Goal: Transaction & Acquisition: Purchase product/service

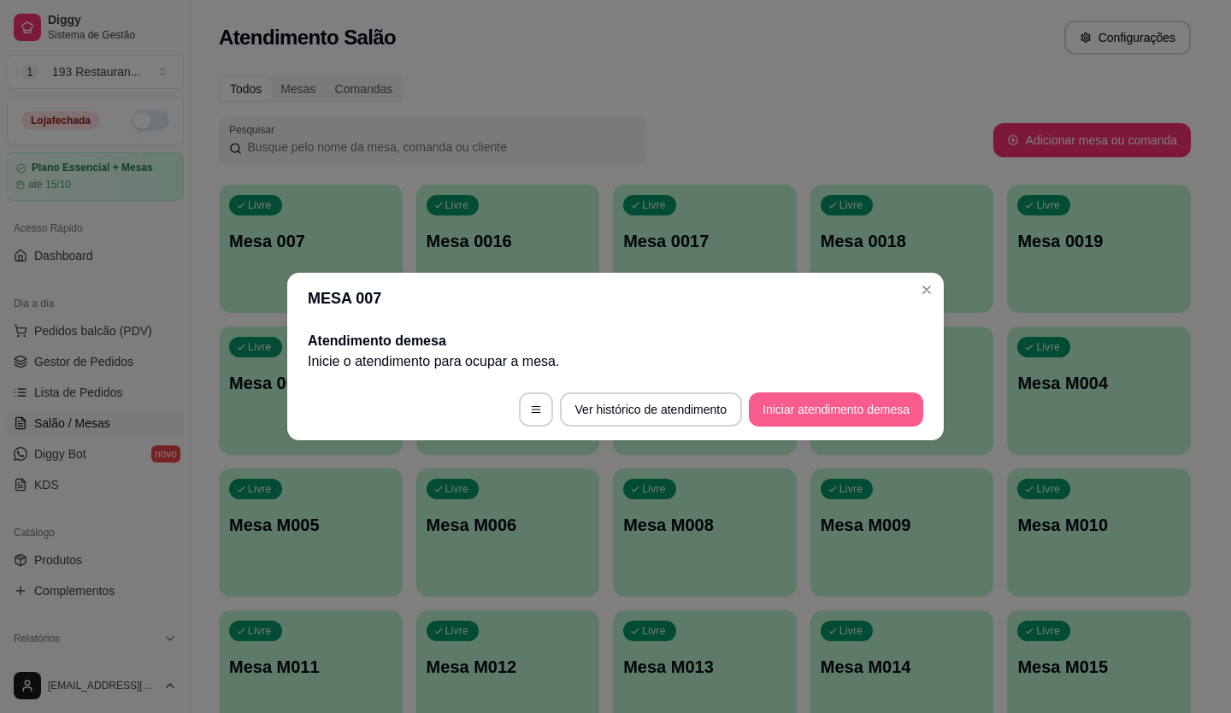
click at [864, 412] on button "Iniciar atendimento de mesa" at bounding box center [836, 409] width 174 height 34
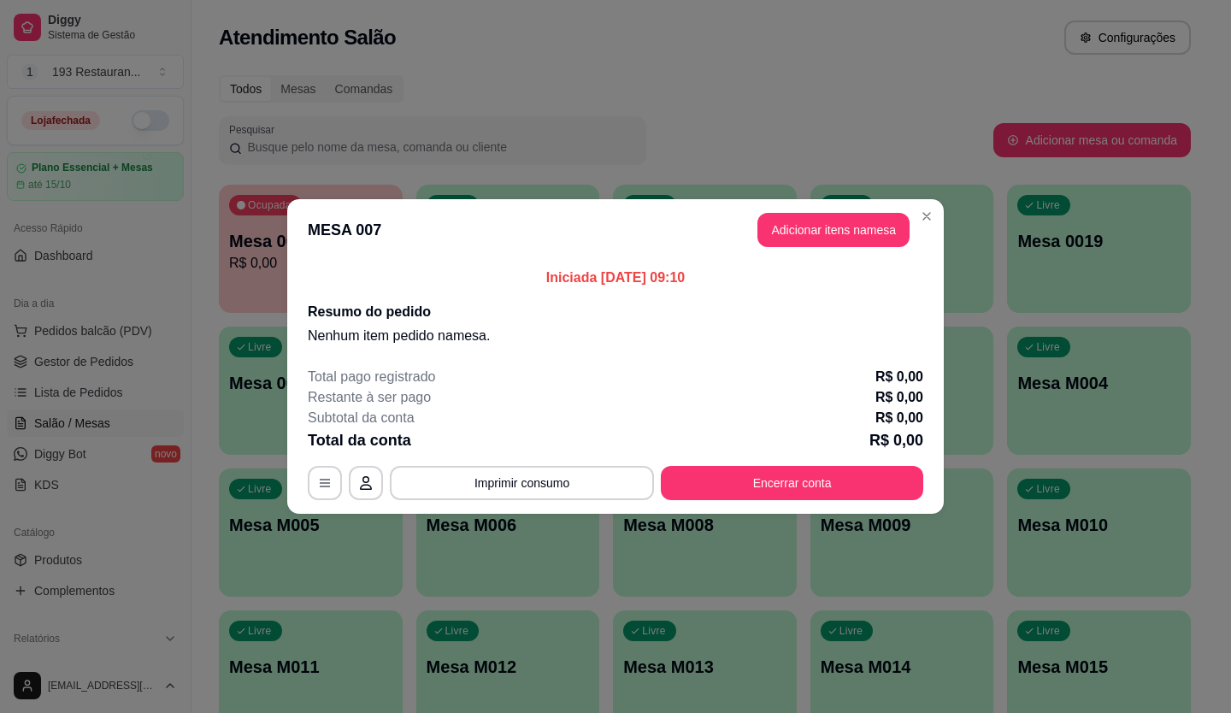
click at [431, 329] on p "Nenhum item pedido na mesa ." at bounding box center [615, 336] width 615 height 21
click at [872, 232] on button "Adicionar itens na mesa" at bounding box center [833, 230] width 152 height 34
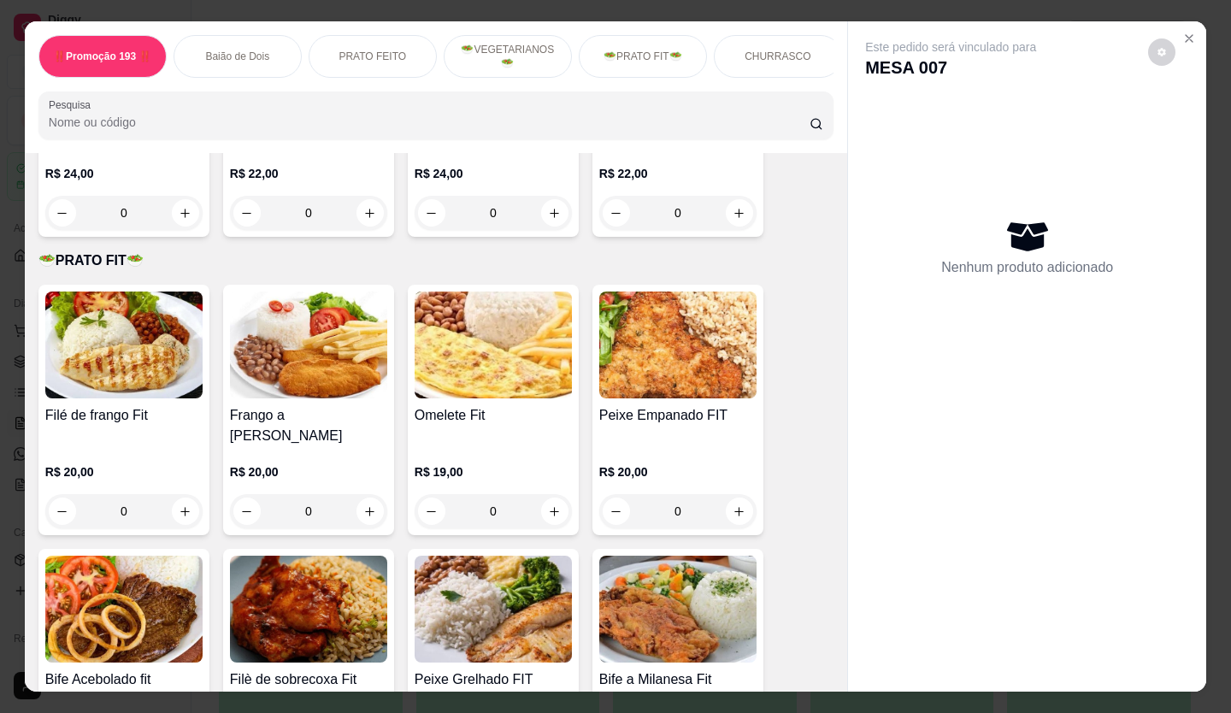
scroll to position [2393, 0]
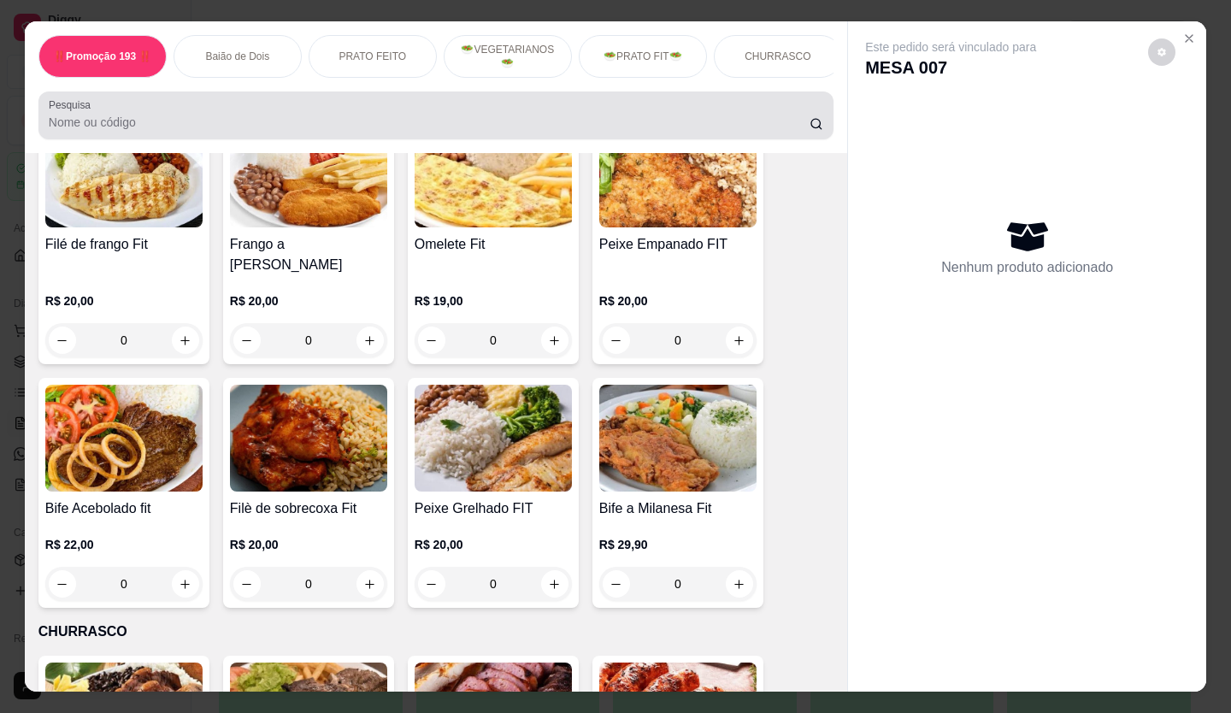
click at [233, 123] on input "Pesquisa" at bounding box center [430, 122] width 762 height 17
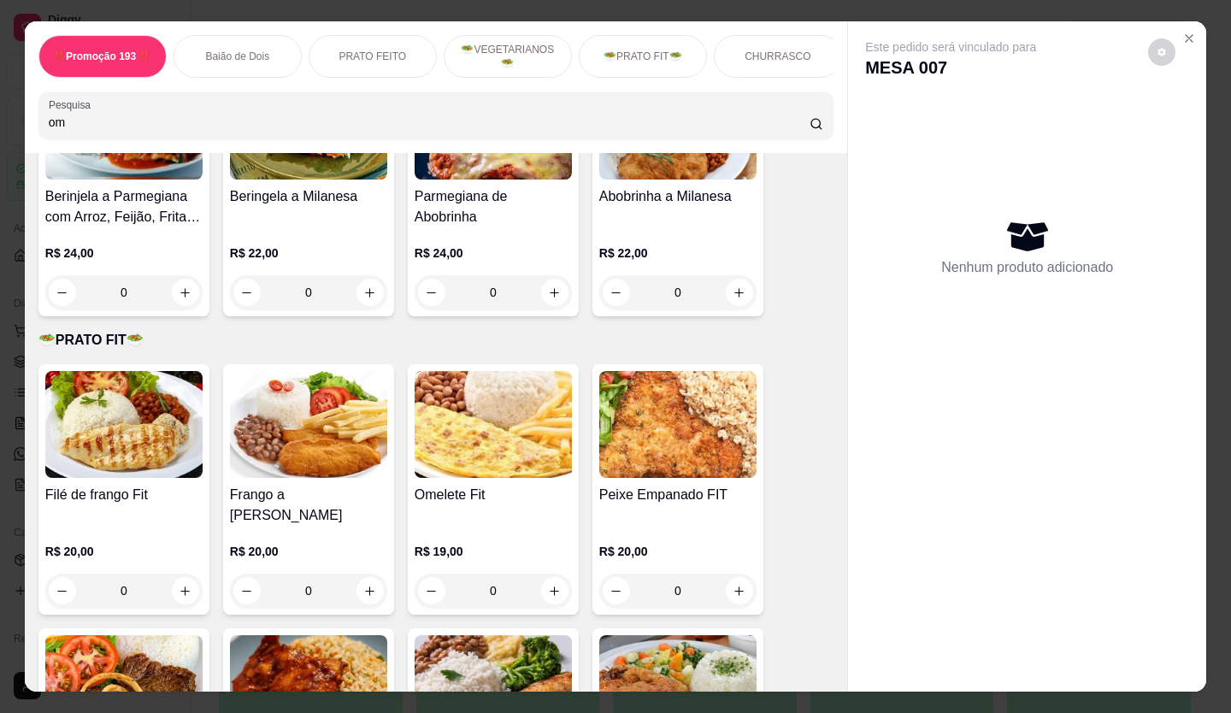
scroll to position [2935, 0]
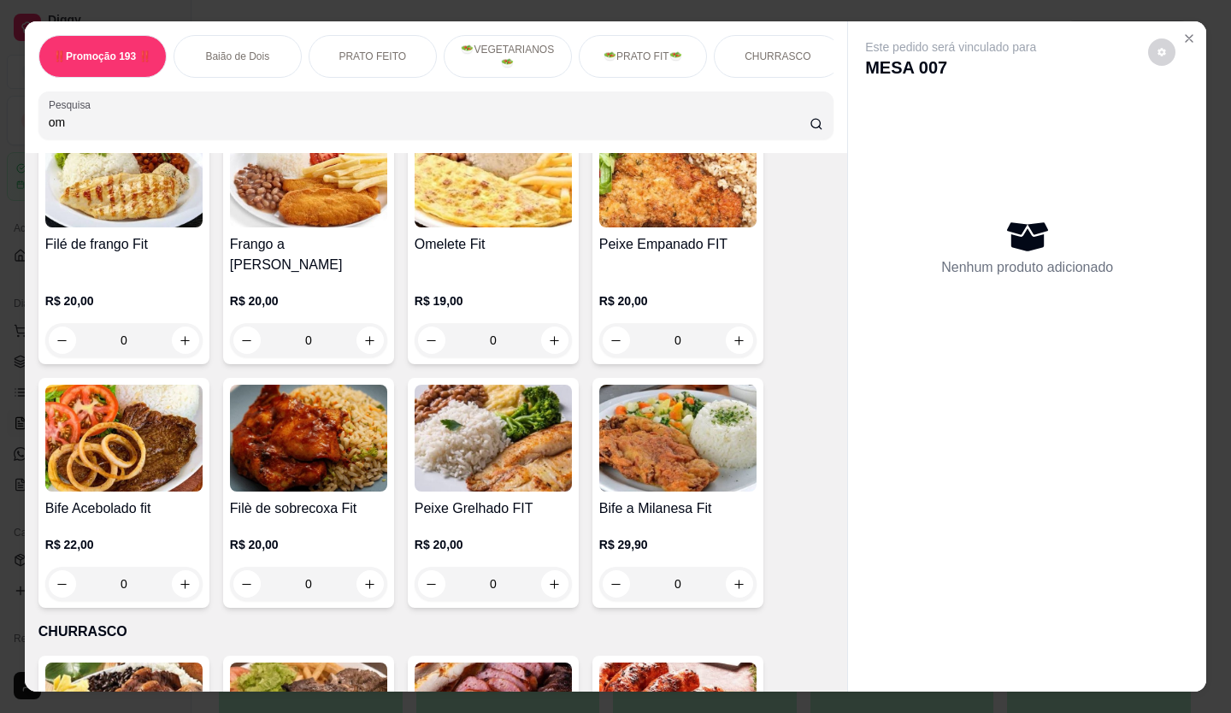
type input "om"
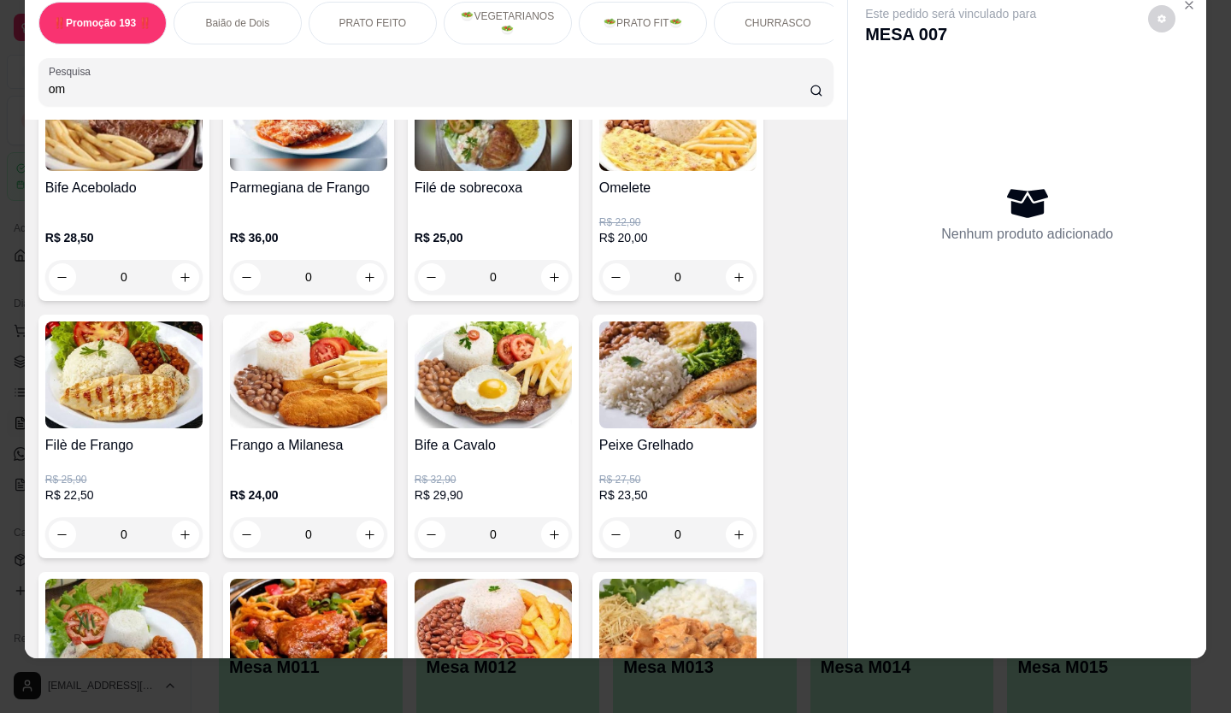
scroll to position [1311, 0]
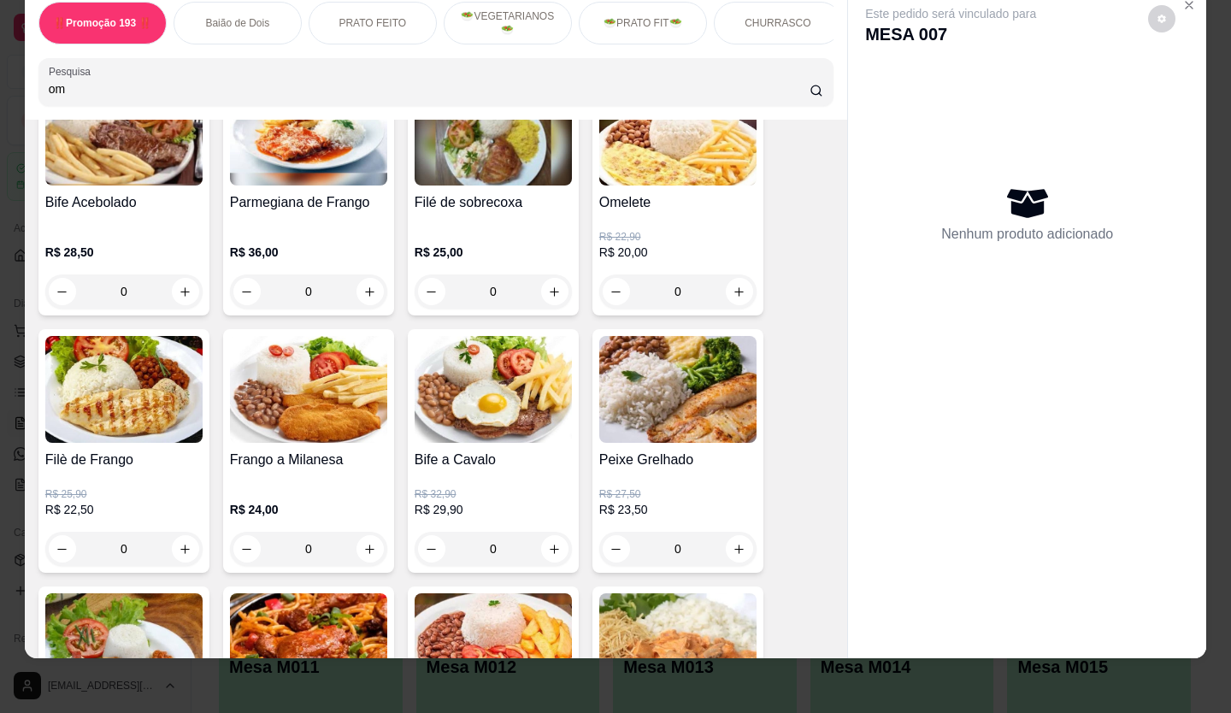
click at [656, 164] on img at bounding box center [677, 132] width 157 height 107
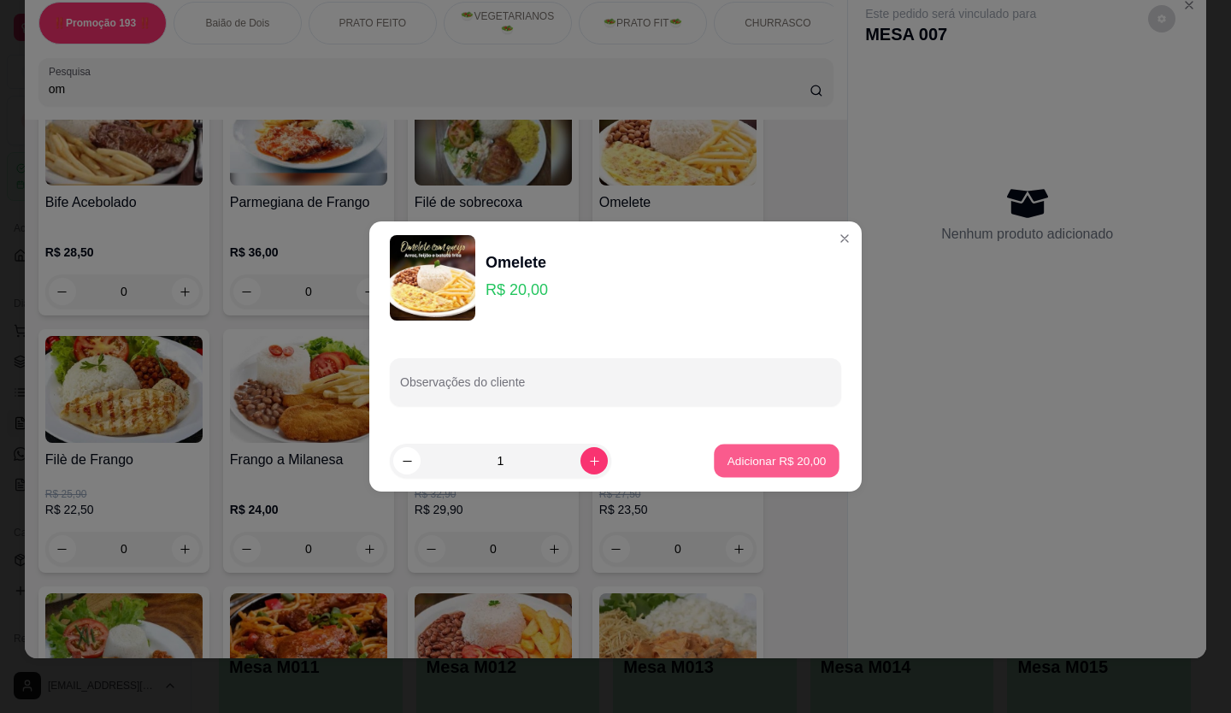
click at [727, 456] on p "Adicionar R$ 20,00" at bounding box center [776, 460] width 99 height 16
type input "1"
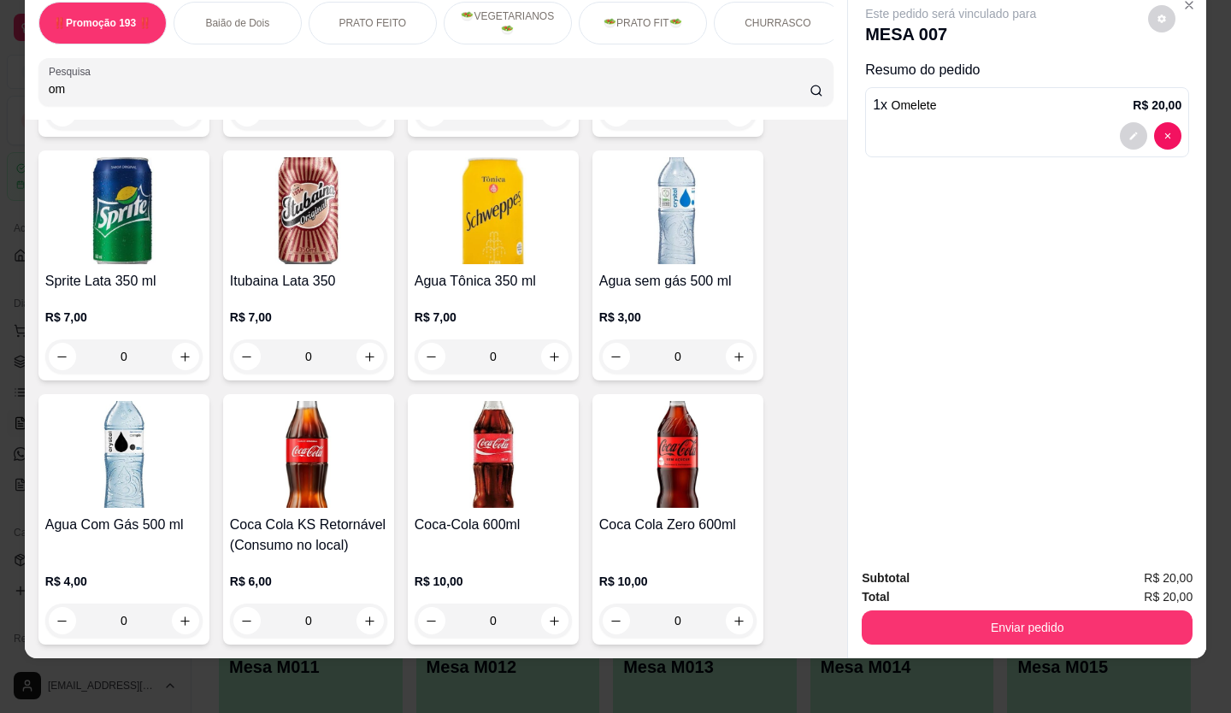
scroll to position [6184, 0]
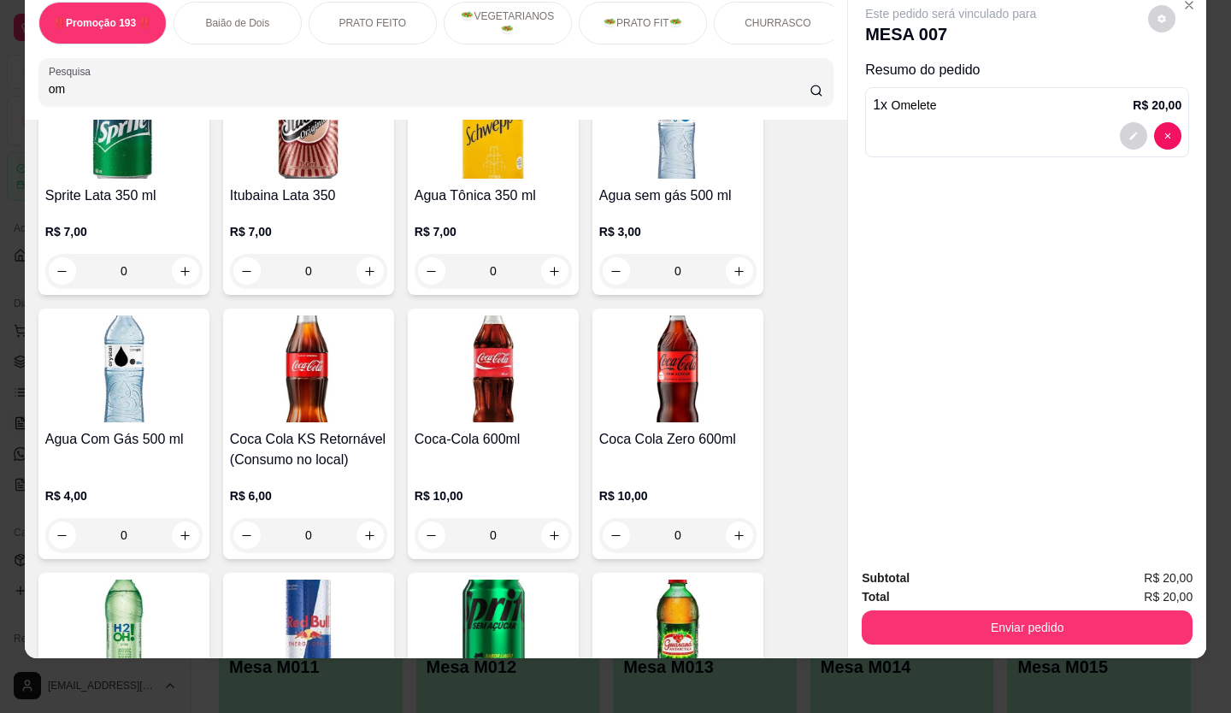
click at [91, 429] on h4 "Agua Com Gás 500 ml" at bounding box center [123, 439] width 157 height 21
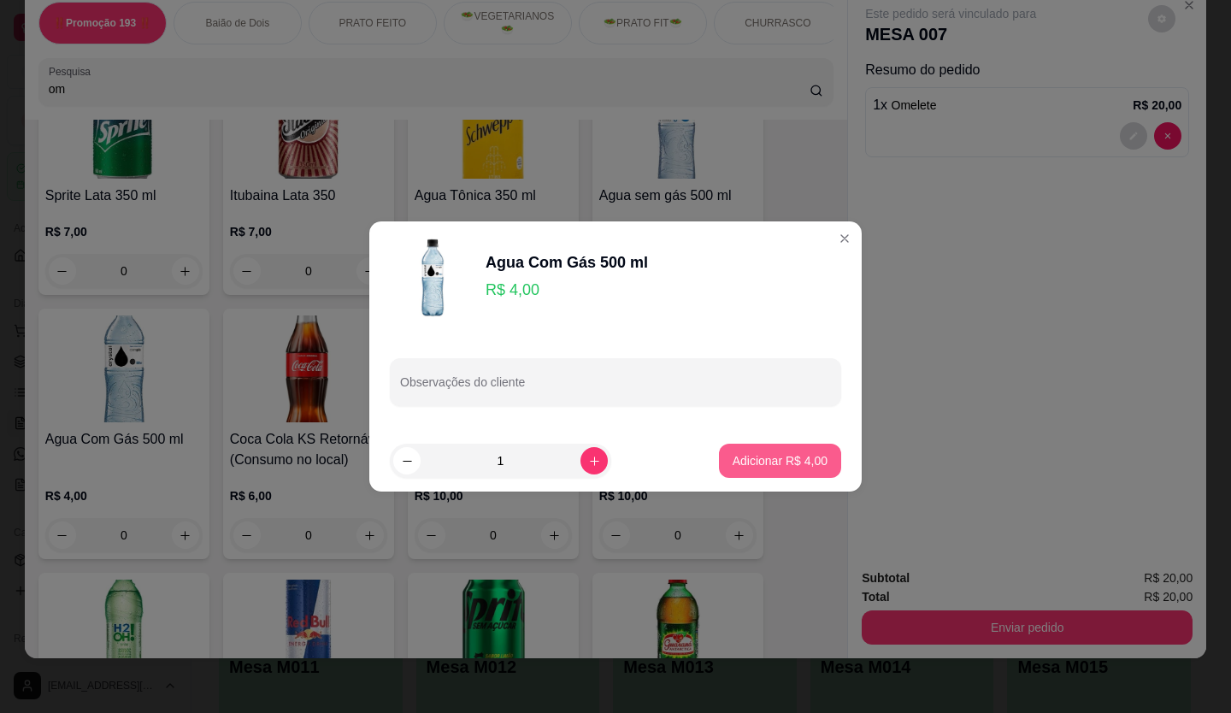
click at [758, 459] on p "Adicionar R$ 4,00" at bounding box center [780, 460] width 95 height 17
type input "1"
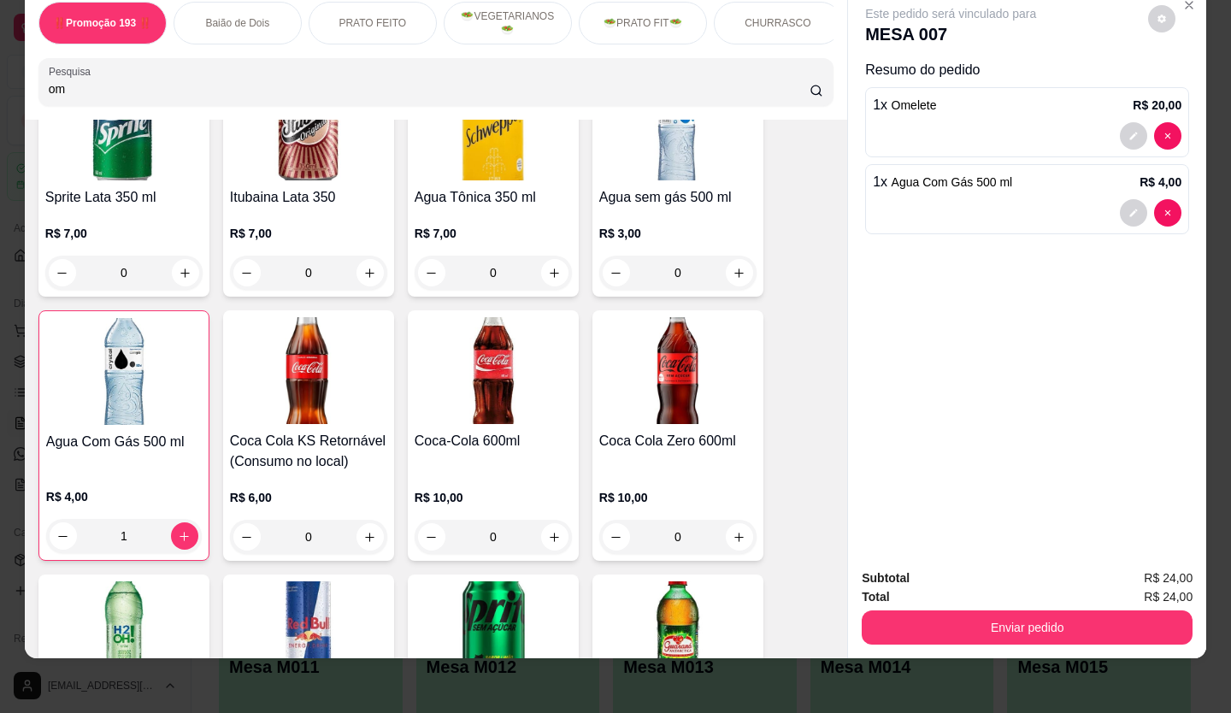
scroll to position [6185, 0]
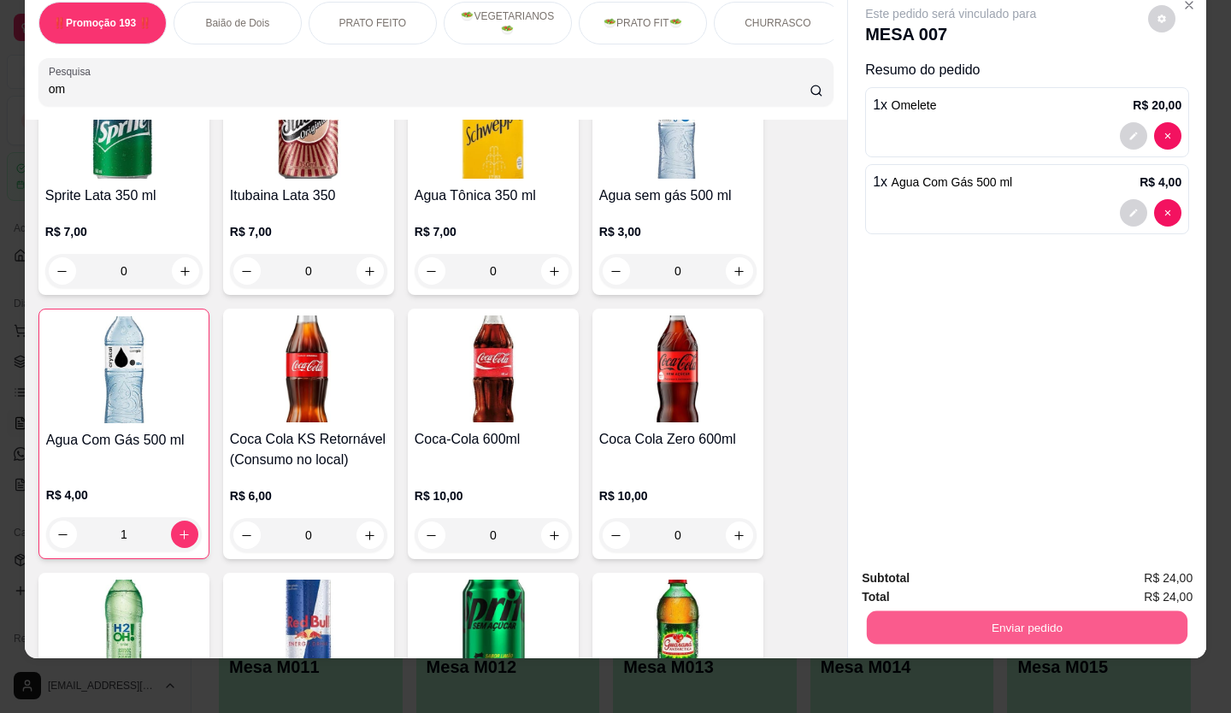
click at [1026, 611] on button "Enviar pedido" at bounding box center [1027, 627] width 321 height 33
click at [1143, 565] on button "Enviar pedido" at bounding box center [1148, 572] width 94 height 32
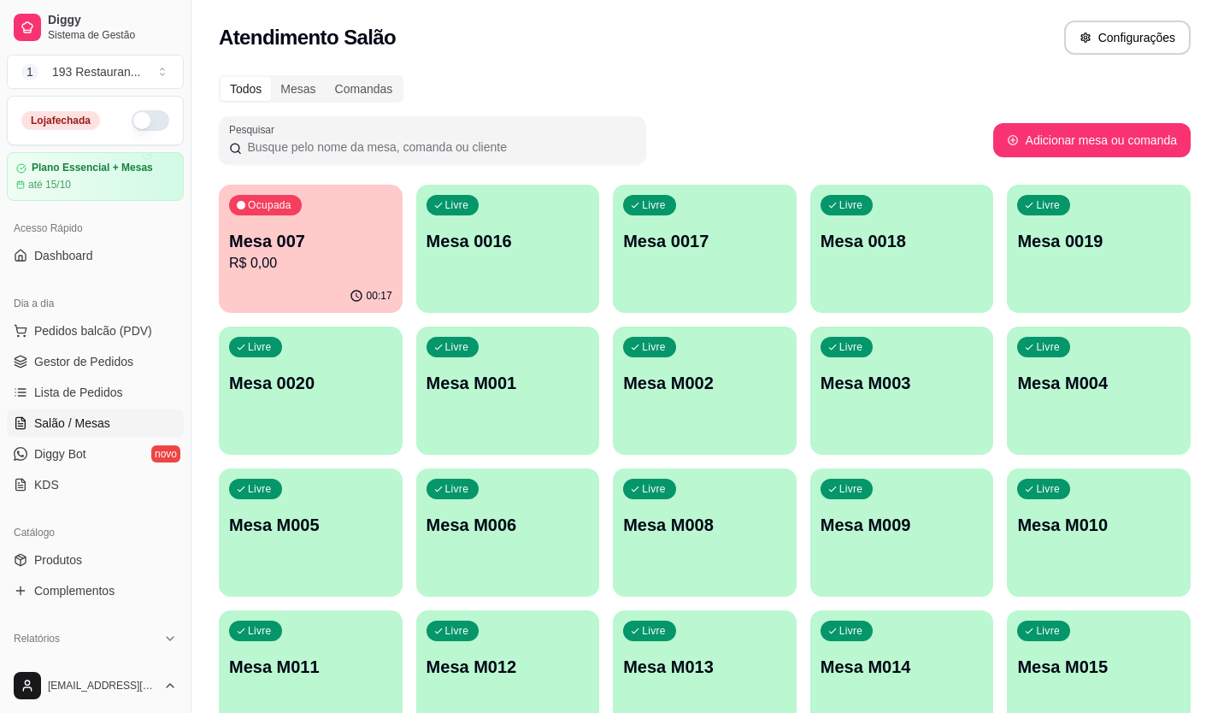
click at [262, 259] on p "R$ 0,00" at bounding box center [310, 263] width 163 height 21
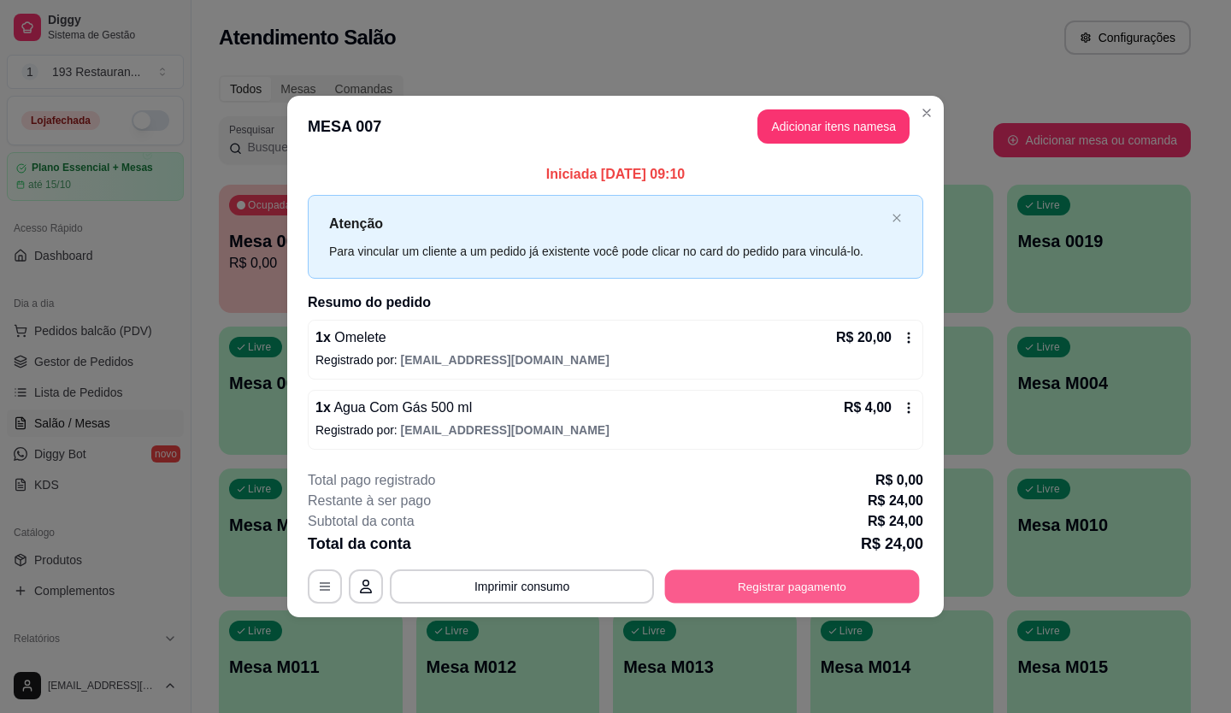
click at [844, 595] on button "Registrar pagamento" at bounding box center [792, 585] width 255 height 33
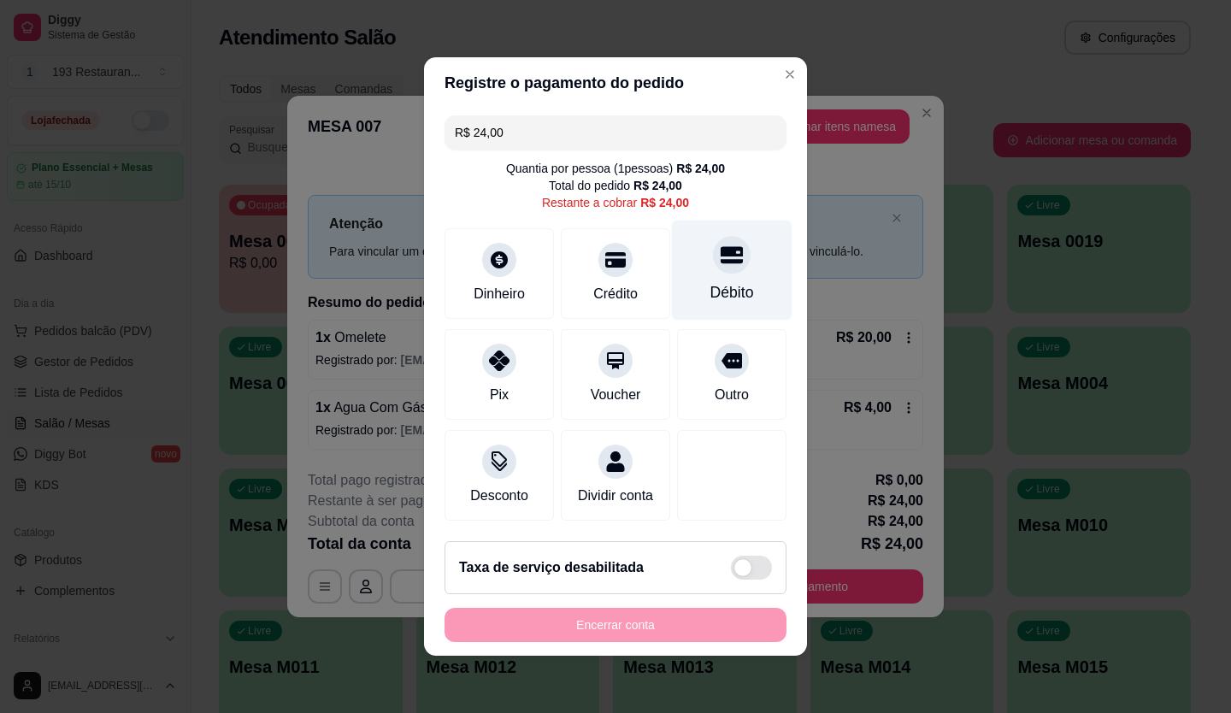
click at [705, 266] on div "Débito" at bounding box center [732, 271] width 121 height 100
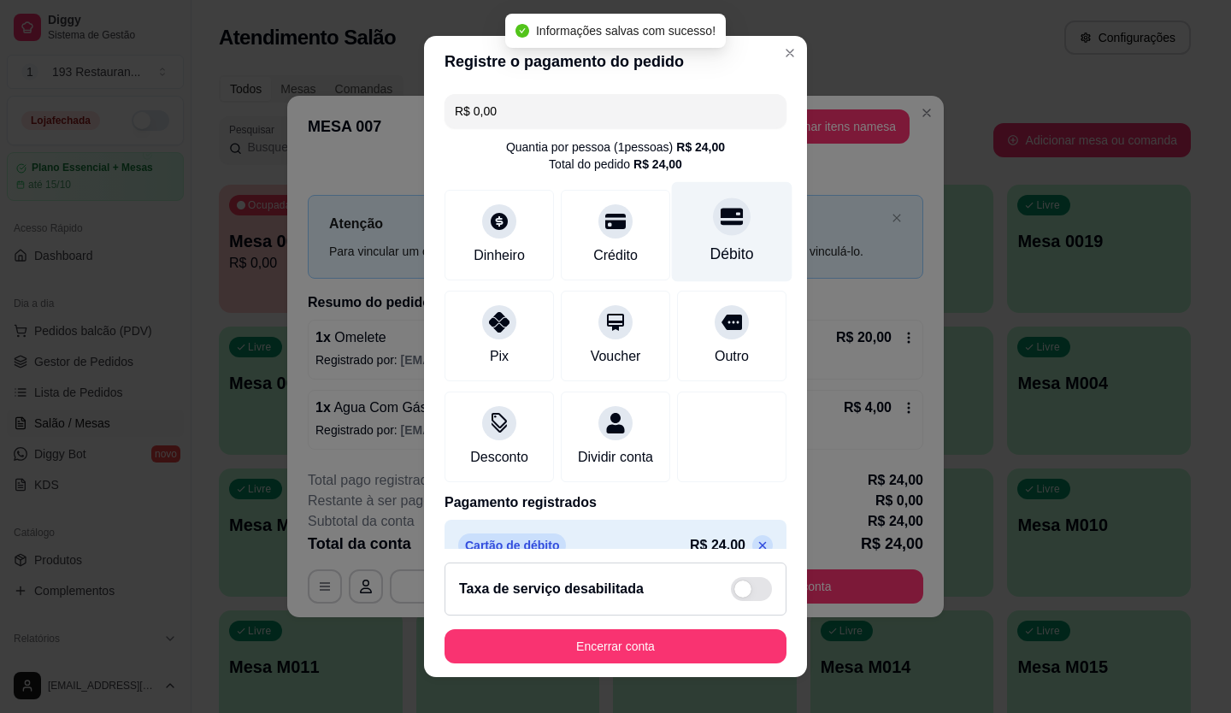
type input "R$ 0,00"
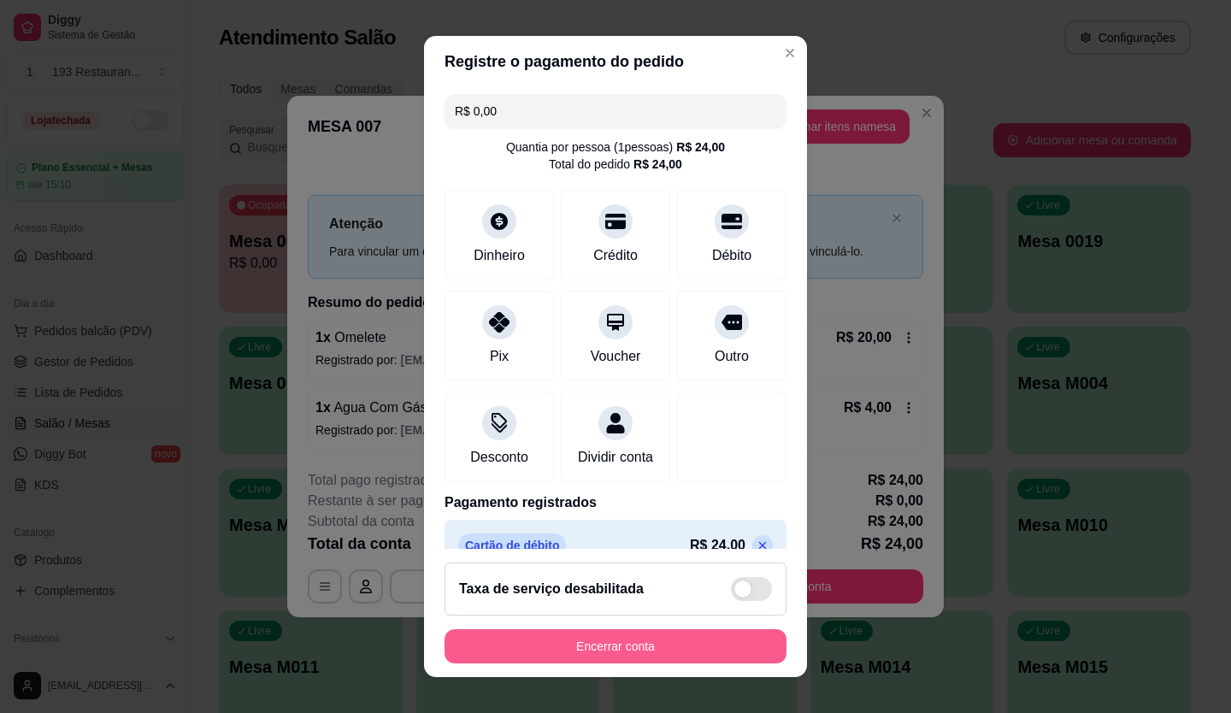
click at [659, 636] on button "Encerrar conta" at bounding box center [615, 646] width 342 height 34
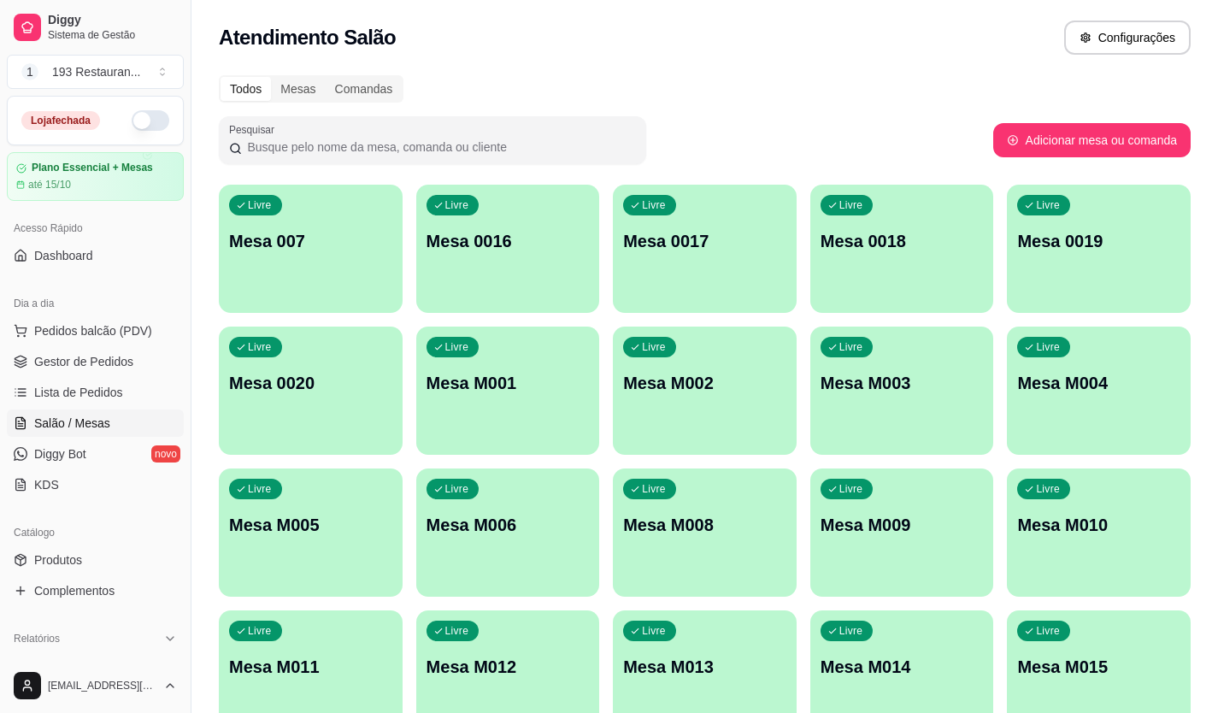
click at [293, 246] on p "Mesa 007" at bounding box center [310, 241] width 163 height 24
click at [344, 265] on div "Livre Mesa 007" at bounding box center [311, 239] width 184 height 108
click at [74, 335] on span "Pedidos balcão (PDV)" at bounding box center [93, 330] width 118 height 17
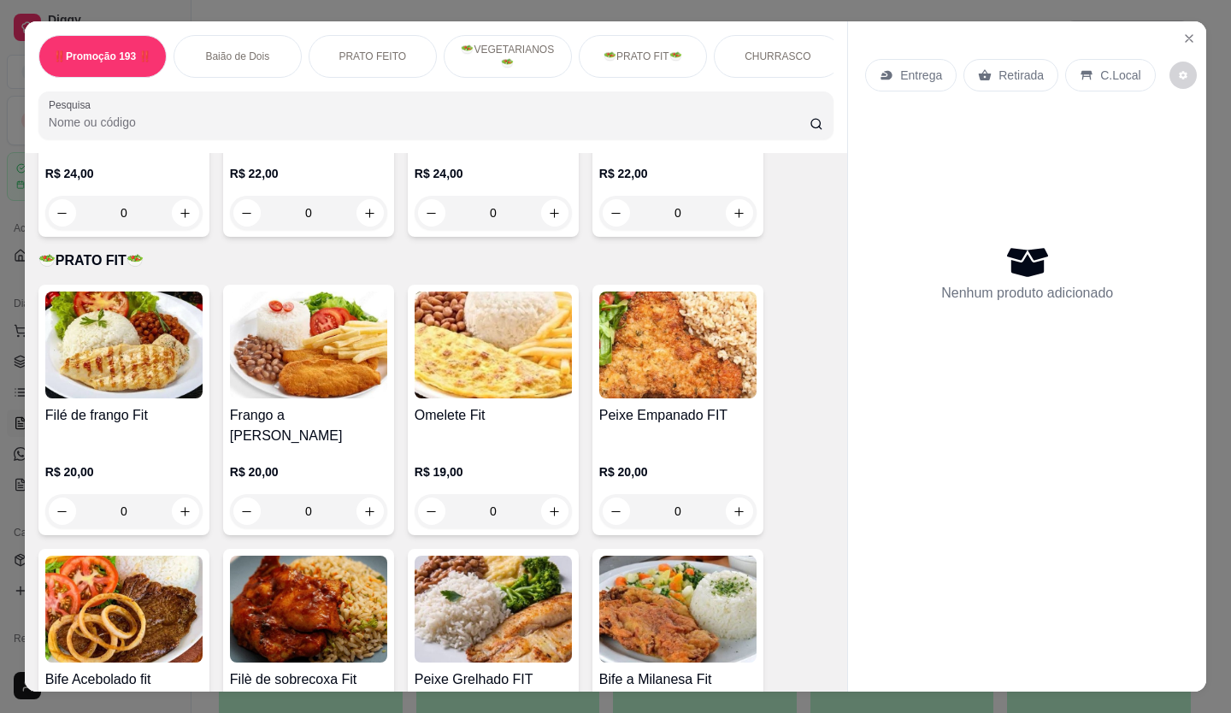
scroll to position [2308, 0]
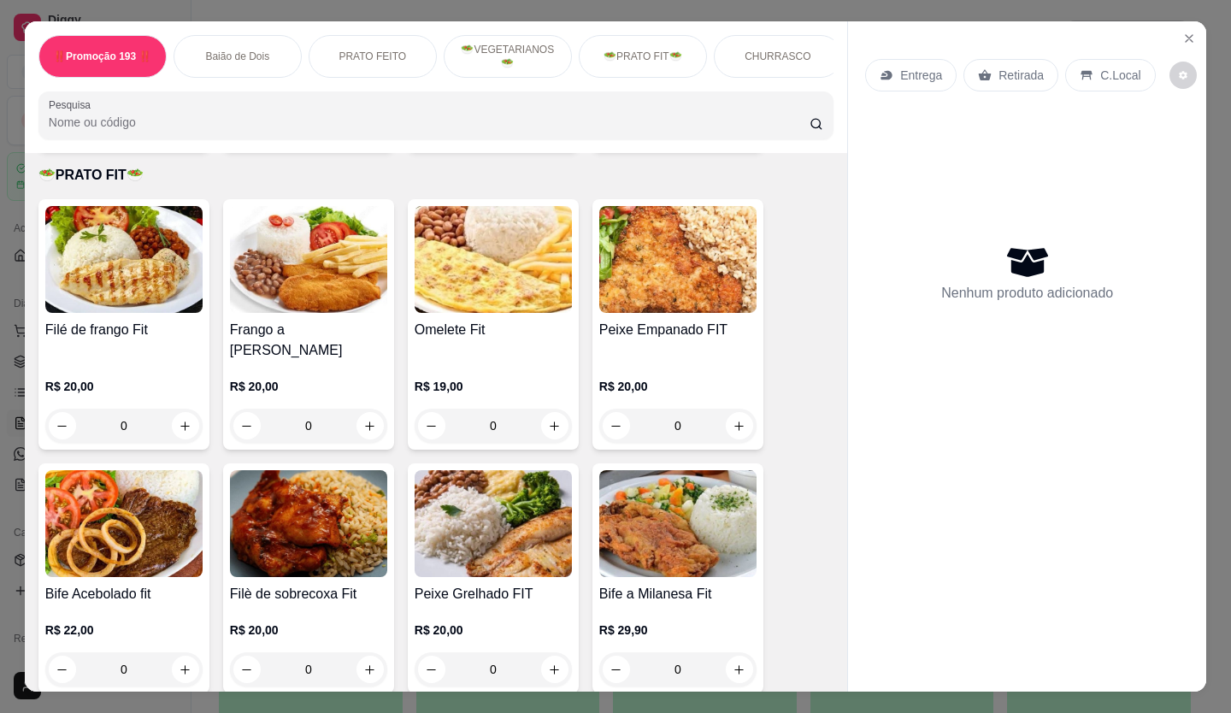
click at [59, 532] on img at bounding box center [123, 523] width 157 height 107
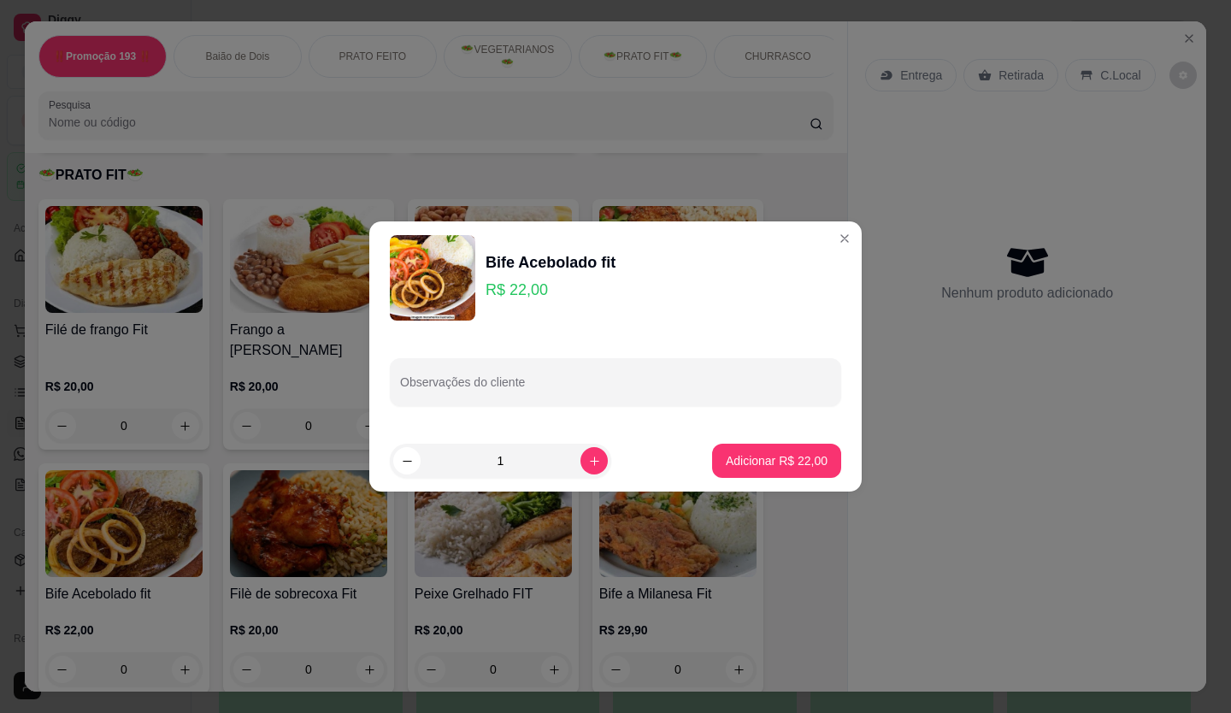
click at [816, 237] on div "Bife Acebolado fit R$ 22,00" at bounding box center [615, 277] width 451 height 85
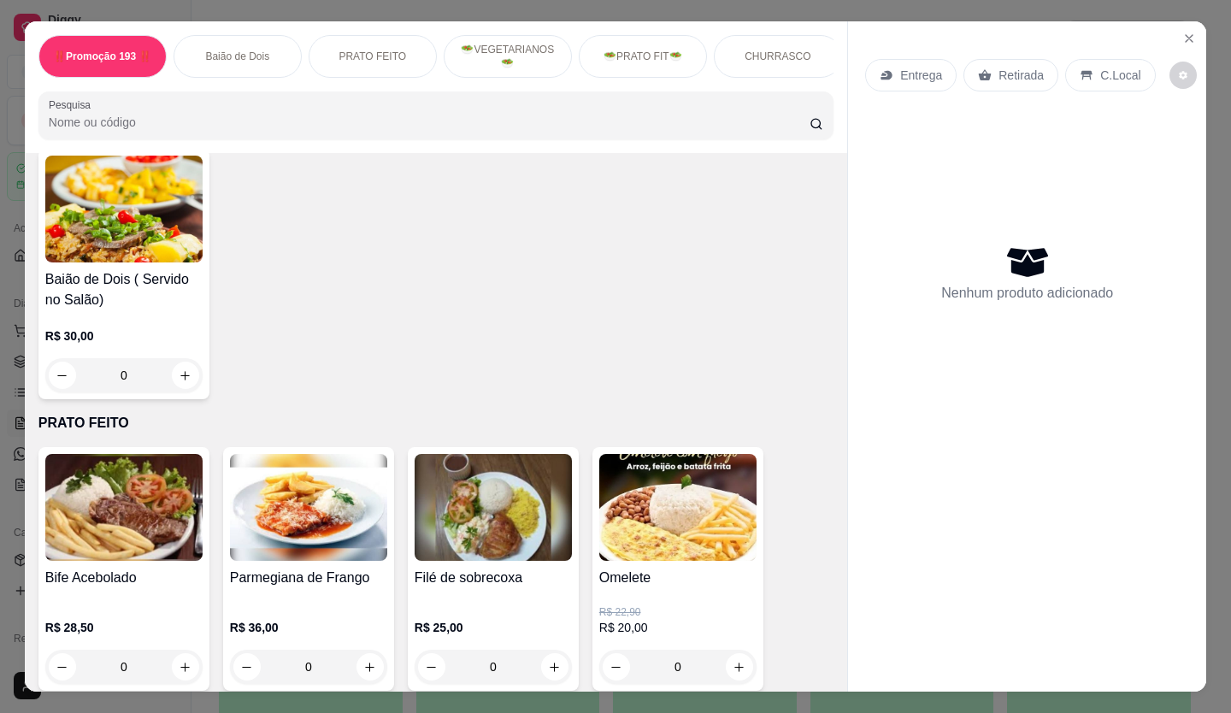
scroll to position [513, 0]
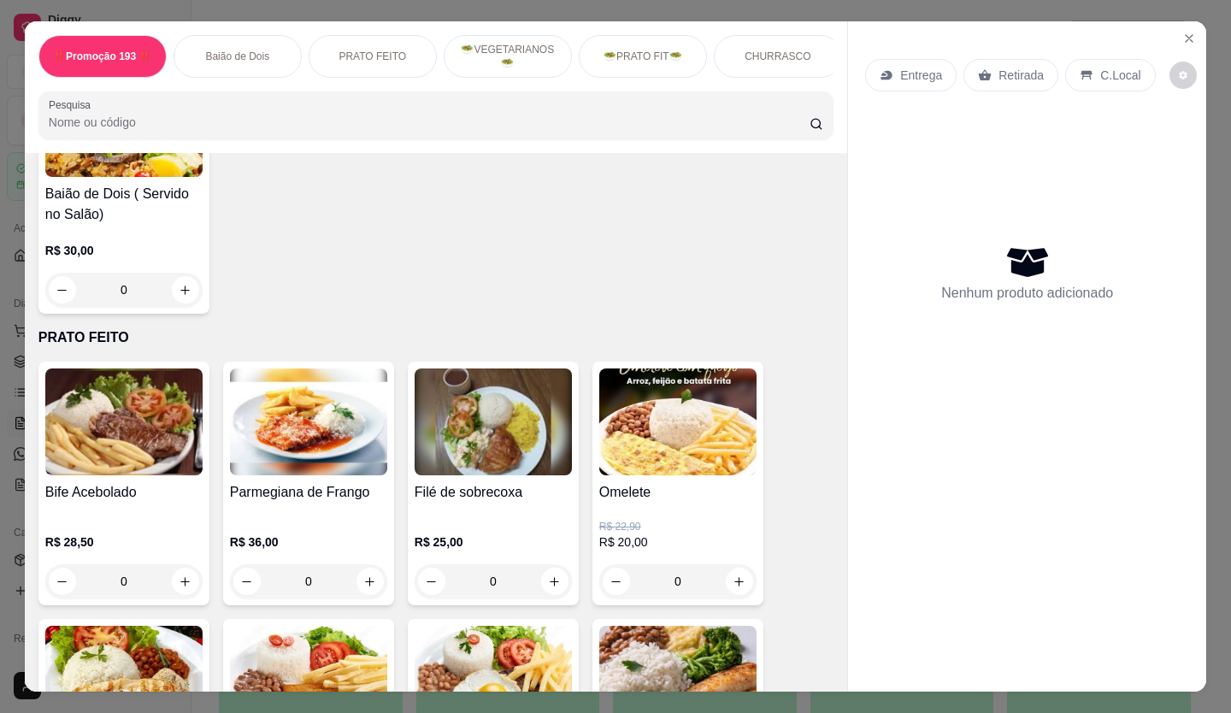
click at [115, 438] on img at bounding box center [123, 421] width 157 height 107
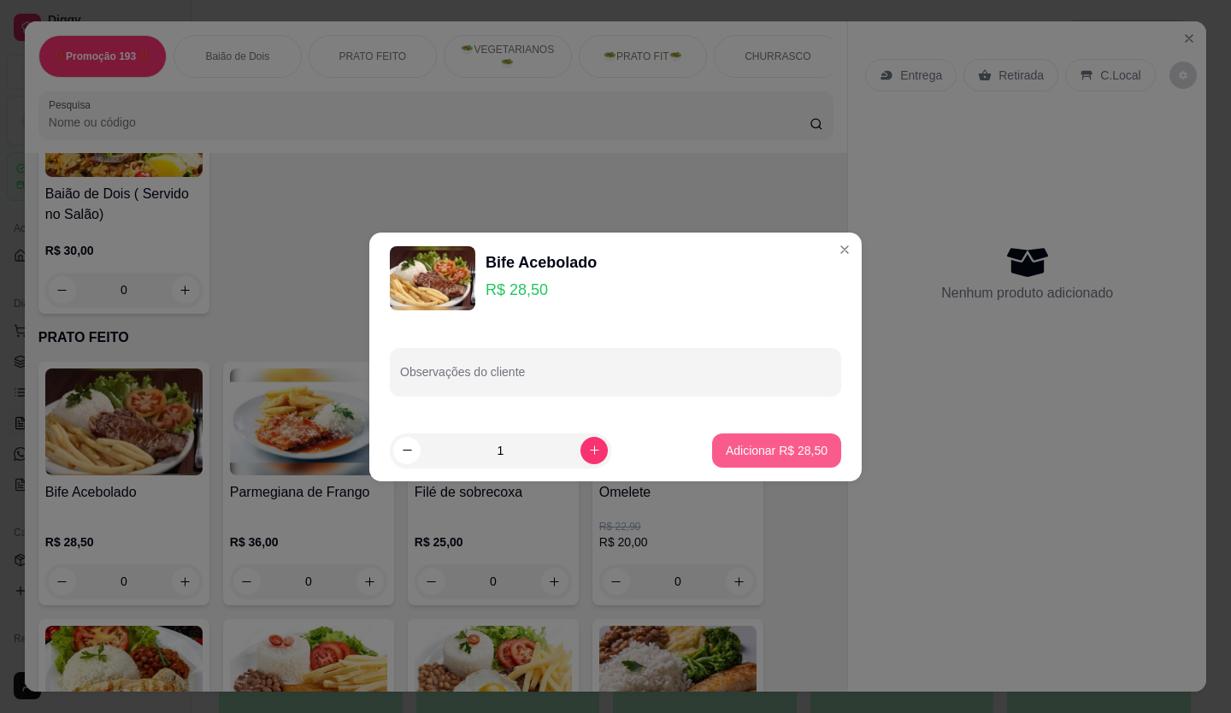
click at [740, 447] on p "Adicionar R$ 28,50" at bounding box center [777, 450] width 102 height 17
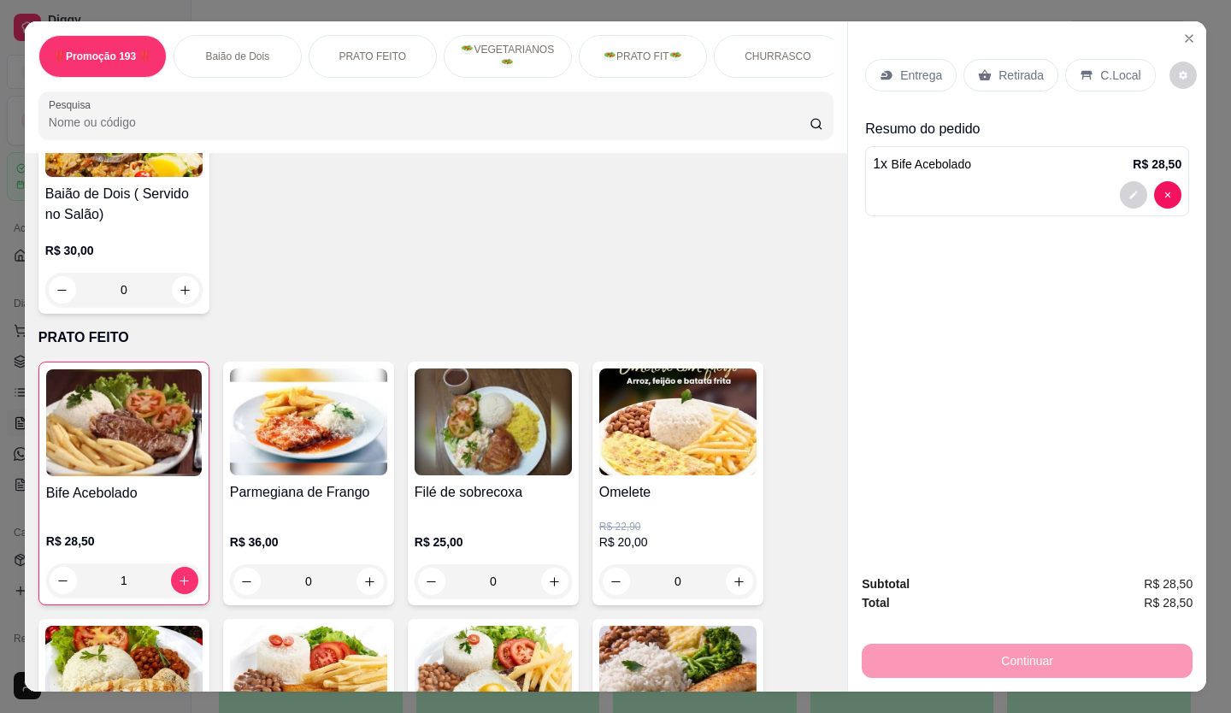
click at [181, 503] on h4 "Bife Acebolado" at bounding box center [124, 493] width 156 height 21
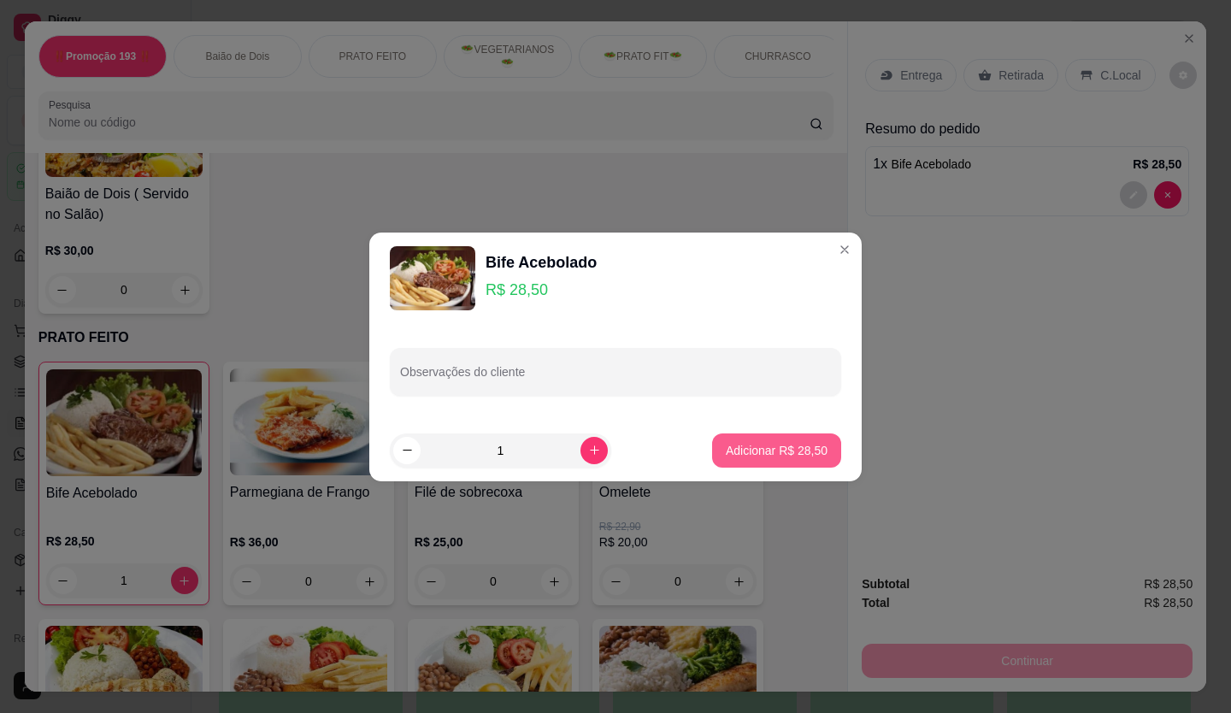
click at [748, 441] on button "Adicionar R$ 28,50" at bounding box center [776, 450] width 129 height 34
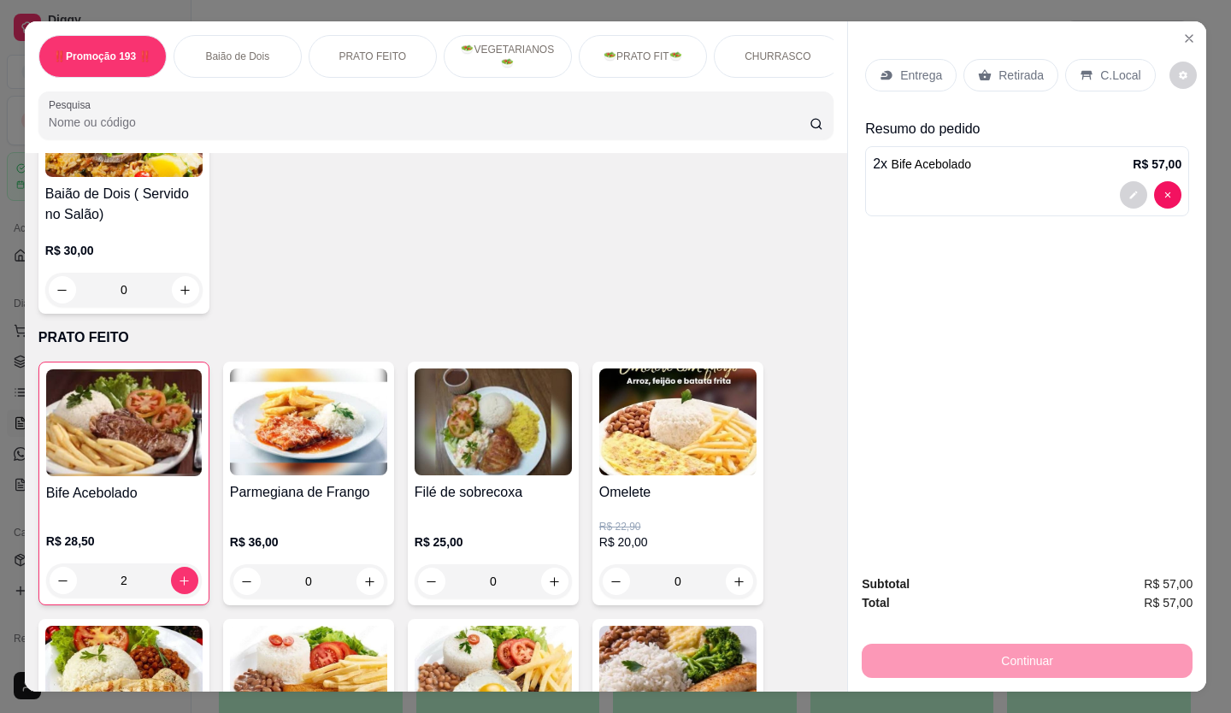
click at [992, 659] on div "Continuar" at bounding box center [1027, 658] width 331 height 38
click at [62, 587] on icon "decrease-product-quantity" at bounding box center [63, 580] width 13 height 13
type input "1"
click at [1096, 629] on div "Subtotal R$ 28,50 Total R$ 28,50 Continuar" at bounding box center [1027, 625] width 331 height 103
click at [1141, 566] on div "Subtotal R$ 28,50 Total R$ 28,50 Continuar" at bounding box center [1027, 626] width 358 height 131
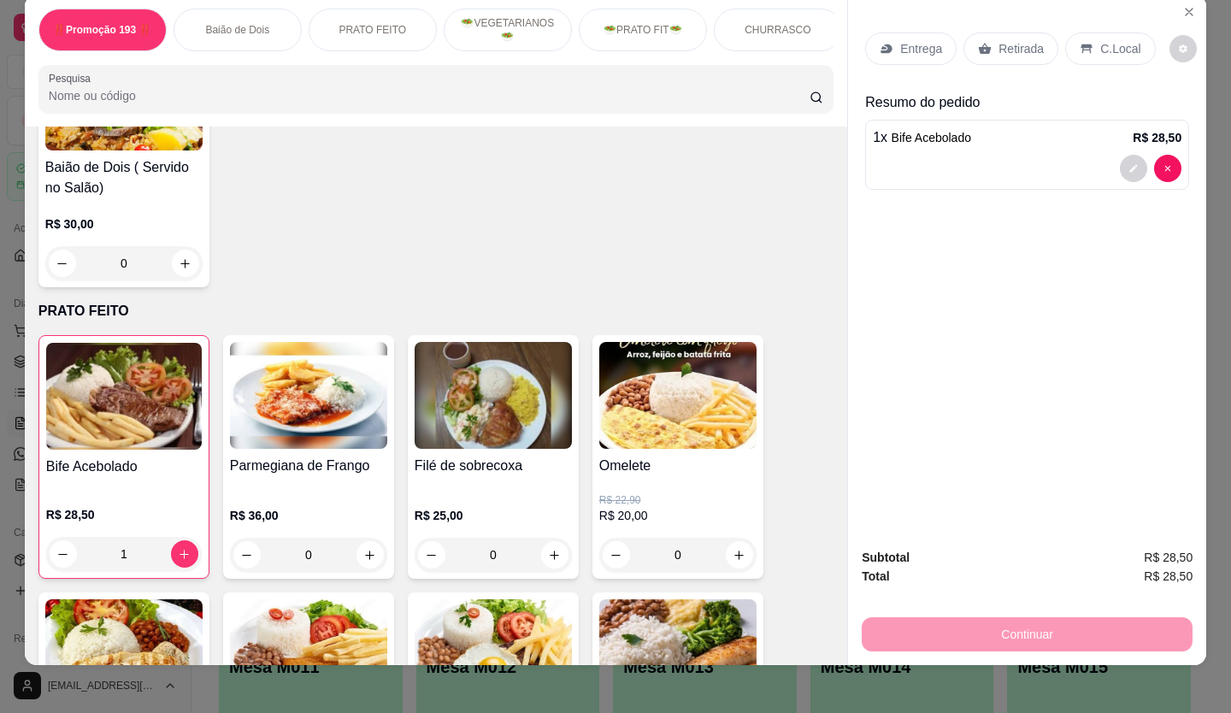
scroll to position [39, 0]
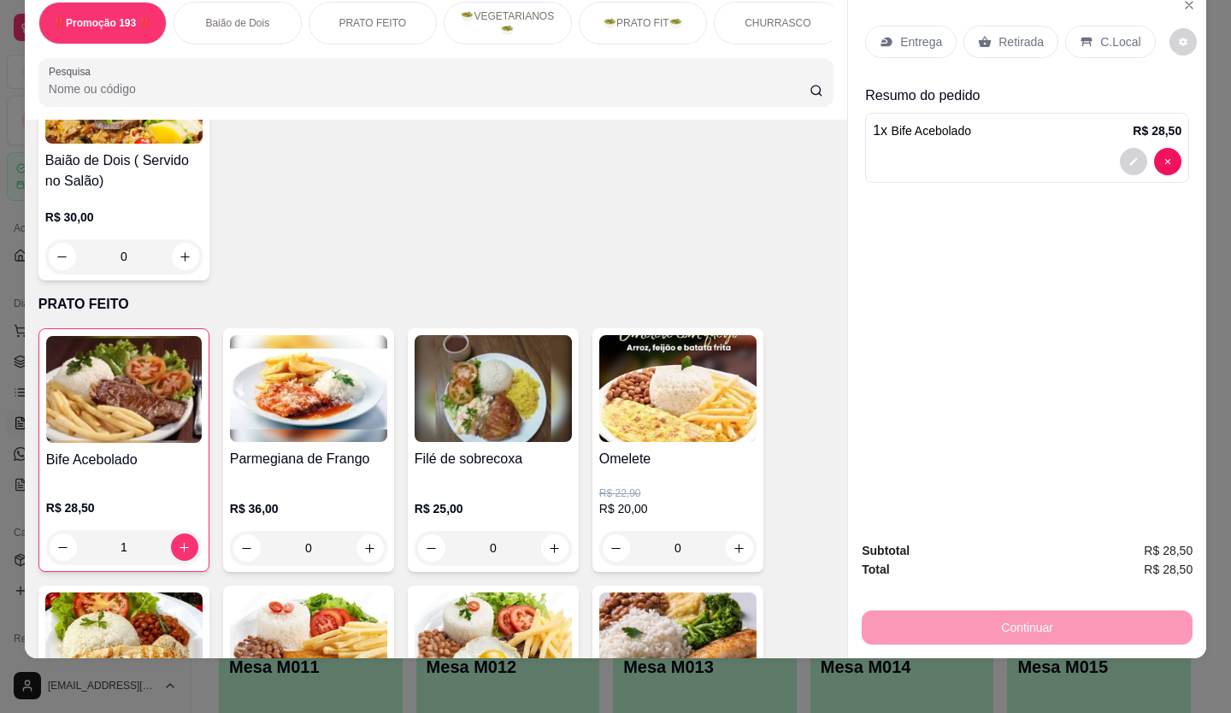
click at [1196, 509] on div "Entrega Retirada C.Local Resumo do pedido 1 x Bife Acebolado R$ 28,50" at bounding box center [1027, 257] width 358 height 539
click at [1164, 541] on span "R$ 28,50" at bounding box center [1168, 550] width 49 height 19
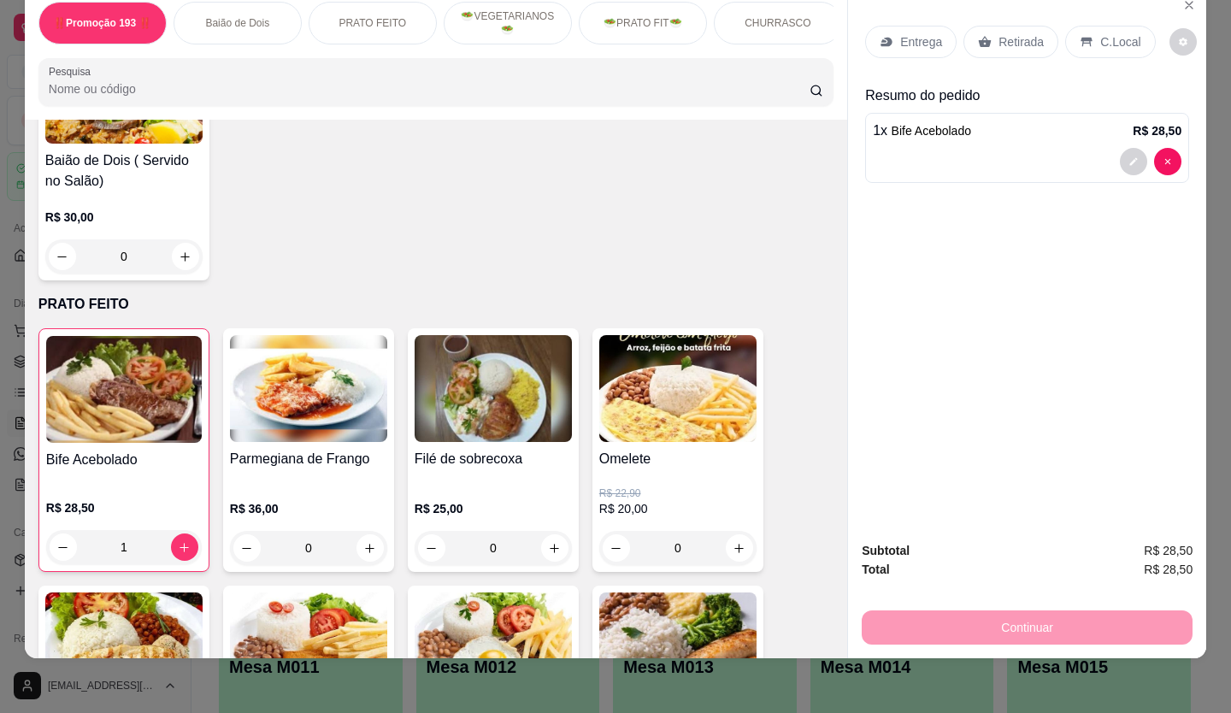
click at [1159, 564] on span "R$ 28,50" at bounding box center [1168, 569] width 49 height 19
click at [986, 121] on div "1 x Bife Acebolado R$ 28,50" at bounding box center [1027, 131] width 309 height 21
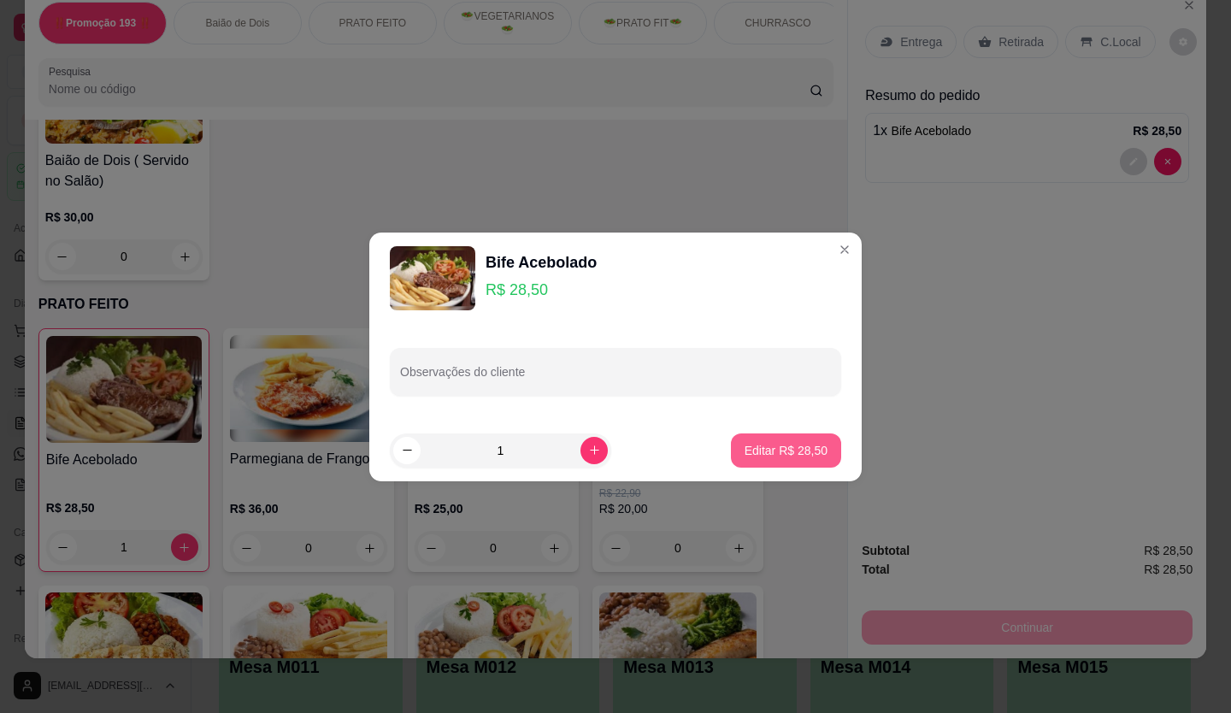
click at [752, 456] on p "Editar R$ 28,50" at bounding box center [786, 450] width 83 height 17
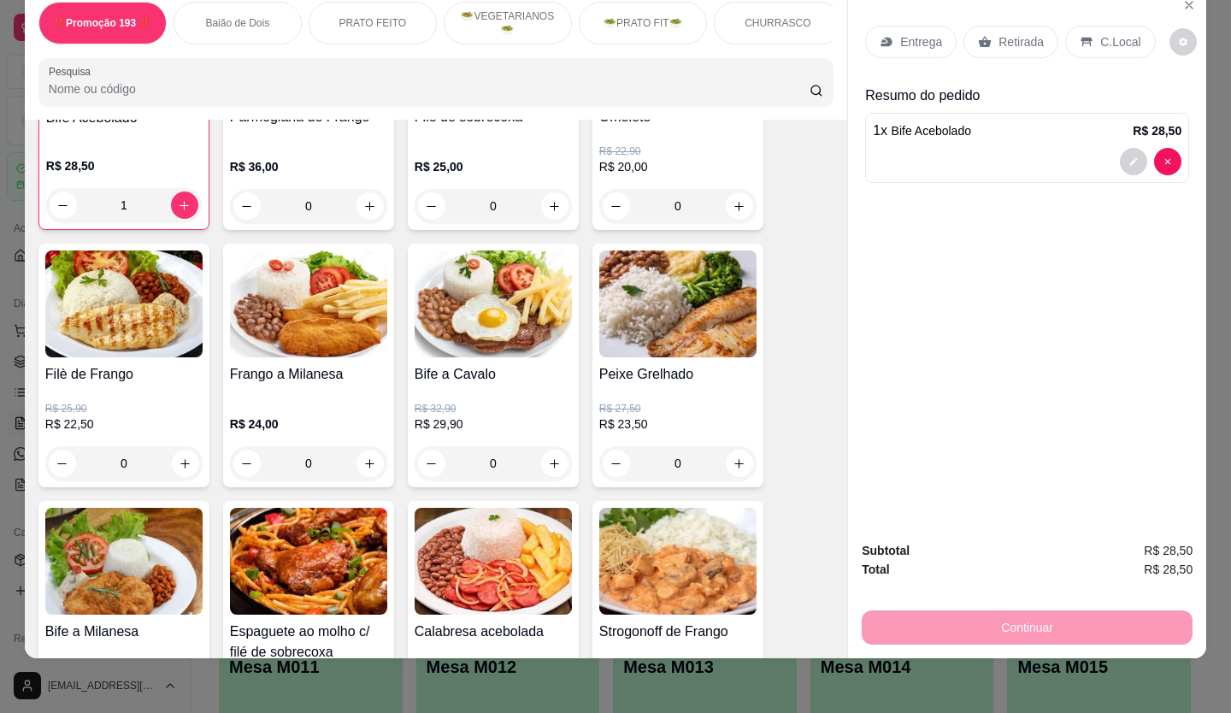
click at [335, 658] on div "‼️Promoção 193 ‼️ Baião de Dois PRATO FEITO 🥗VEGETARIANOS🥗 🥗PRATO FIT🥗 CHURRASC…" at bounding box center [615, 356] width 1231 height 713
click at [335, 660] on div "‼️Promoção 193 ‼️ Baião de Dois PRATO FEITO 🥗VEGETARIANOS🥗 🥗PRATO FIT🥗 CHURRASC…" at bounding box center [615, 356] width 1231 height 713
click at [335, 661] on div "‼️Promoção 193 ‼️ Baião de Dois PRATO FEITO 🥗VEGETARIANOS🥗 🥗PRATO FIT🥗 CHURRASC…" at bounding box center [615, 356] width 1231 height 713
click at [285, 681] on div "‼️Promoção 193 ‼️ Baião de Dois PRATO FEITO 🥗VEGETARIANOS🥗 🥗PRATO FIT🥗 CHURRASC…" at bounding box center [615, 356] width 1231 height 713
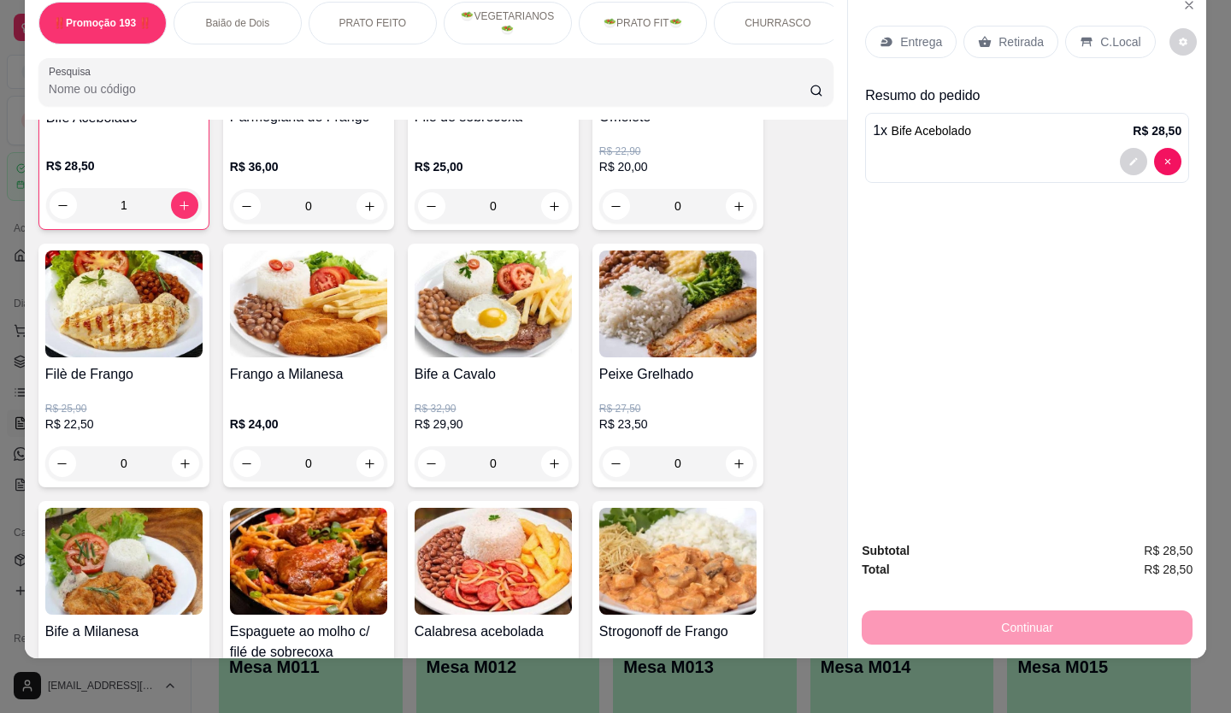
click at [285, 682] on div "‼️Promoção 193 ‼️ Baião de Dois PRATO FEITO 🥗VEGETARIANOS🥗 🥗PRATO FIT🥗 CHURRASC…" at bounding box center [615, 356] width 1231 height 713
click at [995, 616] on div "Continuar" at bounding box center [1027, 625] width 331 height 38
click at [274, 650] on div "‼️Promoção 193 ‼️ Baião de Dois PRATO FEITO 🥗VEGETARIANOS🥗 🥗PRATO FIT🥗 CHURRASC…" at bounding box center [615, 356] width 1231 height 713
click at [275, 669] on div "‼️Promoção 193 ‼️ Baião de Dois PRATO FEITO 🥗VEGETARIANOS🥗 🥗PRATO FIT🥗 CHURRASC…" at bounding box center [615, 356] width 1231 height 713
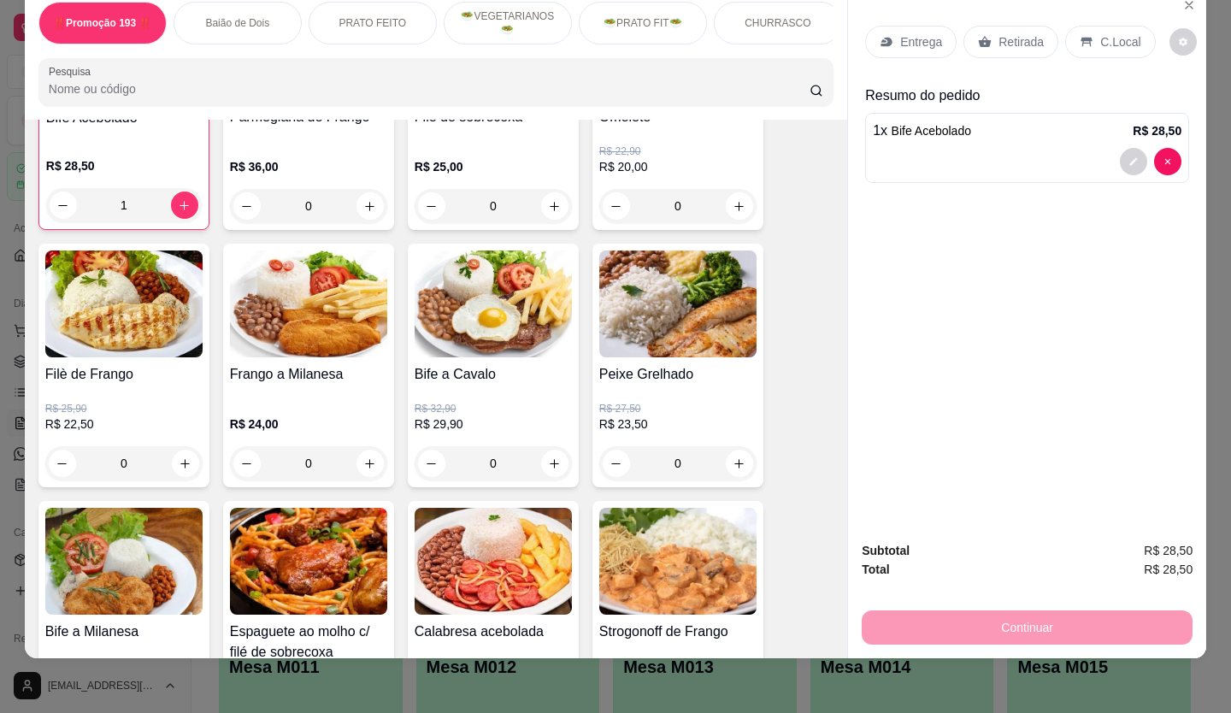
click at [275, 669] on div "‼️Promoção 193 ‼️ Baião de Dois PRATO FEITO 🥗VEGETARIANOS🥗 🥗PRATO FIT🥗 CHURRASC…" at bounding box center [615, 356] width 1231 height 713
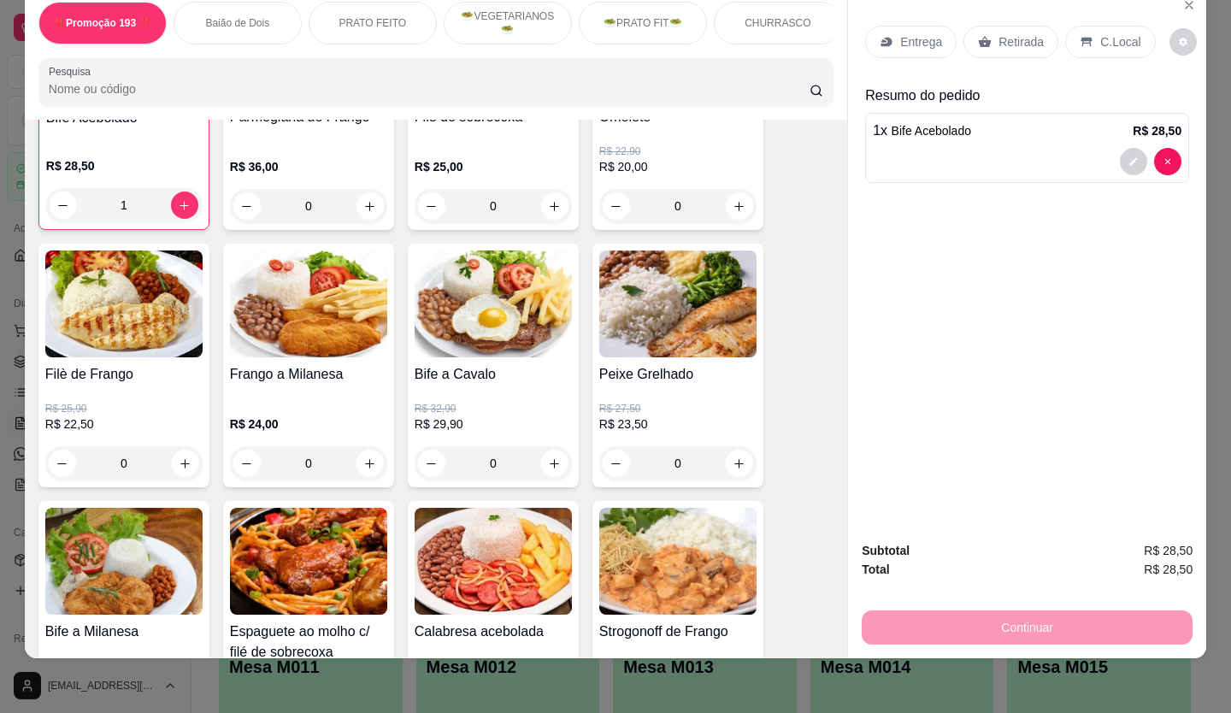
click at [275, 669] on div "‼️Promoção 193 ‼️ Baião de Dois PRATO FEITO 🥗VEGETARIANOS🥗 🥗PRATO FIT🥗 CHURRASC…" at bounding box center [615, 356] width 1231 height 713
click at [1059, 113] on div "1 x Bife Acebolado R$ 28,50" at bounding box center [1027, 148] width 324 height 70
click at [1040, 122] on div "1 x Bife Acebolado R$ 28,50" at bounding box center [1027, 131] width 309 height 21
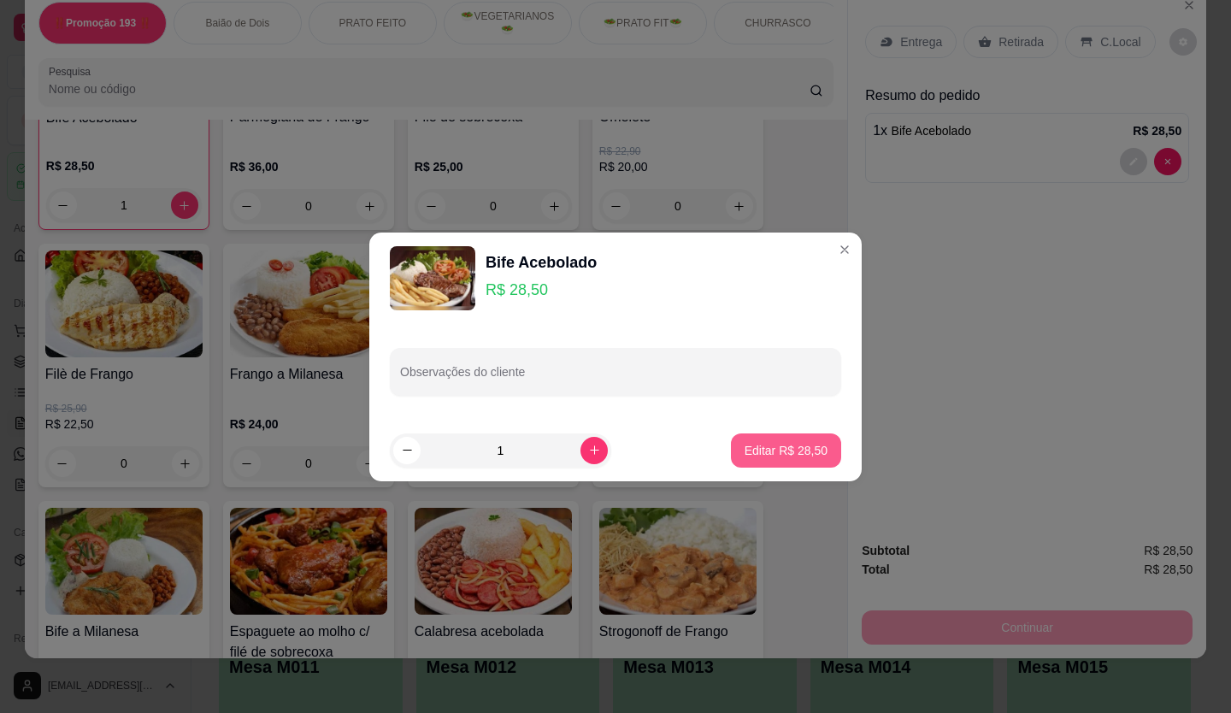
click at [778, 452] on p "Editar R$ 28,50" at bounding box center [786, 450] width 83 height 17
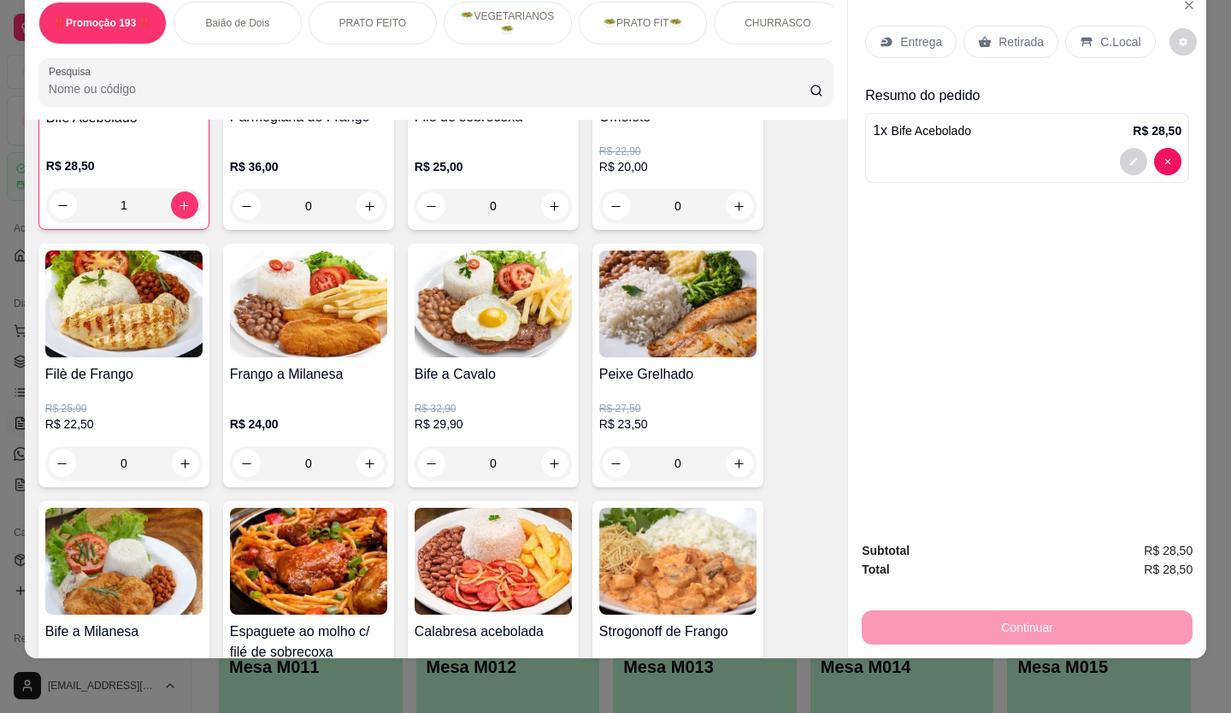
click at [1067, 121] on div "1 x Bife Acebolado R$ 28,50" at bounding box center [1027, 131] width 309 height 21
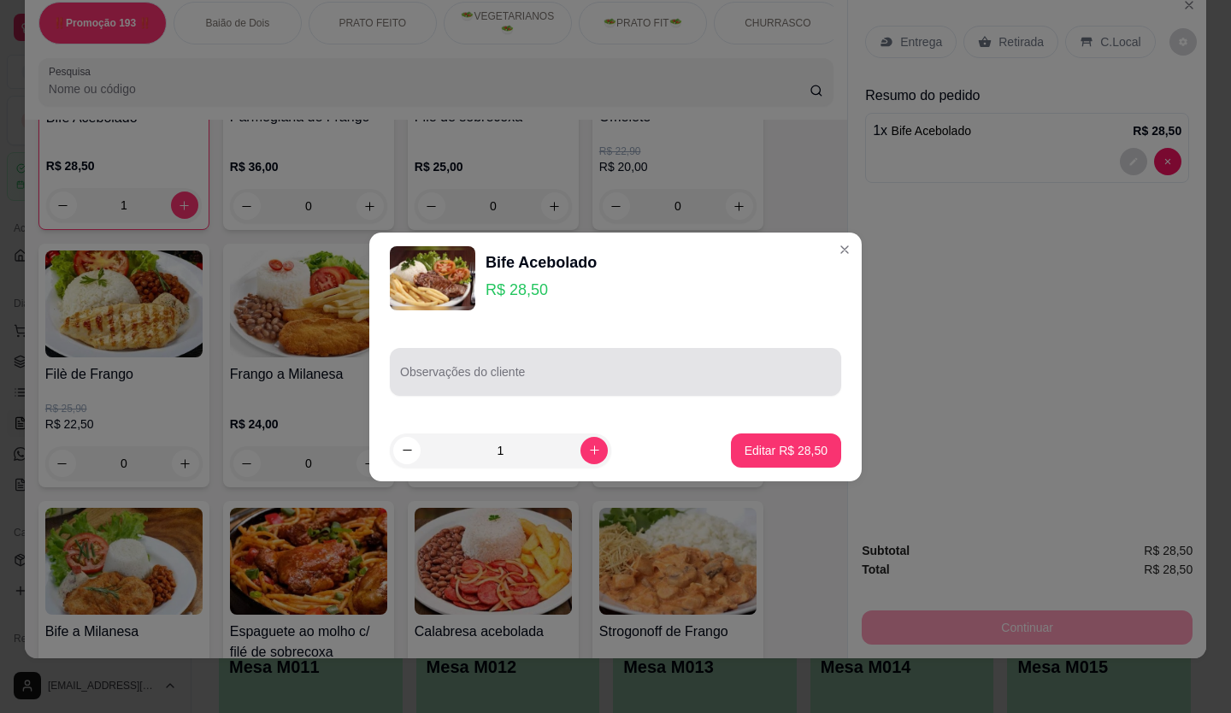
click at [558, 369] on div at bounding box center [615, 372] width 431 height 34
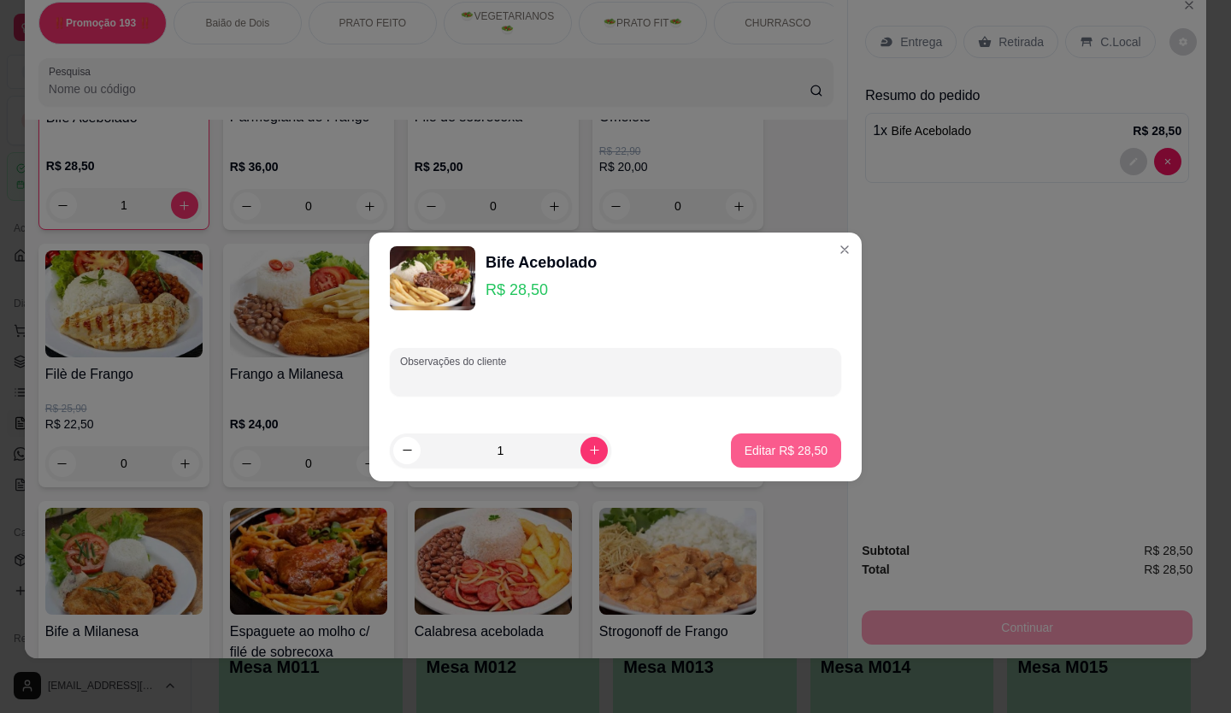
click at [803, 450] on p "Editar R$ 28,50" at bounding box center [786, 450] width 83 height 17
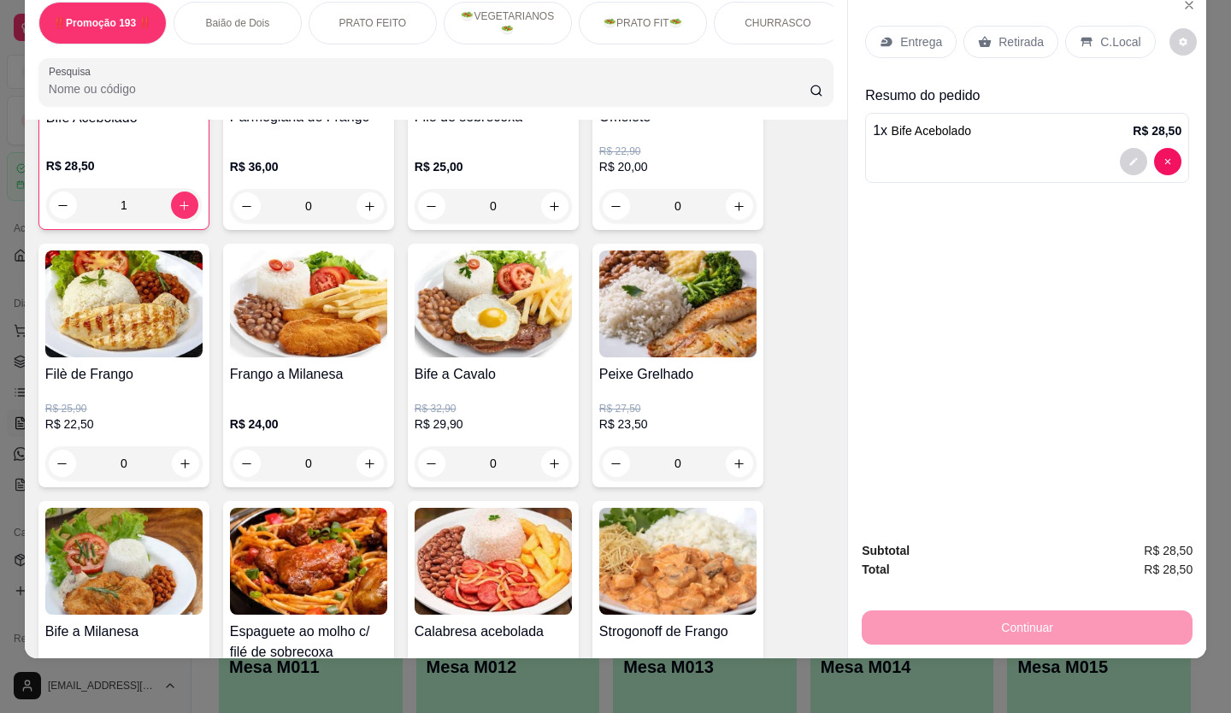
click at [1039, 615] on div "Continuar" at bounding box center [1027, 625] width 331 height 38
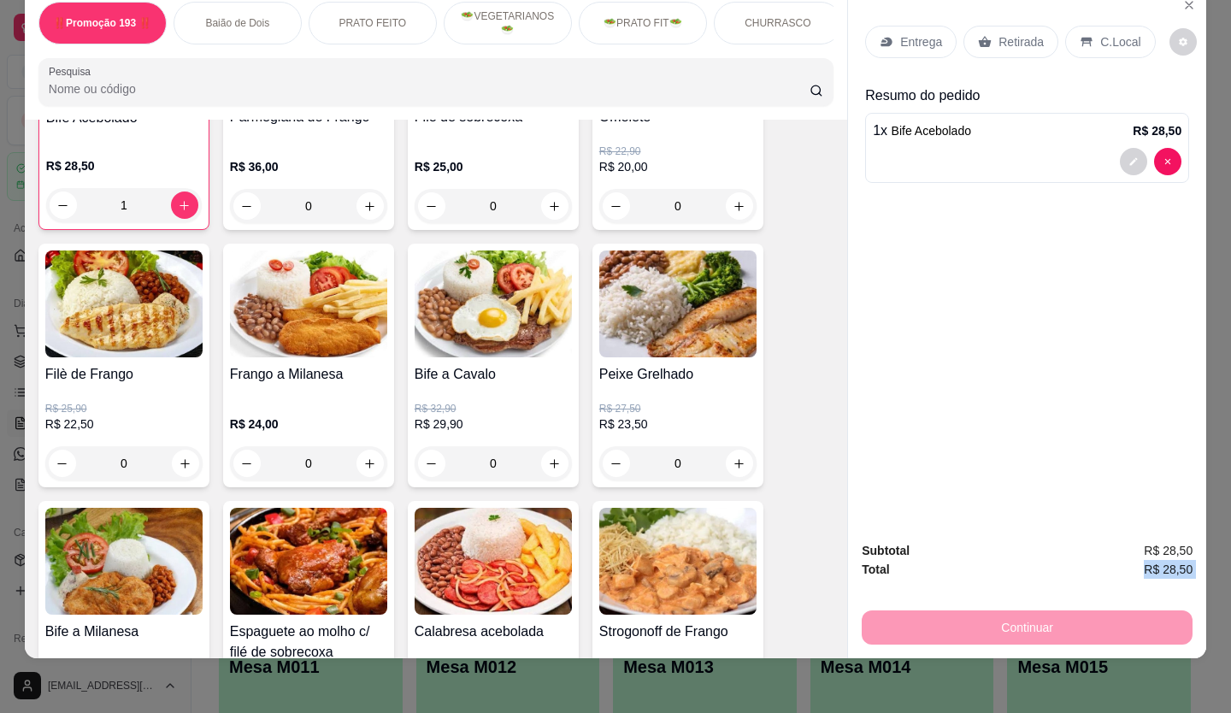
click at [1039, 615] on div "Continuar" at bounding box center [1027, 625] width 331 height 38
click at [1134, 150] on button "decrease-product-quantity" at bounding box center [1133, 161] width 27 height 27
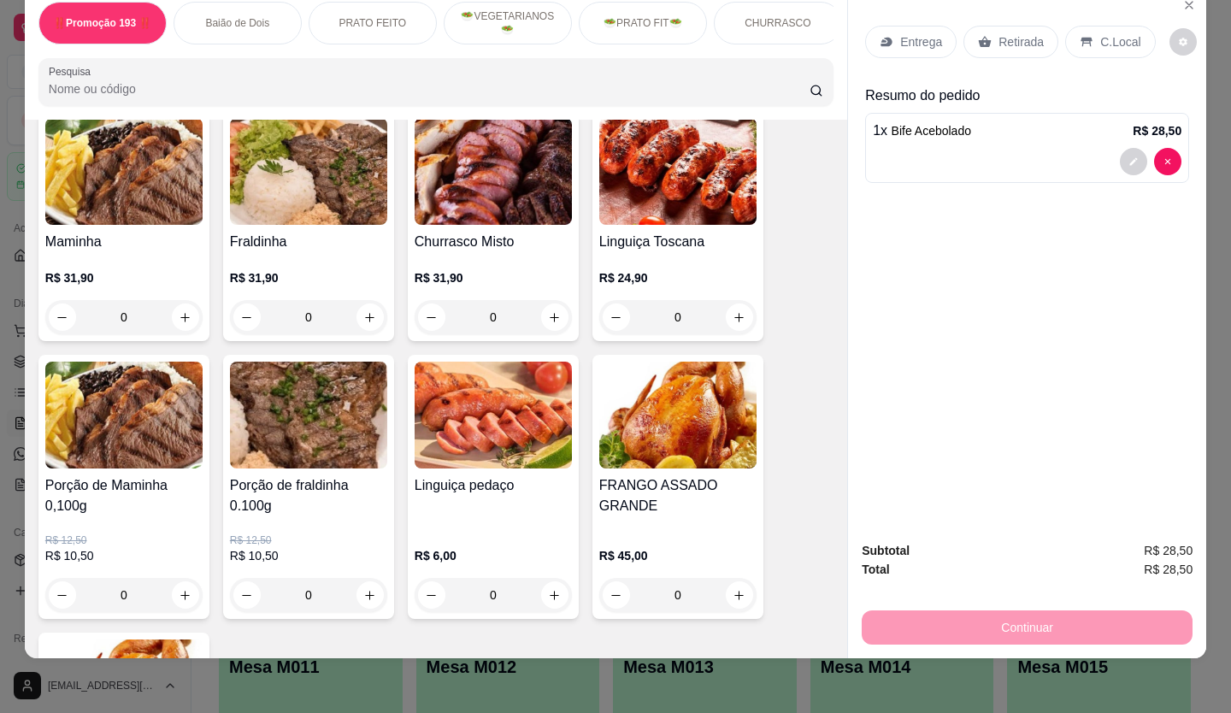
scroll to position [2906, 0]
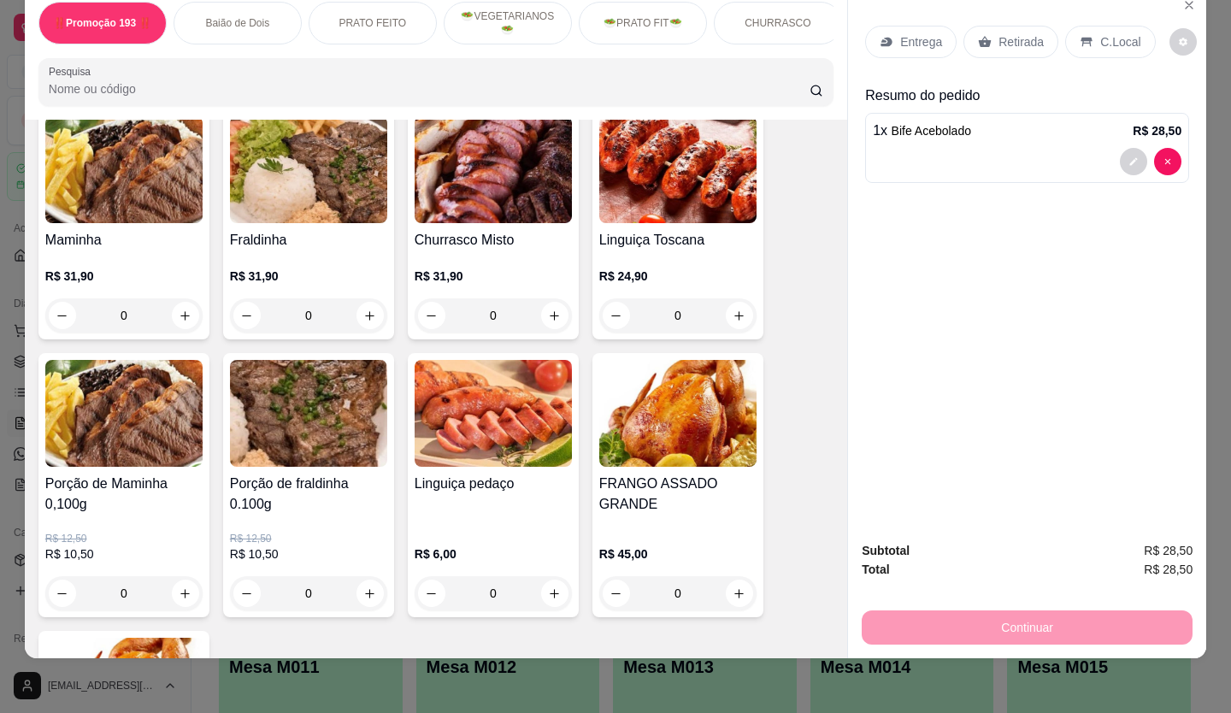
click at [453, 487] on div "Linguiça pedaço" at bounding box center [493, 501] width 157 height 55
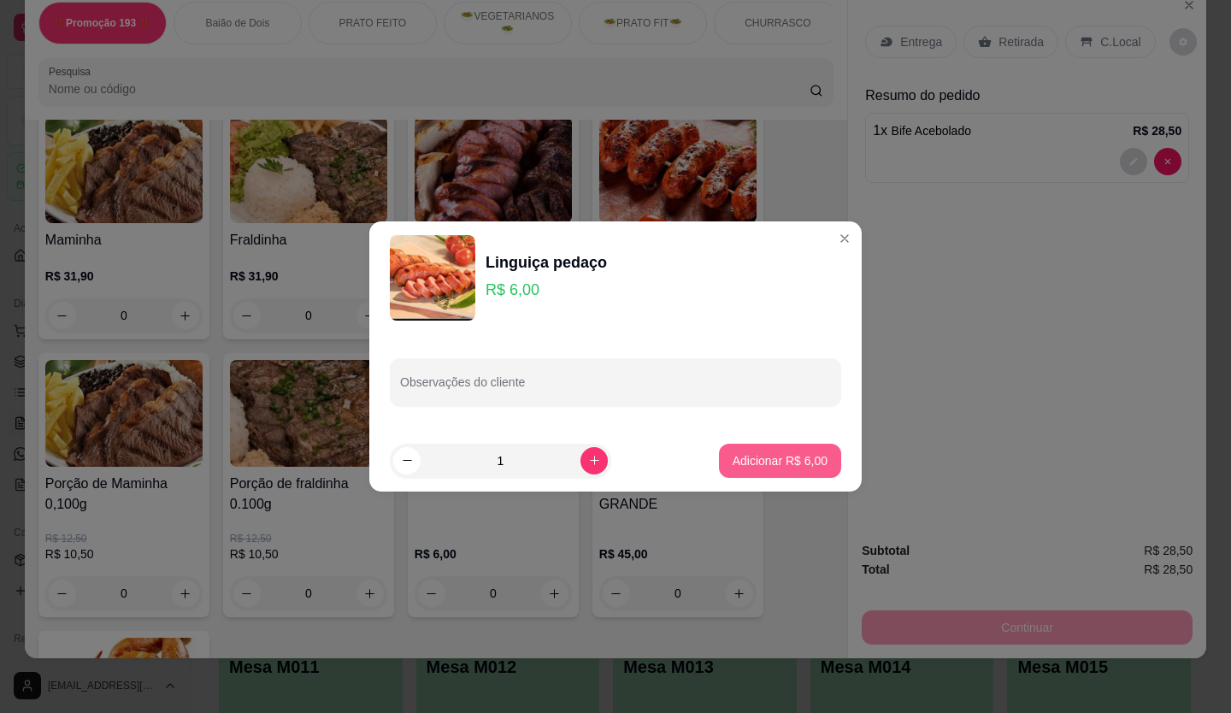
click at [736, 461] on p "Adicionar R$ 6,00" at bounding box center [780, 460] width 95 height 17
type input "1"
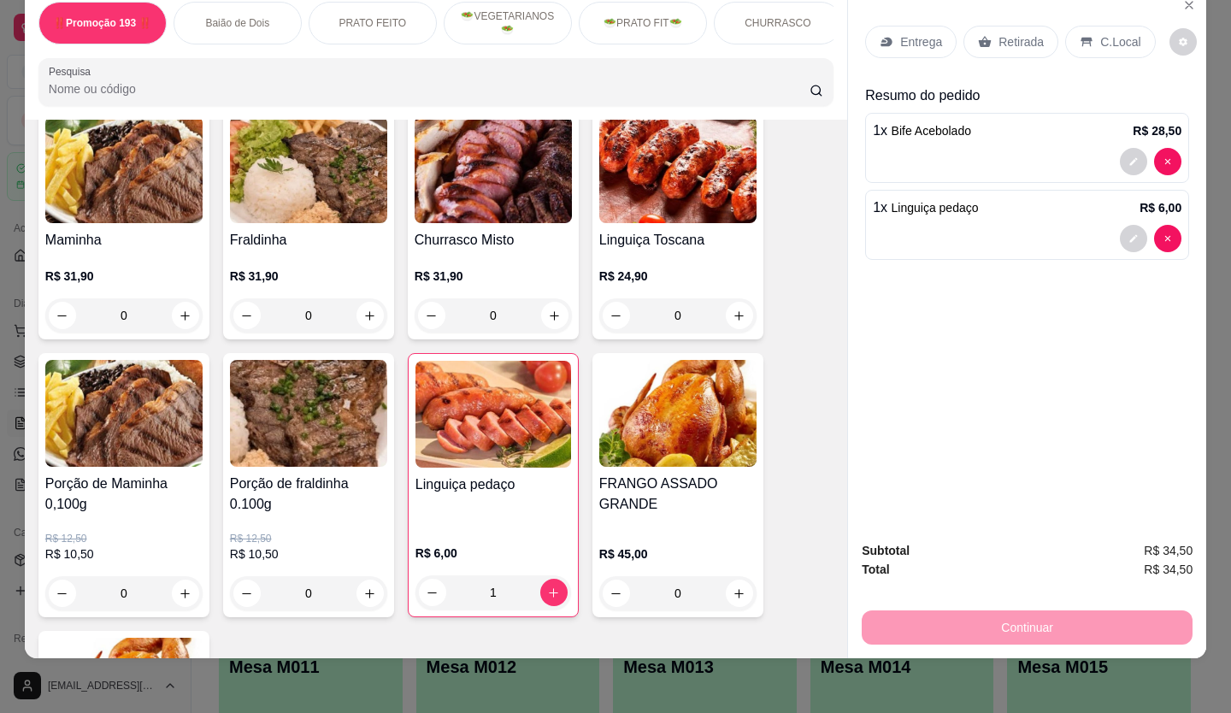
click at [1156, 606] on div "Continuar" at bounding box center [1027, 625] width 331 height 38
click at [1147, 606] on div "Continuar" at bounding box center [1027, 625] width 331 height 38
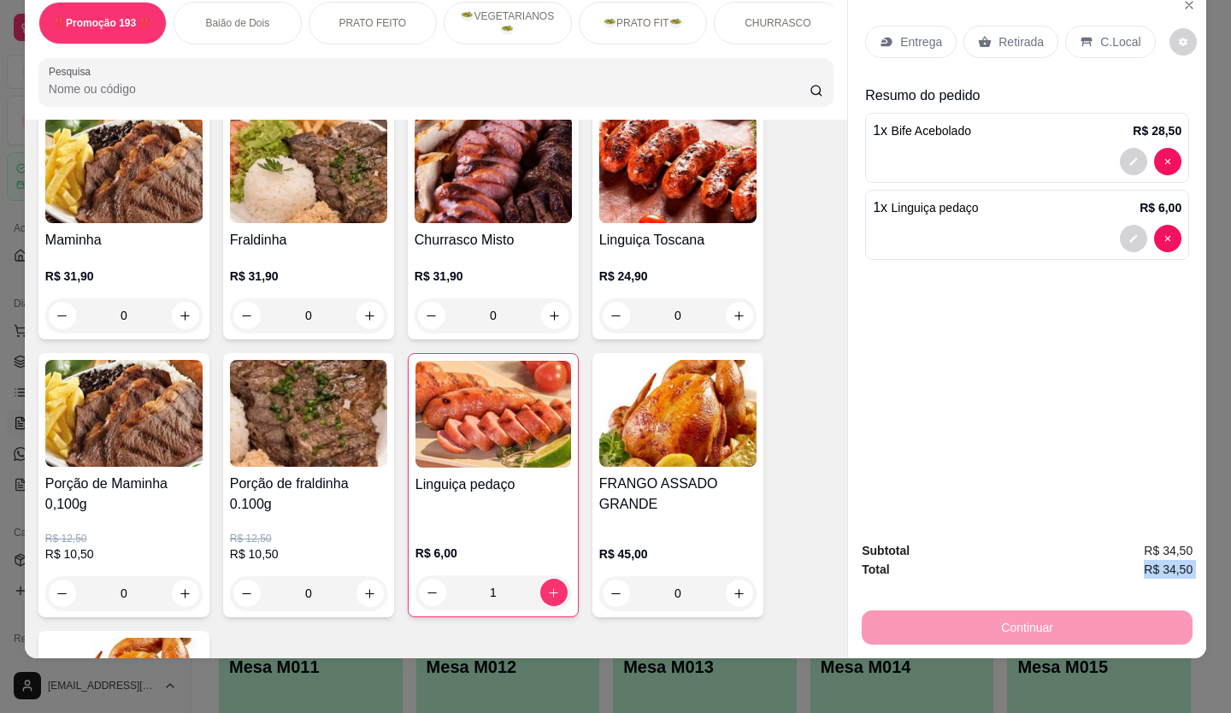
click at [986, 606] on div "Continuar" at bounding box center [1027, 625] width 331 height 38
click at [1018, 609] on div "Continuar" at bounding box center [1027, 625] width 331 height 38
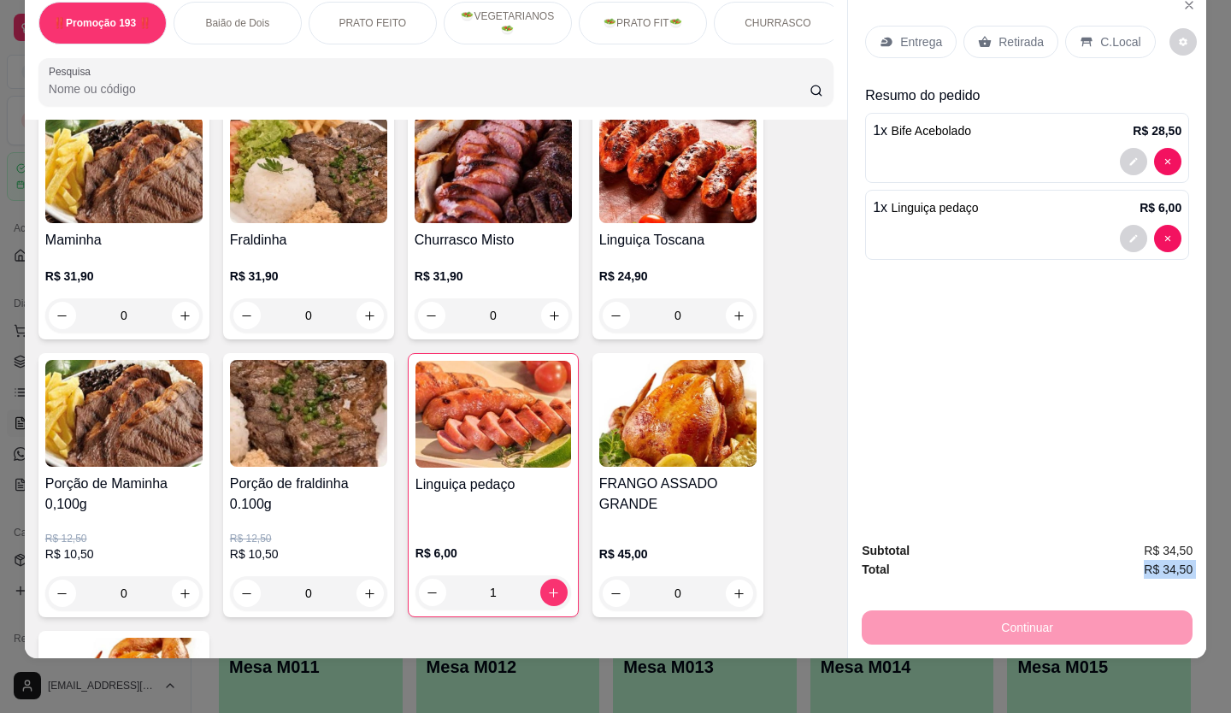
click at [1018, 609] on div "Continuar" at bounding box center [1027, 625] width 331 height 38
click at [530, 658] on div "‼️Promoção 193 ‼️ Baião de Dois PRATO FEITO 🥗VEGETARIANOS🥗 🥗PRATO FIT🥗 CHURRASC…" at bounding box center [615, 356] width 1231 height 713
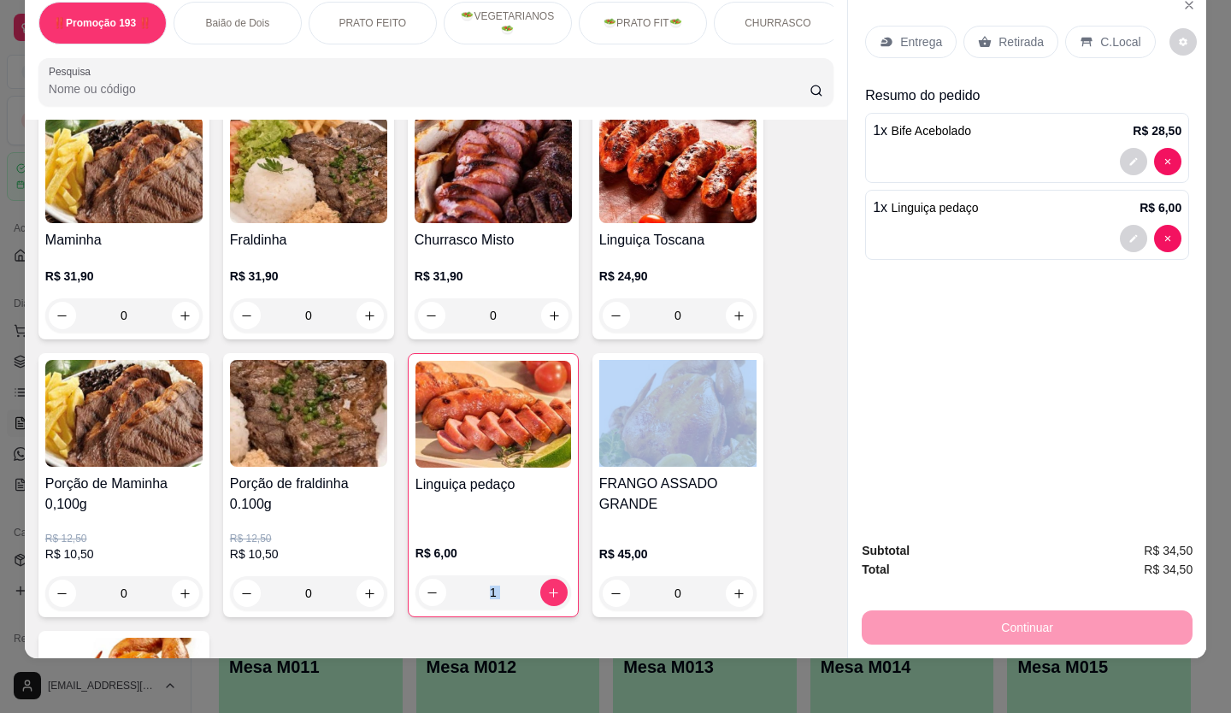
click at [530, 658] on div "‼️Promoção 193 ‼️ Baião de Dois PRATO FEITO 🥗VEGETARIANOS🥗 🥗PRATO FIT🥗 CHURRASC…" at bounding box center [615, 356] width 1231 height 713
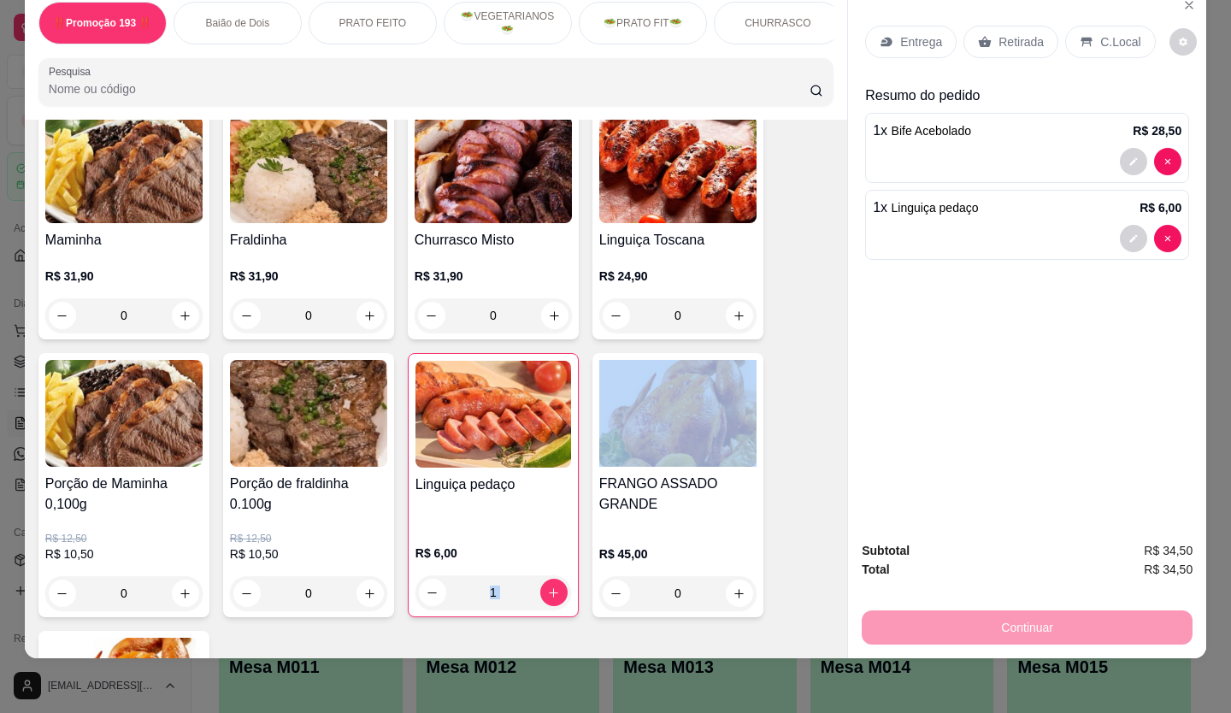
click at [530, 658] on div "‼️Promoção 193 ‼️ Baião de Dois PRATO FEITO 🥗VEGETARIANOS🥗 🥗PRATO FIT🥗 CHURRASC…" at bounding box center [615, 356] width 1231 height 713
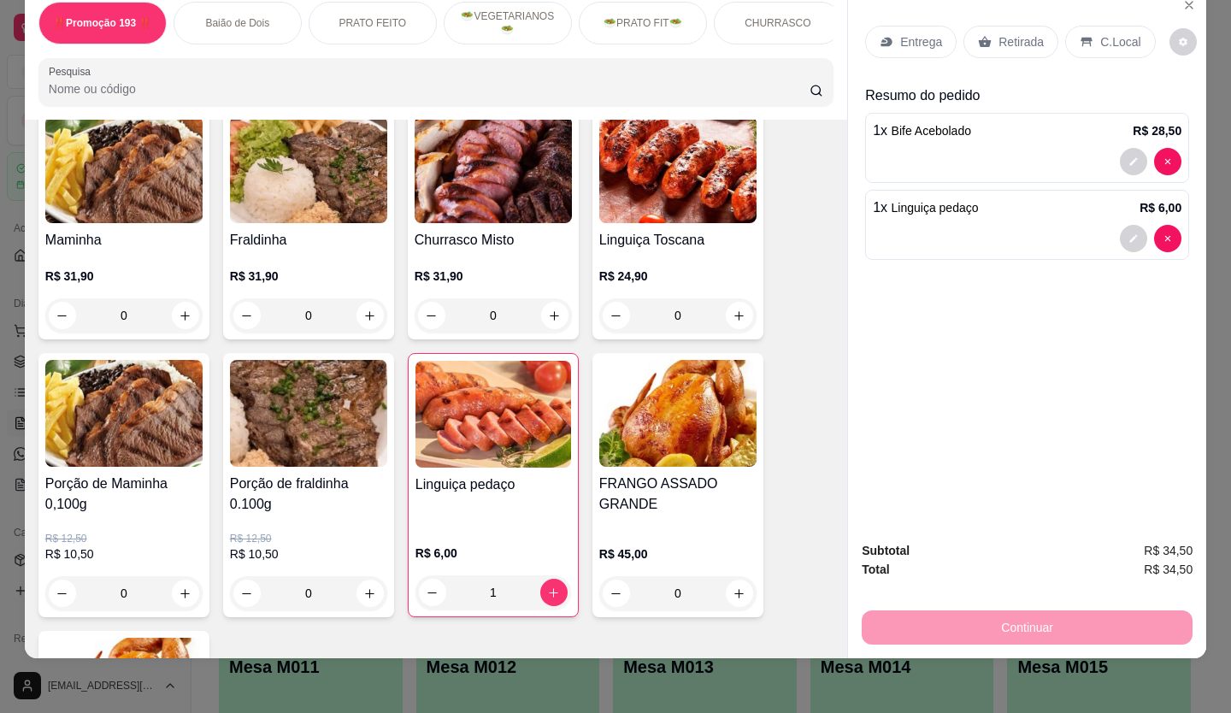
click at [1146, 606] on div "Continuar" at bounding box center [1027, 625] width 331 height 38
click at [1139, 590] on div "Subtotal R$ 34,50 Total R$ 34,50 Continuar" at bounding box center [1027, 592] width 331 height 103
click at [1139, 611] on div "Subtotal R$ 34,50 Total R$ 34,50 Continuar" at bounding box center [1027, 592] width 331 height 103
click at [1139, 613] on div "Continuar" at bounding box center [1027, 625] width 331 height 38
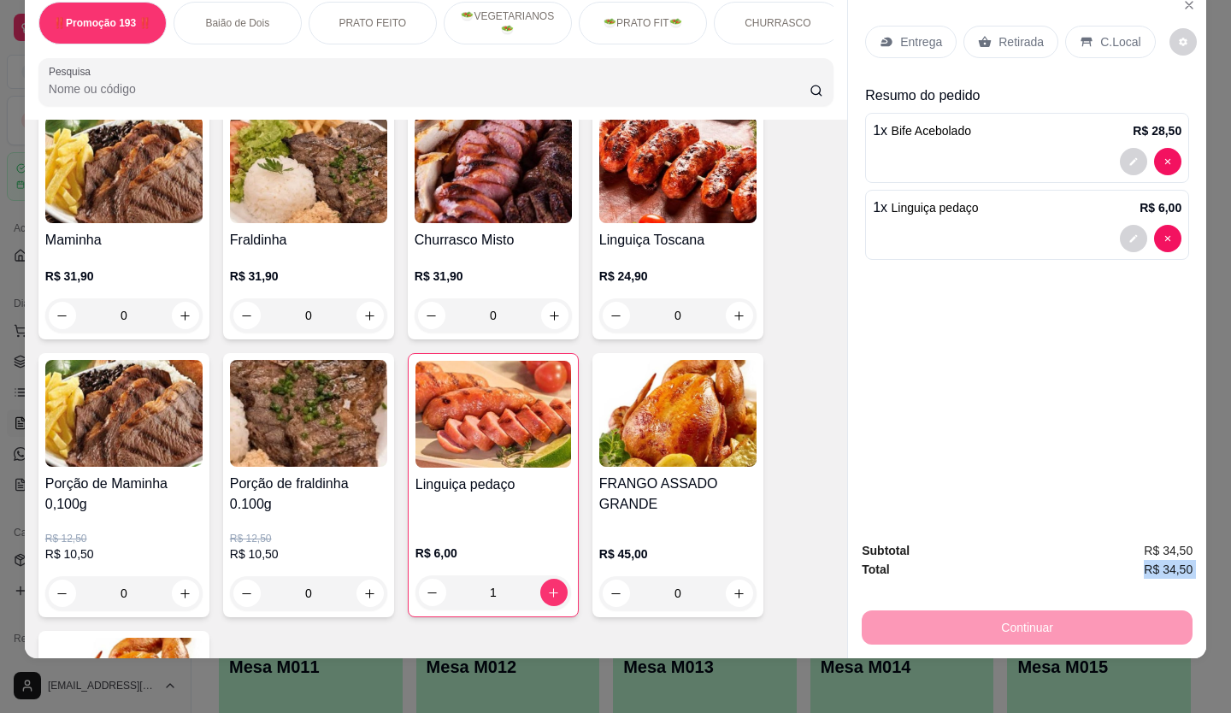
click at [1139, 613] on div "Continuar" at bounding box center [1027, 625] width 331 height 38
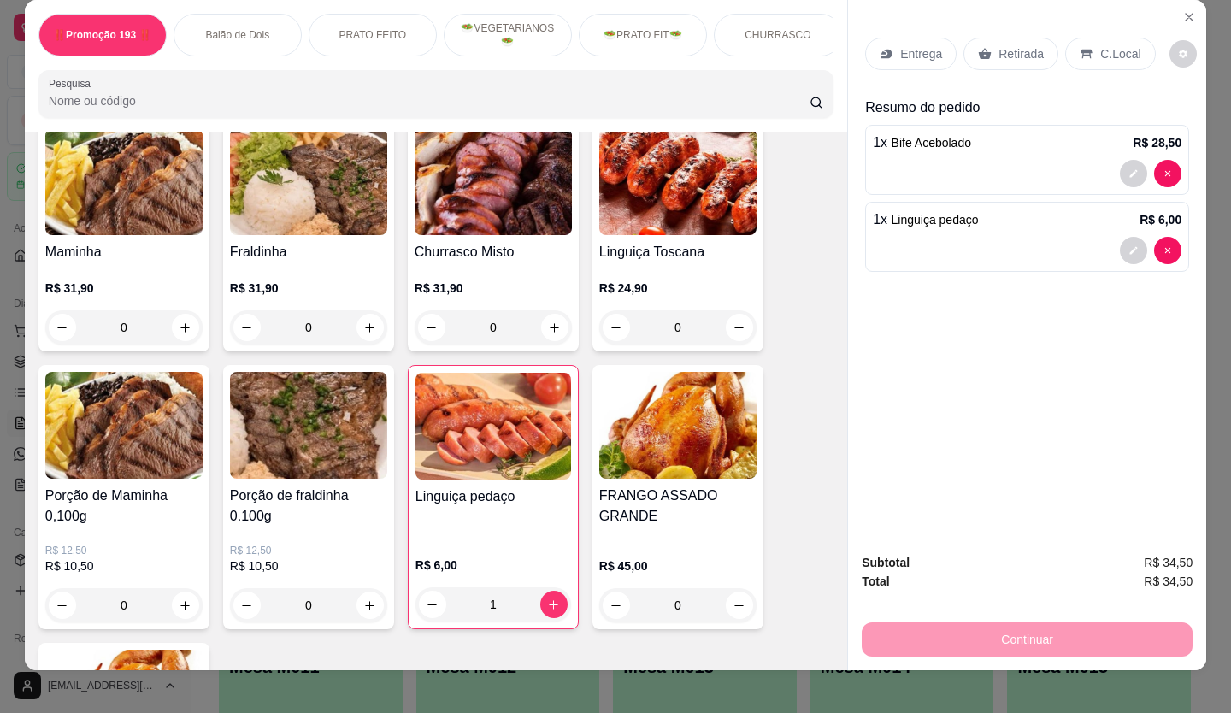
scroll to position [39, 0]
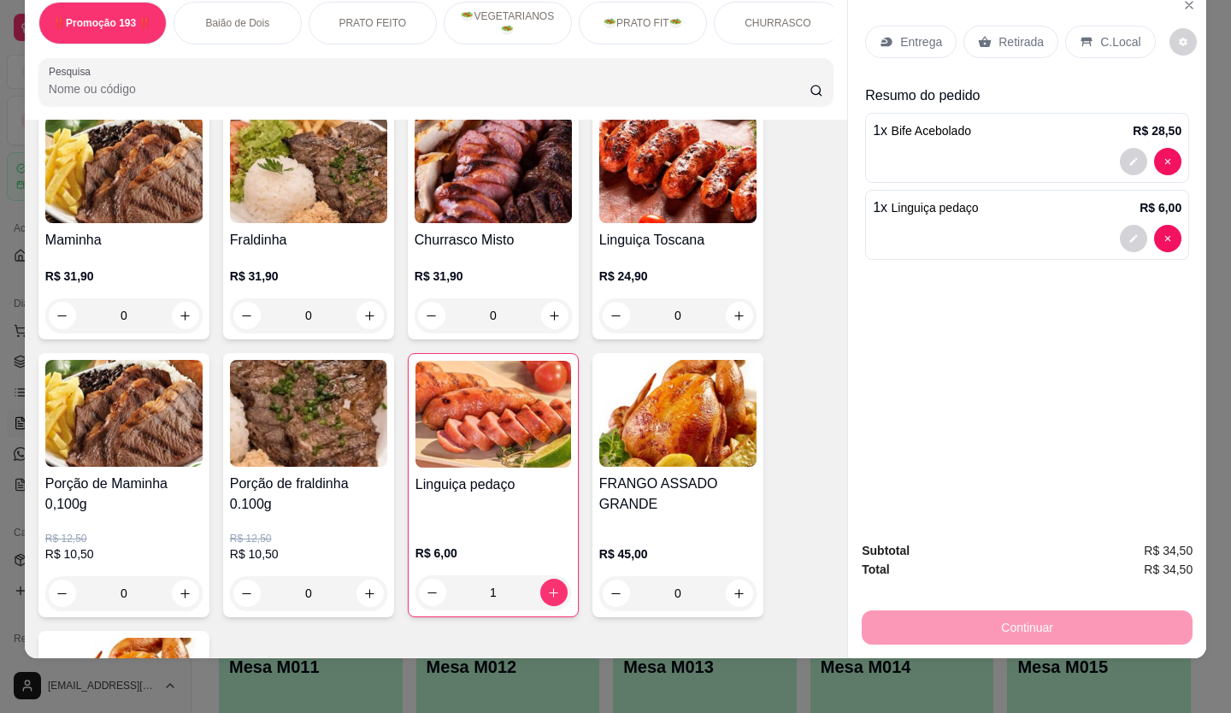
click at [965, 85] on p "Resumo do pedido" at bounding box center [1027, 95] width 324 height 21
click at [972, 88] on p "Resumo do pedido" at bounding box center [1027, 95] width 324 height 21
click at [998, 621] on div "Continuar" at bounding box center [1027, 625] width 331 height 38
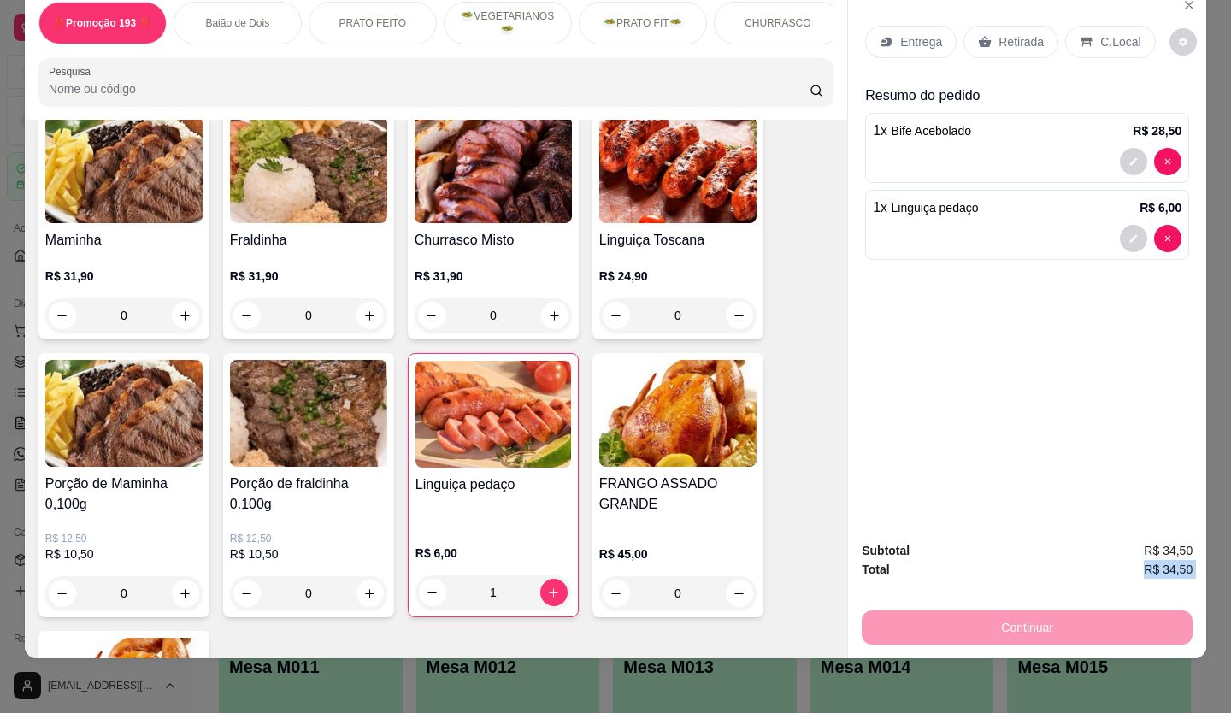
click at [998, 621] on div "Continuar" at bounding box center [1027, 625] width 331 height 38
click at [511, 672] on div "‼️Promoção 193 ‼️ Baião de Dois PRATO FEITO 🥗VEGETARIANOS🥗 🥗PRATO FIT🥗 CHURRASC…" at bounding box center [615, 356] width 1231 height 713
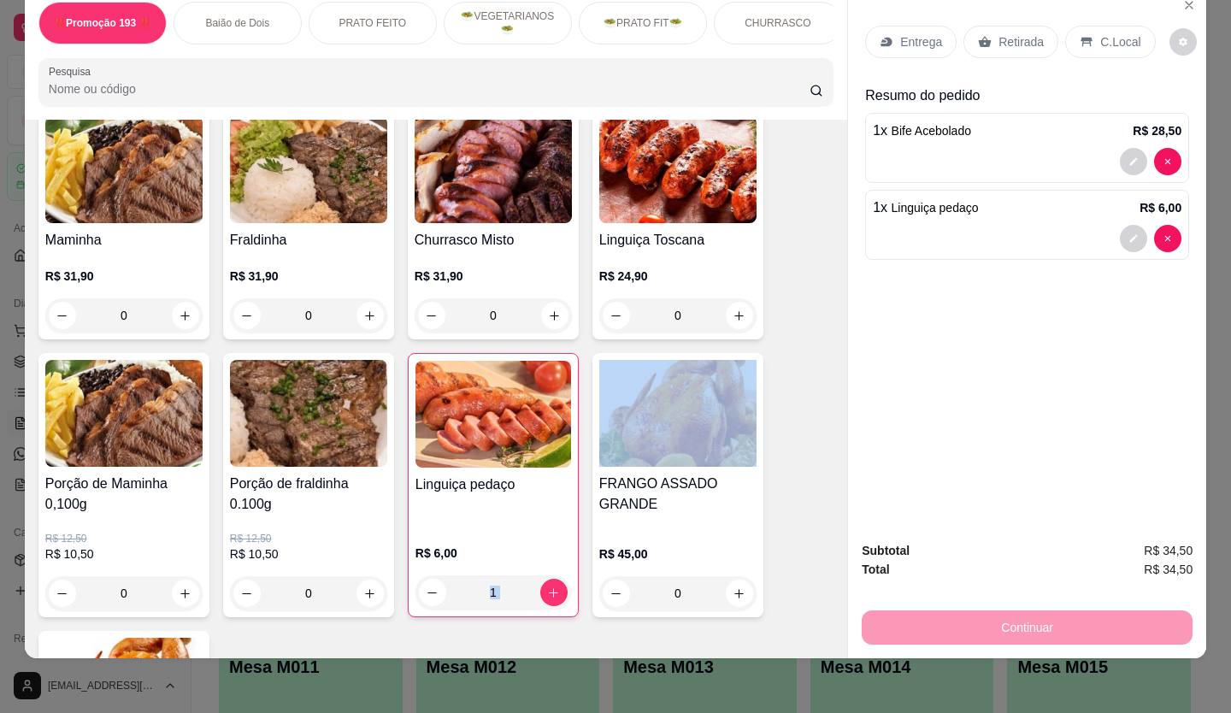
click at [511, 672] on div "‼️Promoção 193 ‼️ Baião de Dois PRATO FEITO 🥗VEGETARIANOS🥗 🥗PRATO FIT🥗 CHURRASC…" at bounding box center [615, 356] width 1231 height 713
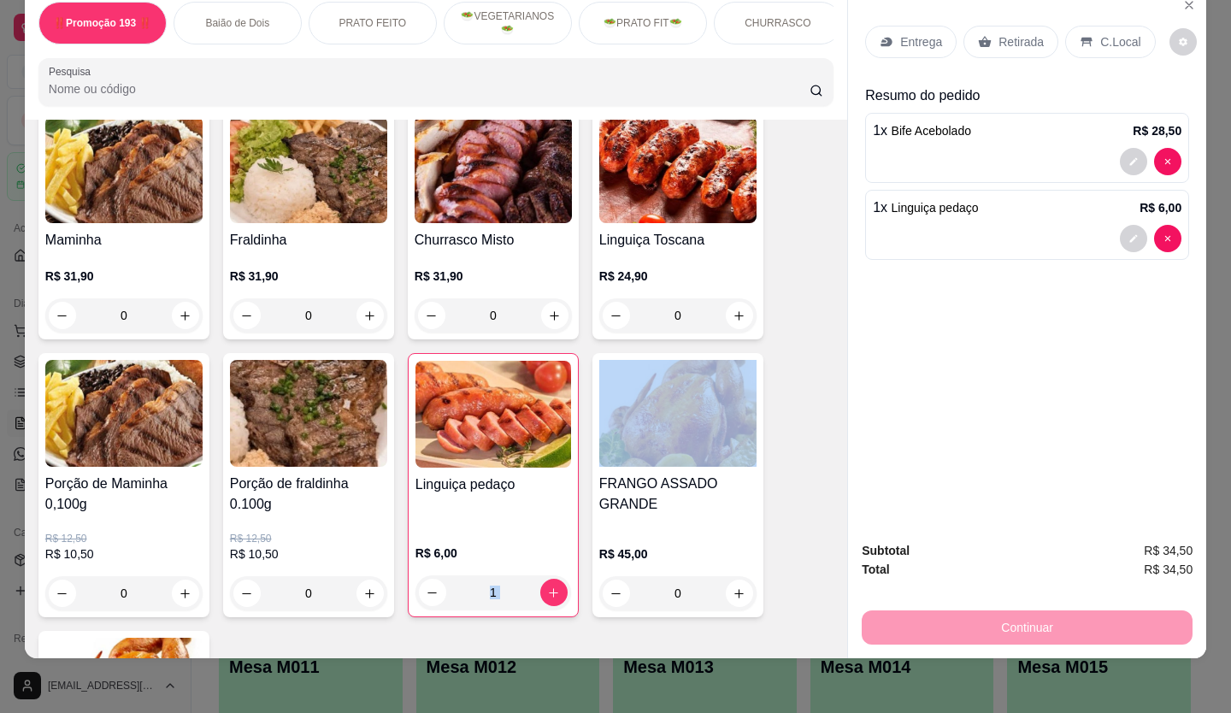
click at [511, 672] on div "‼️Promoção 193 ‼️ Baião de Dois PRATO FEITO 🥗VEGETARIANOS🥗 🥗PRATO FIT🥗 CHURRASC…" at bounding box center [615, 356] width 1231 height 713
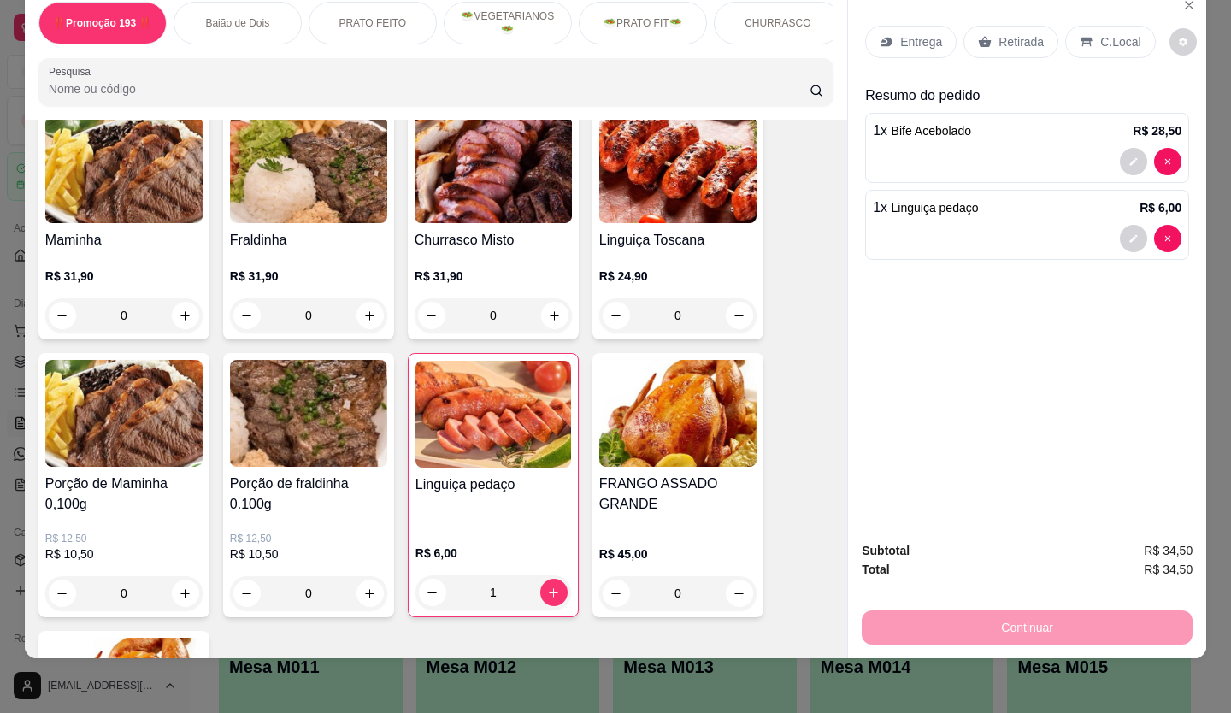
click at [242, 696] on div "‼️Promoção 193 ‼️ Baião de Dois PRATO FEITO 🥗VEGETARIANOS🥗 🥗PRATO FIT🥗 CHURRASC…" at bounding box center [615, 356] width 1231 height 713
click at [241, 692] on div "‼️Promoção 193 ‼️ Baião de Dois PRATO FEITO 🥗VEGETARIANOS🥗 🥗PRATO FIT🥗 CHURRASC…" at bounding box center [615, 356] width 1231 height 713
click at [250, 686] on div "‼️Promoção 193 ‼️ Baião de Dois PRATO FEITO 🥗VEGETARIANOS🥗 🥗PRATO FIT🥗 CHURRASC…" at bounding box center [615, 356] width 1231 height 713
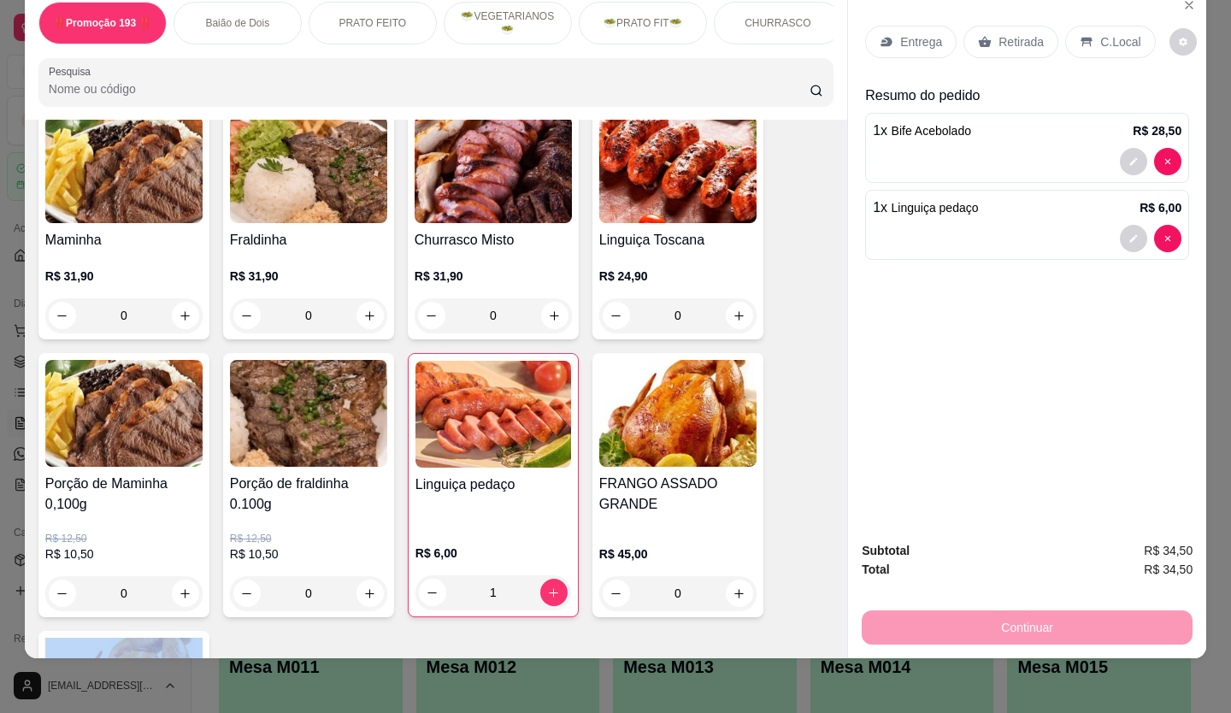
click at [250, 686] on div "‼️Promoção 193 ‼️ Baião de Dois PRATO FEITO 🥗VEGETARIANOS🥗 🥗PRATO FIT🥗 CHURRASC…" at bounding box center [615, 356] width 1231 height 713
click at [259, 673] on div "‼️Promoção 193 ‼️ Baião de Dois PRATO FEITO 🥗VEGETARIANOS🥗 🥗PRATO FIT🥗 CHURRASC…" at bounding box center [615, 356] width 1231 height 713
click at [260, 673] on div "‼️Promoção 193 ‼️ Baião de Dois PRATO FEITO 🥗VEGETARIANOS🥗 🥗PRATO FIT🥗 CHURRASC…" at bounding box center [615, 356] width 1231 height 713
click at [261, 673] on div "‼️Promoção 193 ‼️ Baião de Dois PRATO FEITO 🥗VEGETARIANOS🥗 🥗PRATO FIT🥗 CHURRASC…" at bounding box center [615, 356] width 1231 height 713
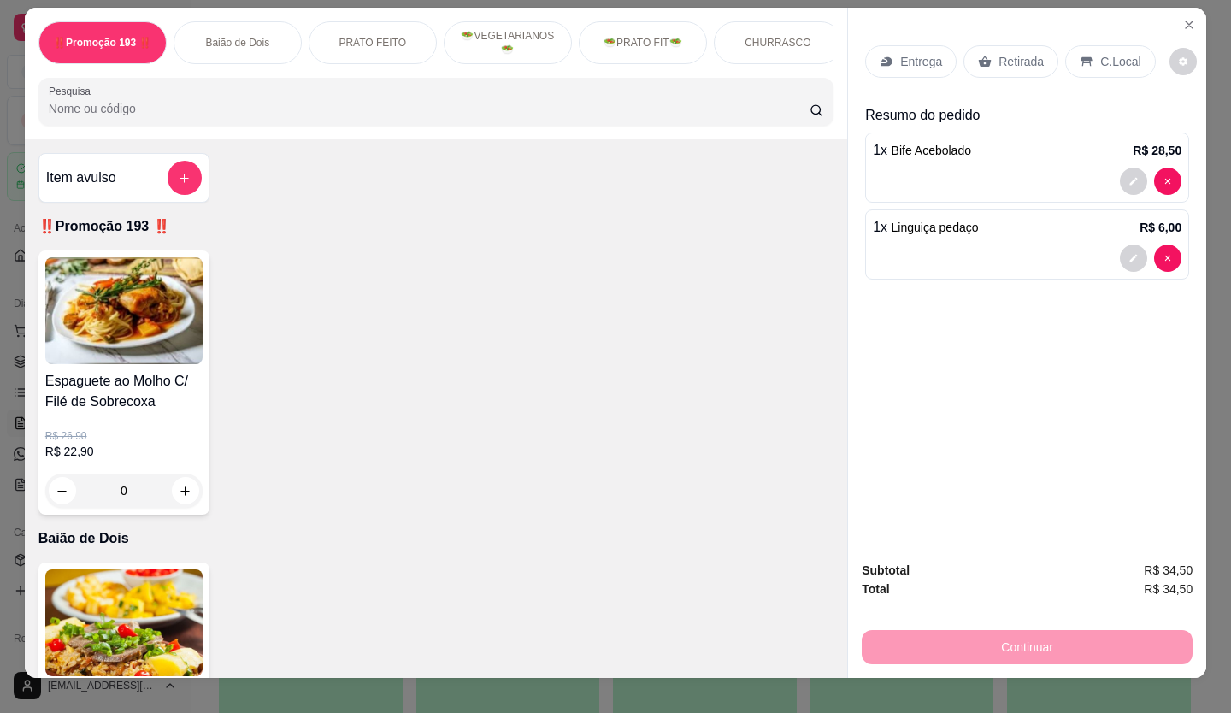
scroll to position [0, 0]
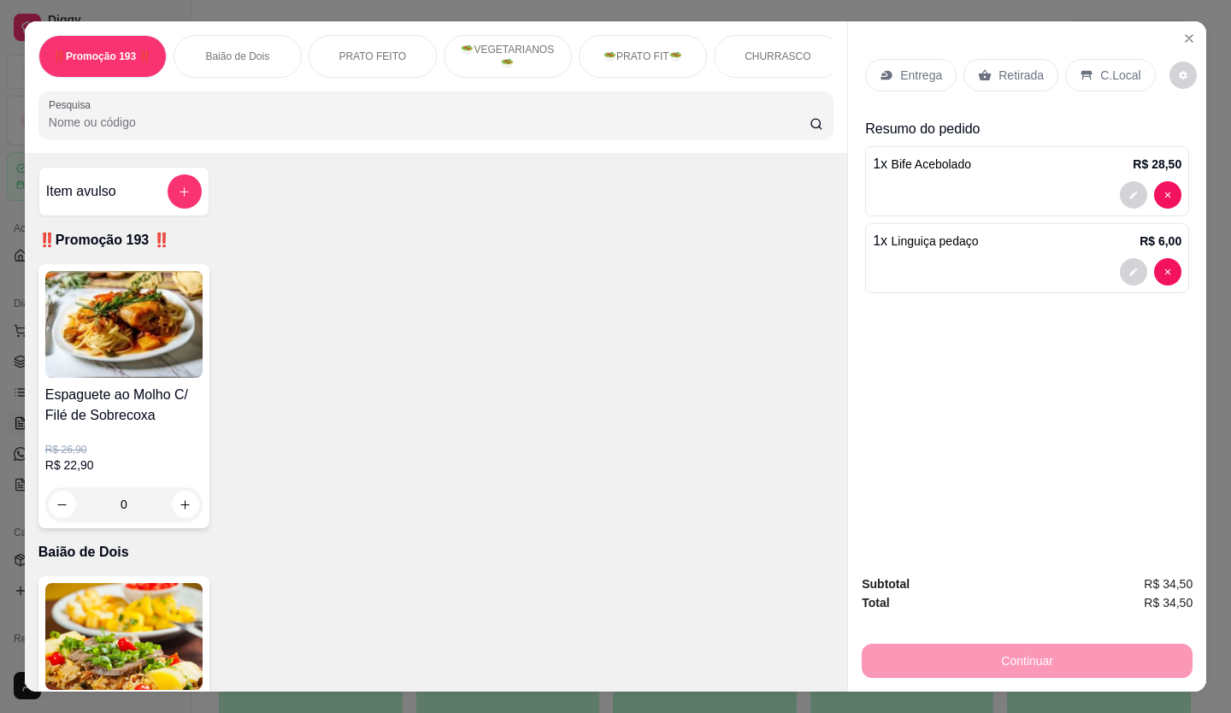
click at [1009, 656] on div "Continuar" at bounding box center [1027, 658] width 331 height 38
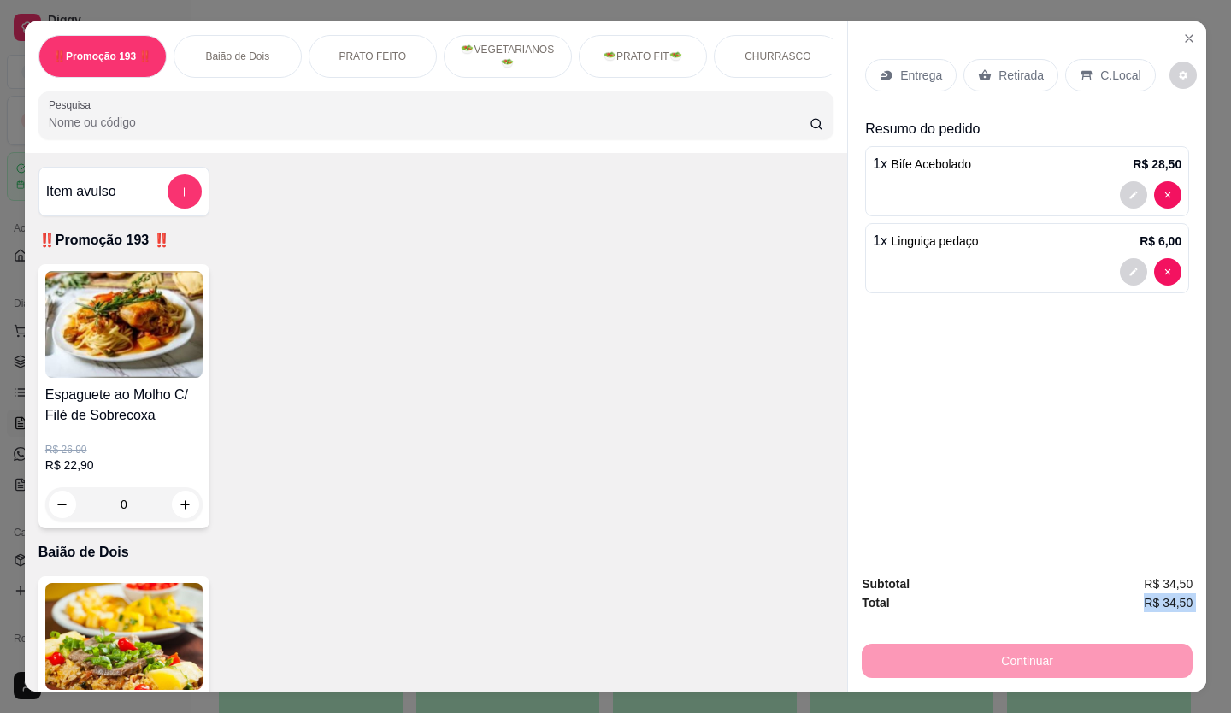
click at [1009, 656] on div "Continuar" at bounding box center [1027, 658] width 331 height 38
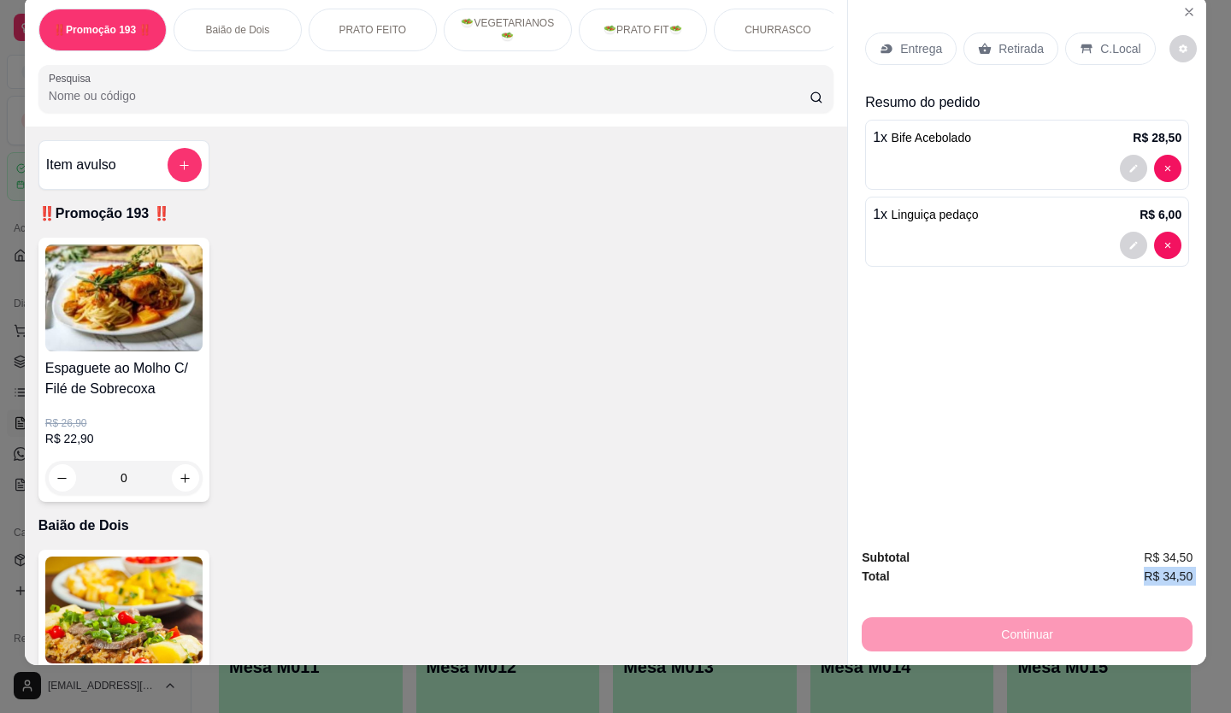
scroll to position [39, 0]
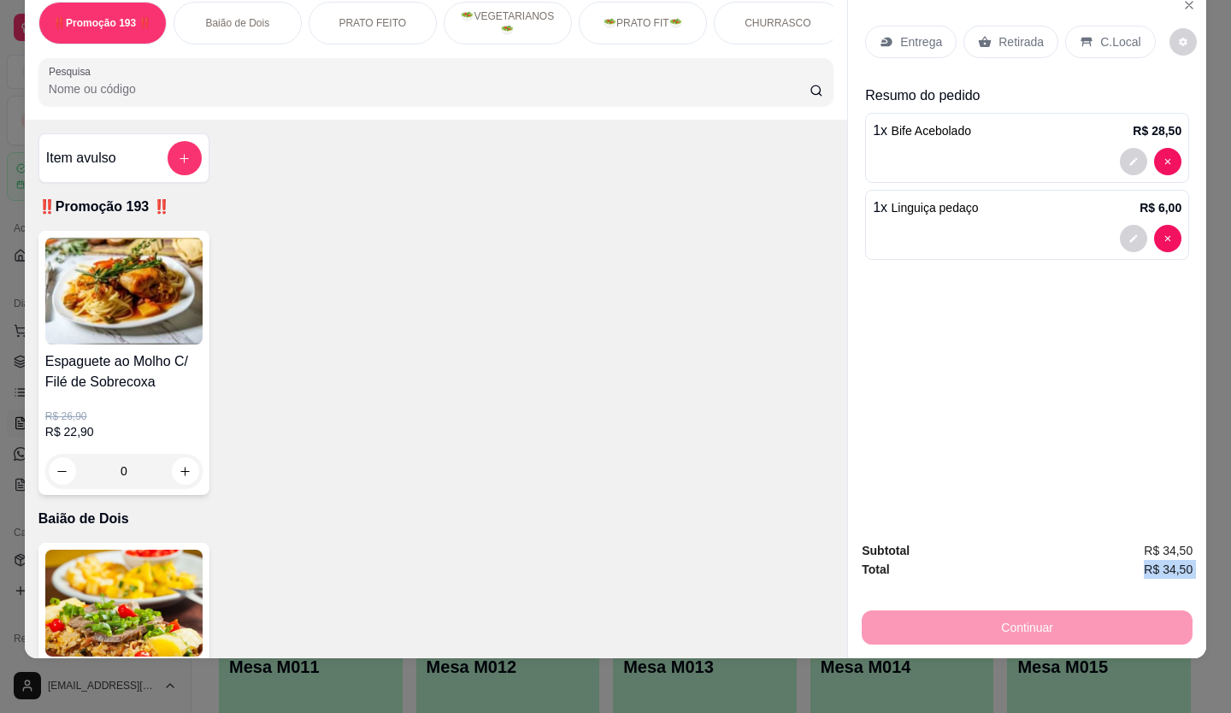
click at [1040, 621] on div "Continuar" at bounding box center [1027, 625] width 331 height 38
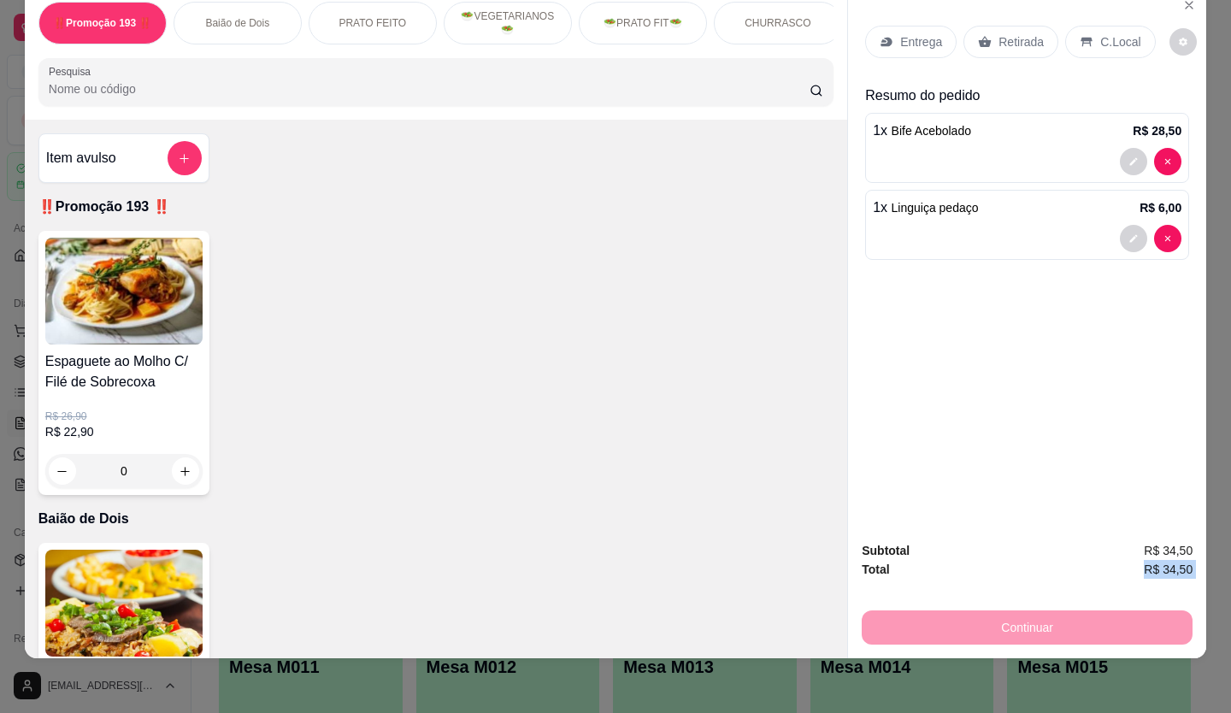
click at [1040, 621] on div "Continuar" at bounding box center [1027, 625] width 331 height 38
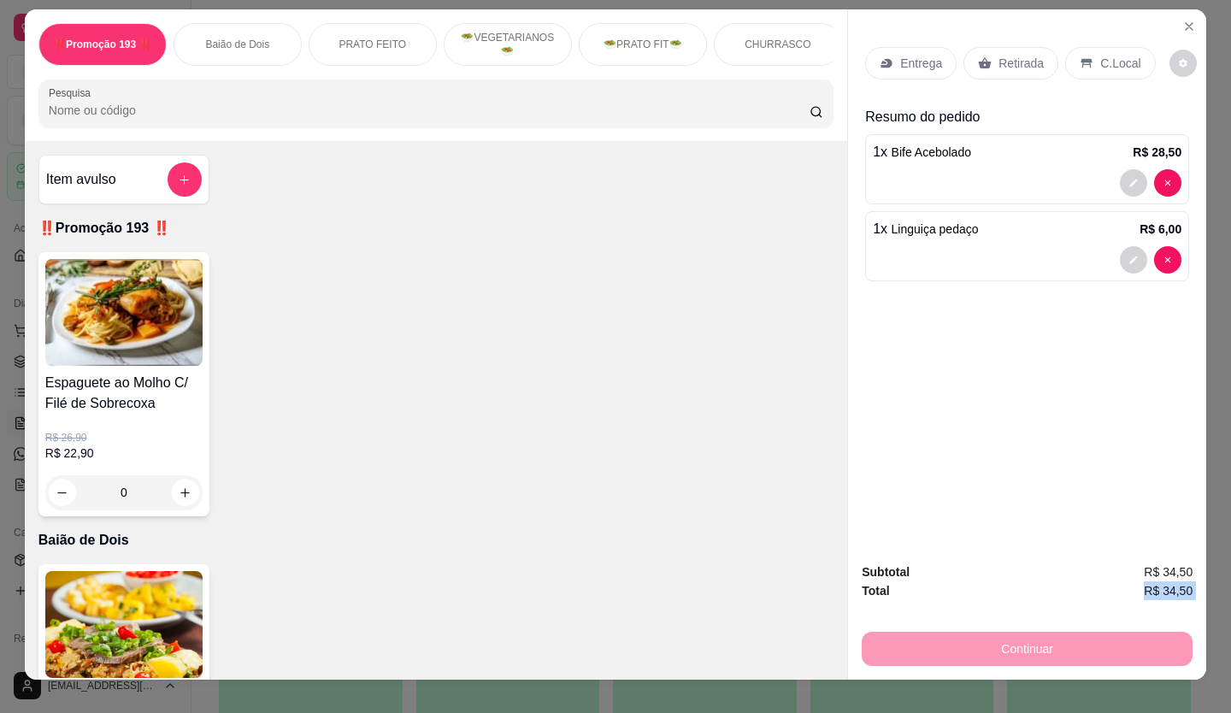
scroll to position [0, 0]
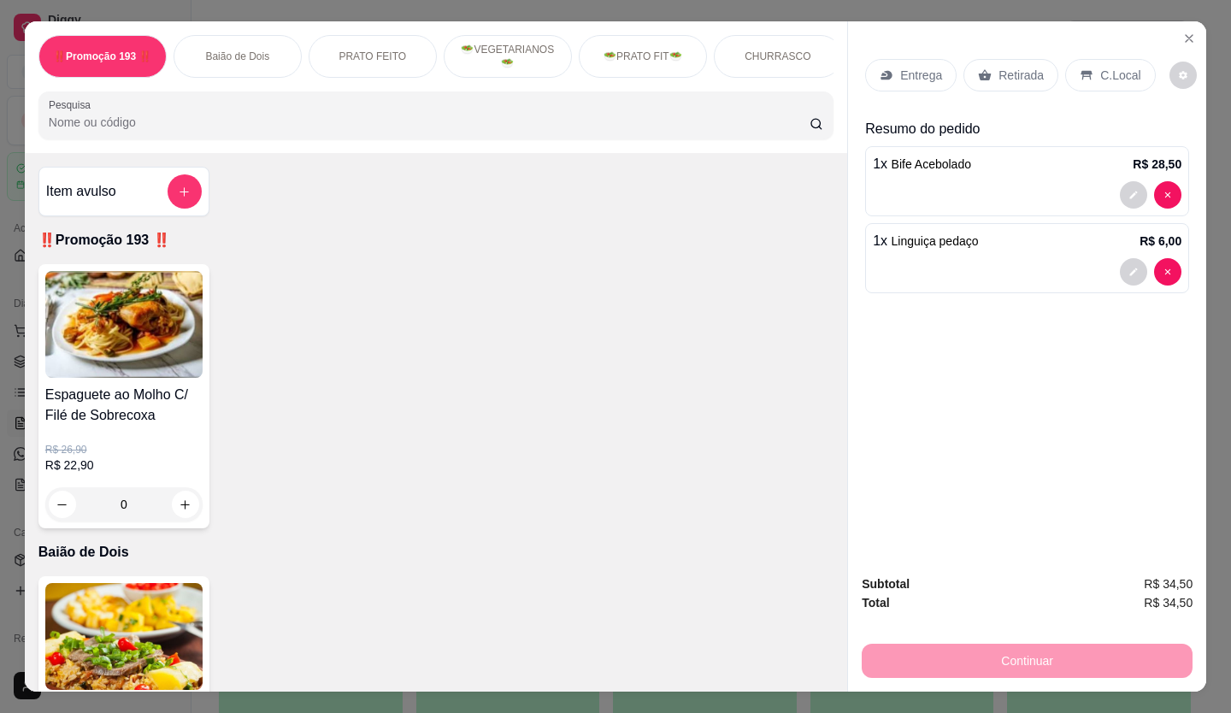
click at [666, 476] on div "Espaguete ao Molho C/ Filé de Sobrecoxa R$ 26,90 R$ 22,90 0" at bounding box center [435, 396] width 795 height 264
click at [1029, 77] on p "Retirada" at bounding box center [1020, 75] width 45 height 17
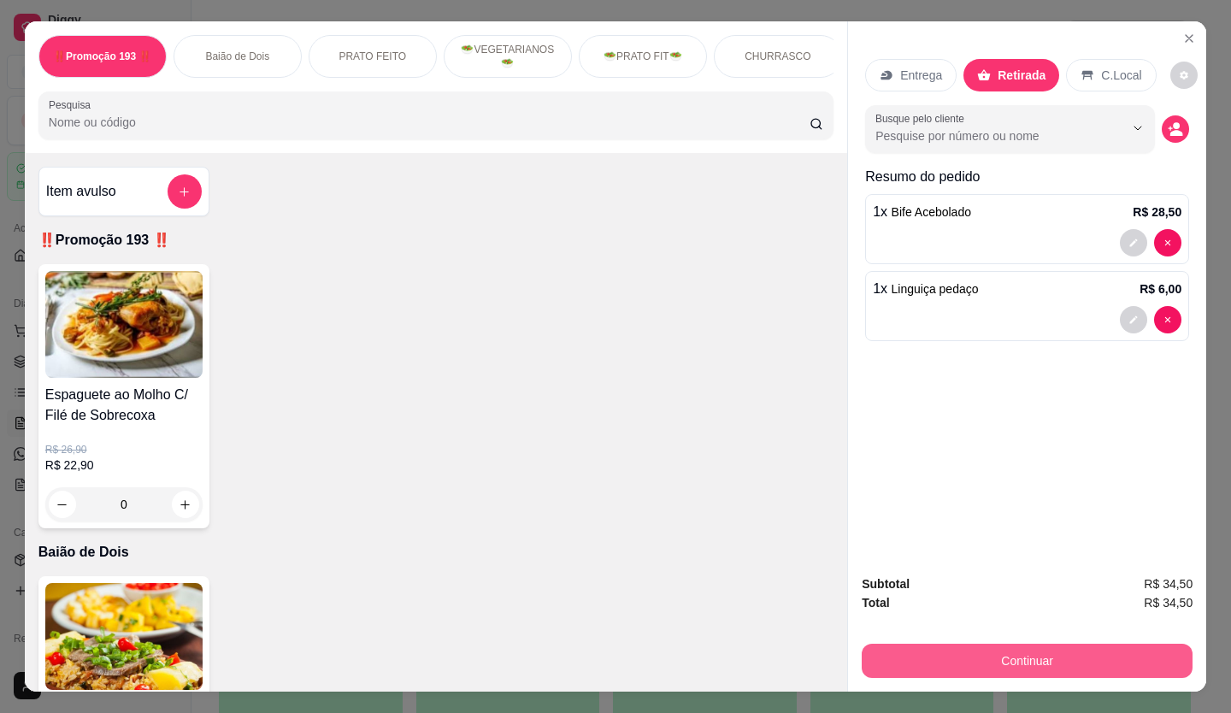
click at [1015, 654] on button "Continuar" at bounding box center [1027, 661] width 331 height 34
click at [1015, 655] on button "Continuar" at bounding box center [1027, 661] width 331 height 34
click at [1120, 535] on div "Entrega Retirada C.Local Busque pelo cliente Resumo do pedido 1 x Bife Acebolad…" at bounding box center [1027, 290] width 358 height 539
click at [1070, 650] on button "Continuar" at bounding box center [1027, 661] width 331 height 34
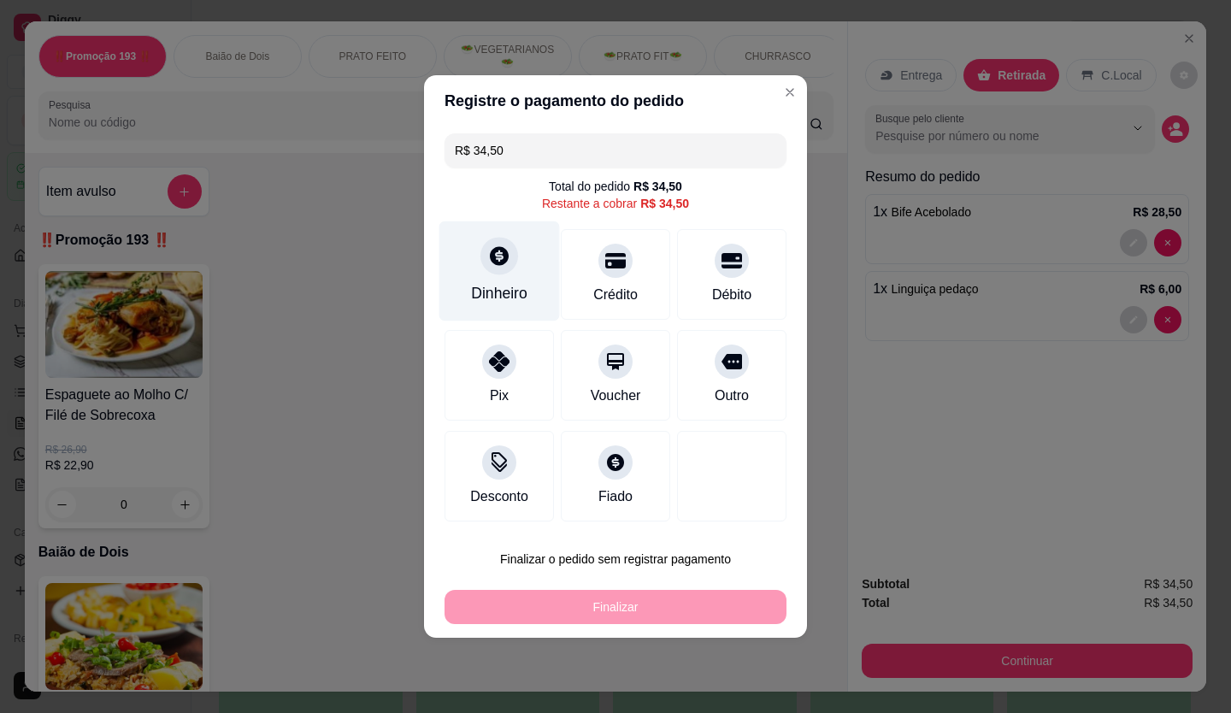
click at [503, 284] on div "Dinheiro" at bounding box center [499, 293] width 56 height 22
click at [490, 282] on div "Dinheiro" at bounding box center [499, 293] width 56 height 22
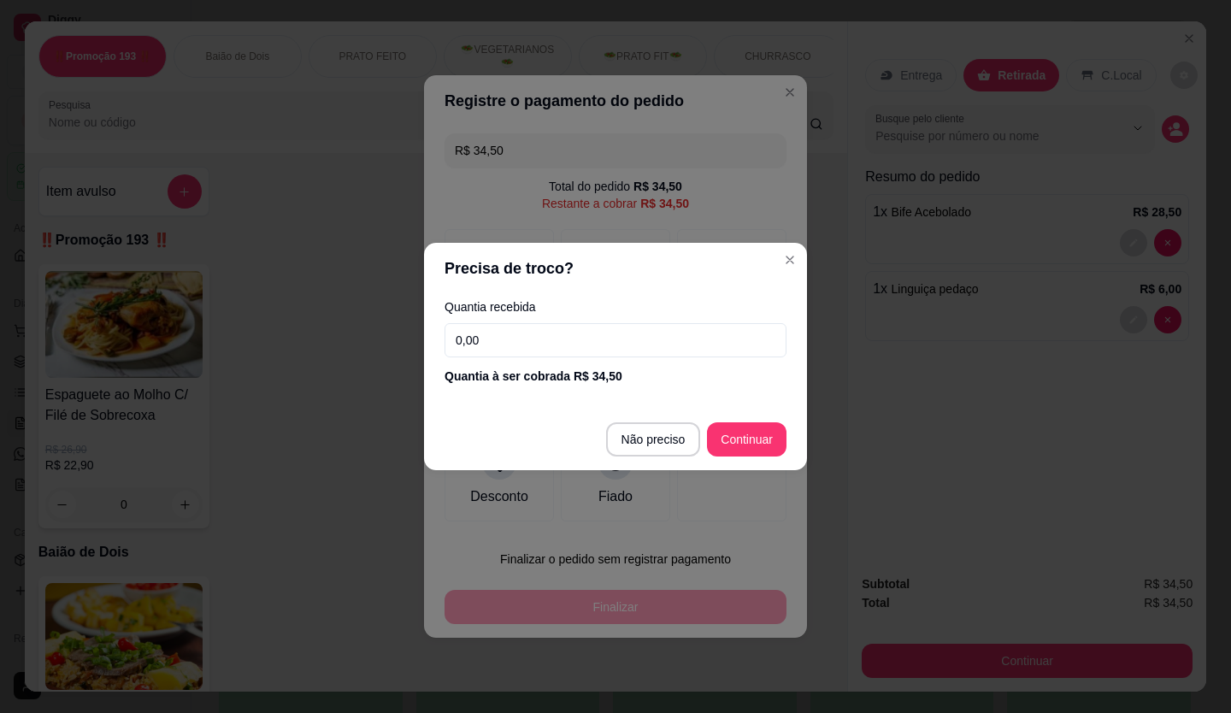
click at [849, 290] on div "Precisa de troco? Quantia recebida 0,00 Quantia à ser cobrada R$ 34,50 Não prec…" at bounding box center [615, 356] width 1231 height 713
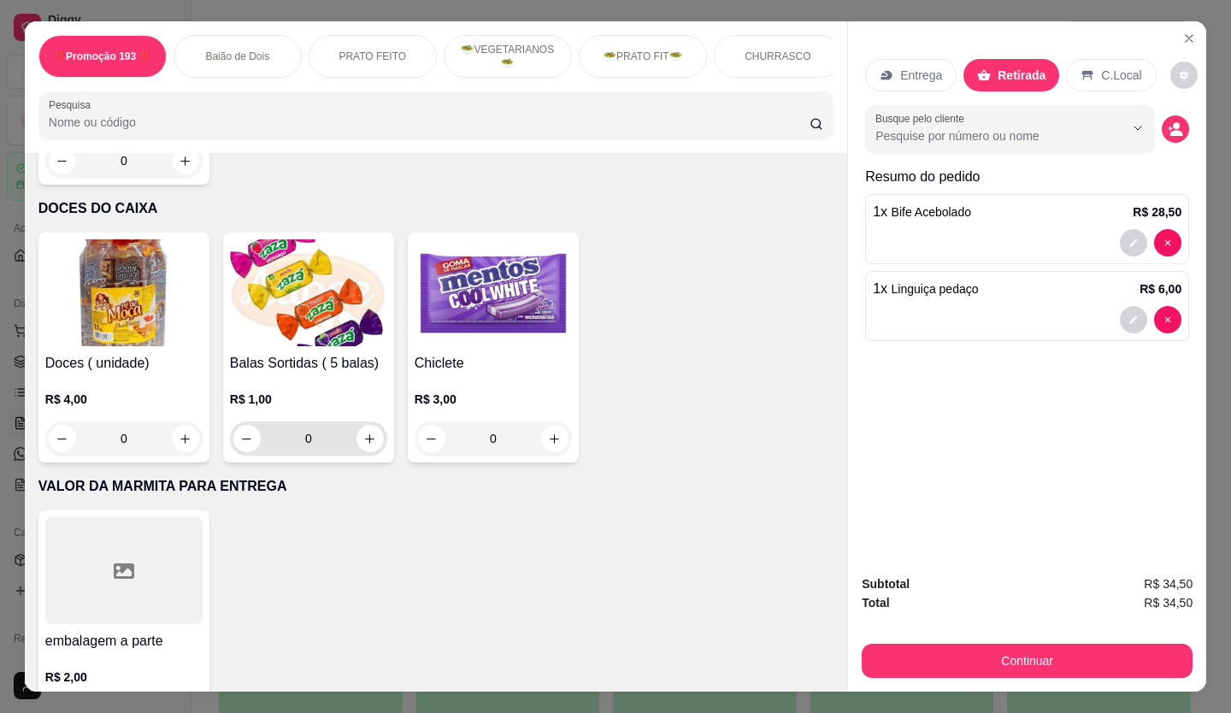
scroll to position [7612, 0]
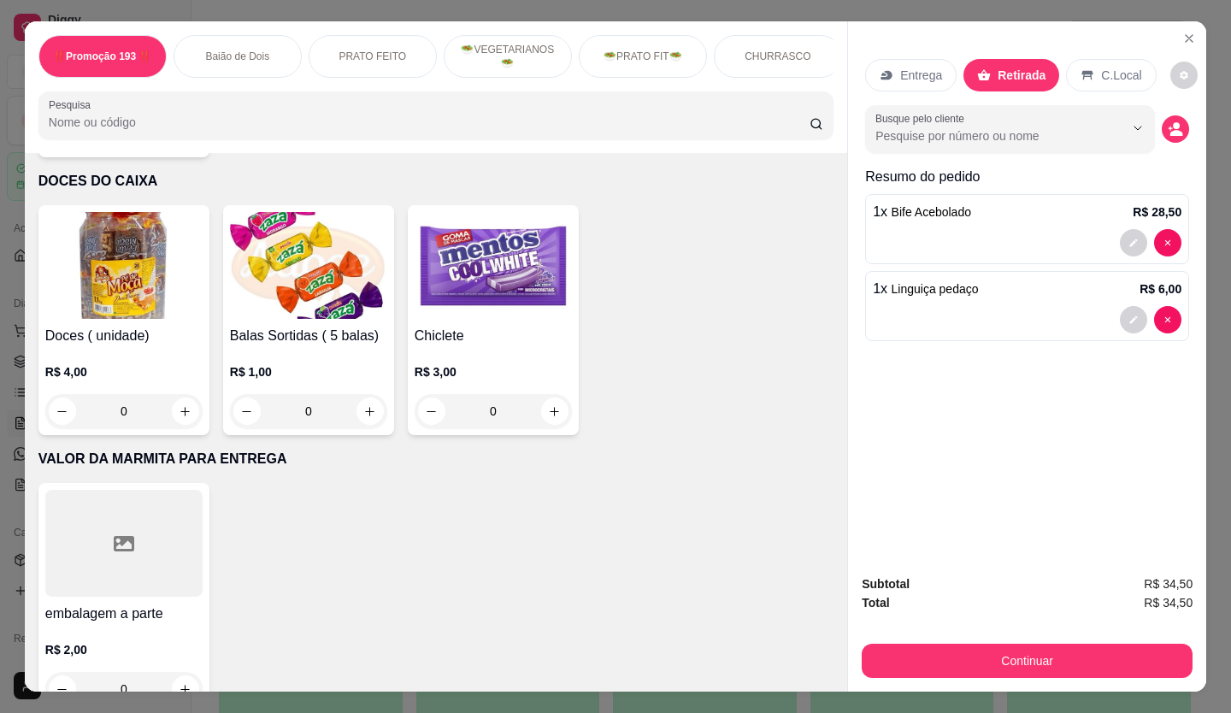
click at [192, 120] on input "Pesquisa" at bounding box center [430, 122] width 762 height 17
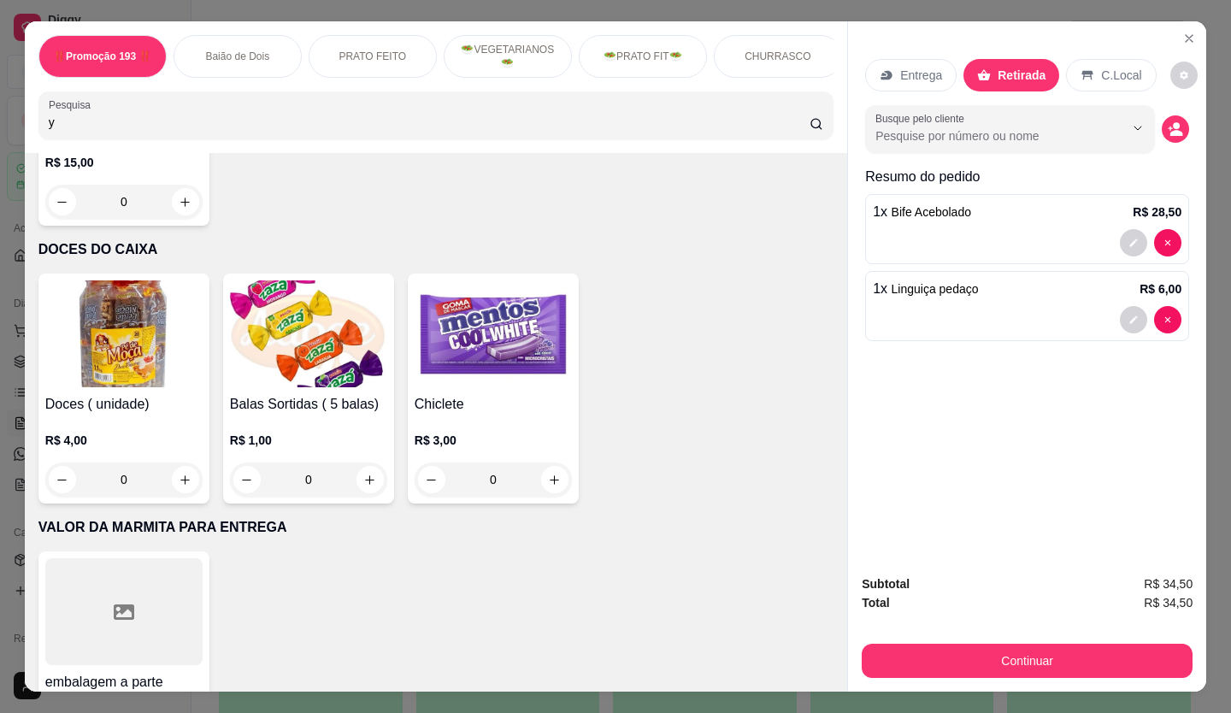
scroll to position [7680, 0]
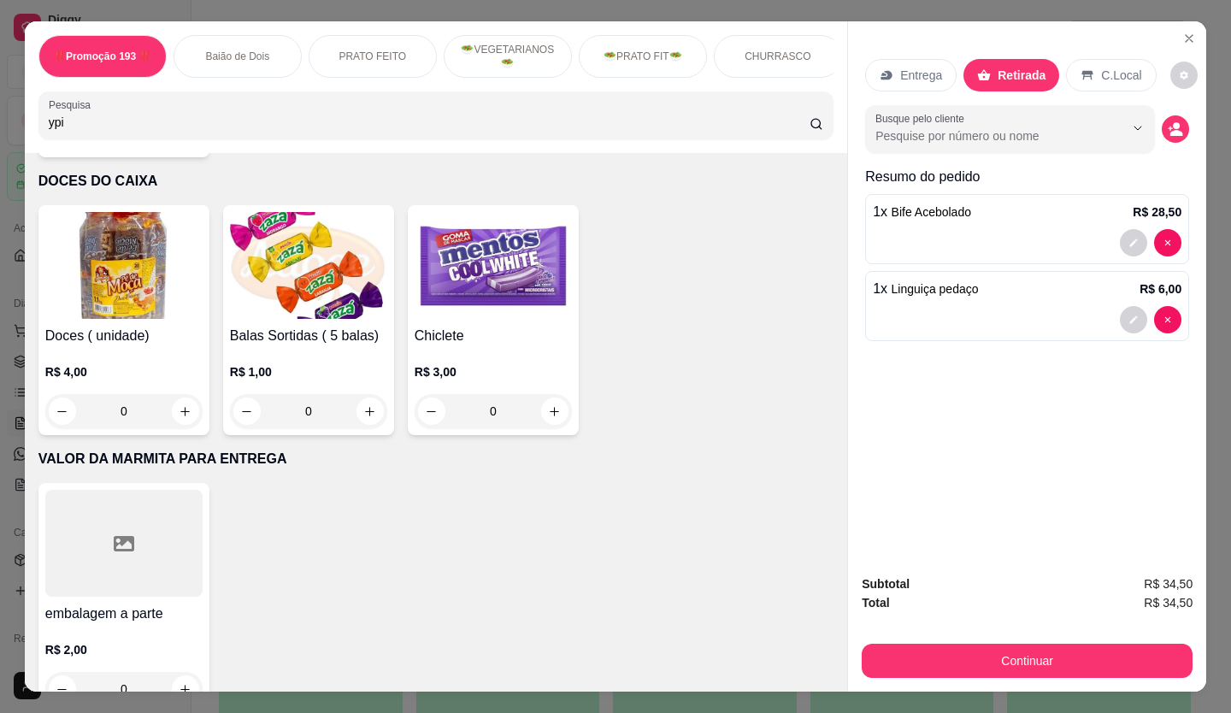
type input "ypi"
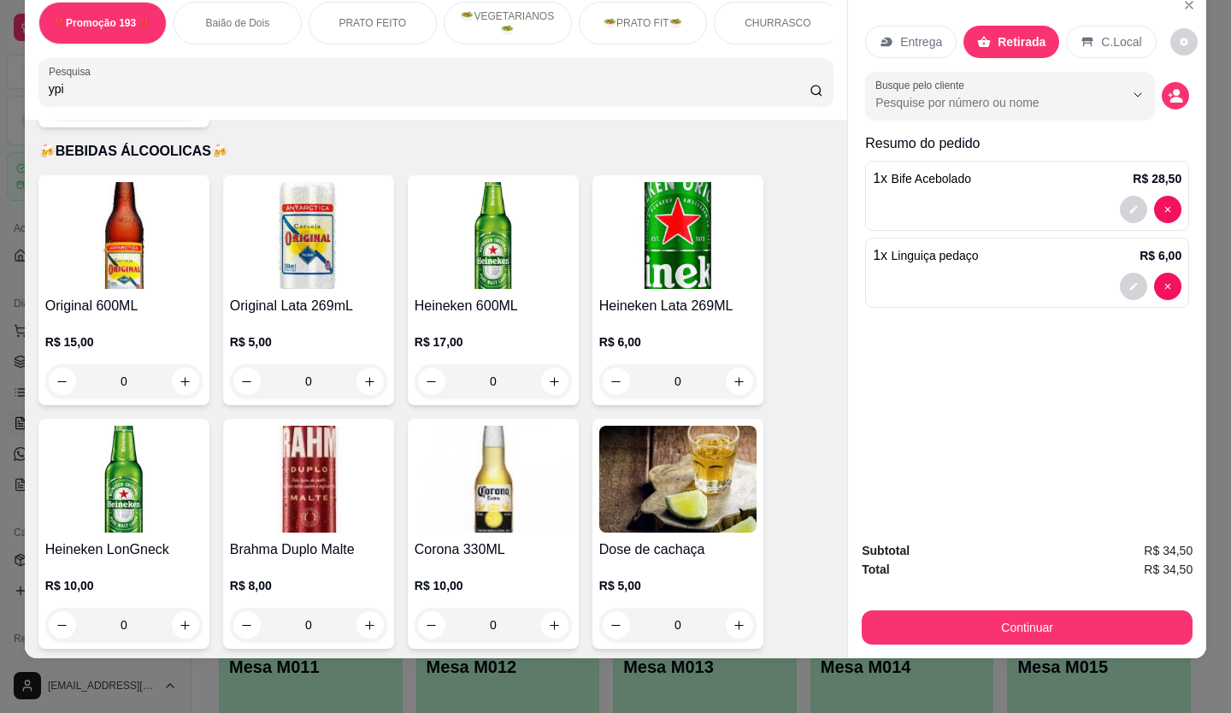
scroll to position [6997, 0]
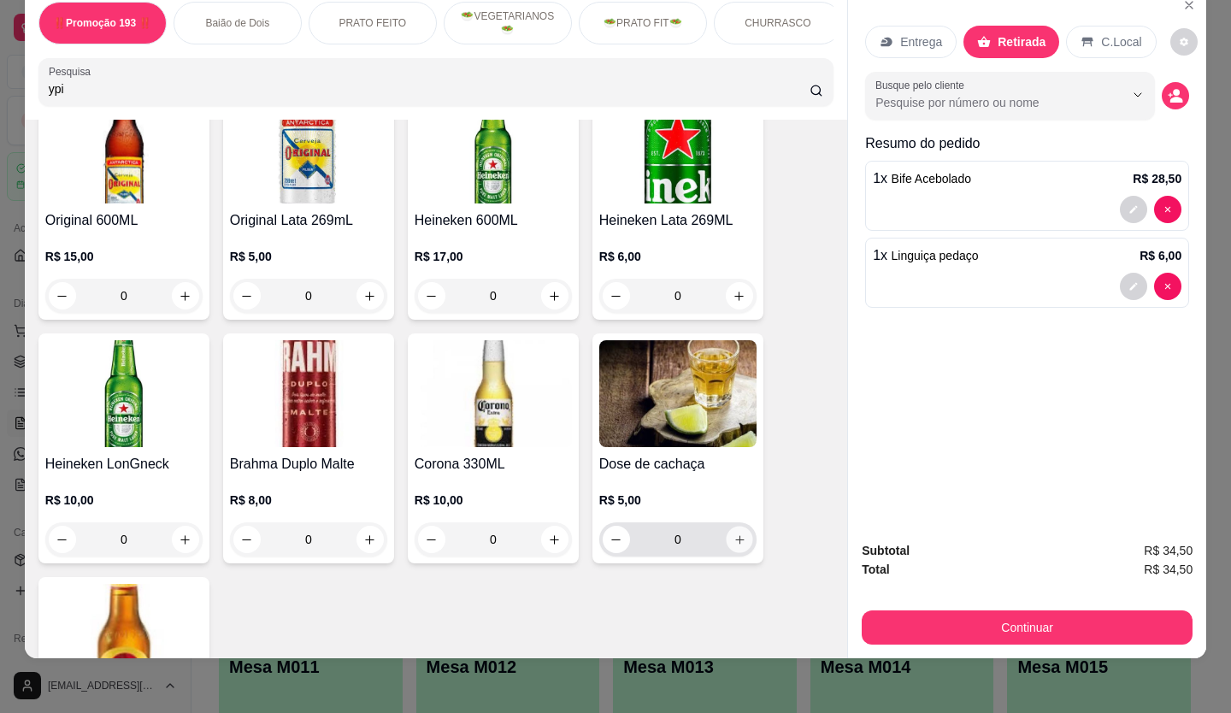
click at [736, 533] on icon "increase-product-quantity" at bounding box center [739, 539] width 13 height 13
type input "1"
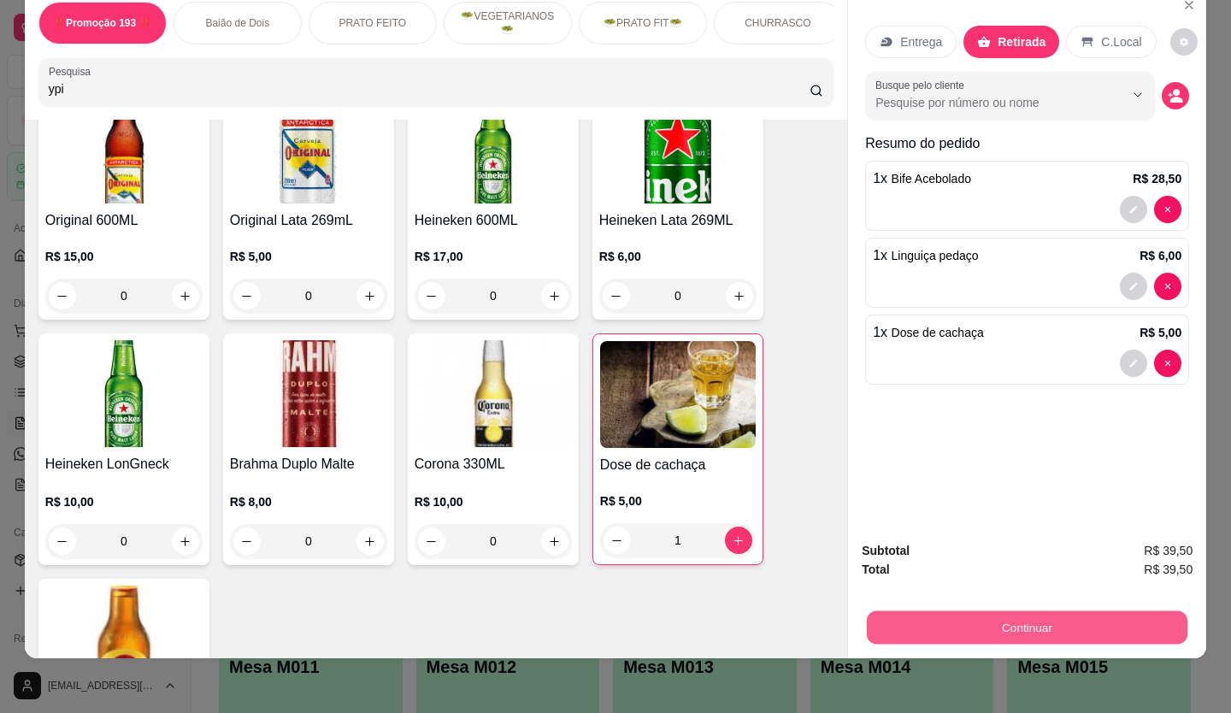
click at [989, 611] on button "Continuar" at bounding box center [1027, 627] width 321 height 33
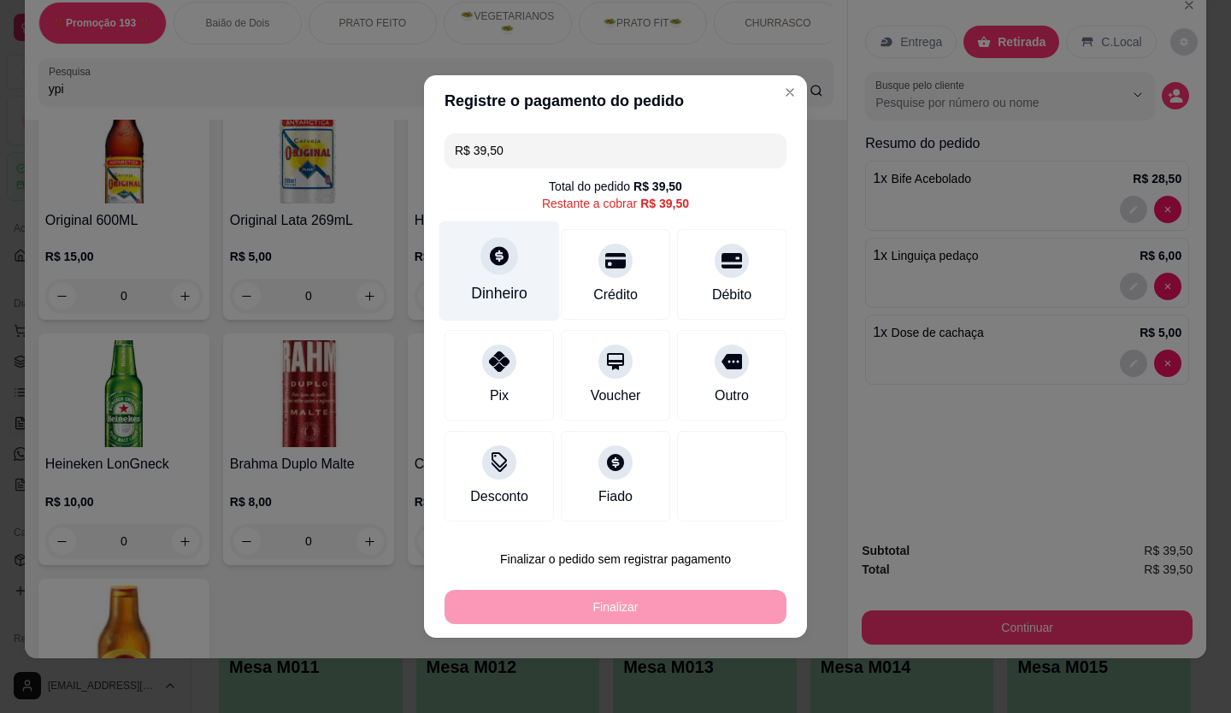
click at [488, 276] on div "Dinheiro" at bounding box center [499, 271] width 121 height 100
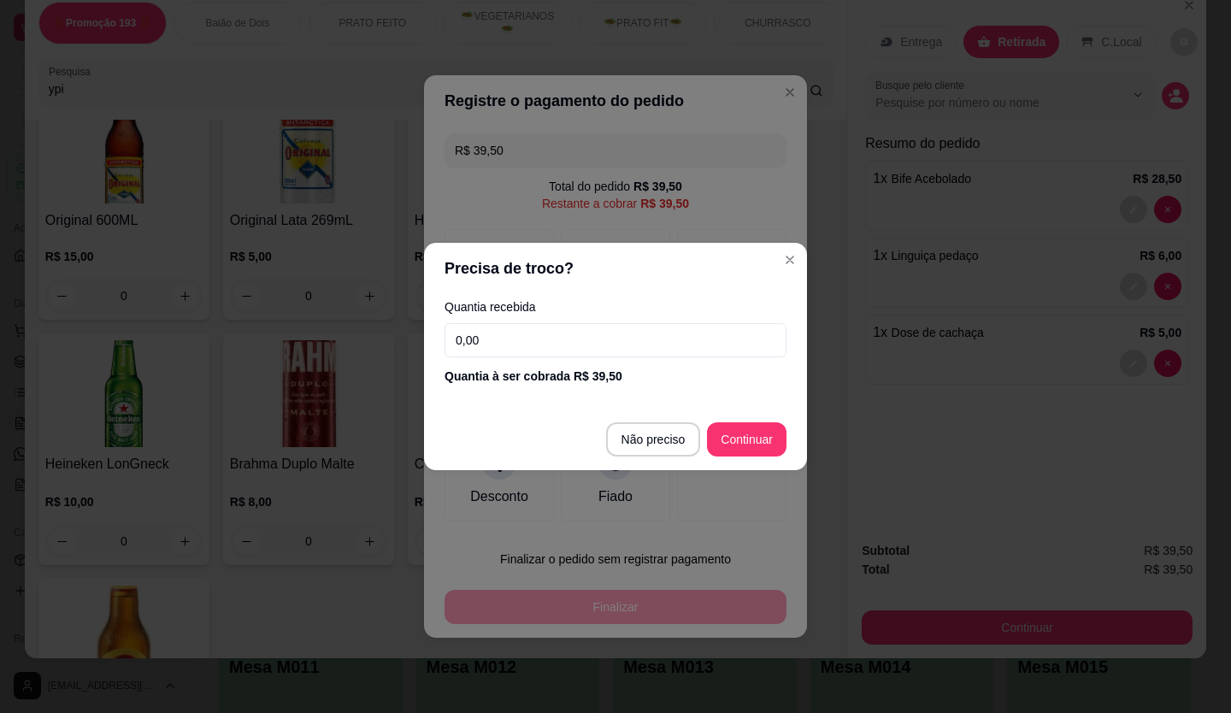
click at [503, 333] on input "0,00" at bounding box center [615, 340] width 342 height 34
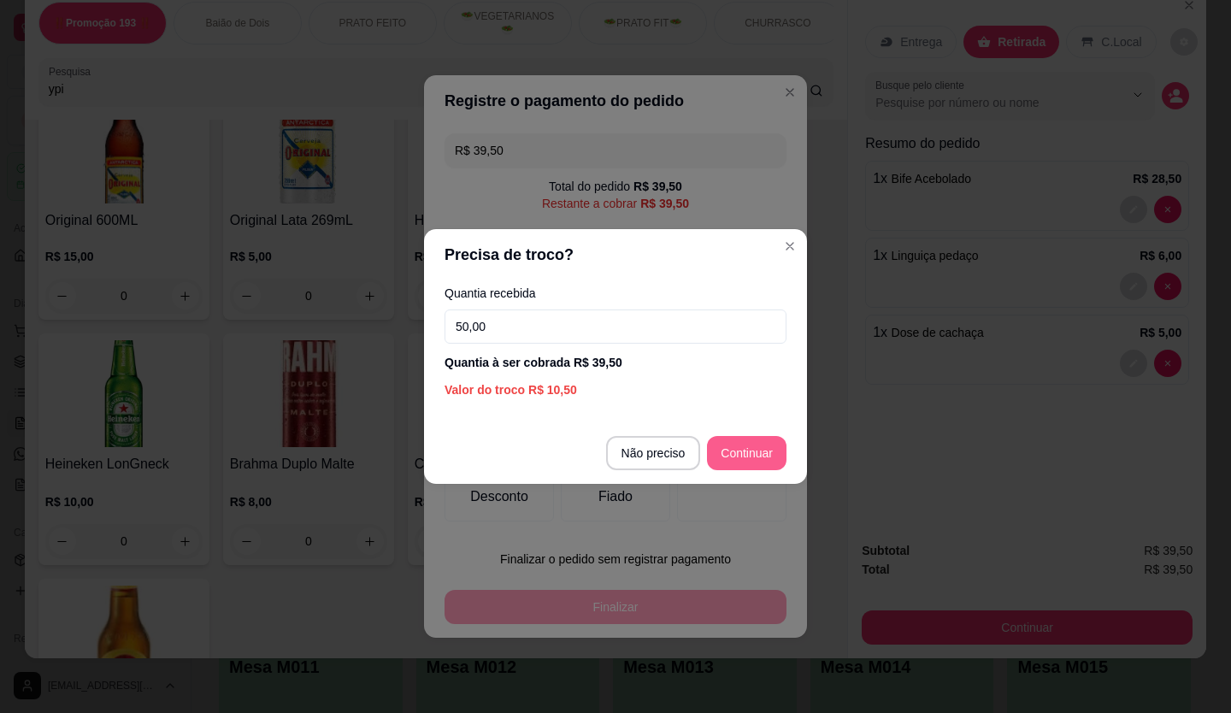
type input "50,00"
type input "R$ 0,00"
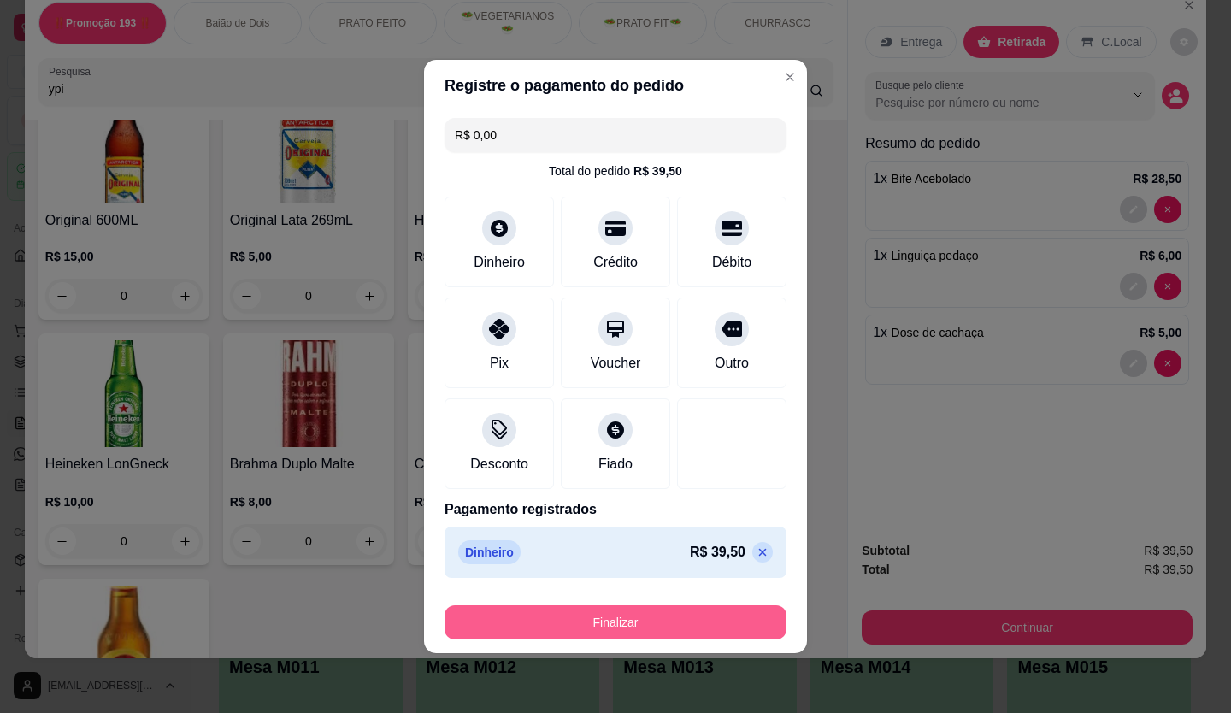
click at [680, 618] on button "Finalizar" at bounding box center [615, 622] width 342 height 34
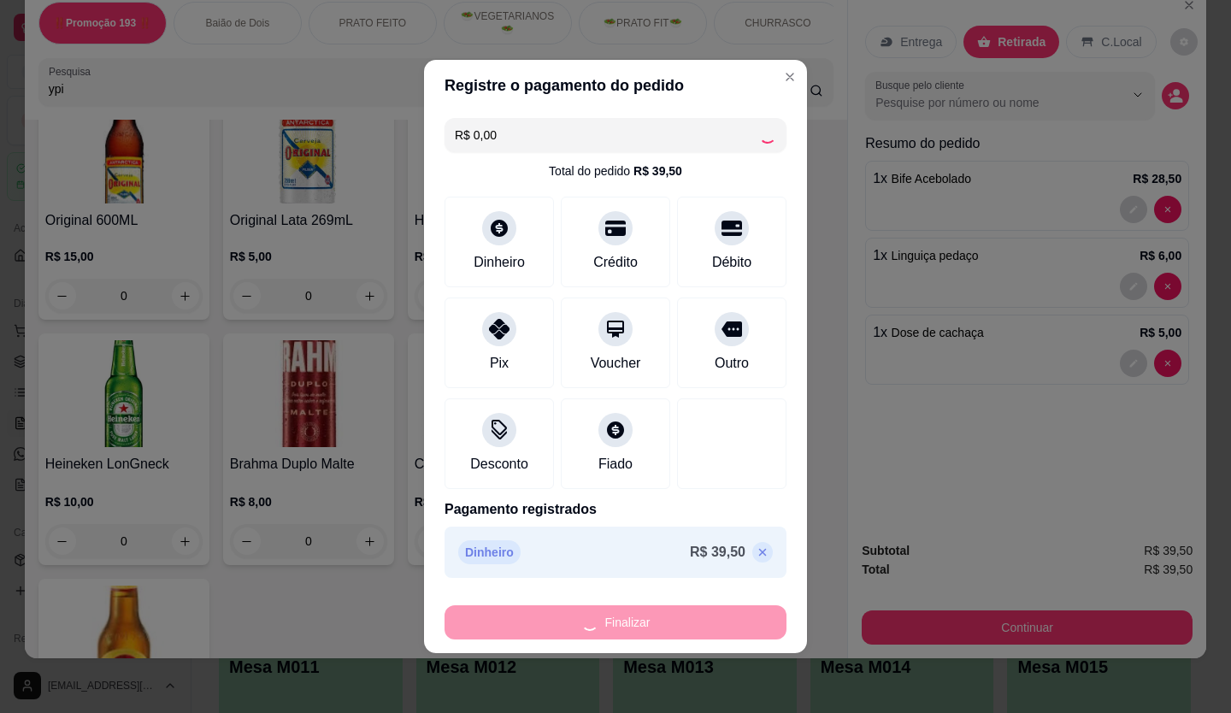
type input "0"
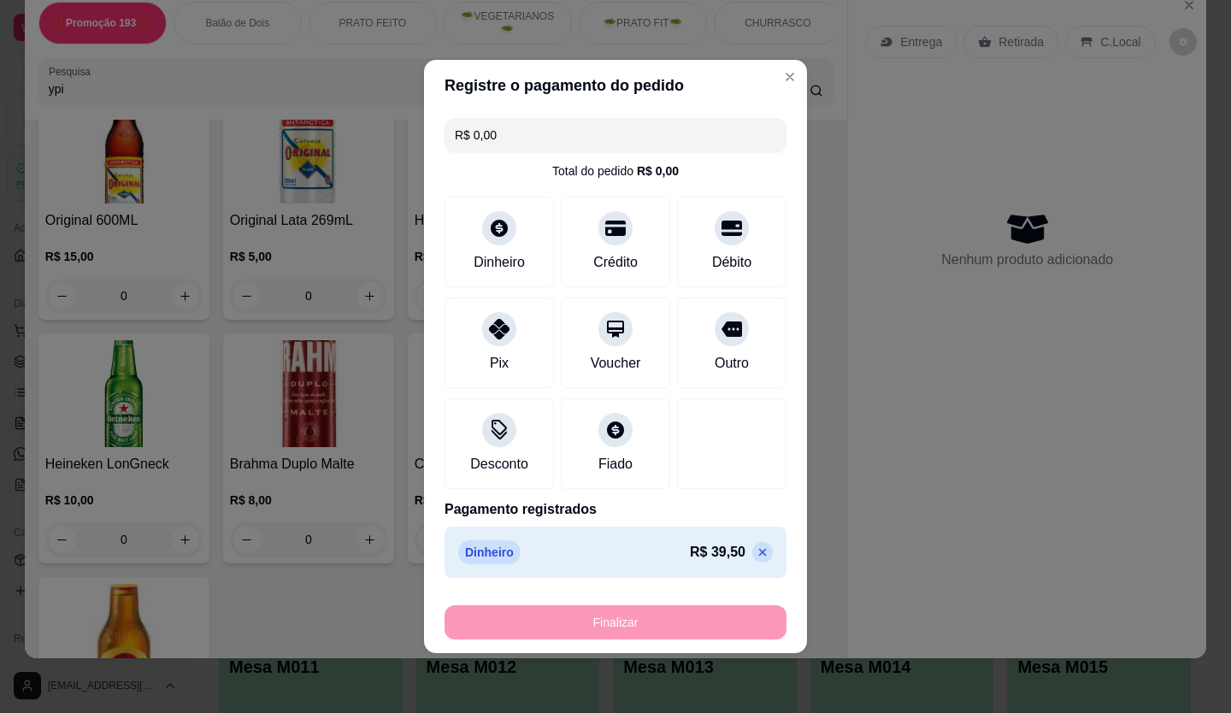
type input "-R$ 39,50"
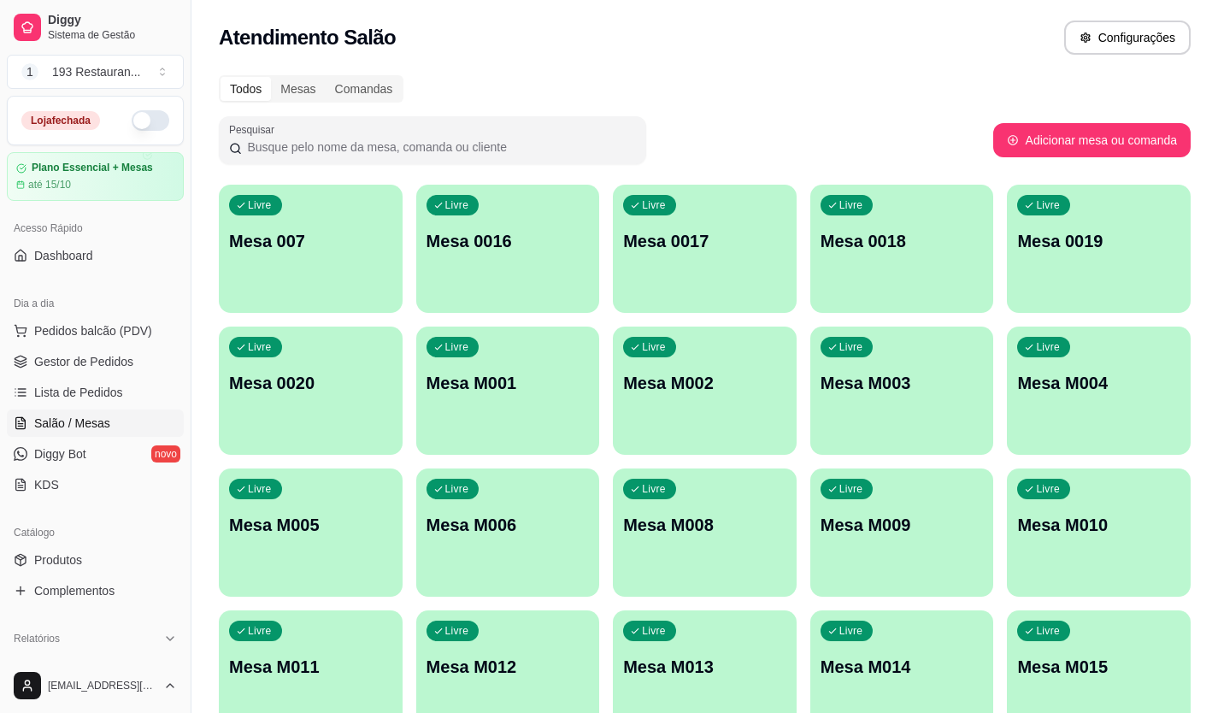
click at [134, 116] on button "button" at bounding box center [151, 120] width 38 height 21
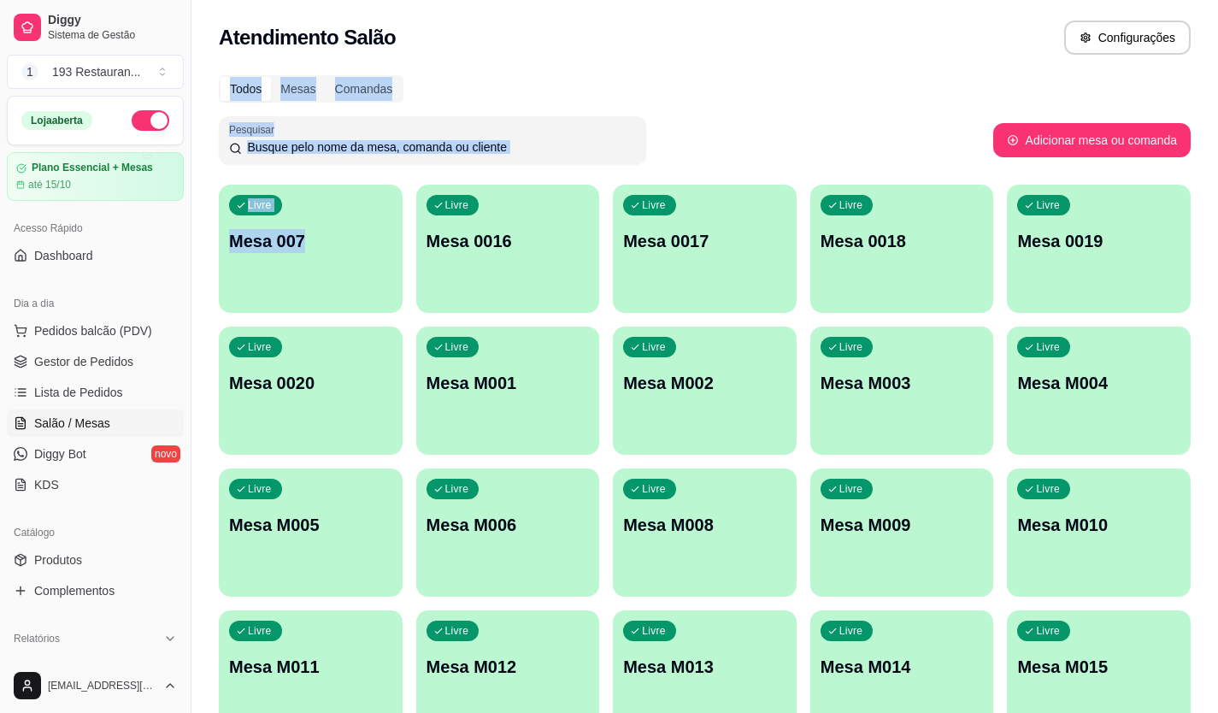
drag, startPoint x: 440, startPoint y: 179, endPoint x: 246, endPoint y: 31, distance: 244.0
click at [398, 0] on html "Diggy Sistema de Gestão 1 193 Restauran ... Loja aberta Plano Essencial + Mesas…" at bounding box center [609, 356] width 1218 height 713
click at [98, 332] on span "Pedidos balcão (PDV)" at bounding box center [93, 330] width 118 height 17
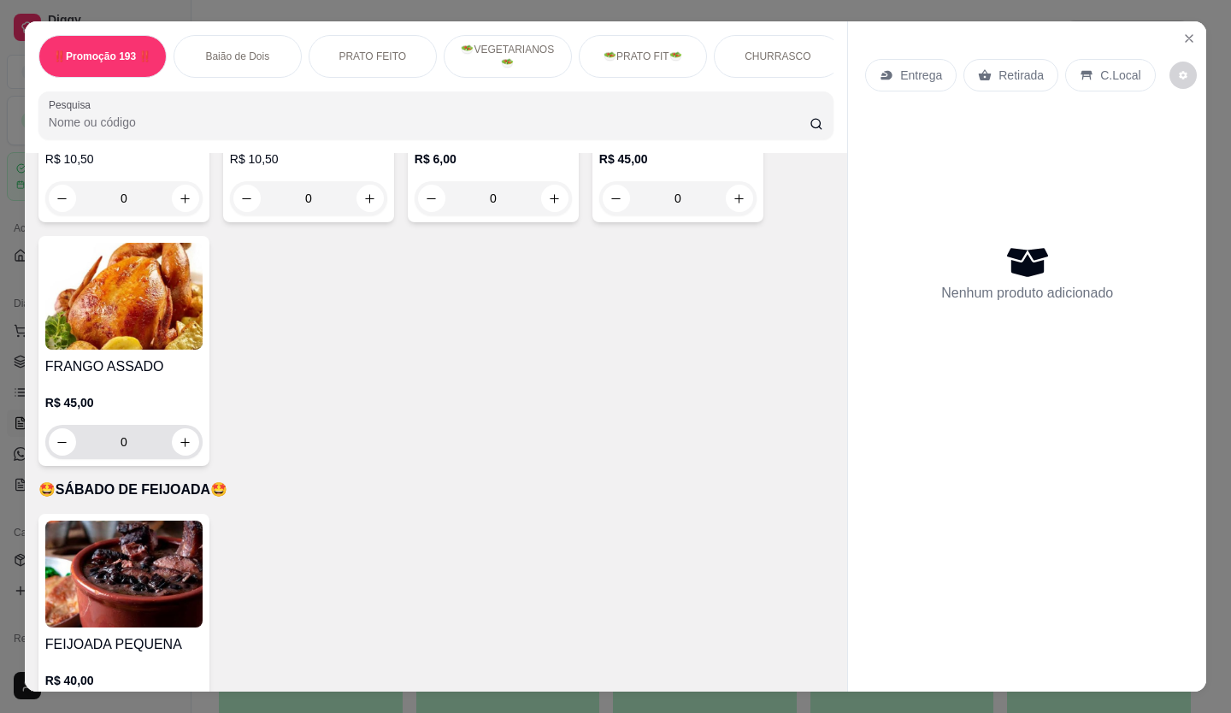
scroll to position [3334, 0]
click at [180, 437] on icon "increase-product-quantity" at bounding box center [186, 443] width 13 height 13
type input "1"
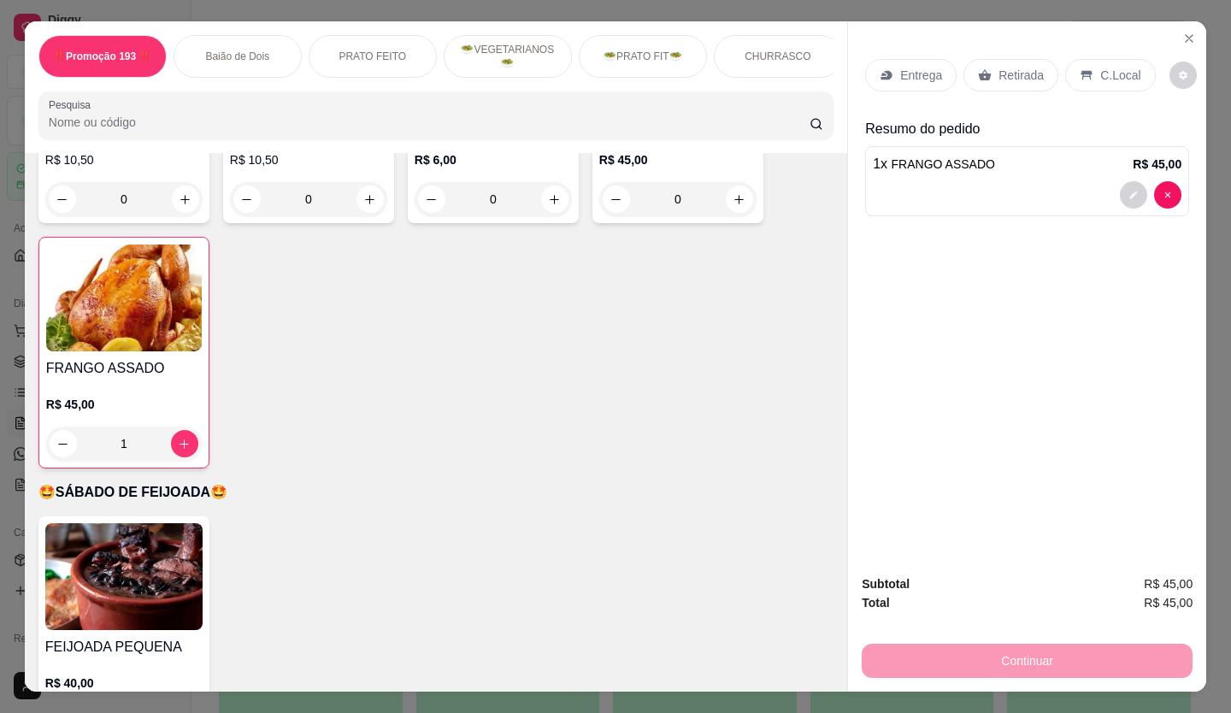
click at [1007, 70] on p "Retirada" at bounding box center [1020, 75] width 45 height 17
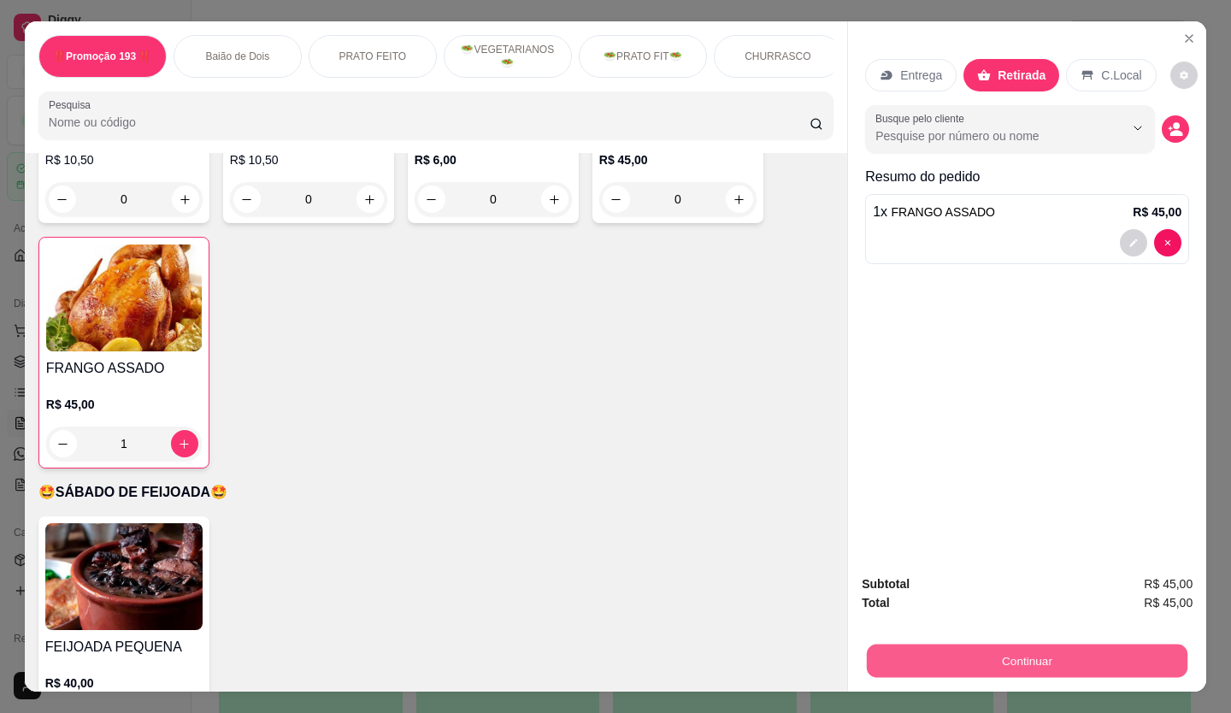
click at [981, 659] on button "Continuar" at bounding box center [1027, 661] width 321 height 33
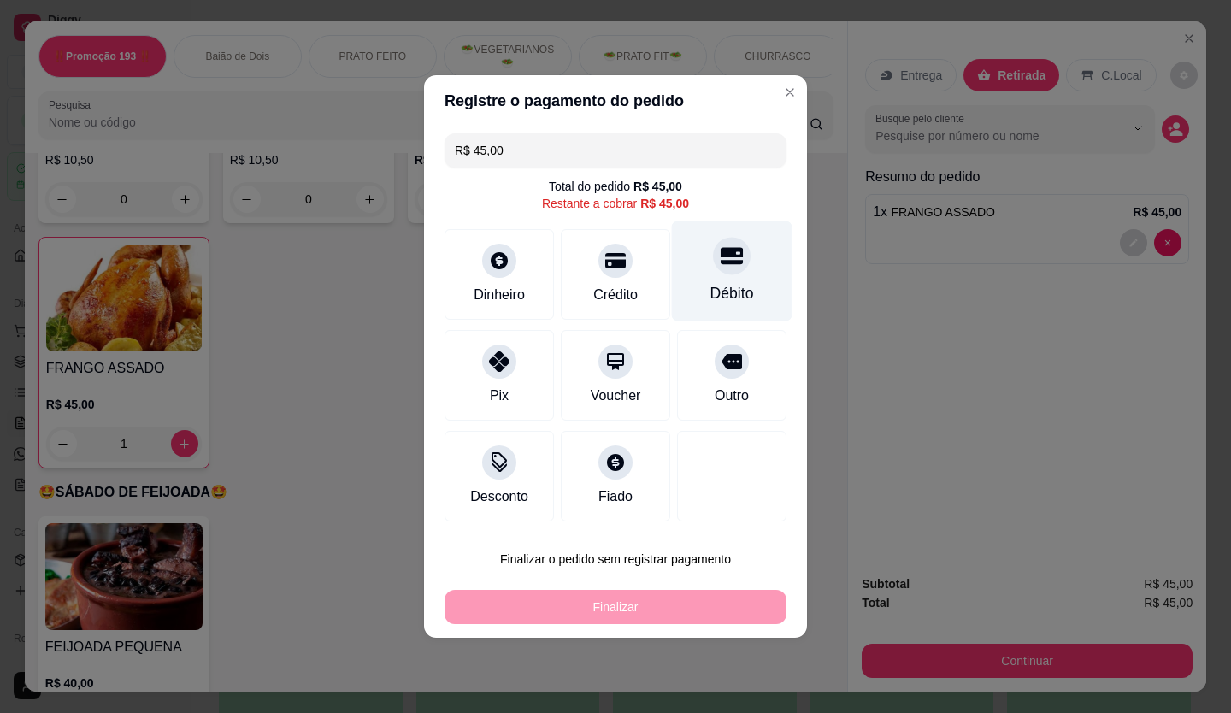
click at [700, 279] on div "Débito" at bounding box center [732, 271] width 121 height 100
type input "R$ 0,00"
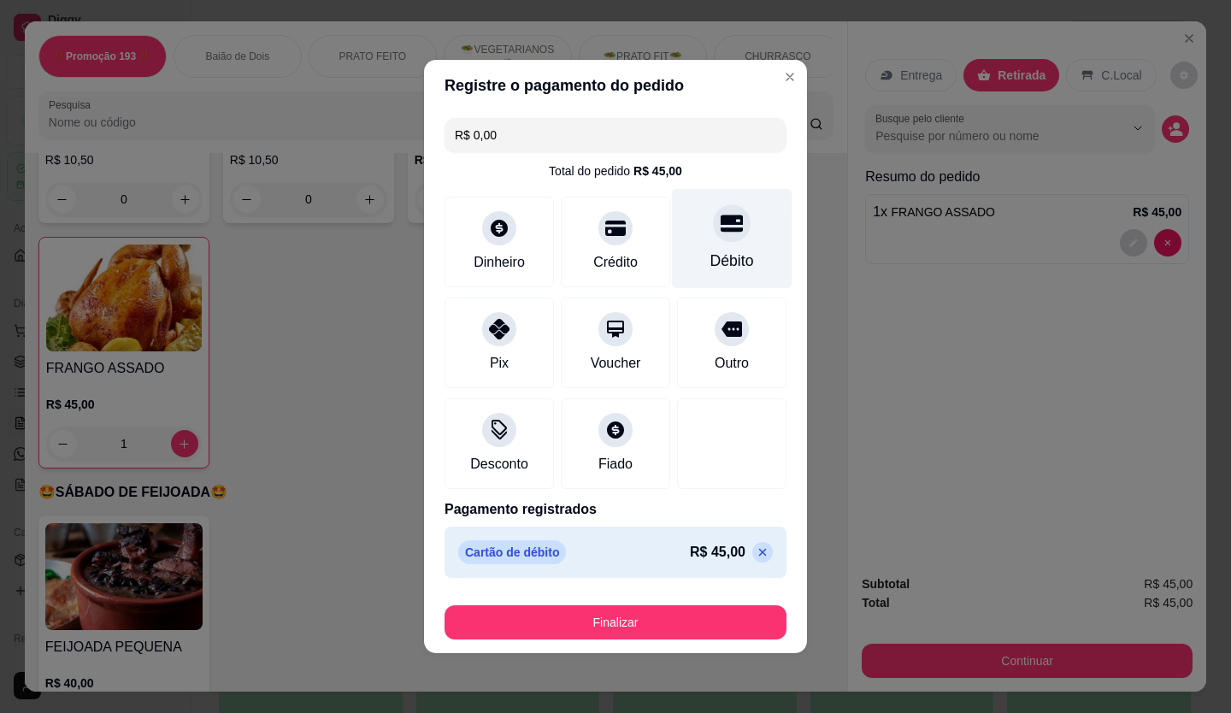
click at [721, 248] on div "Débito" at bounding box center [732, 239] width 121 height 100
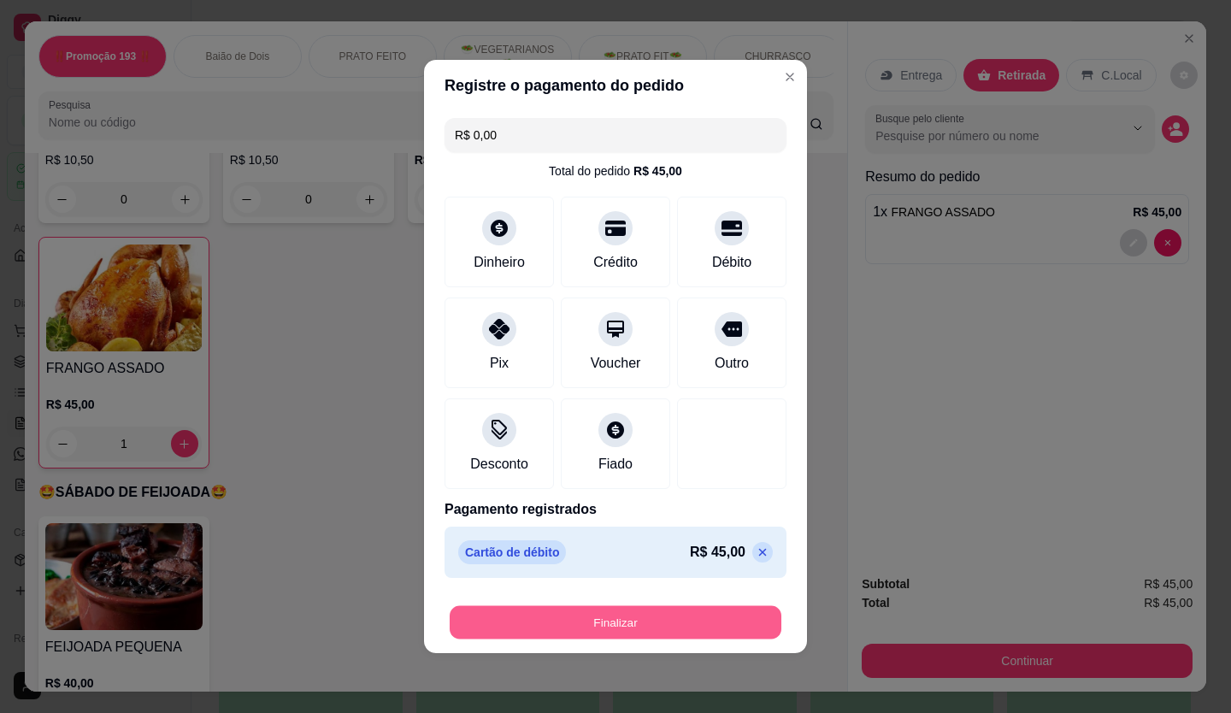
click at [604, 627] on button "Finalizar" at bounding box center [616, 622] width 332 height 33
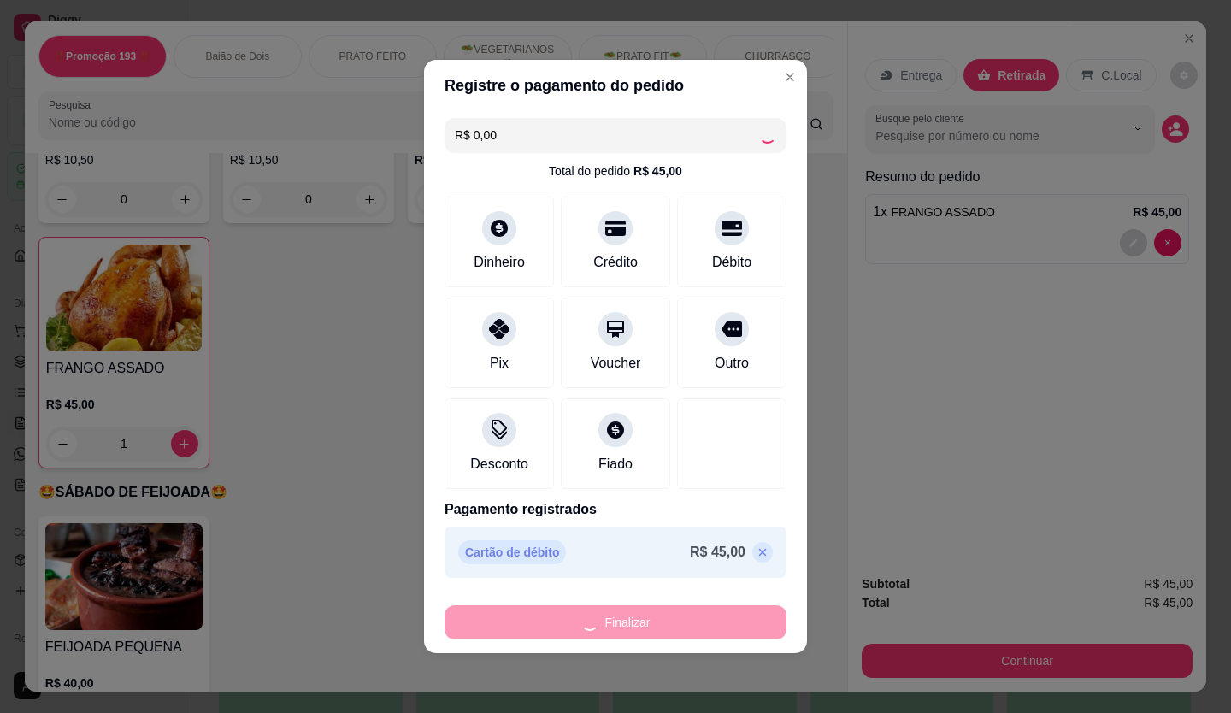
type input "0"
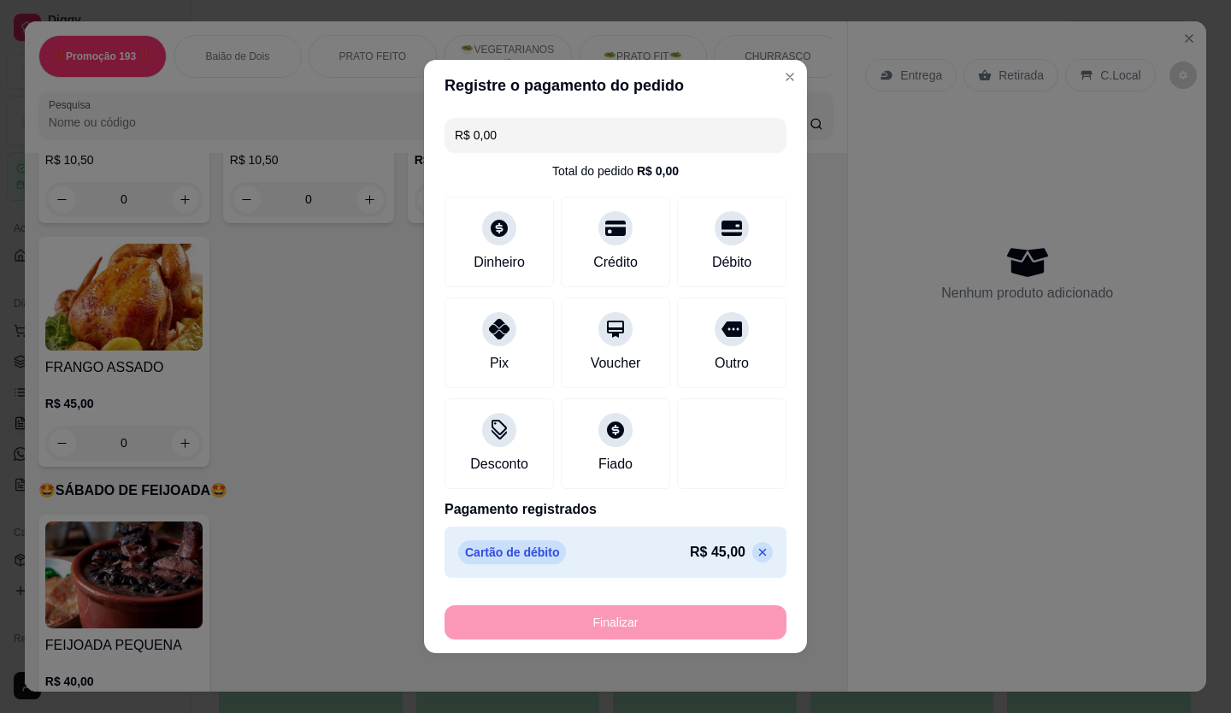
type input "-R$ 45,00"
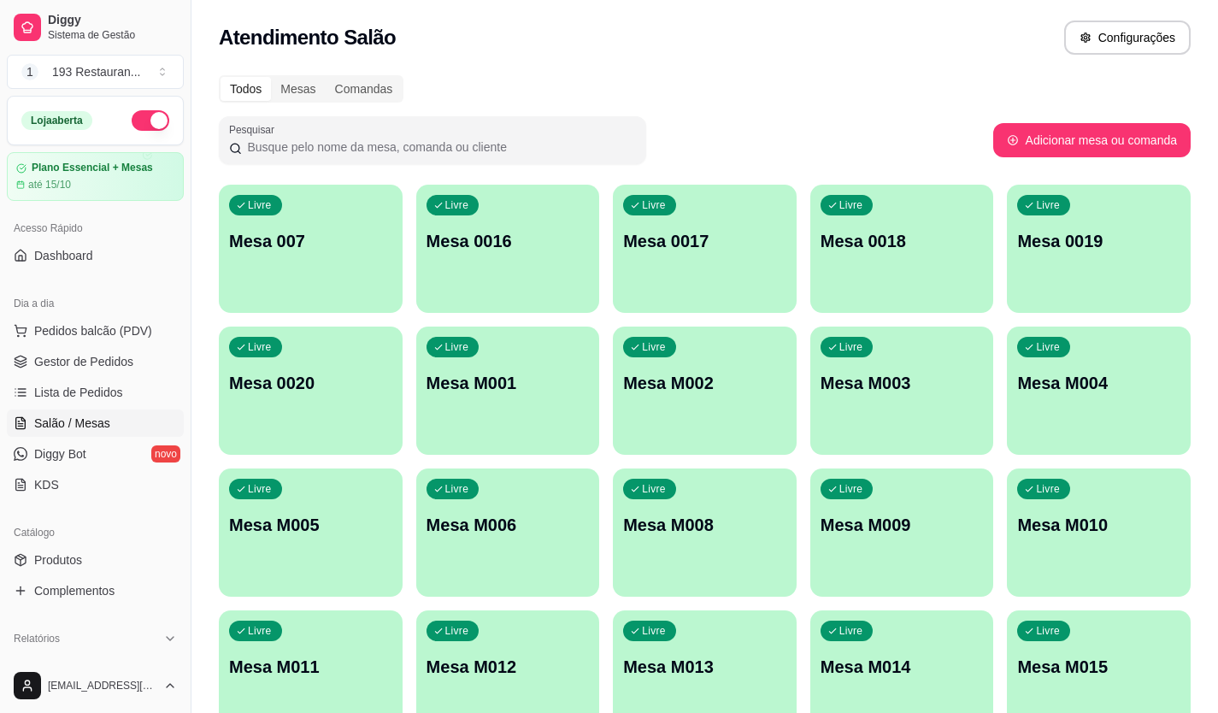
click at [97, 338] on div "Diggy Sistema de Gestão 1 193 Restauran ... Loja aberta Plano Essencial + Mesas…" at bounding box center [609, 404] width 1218 height 808
click at [97, 338] on span "Pedidos balcão (PDV)" at bounding box center [93, 330] width 118 height 17
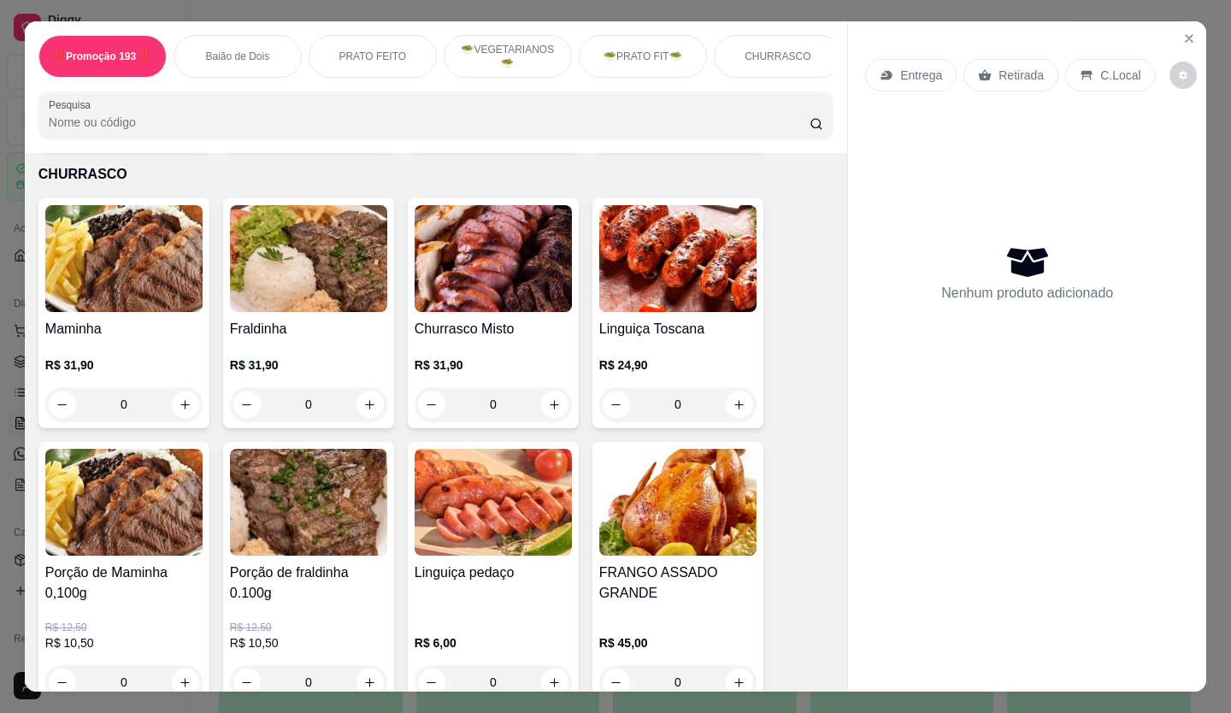
scroll to position [2821, 0]
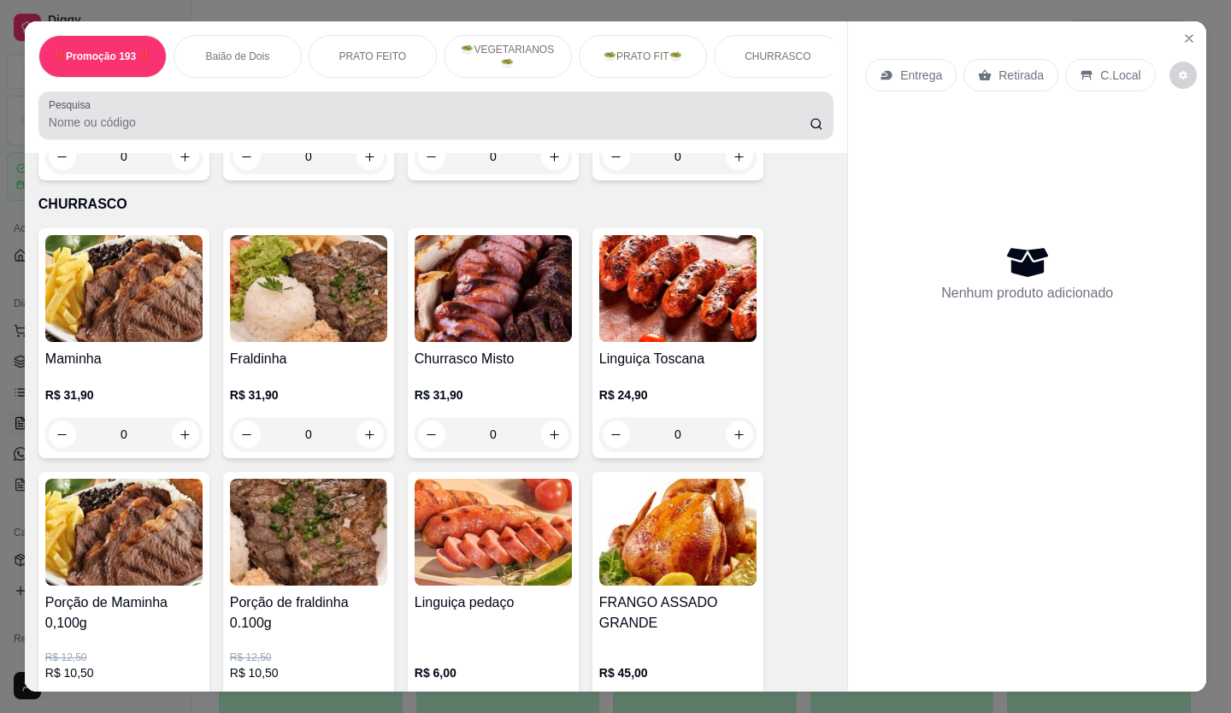
click at [157, 129] on input "Pesquisa" at bounding box center [430, 122] width 762 height 17
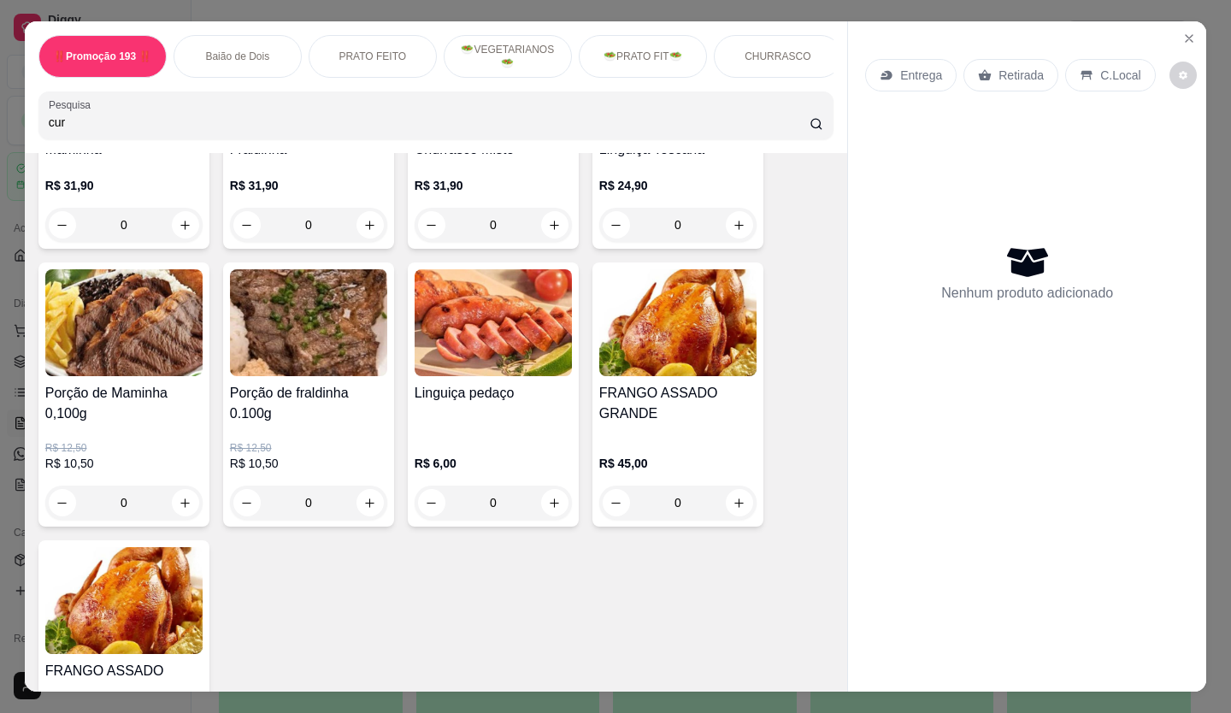
scroll to position [2889, 0]
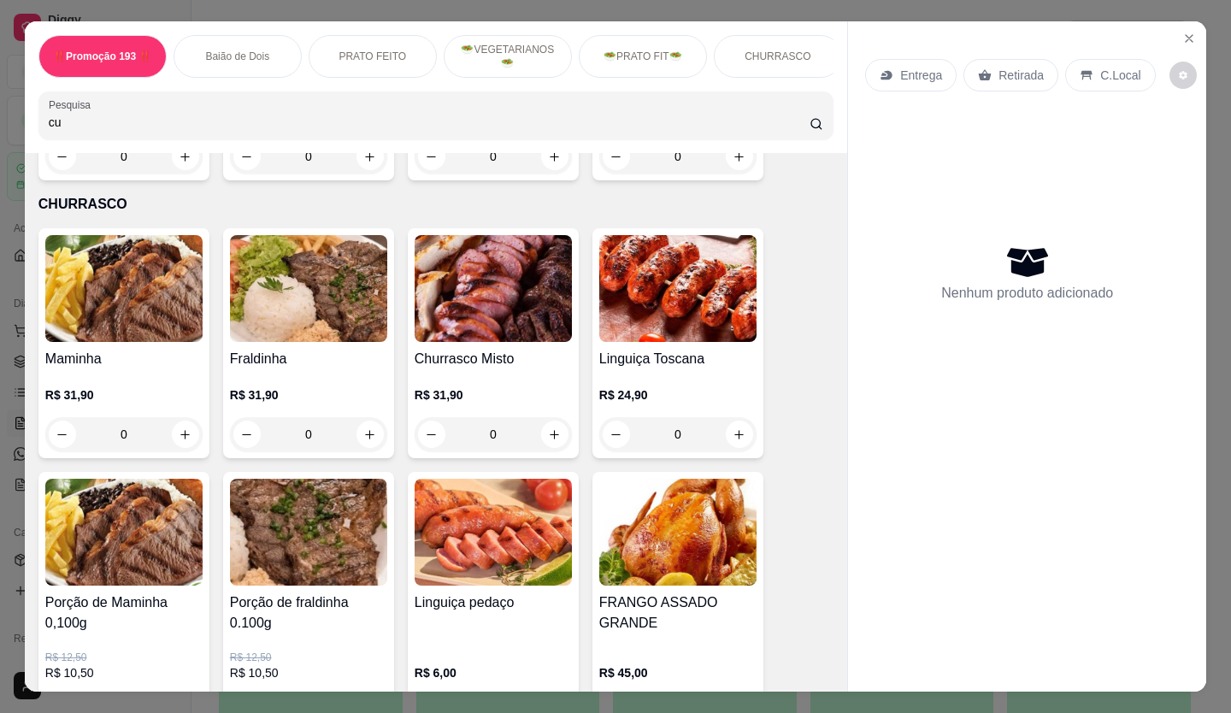
type input "c"
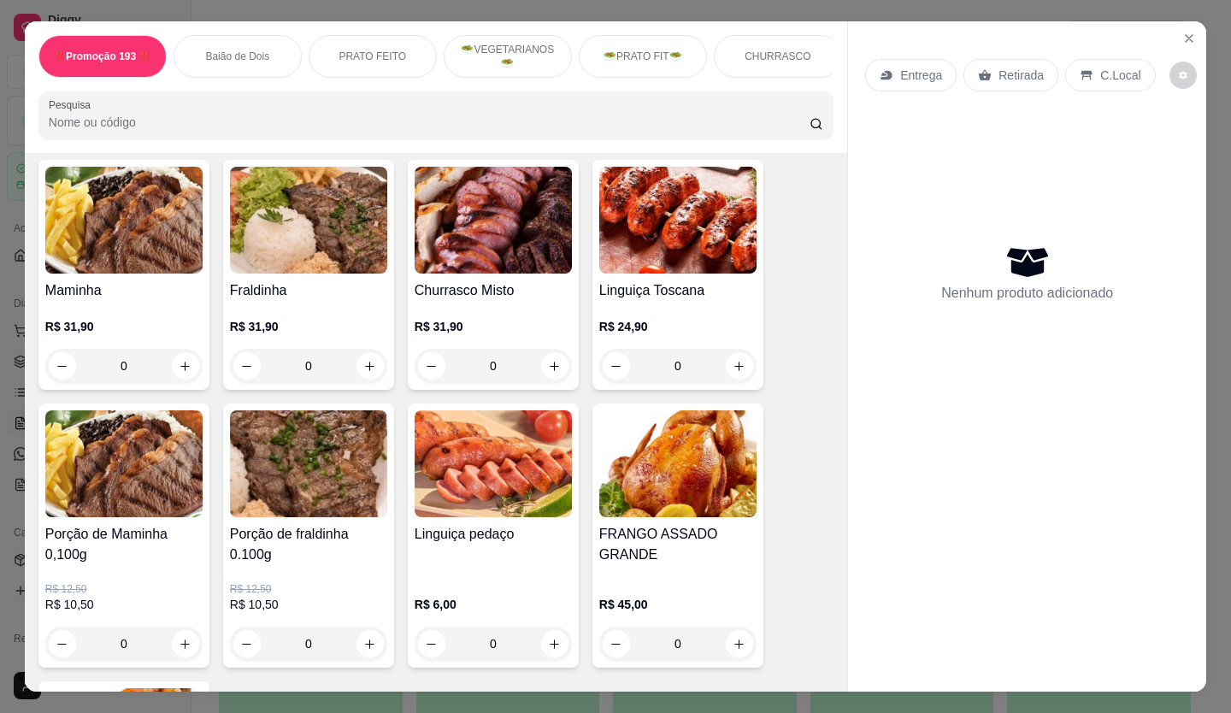
scroll to position [2821, 0]
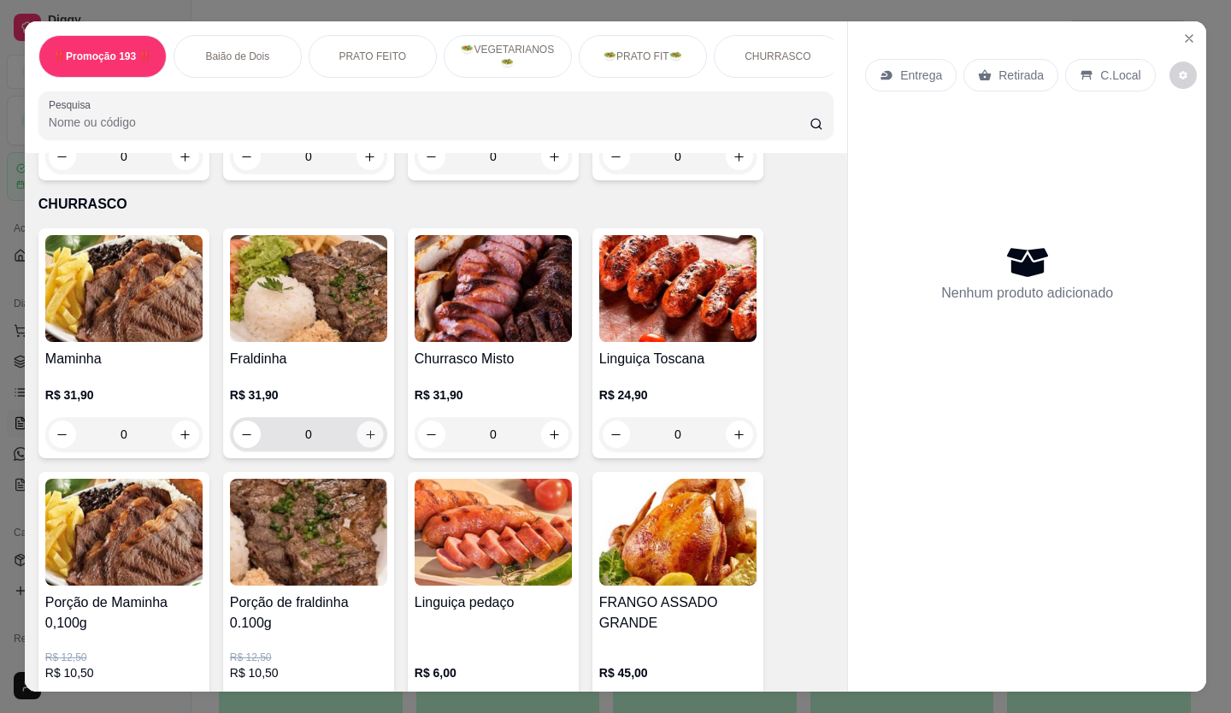
click at [364, 428] on icon "increase-product-quantity" at bounding box center [370, 434] width 13 height 13
type input "1"
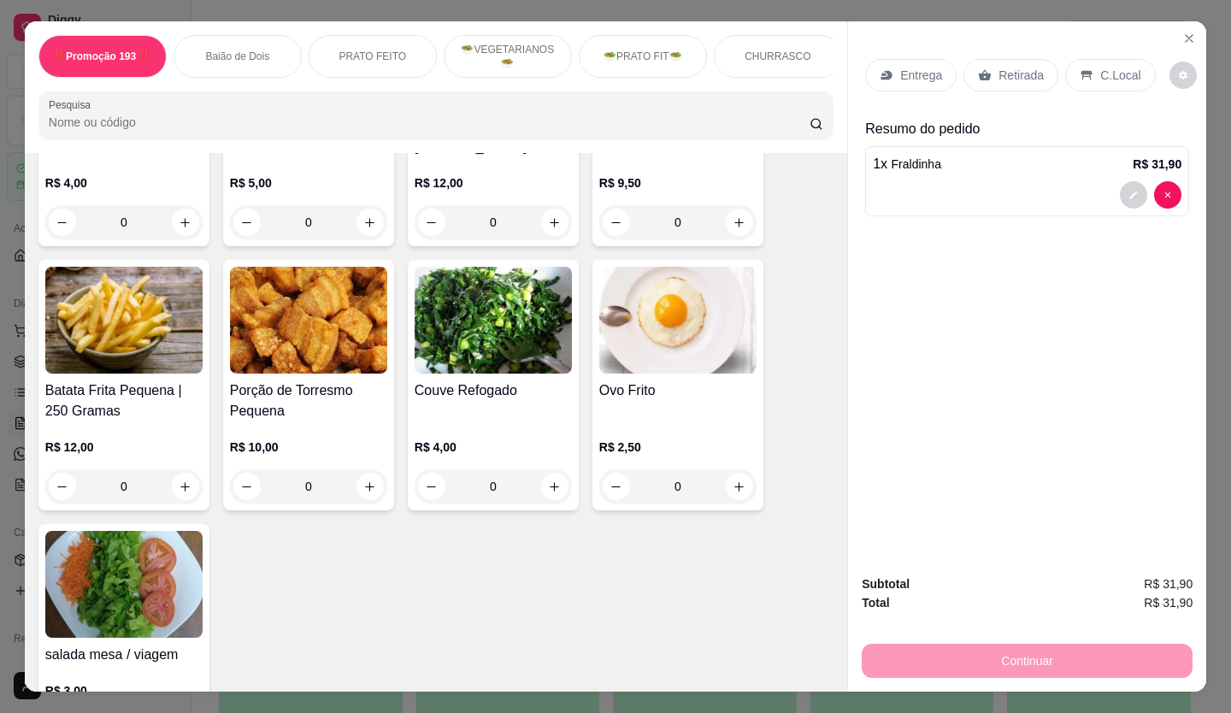
scroll to position [4103, 0]
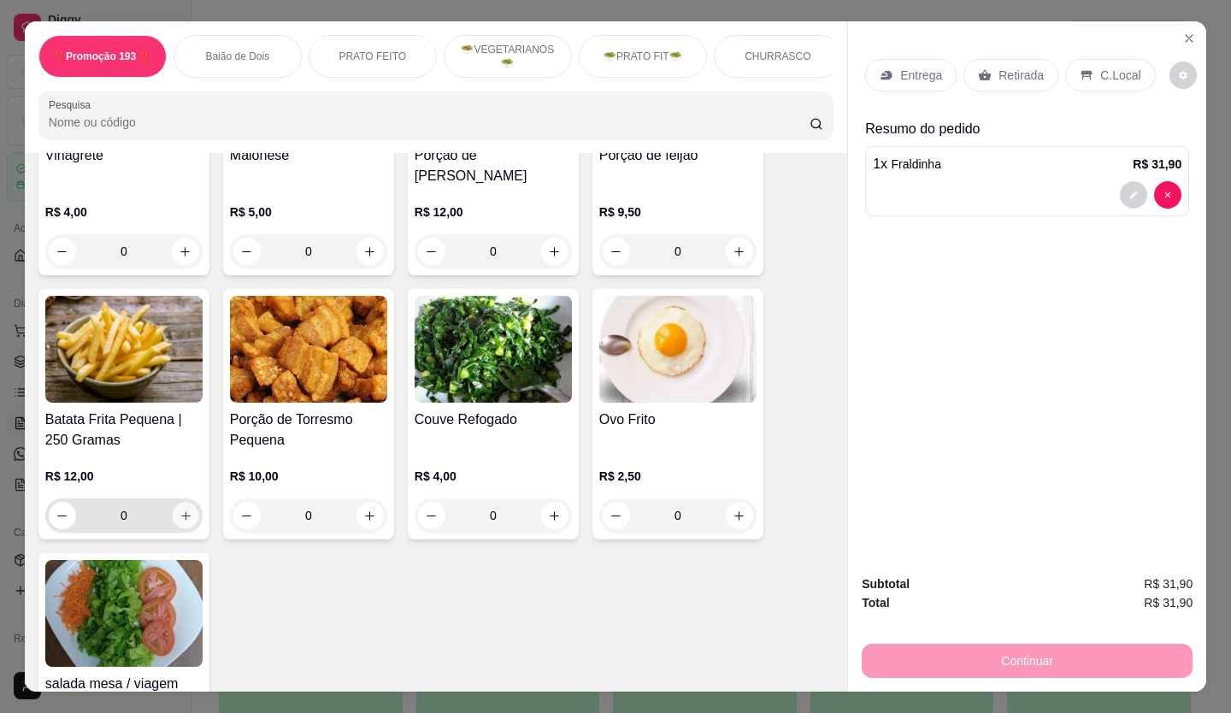
click at [180, 509] on icon "increase-product-quantity" at bounding box center [186, 515] width 13 height 13
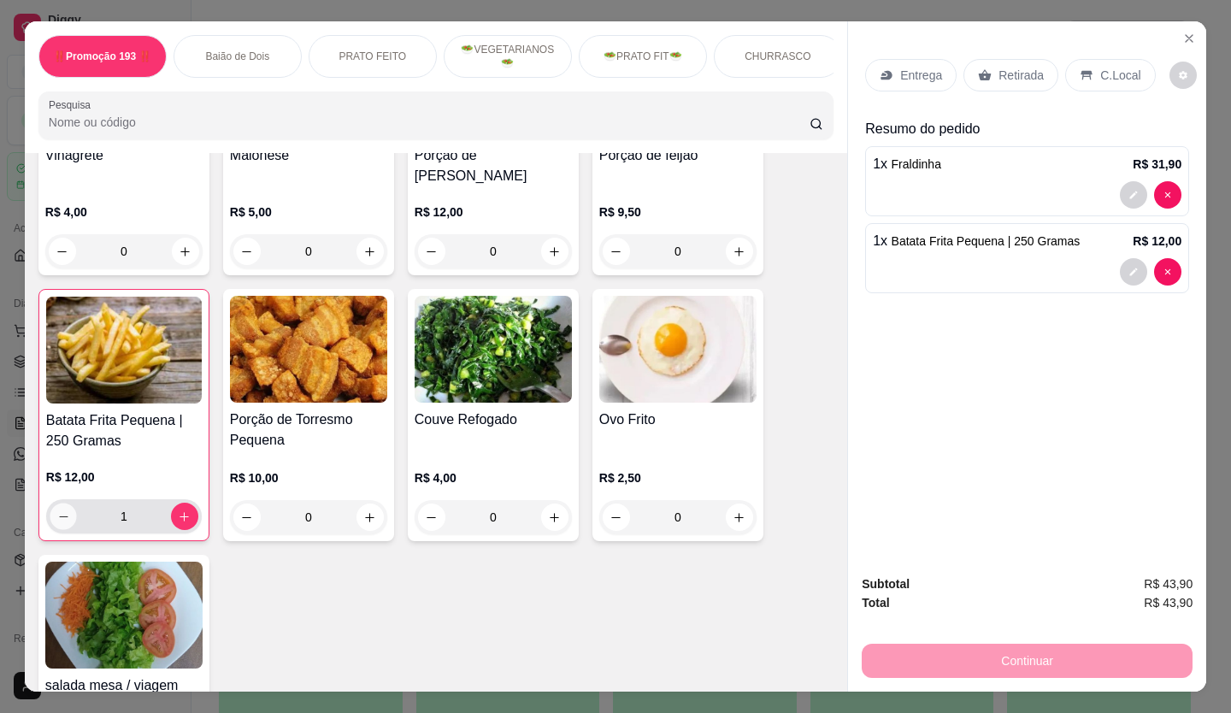
click at [62, 510] on icon "decrease-product-quantity" at bounding box center [63, 516] width 13 height 13
type input "0"
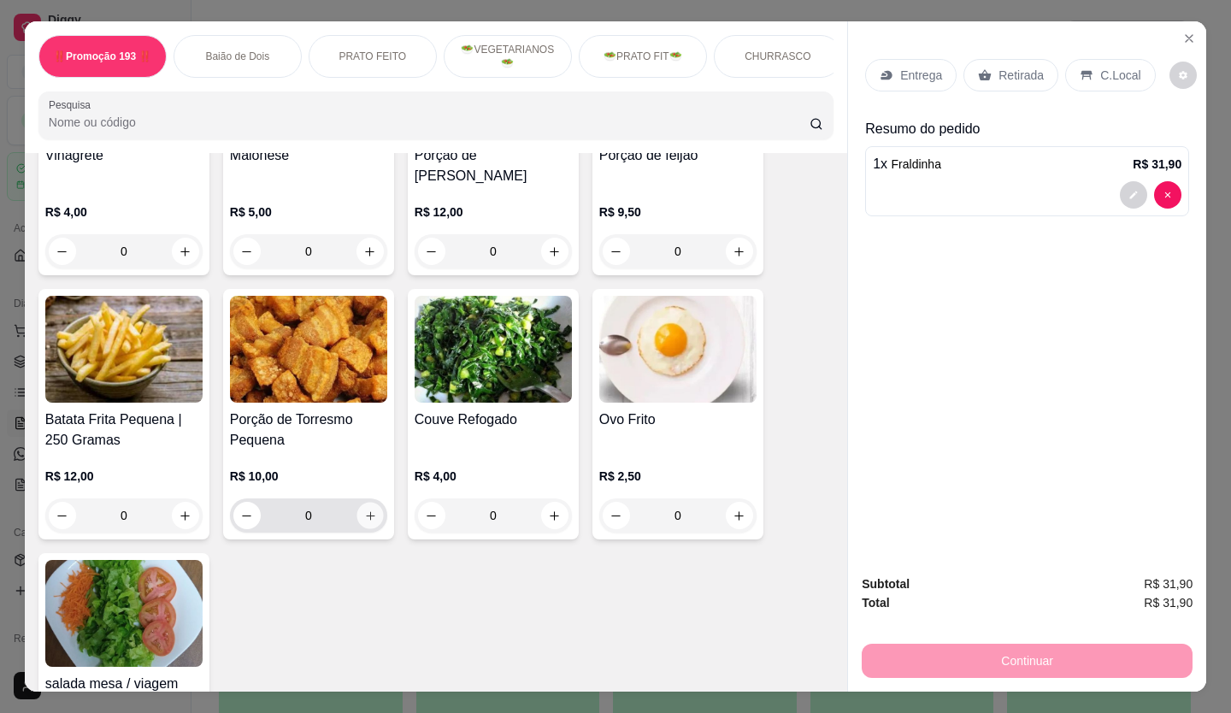
click at [364, 509] on icon "increase-product-quantity" at bounding box center [370, 515] width 13 height 13
type input "1"
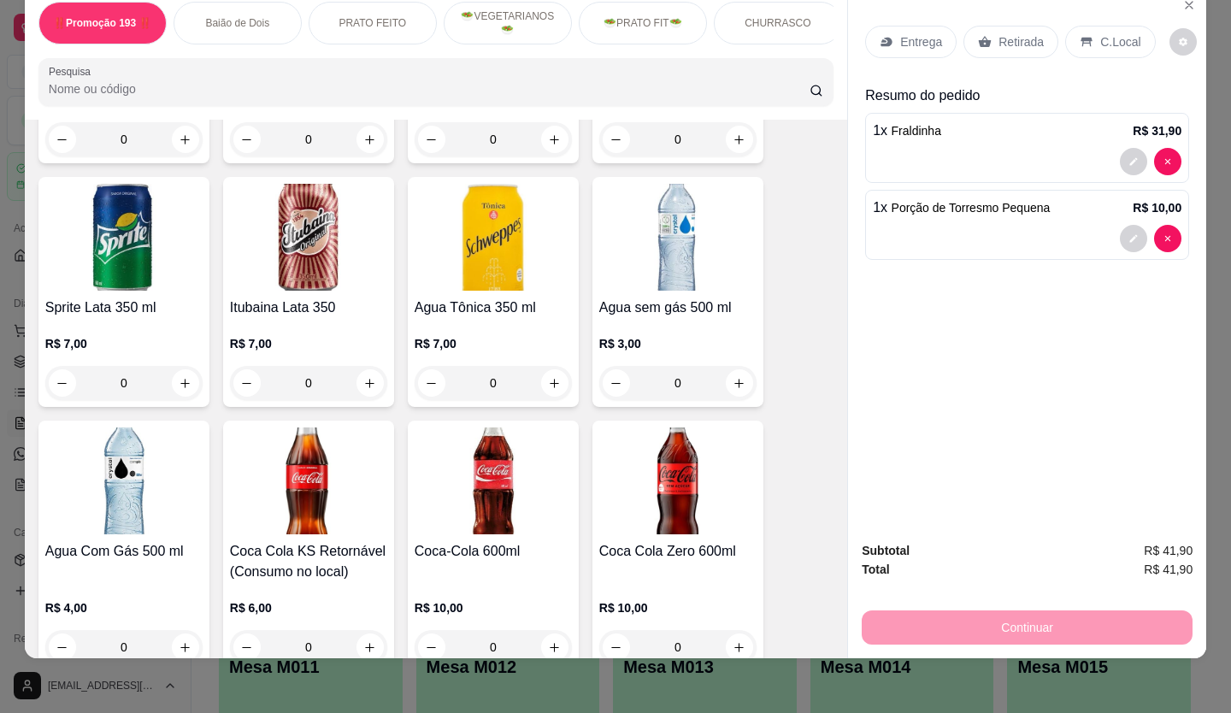
scroll to position [5556, 0]
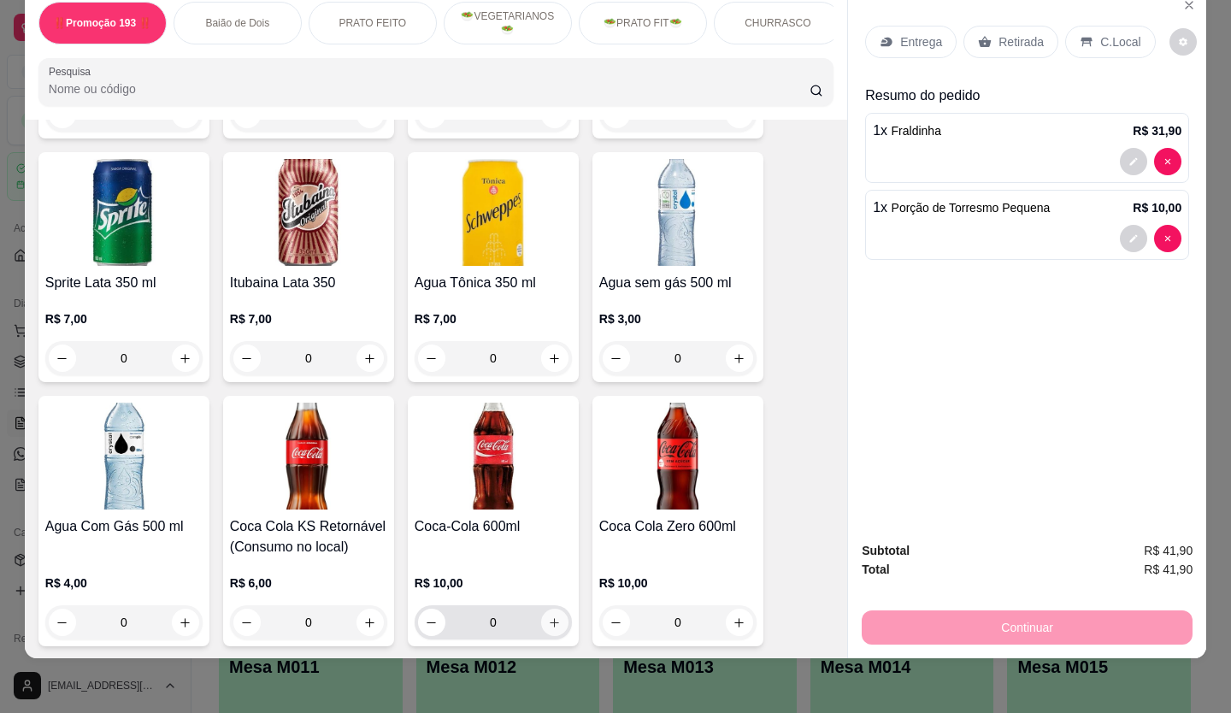
click at [548, 616] on icon "increase-product-quantity" at bounding box center [554, 622] width 13 height 13
type input "1"
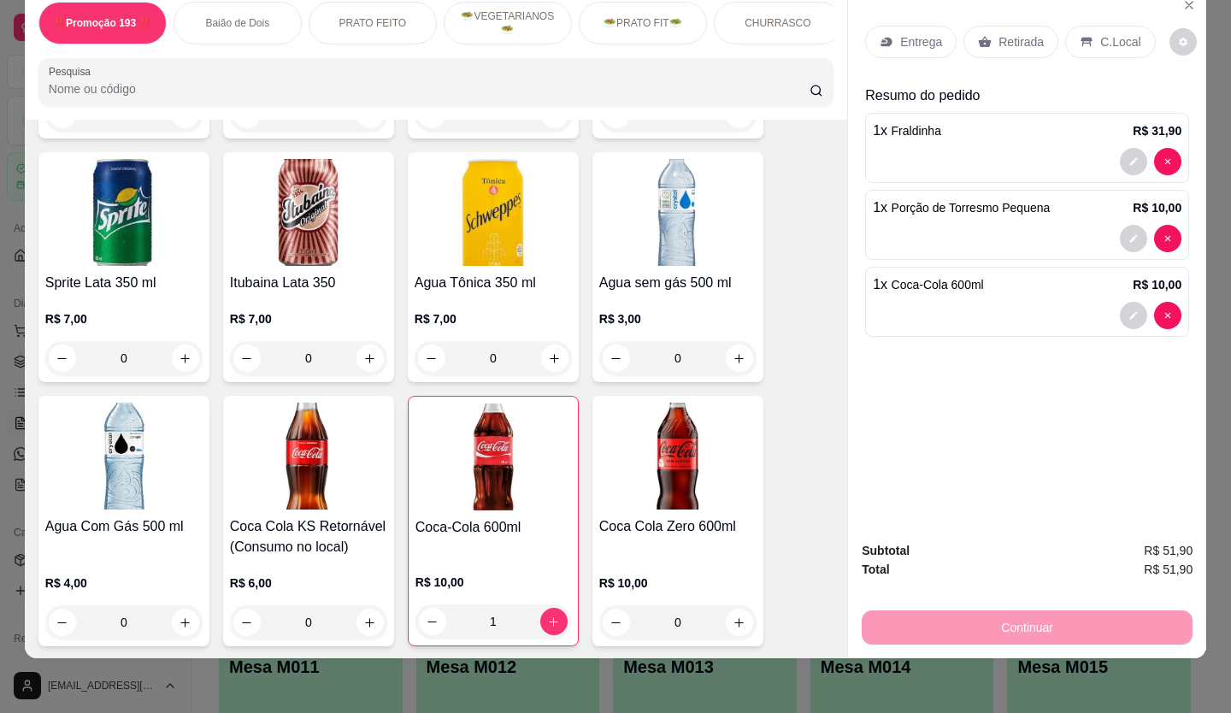
click at [1014, 620] on div "Continuar" at bounding box center [1027, 625] width 331 height 38
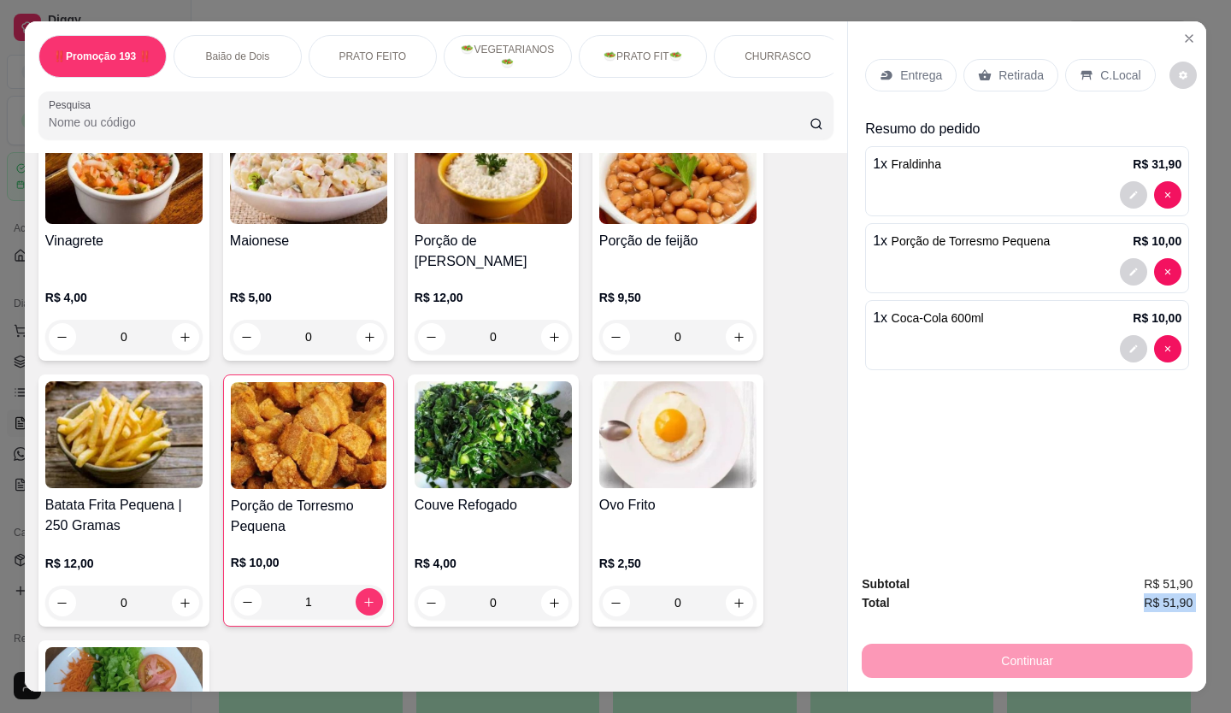
scroll to position [4188, 0]
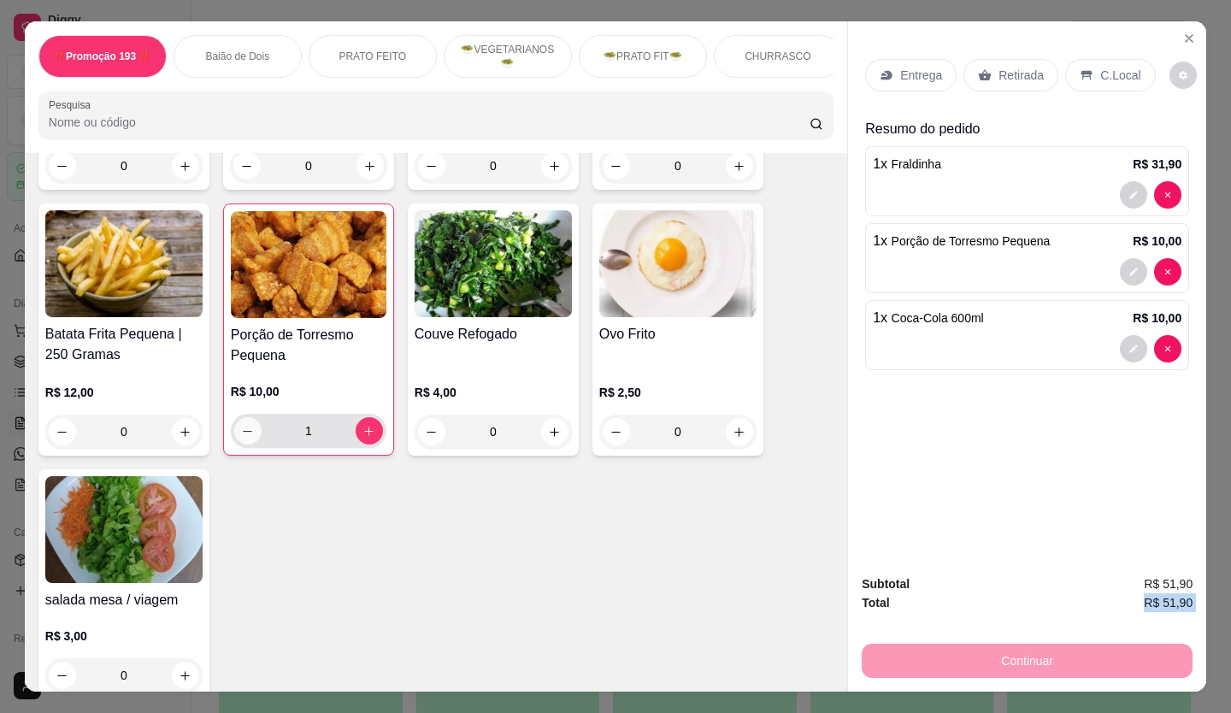
click at [243, 425] on icon "decrease-product-quantity" at bounding box center [247, 431] width 13 height 13
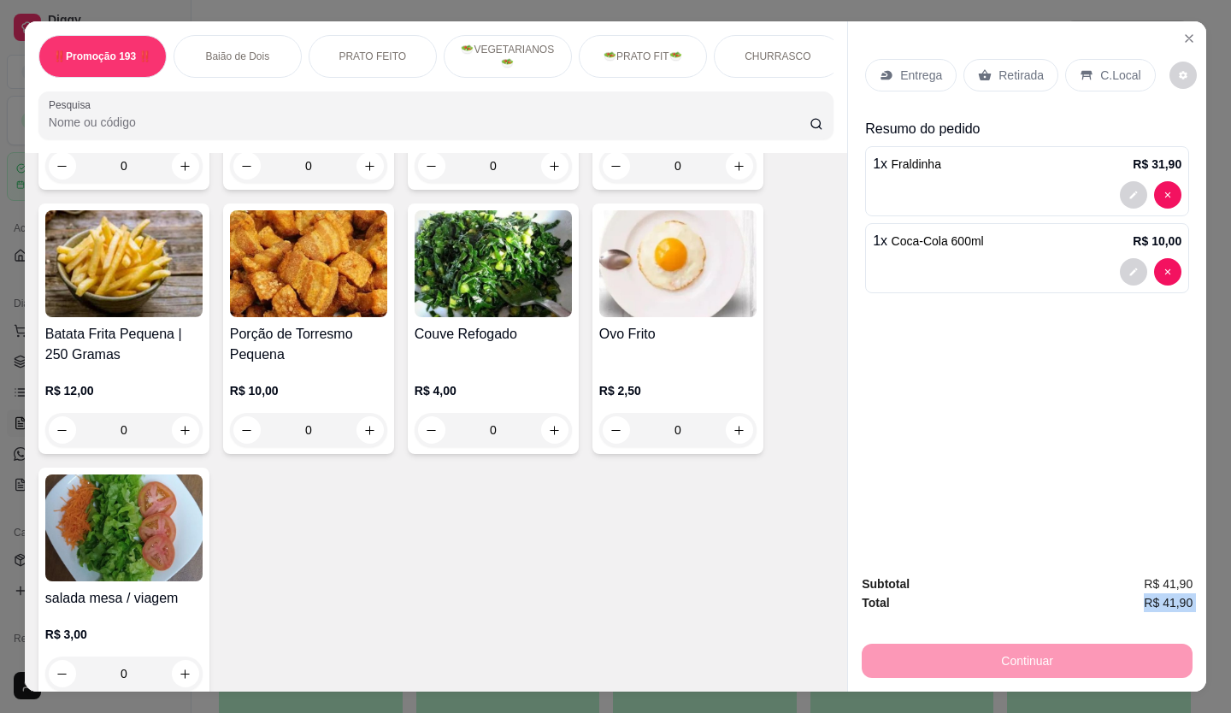
scroll to position [4103, 0]
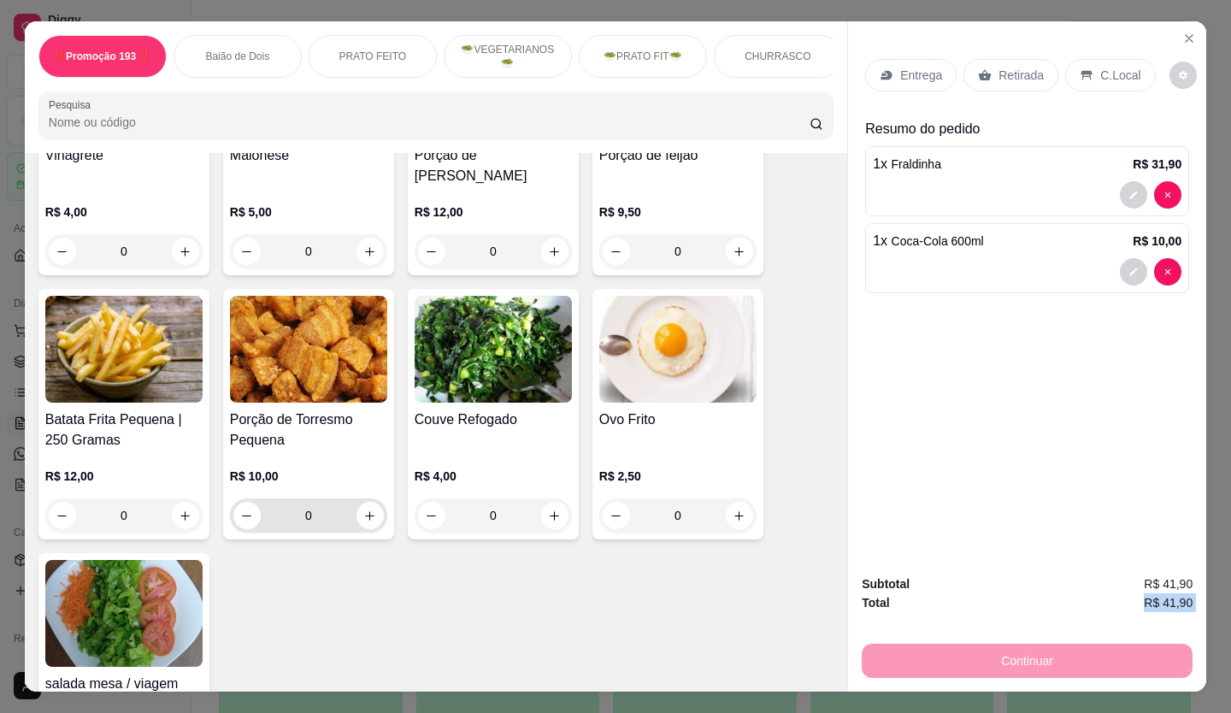
click at [356, 502] on button "increase-product-quantity" at bounding box center [369, 515] width 27 height 27
type input "1"
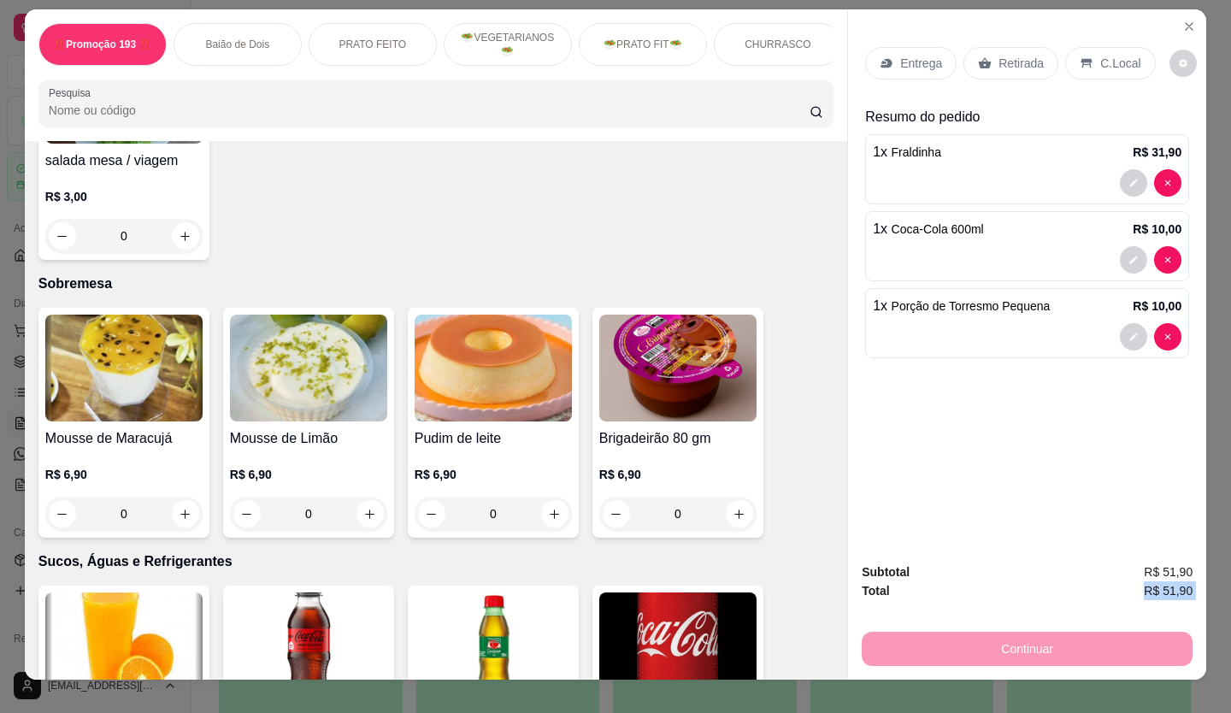
scroll to position [0, 0]
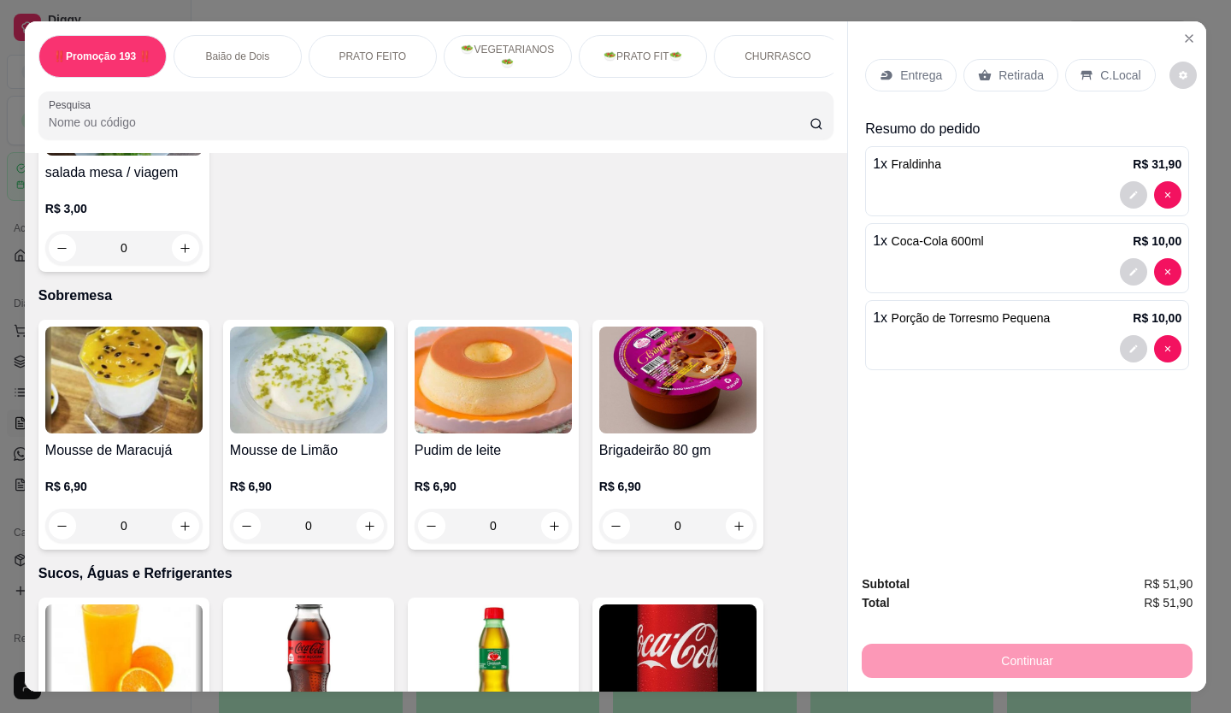
click at [1086, 59] on div "C.Local" at bounding box center [1110, 75] width 90 height 32
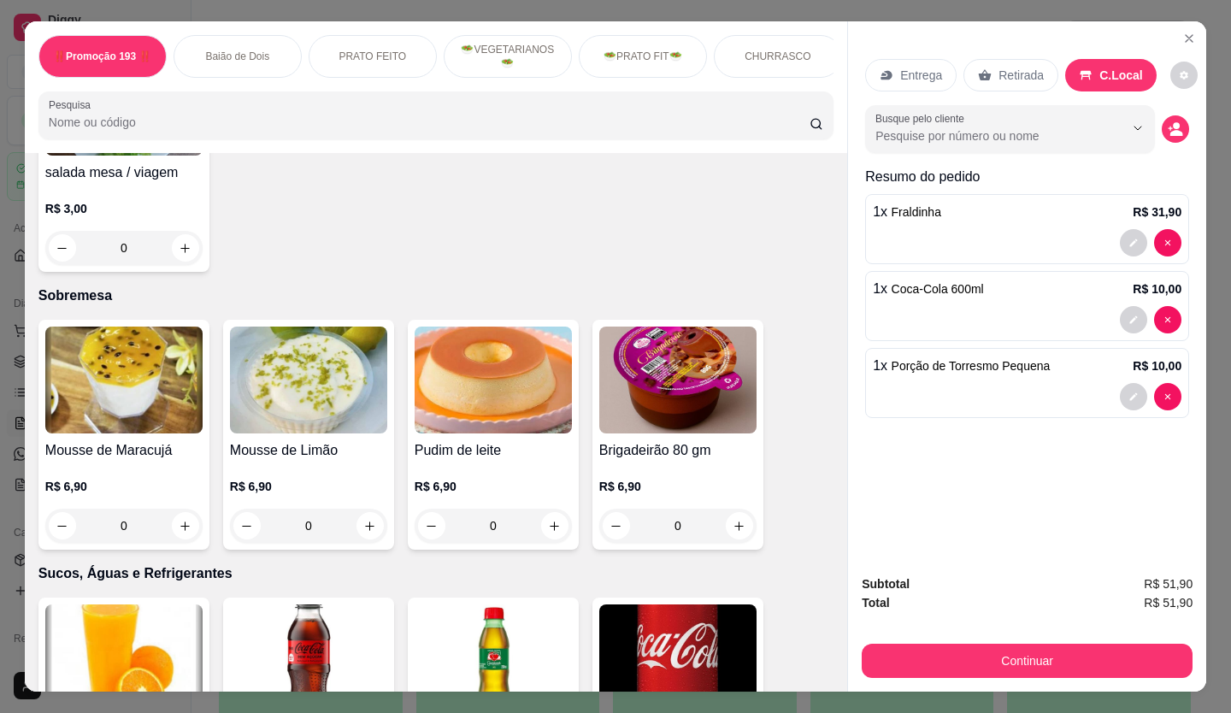
click at [1027, 673] on div "Subtotal R$ 51,90 Total R$ 51,90 Continuar" at bounding box center [1027, 626] width 358 height 131
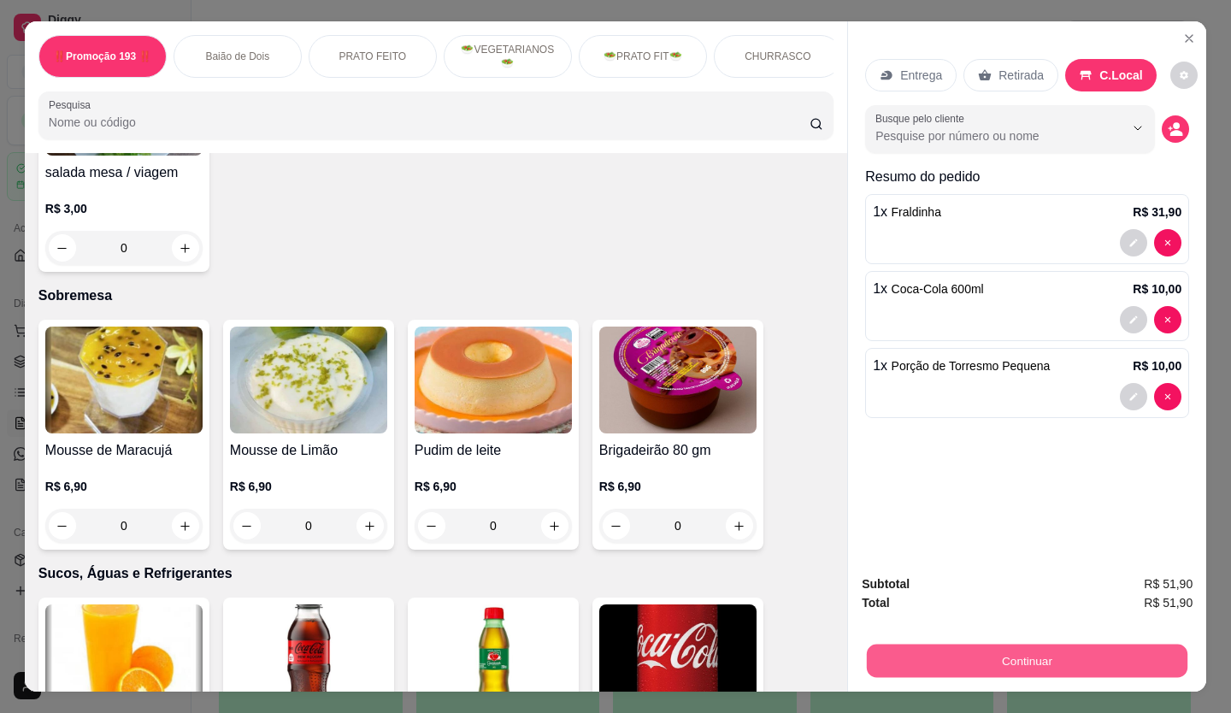
click at [1034, 651] on button "Continuar" at bounding box center [1027, 661] width 321 height 33
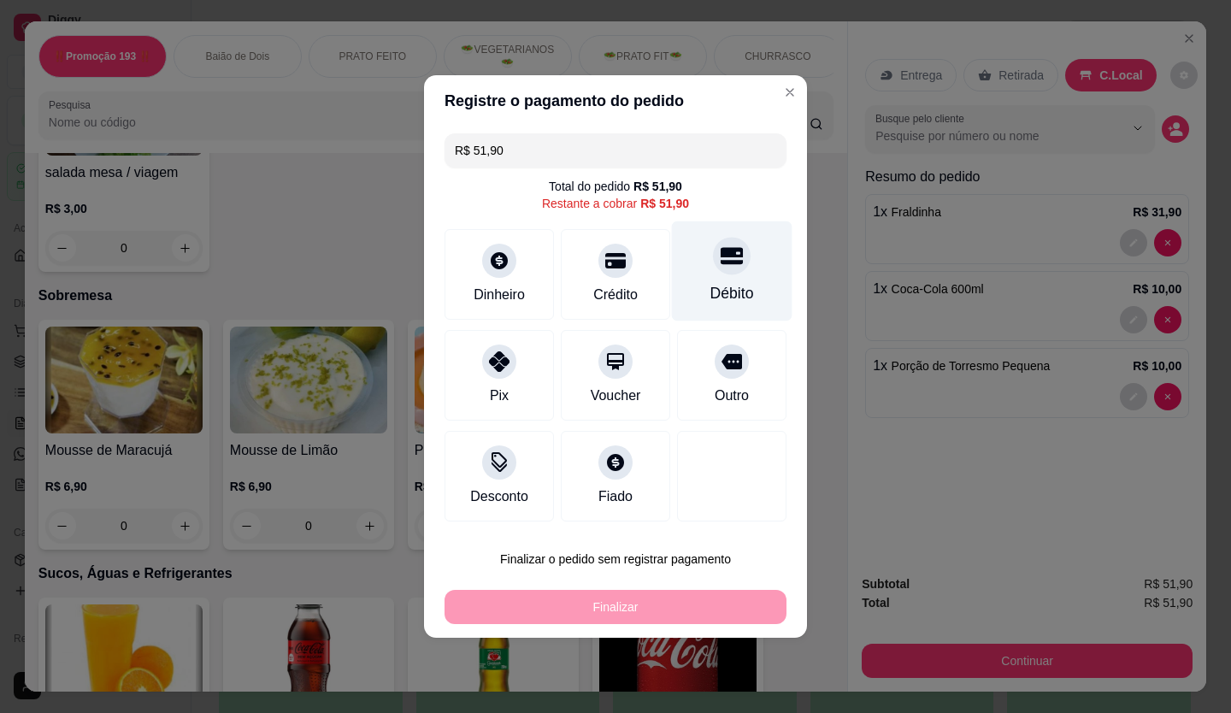
click at [724, 283] on div "Débito" at bounding box center [732, 293] width 44 height 22
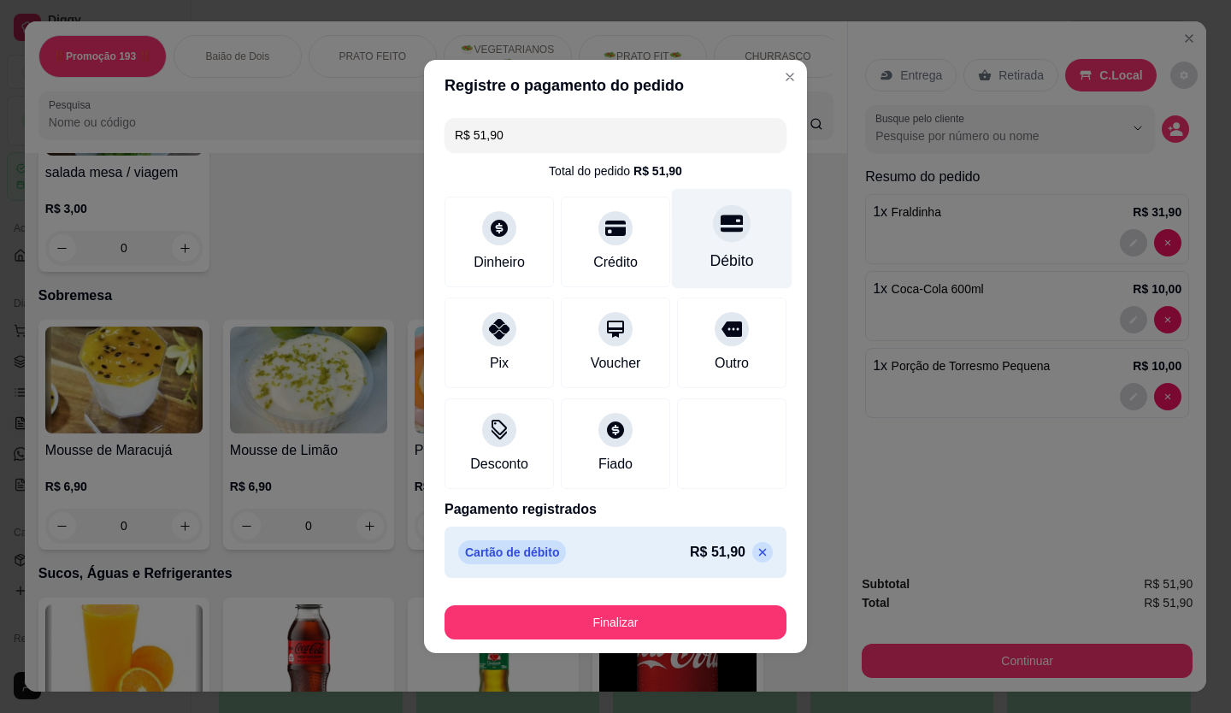
type input "R$ 0,00"
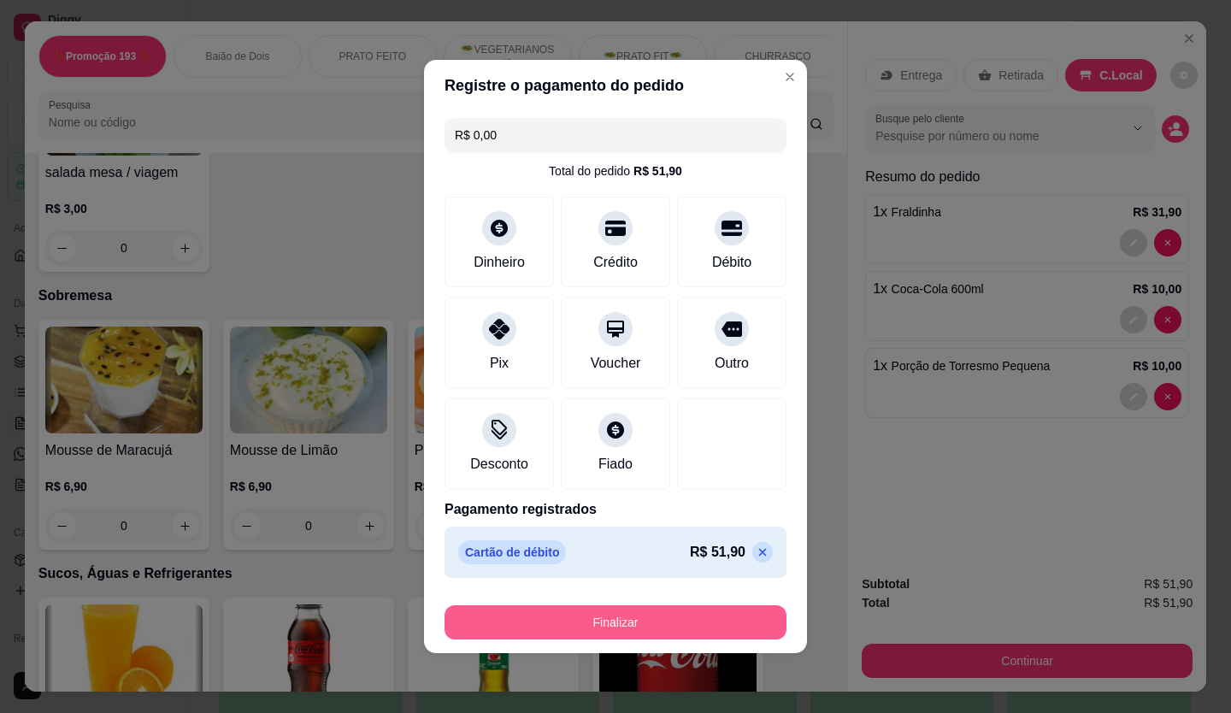
click at [715, 631] on button "Finalizar" at bounding box center [615, 622] width 342 height 34
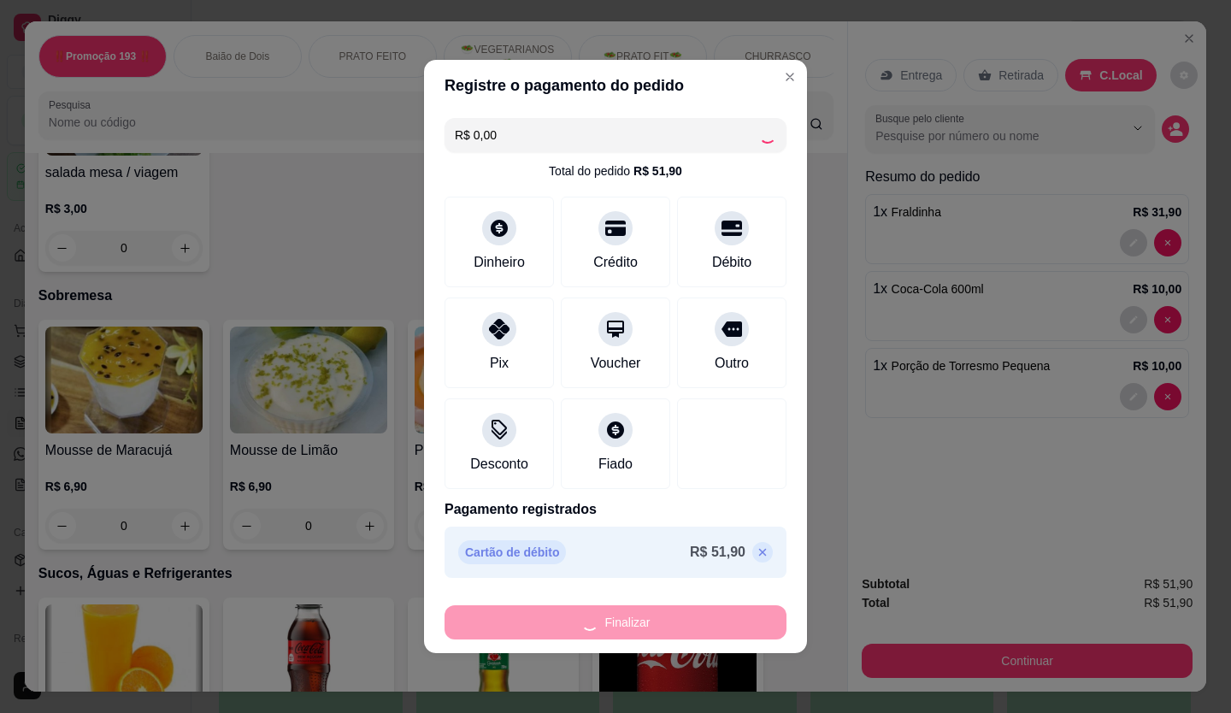
type input "0"
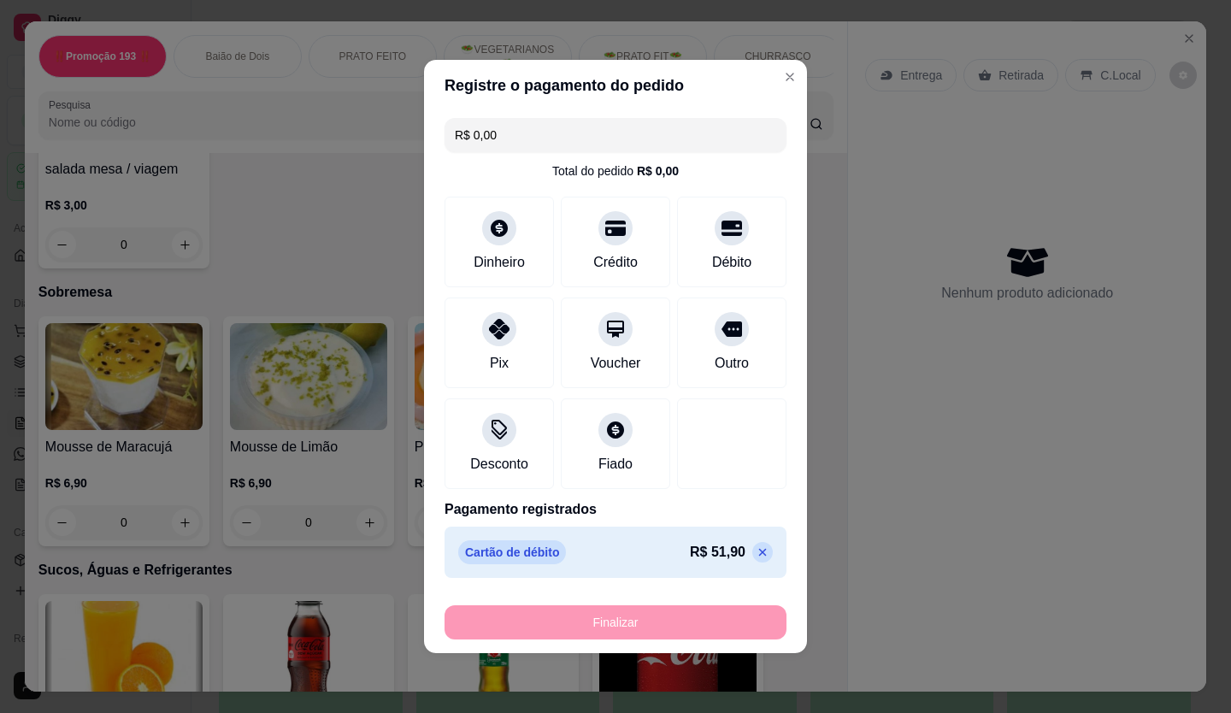
type input "-R$ 51,90"
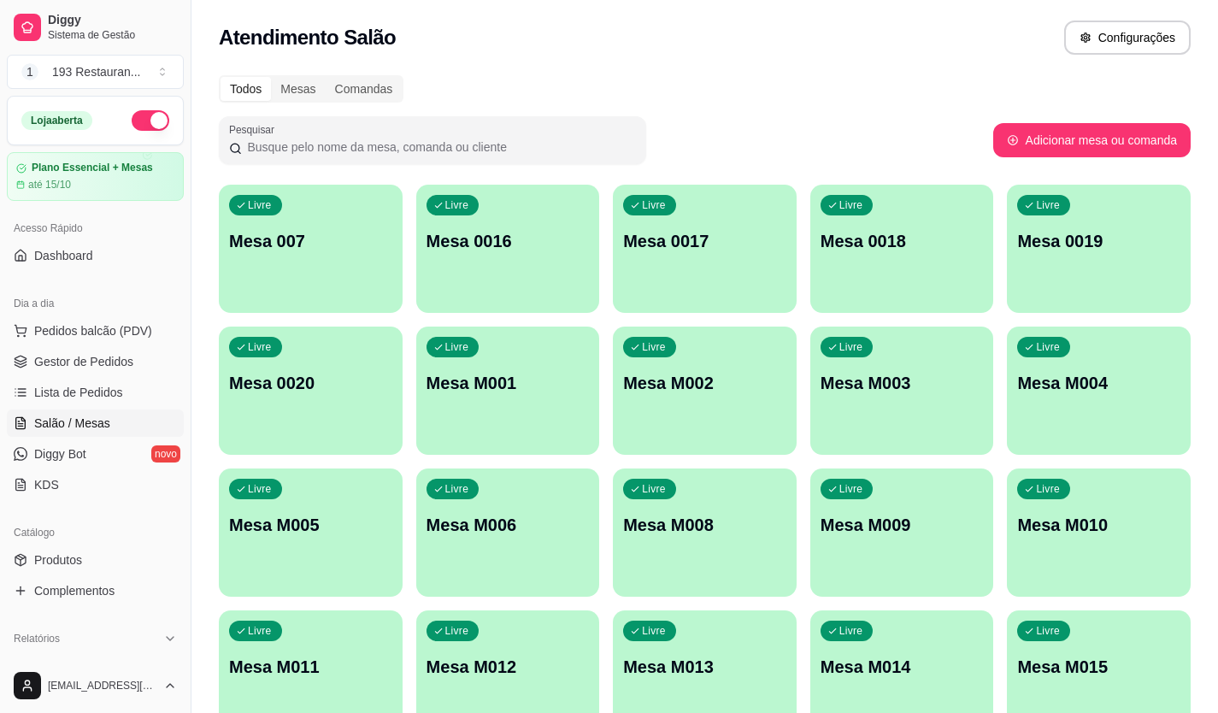
click at [281, 262] on div "Livre Mesa 007" at bounding box center [311, 239] width 184 height 108
click at [107, 332] on span "Pedidos balcão (PDV)" at bounding box center [93, 330] width 118 height 17
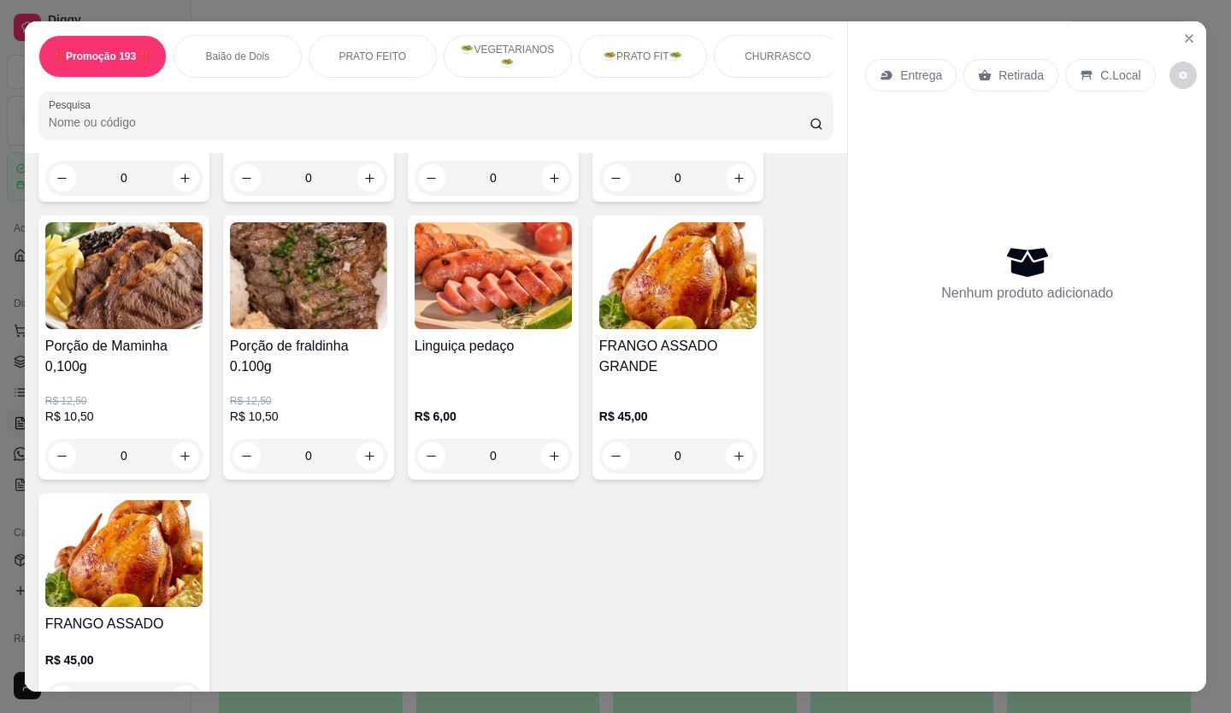
scroll to position [3334, 0]
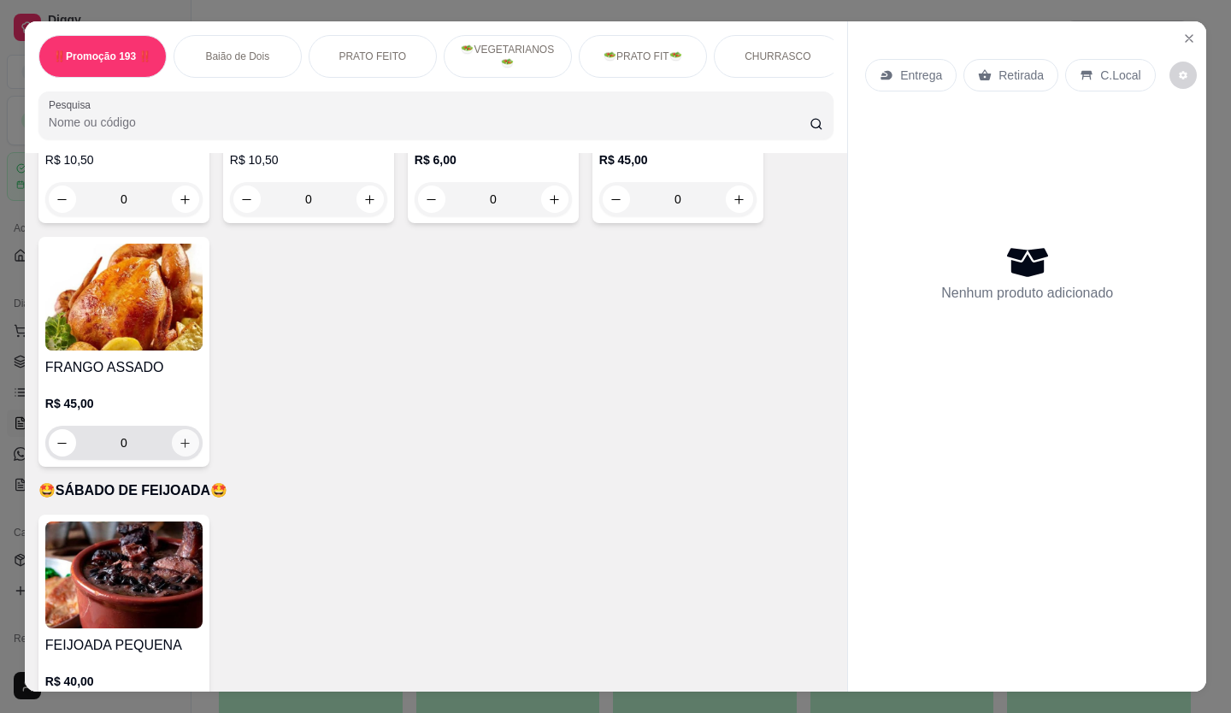
click at [179, 437] on icon "increase-product-quantity" at bounding box center [185, 443] width 13 height 13
type input "1"
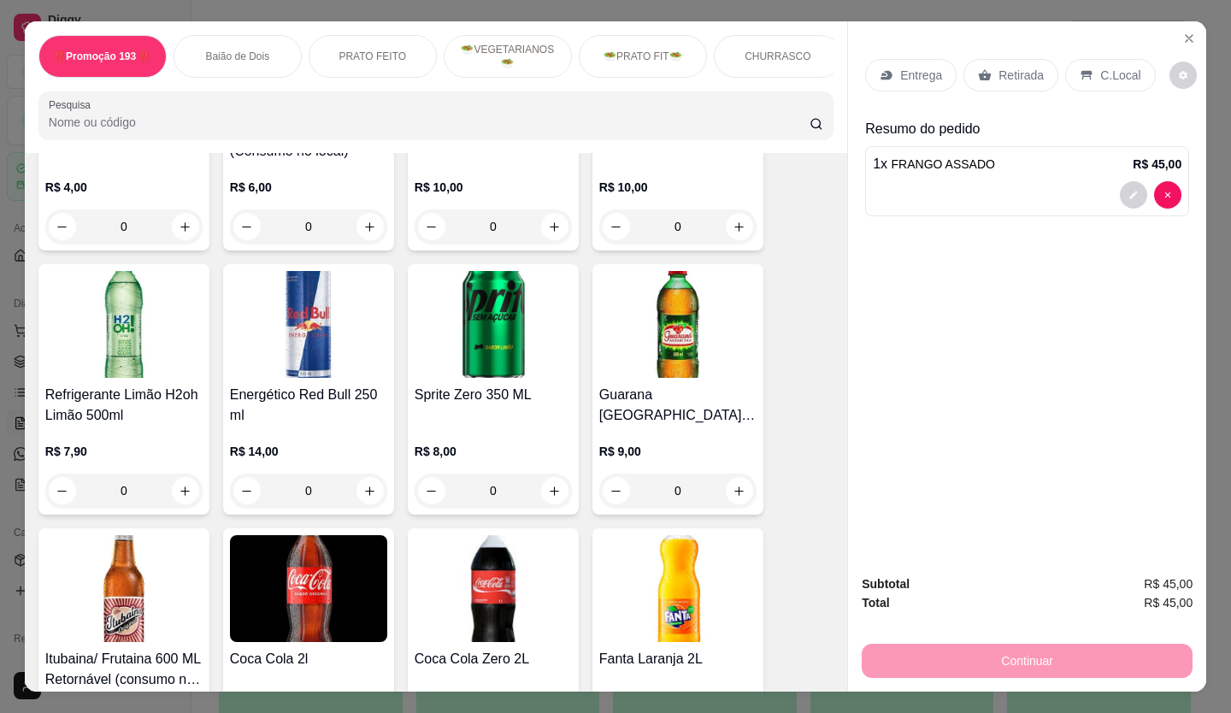
scroll to position [6069, 0]
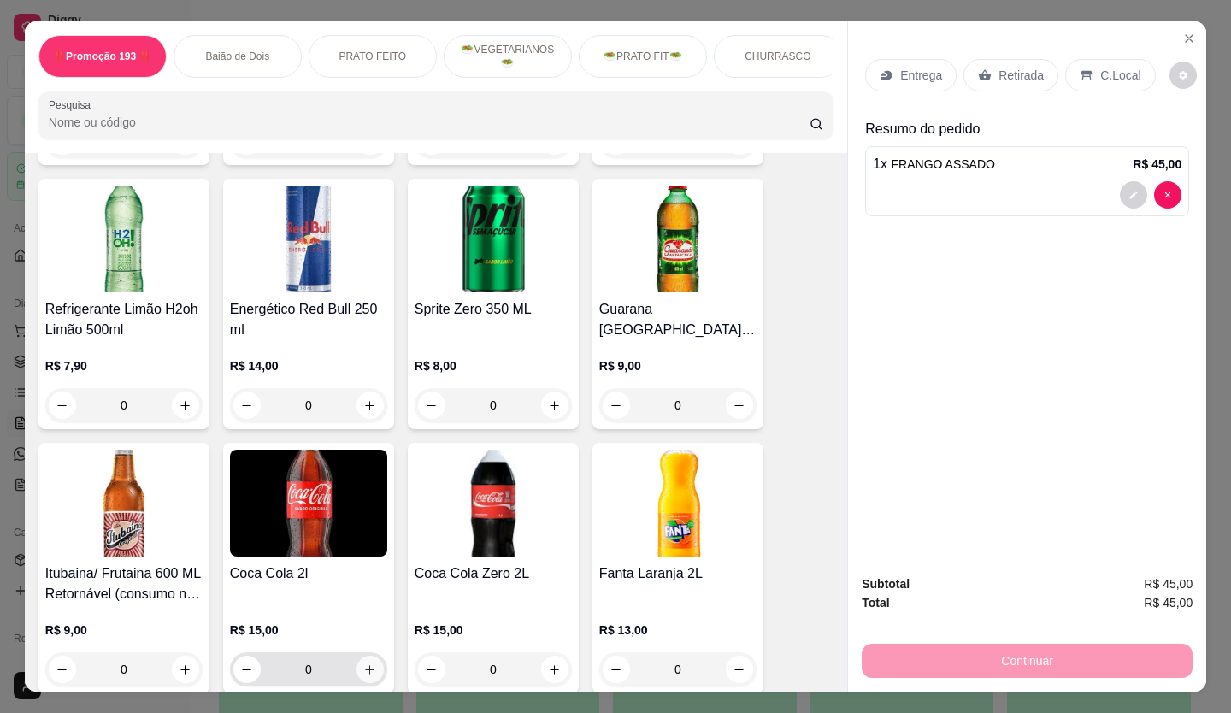
click at [363, 663] on icon "increase-product-quantity" at bounding box center [369, 669] width 13 height 13
type input "1"
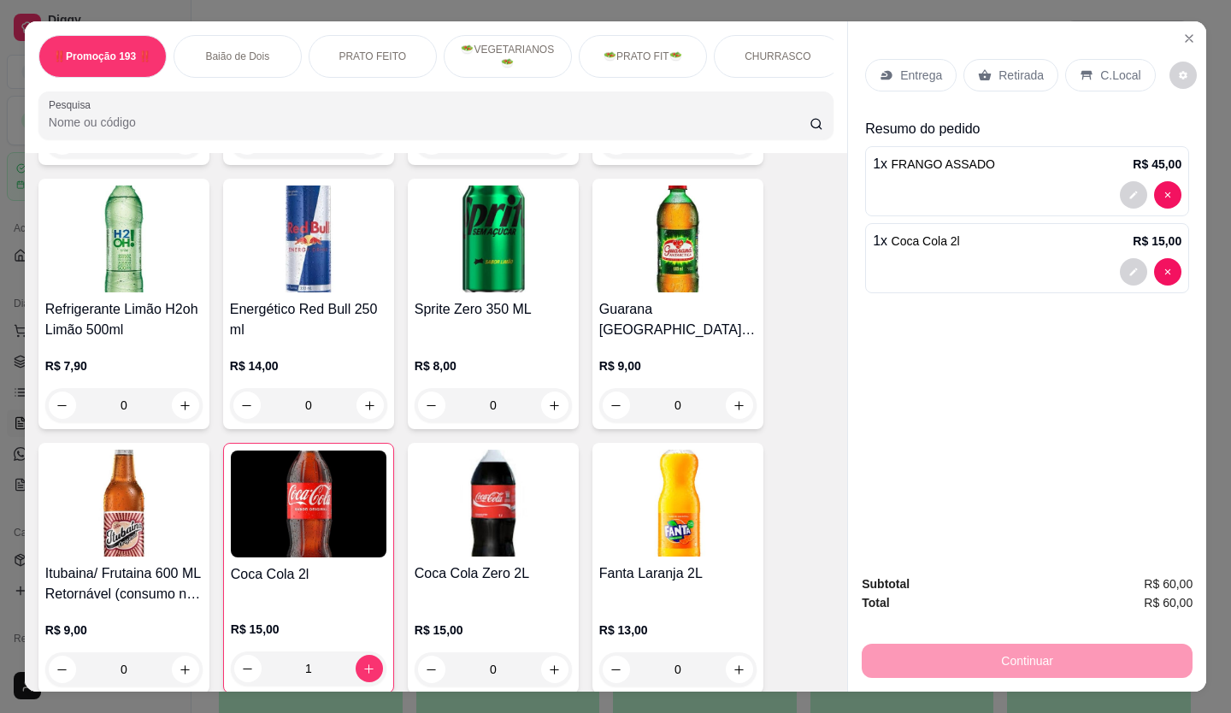
click at [1009, 71] on p "Retirada" at bounding box center [1020, 75] width 45 height 17
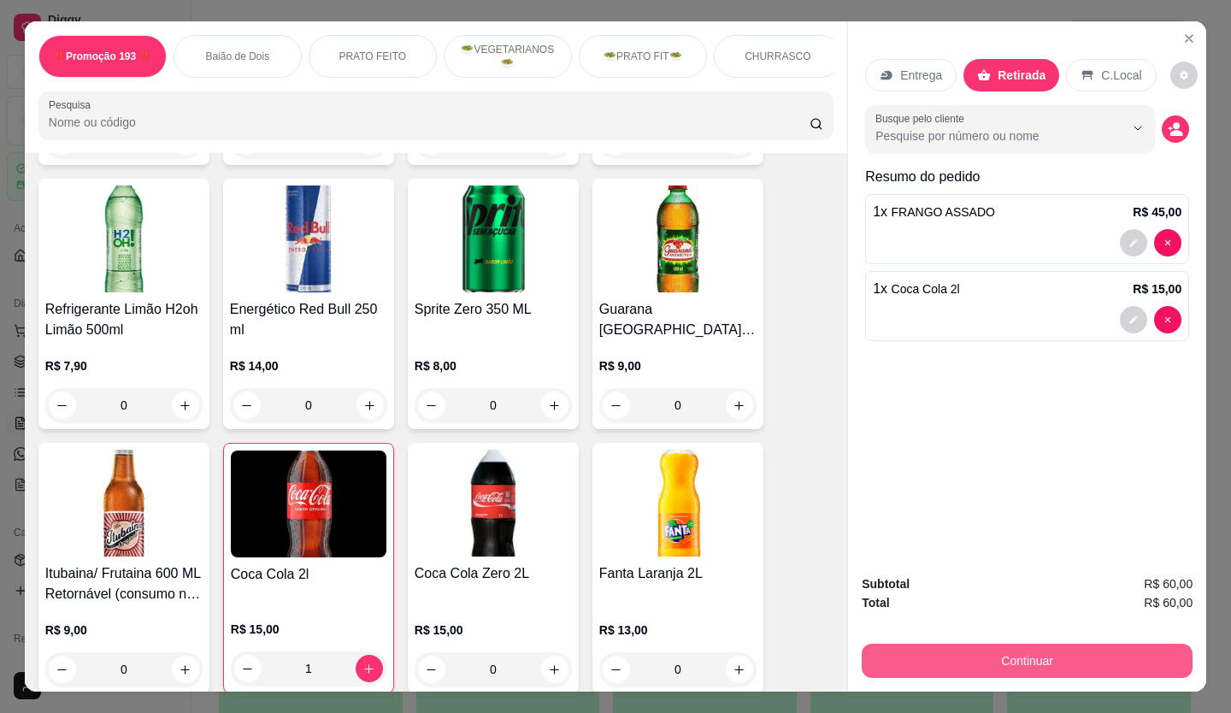
click at [1023, 645] on button "Continuar" at bounding box center [1027, 661] width 331 height 34
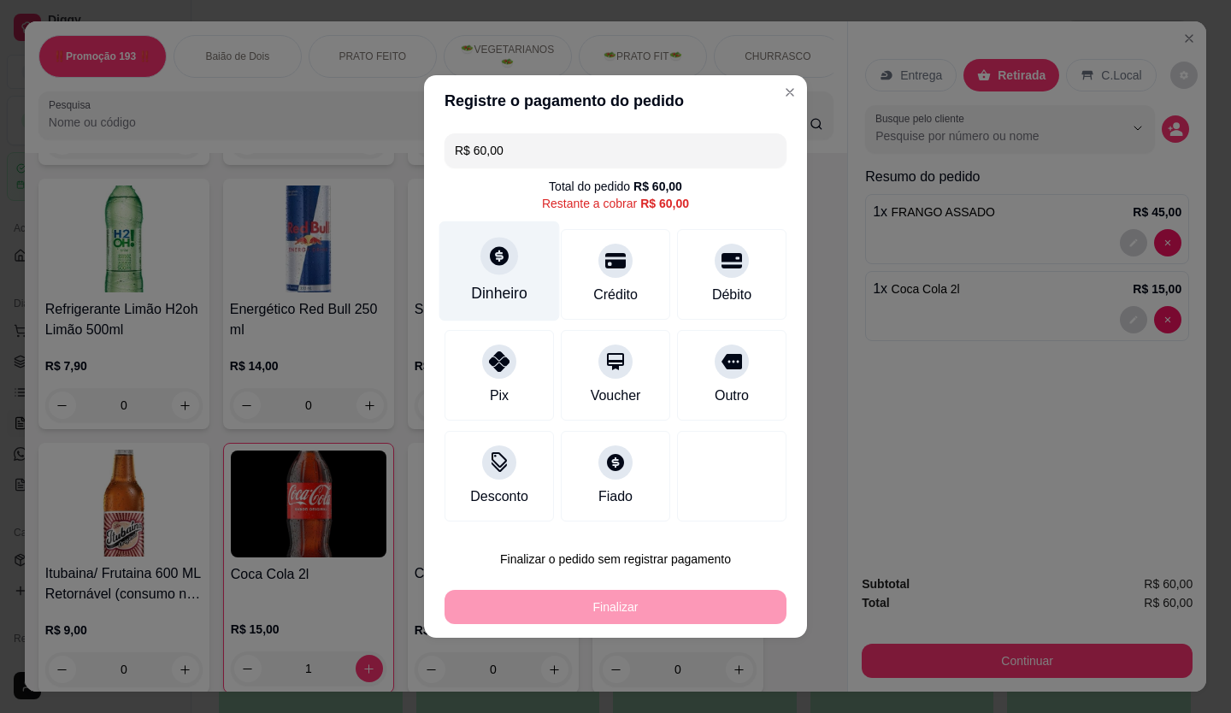
click at [523, 272] on div "Dinheiro" at bounding box center [499, 271] width 121 height 100
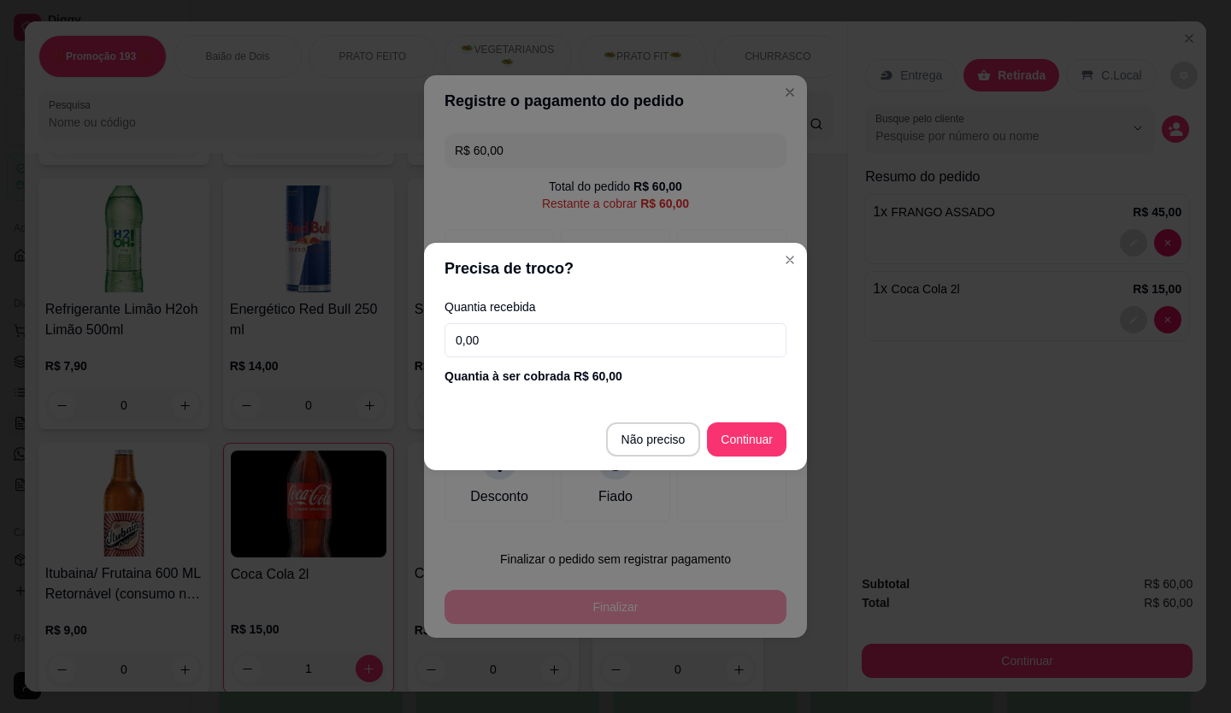
click at [516, 337] on input "0,00" at bounding box center [615, 340] width 342 height 34
type input "25,00"
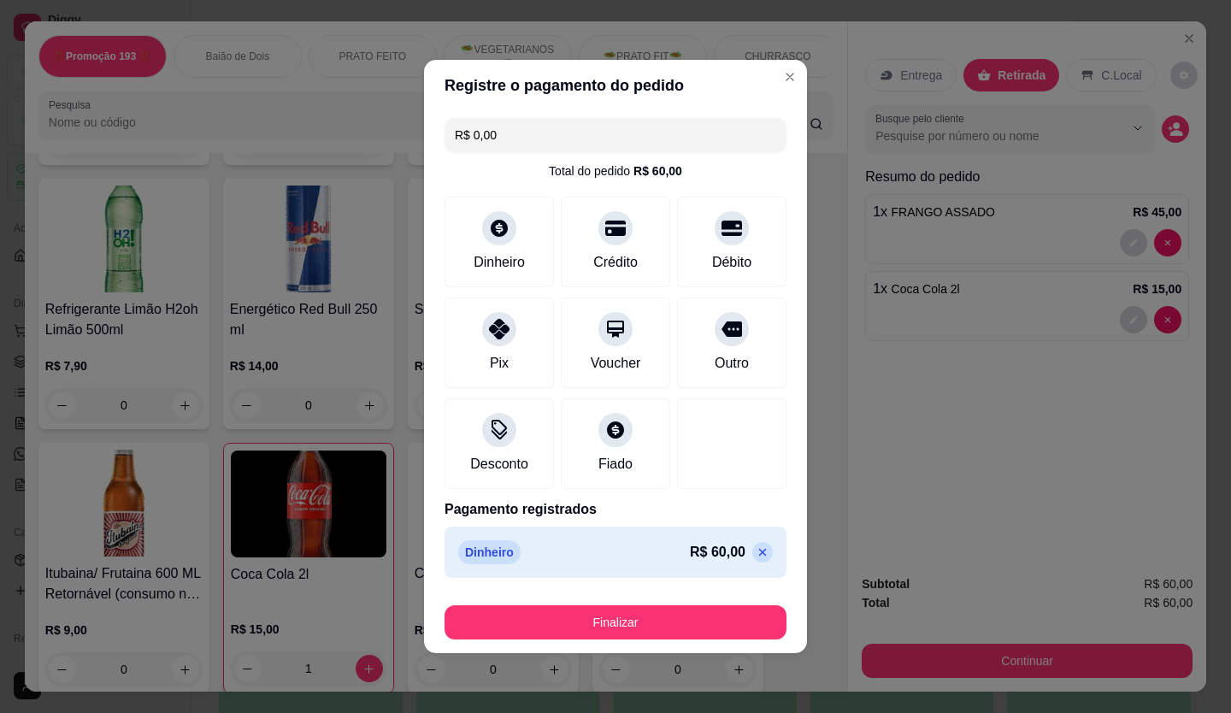
click at [756, 555] on icon at bounding box center [763, 552] width 14 height 14
type input "R$ 60,00"
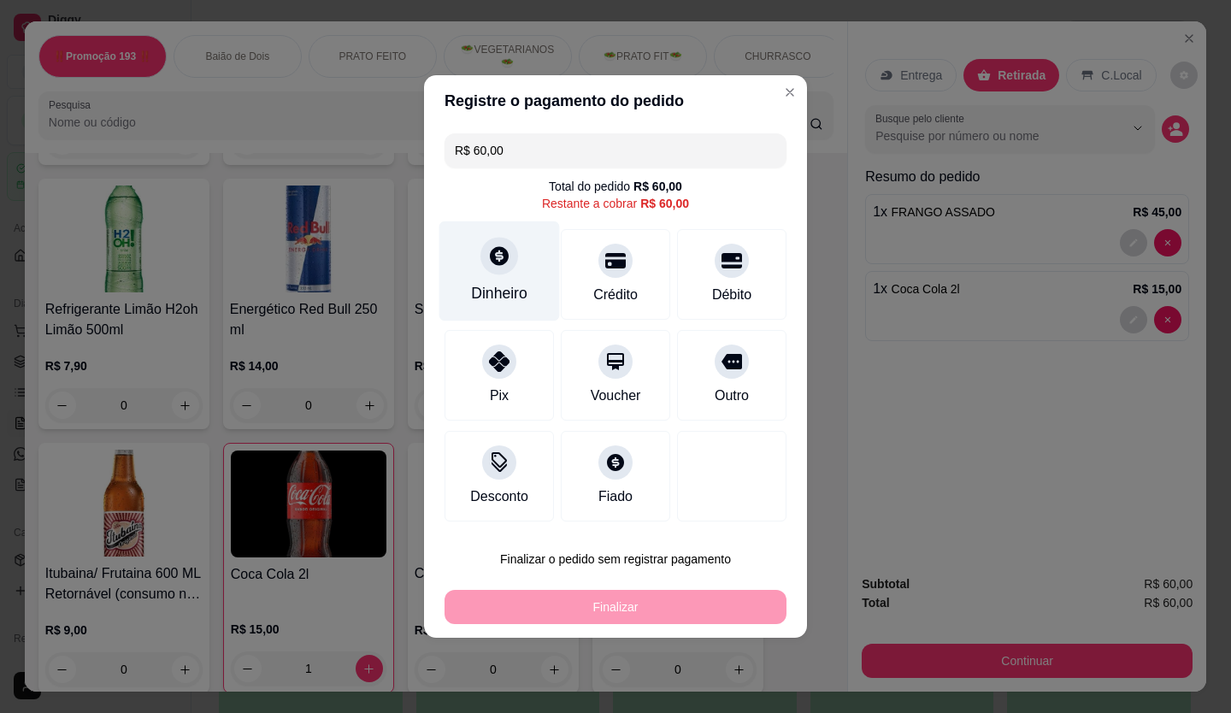
click at [492, 275] on div "Dinheiro" at bounding box center [499, 271] width 121 height 100
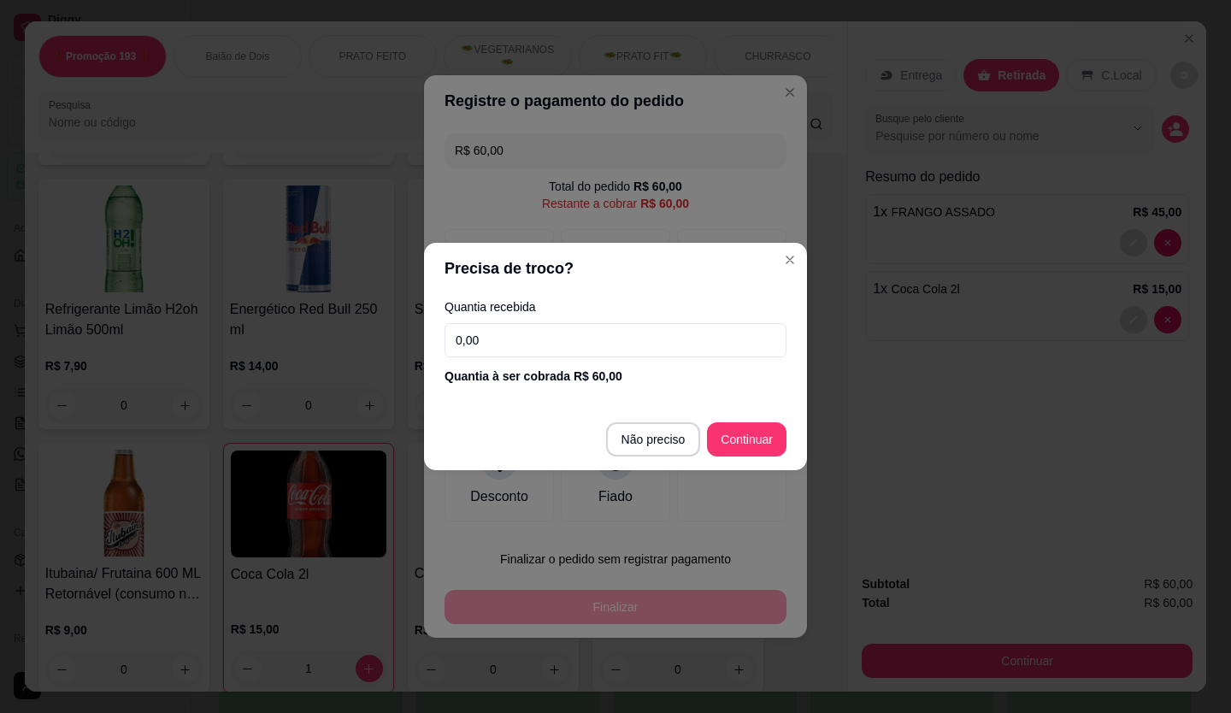
click at [517, 333] on input "0,00" at bounding box center [615, 340] width 342 height 34
type input "25,00"
type input "R$ 0,00"
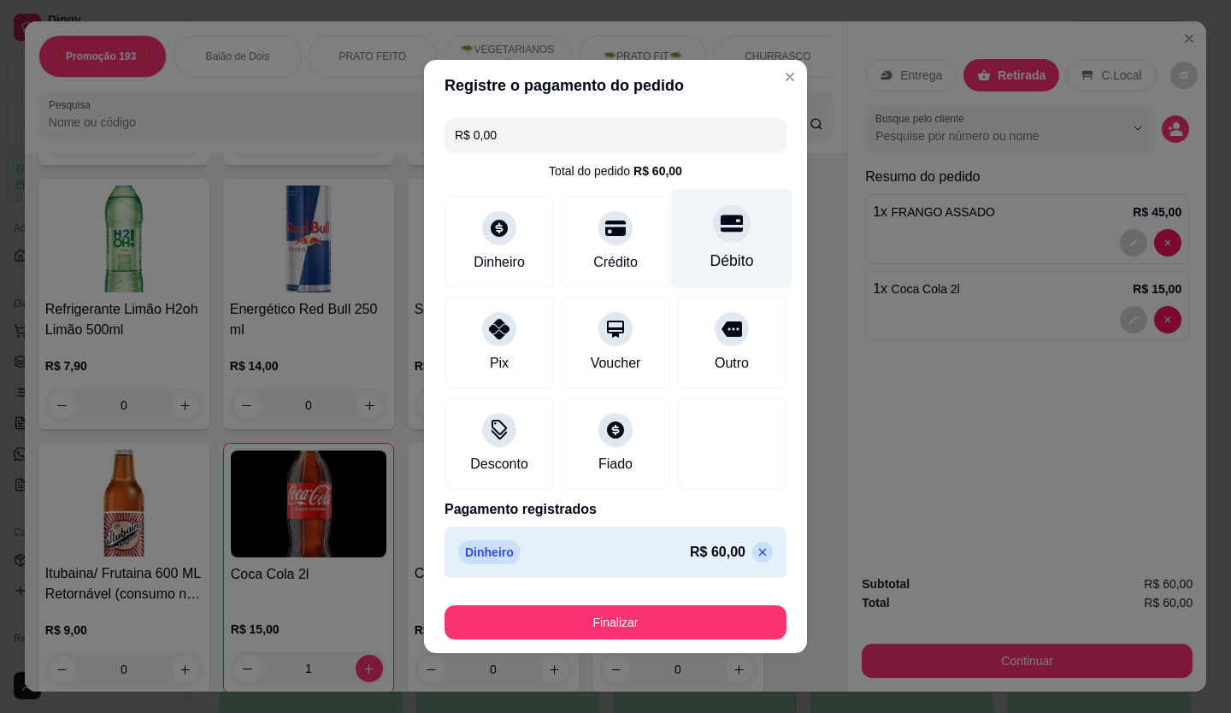
click at [708, 249] on div "Débito" at bounding box center [732, 239] width 121 height 100
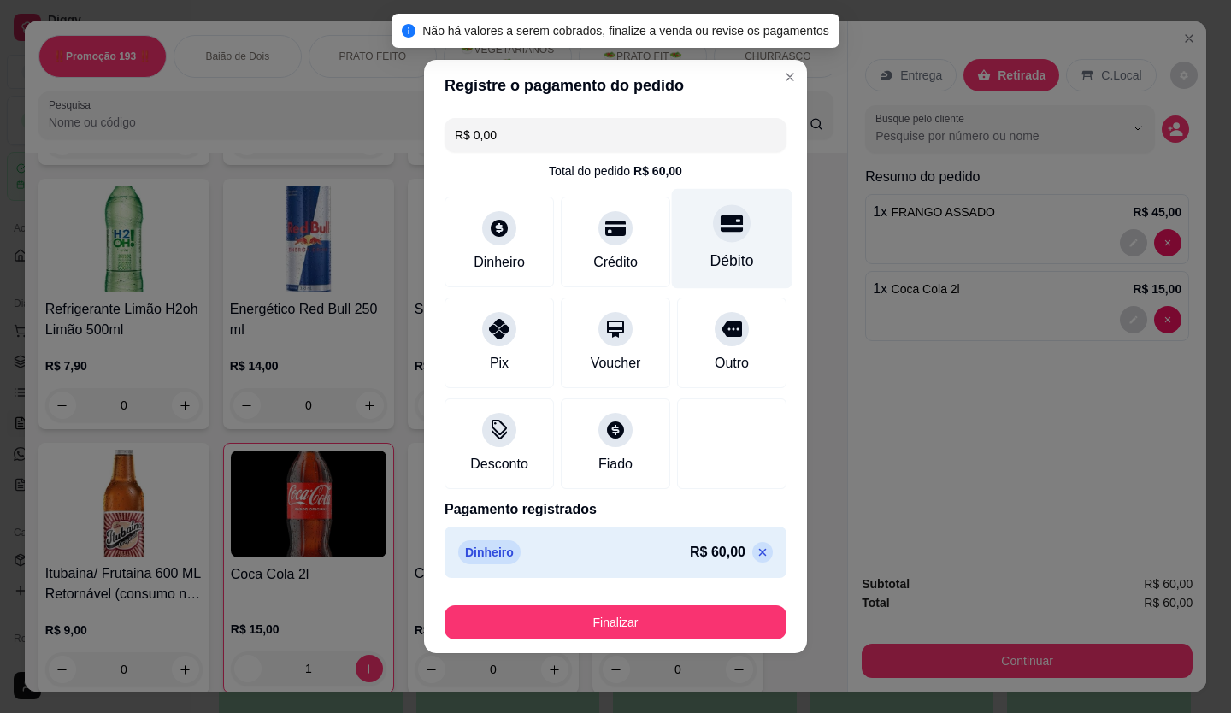
click at [708, 249] on div "Débito" at bounding box center [732, 239] width 121 height 100
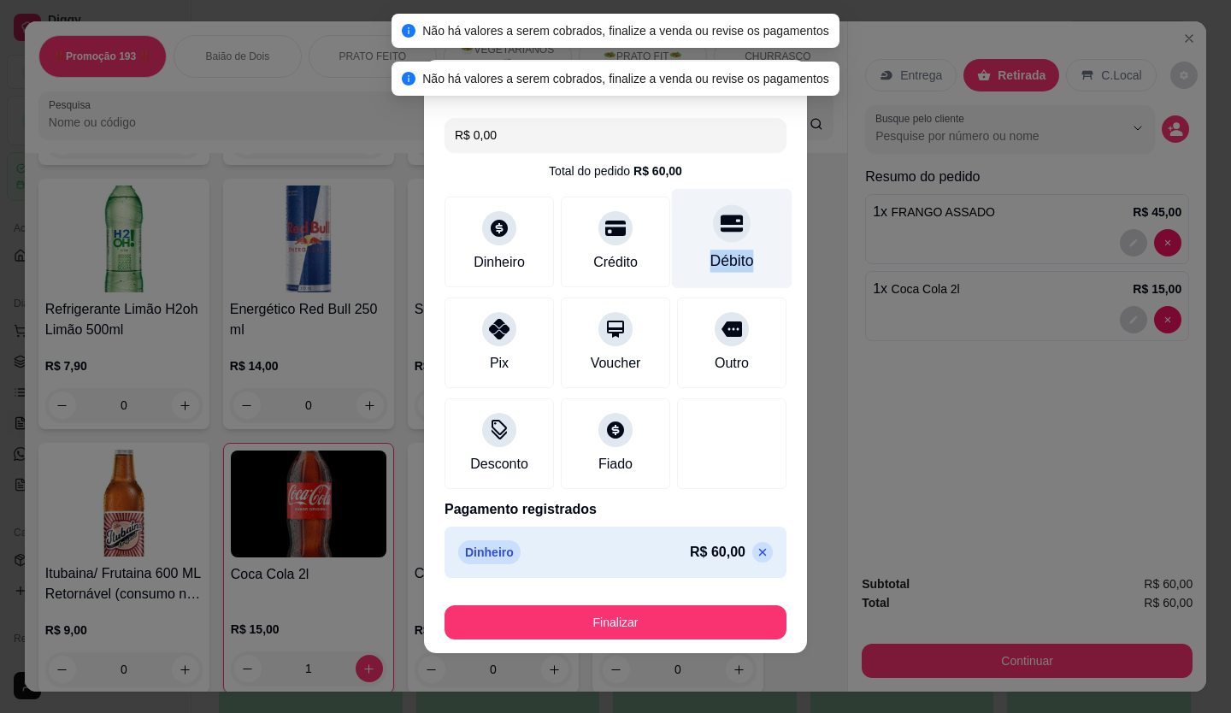
click at [708, 249] on div "Débito" at bounding box center [732, 239] width 121 height 100
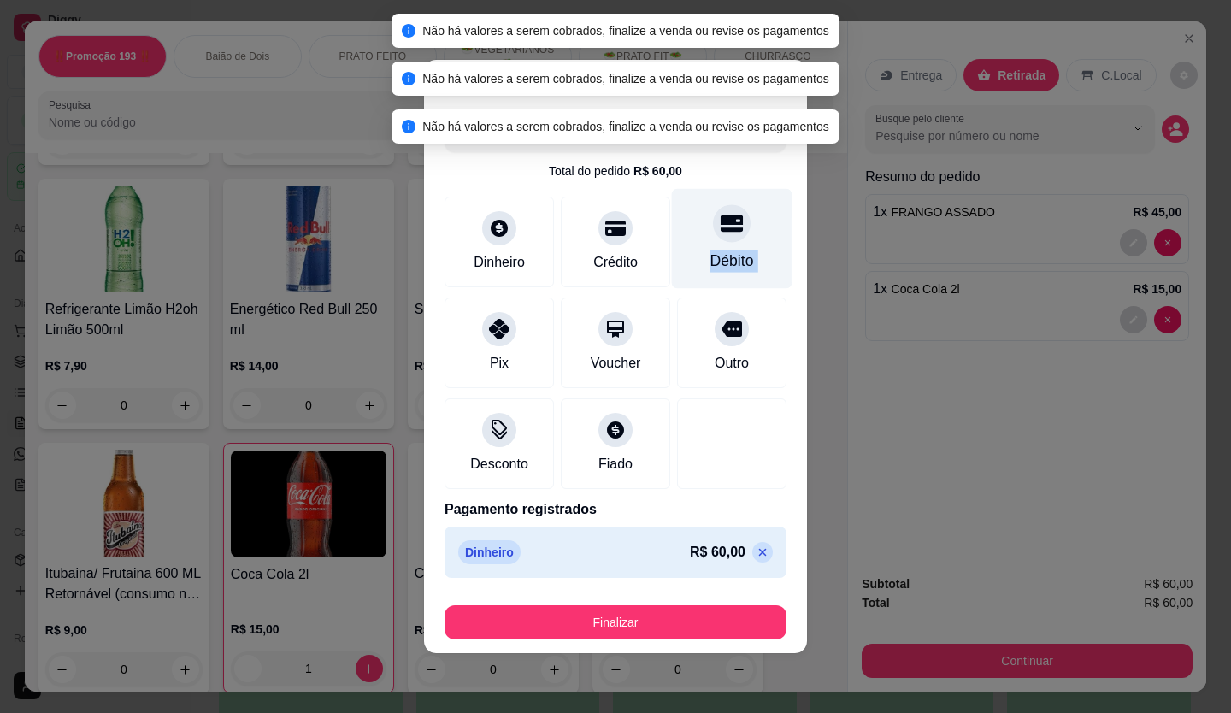
click at [708, 249] on div "Débito" at bounding box center [732, 239] width 121 height 100
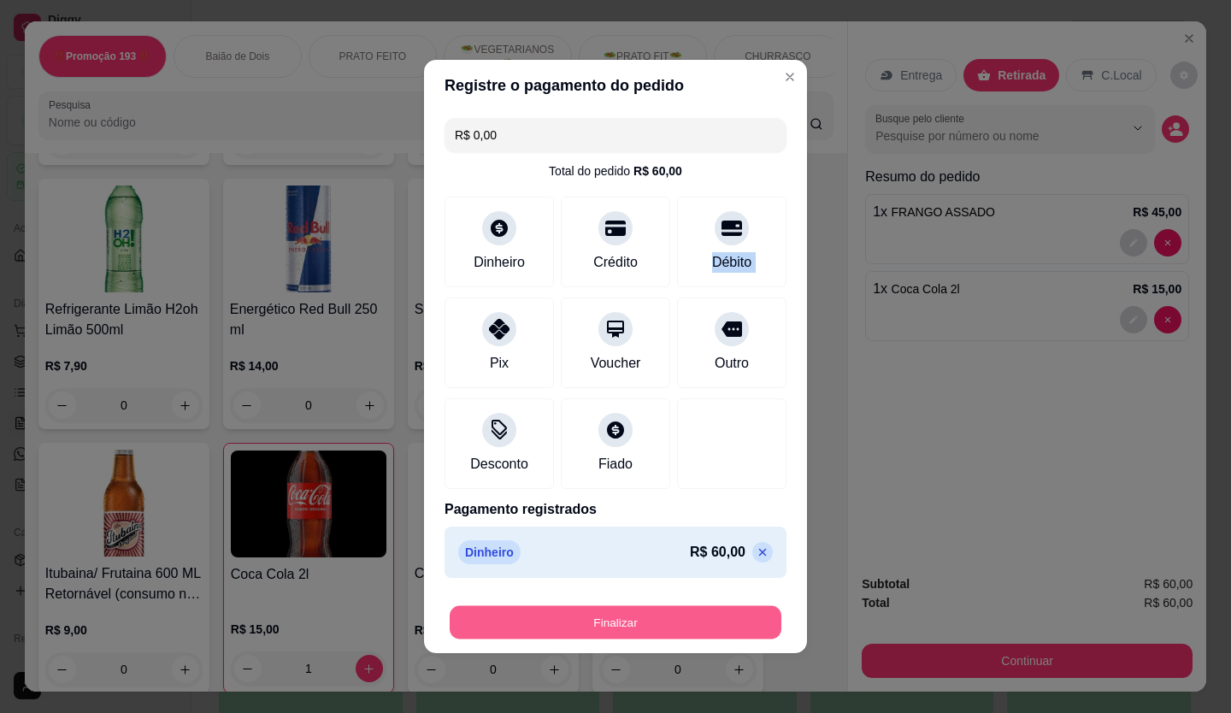
click at [585, 619] on button "Finalizar" at bounding box center [616, 622] width 332 height 33
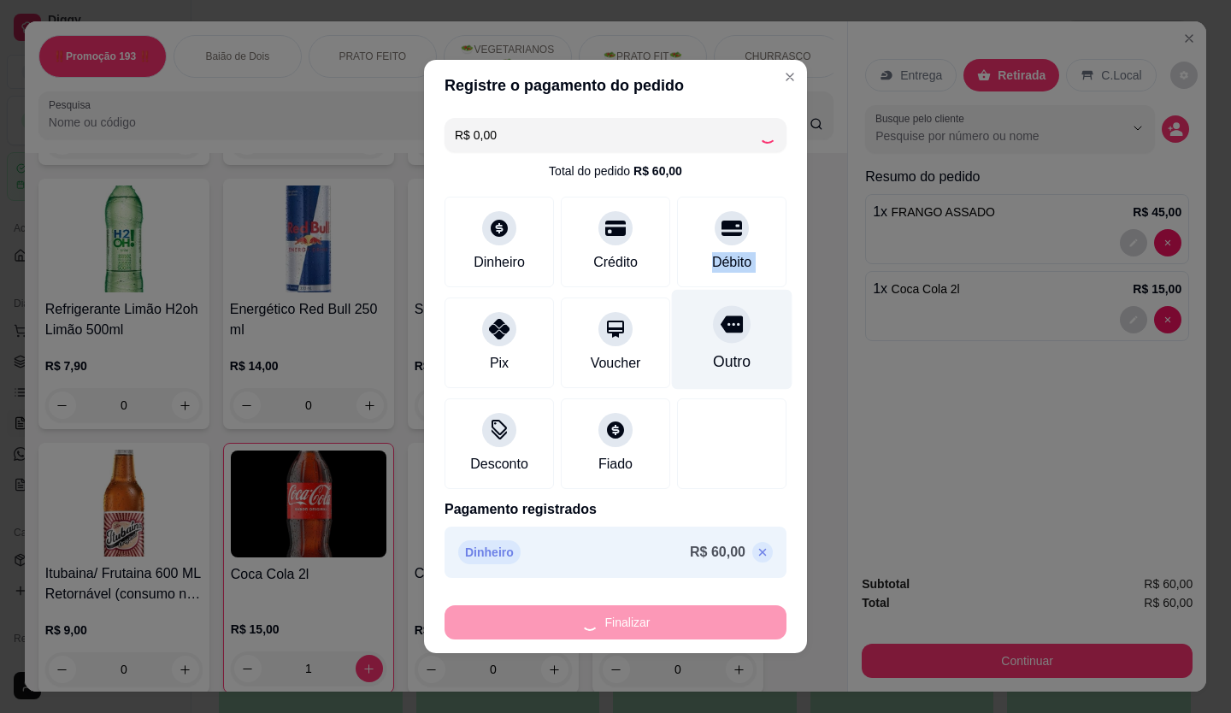
type input "0"
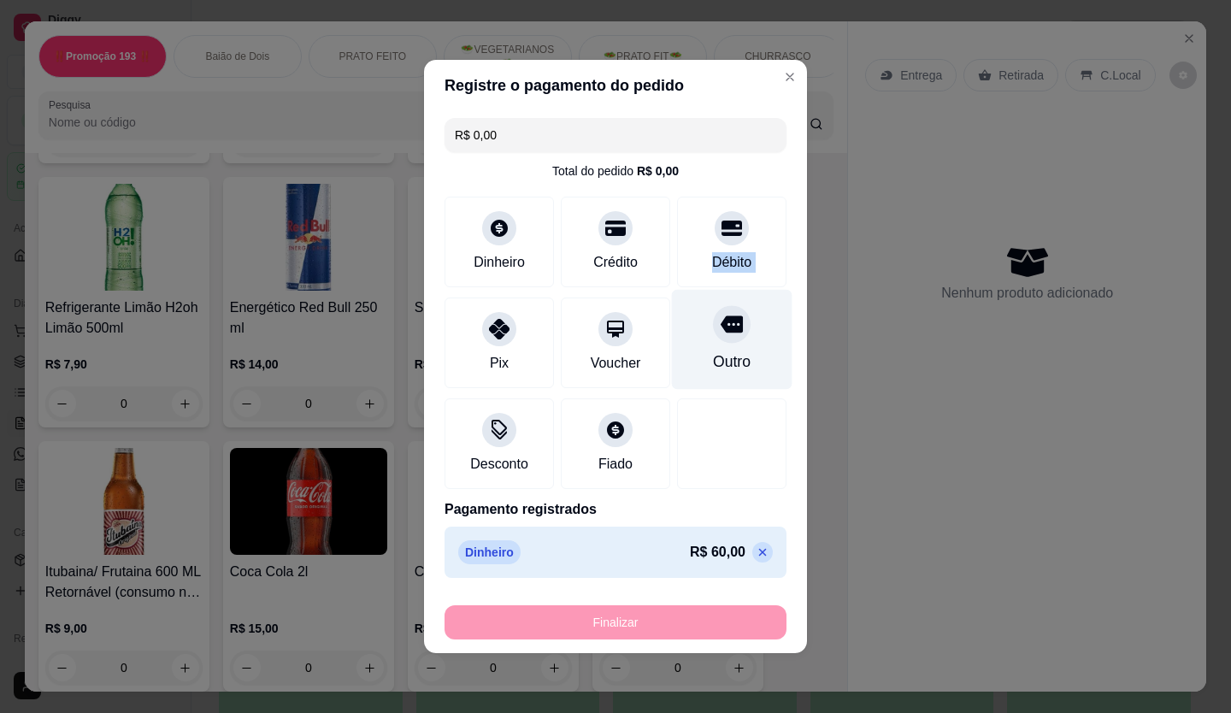
type input "-R$ 60,00"
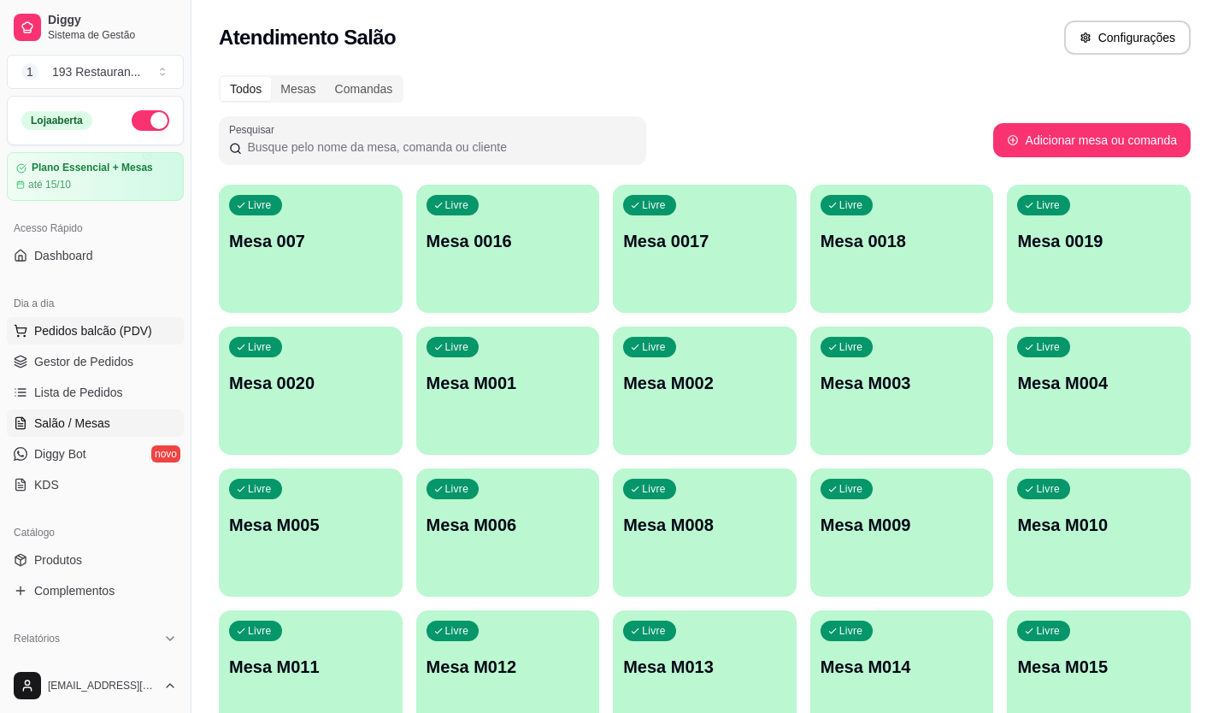
click at [60, 333] on span "Pedidos balcão (PDV)" at bounding box center [93, 330] width 118 height 17
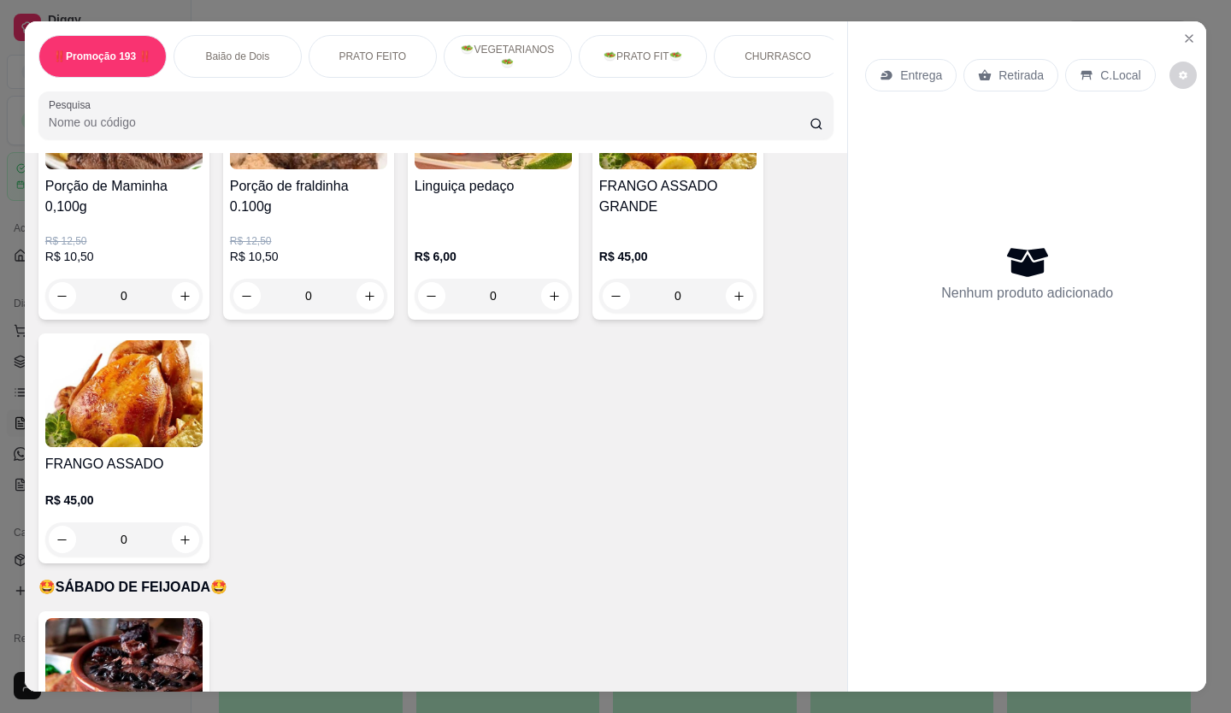
scroll to position [3419, 0]
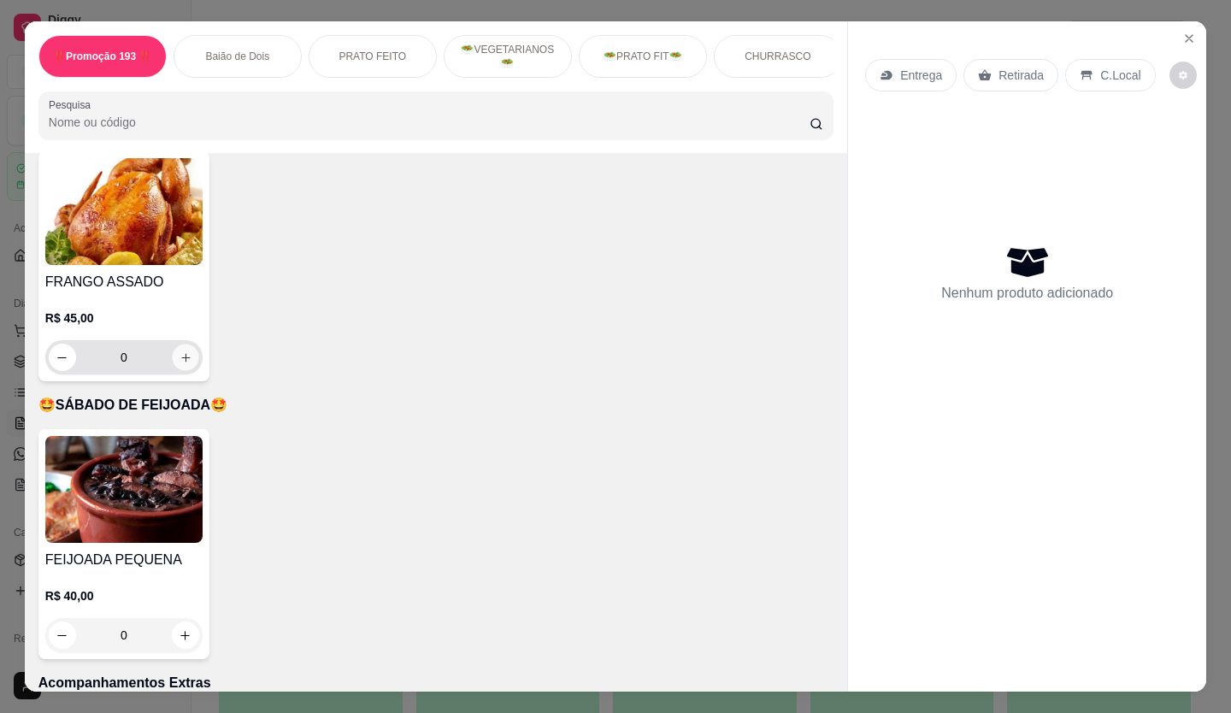
click at [180, 351] on icon "increase-product-quantity" at bounding box center [186, 357] width 13 height 13
type input "1"
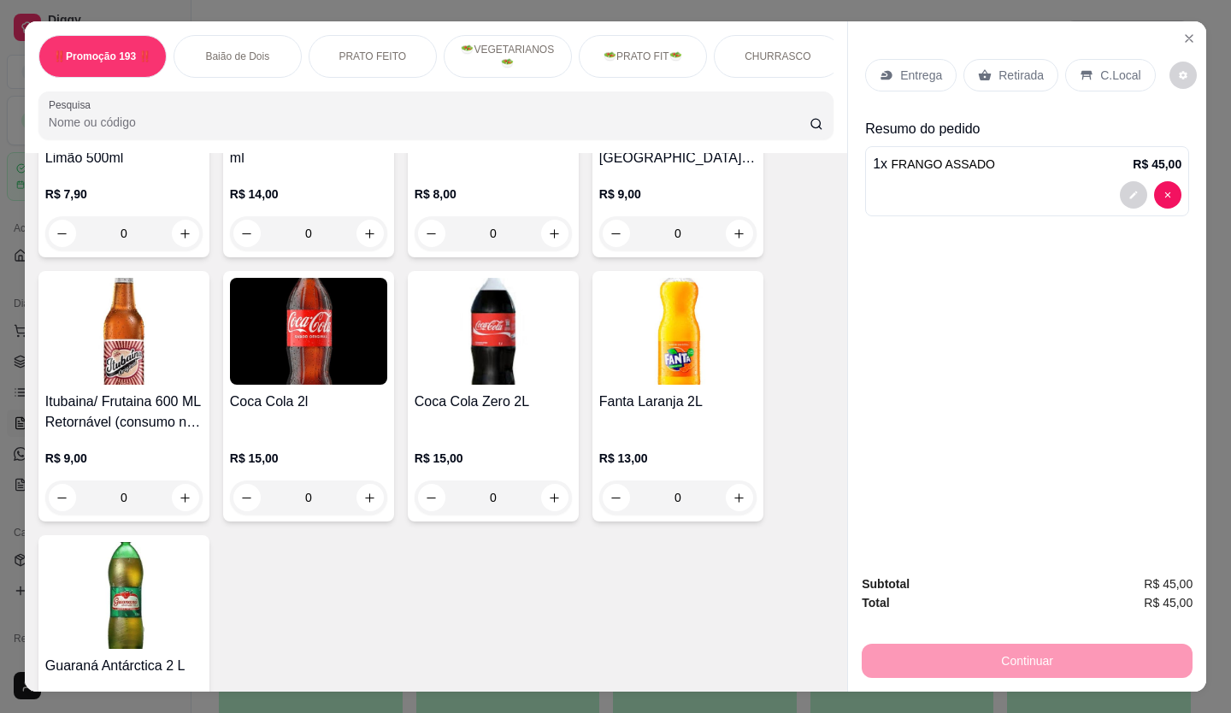
scroll to position [6326, 0]
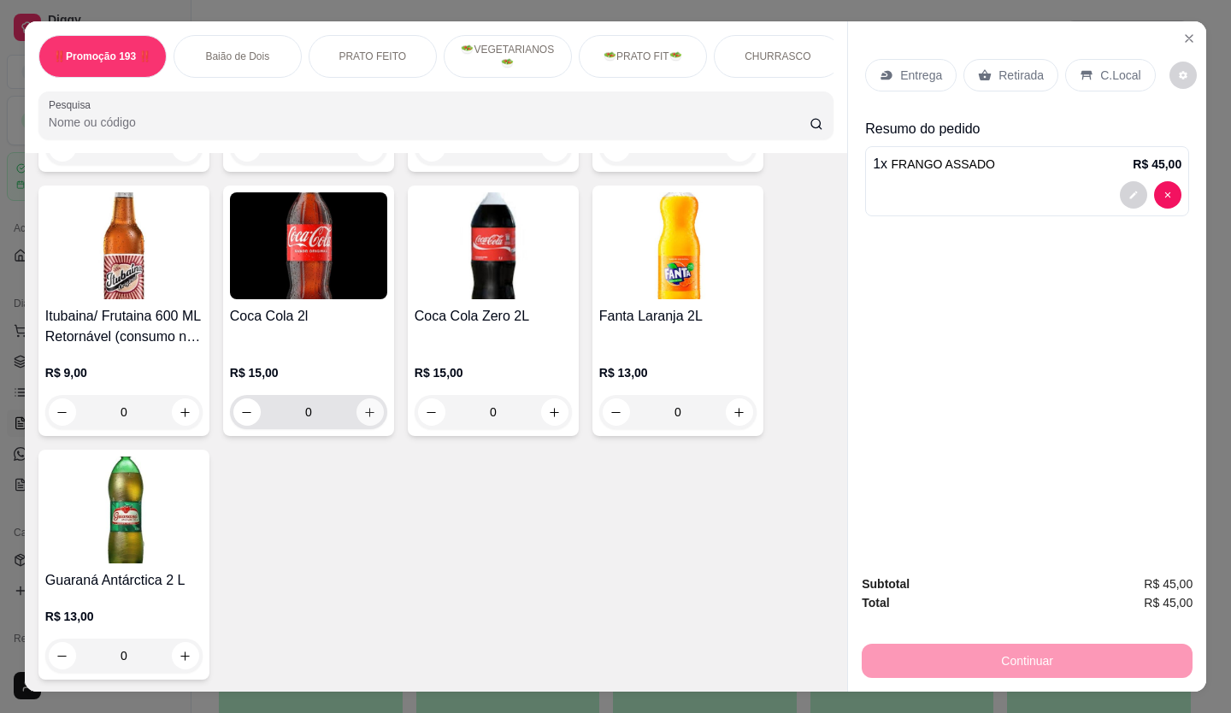
click at [363, 406] on icon "increase-product-quantity" at bounding box center [369, 412] width 13 height 13
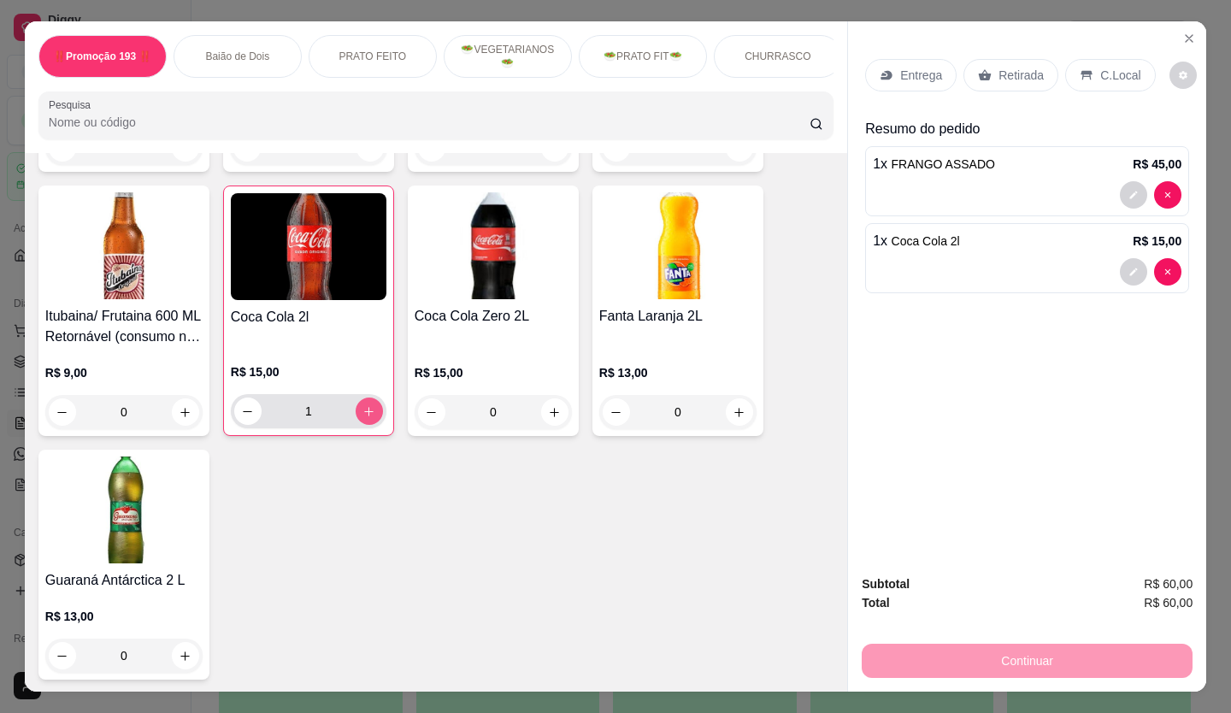
type input "1"
click at [1009, 69] on p "Retirada" at bounding box center [1020, 75] width 45 height 17
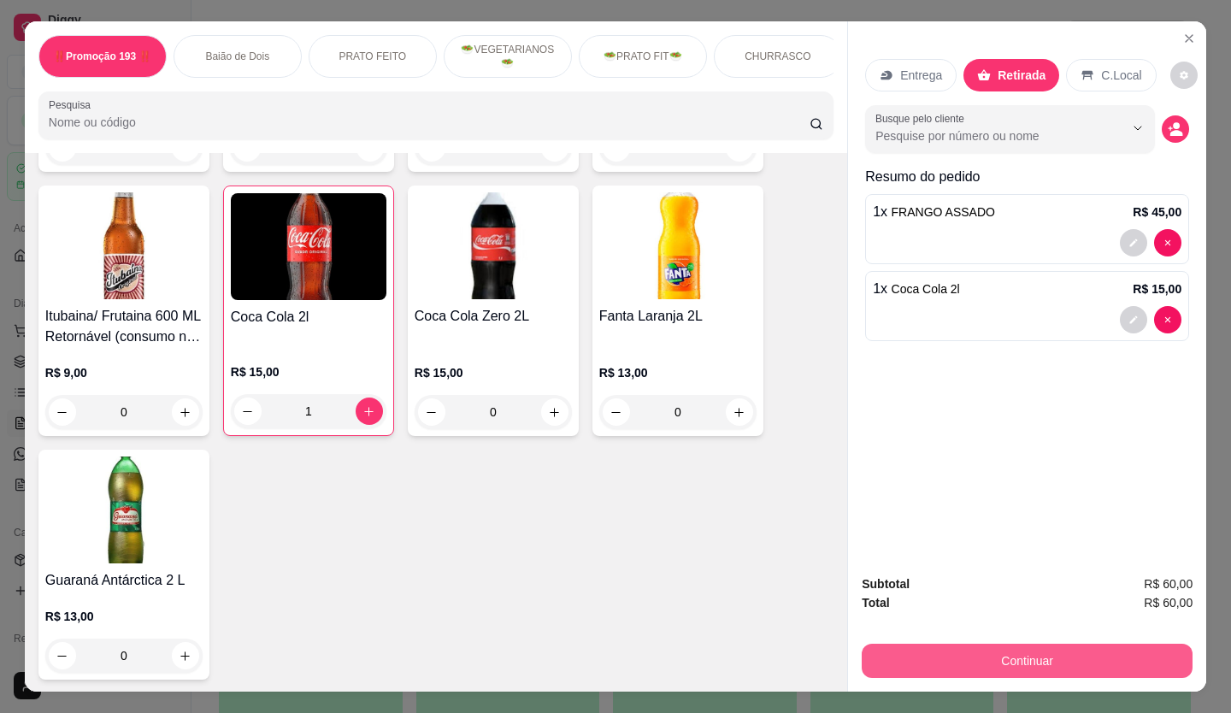
click at [997, 652] on button "Continuar" at bounding box center [1027, 661] width 331 height 34
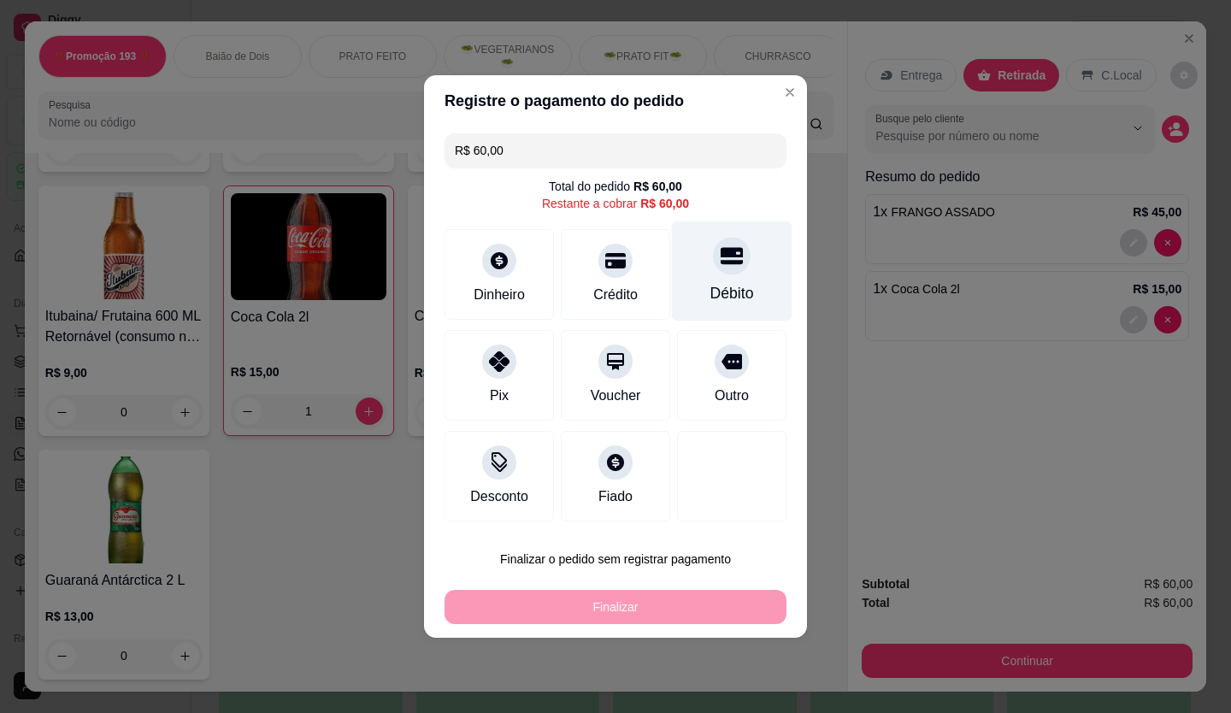
click at [738, 279] on div "Débito" at bounding box center [732, 271] width 121 height 100
type input "R$ 0,00"
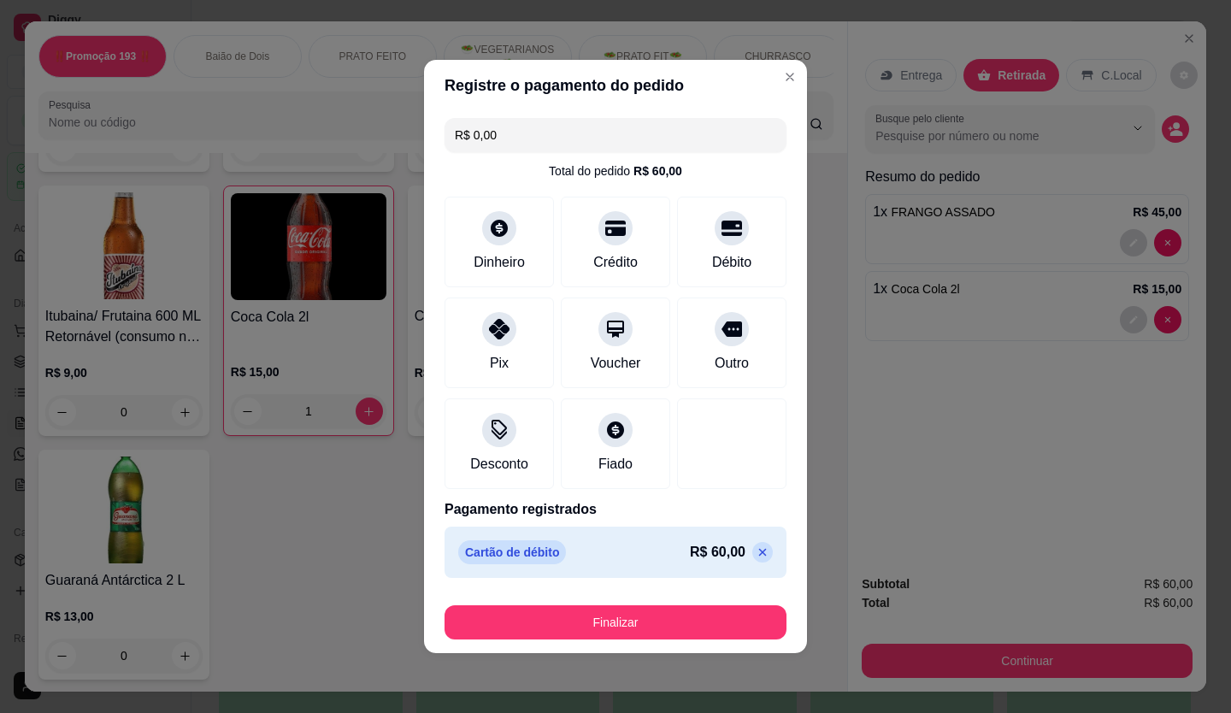
click at [694, 604] on div "Finalizar" at bounding box center [615, 618] width 342 height 41
click at [495, 548] on p "Cartão de débito" at bounding box center [512, 552] width 108 height 24
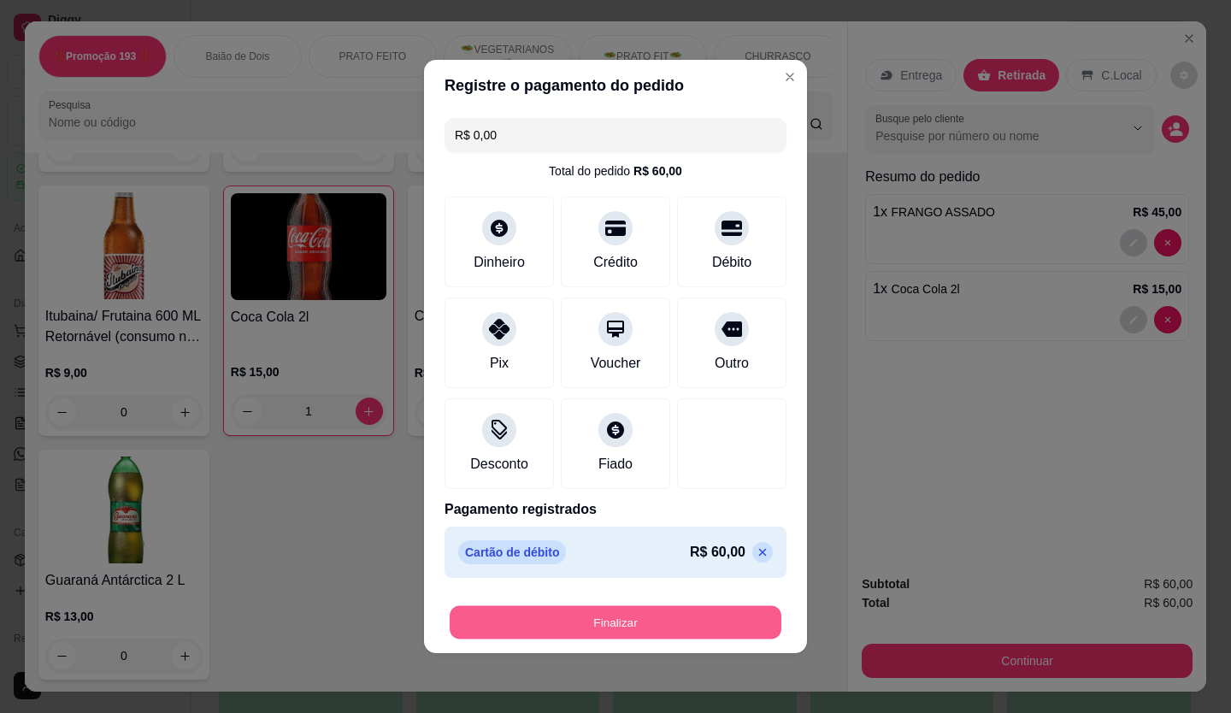
click at [583, 611] on button "Finalizar" at bounding box center [616, 622] width 332 height 33
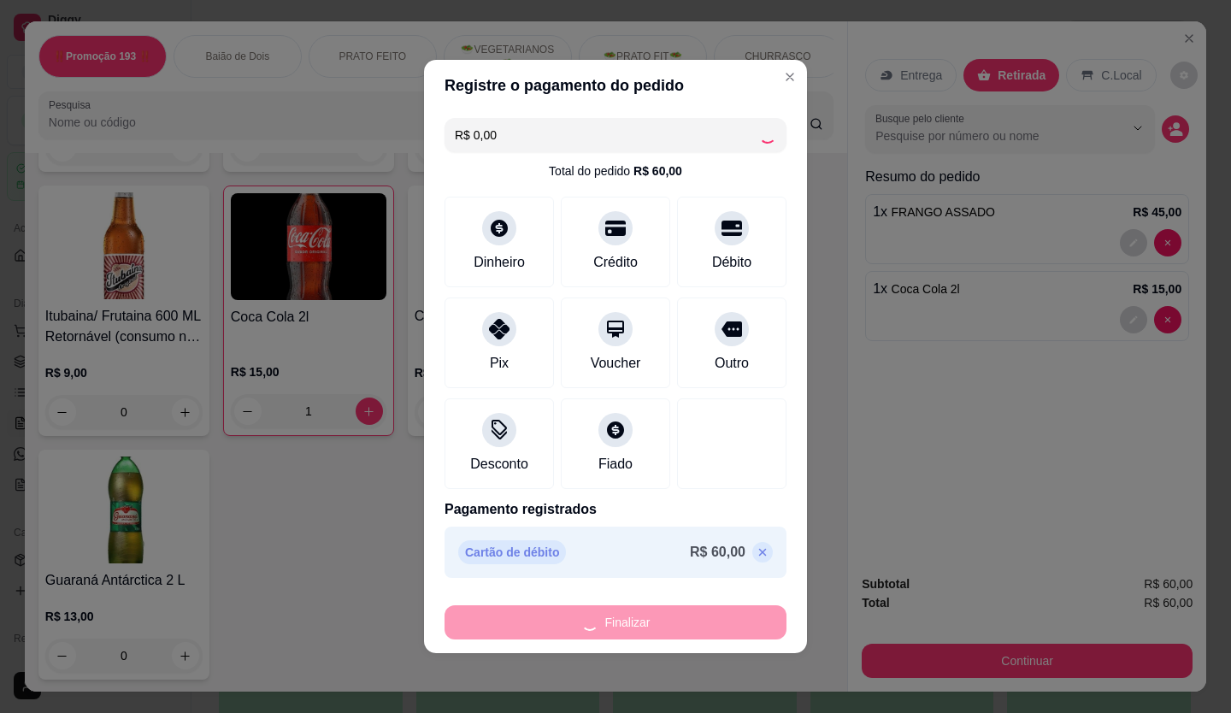
type input "0"
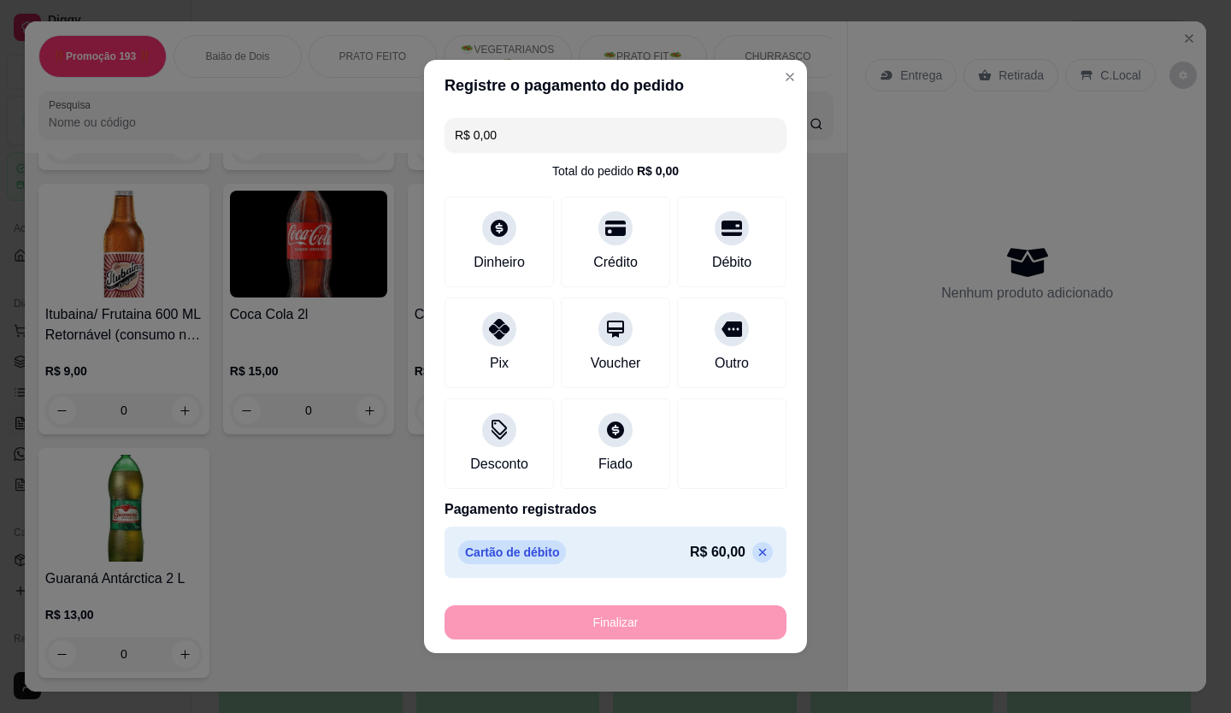
type input "-R$ 60,00"
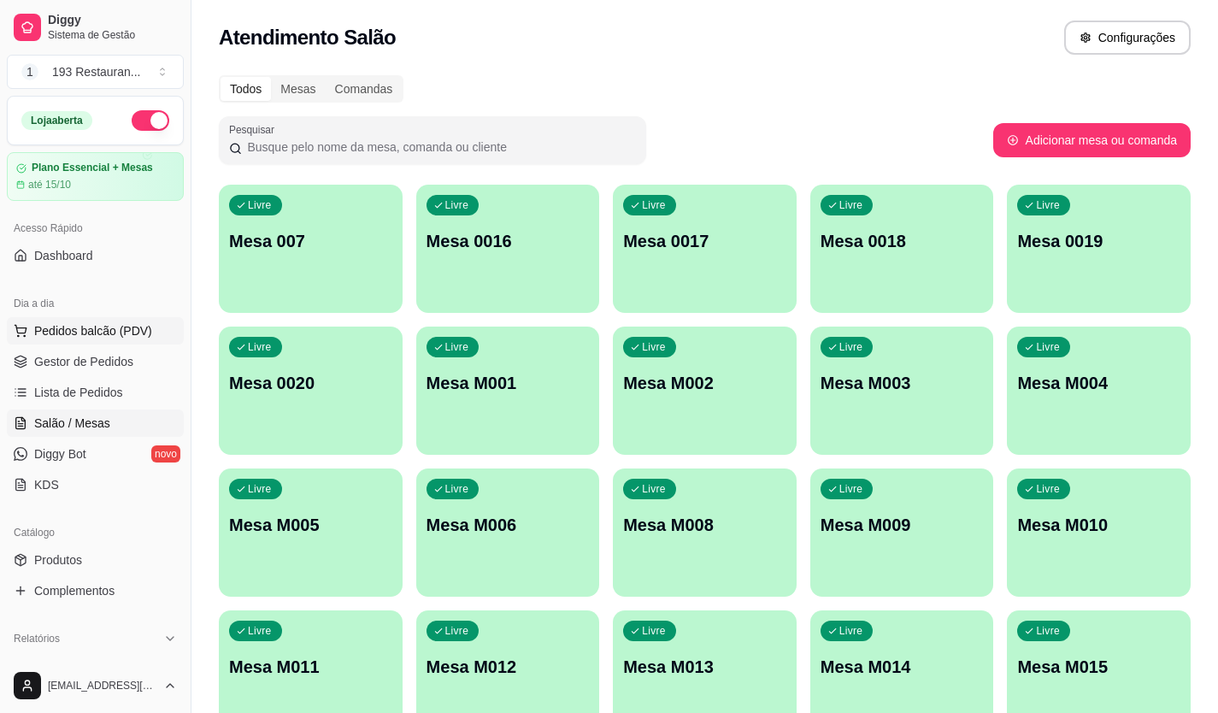
click at [64, 322] on button "Pedidos balcão (PDV)" at bounding box center [95, 330] width 177 height 27
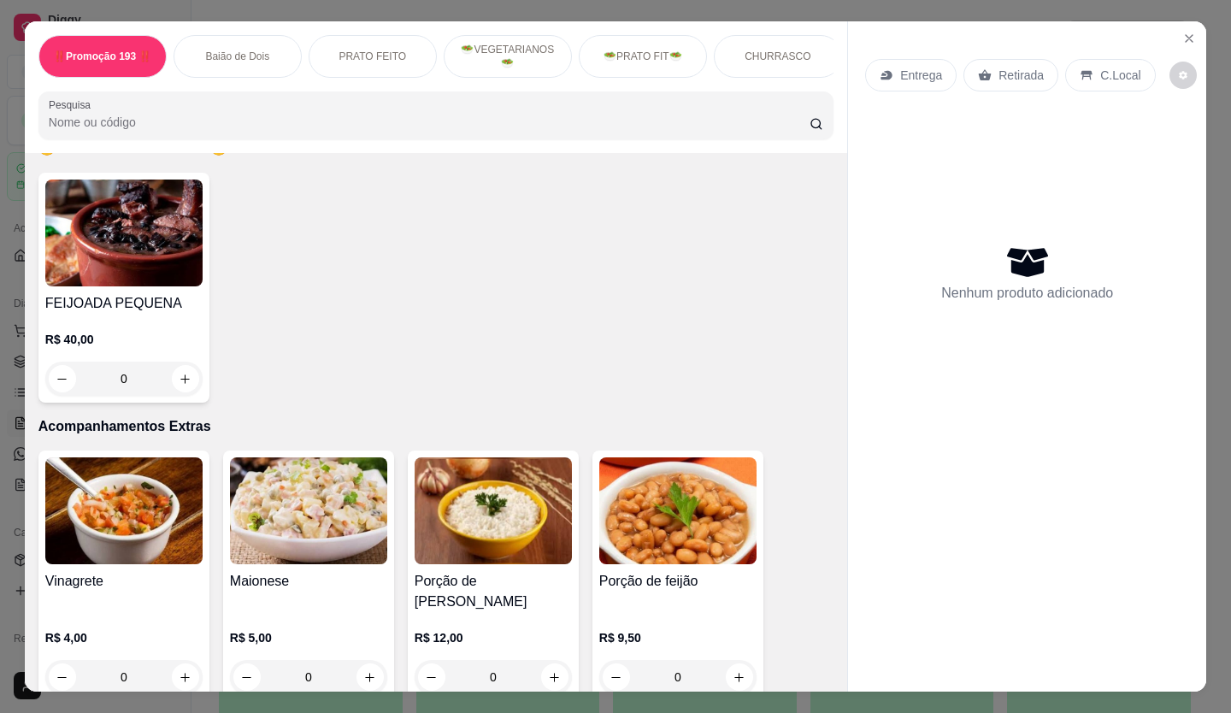
scroll to position [3419, 0]
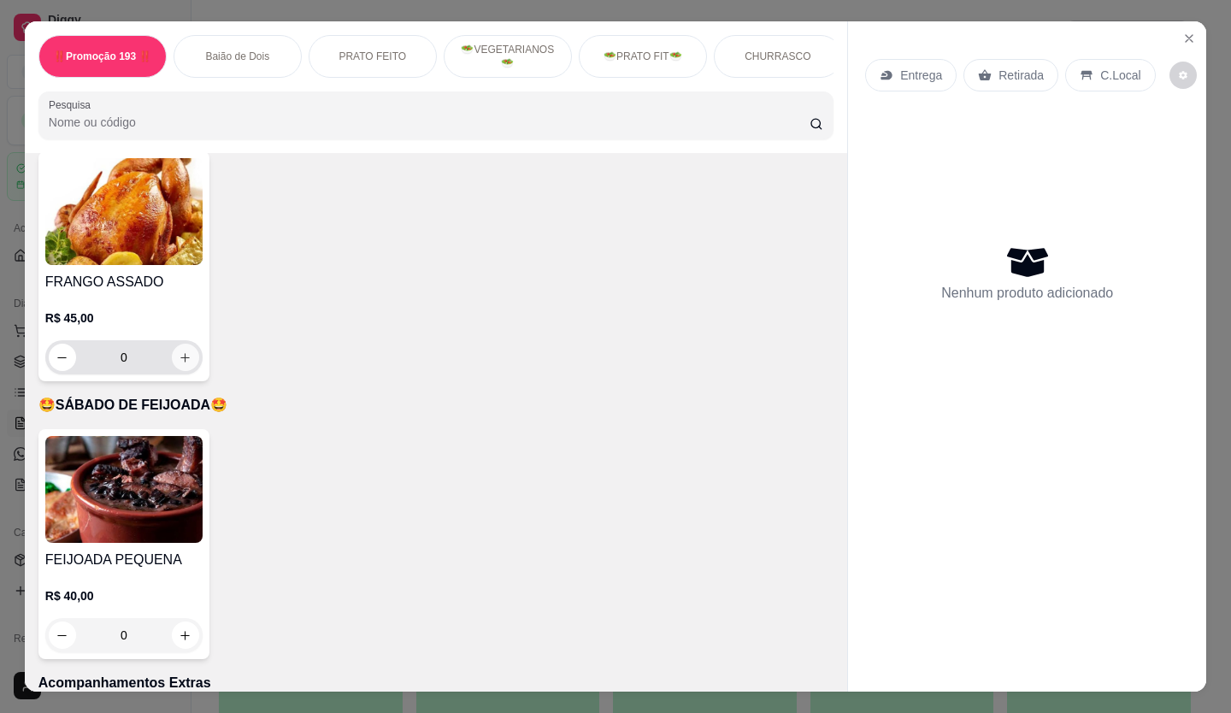
click at [181, 351] on icon "increase-product-quantity" at bounding box center [185, 357] width 13 height 13
type input "1"
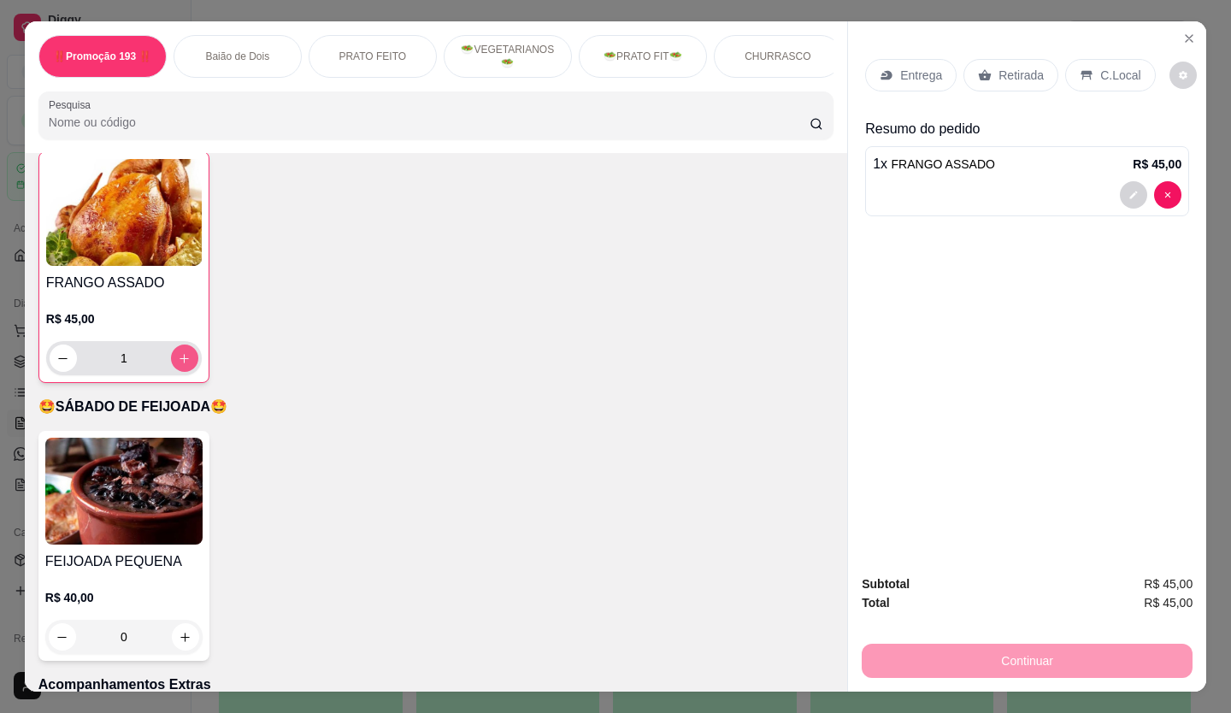
scroll to position [3420, 0]
click at [1003, 72] on p "Retirada" at bounding box center [1020, 75] width 45 height 17
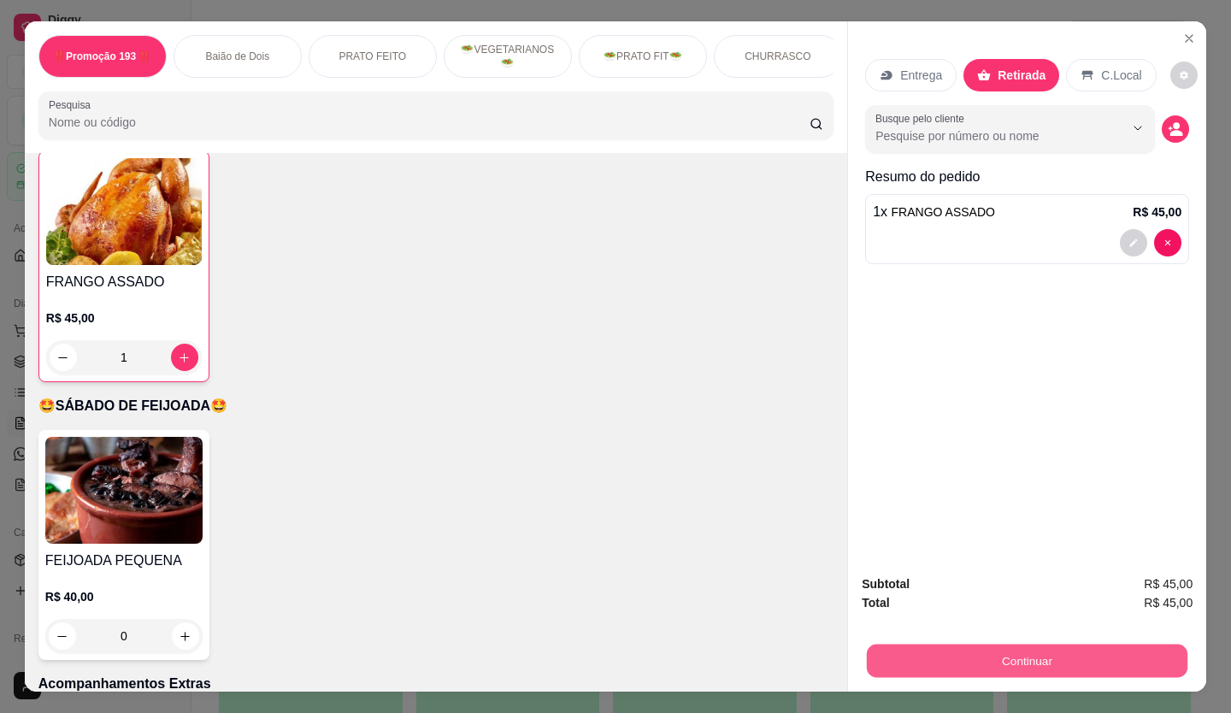
click at [1057, 650] on button "Continuar" at bounding box center [1027, 661] width 321 height 33
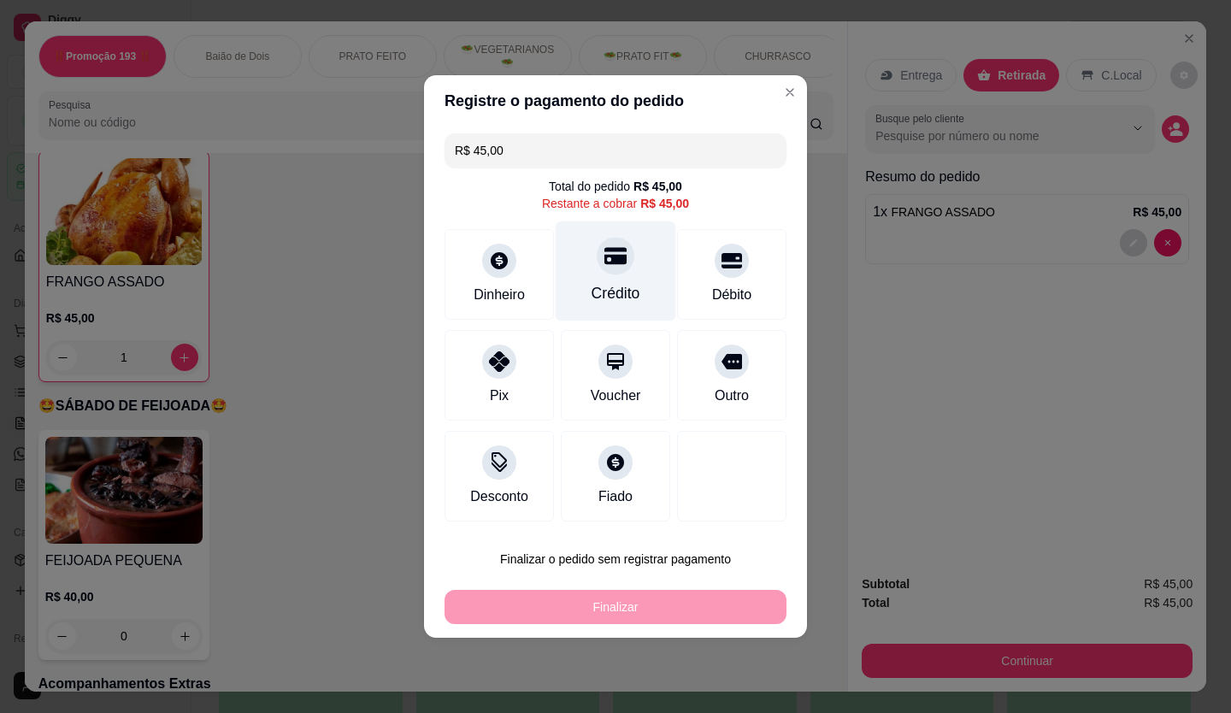
click at [617, 282] on div "Crédito" at bounding box center [616, 293] width 49 height 22
type input "R$ 0,00"
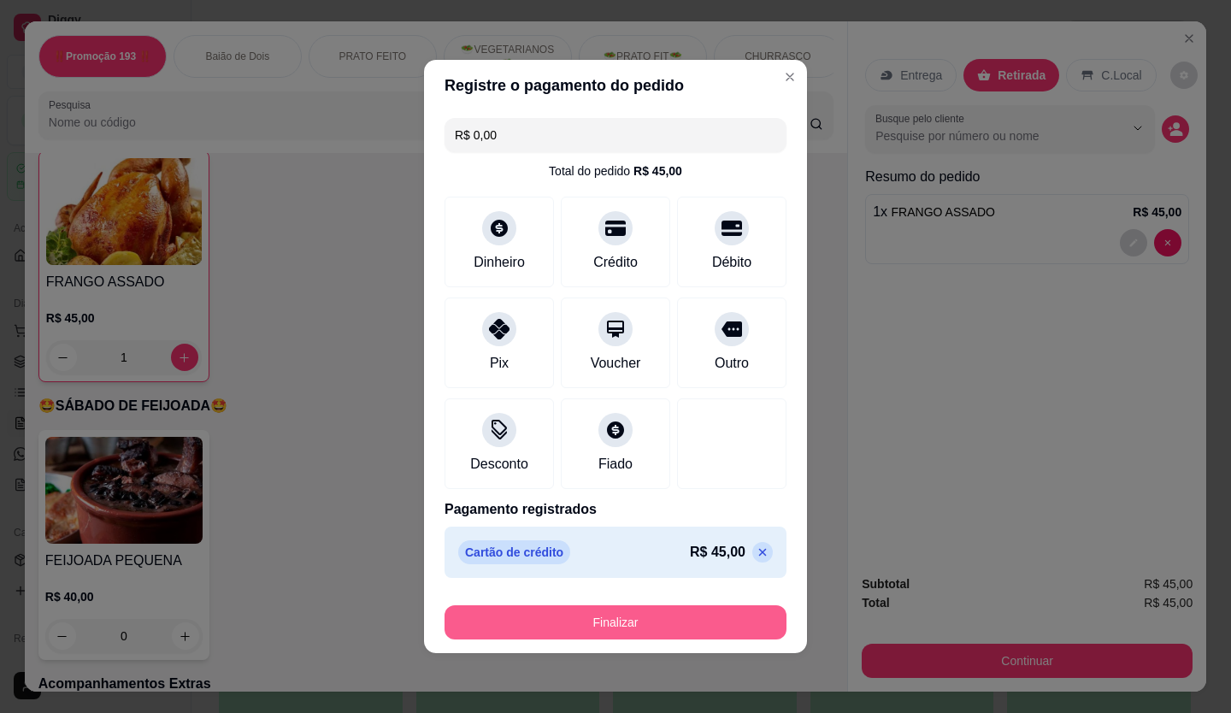
click at [630, 622] on button "Finalizar" at bounding box center [615, 622] width 342 height 34
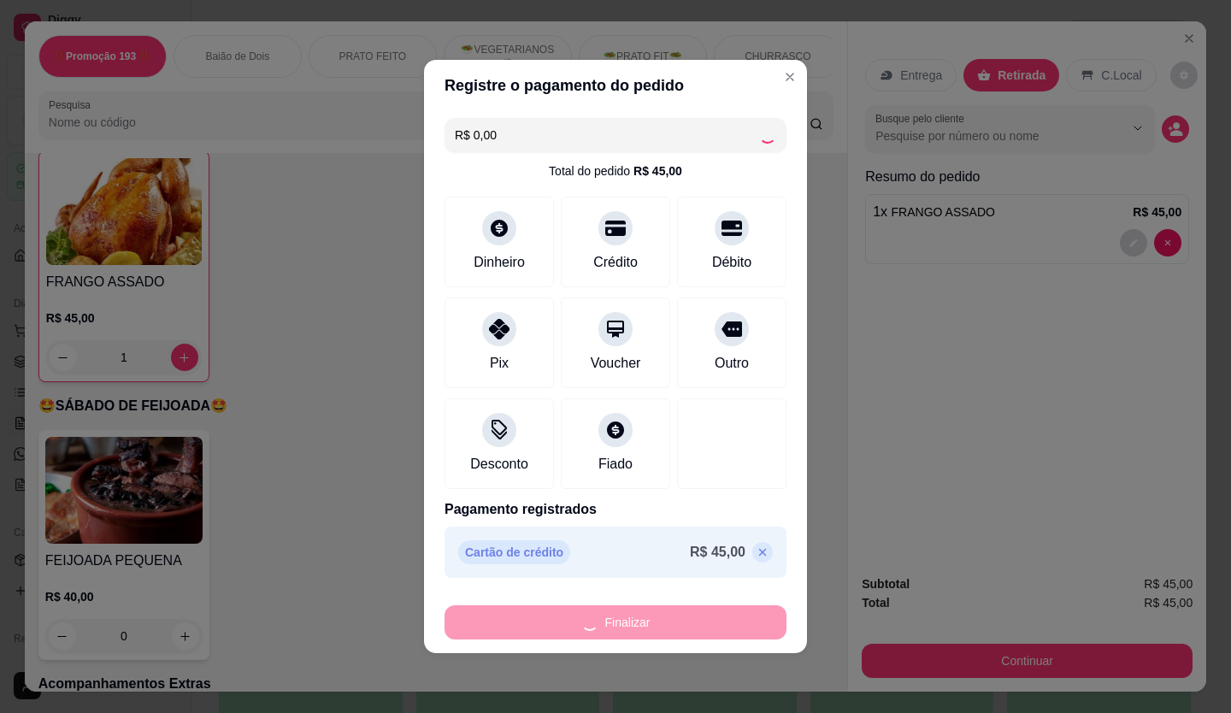
type input "0"
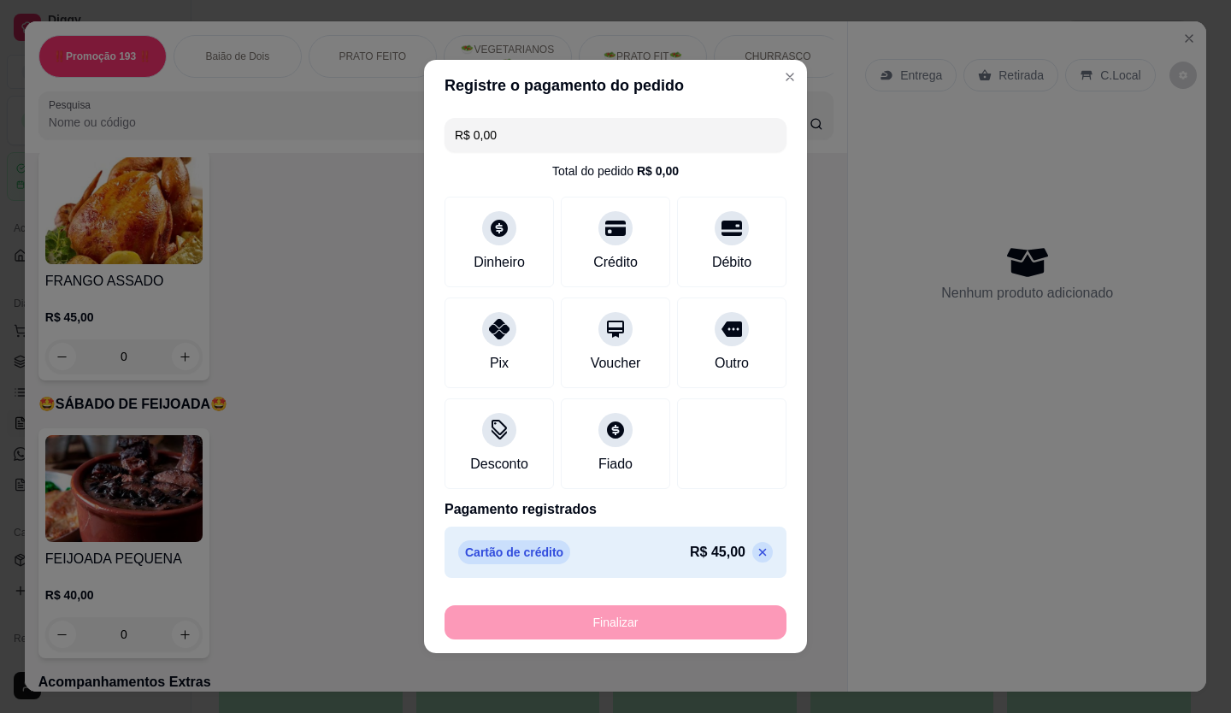
type input "-R$ 45,00"
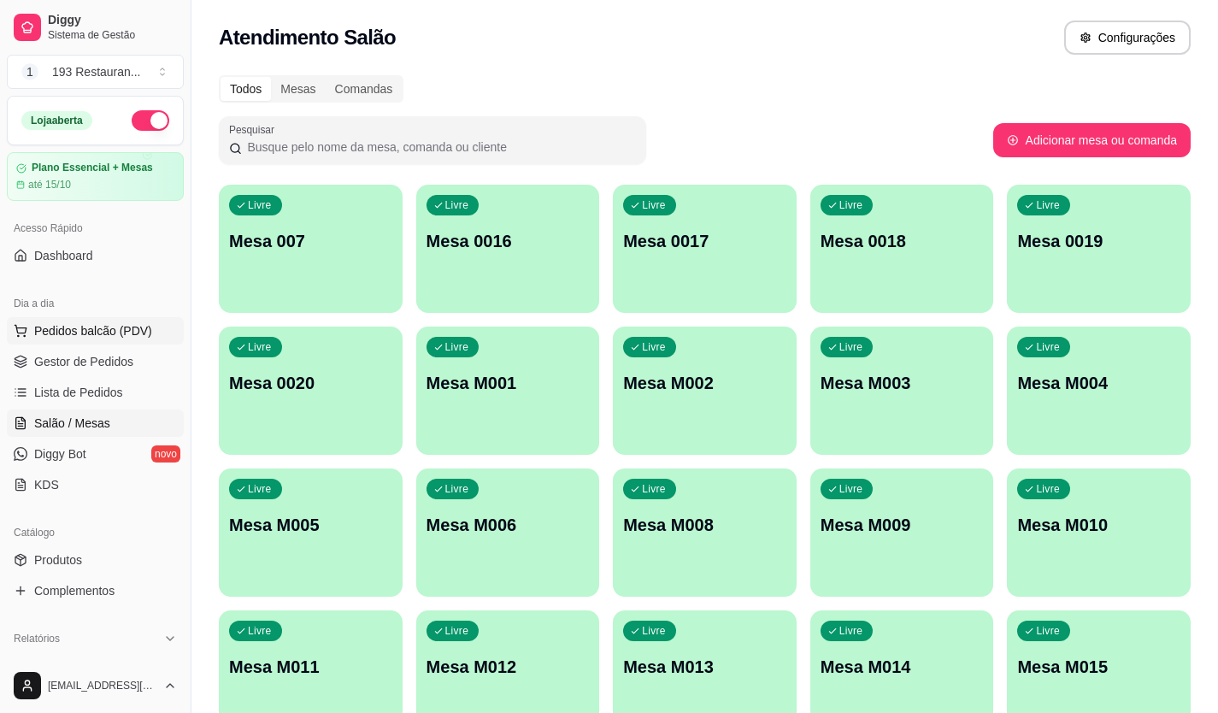
click at [121, 332] on span "Pedidos balcão (PDV)" at bounding box center [93, 330] width 118 height 17
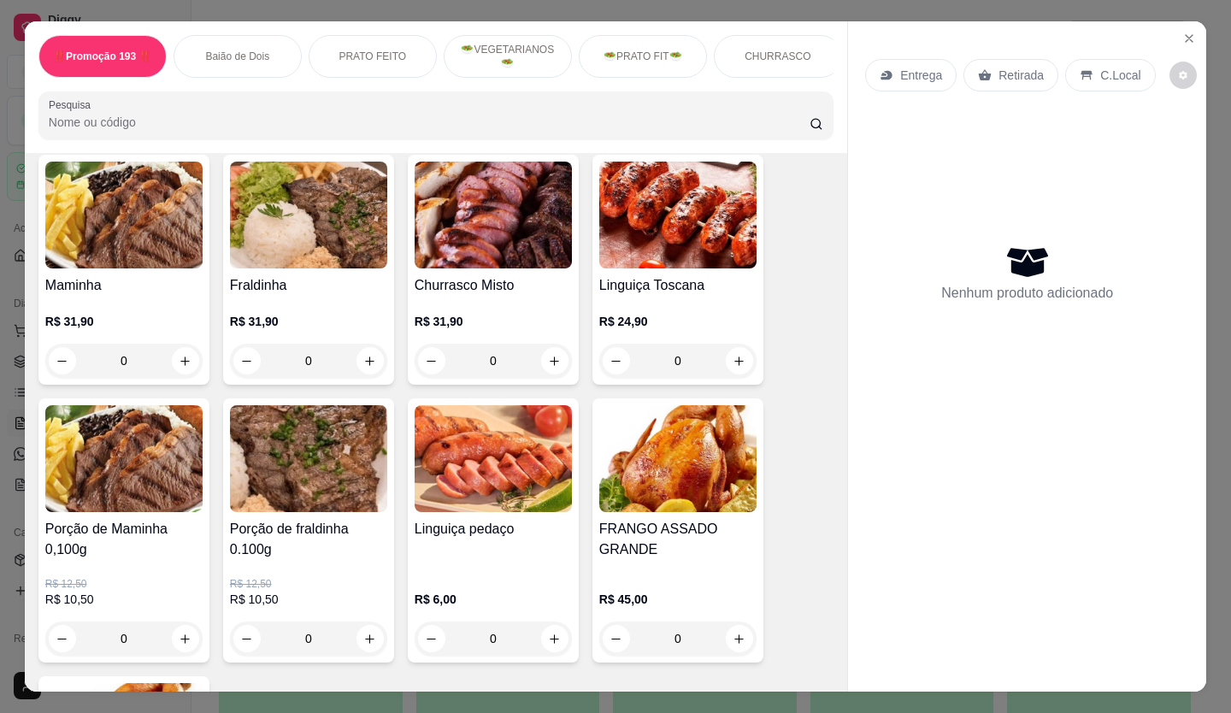
scroll to position [2906, 0]
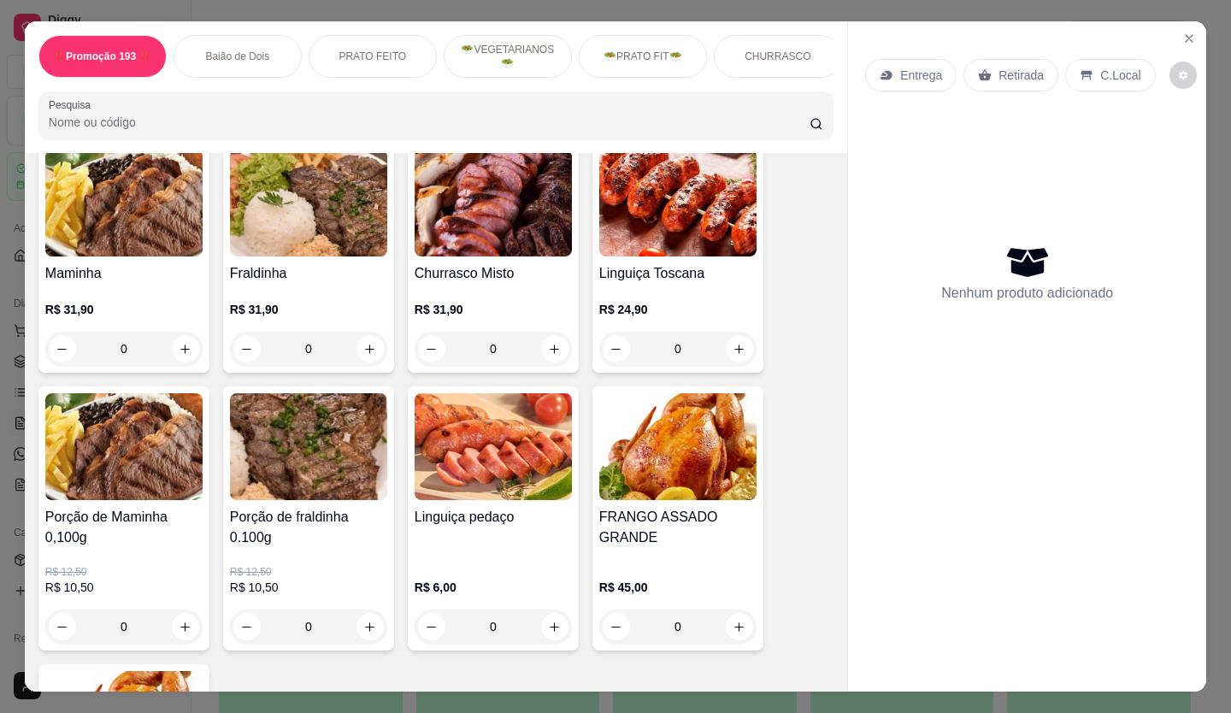
click at [355, 129] on input "Pesquisa" at bounding box center [430, 122] width 762 height 17
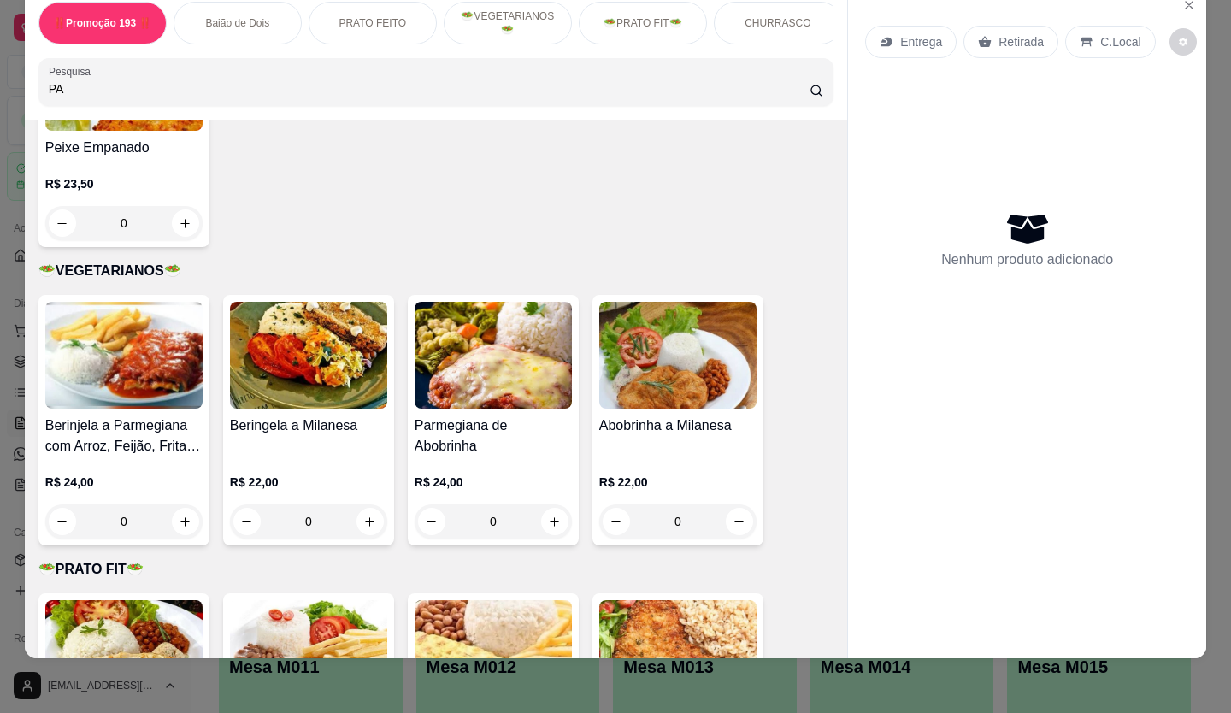
scroll to position [2615, 0]
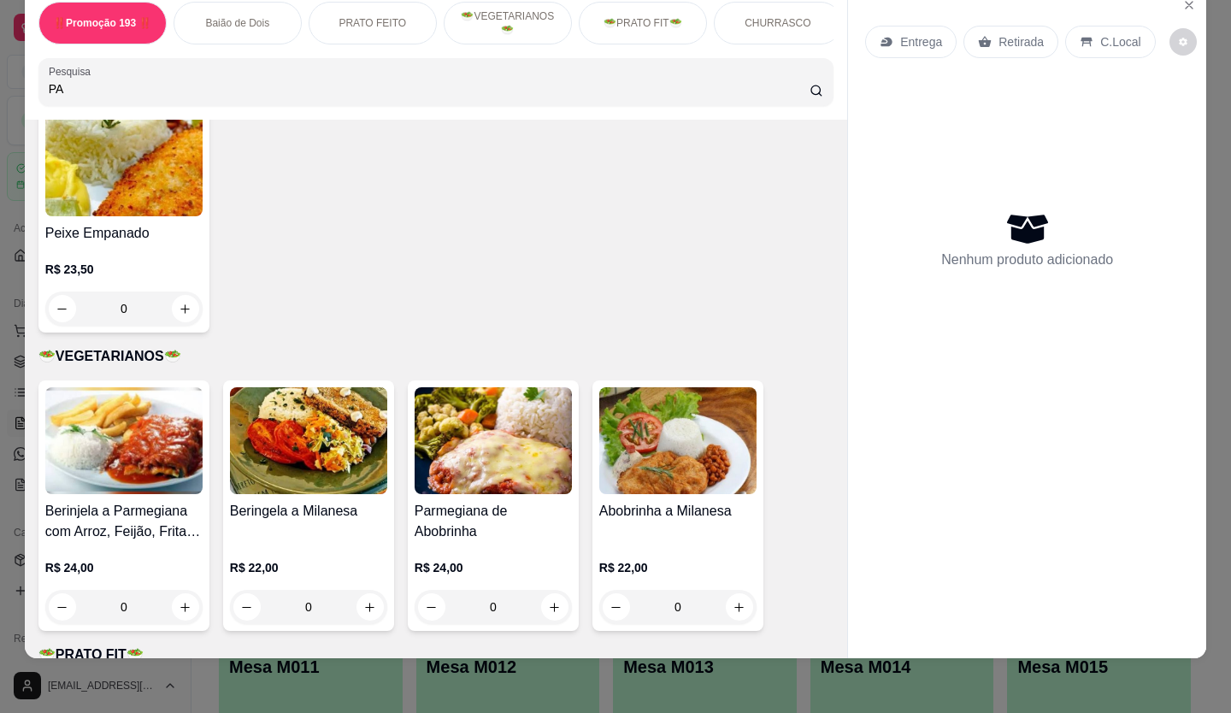
click at [122, 91] on input "PA" at bounding box center [430, 88] width 762 height 17
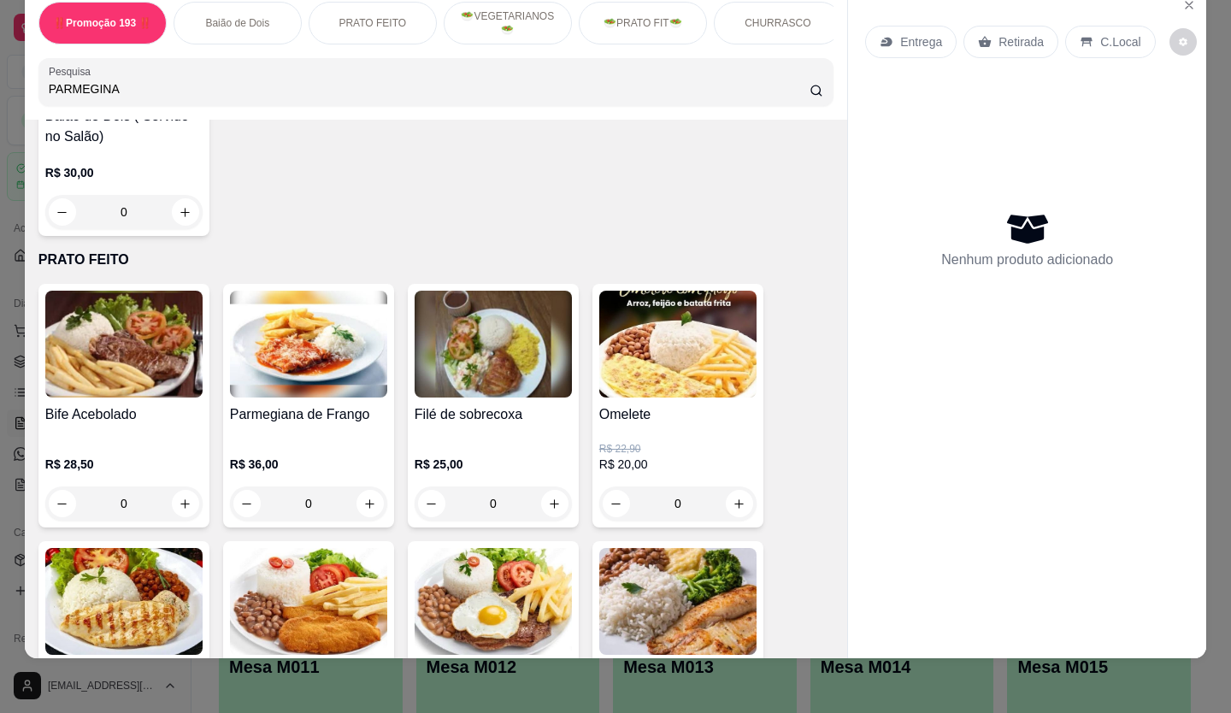
scroll to position [598, 0]
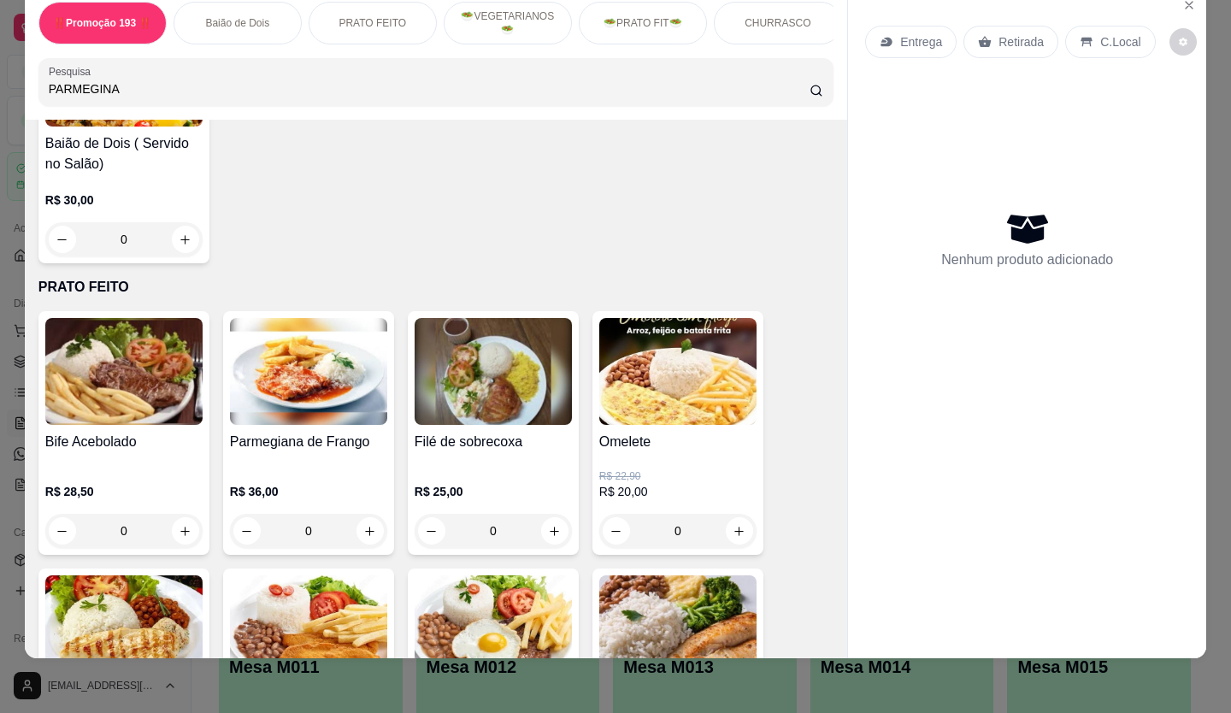
click at [381, 85] on input "PARMEGINA" at bounding box center [430, 88] width 762 height 17
type input "P"
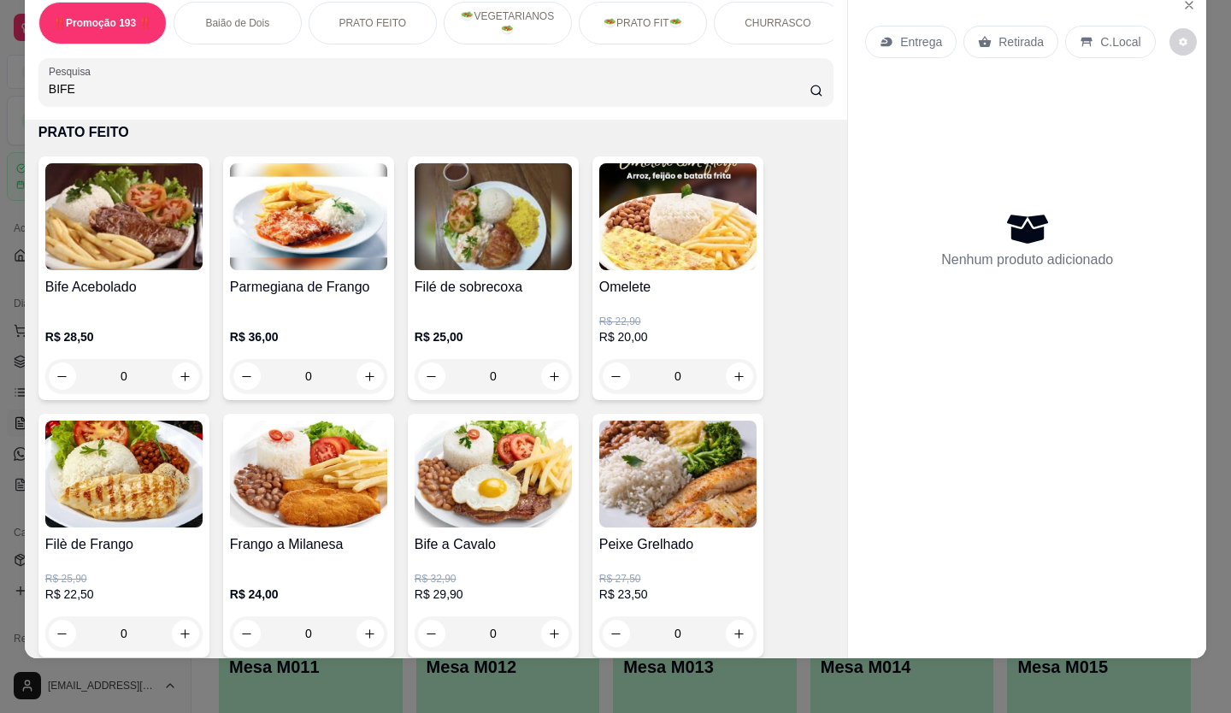
scroll to position [1236, 0]
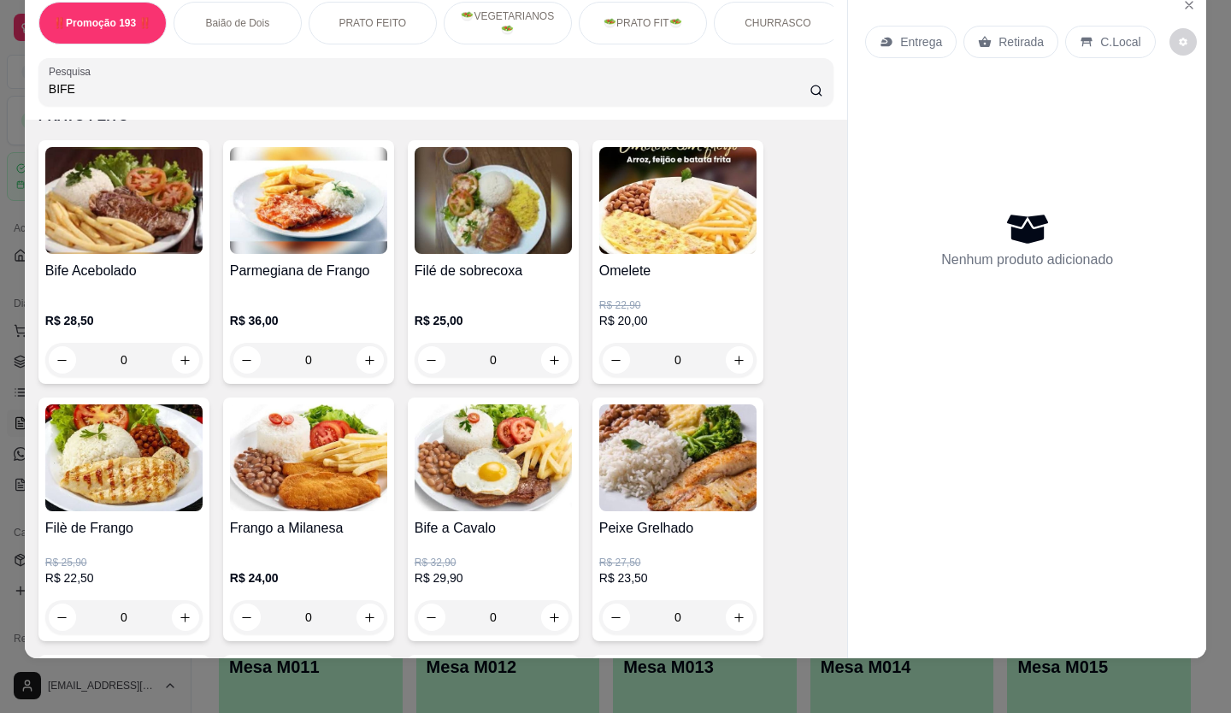
type input "BIFE"
click at [121, 260] on div "Bife Acebolado R$ 28,50 0" at bounding box center [123, 262] width 171 height 244
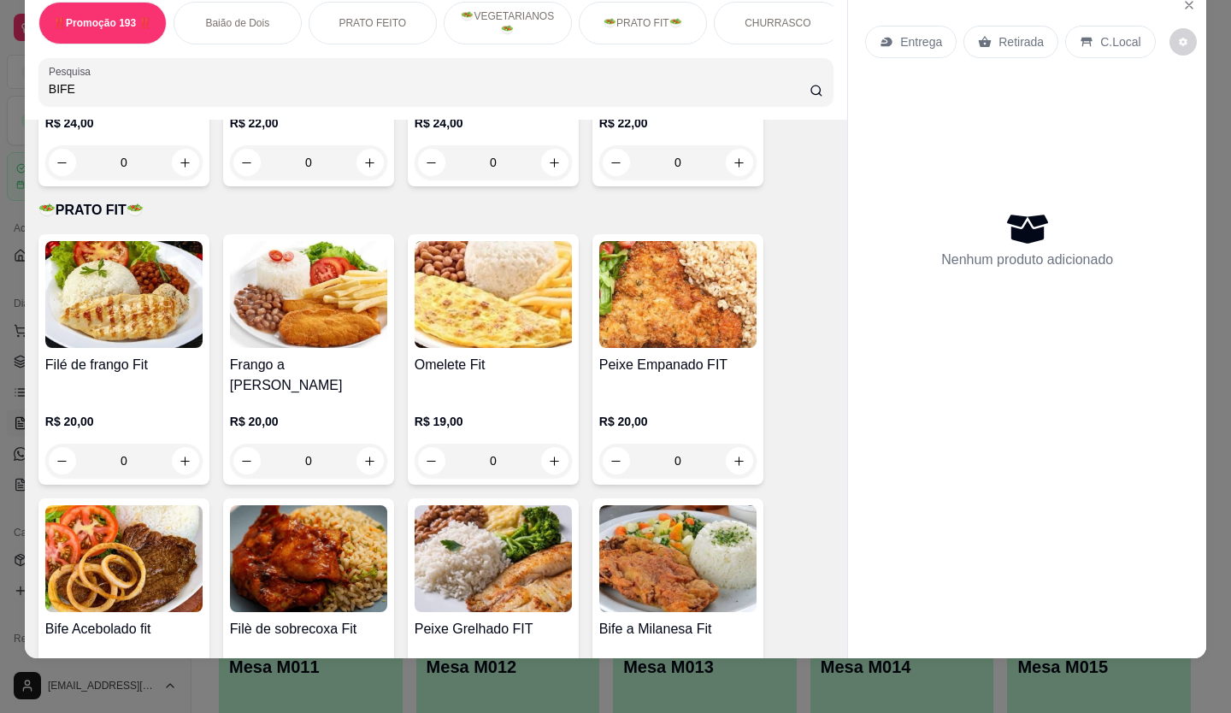
scroll to position [2860, 0]
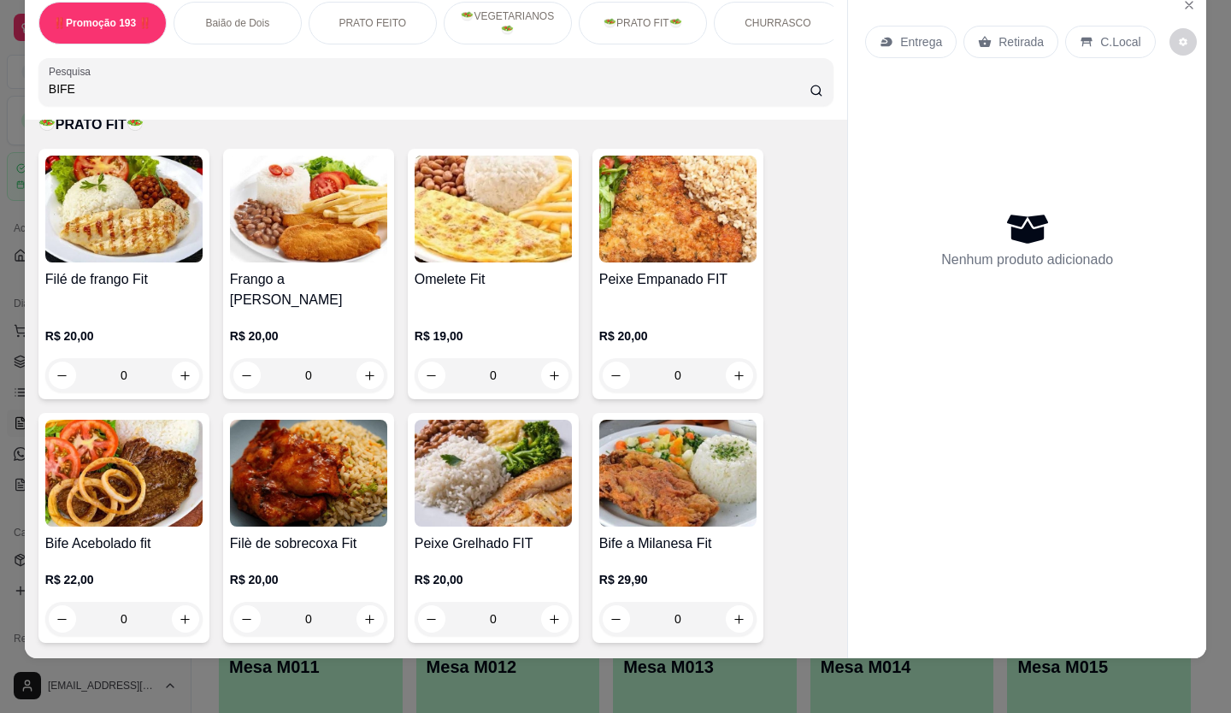
click at [93, 495] on img at bounding box center [123, 473] width 157 height 107
click at [138, 492] on img at bounding box center [123, 473] width 157 height 107
click at [172, 605] on button "increase-product-quantity" at bounding box center [185, 618] width 27 height 27
type input "1"
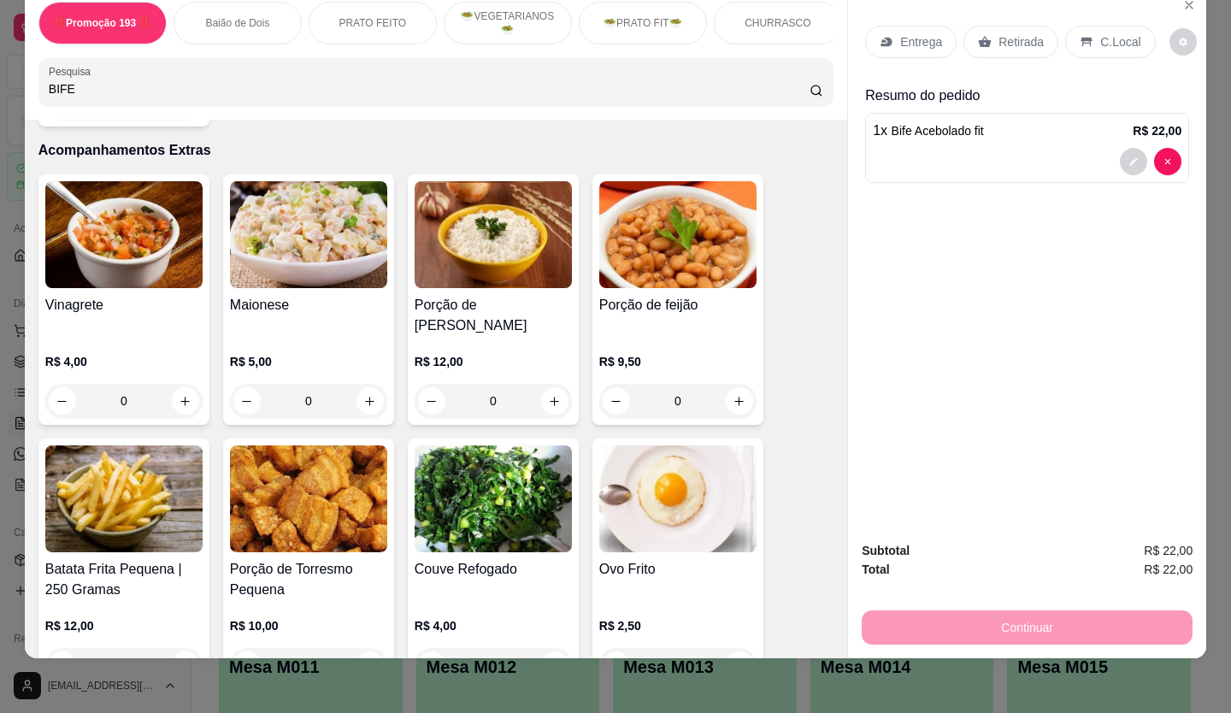
scroll to position [4484, 0]
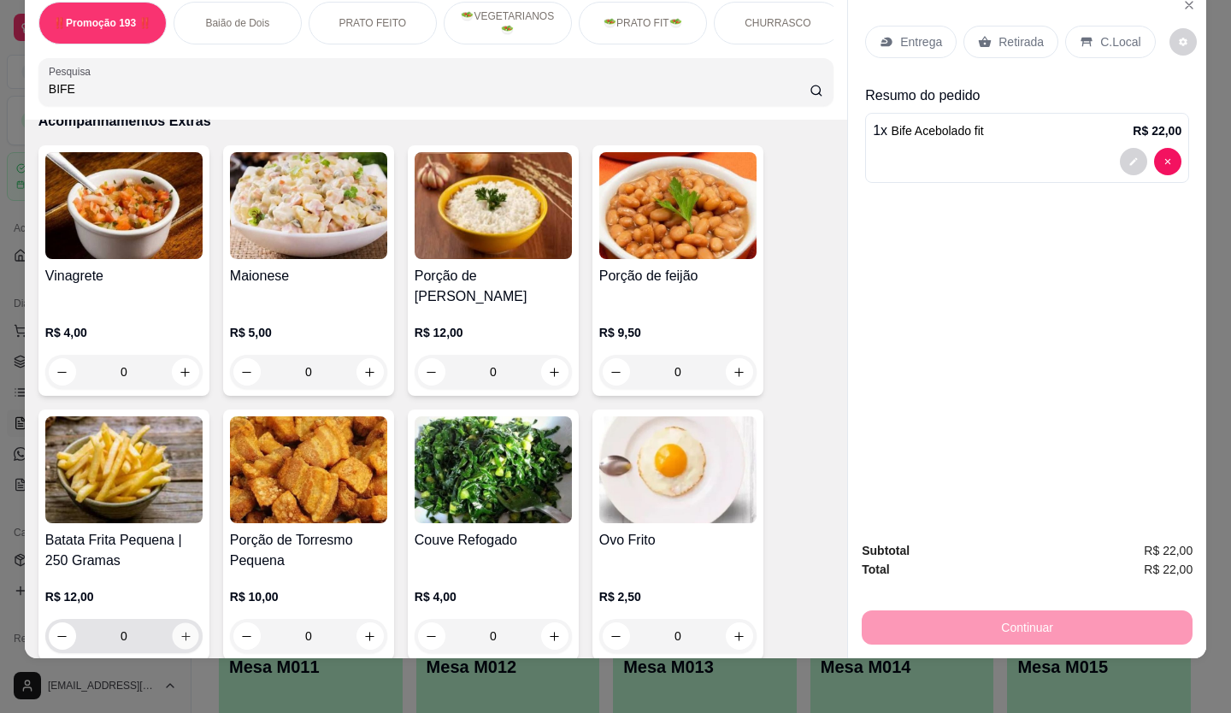
click at [172, 623] on button "increase-product-quantity" at bounding box center [185, 636] width 26 height 26
type input "1"
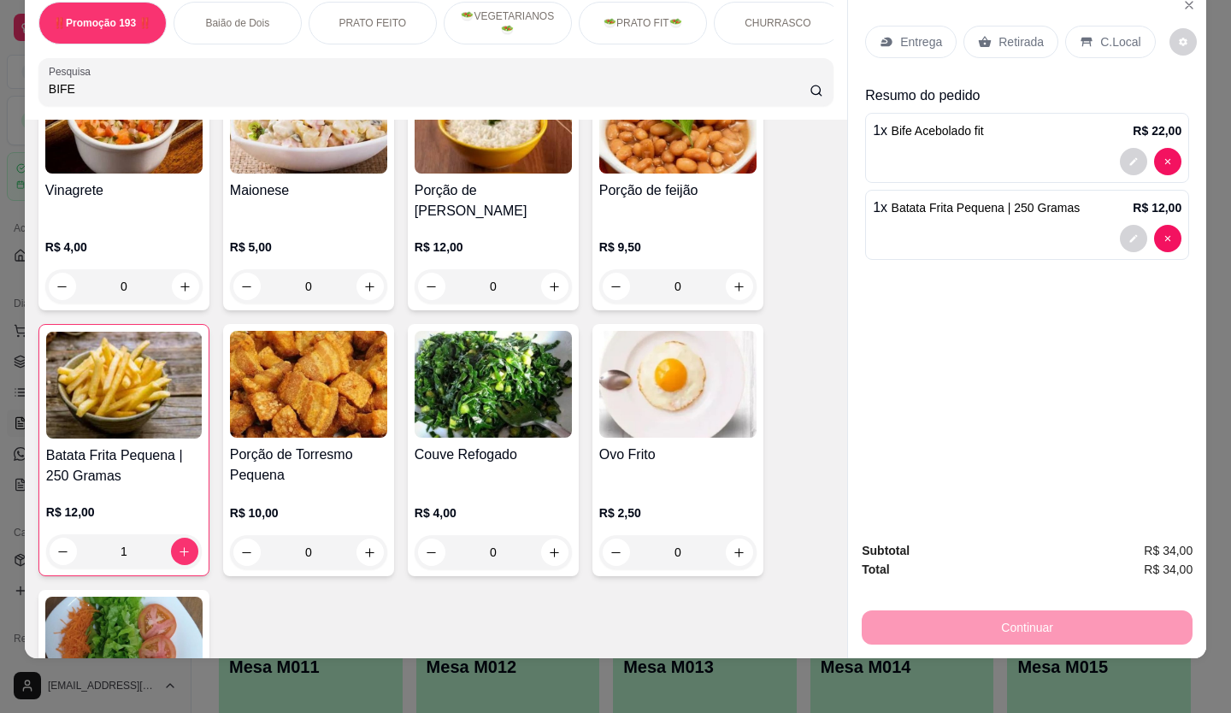
scroll to position [4741, 0]
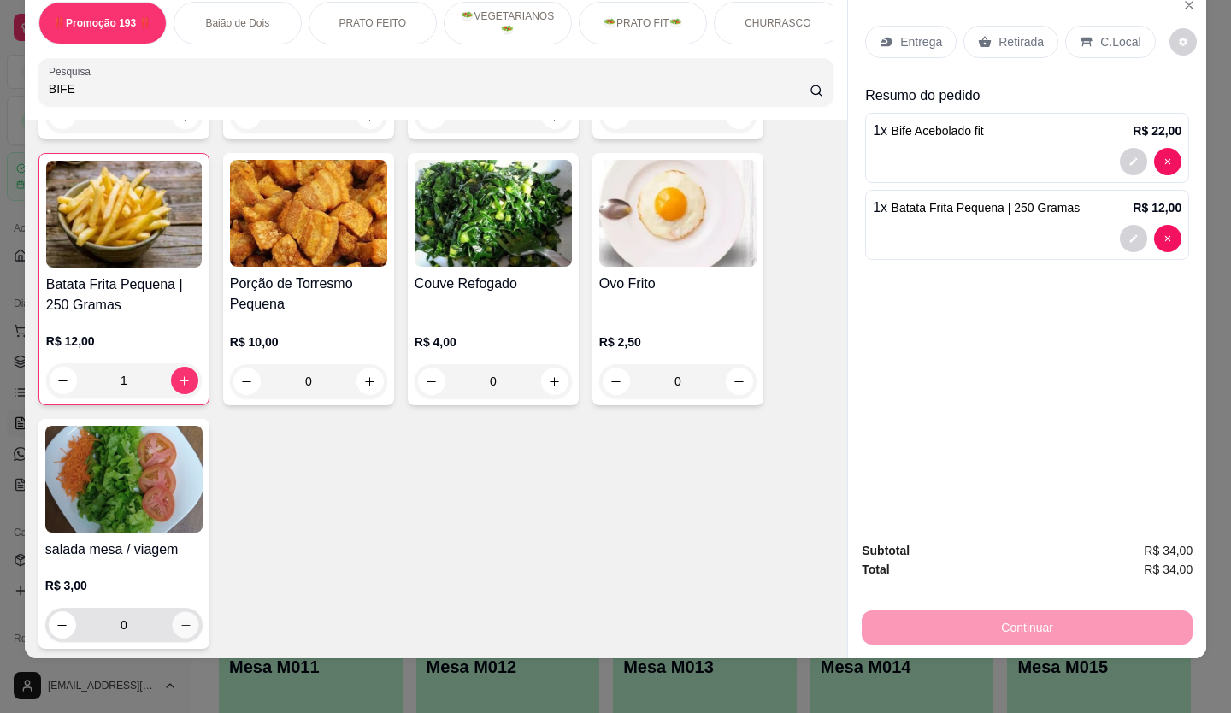
click at [183, 619] on icon "increase-product-quantity" at bounding box center [186, 625] width 13 height 13
type input "1"
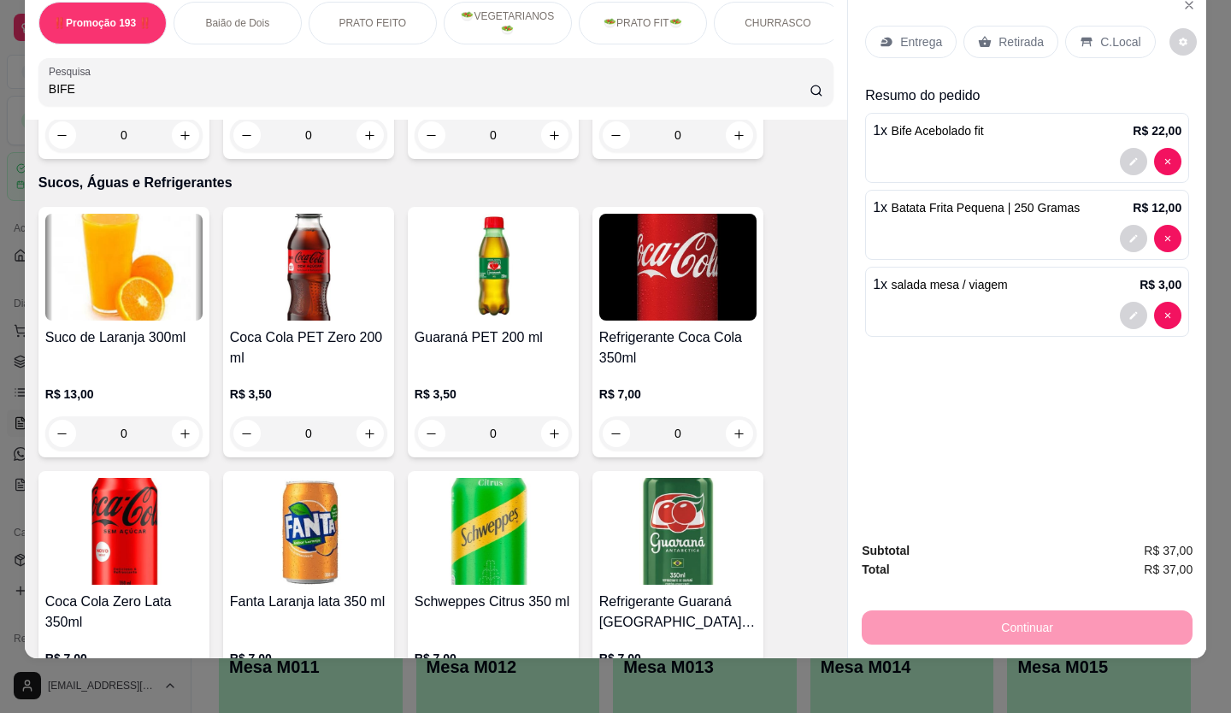
scroll to position [5595, 0]
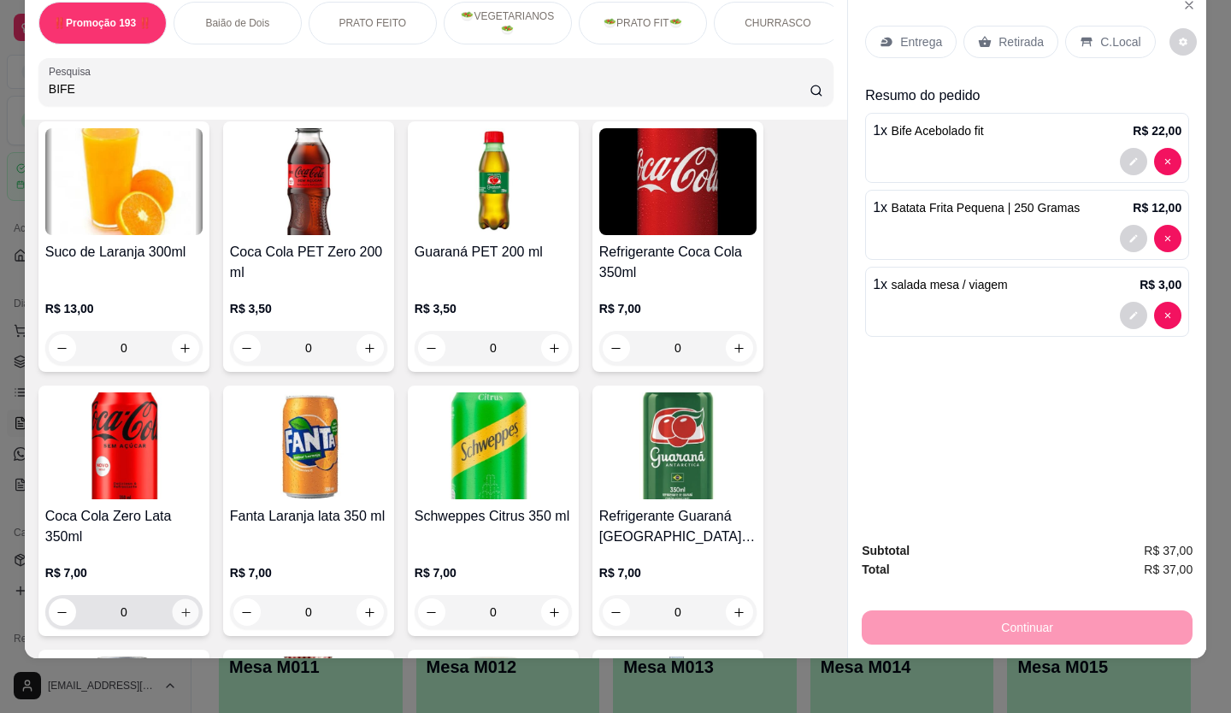
click at [172, 599] on button "increase-product-quantity" at bounding box center [185, 612] width 26 height 26
type input "1"
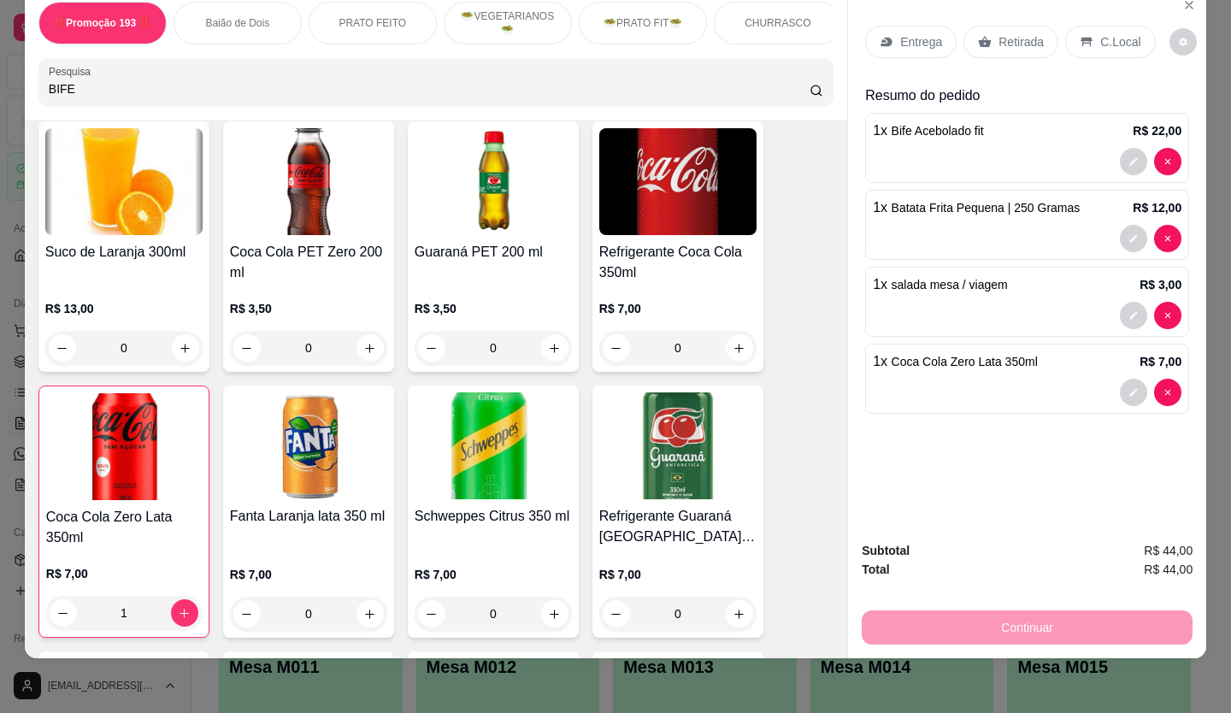
click at [1011, 34] on p "Retirada" at bounding box center [1020, 41] width 45 height 17
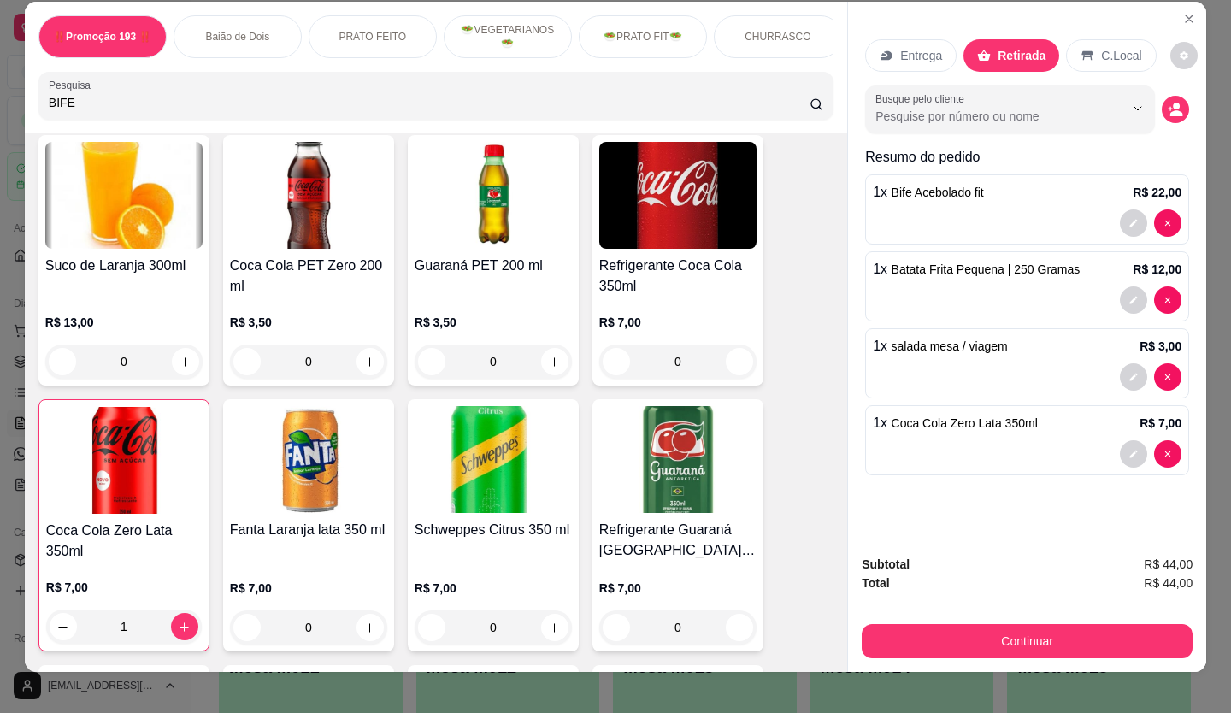
scroll to position [39, 0]
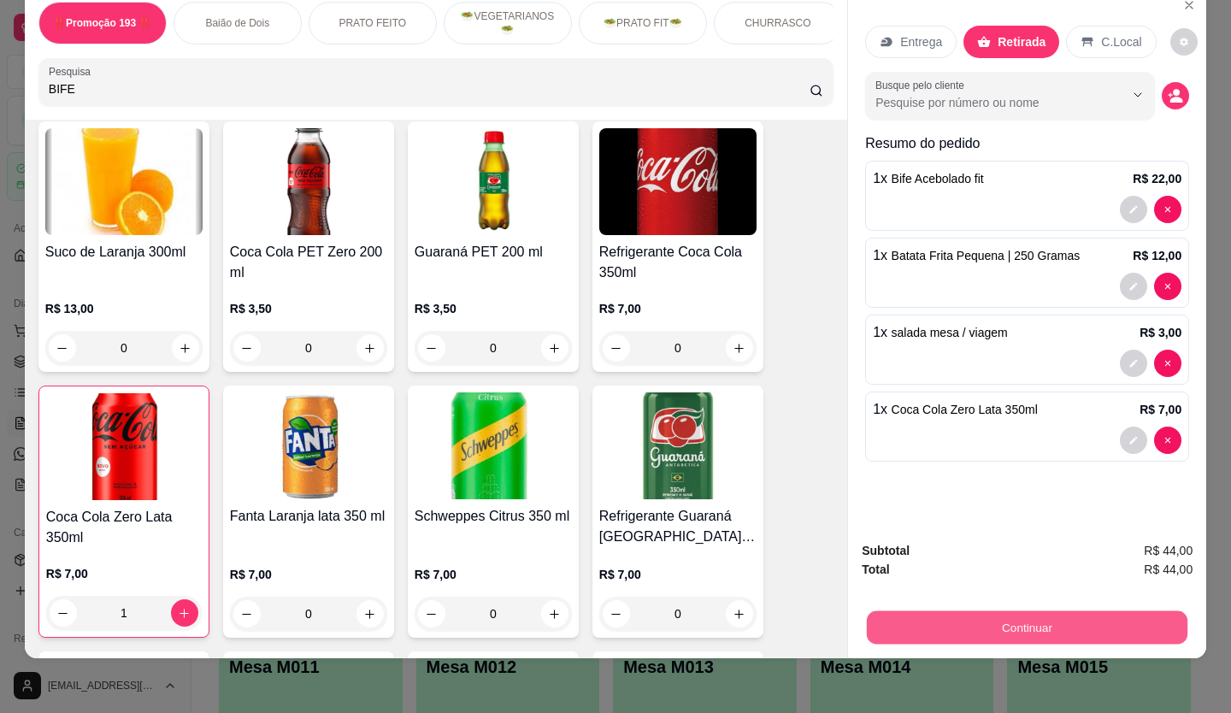
click at [1075, 611] on button "Continuar" at bounding box center [1027, 627] width 321 height 33
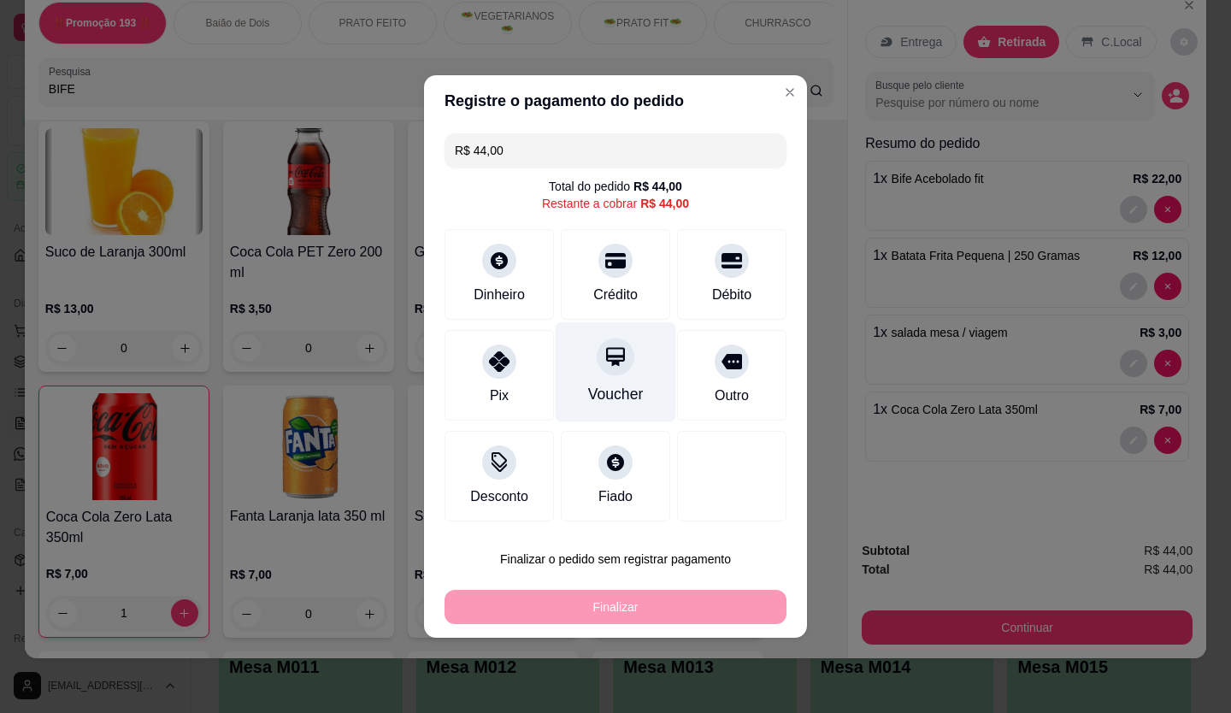
click at [631, 393] on div "Voucher" at bounding box center [616, 394] width 56 height 22
type input "R$ 0,00"
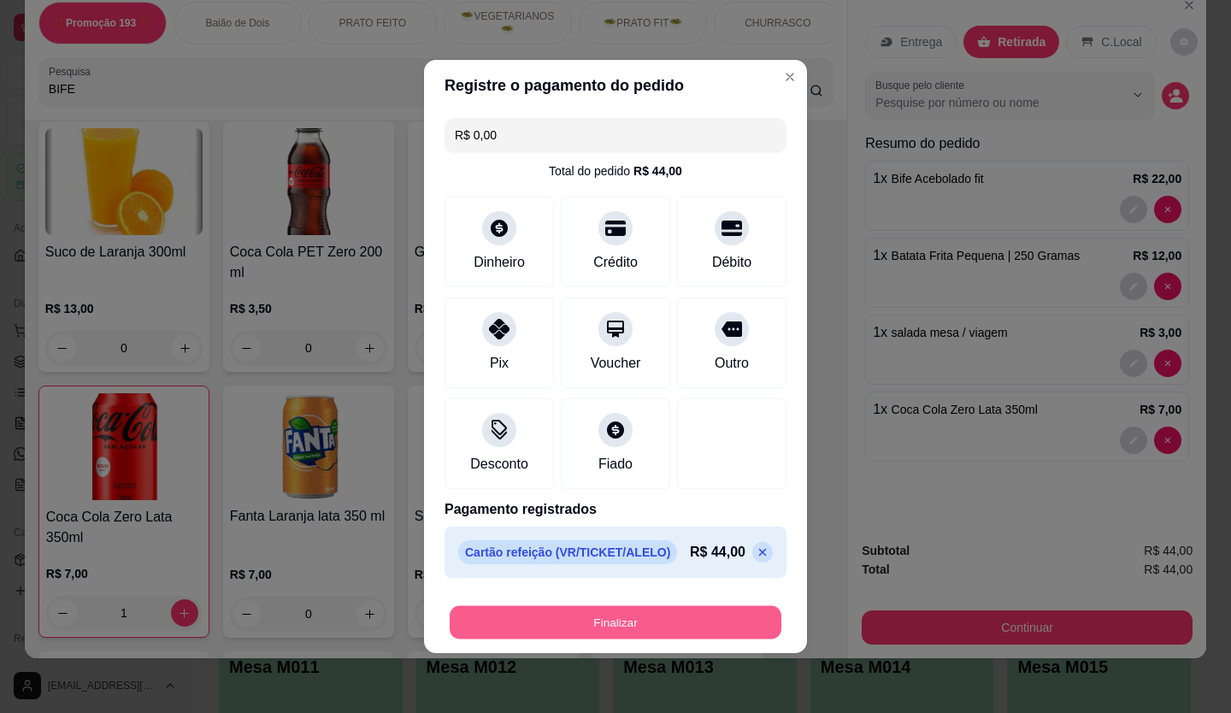
click at [703, 621] on button "Finalizar" at bounding box center [616, 622] width 332 height 33
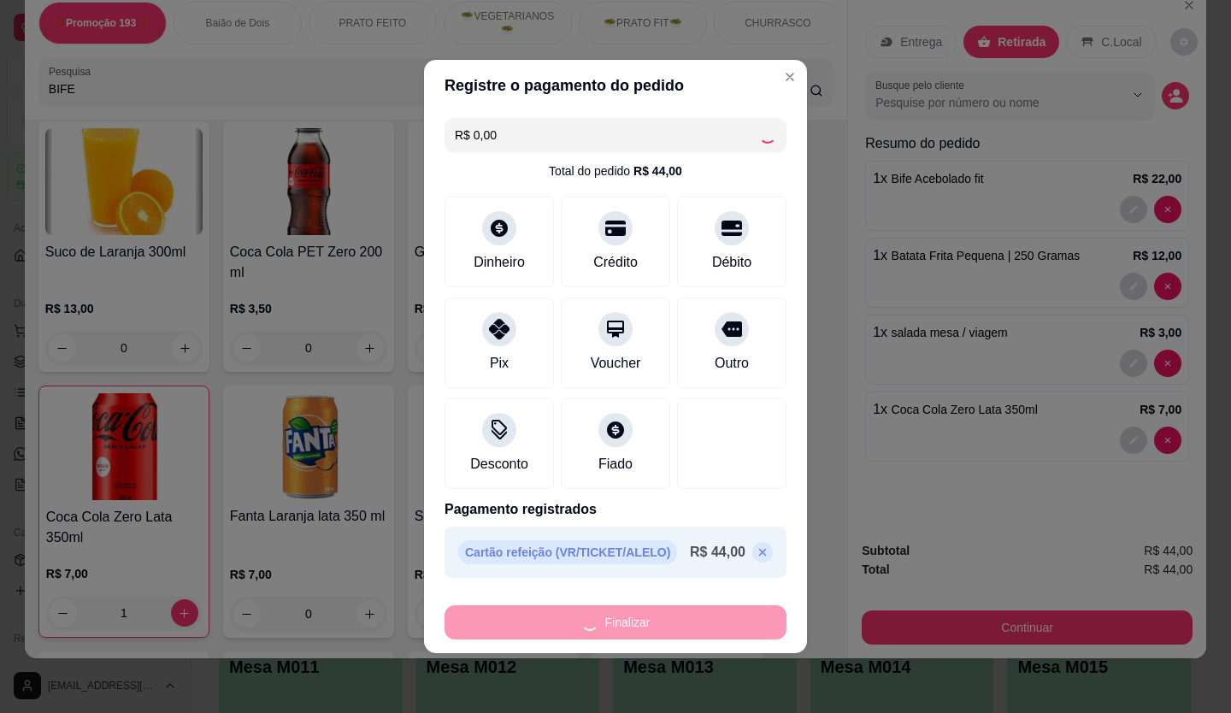
type input "0"
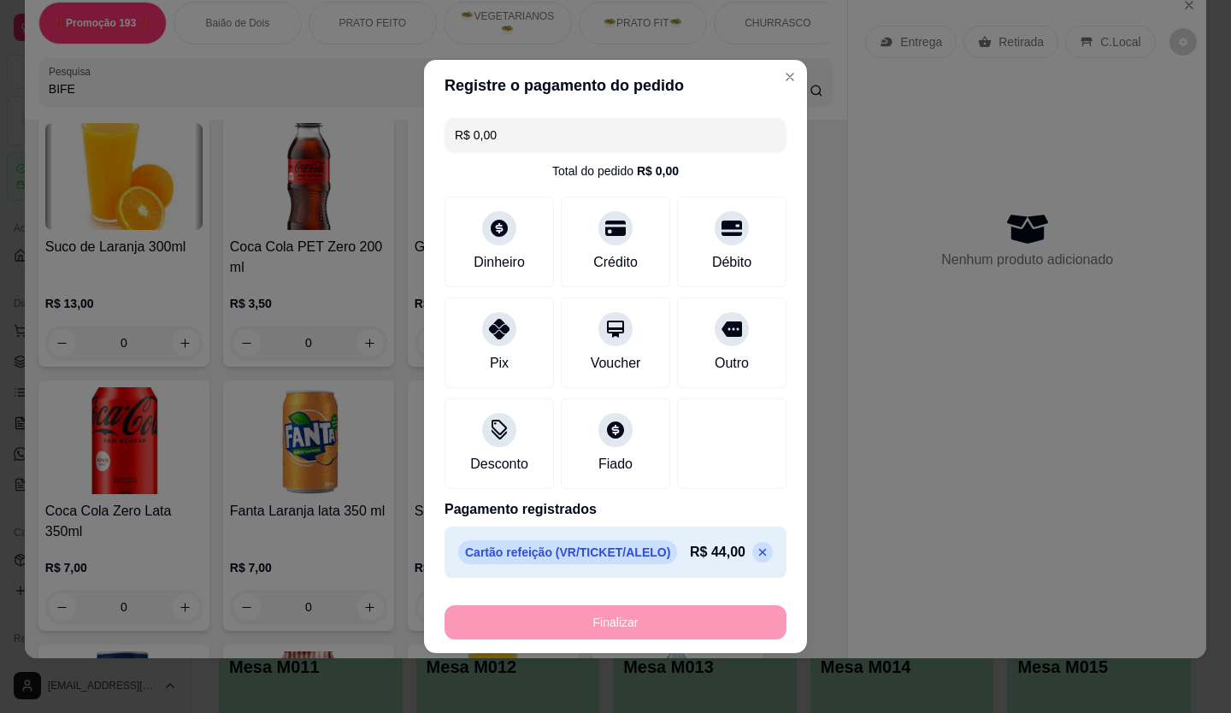
type input "-R$ 44,00"
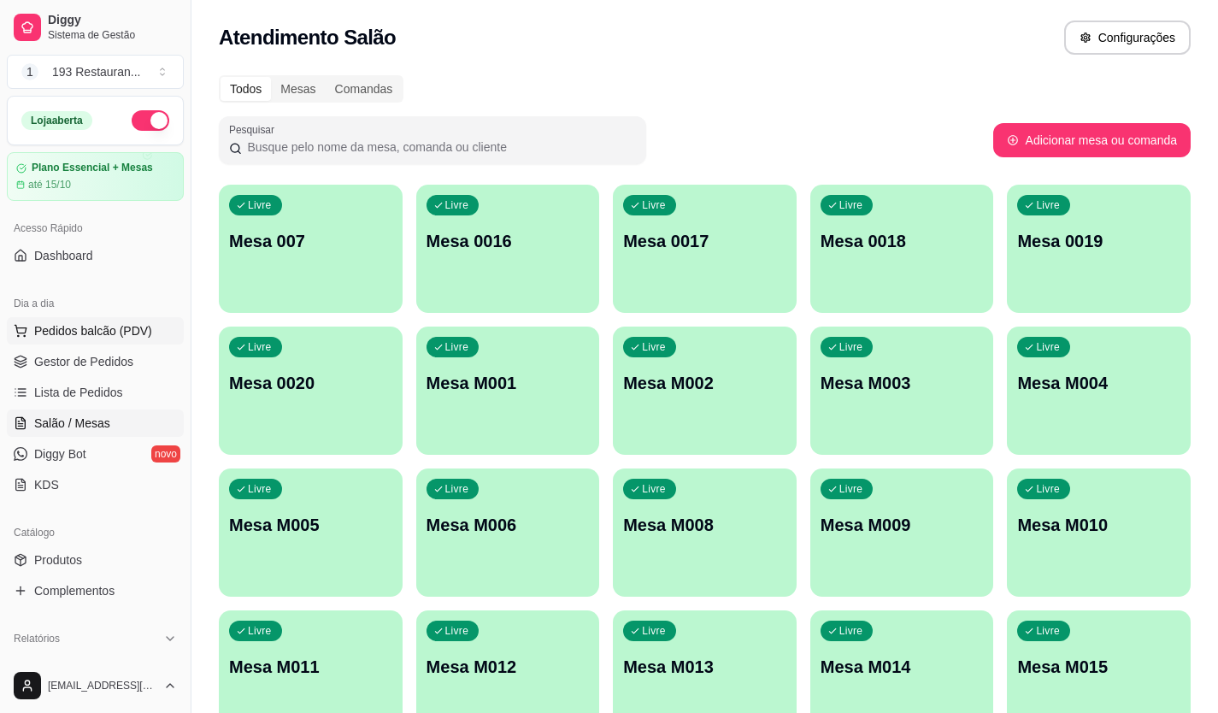
click at [119, 325] on span "Pedidos balcão (PDV)" at bounding box center [93, 330] width 118 height 17
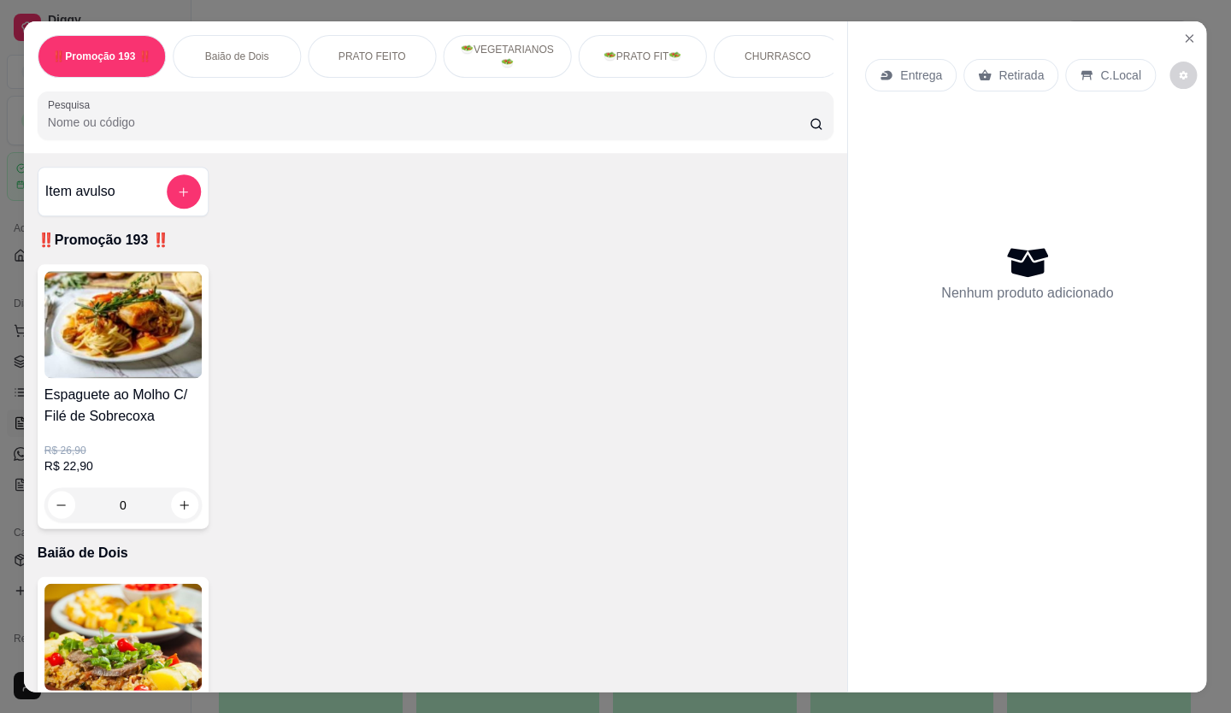
click at [104, 333] on img at bounding box center [122, 324] width 157 height 107
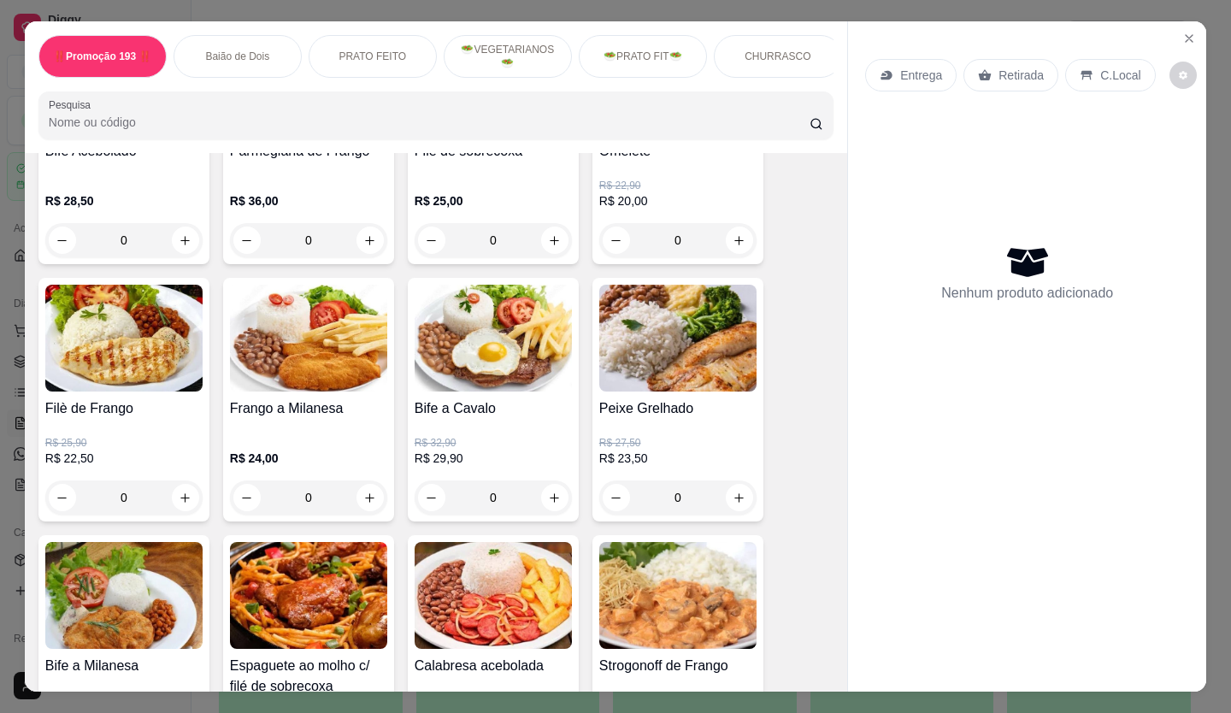
scroll to position [855, 0]
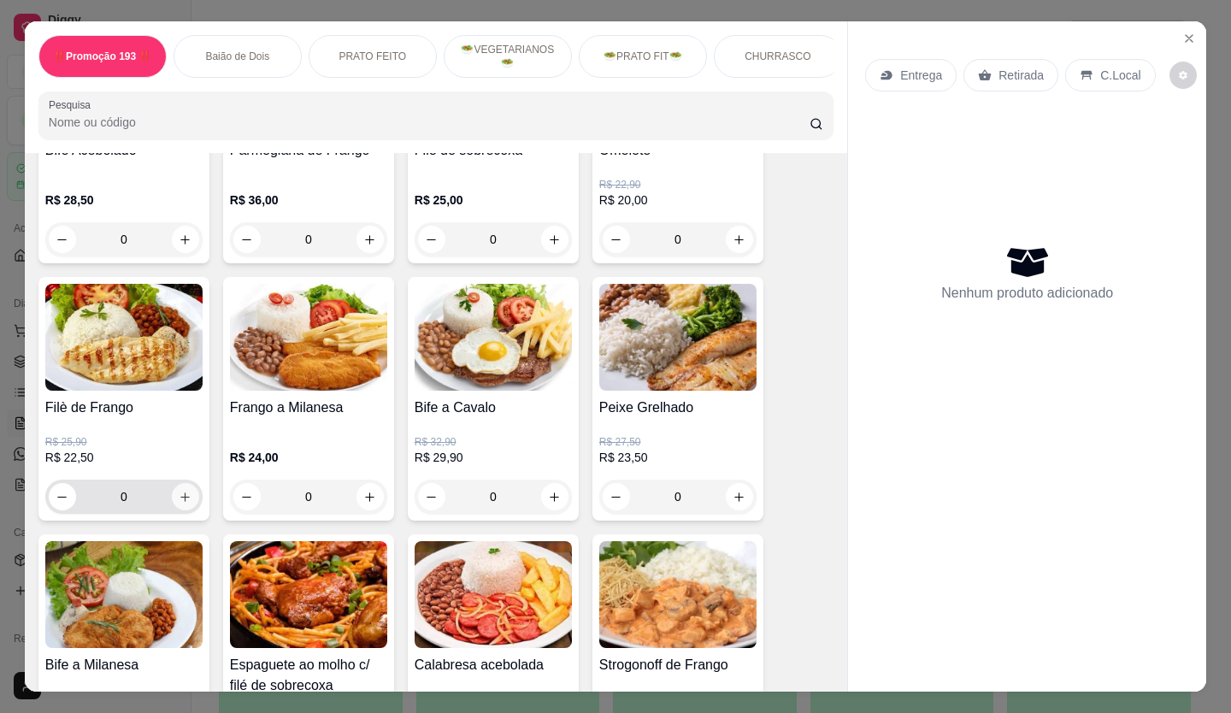
click at [182, 502] on icon "increase-product-quantity" at bounding box center [185, 497] width 13 height 13
type input "1"
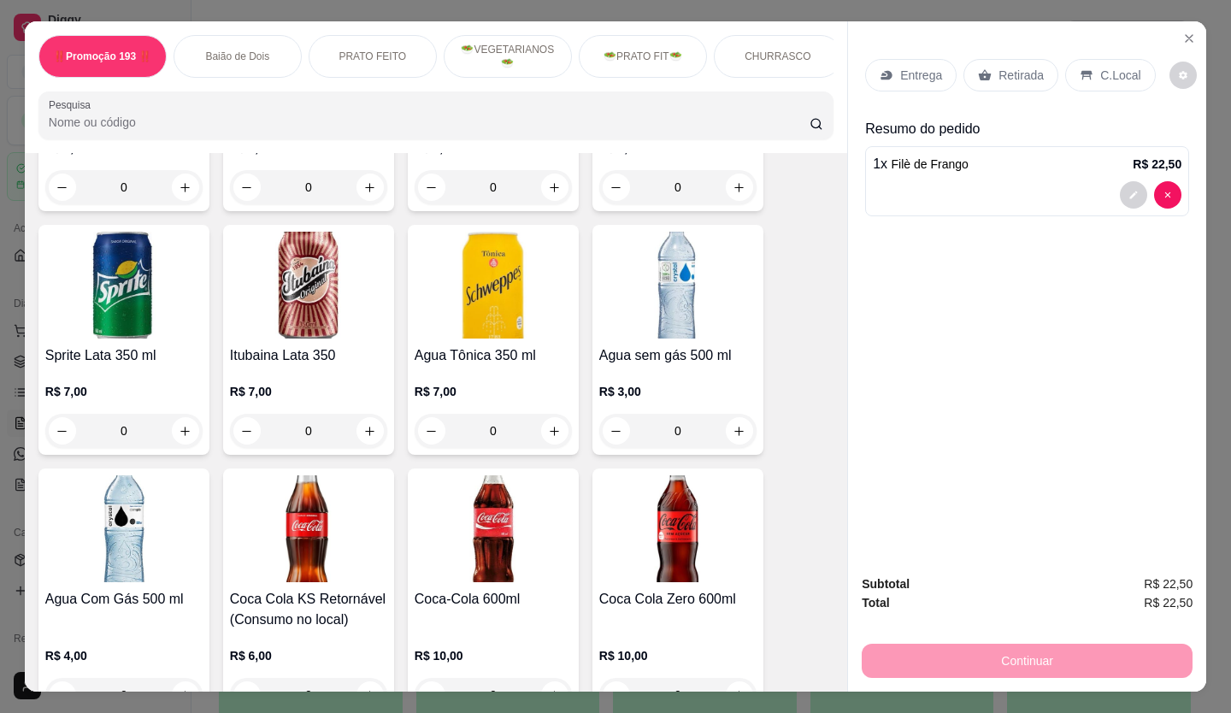
scroll to position [5642, 0]
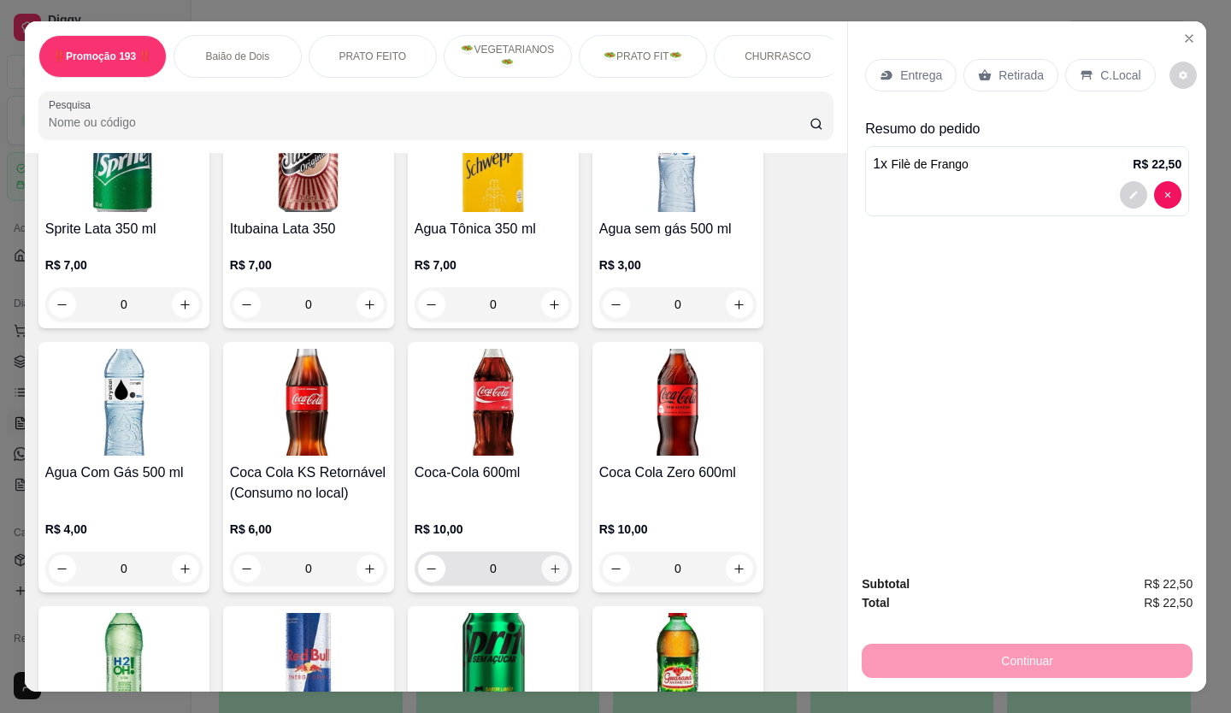
click at [549, 562] on icon "increase-product-quantity" at bounding box center [555, 568] width 13 height 13
type input "1"
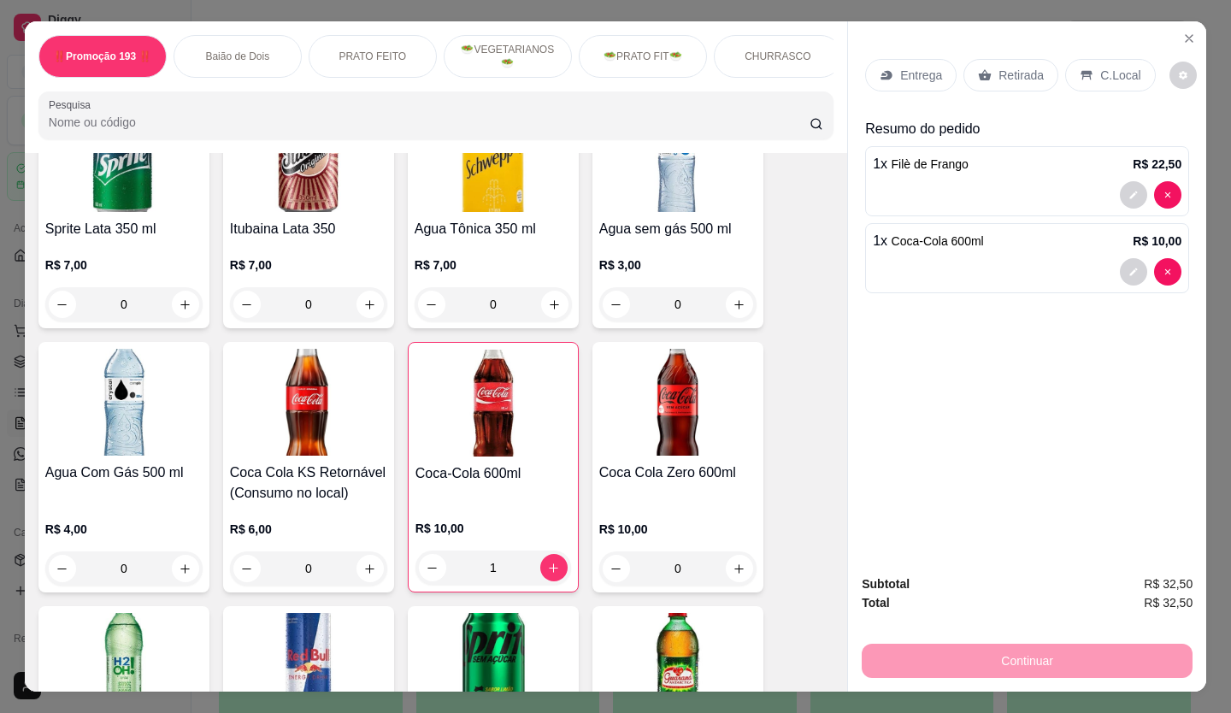
click at [998, 67] on p "Retirada" at bounding box center [1020, 75] width 45 height 17
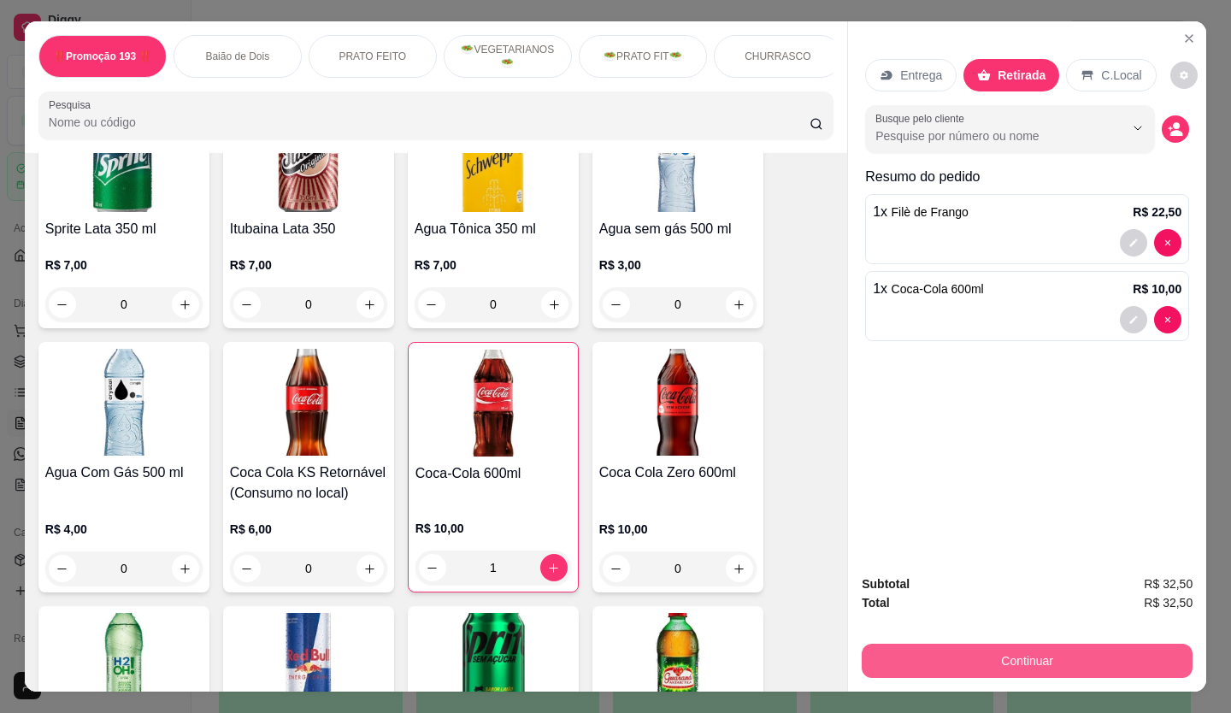
click at [945, 657] on button "Continuar" at bounding box center [1027, 661] width 331 height 34
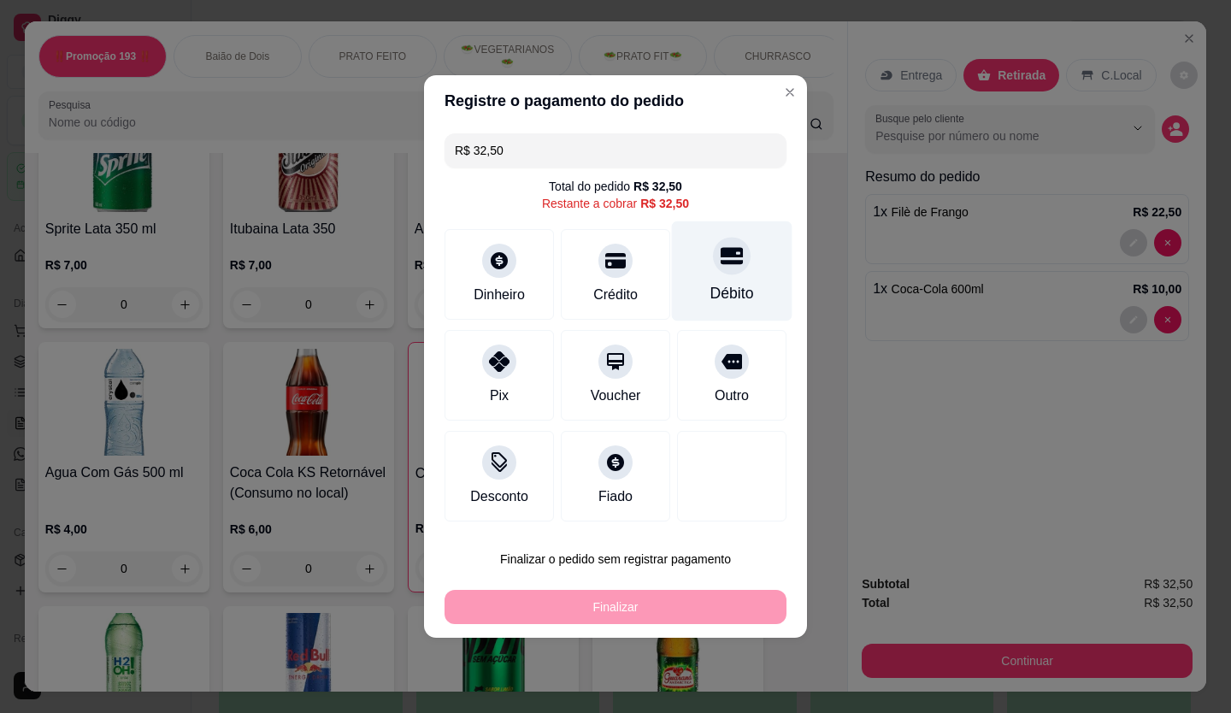
click at [727, 277] on div "Débito" at bounding box center [732, 271] width 121 height 100
type input "R$ 0,00"
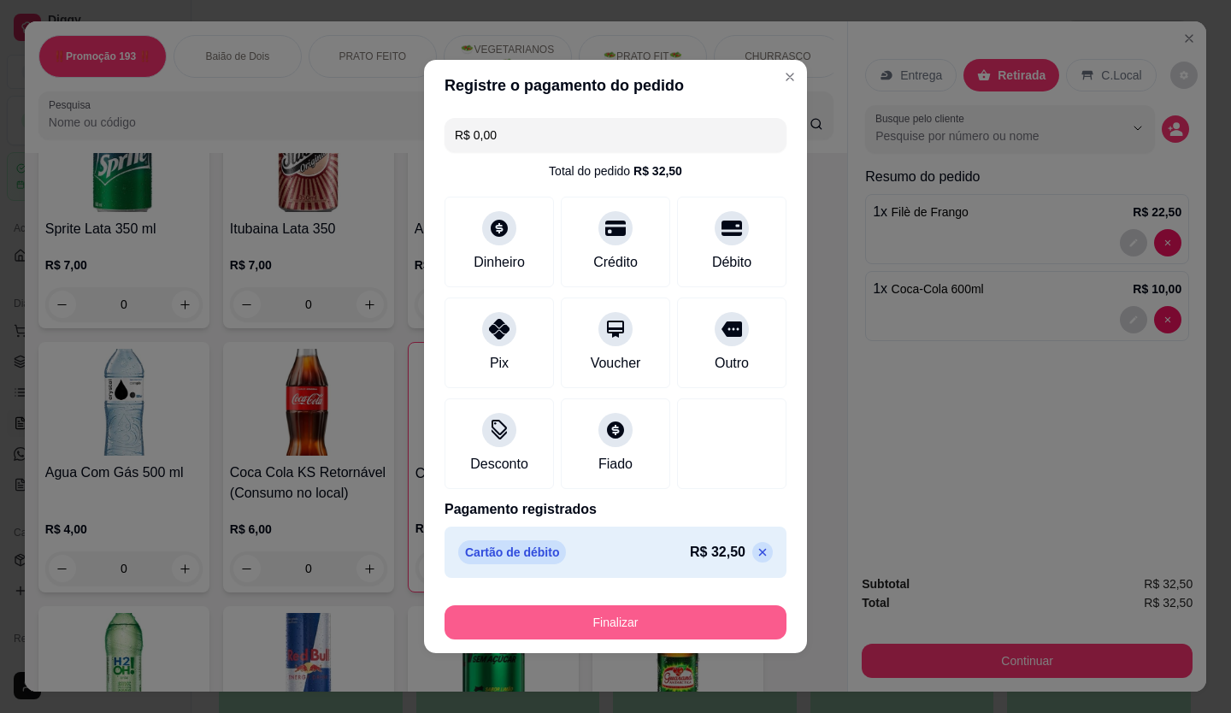
click at [639, 612] on button "Finalizar" at bounding box center [615, 622] width 342 height 34
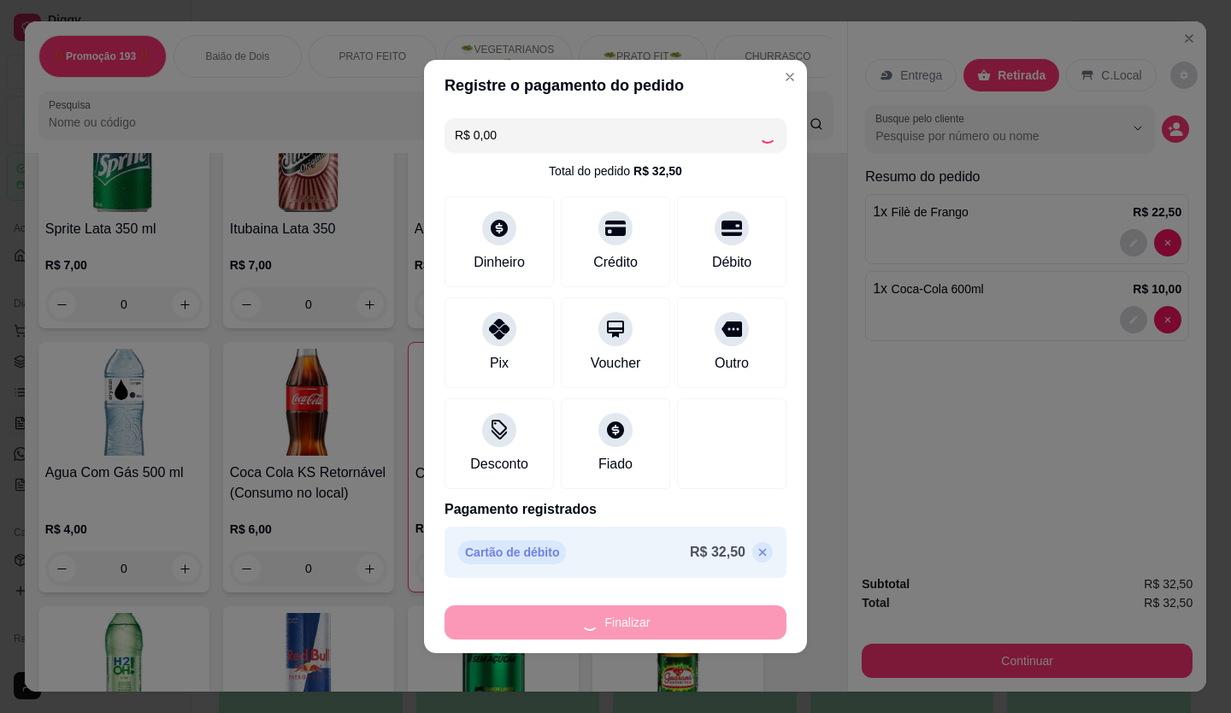
type input "0"
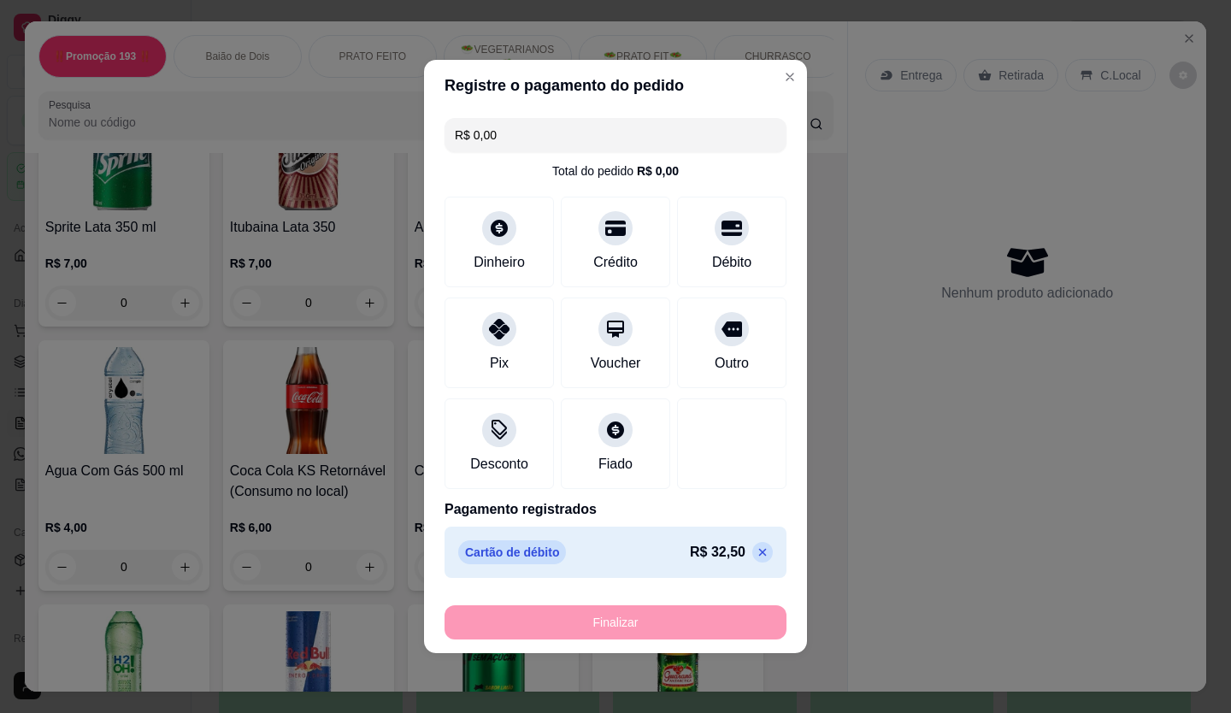
type input "-R$ 32,50"
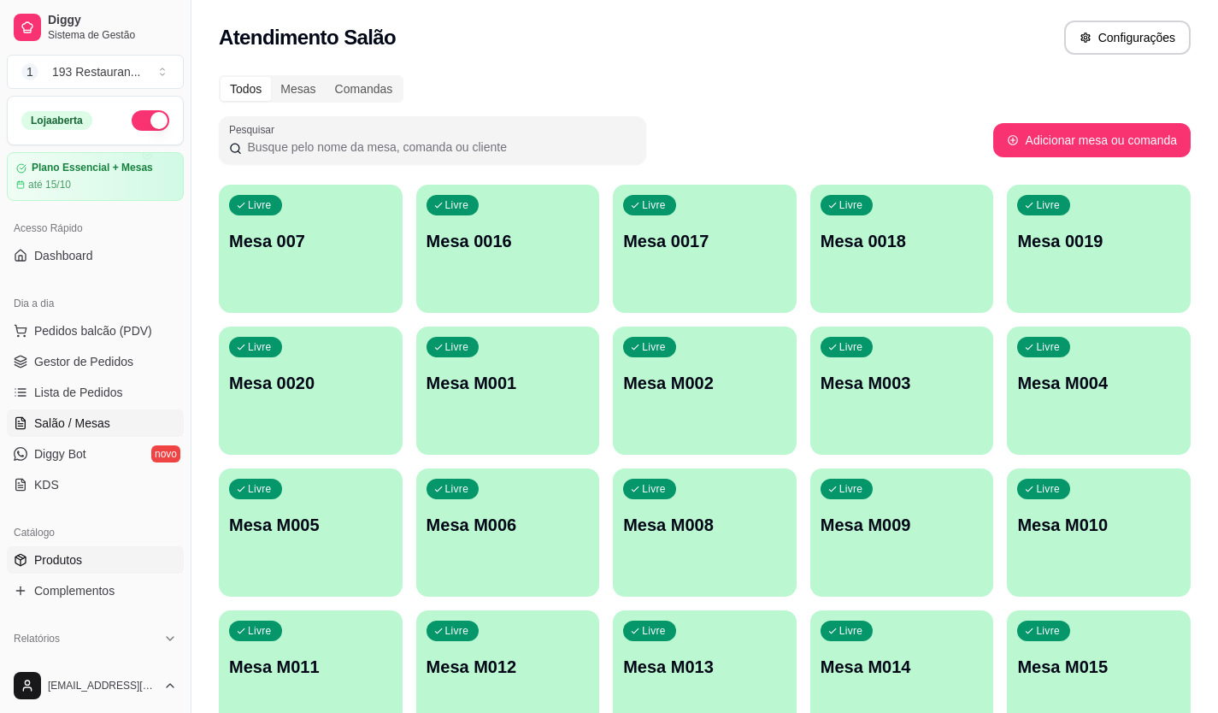
click at [85, 562] on link "Produtos" at bounding box center [95, 559] width 177 height 27
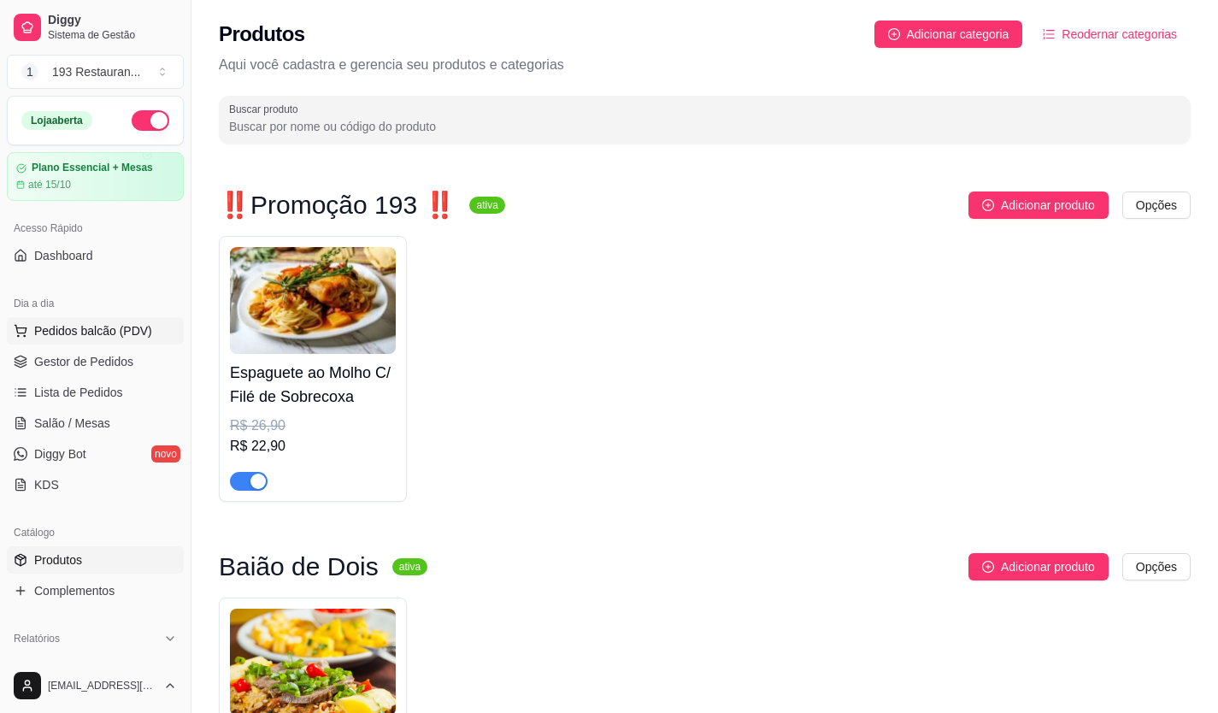
click at [91, 329] on span "Pedidos balcão (PDV)" at bounding box center [93, 330] width 118 height 17
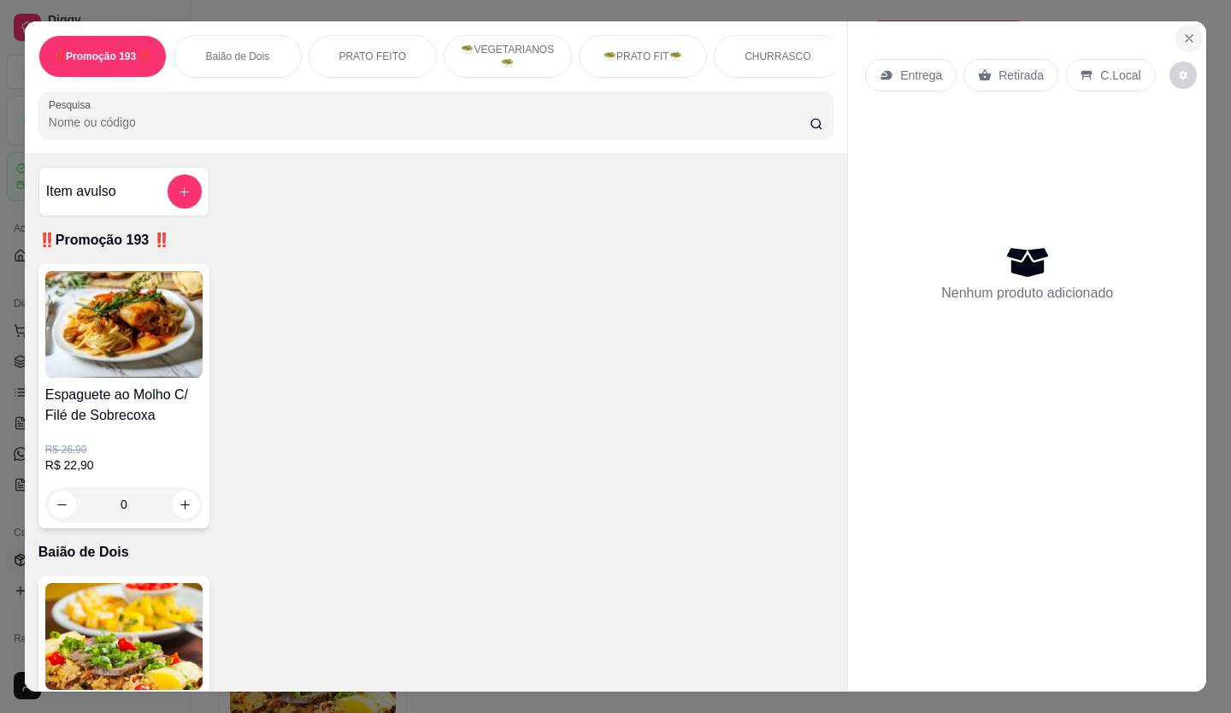
click at [1182, 32] on icon "Close" at bounding box center [1189, 39] width 14 height 14
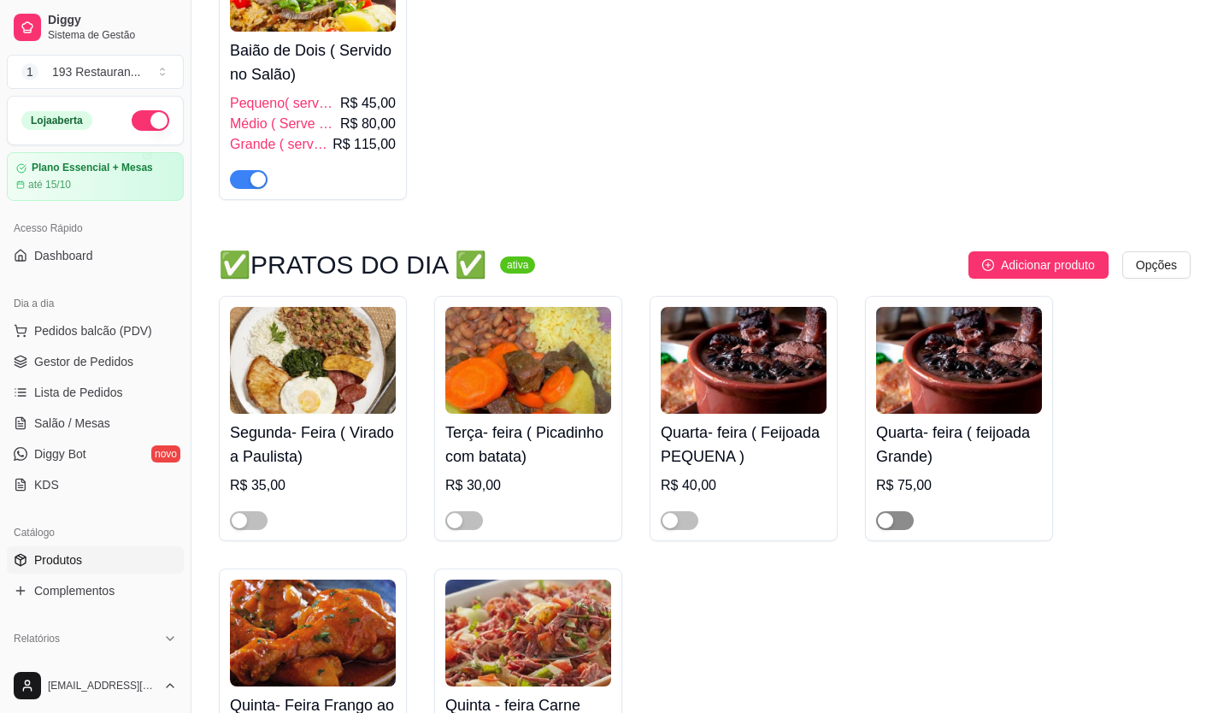
click at [907, 521] on span "button" at bounding box center [895, 520] width 38 height 19
click at [134, 328] on span "Pedidos balcão (PDV)" at bounding box center [93, 330] width 118 height 17
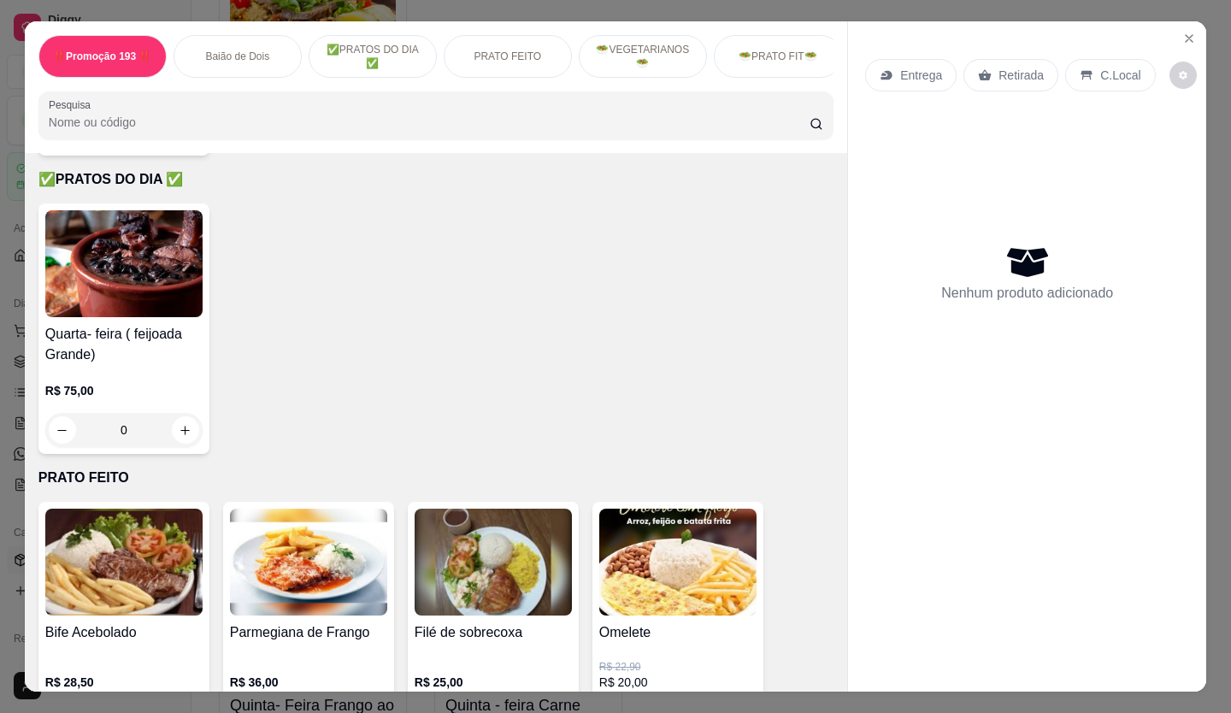
scroll to position [855, 0]
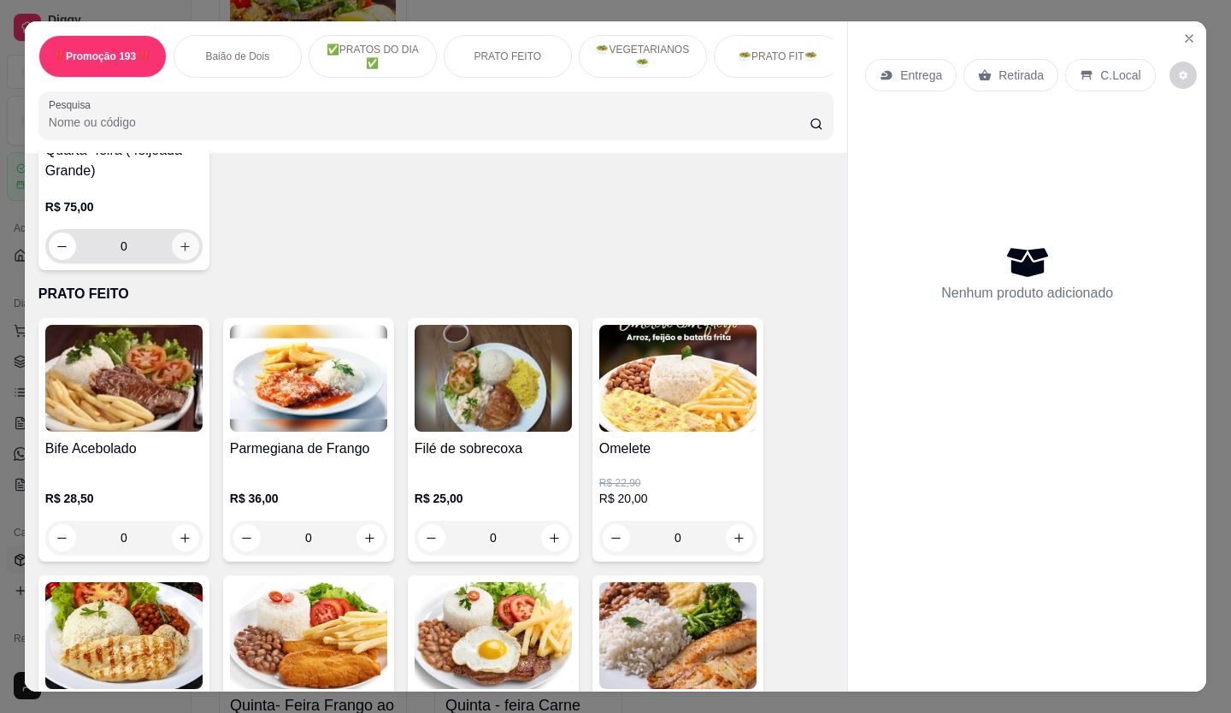
click at [182, 253] on icon "increase-product-quantity" at bounding box center [185, 246] width 13 height 13
type input "1"
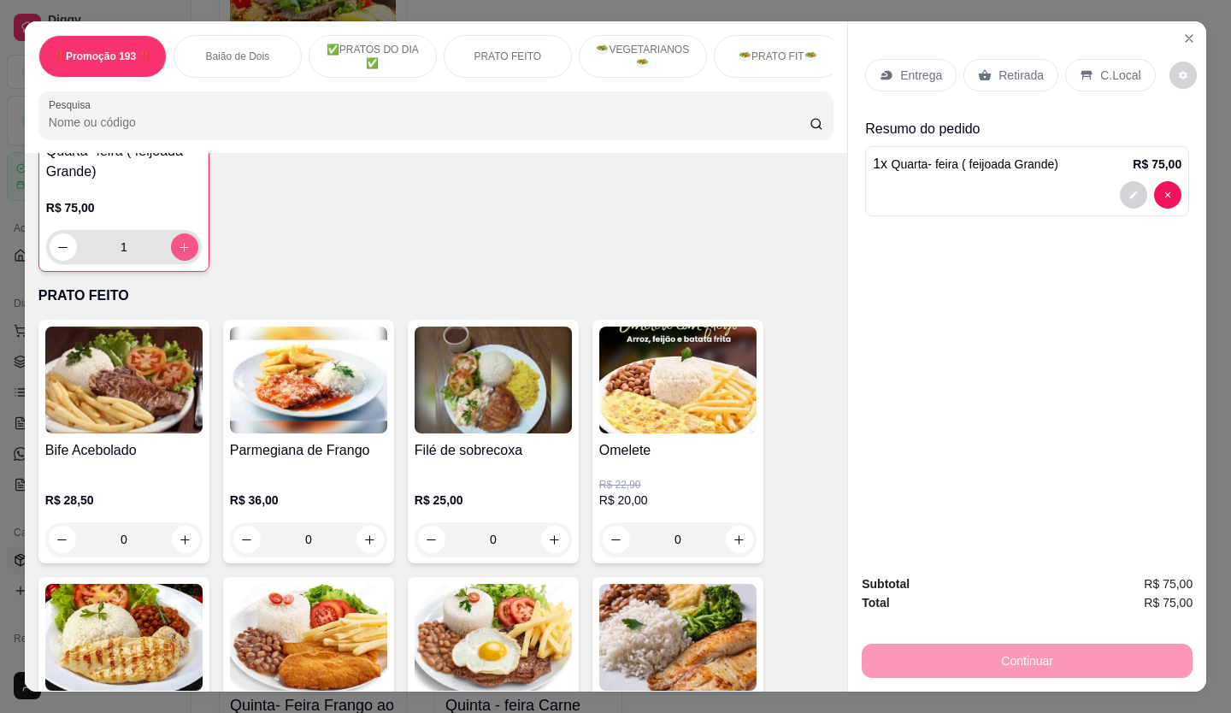
scroll to position [856, 0]
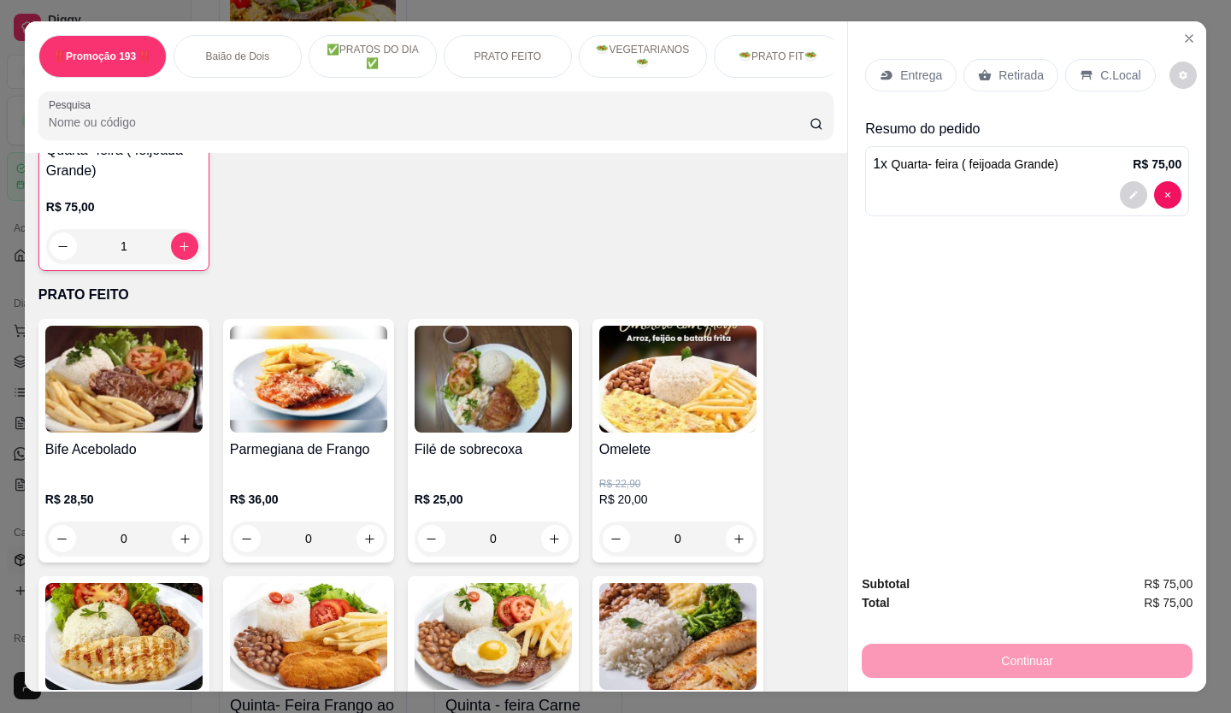
click at [1008, 74] on p "Retirada" at bounding box center [1020, 75] width 45 height 17
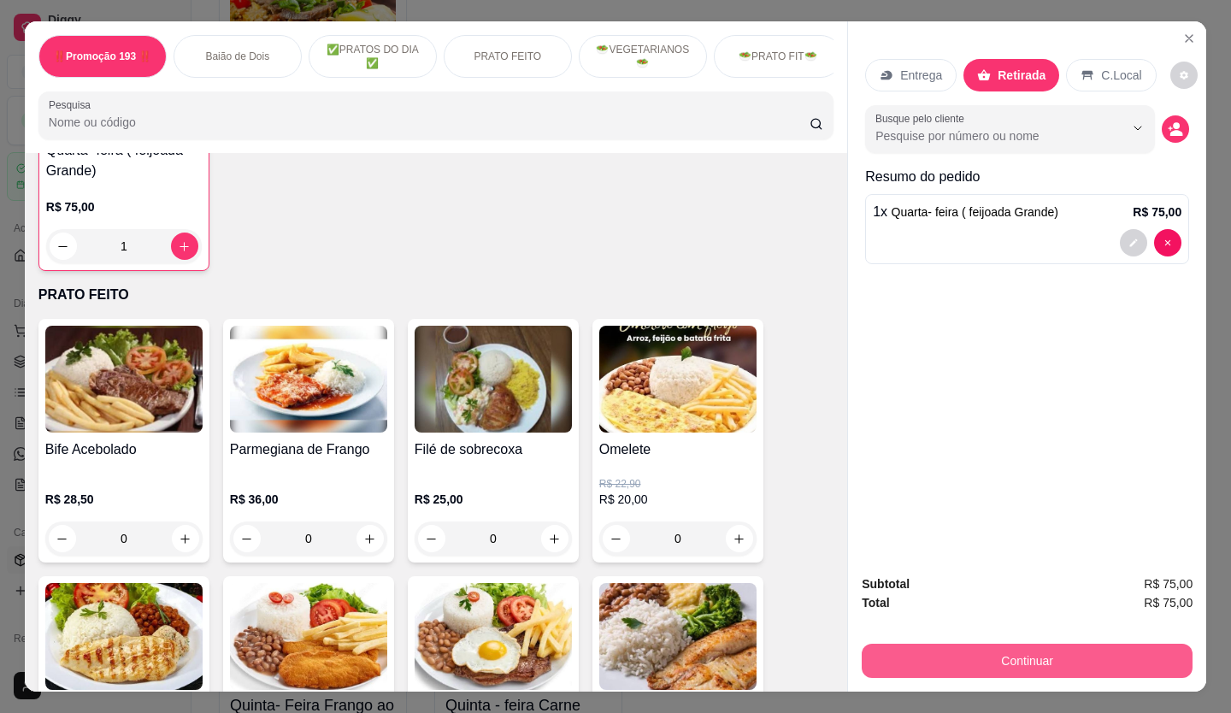
click at [1045, 652] on button "Continuar" at bounding box center [1027, 661] width 331 height 34
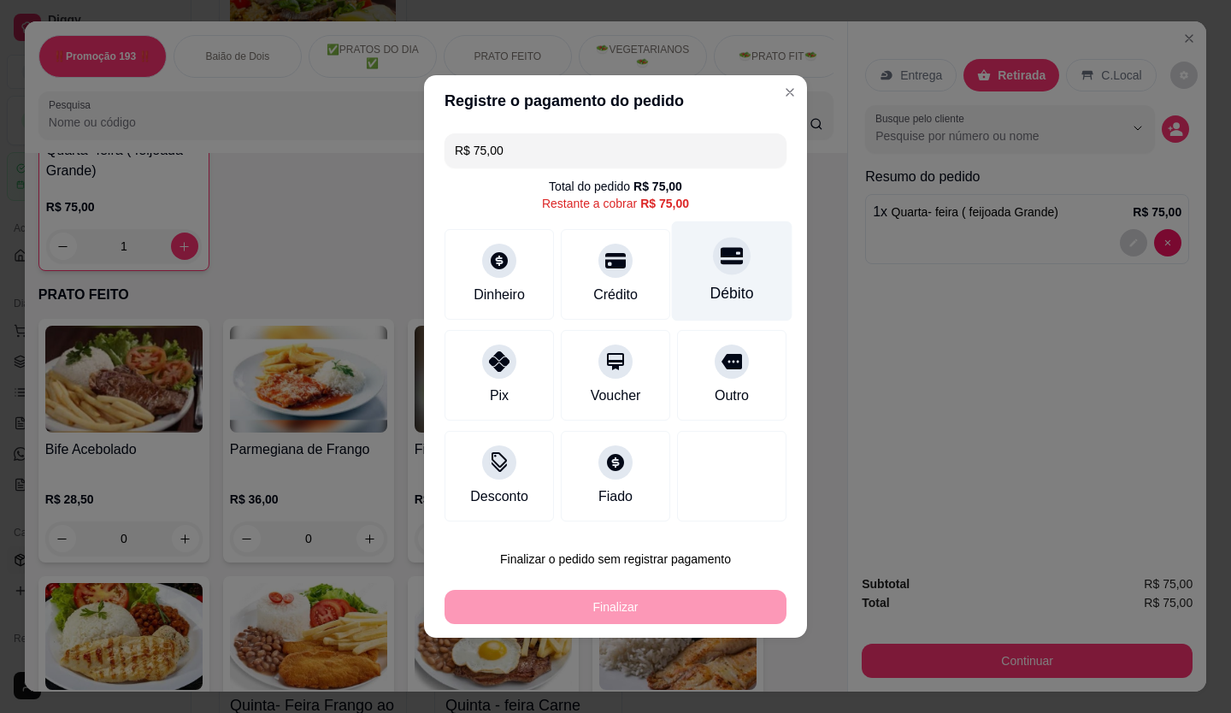
click at [706, 276] on div "Débito" at bounding box center [732, 271] width 121 height 100
type input "R$ 0,00"
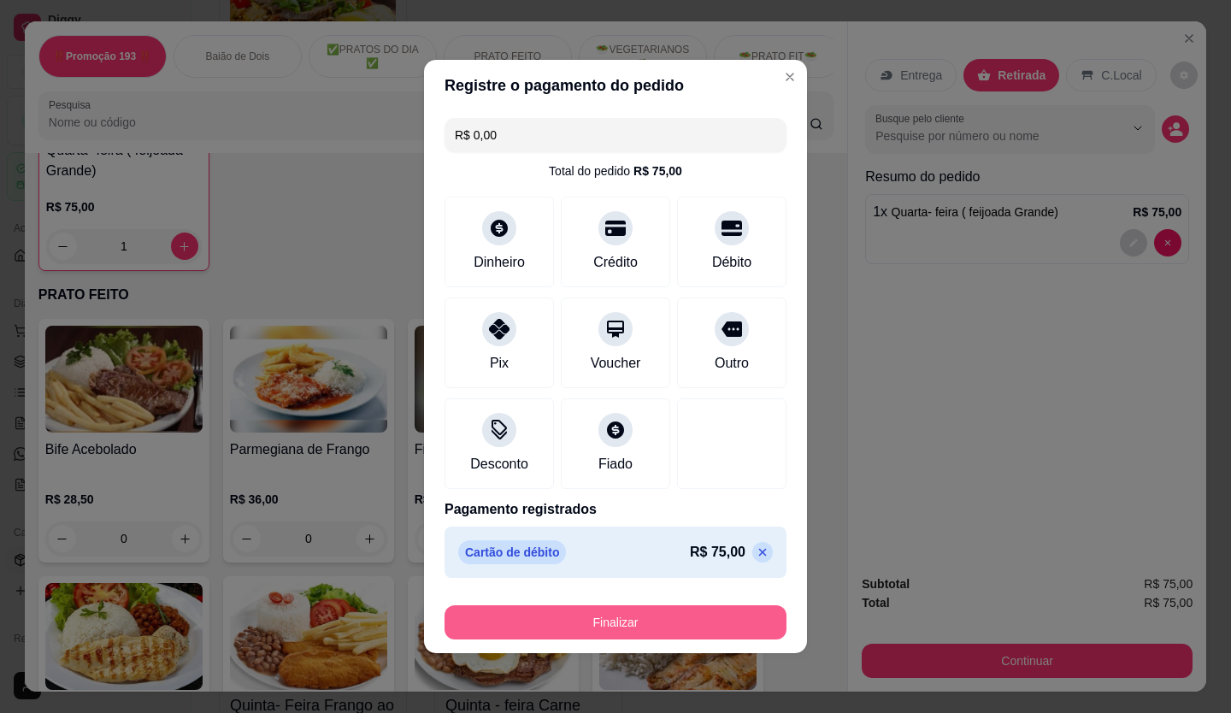
click at [617, 624] on button "Finalizar" at bounding box center [615, 622] width 342 height 34
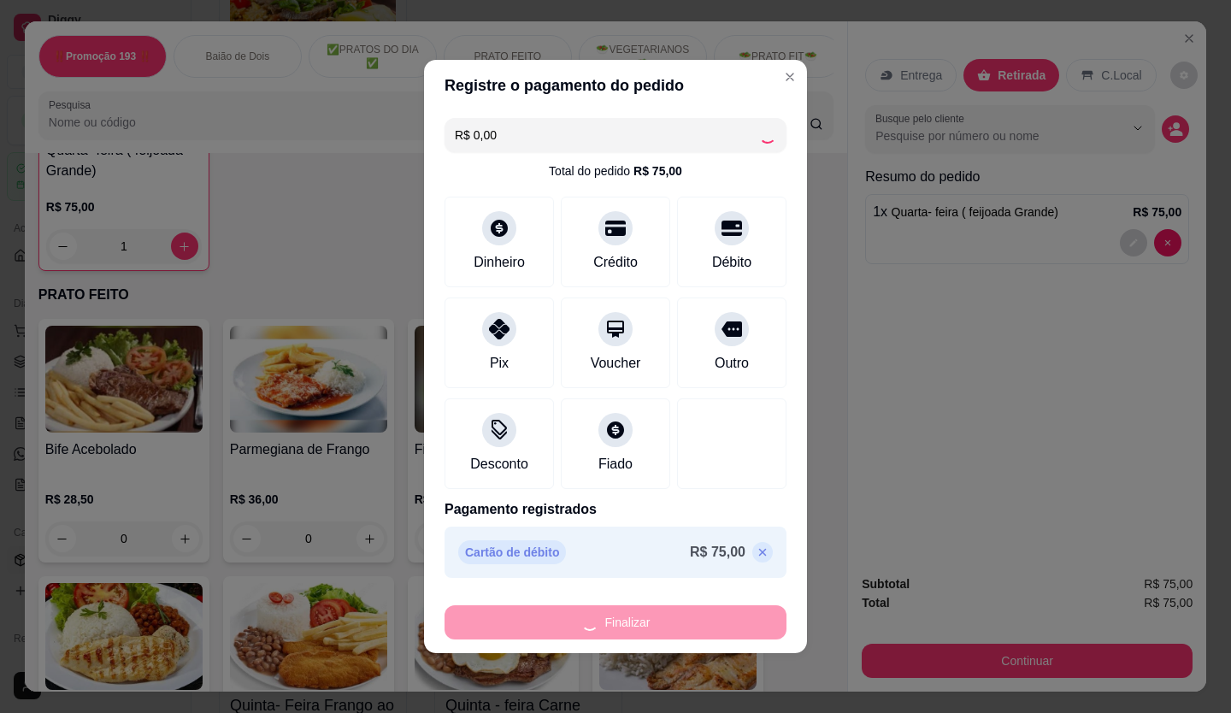
type input "0"
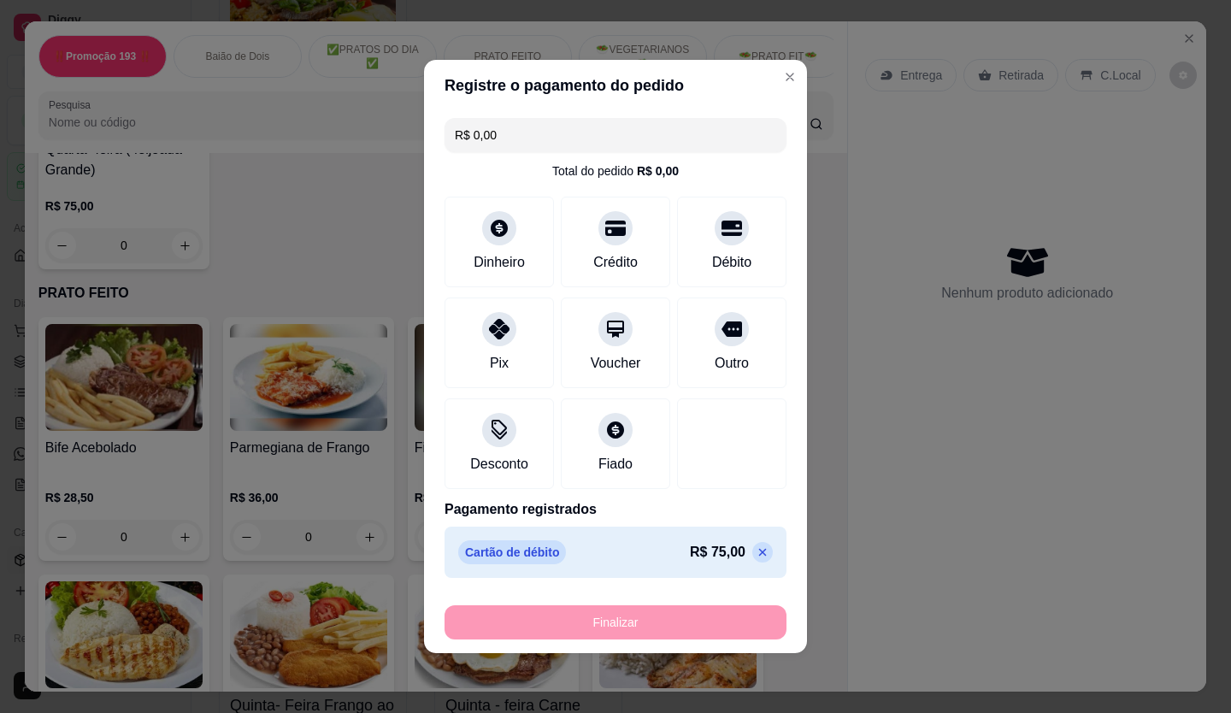
type input "-R$ 75,00"
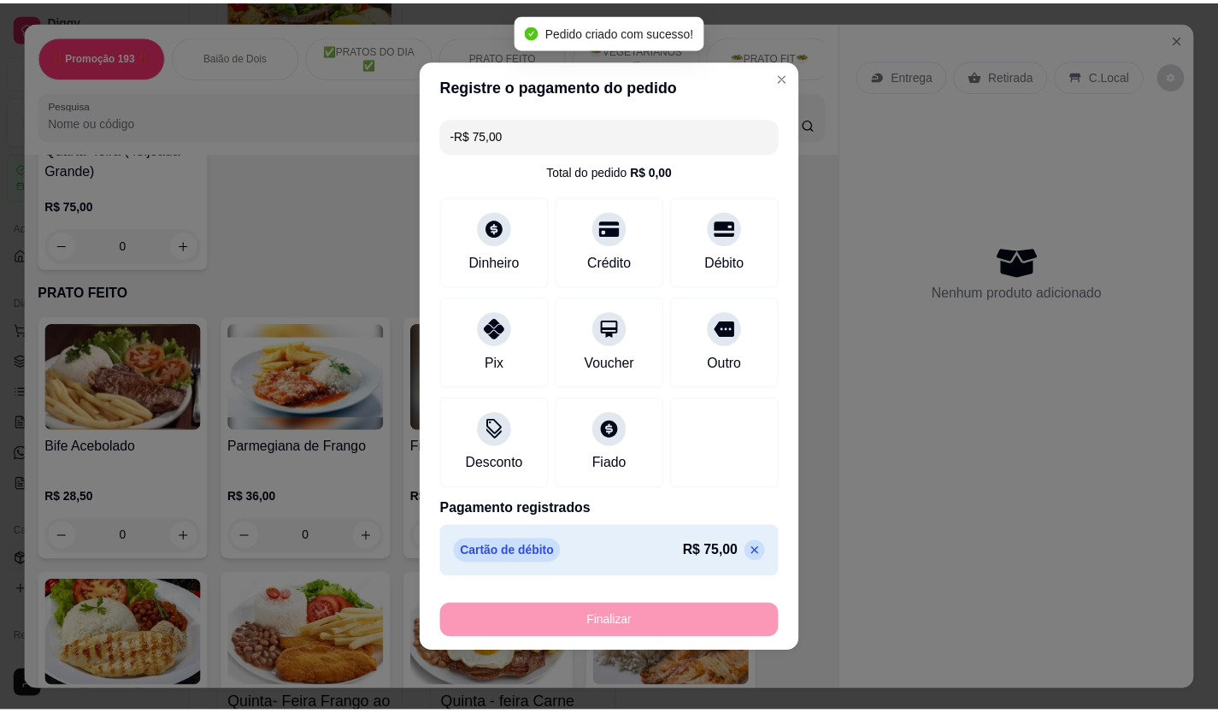
scroll to position [855, 0]
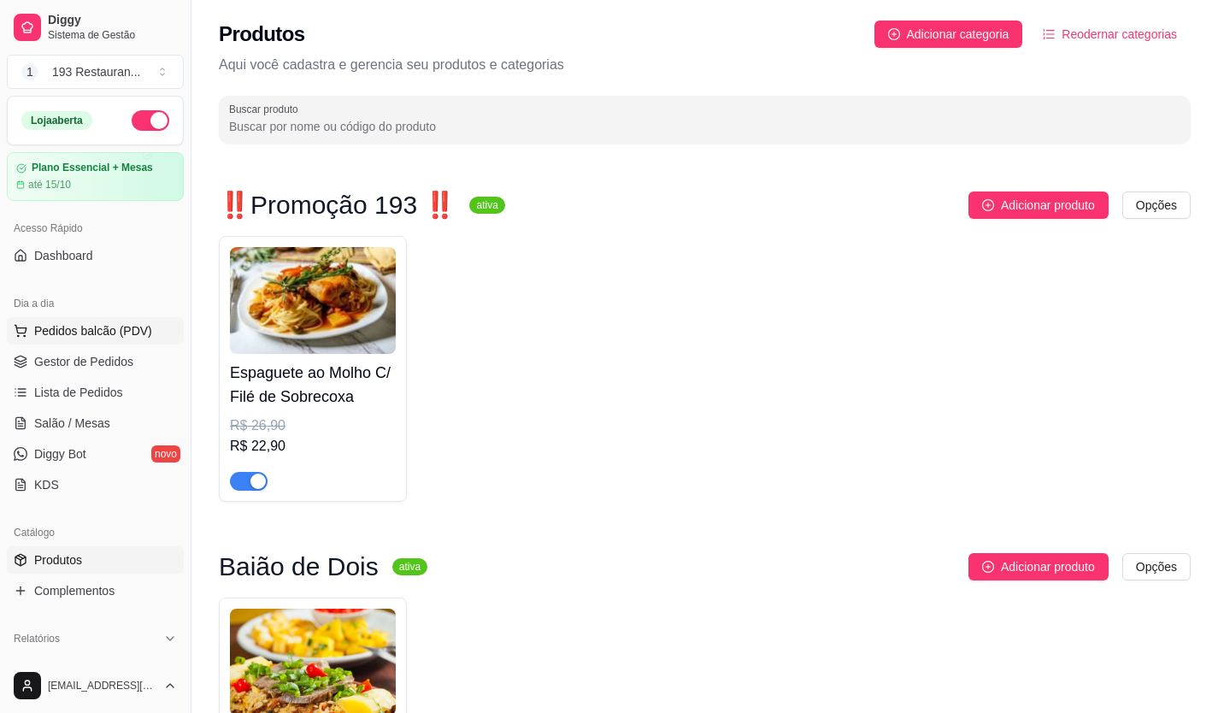
click at [107, 329] on span "Pedidos balcão (PDV)" at bounding box center [93, 330] width 118 height 17
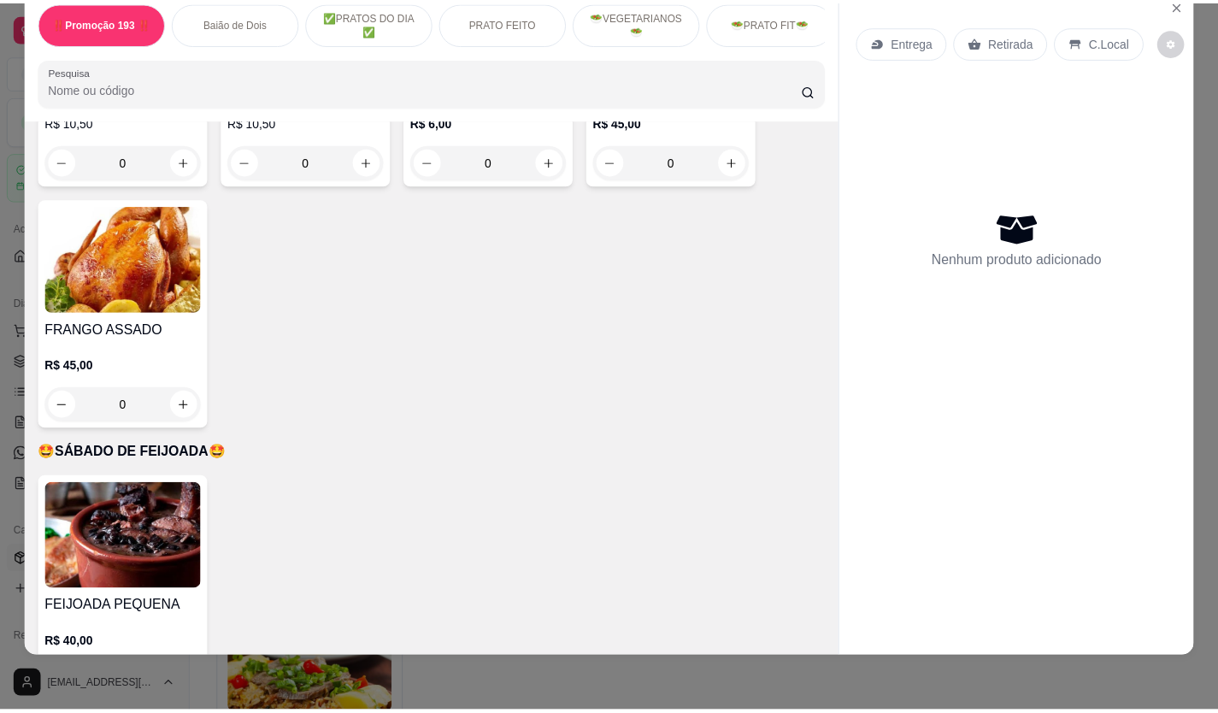
scroll to position [3590, 0]
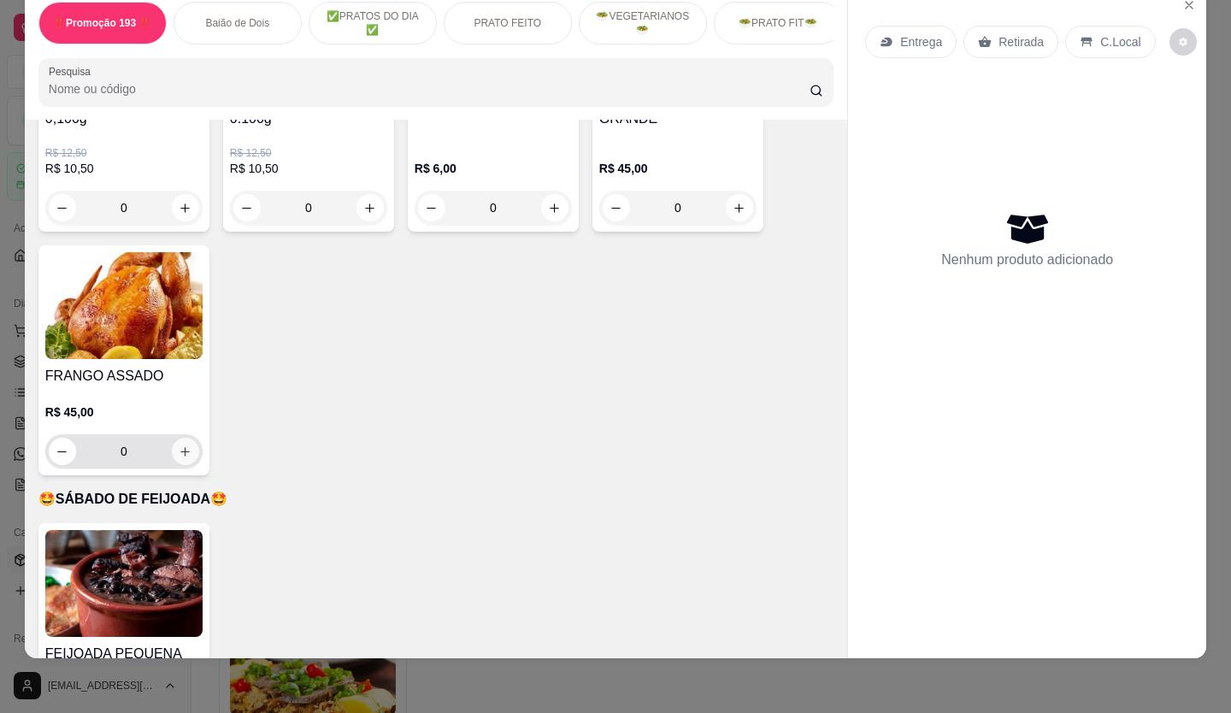
click at [181, 445] on icon "increase-product-quantity" at bounding box center [185, 451] width 13 height 13
type input "1"
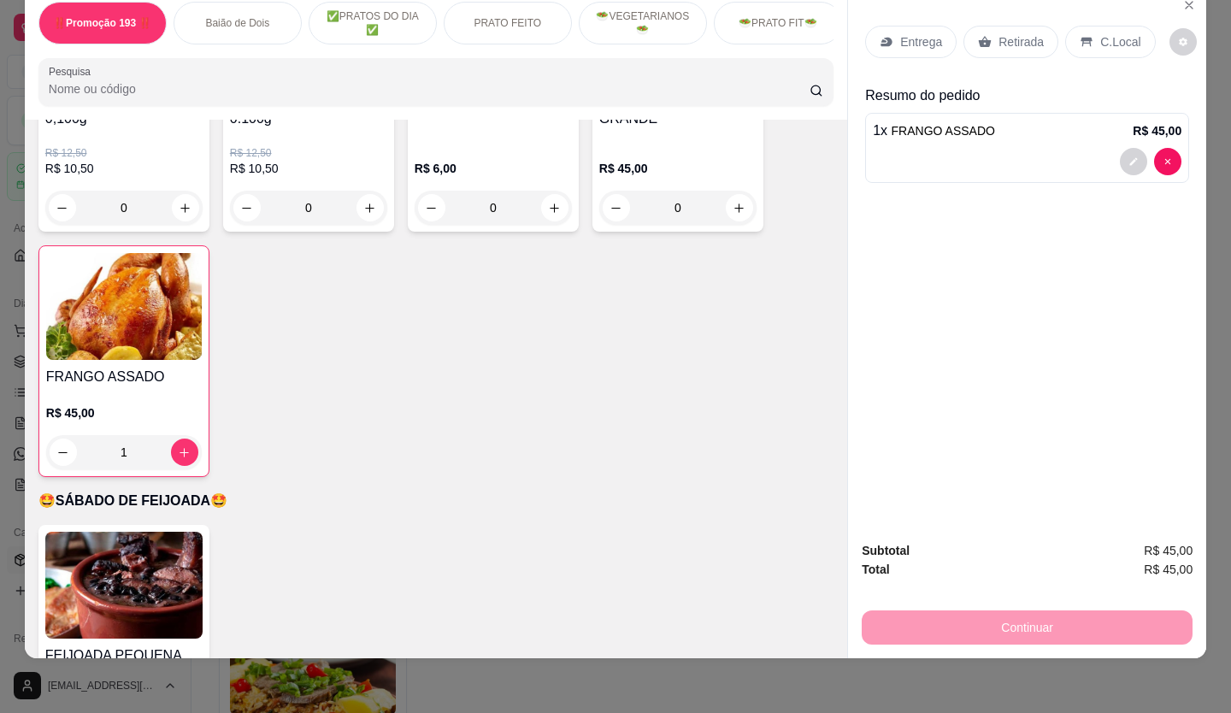
click at [998, 42] on p "Retirada" at bounding box center [1020, 41] width 45 height 17
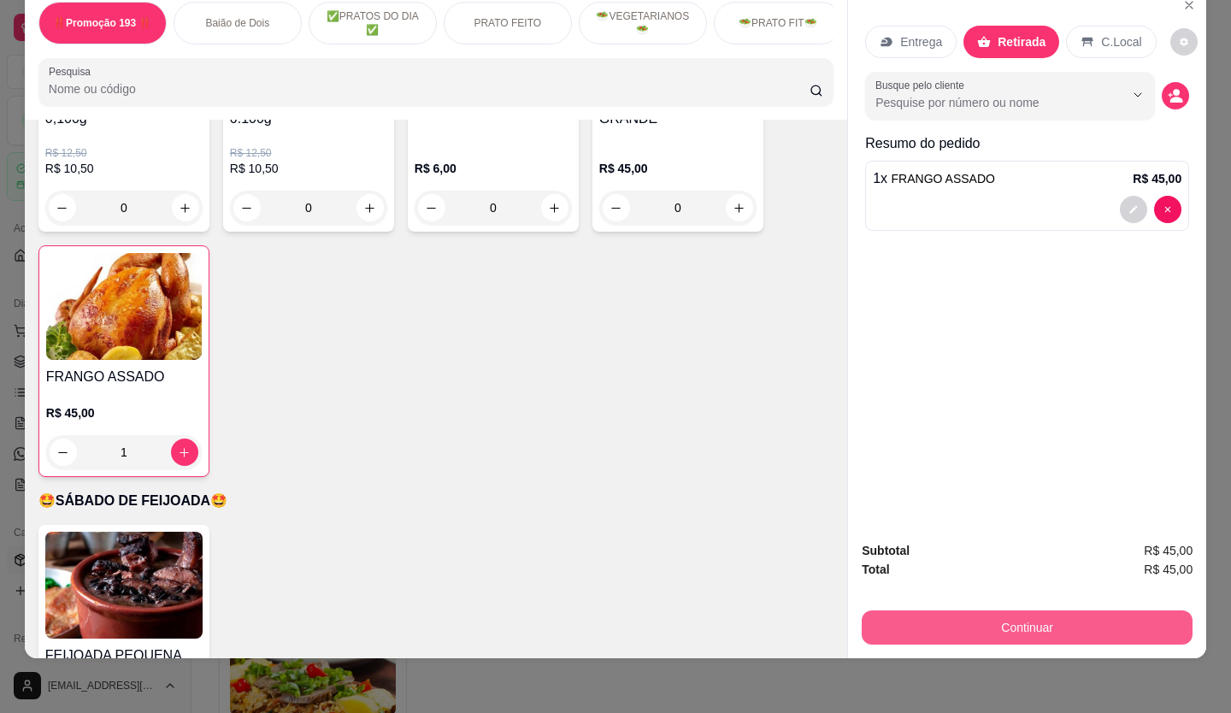
click at [1009, 611] on button "Continuar" at bounding box center [1027, 627] width 331 height 34
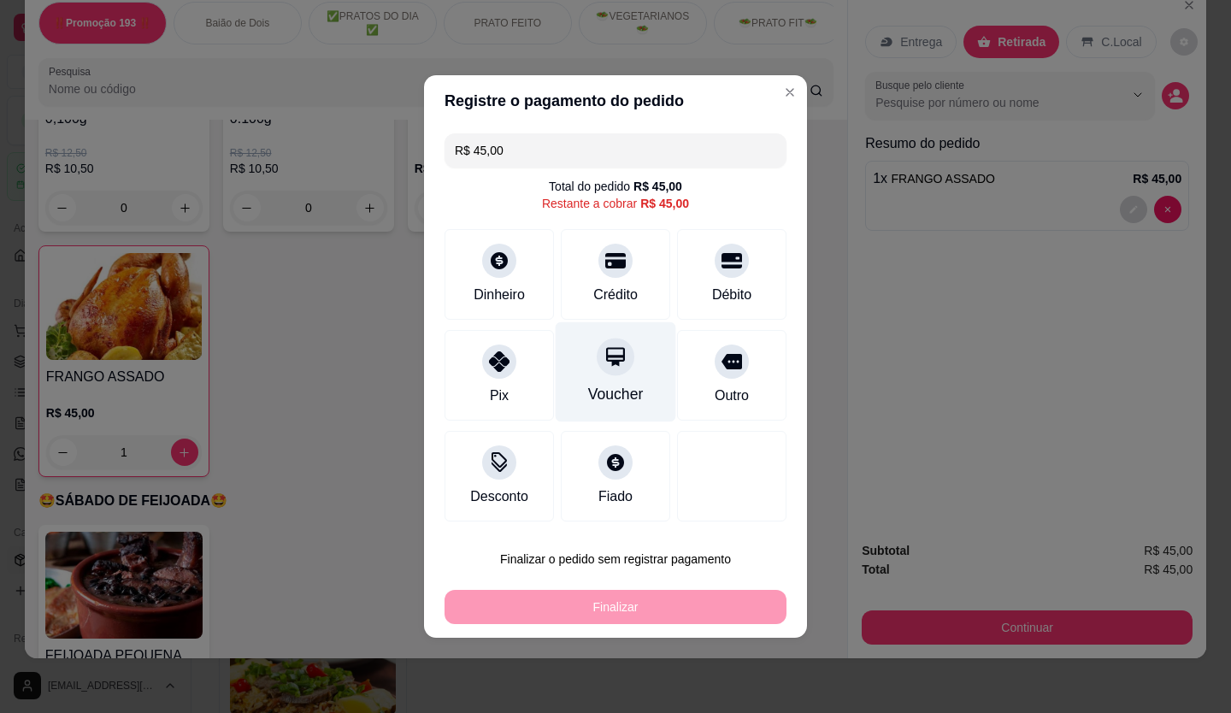
click at [613, 391] on div "Voucher" at bounding box center [616, 394] width 56 height 22
type input "R$ 0,00"
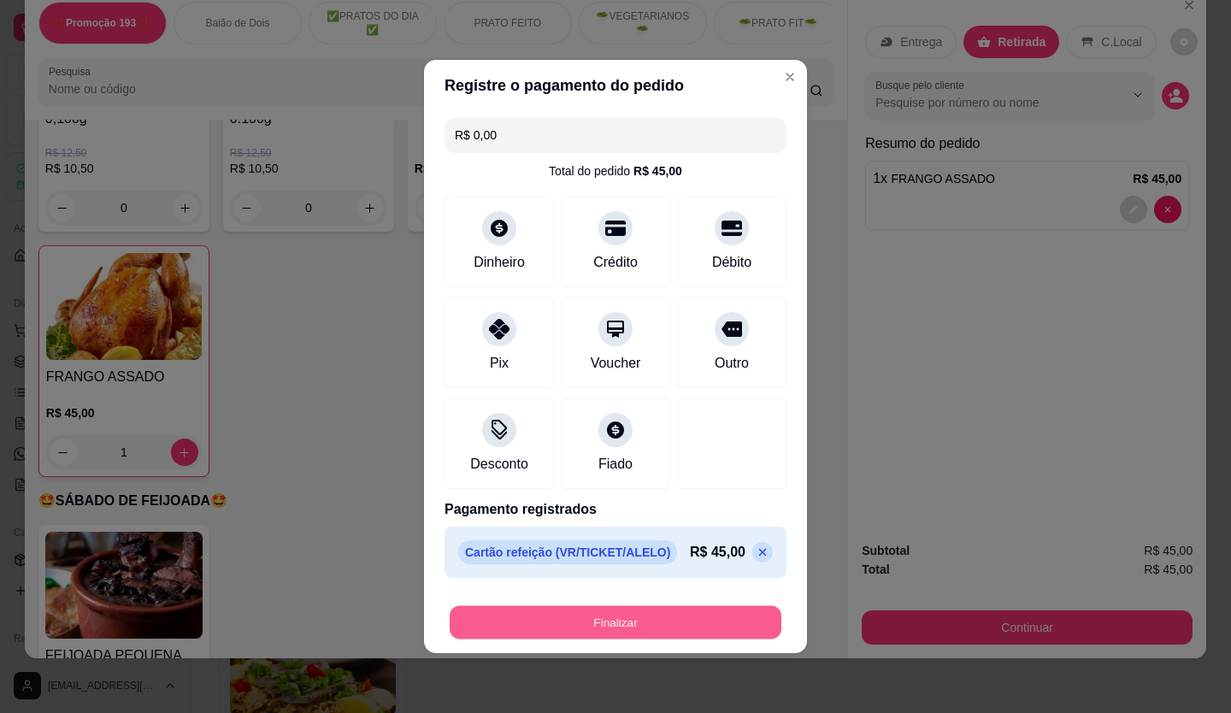
click at [589, 623] on button "Finalizar" at bounding box center [616, 622] width 332 height 33
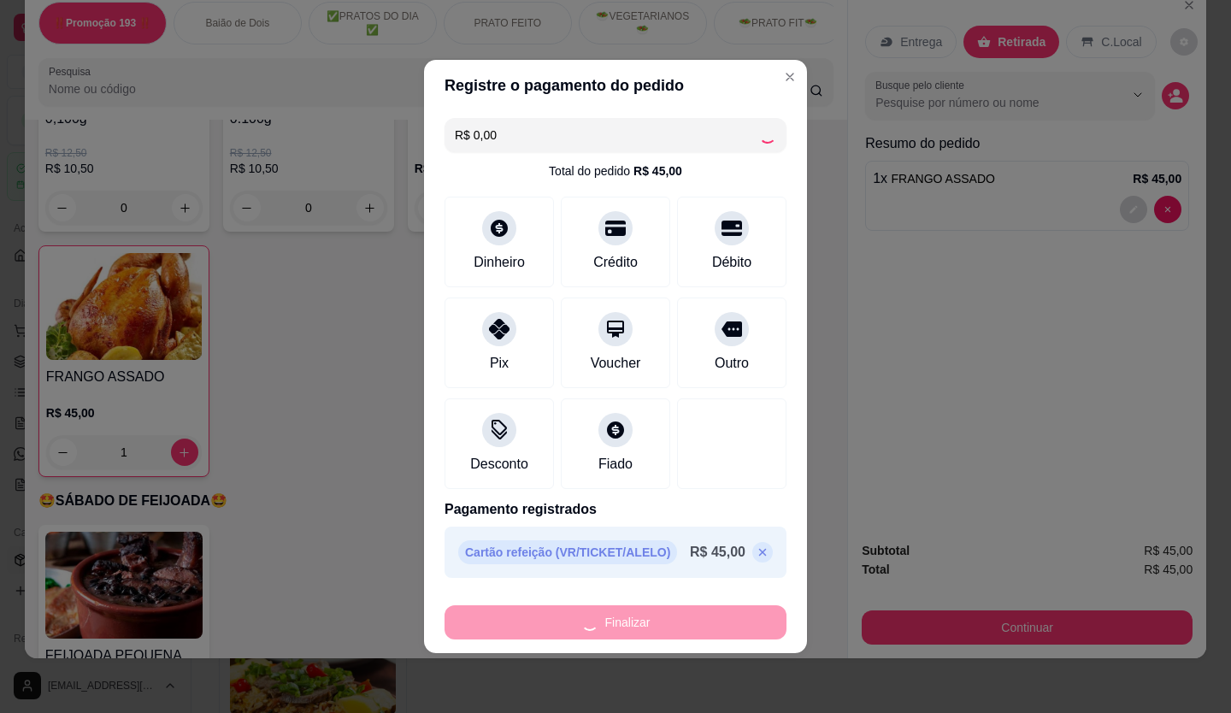
type input "0"
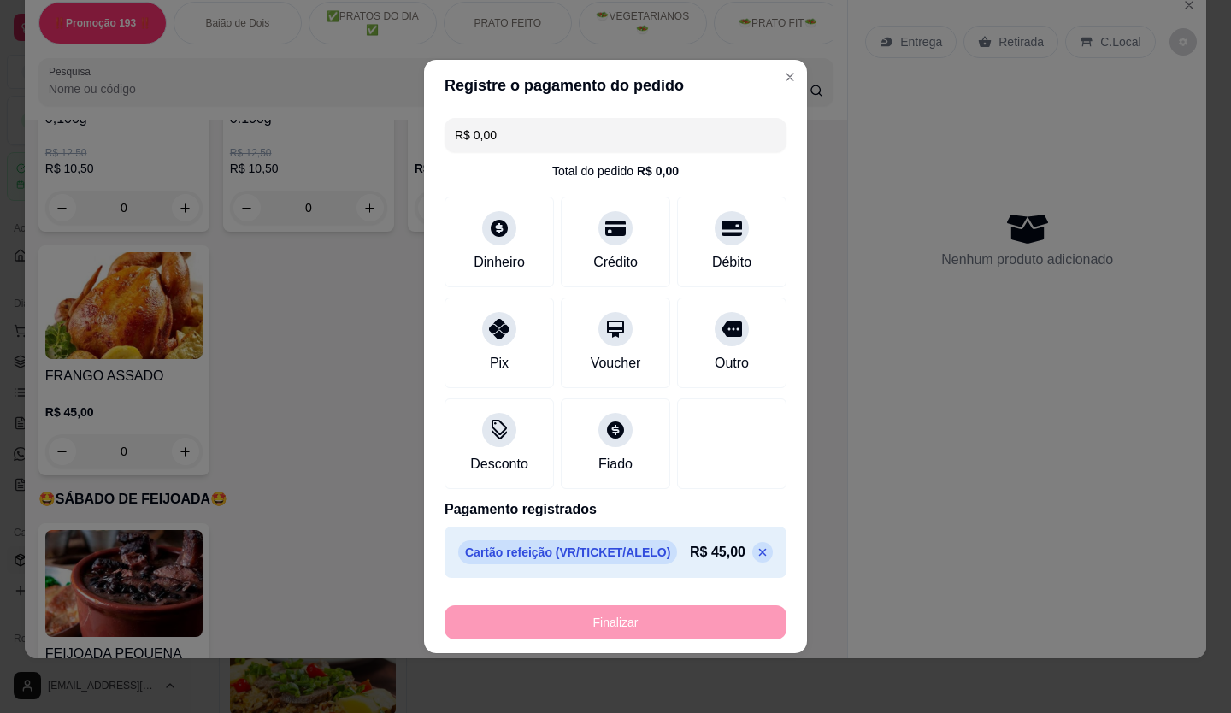
type input "-R$ 45,00"
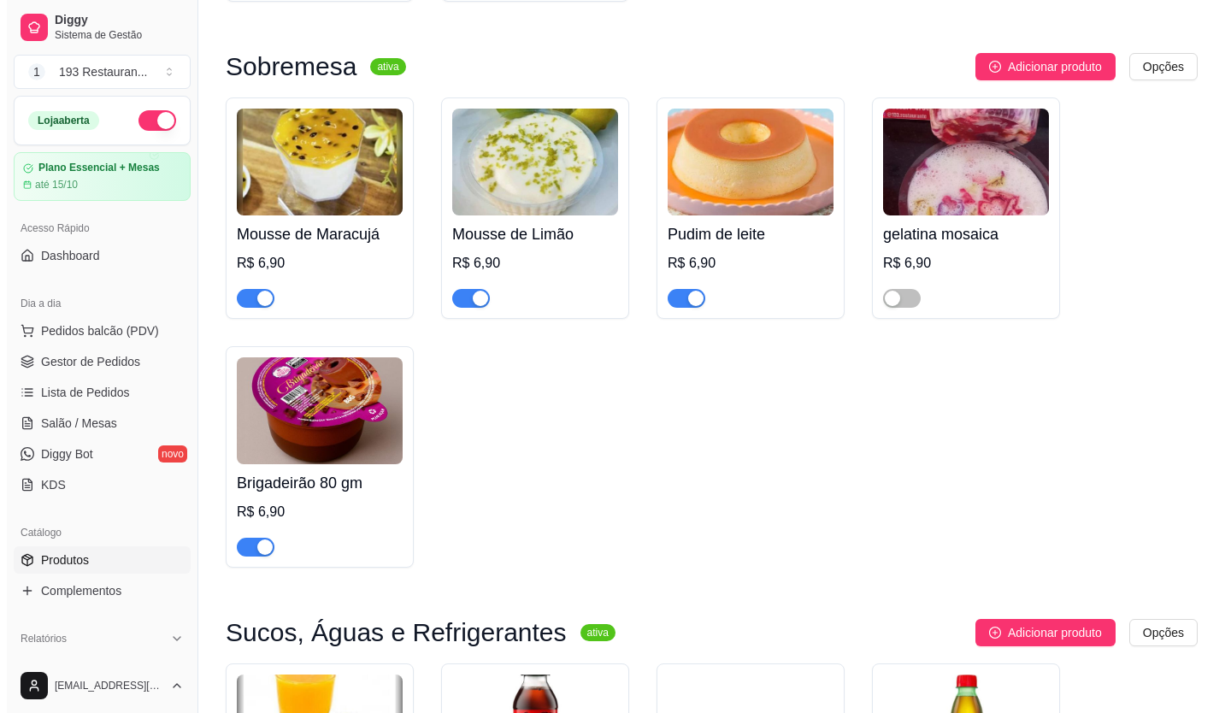
scroll to position [6240, 0]
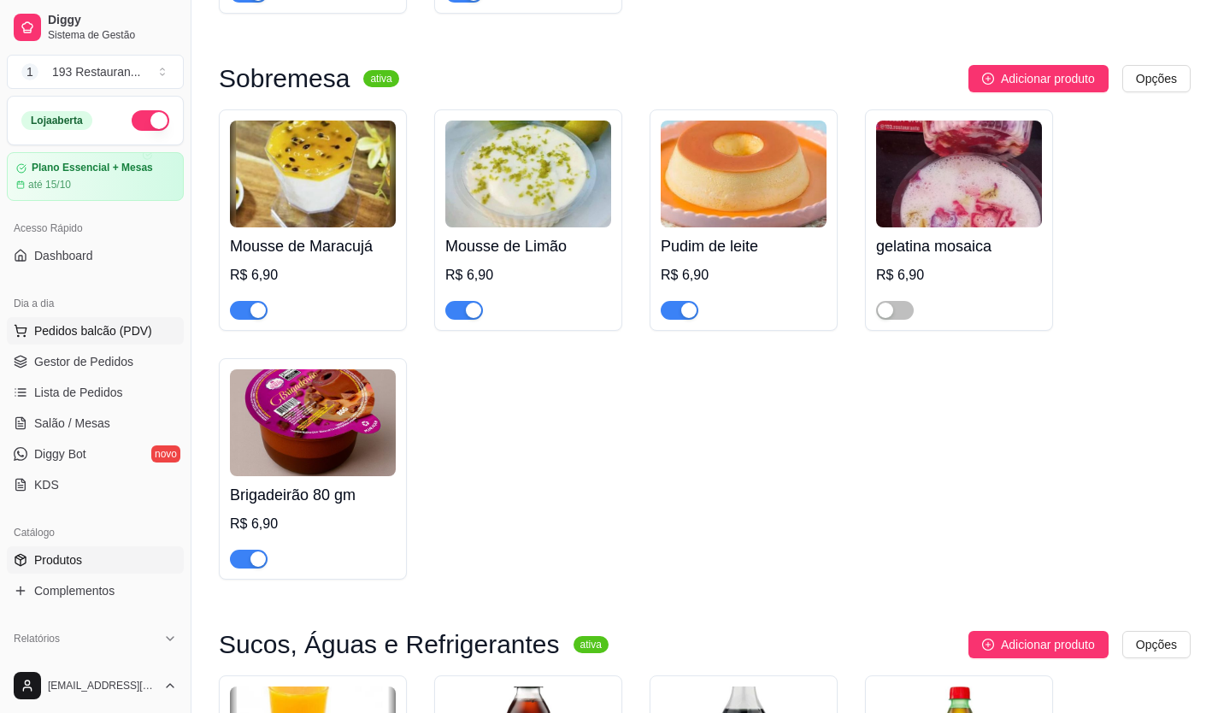
click at [77, 329] on span "Pedidos balcão (PDV)" at bounding box center [93, 330] width 118 height 17
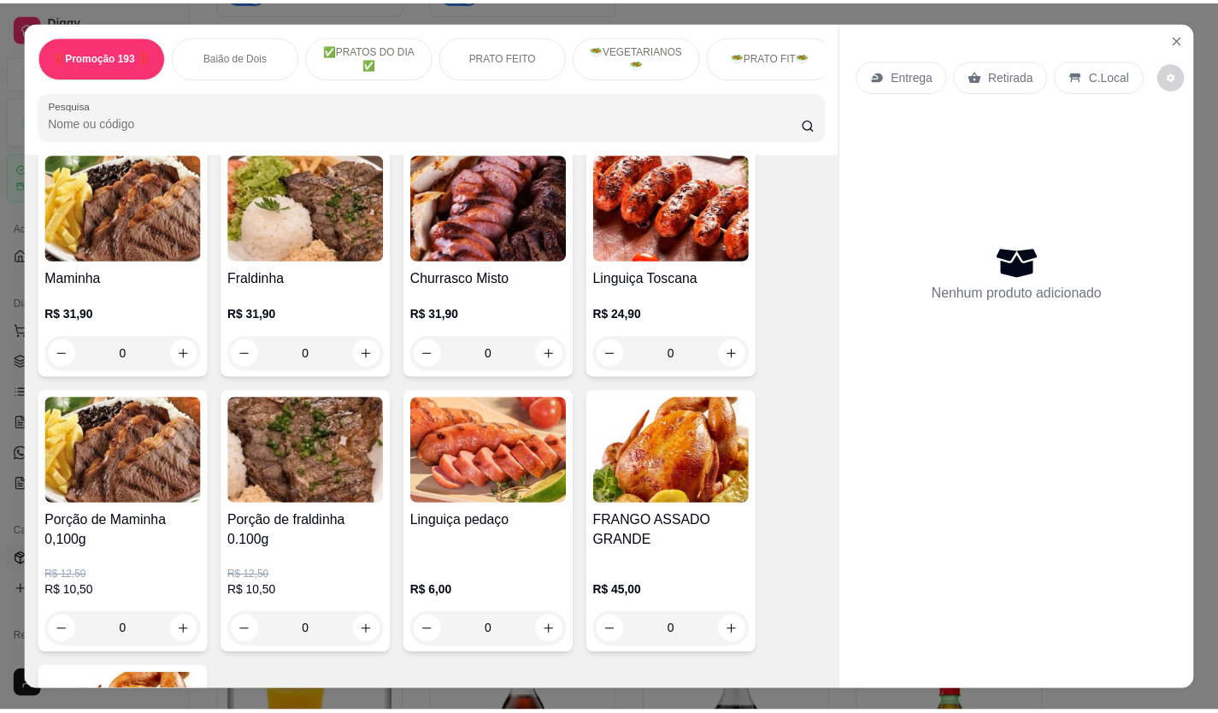
scroll to position [3334, 0]
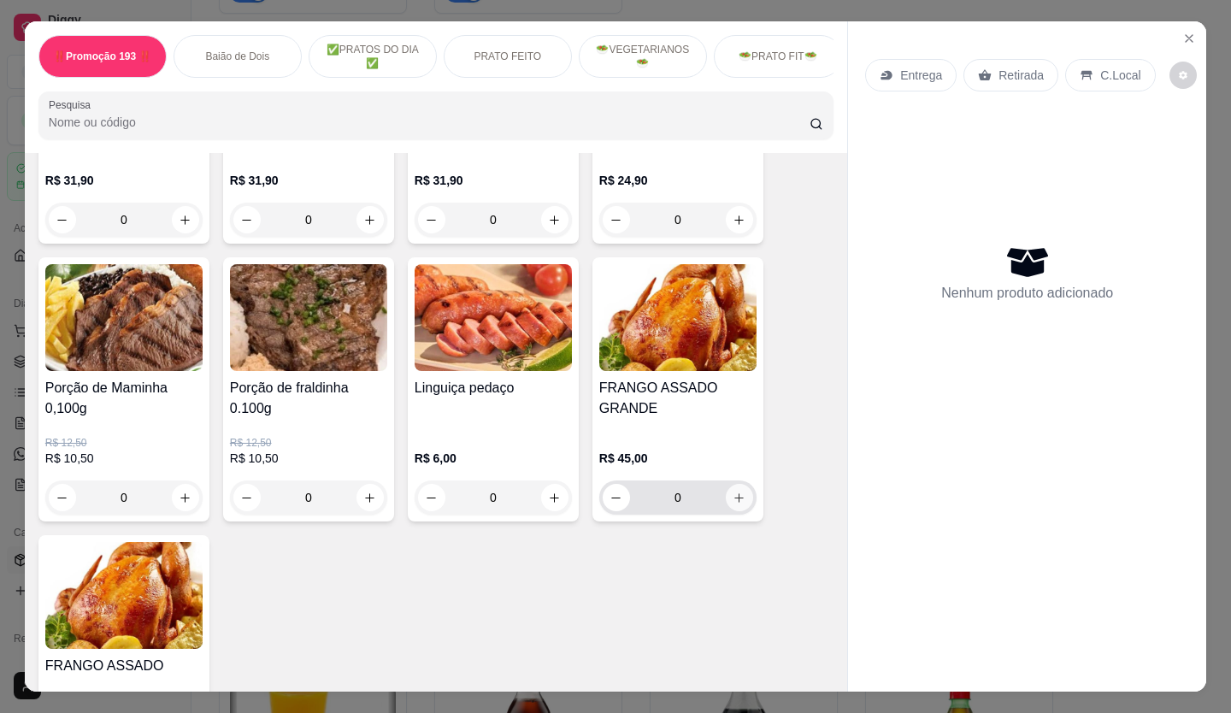
click at [740, 484] on button "increase-product-quantity" at bounding box center [739, 497] width 27 height 27
type input "1"
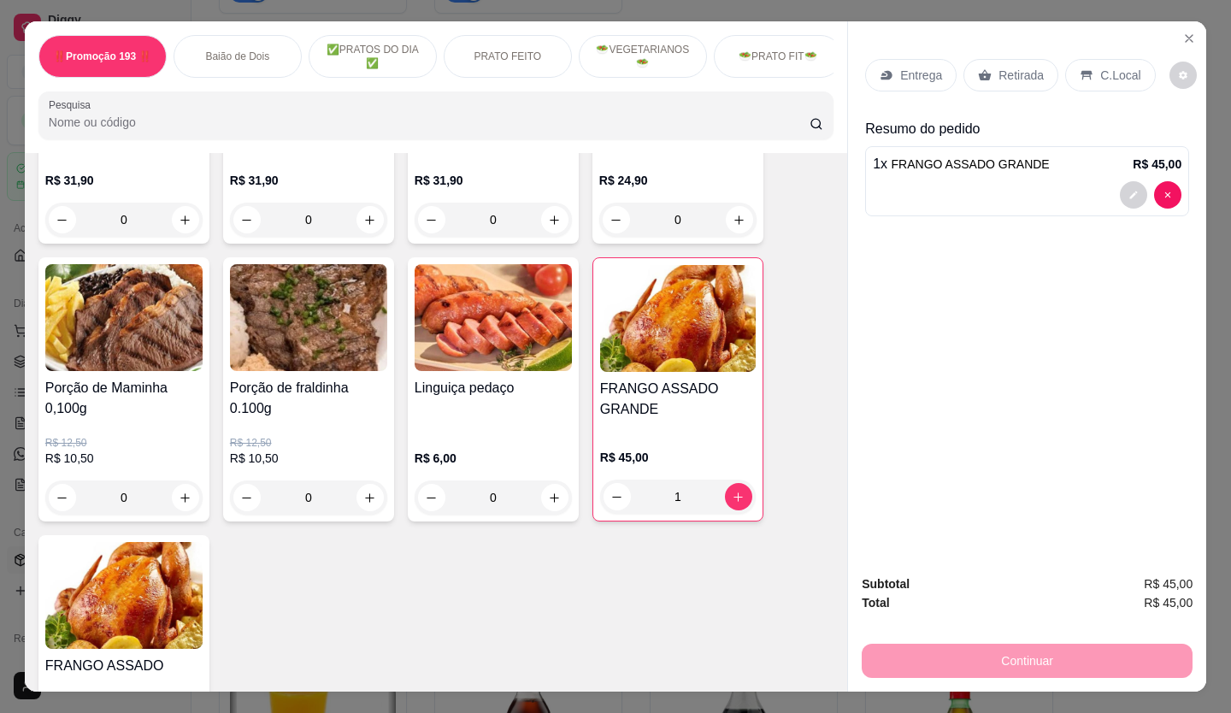
click at [987, 68] on div "Retirada" at bounding box center [1010, 75] width 95 height 32
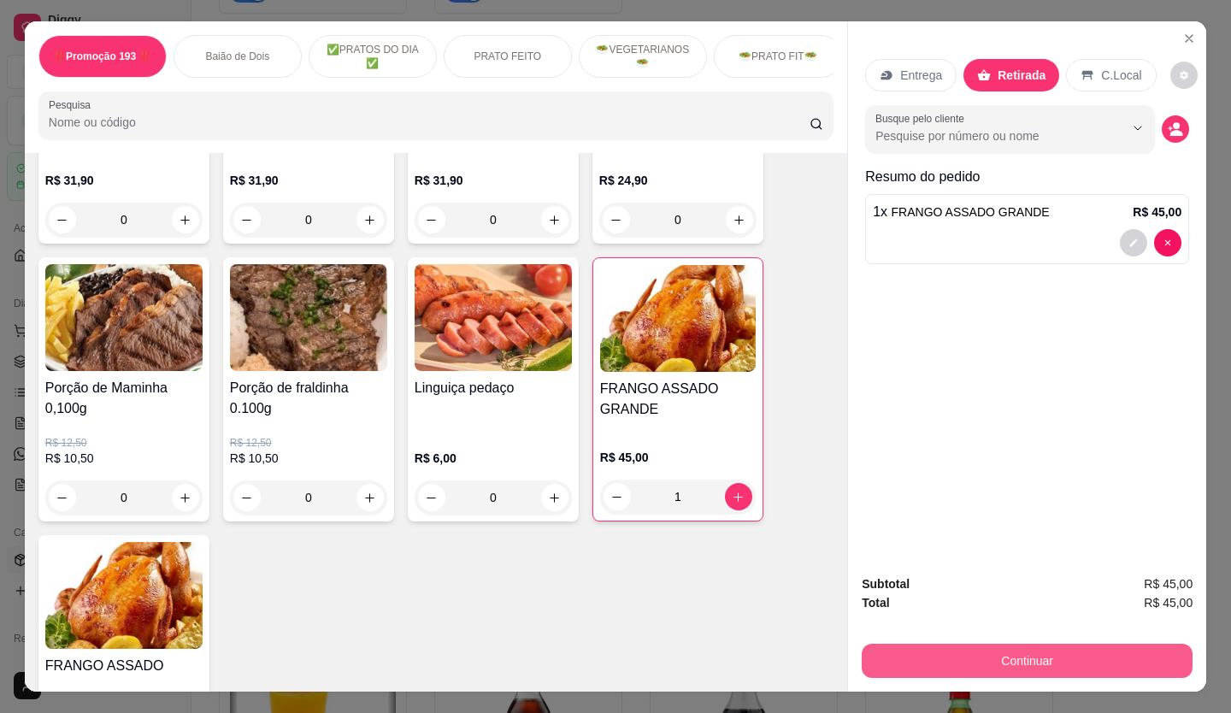
click at [1050, 656] on button "Continuar" at bounding box center [1027, 661] width 331 height 34
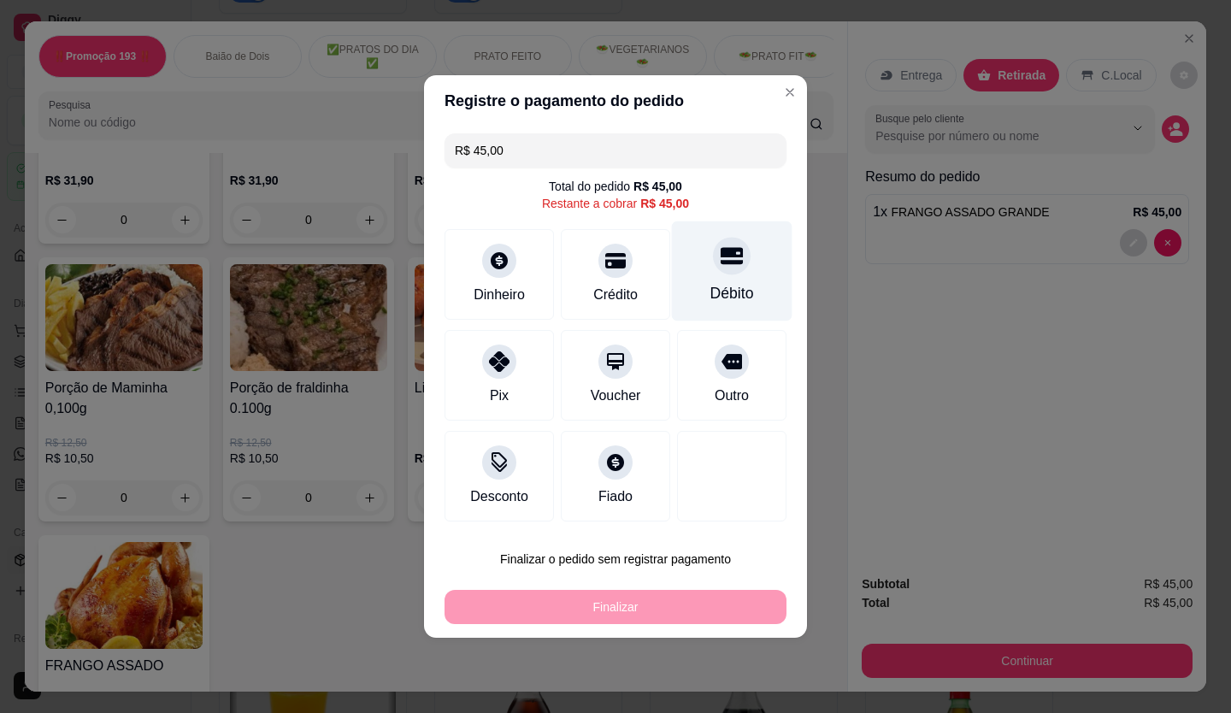
click at [721, 263] on icon at bounding box center [732, 256] width 22 height 17
type input "R$ 0,00"
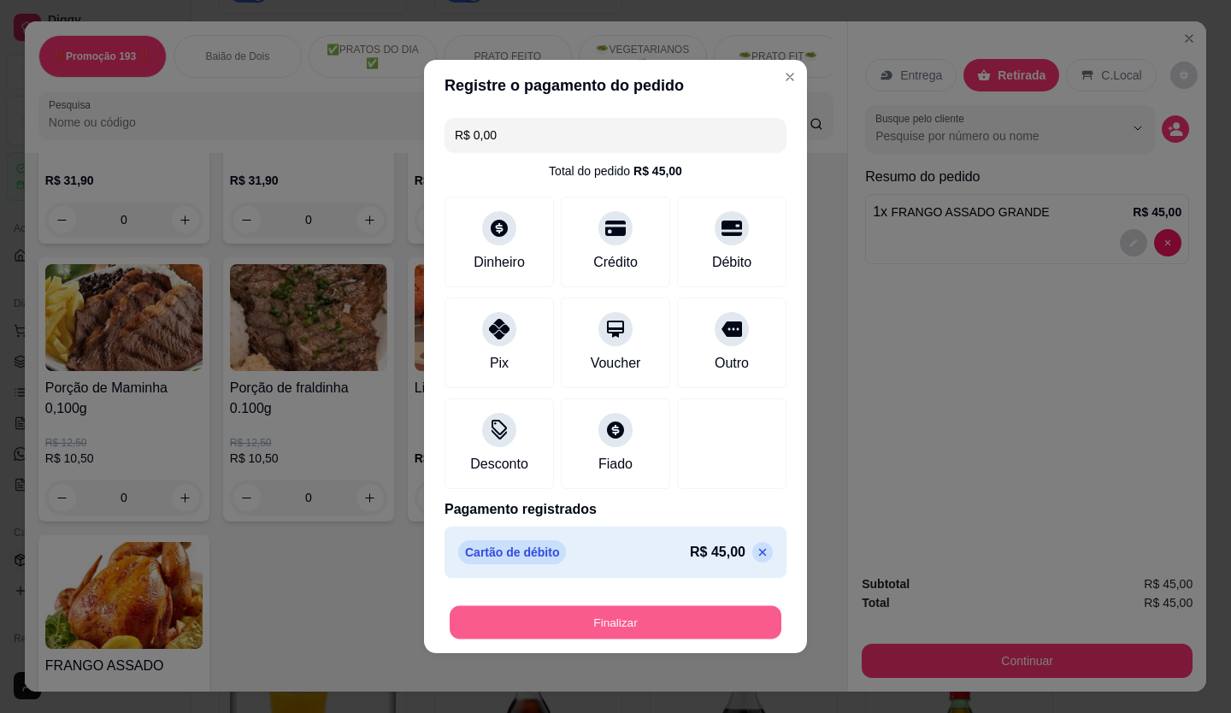
click at [629, 608] on button "Finalizar" at bounding box center [616, 622] width 332 height 33
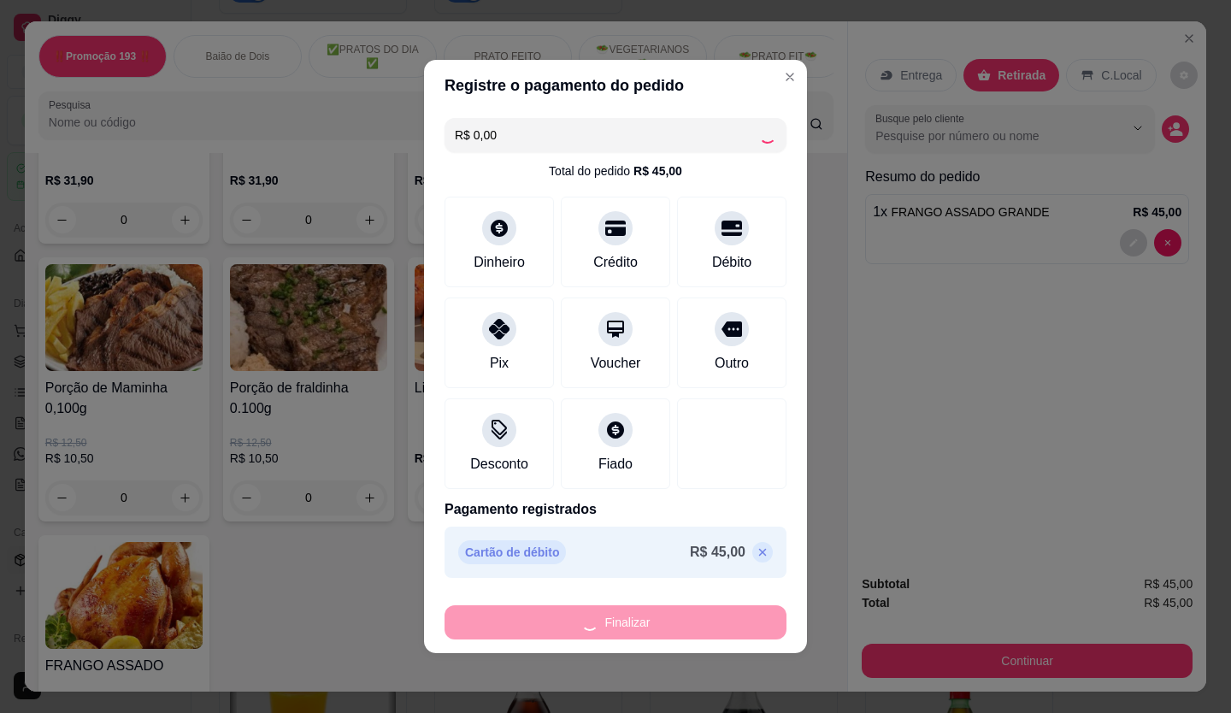
type input "0"
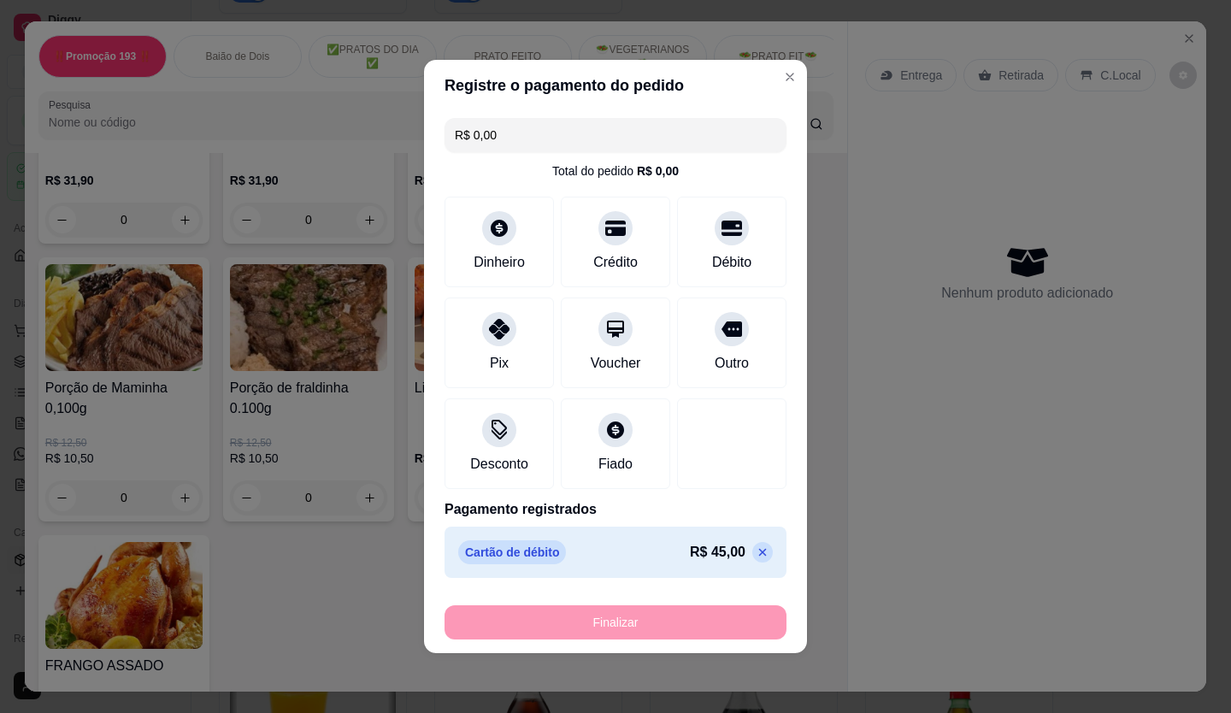
type input "-R$ 45,00"
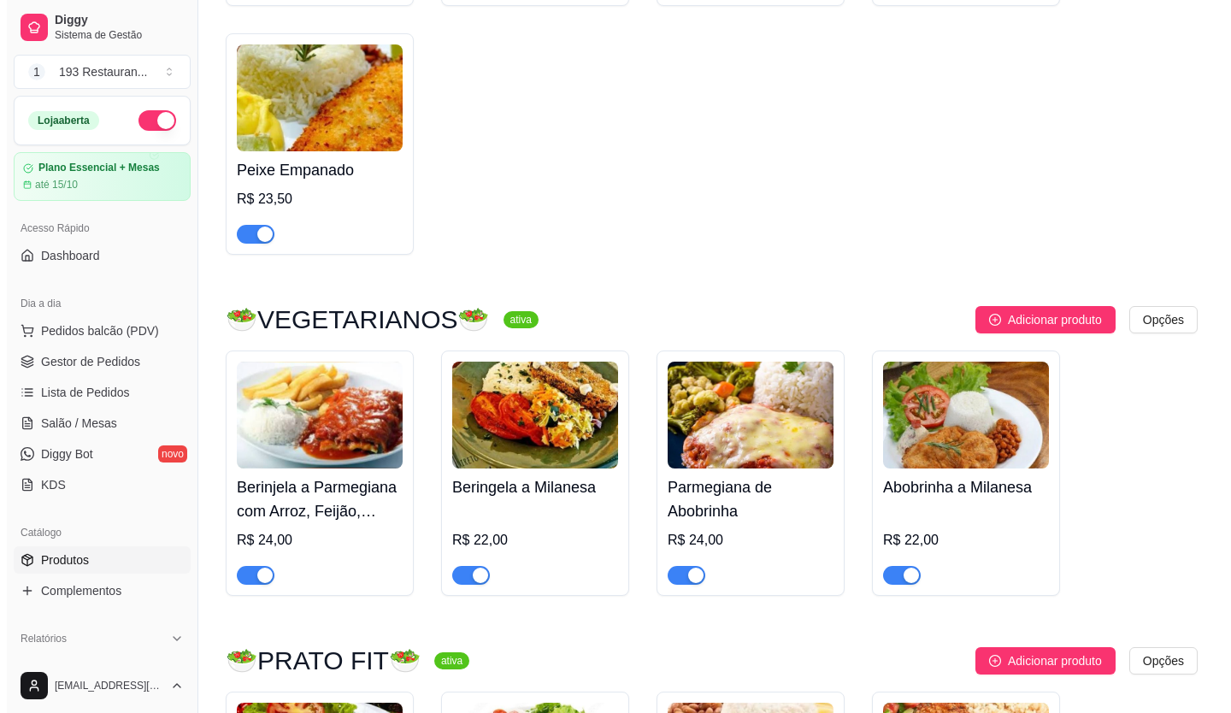
scroll to position [2393, 0]
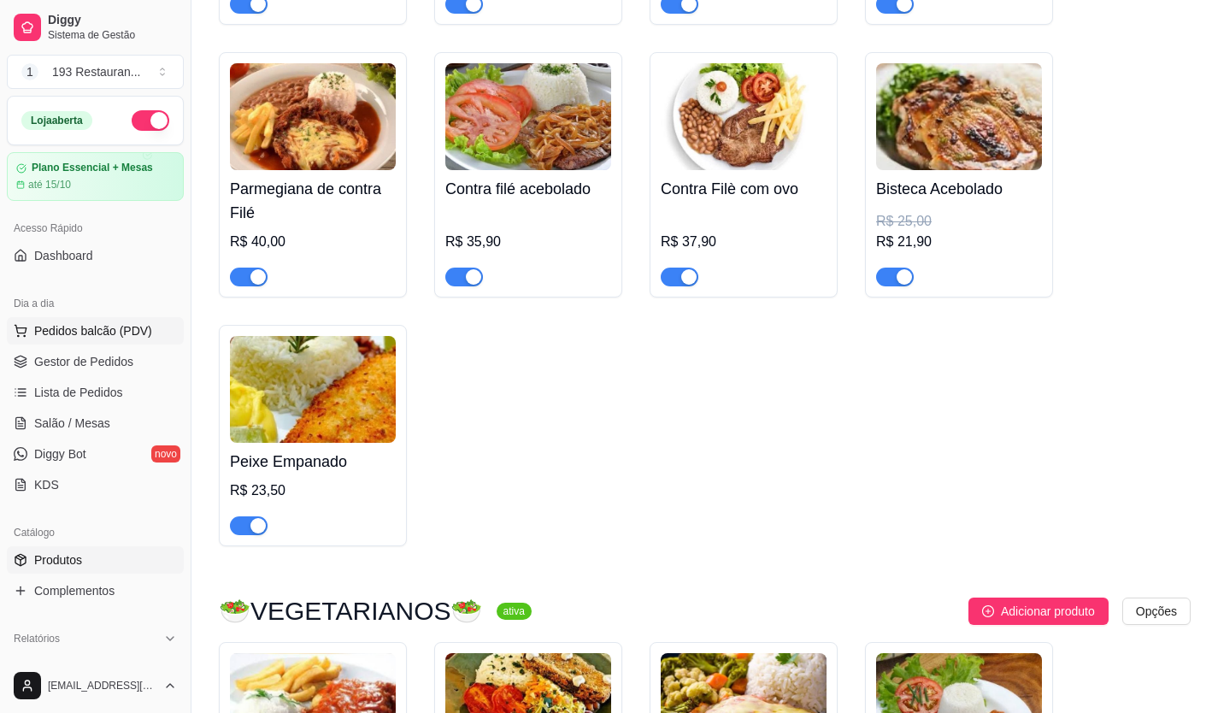
click at [127, 323] on span "Pedidos balcão (PDV)" at bounding box center [93, 330] width 118 height 17
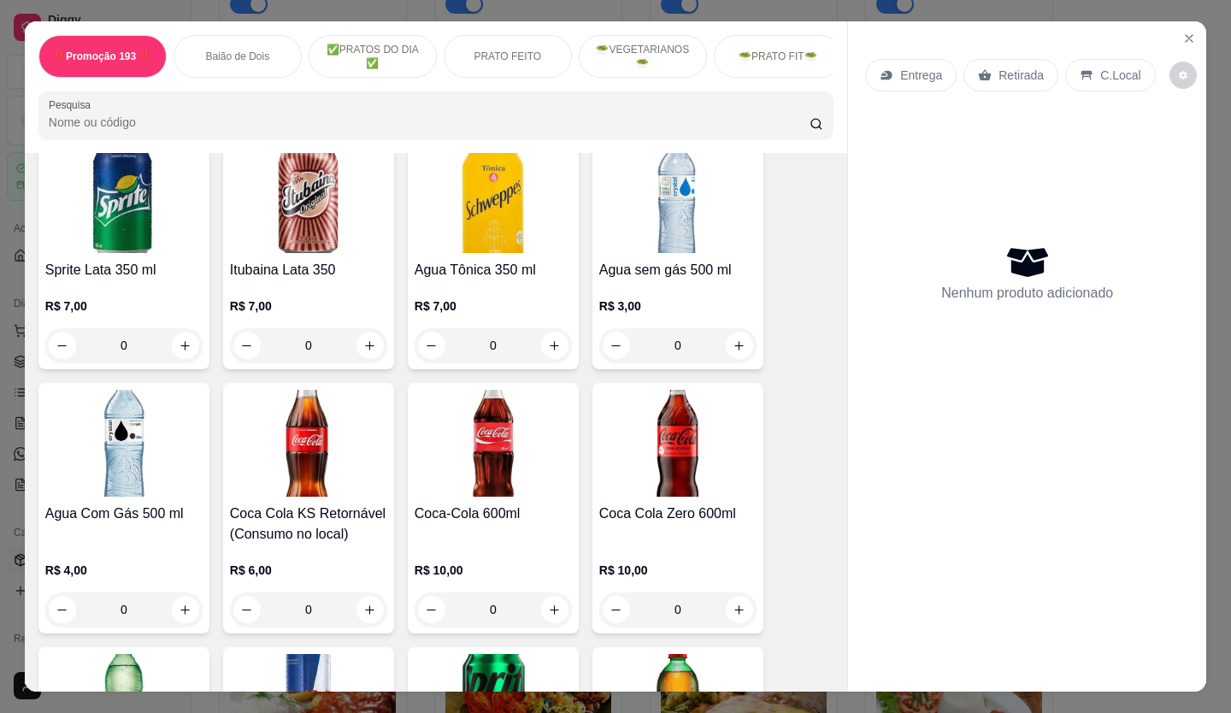
scroll to position [5898, 0]
drag, startPoint x: 120, startPoint y: 15, endPoint x: 168, endPoint y: 34, distance: 51.7
click at [126, 17] on div "‼️Promoção 193 ‼️ Baião de Dois ✅PRATOS DO DIA ✅ PRATO FEITO 🥗VEGETARIANOS🥗 🥗PR…" at bounding box center [615, 356] width 1231 height 713
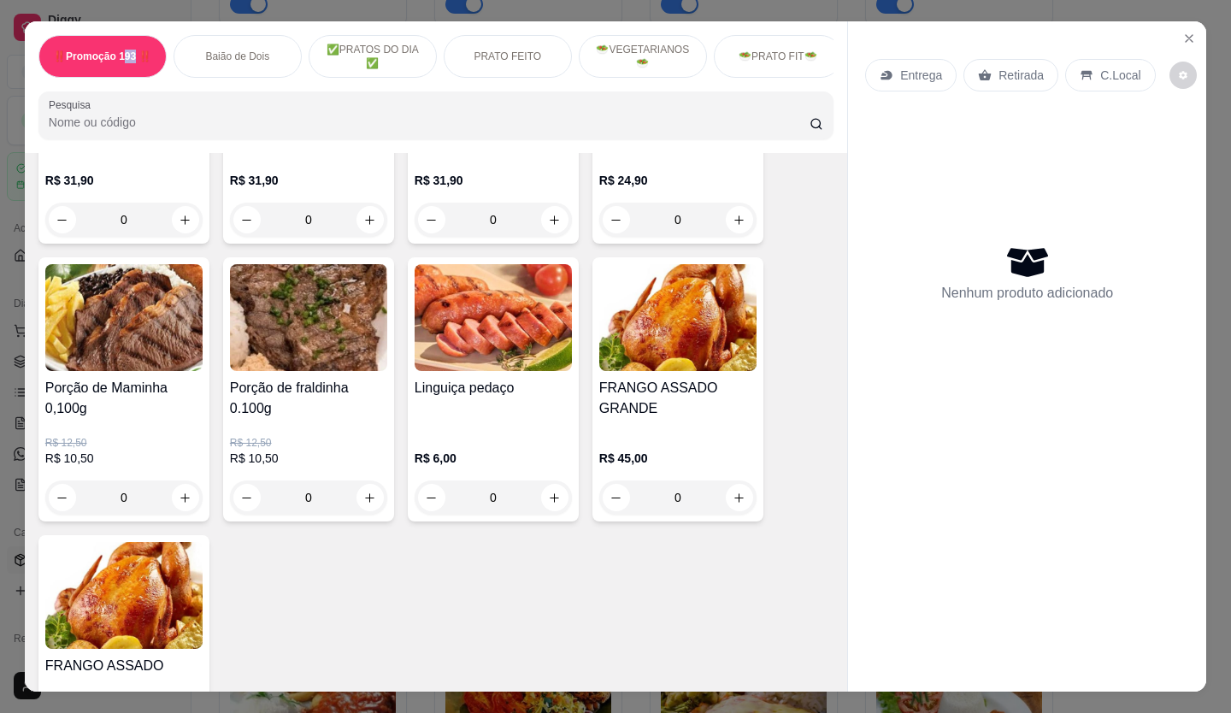
scroll to position [3590, 0]
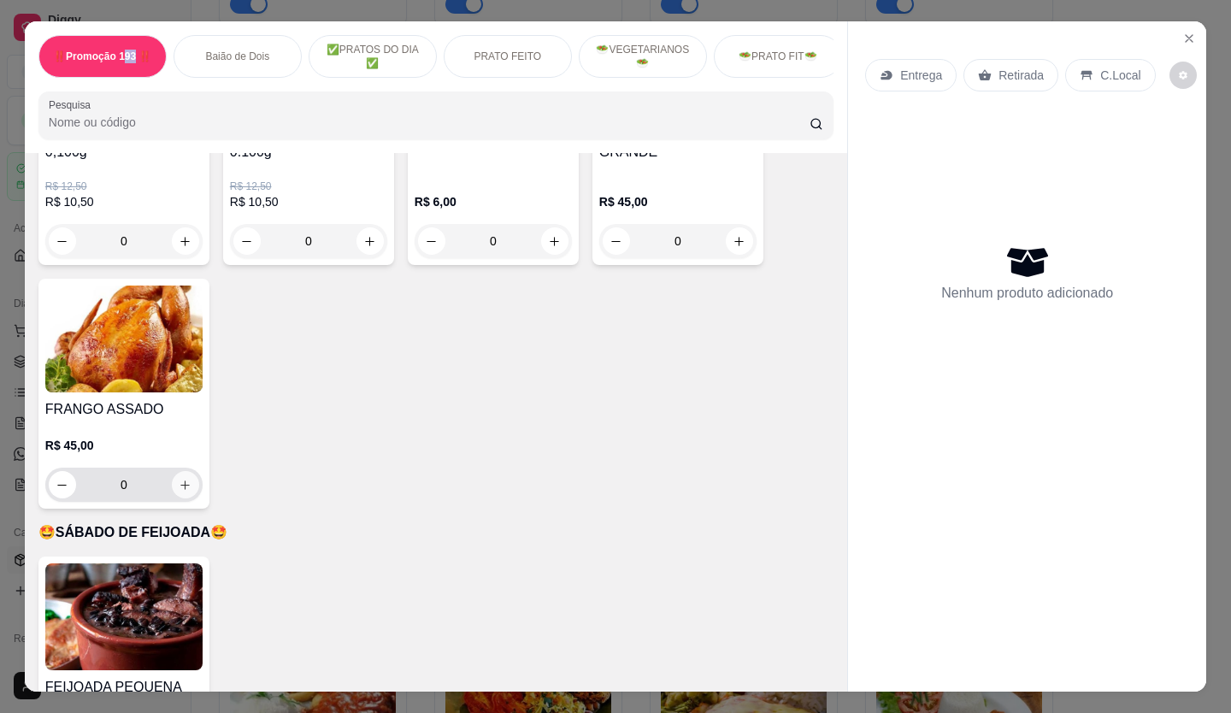
click at [185, 479] on icon "increase-product-quantity" at bounding box center [185, 485] width 13 height 13
type input "1"
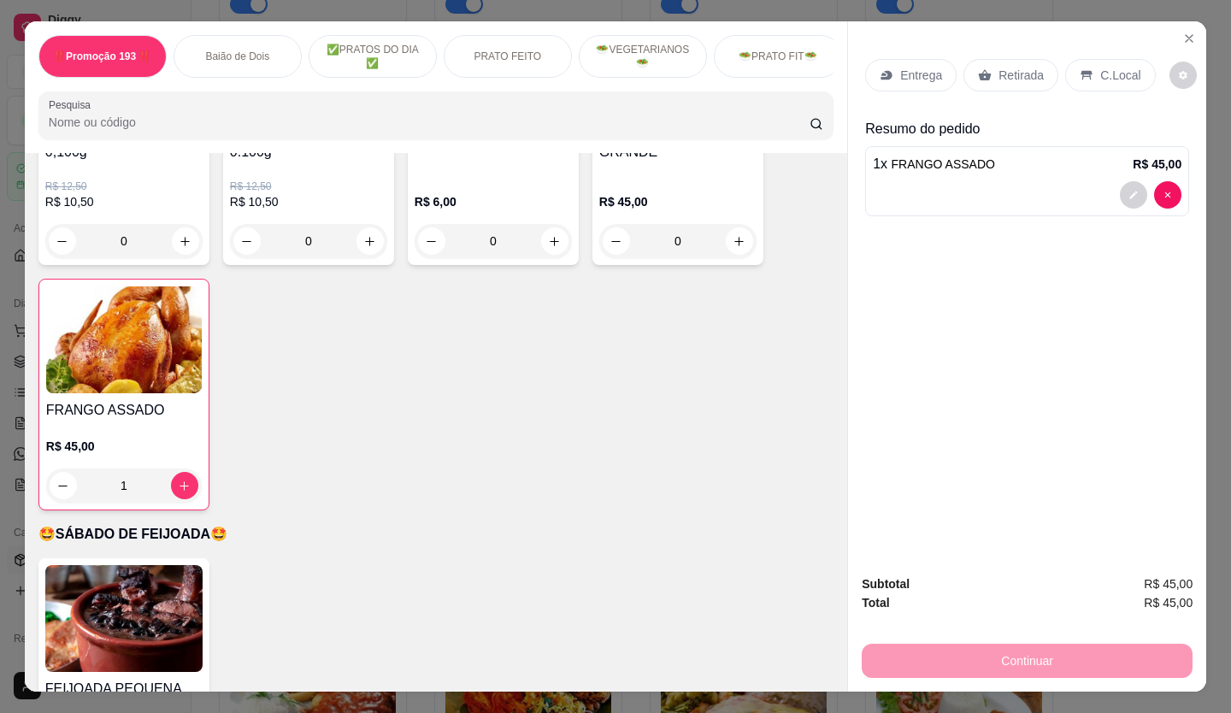
click at [1022, 67] on p "Retirada" at bounding box center [1020, 75] width 45 height 17
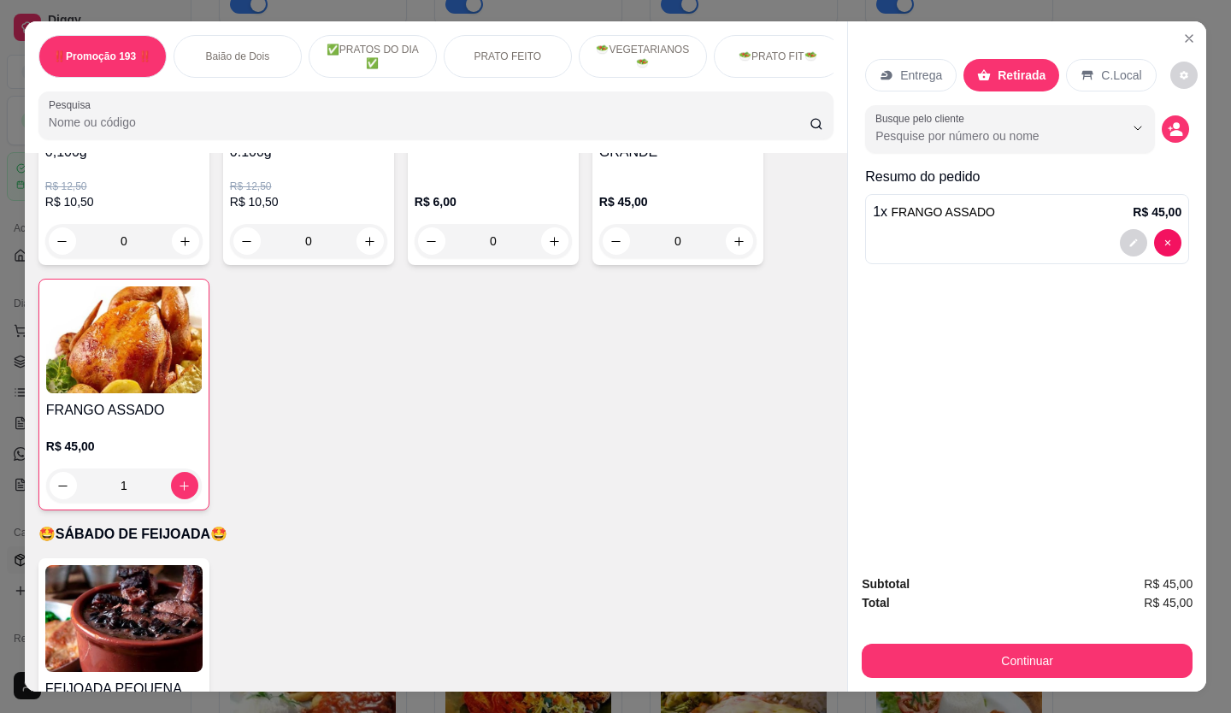
click at [957, 644] on button "Continuar" at bounding box center [1027, 661] width 331 height 34
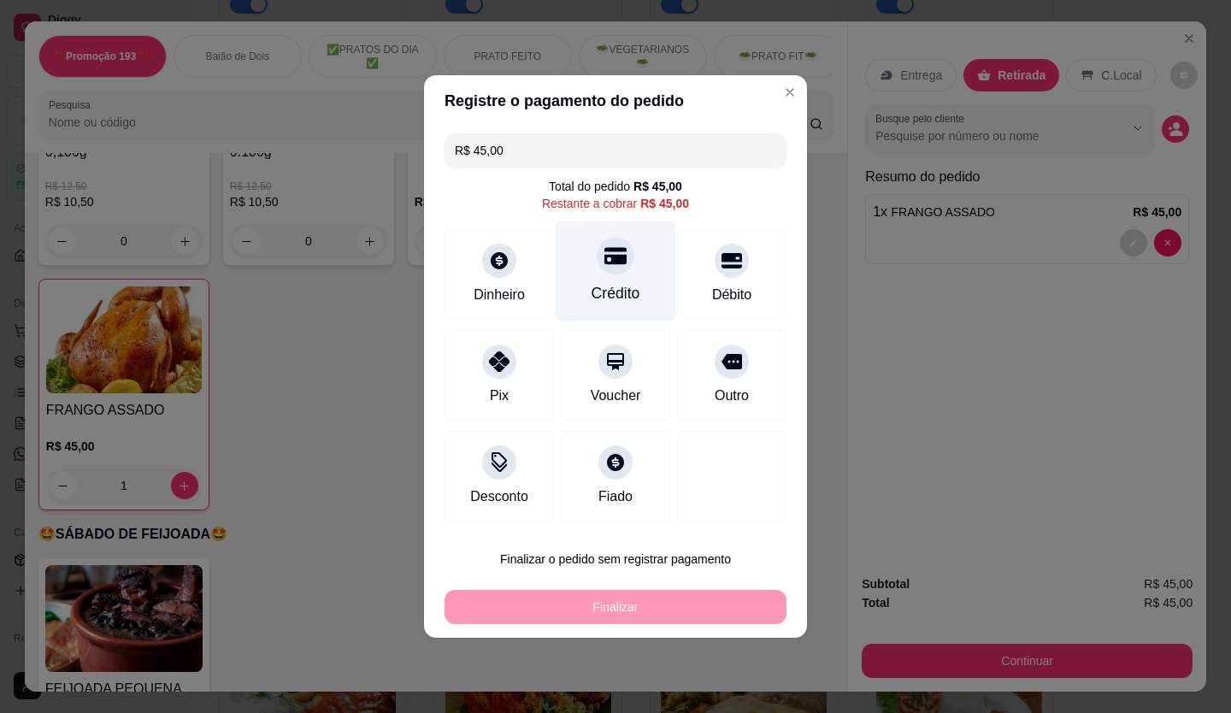
click at [576, 280] on div "Crédito" at bounding box center [616, 271] width 121 height 100
type input "R$ 0,00"
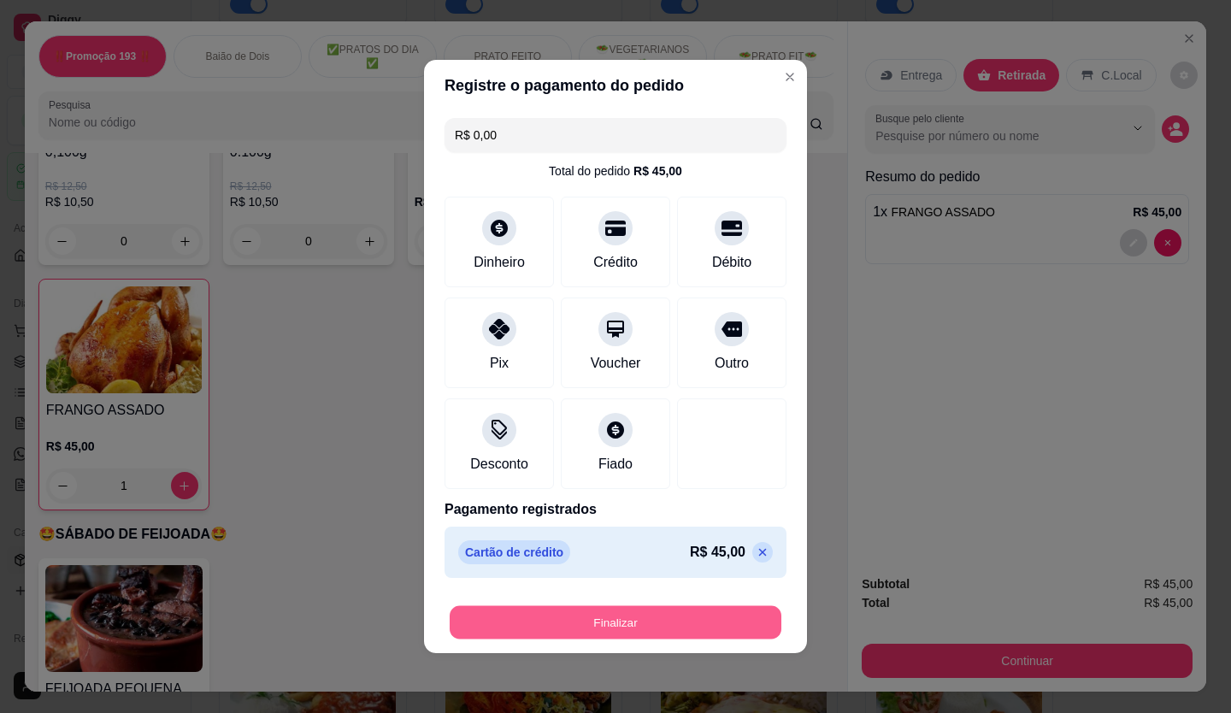
click at [656, 612] on button "Finalizar" at bounding box center [616, 622] width 332 height 33
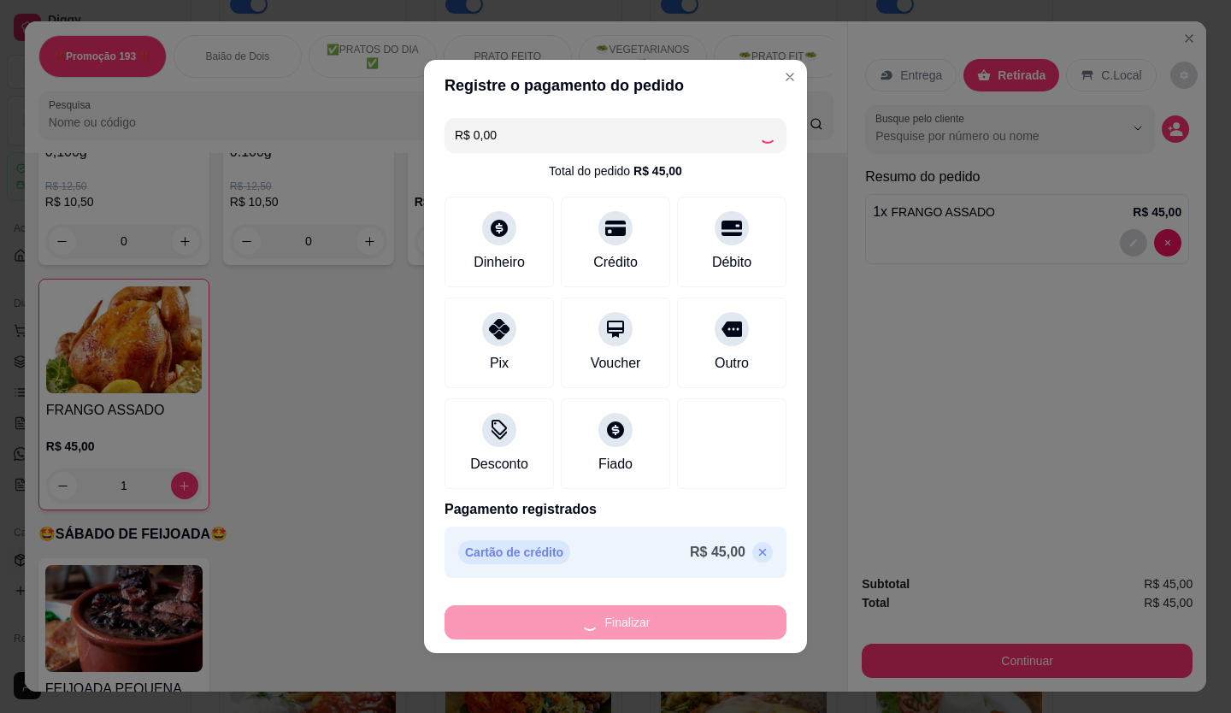
type input "0"
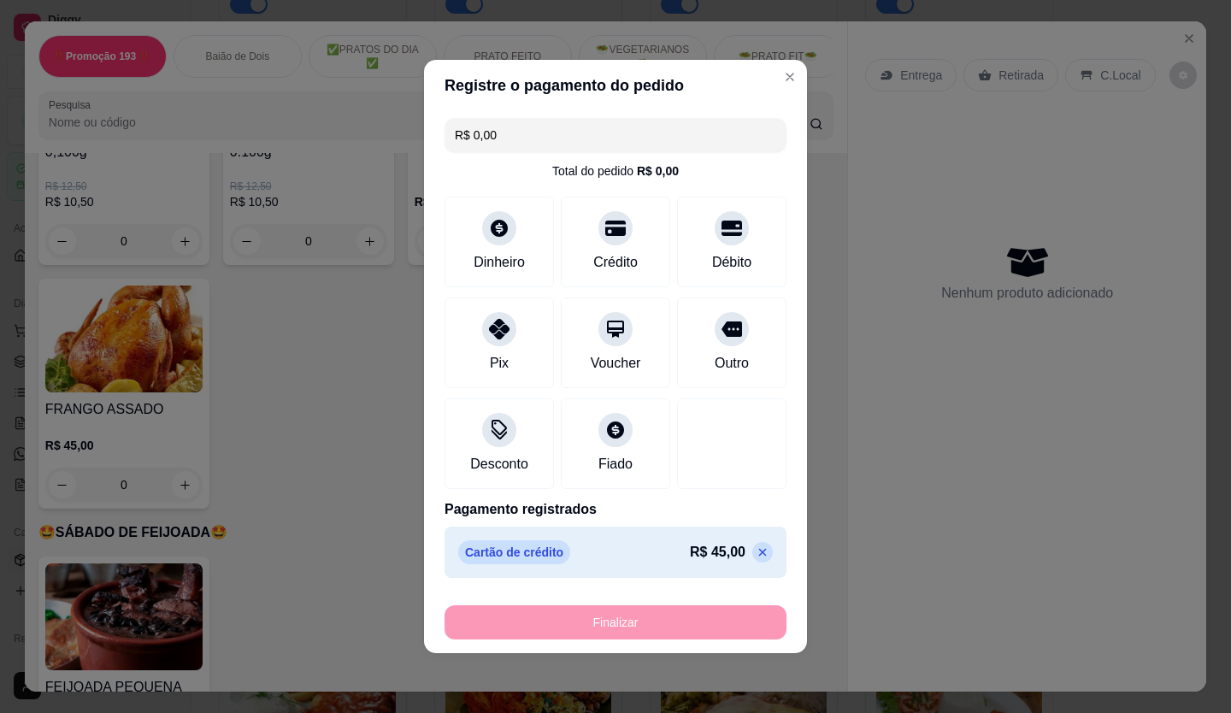
type input "-R$ 45,00"
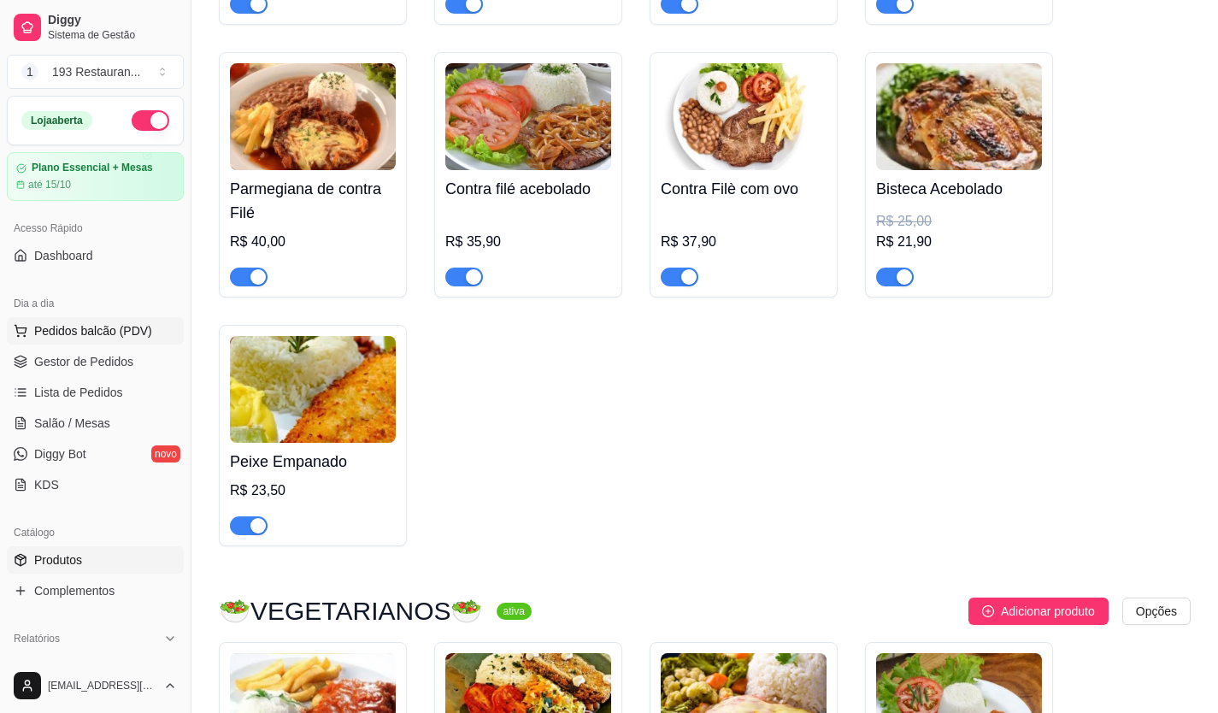
click at [135, 330] on span "Pedidos balcão (PDV)" at bounding box center [93, 330] width 118 height 17
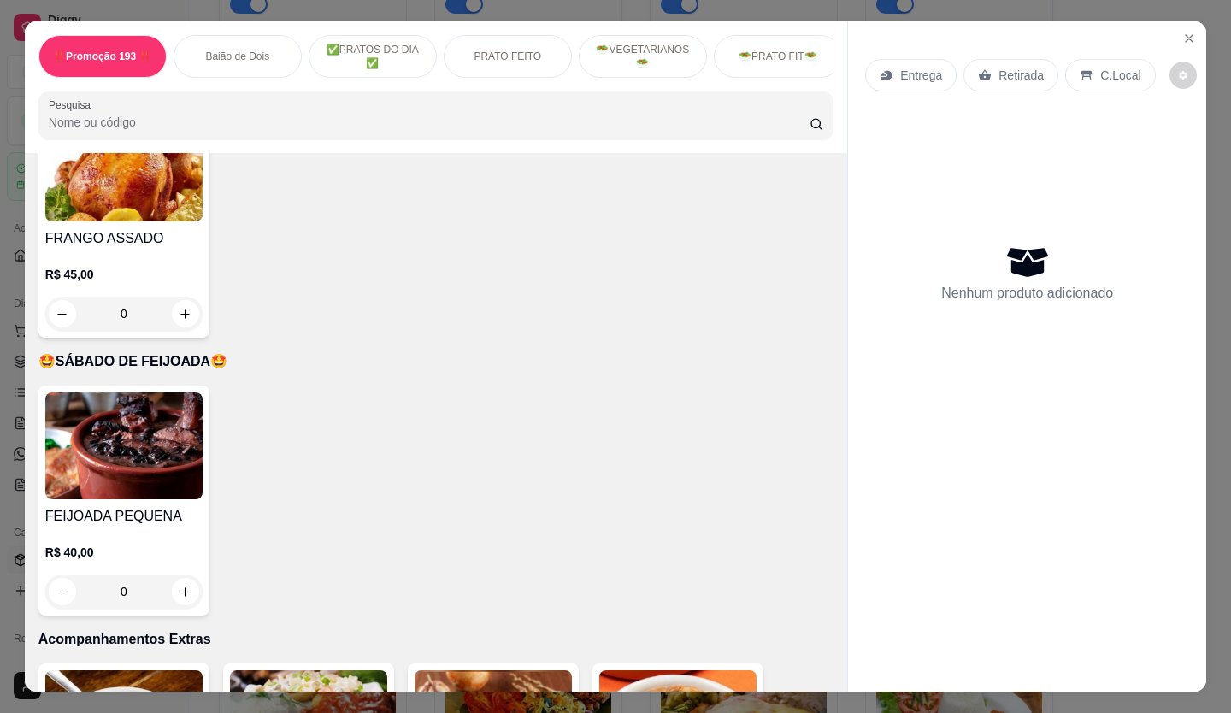
scroll to position [3676, 0]
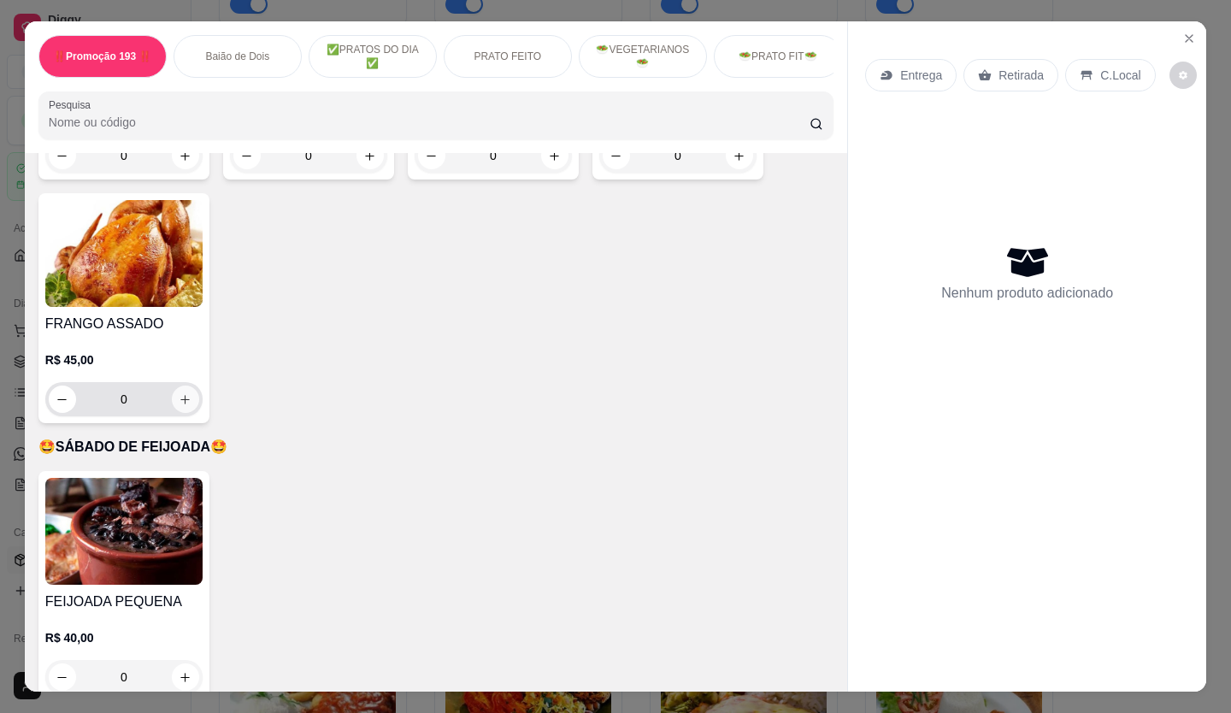
click at [179, 393] on icon "increase-product-quantity" at bounding box center [185, 399] width 13 height 13
type input "1"
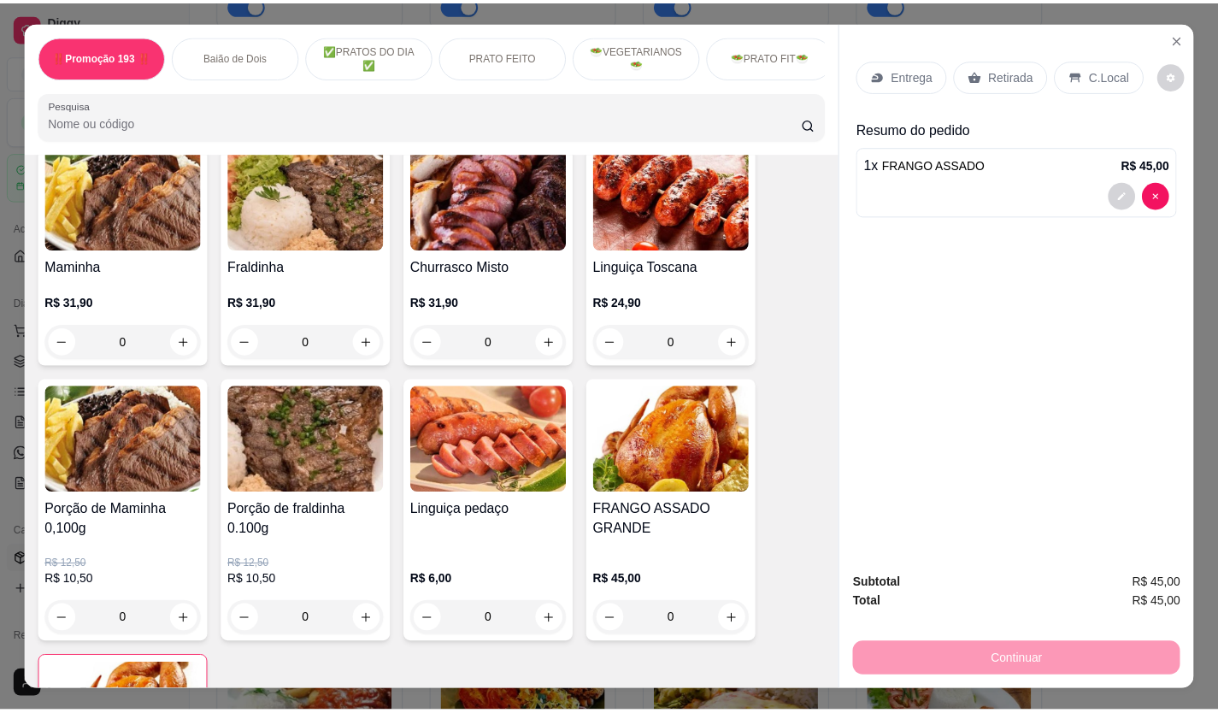
scroll to position [3297, 0]
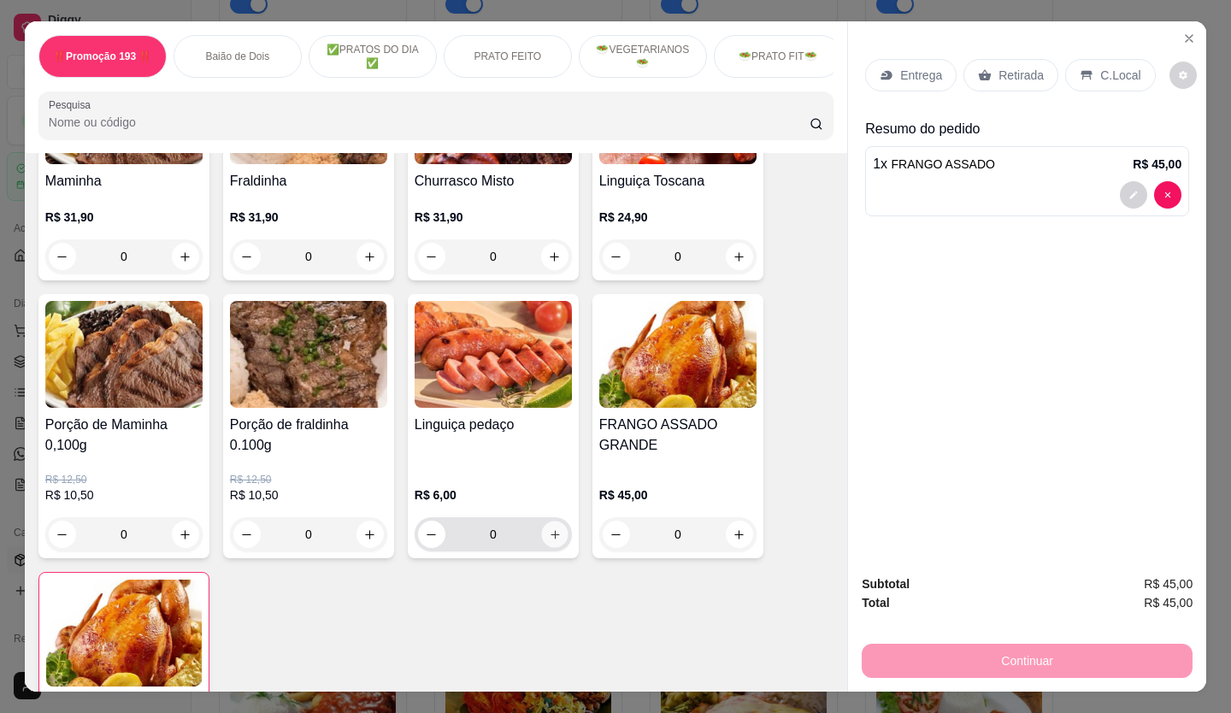
click at [550, 528] on icon "increase-product-quantity" at bounding box center [555, 534] width 13 height 13
type input "1"
click at [1028, 67] on p "Retirada" at bounding box center [1020, 75] width 45 height 17
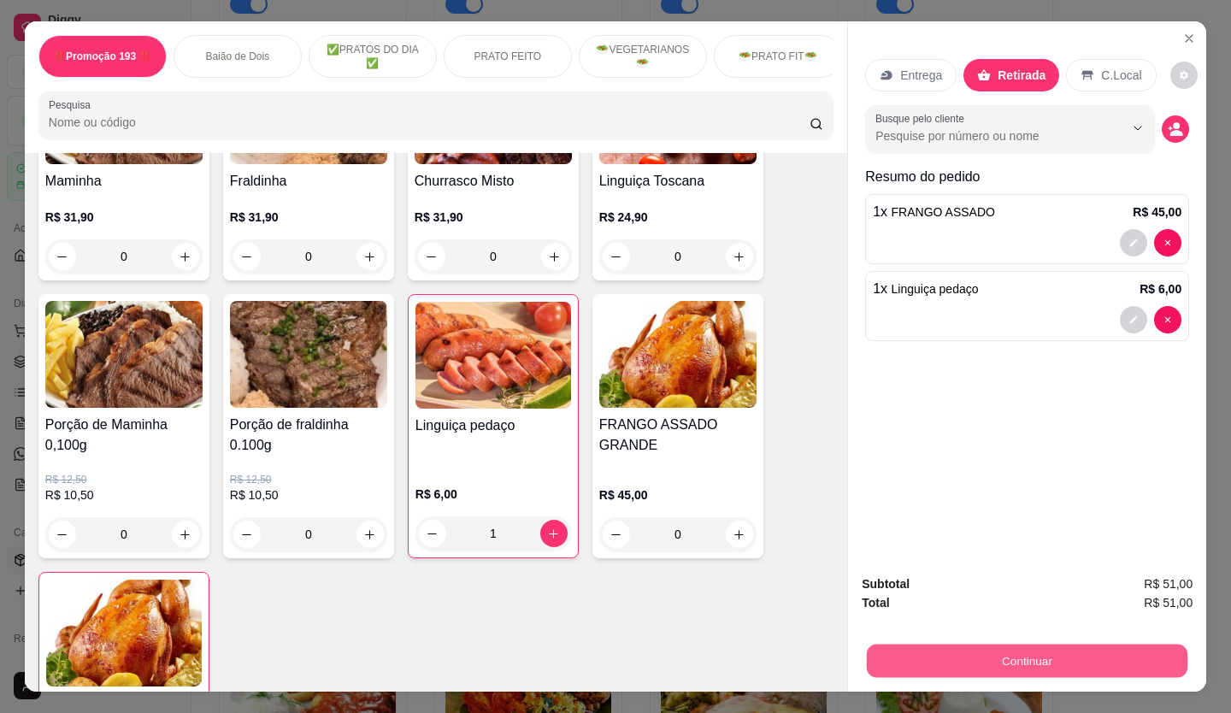
click at [920, 647] on button "Continuar" at bounding box center [1027, 661] width 321 height 33
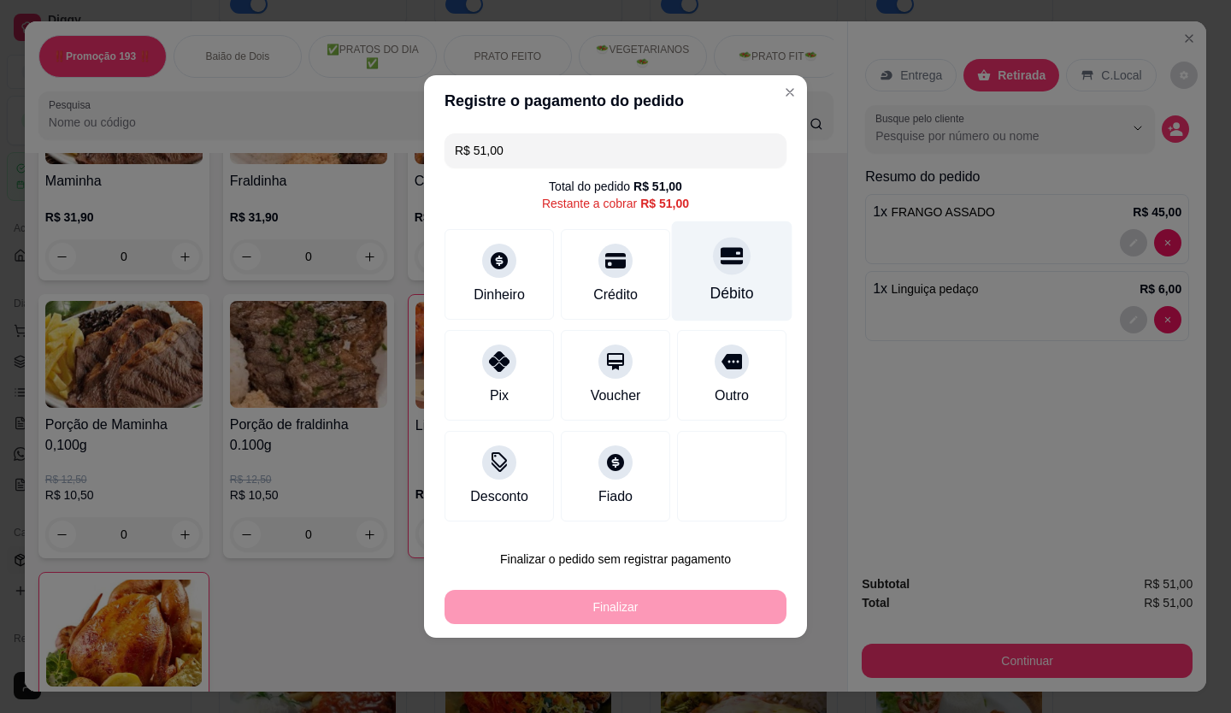
click at [726, 281] on div "Débito" at bounding box center [732, 271] width 121 height 100
type input "R$ 0,00"
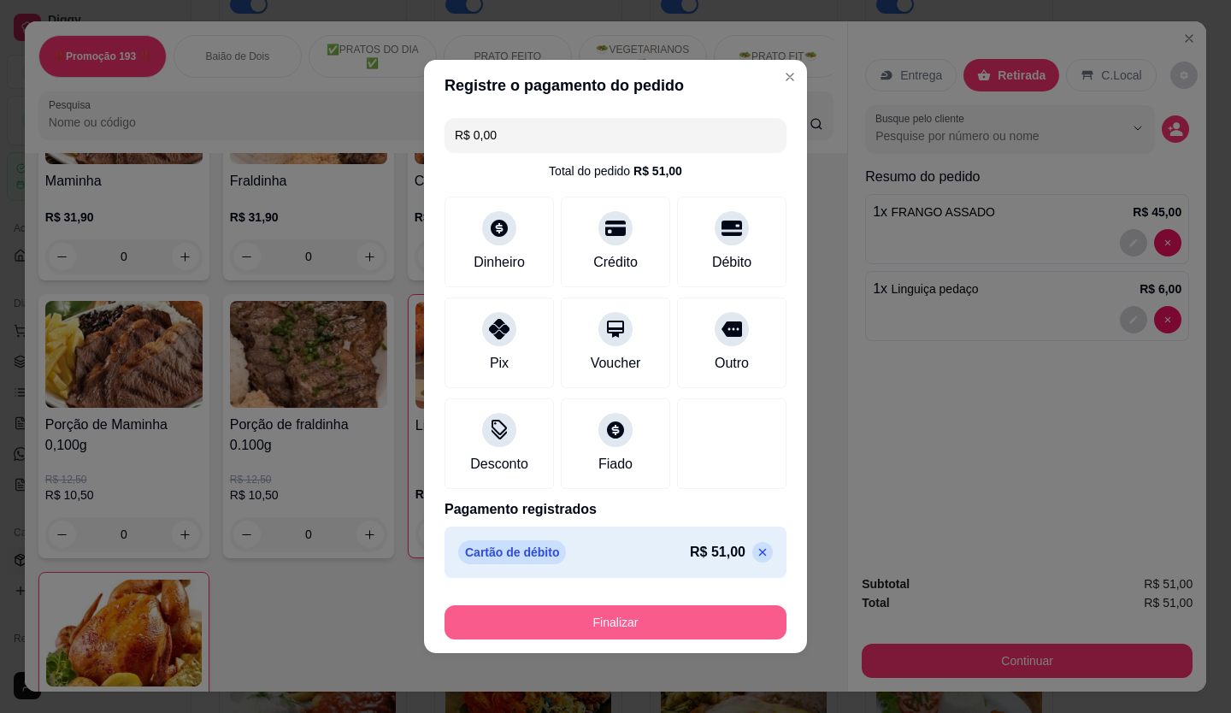
click at [650, 635] on button "Finalizar" at bounding box center [615, 622] width 342 height 34
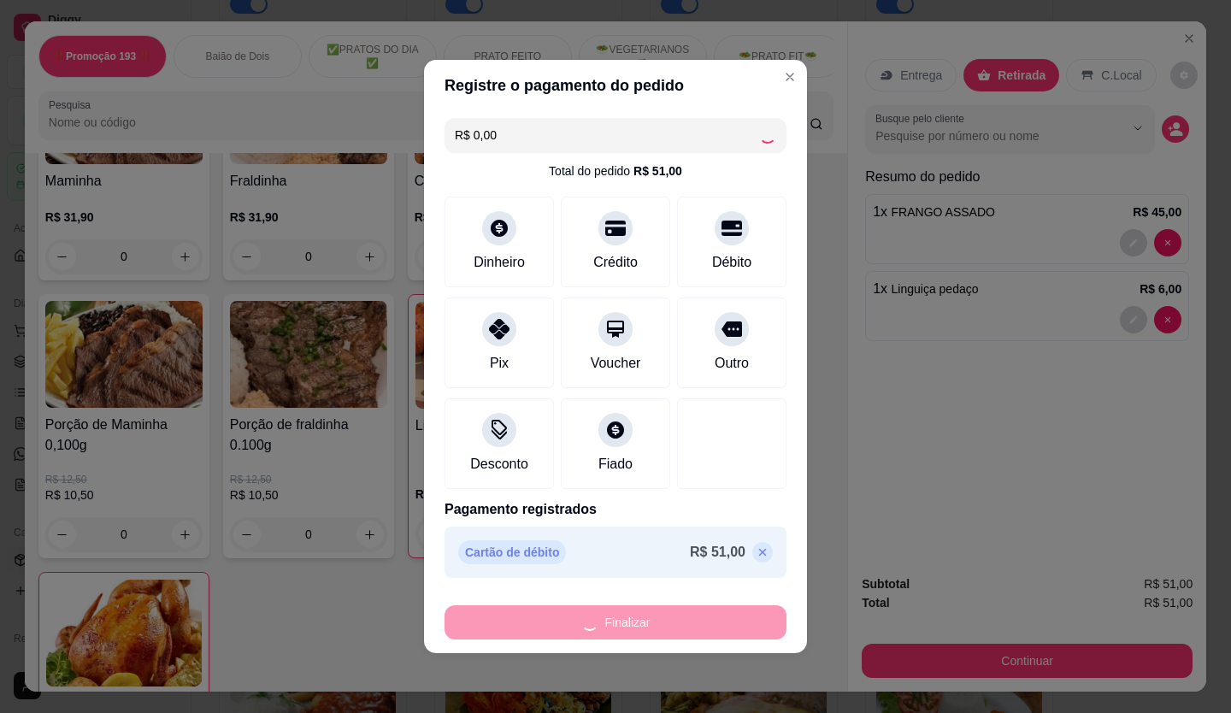
type input "0"
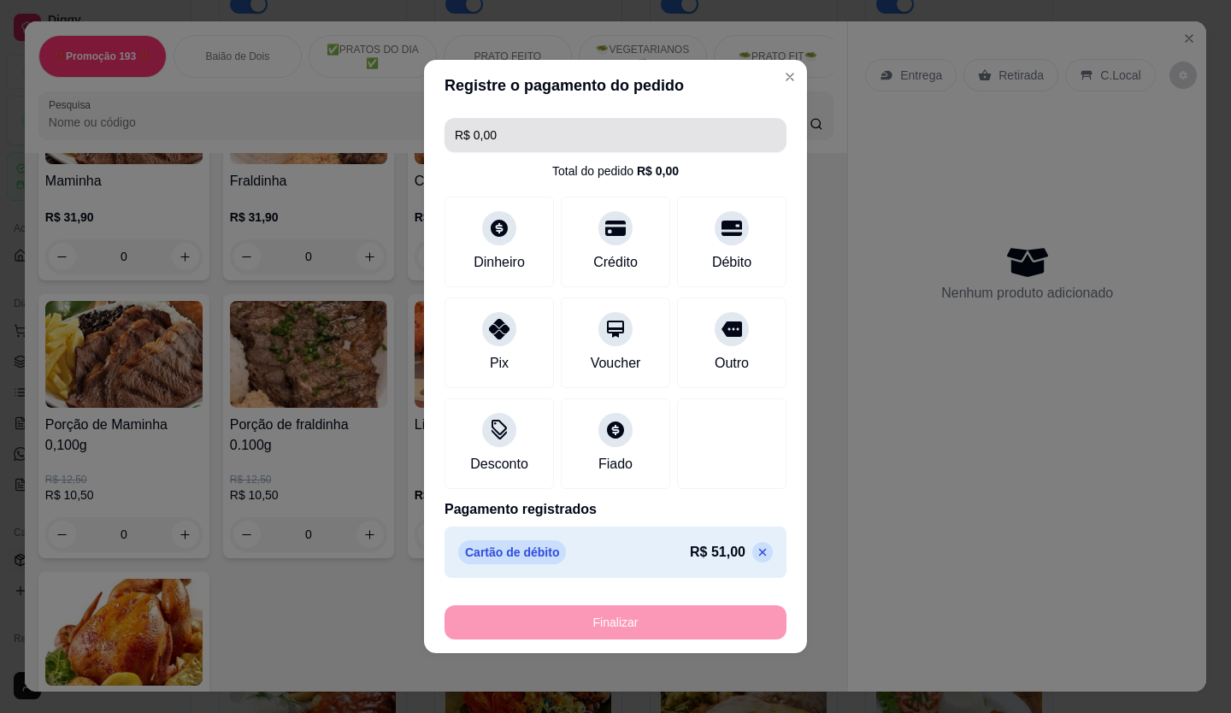
type input "-R$ 51,00"
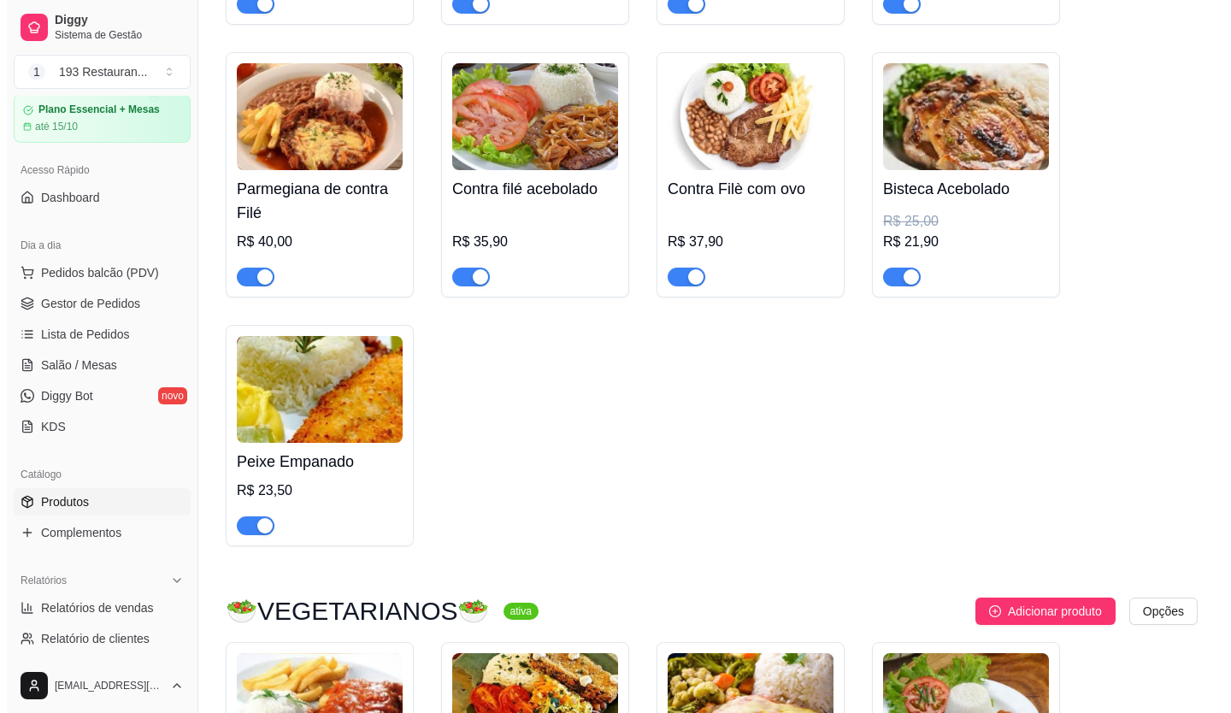
scroll to position [85, 0]
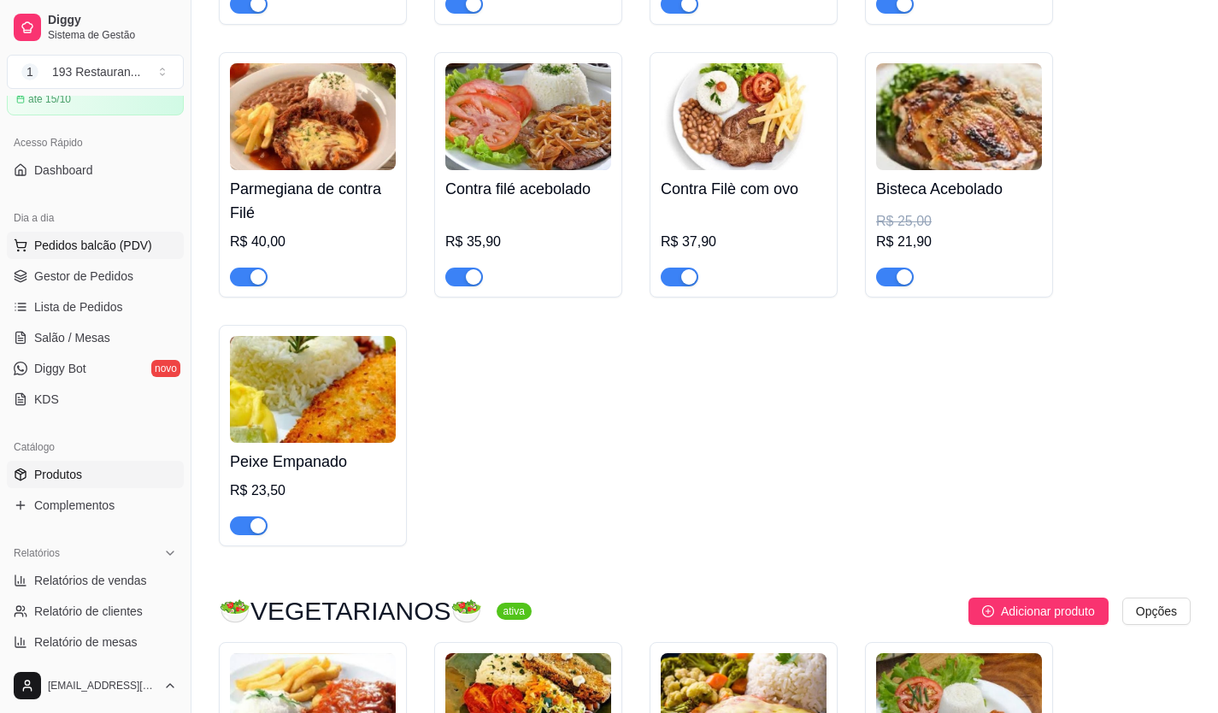
click at [126, 246] on span "Pedidos balcão (PDV)" at bounding box center [93, 245] width 118 height 17
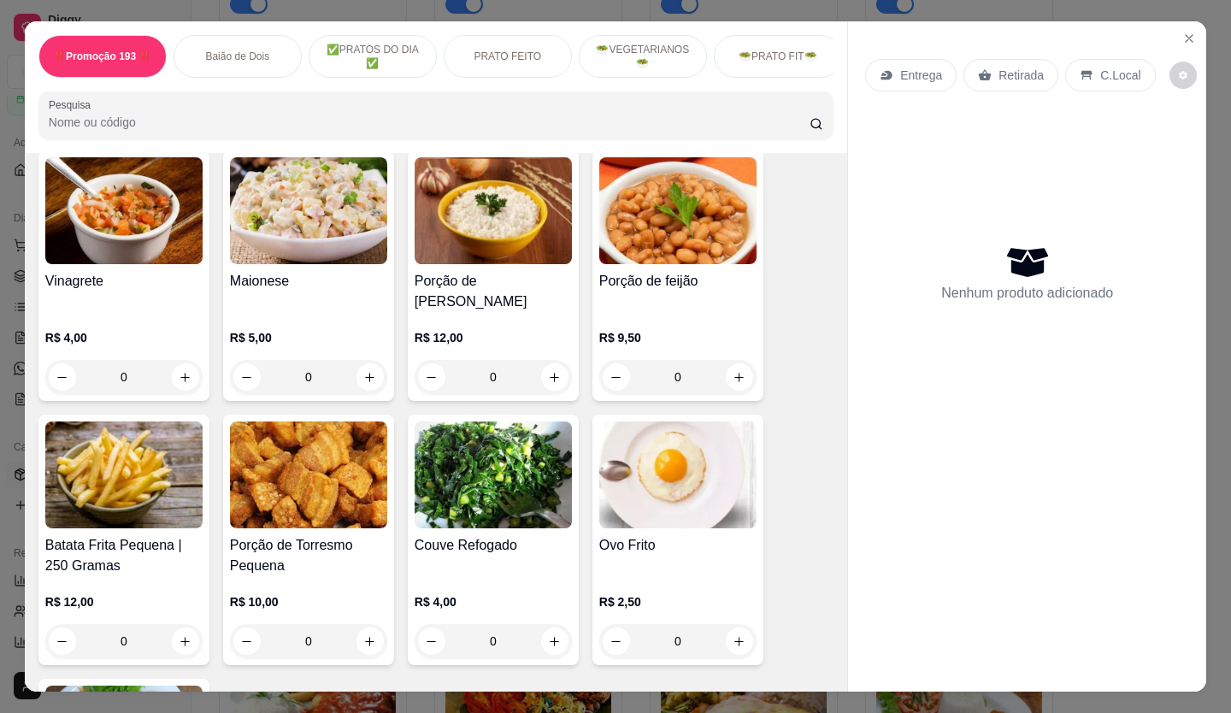
scroll to position [4188, 0]
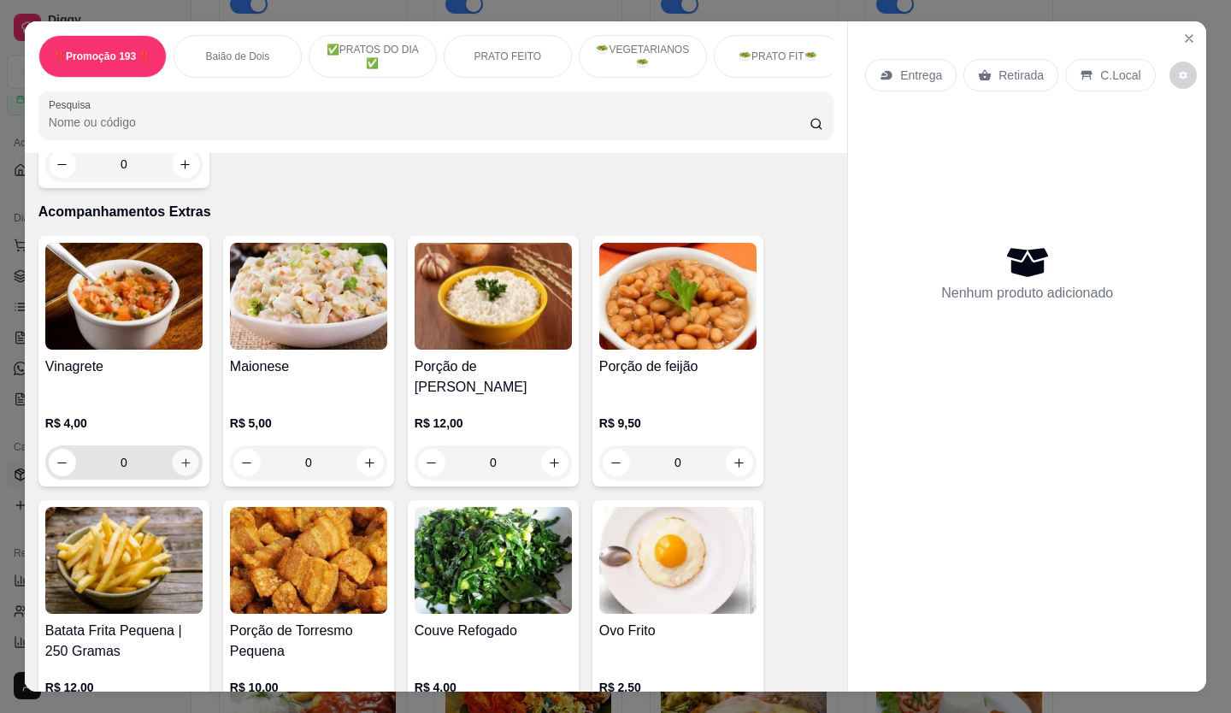
click at [172, 450] on button "increase-product-quantity" at bounding box center [185, 463] width 26 height 26
type input "1"
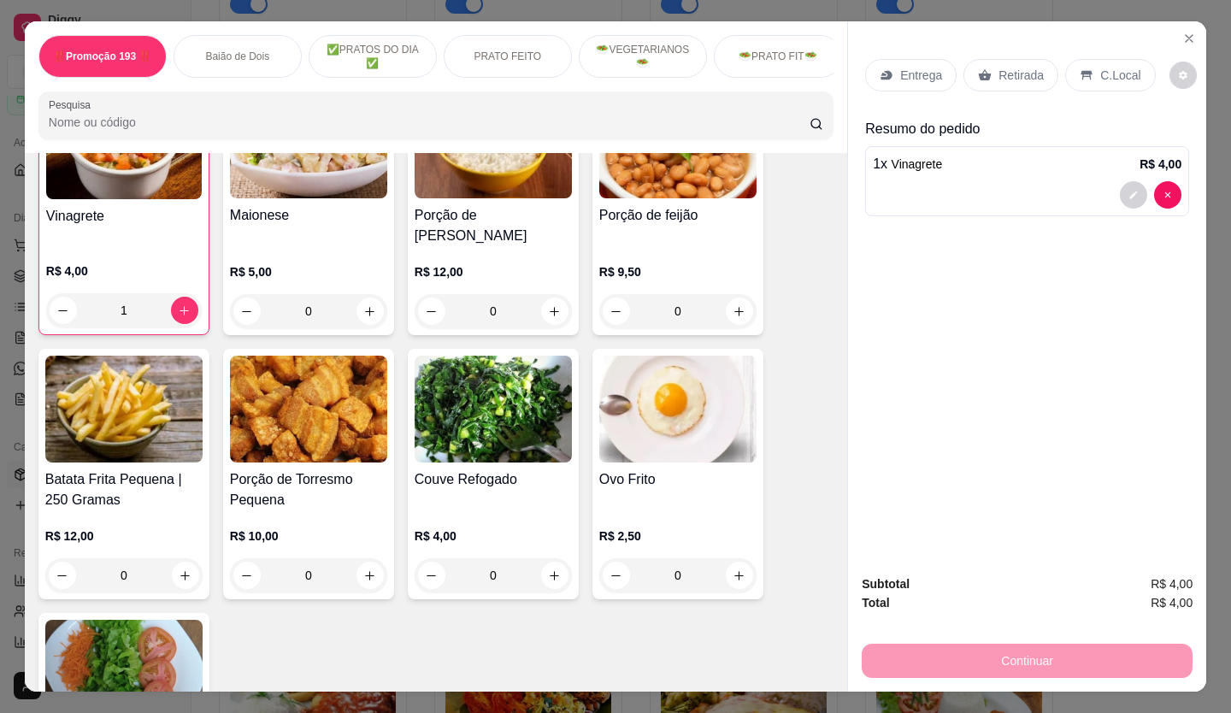
scroll to position [4359, 0]
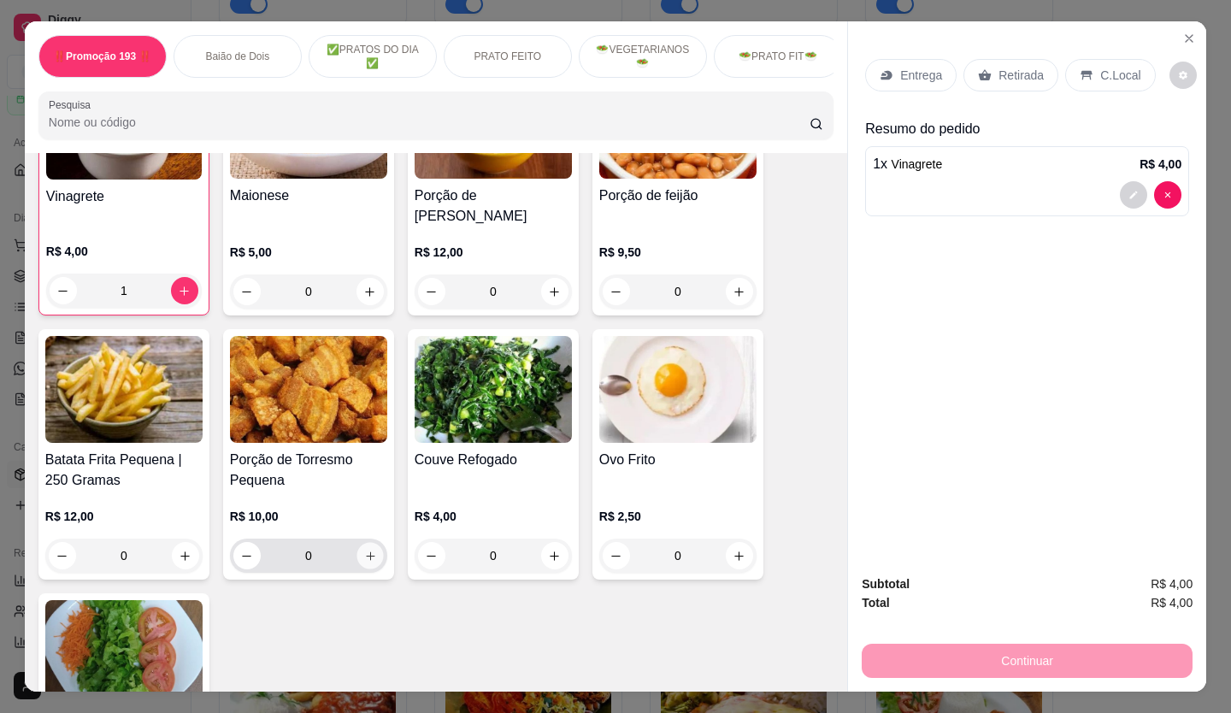
click at [372, 543] on button "increase-product-quantity" at bounding box center [369, 556] width 26 height 26
type input "1"
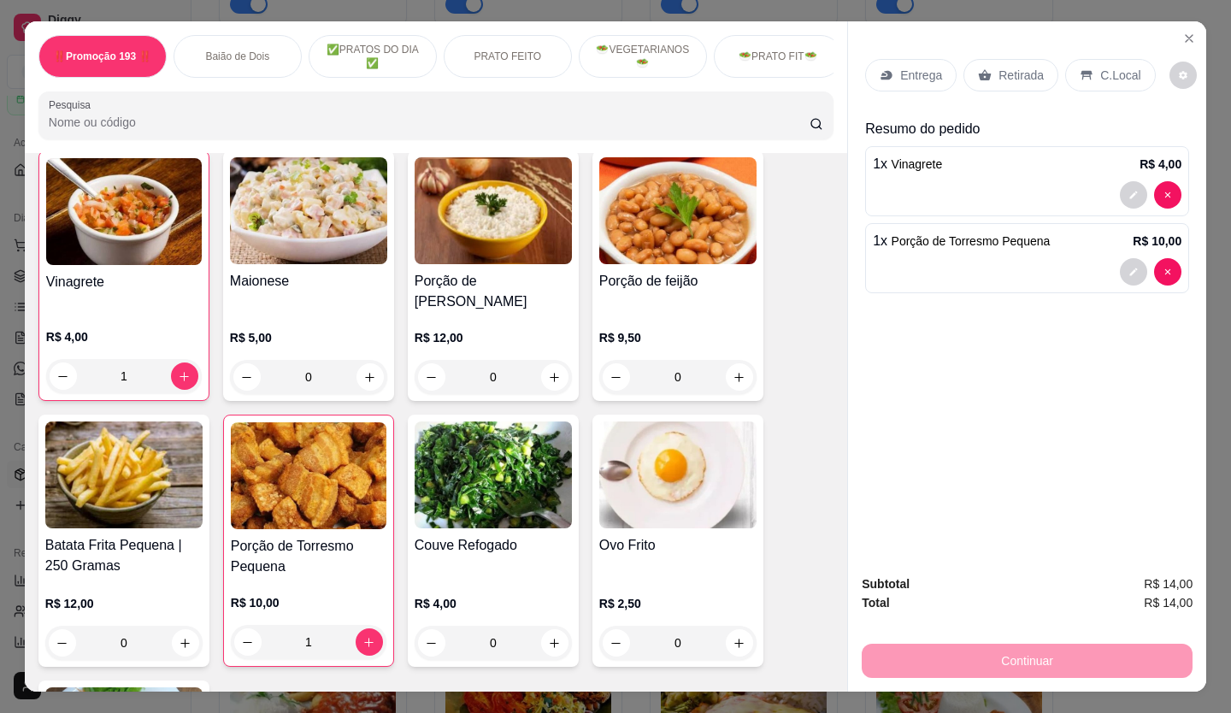
scroll to position [39, 0]
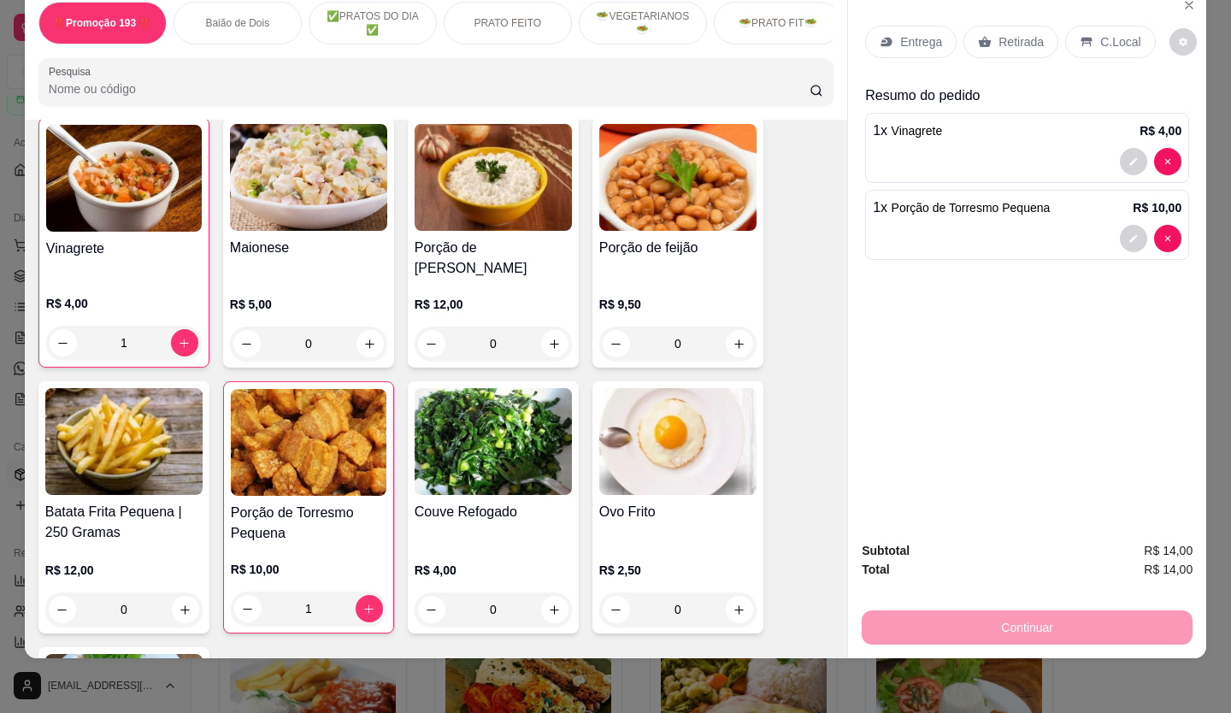
click at [978, 35] on icon at bounding box center [985, 42] width 14 height 14
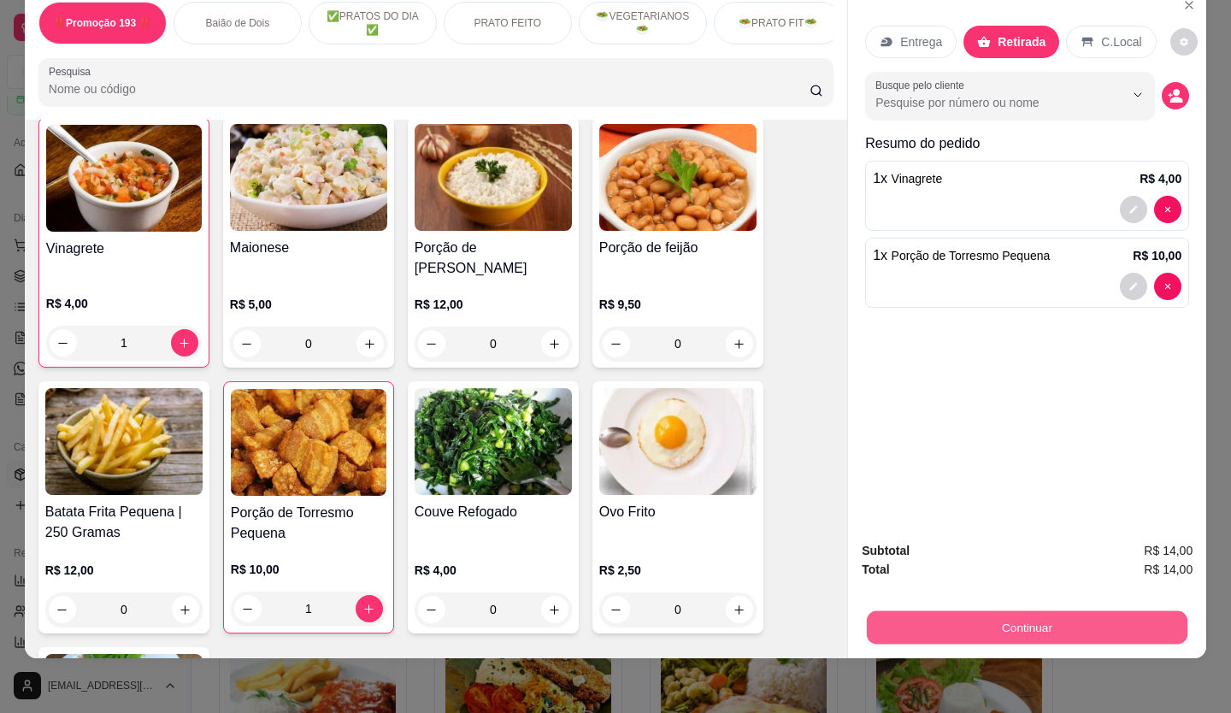
click at [903, 611] on button "Continuar" at bounding box center [1027, 627] width 321 height 33
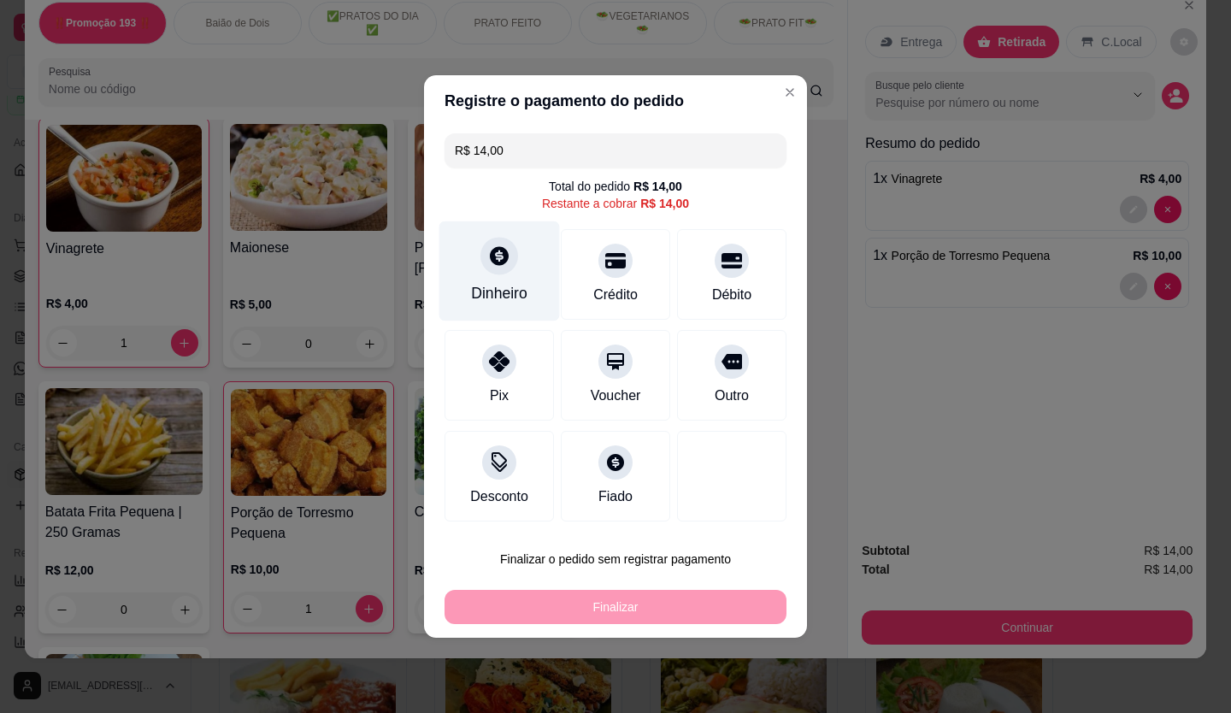
click at [492, 282] on div "Dinheiro" at bounding box center [499, 271] width 121 height 100
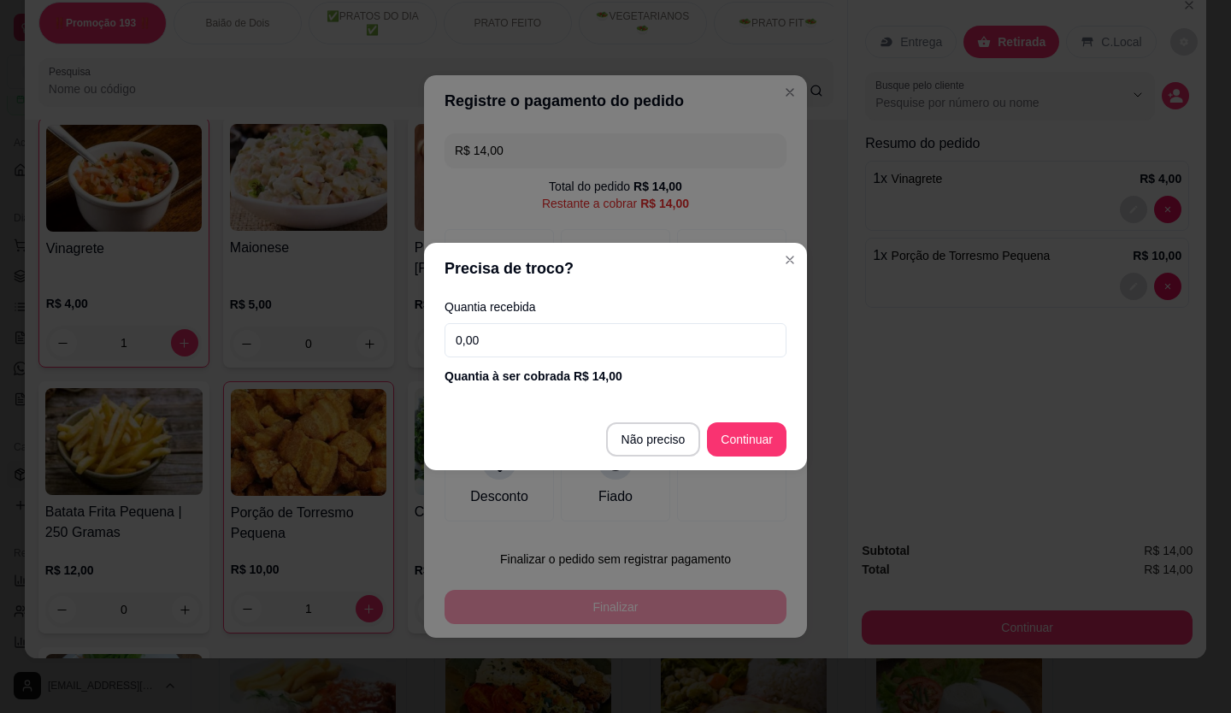
click at [533, 335] on input "0,00" at bounding box center [615, 340] width 342 height 34
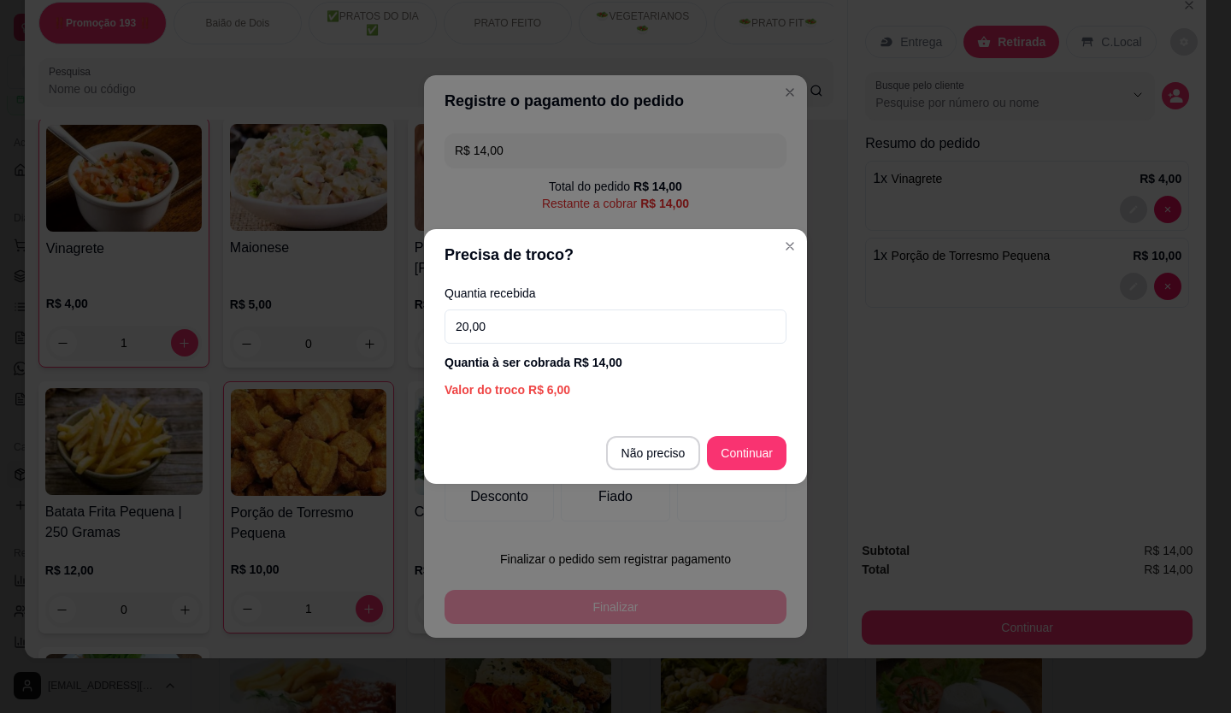
type input "20,00"
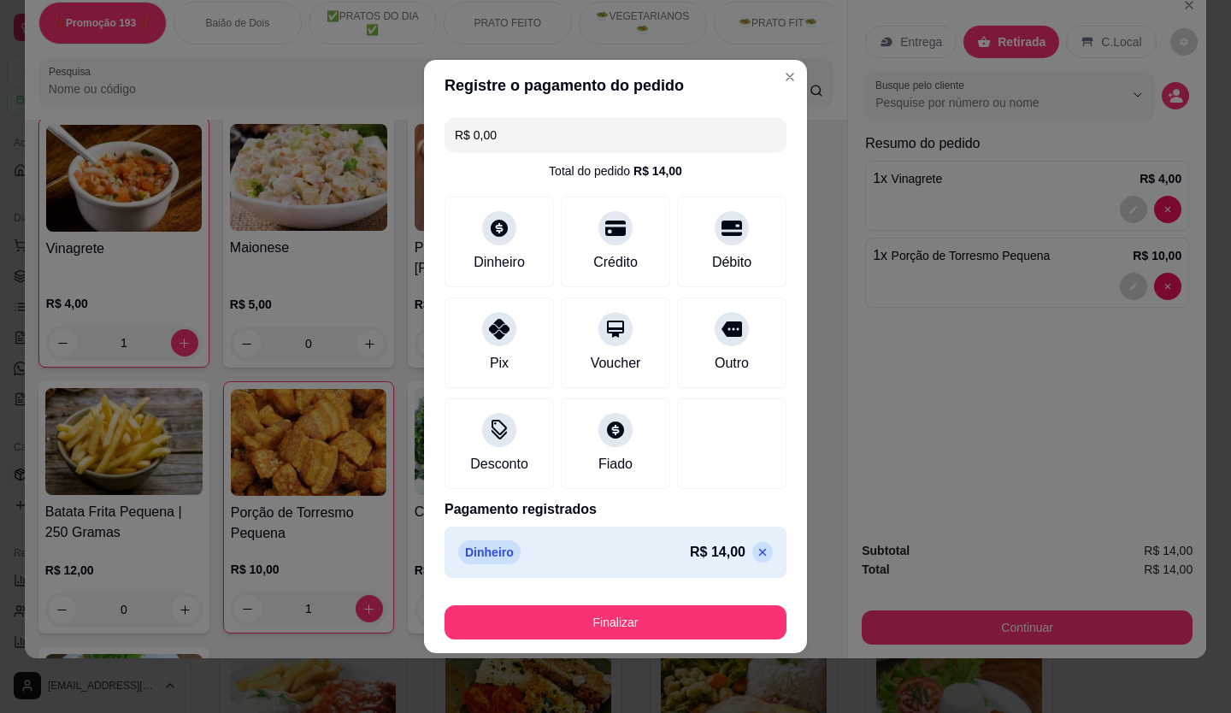
click at [700, 569] on div "Dinheiro R$ 14,00" at bounding box center [615, 552] width 342 height 51
click at [752, 544] on p at bounding box center [762, 552] width 21 height 21
type input "R$ 14,00"
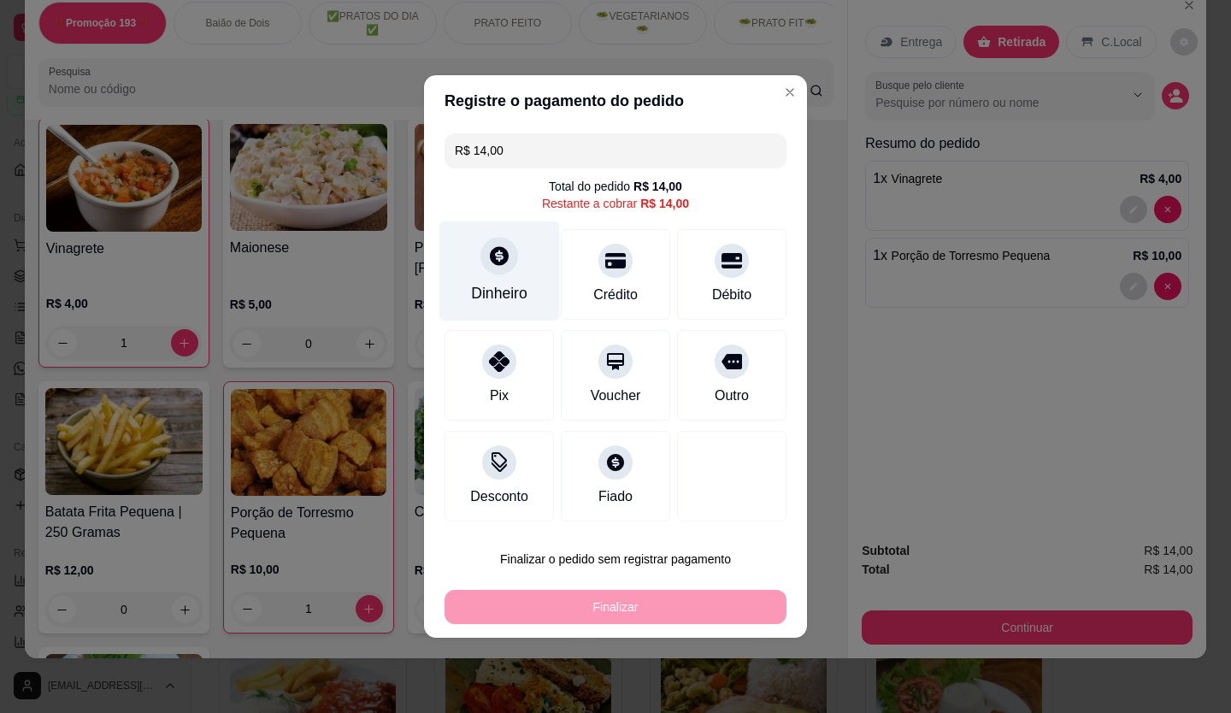
click at [512, 284] on div "Dinheiro" at bounding box center [499, 293] width 56 height 22
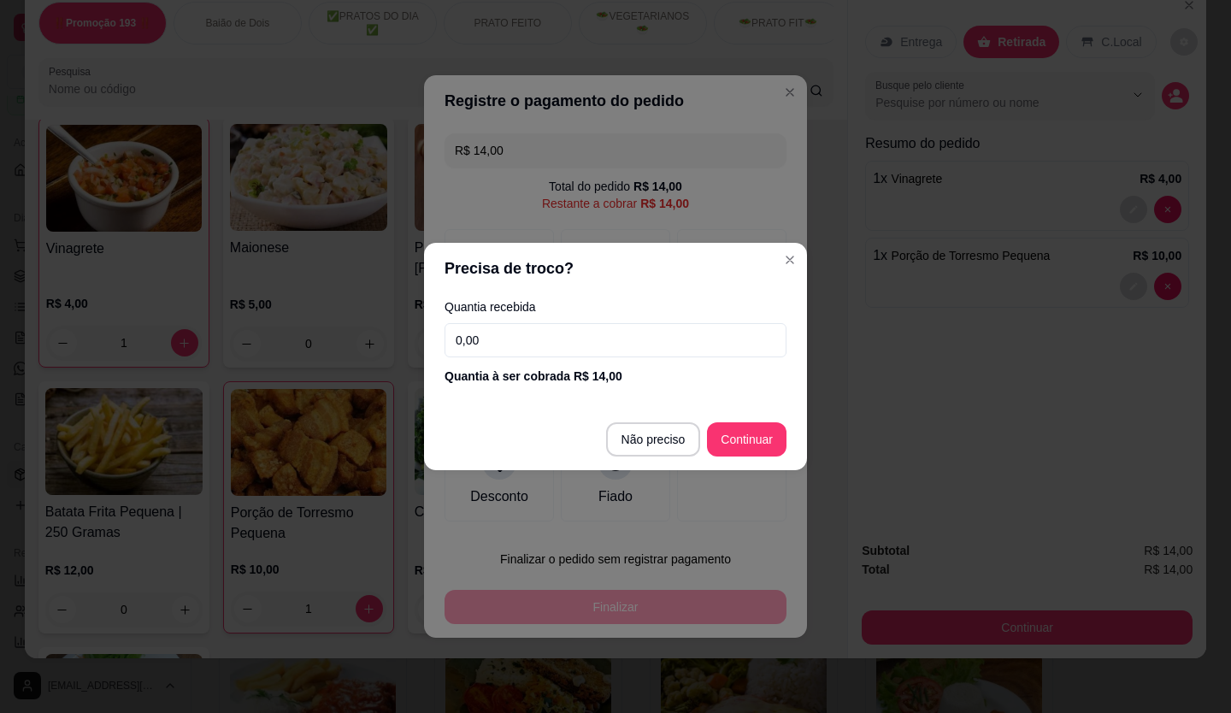
click at [562, 334] on input "0,00" at bounding box center [615, 340] width 342 height 34
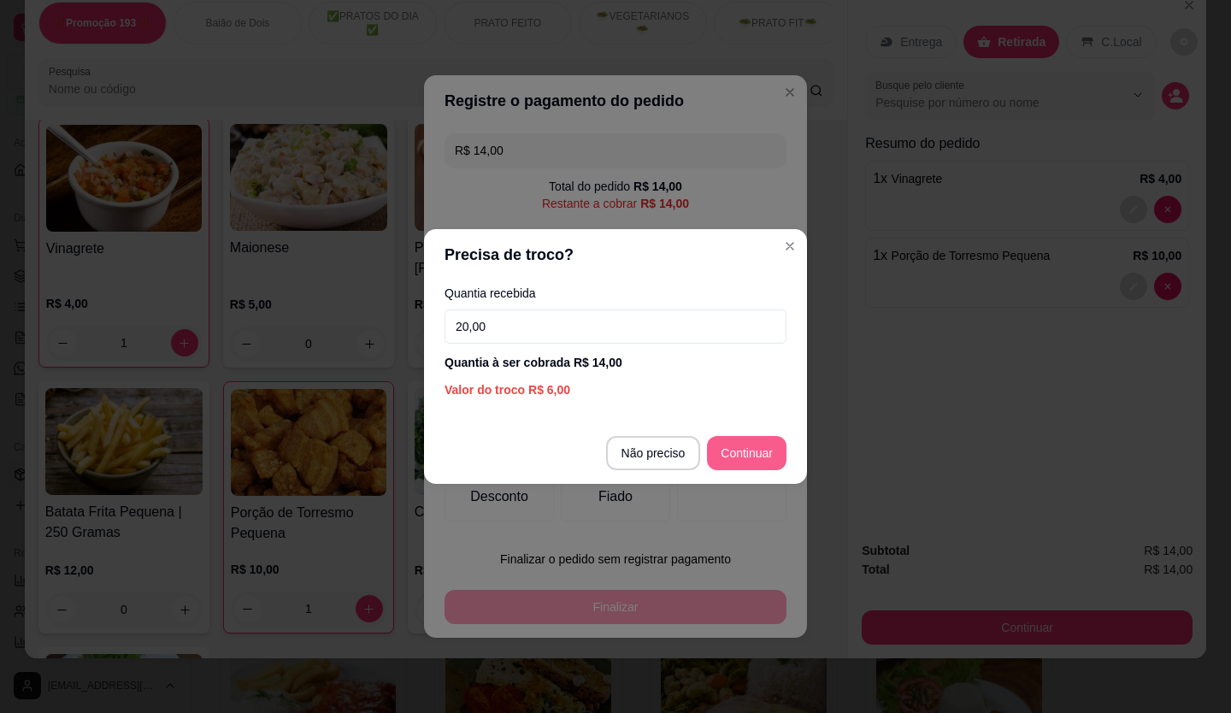
type input "20,00"
type input "R$ 0,00"
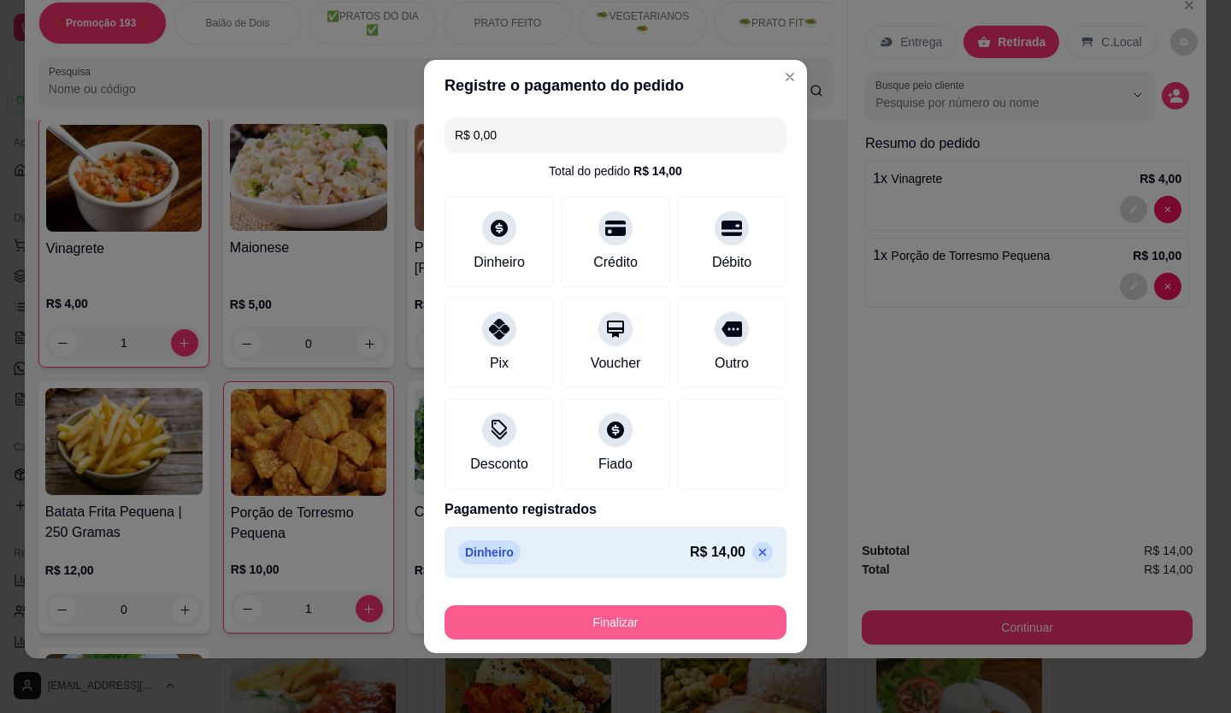
click at [652, 620] on button "Finalizar" at bounding box center [615, 622] width 342 height 34
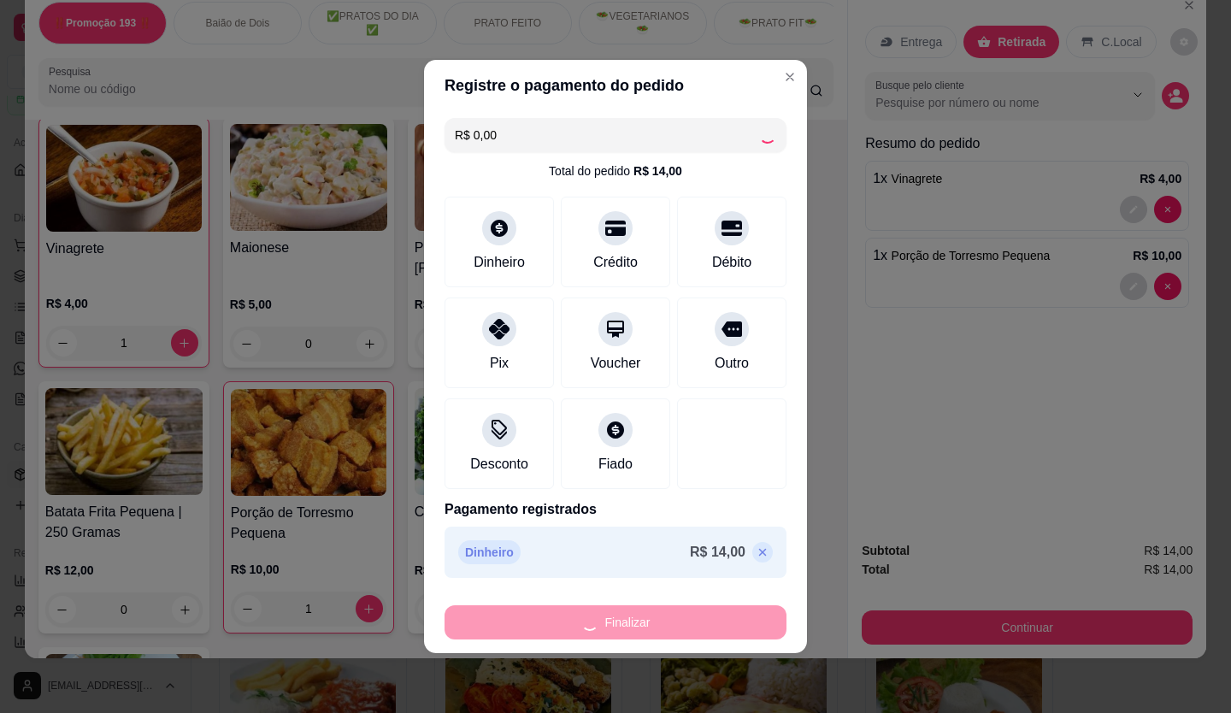
type input "0"
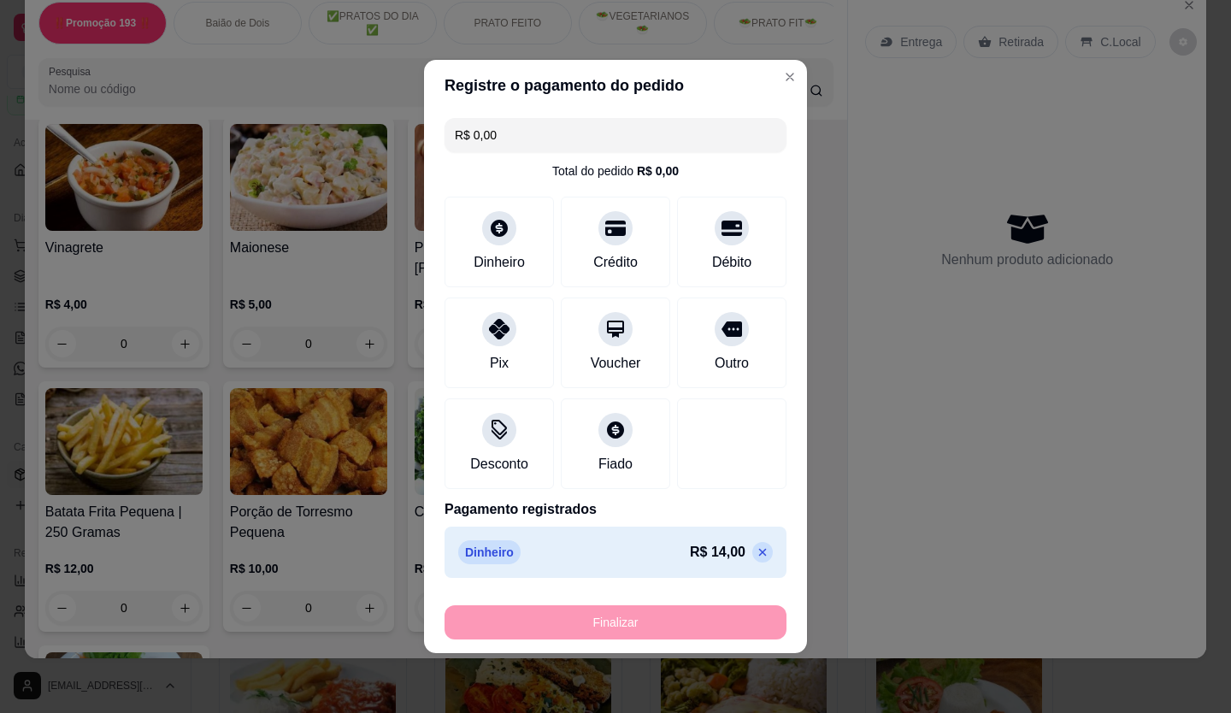
type input "-R$ 14,00"
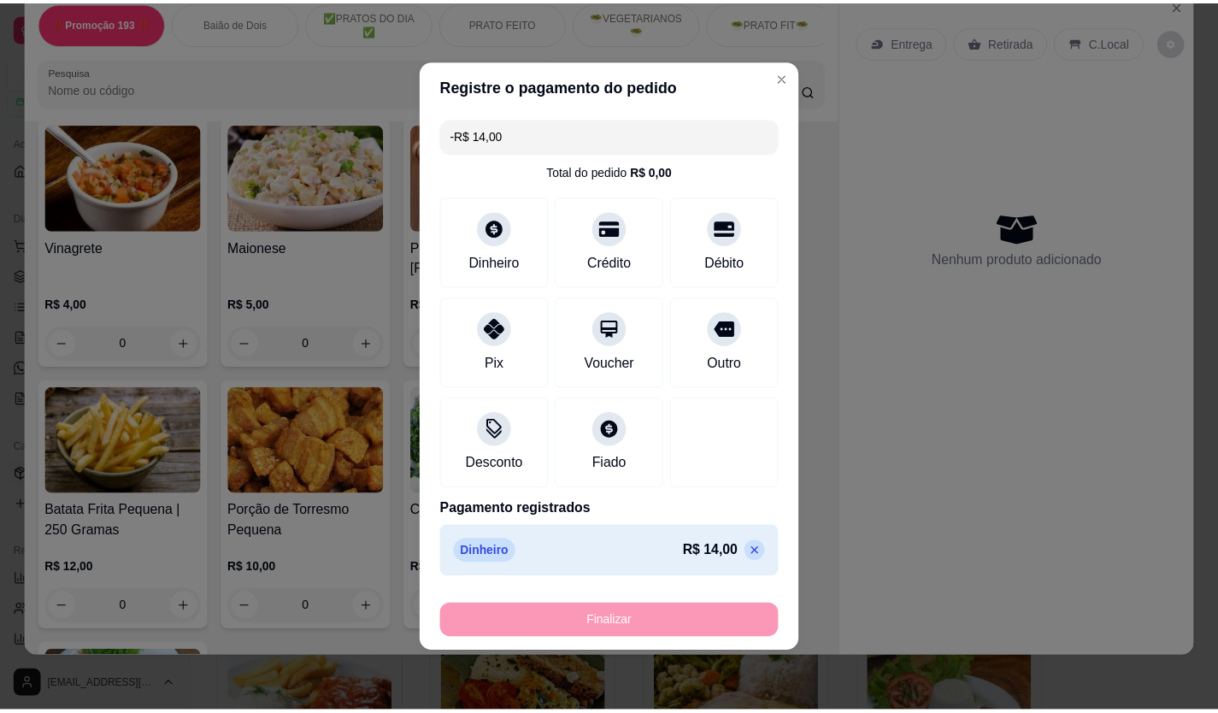
scroll to position [4273, 0]
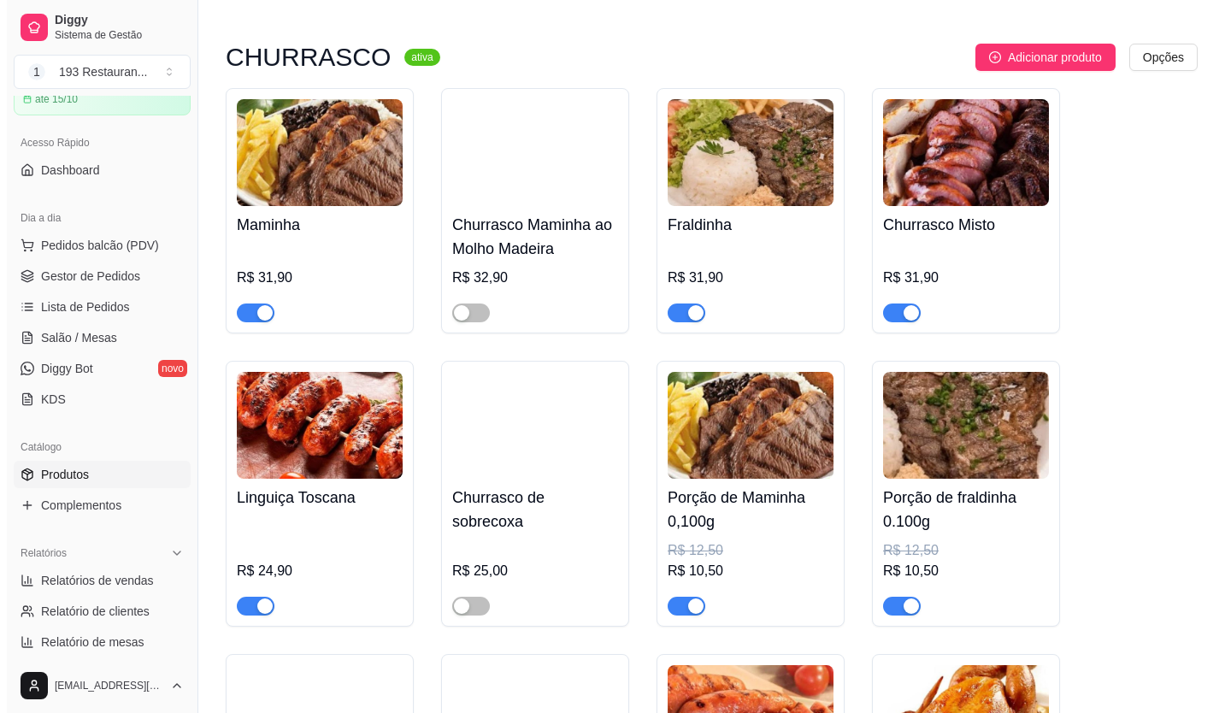
scroll to position [3871, 0]
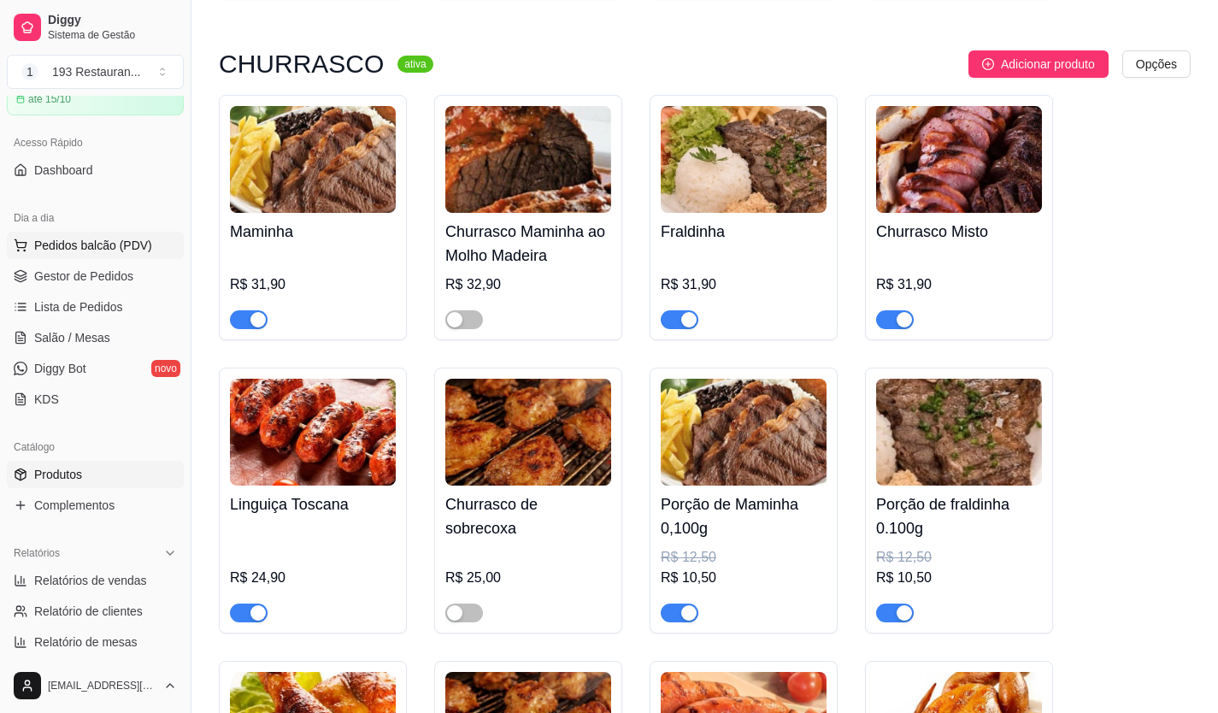
click at [90, 255] on button "Pedidos balcão (PDV)" at bounding box center [95, 245] width 177 height 27
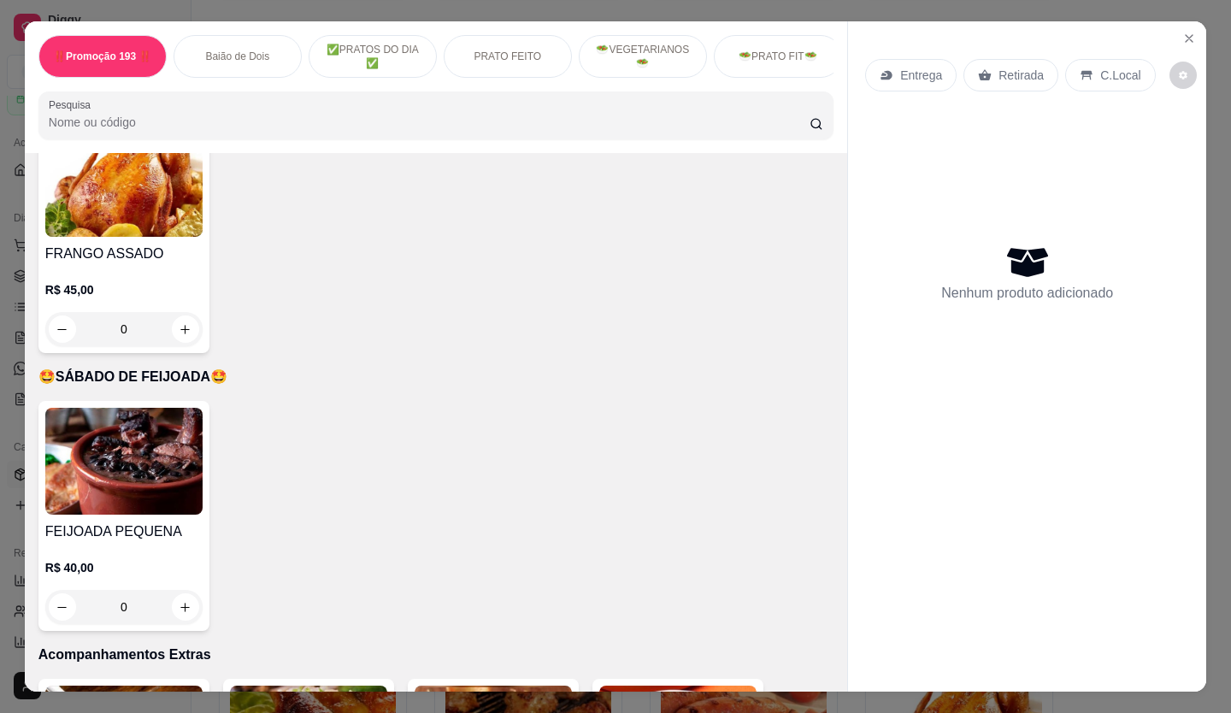
scroll to position [3761, 0]
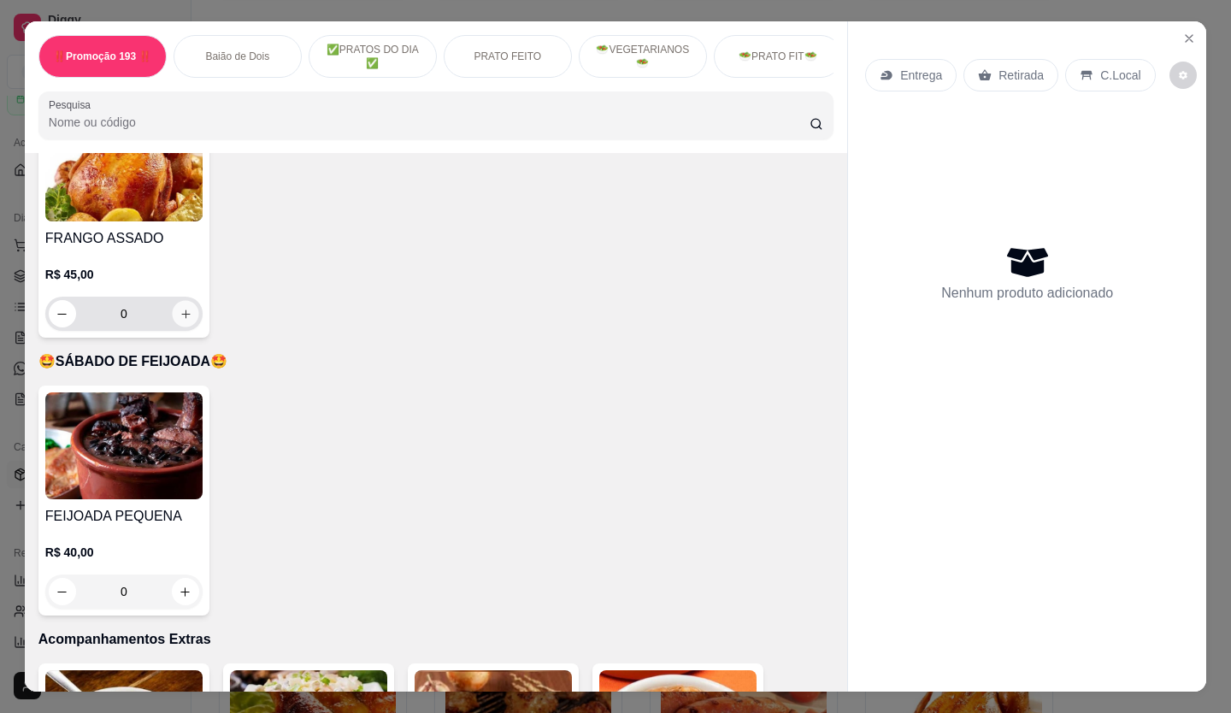
click at [180, 308] on icon "increase-product-quantity" at bounding box center [186, 314] width 13 height 13
type input "1"
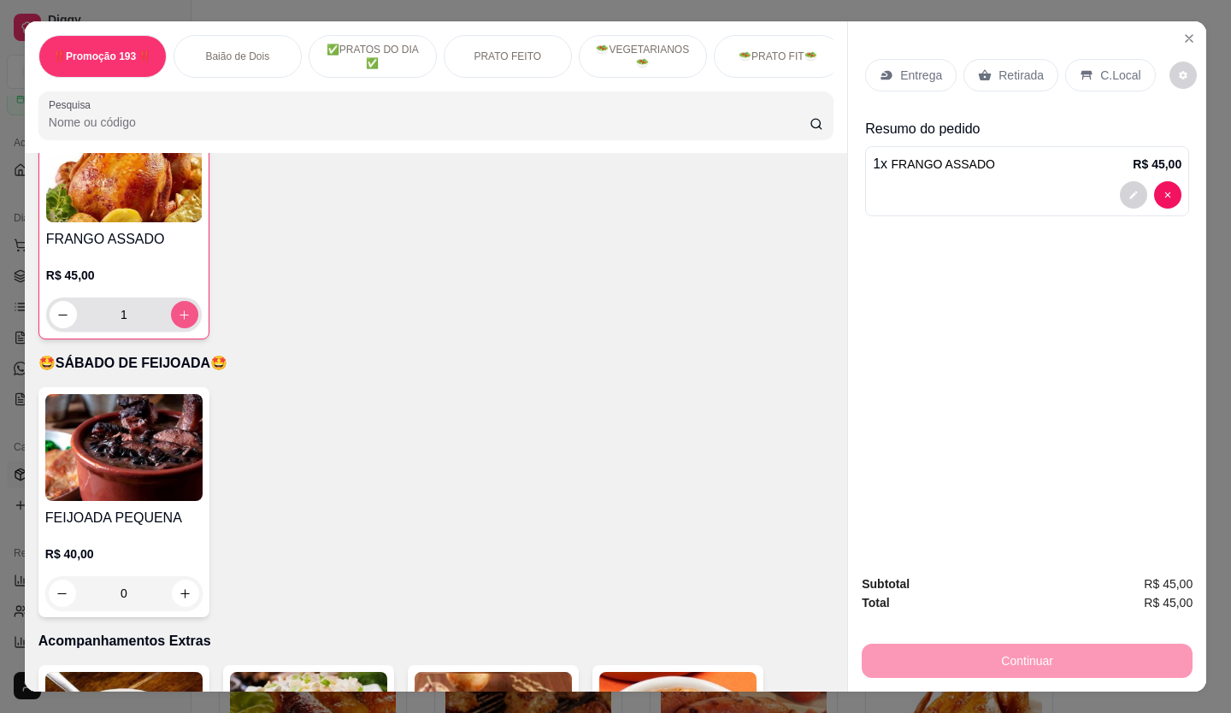
scroll to position [3762, 0]
click at [1005, 72] on p "Retirada" at bounding box center [1020, 75] width 45 height 17
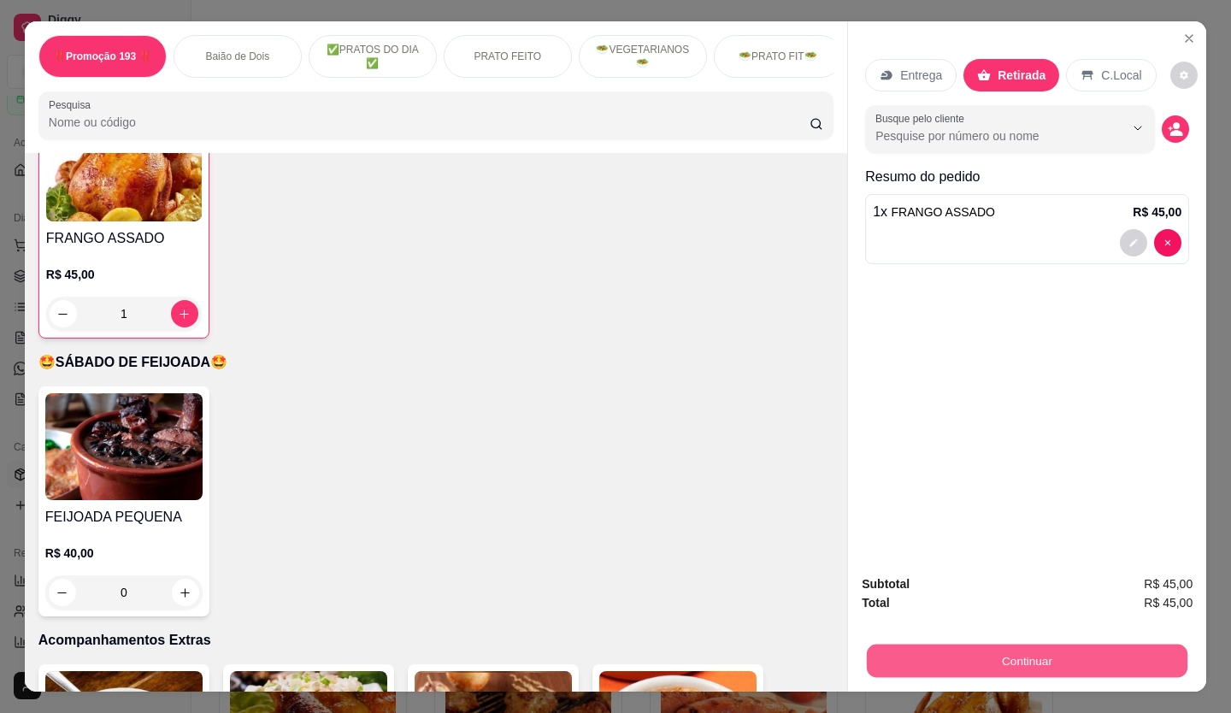
click at [996, 648] on button "Continuar" at bounding box center [1027, 661] width 321 height 33
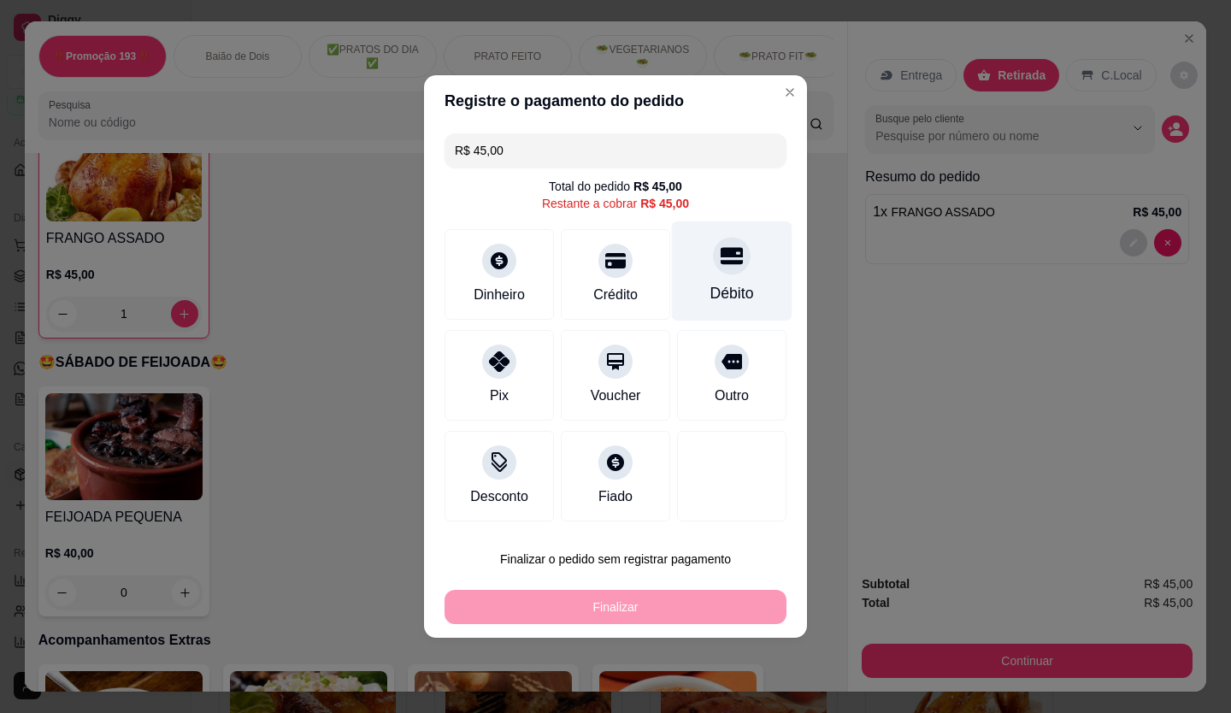
click at [719, 277] on div "Débito" at bounding box center [732, 271] width 121 height 100
type input "R$ 0,00"
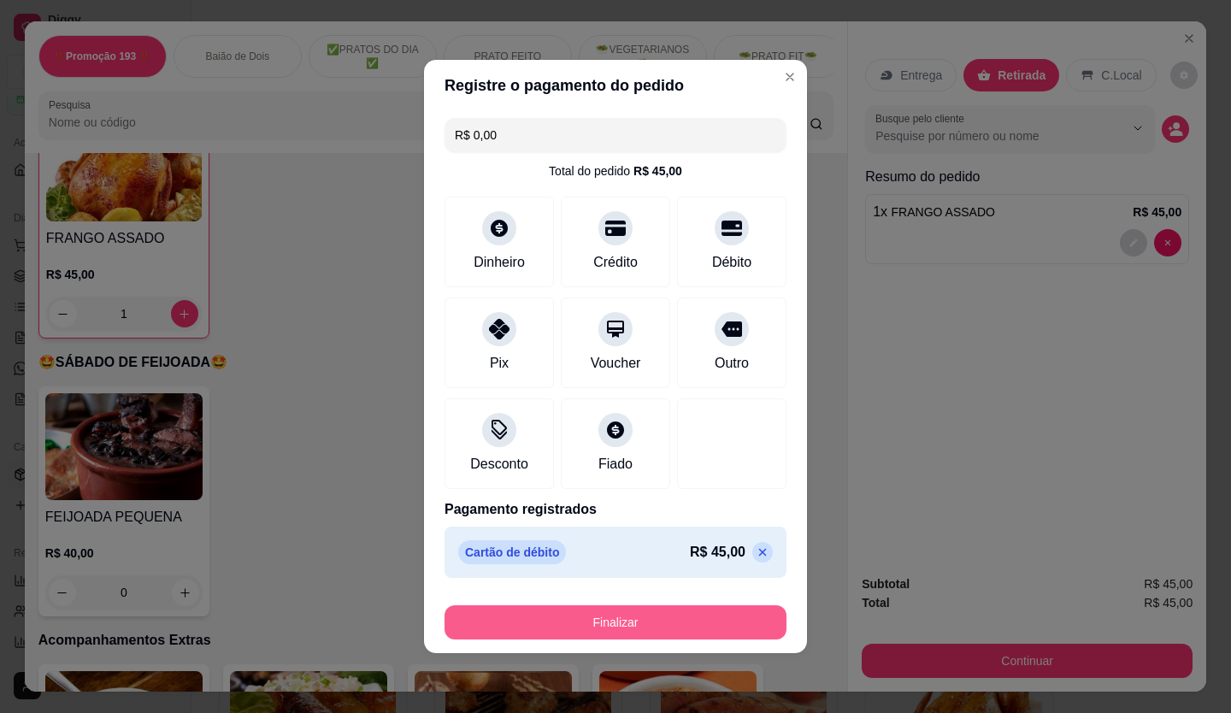
click at [656, 621] on button "Finalizar" at bounding box center [615, 622] width 342 height 34
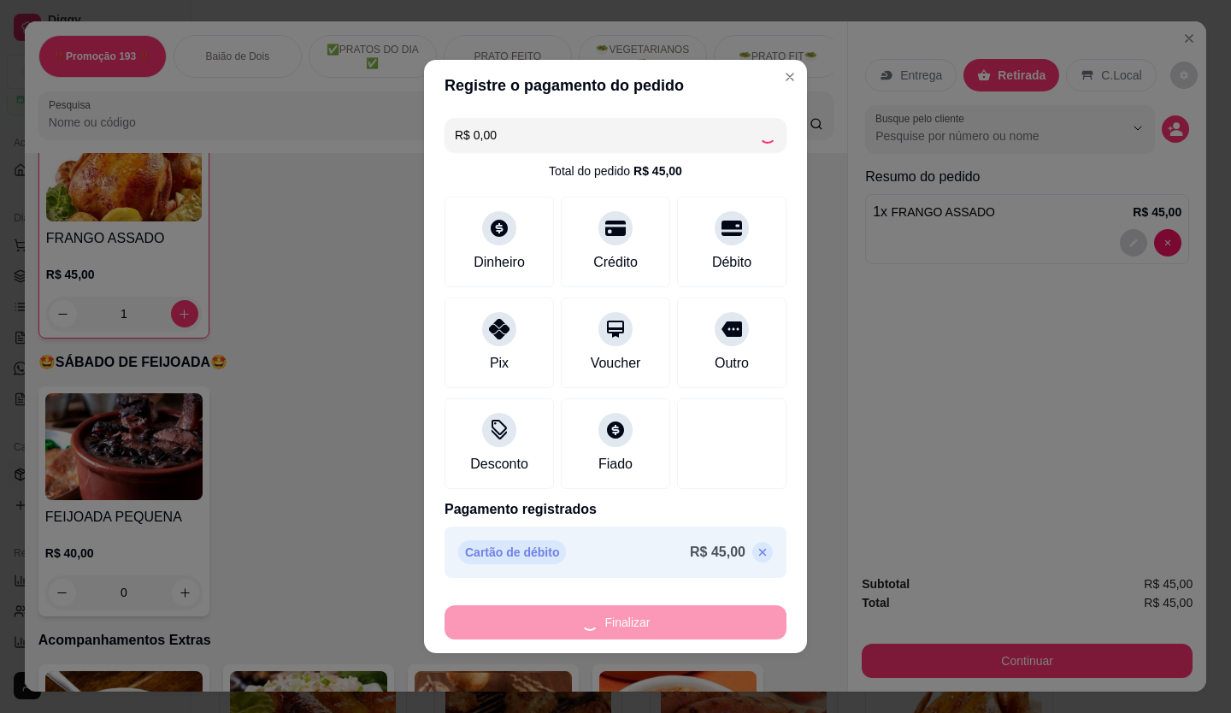
type input "0"
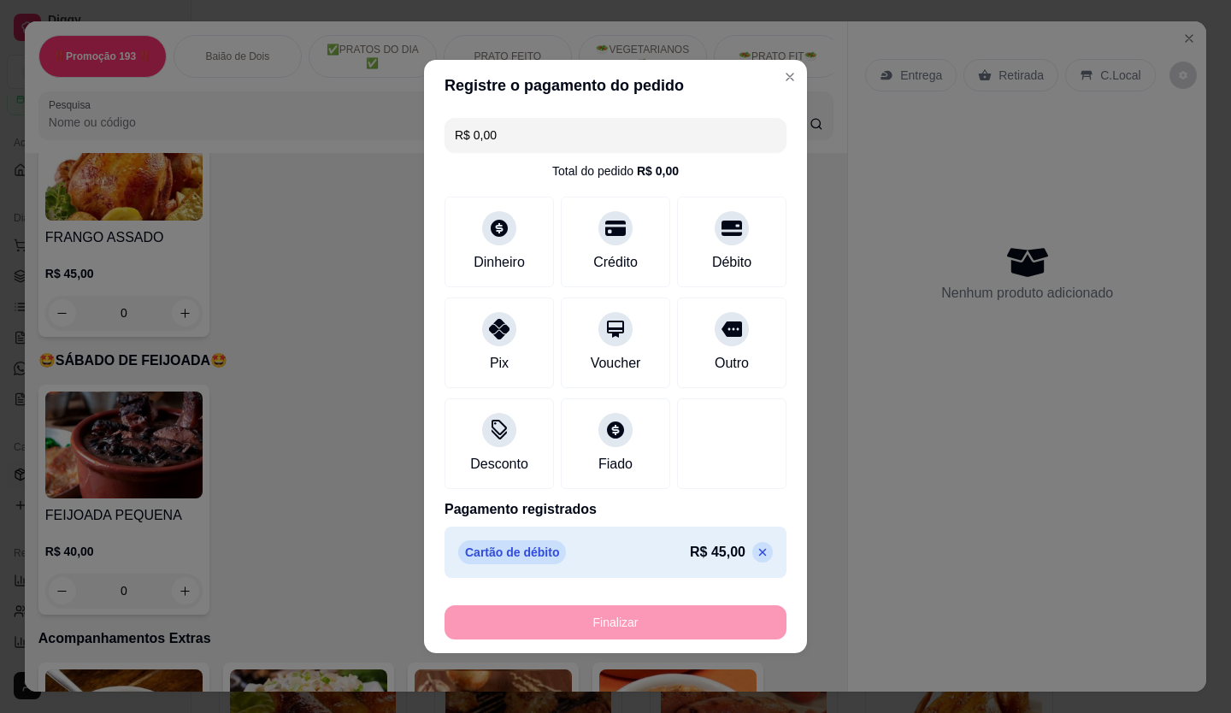
type input "-R$ 45,00"
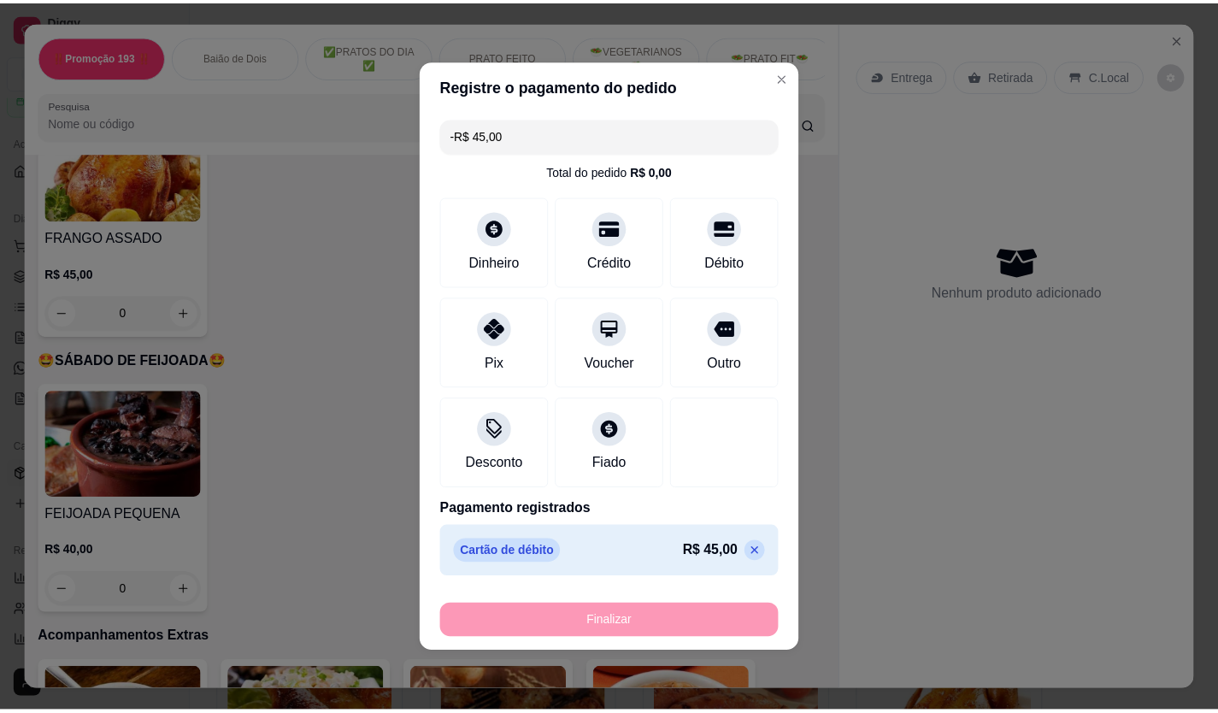
scroll to position [3761, 0]
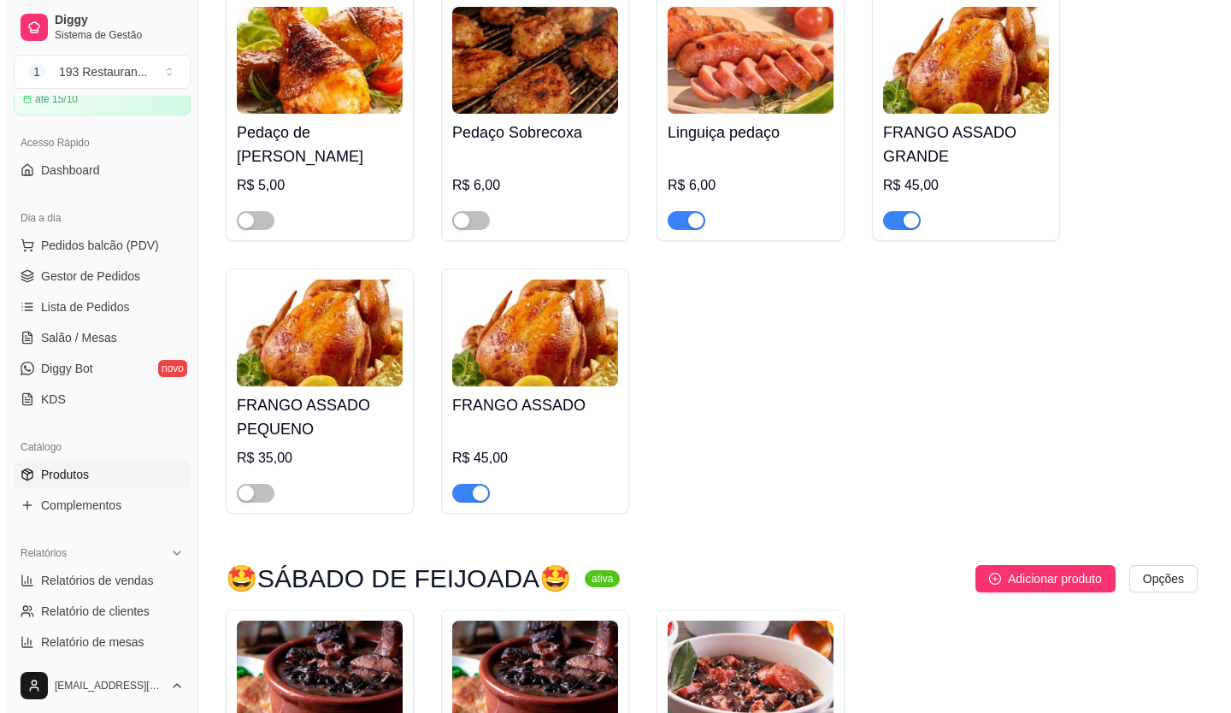
scroll to position [4555, 0]
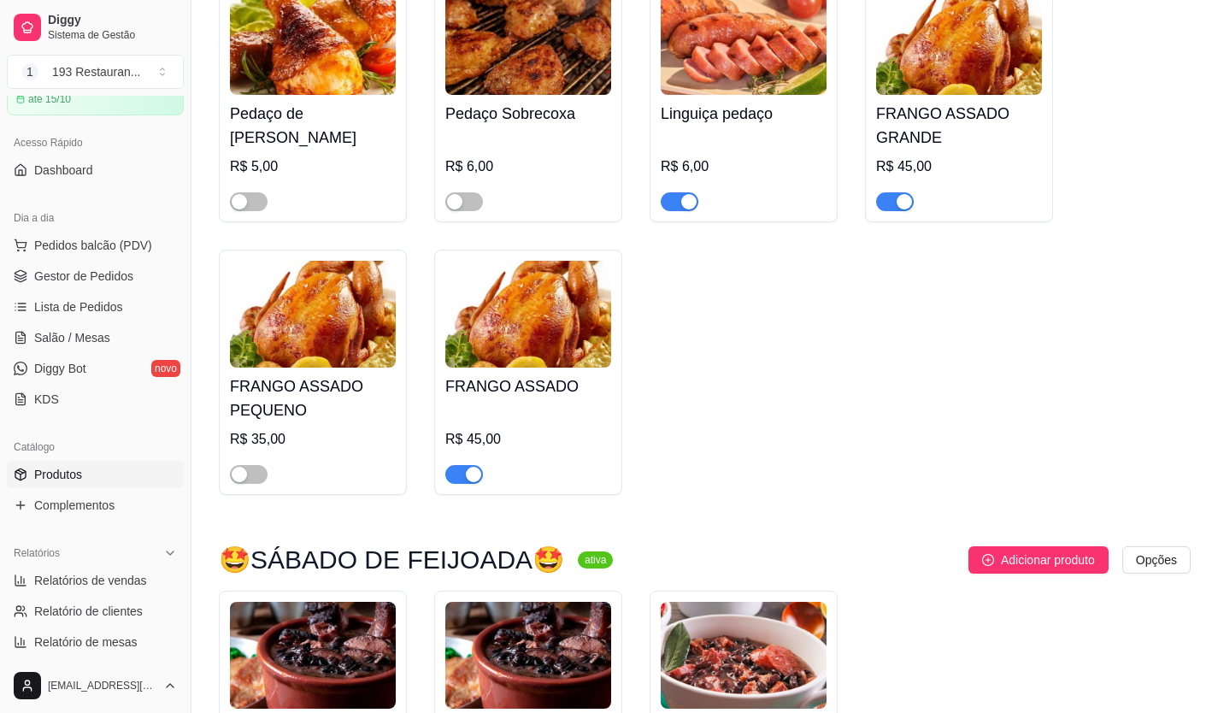
click at [507, 368] on div "FRANGO ASSADO R$ 45,00" at bounding box center [528, 426] width 166 height 116
click at [72, 236] on button "Pedidos balcão (PDV)" at bounding box center [95, 245] width 177 height 27
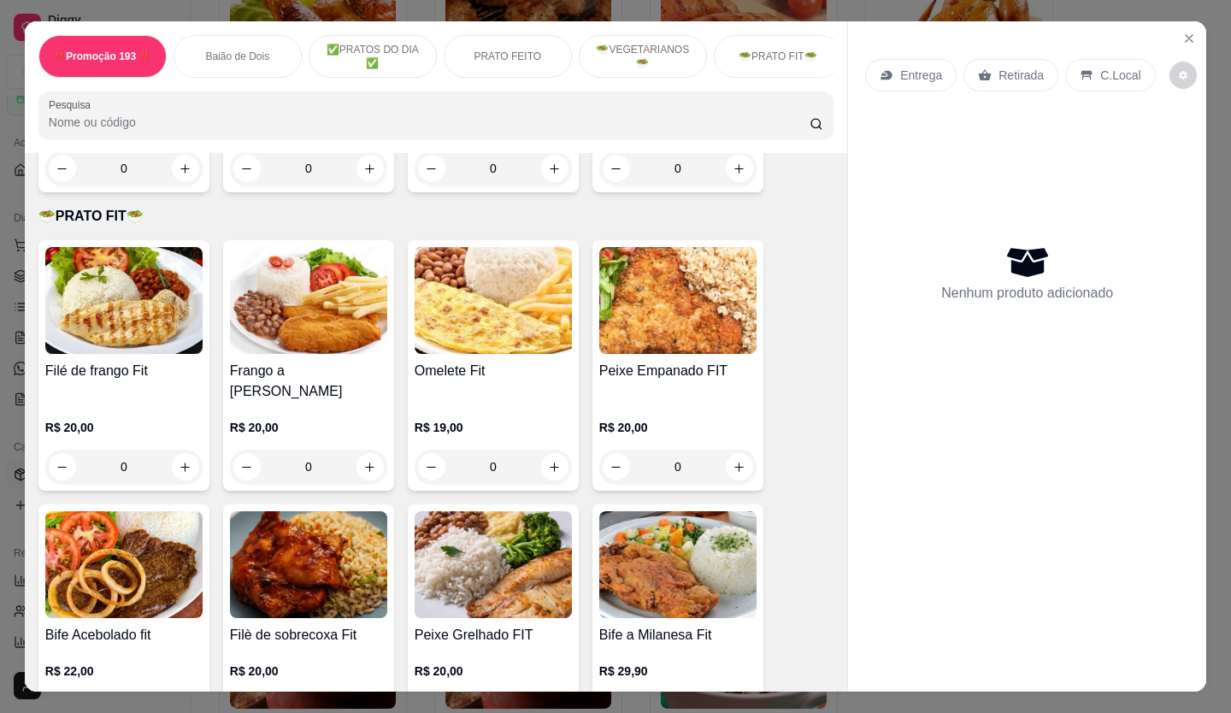
scroll to position [2564, 0]
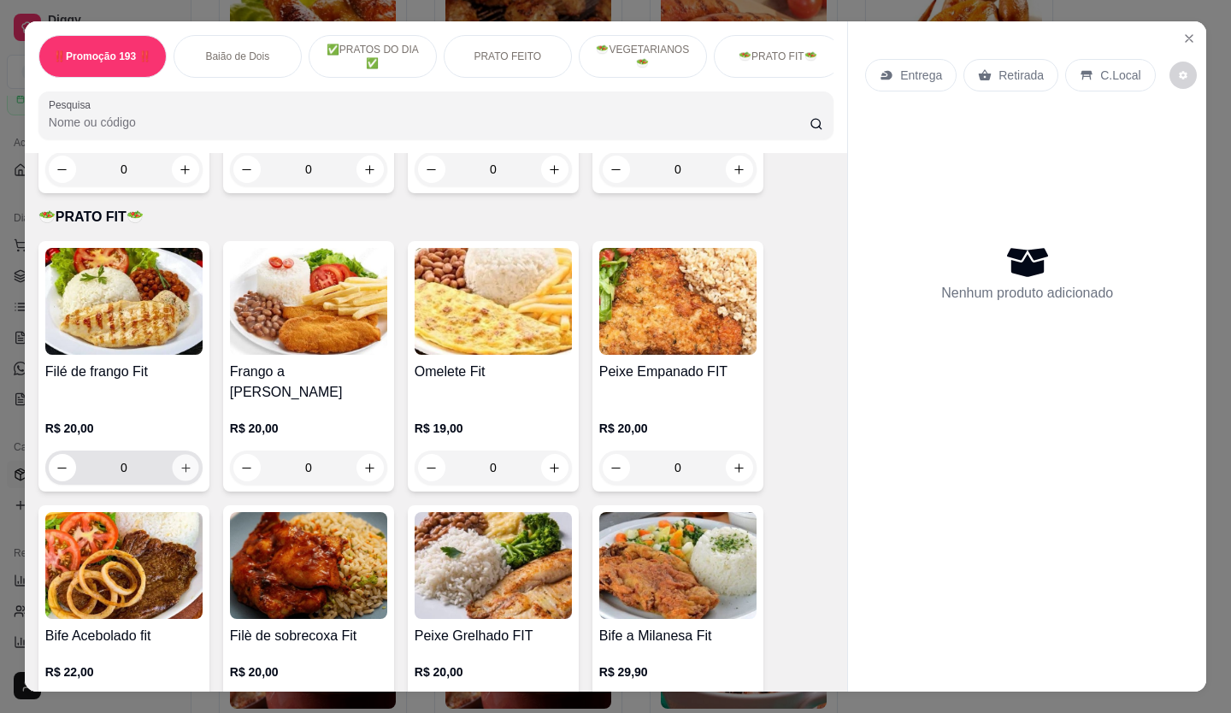
click at [172, 455] on button "increase-product-quantity" at bounding box center [185, 468] width 26 height 26
type input "1"
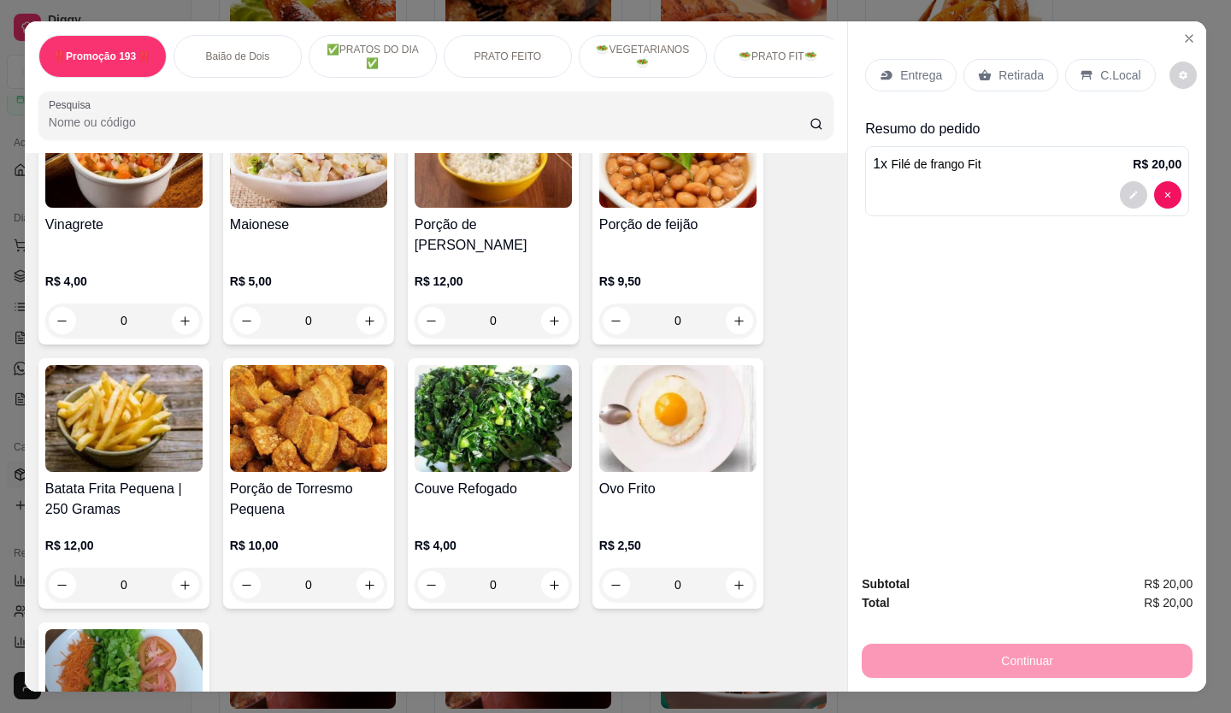
scroll to position [4359, 0]
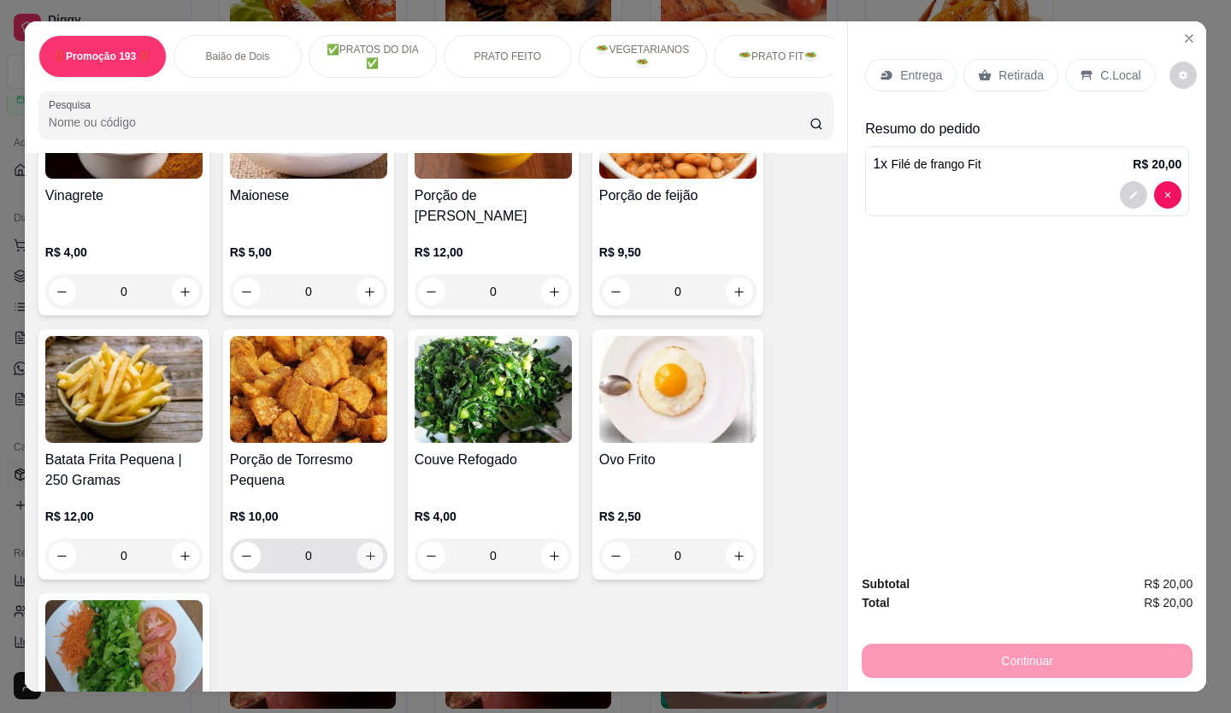
click at [356, 543] on button "increase-product-quantity" at bounding box center [369, 556] width 26 height 26
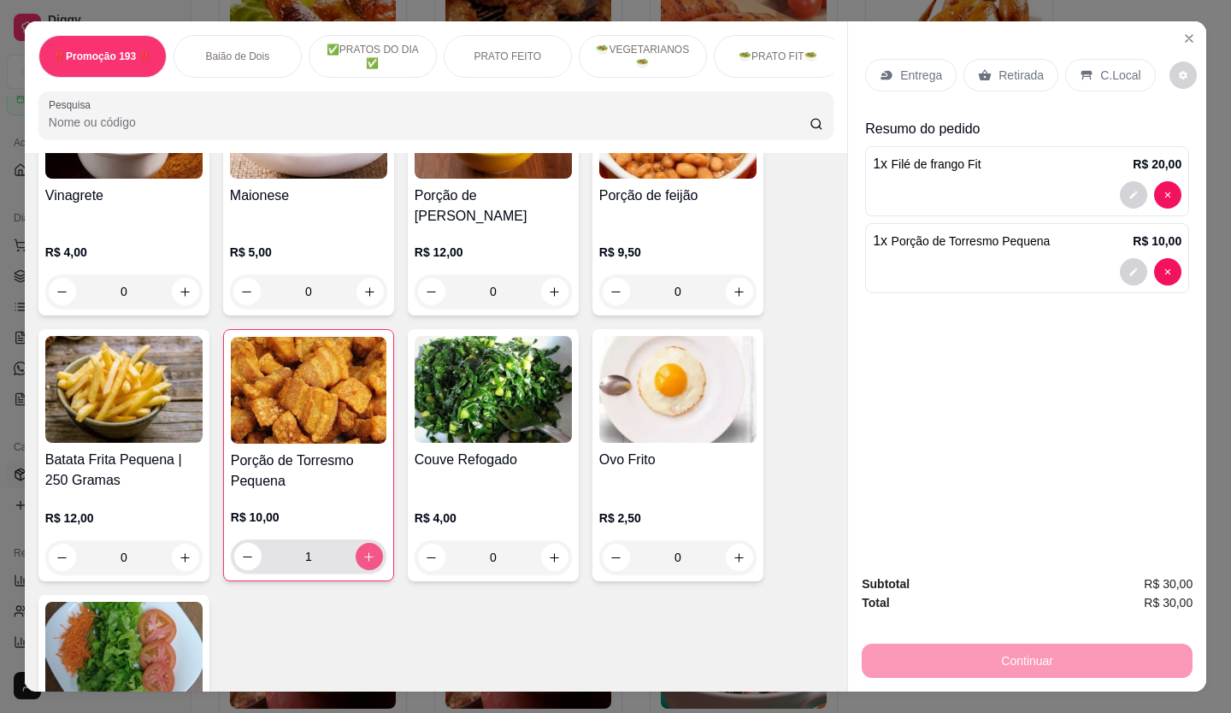
click at [362, 550] on icon "increase-product-quantity" at bounding box center [368, 556] width 13 height 13
type input "2"
click at [998, 73] on p "Retirada" at bounding box center [1020, 75] width 45 height 17
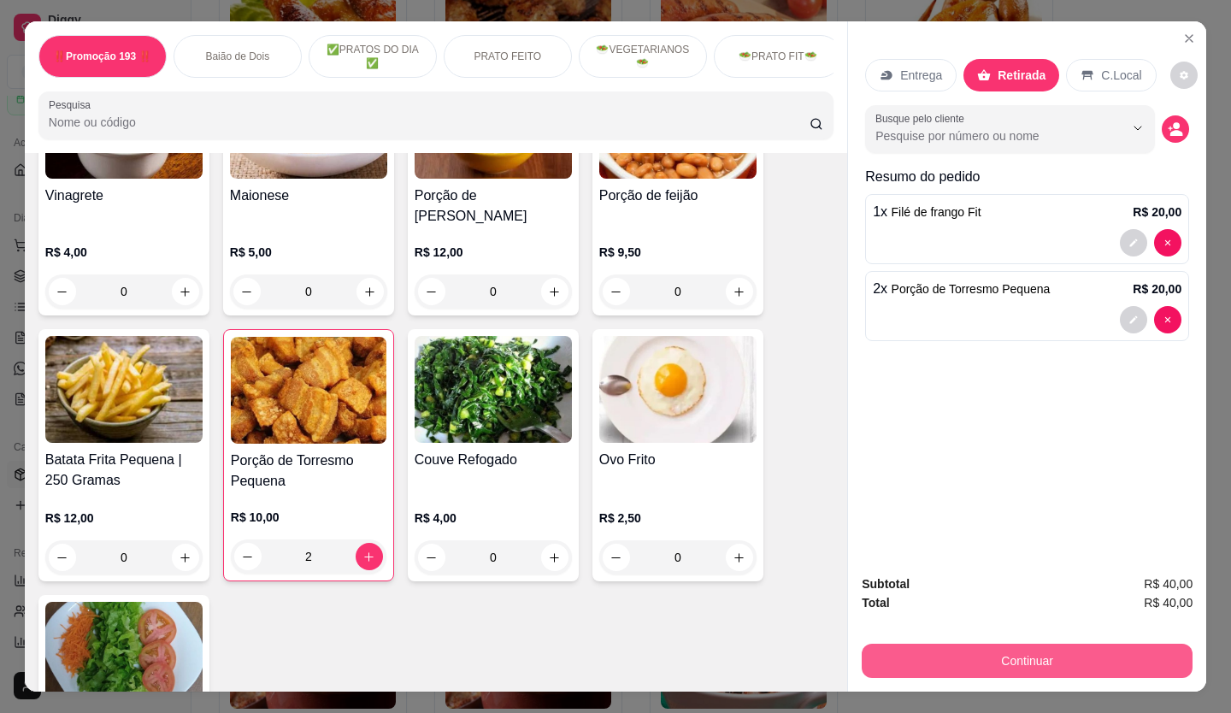
click at [967, 651] on button "Continuar" at bounding box center [1027, 661] width 331 height 34
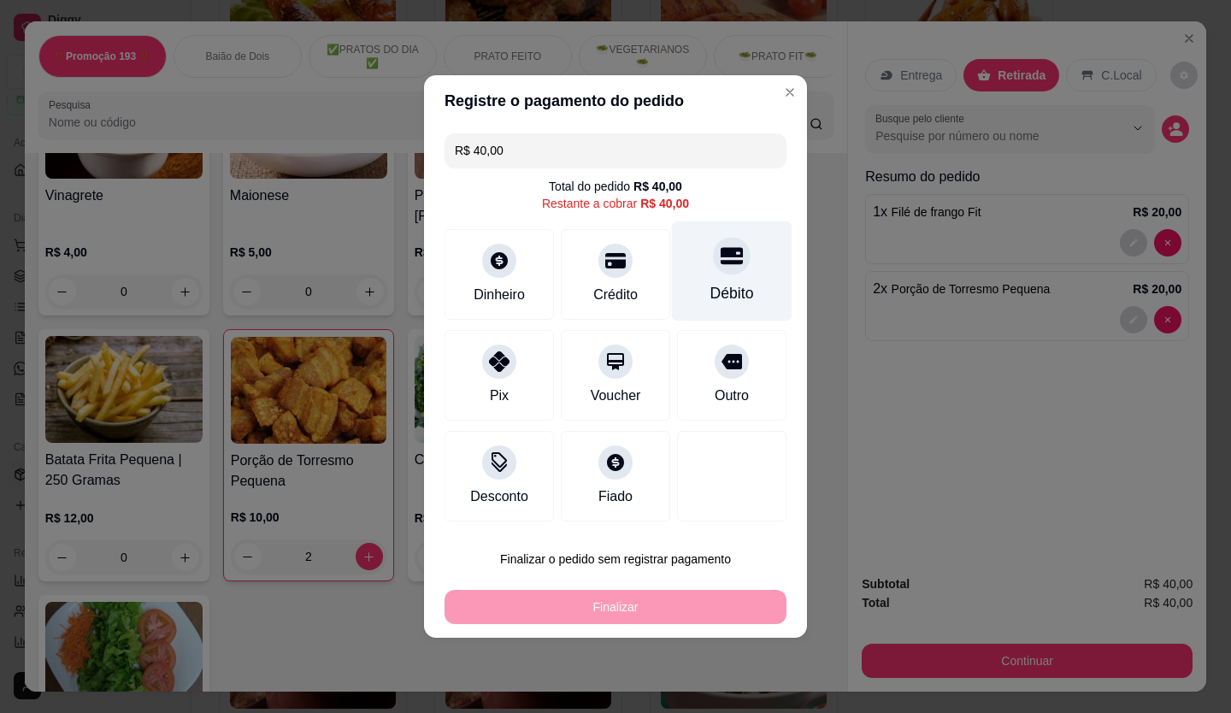
click at [728, 280] on div "Débito" at bounding box center [732, 271] width 121 height 100
type input "R$ 0,00"
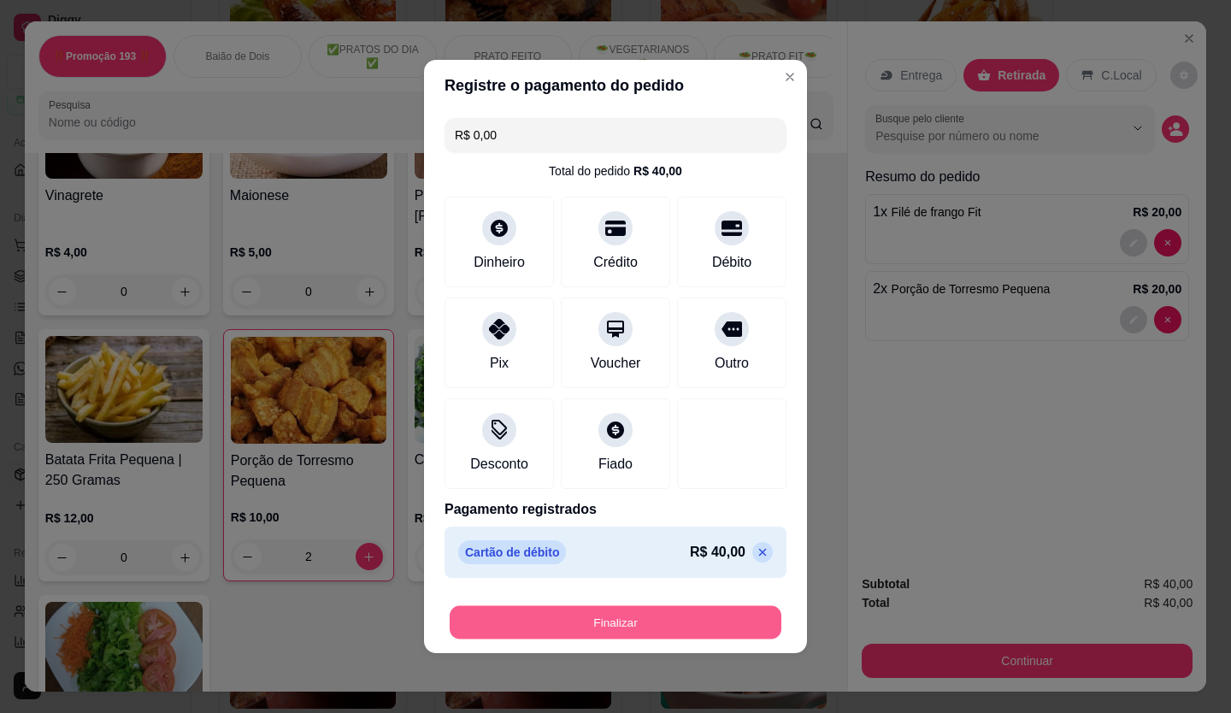
click at [666, 614] on button "Finalizar" at bounding box center [616, 622] width 332 height 33
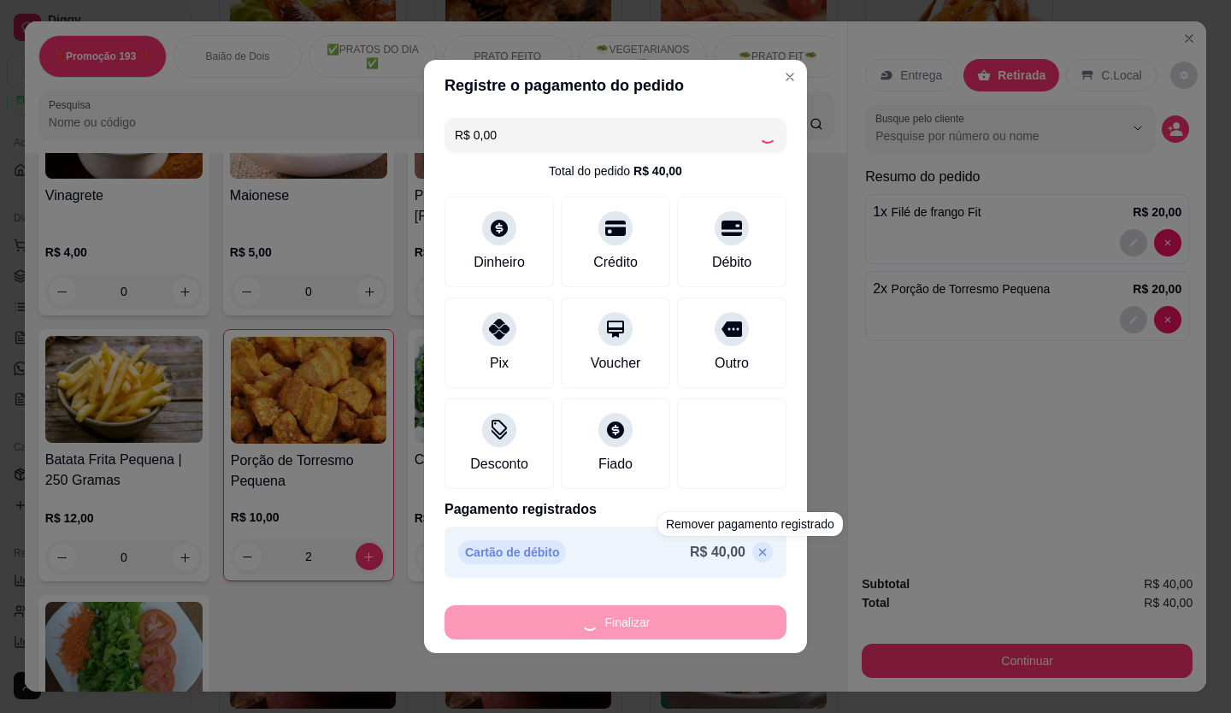
type input "0"
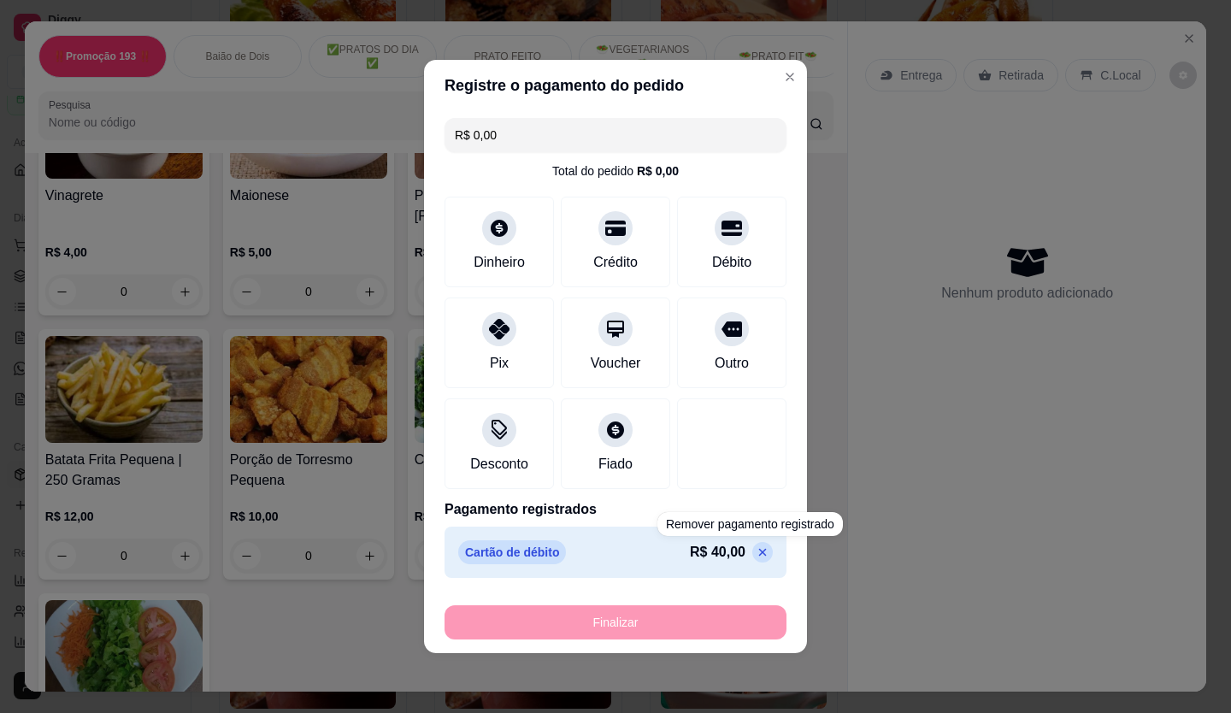
type input "-R$ 40,00"
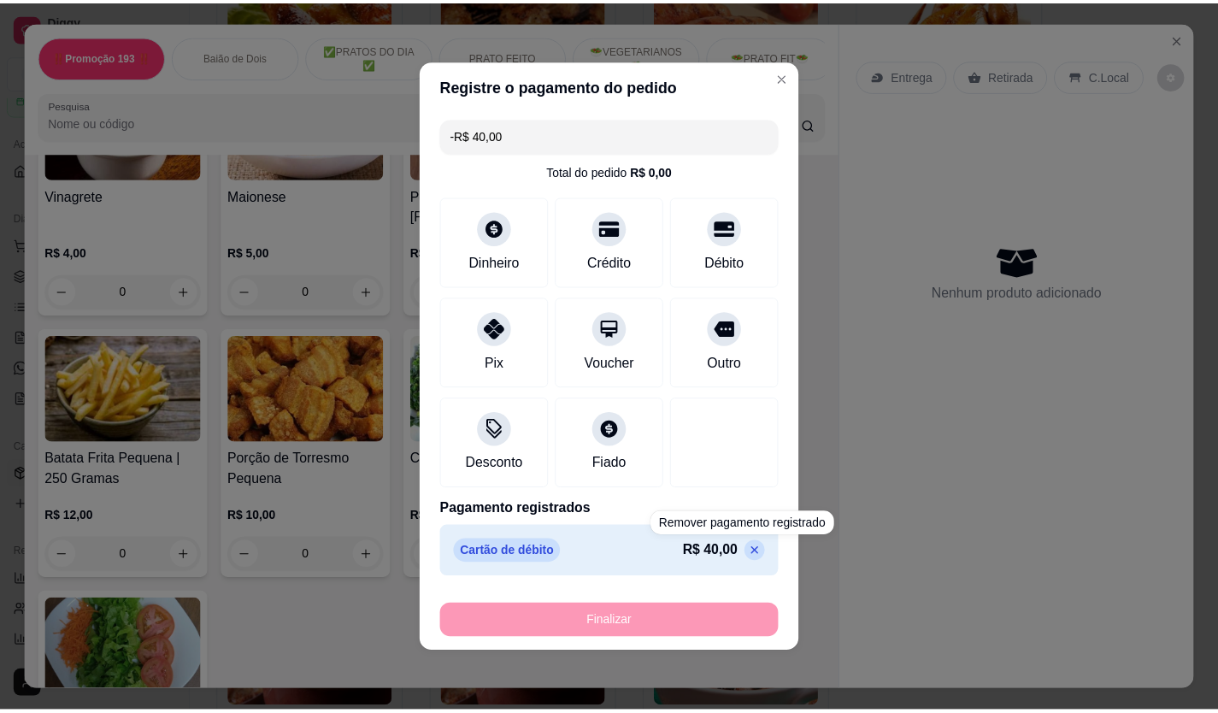
scroll to position [4358, 0]
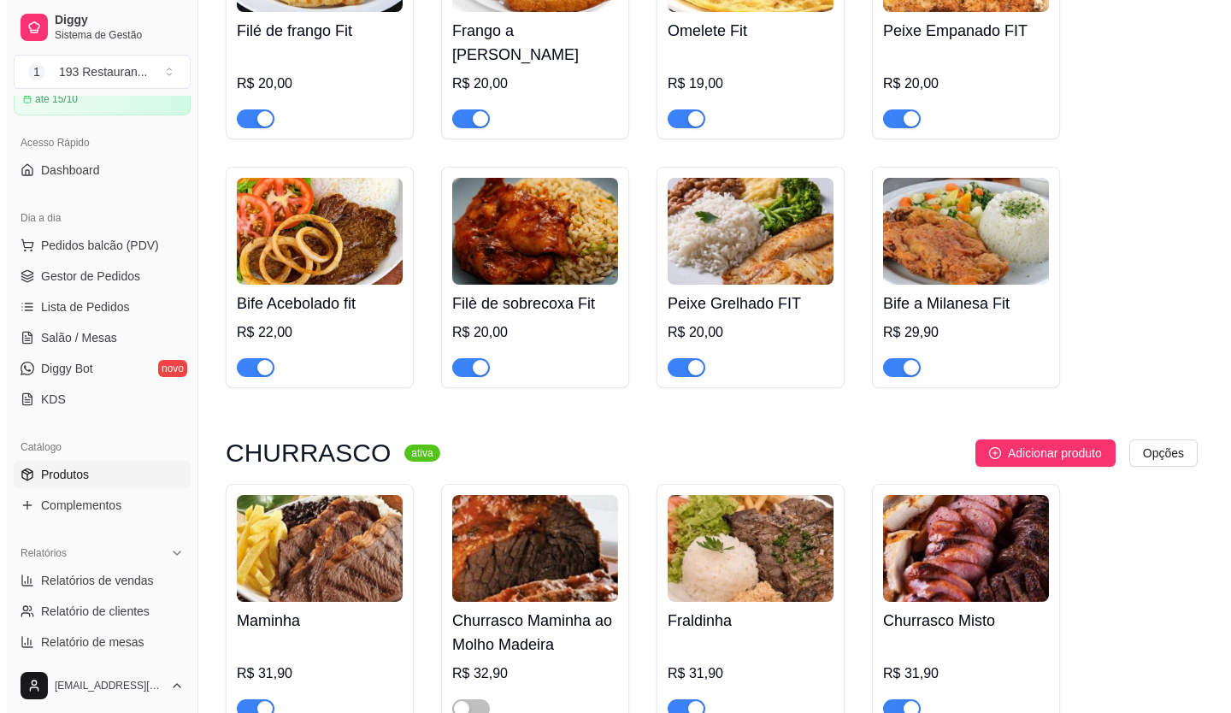
scroll to position [3358, 0]
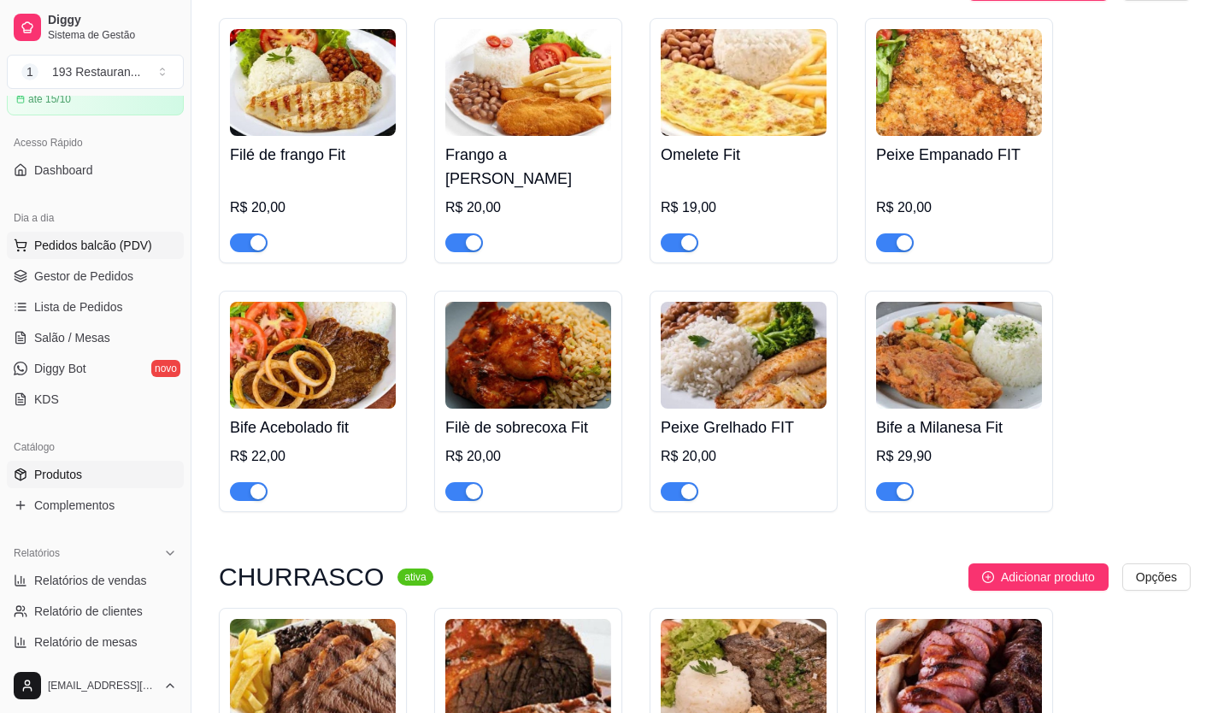
click at [104, 243] on span "Pedidos balcão (PDV)" at bounding box center [93, 245] width 118 height 17
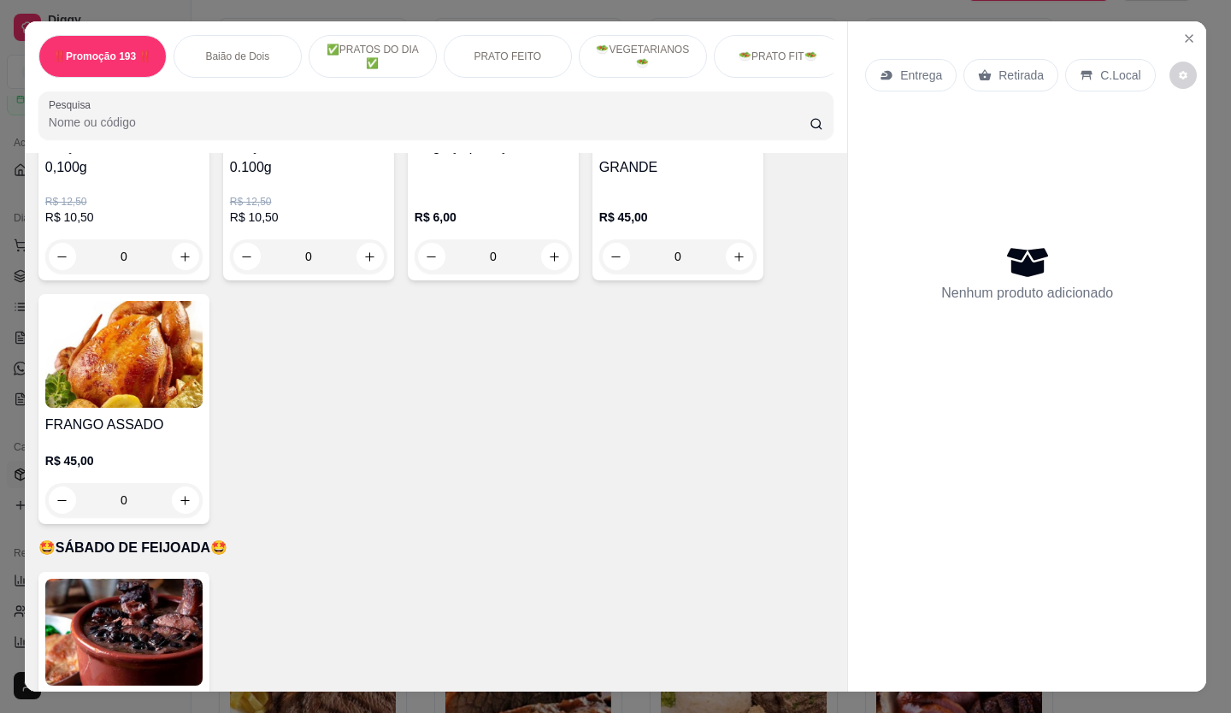
scroll to position [3419, 0]
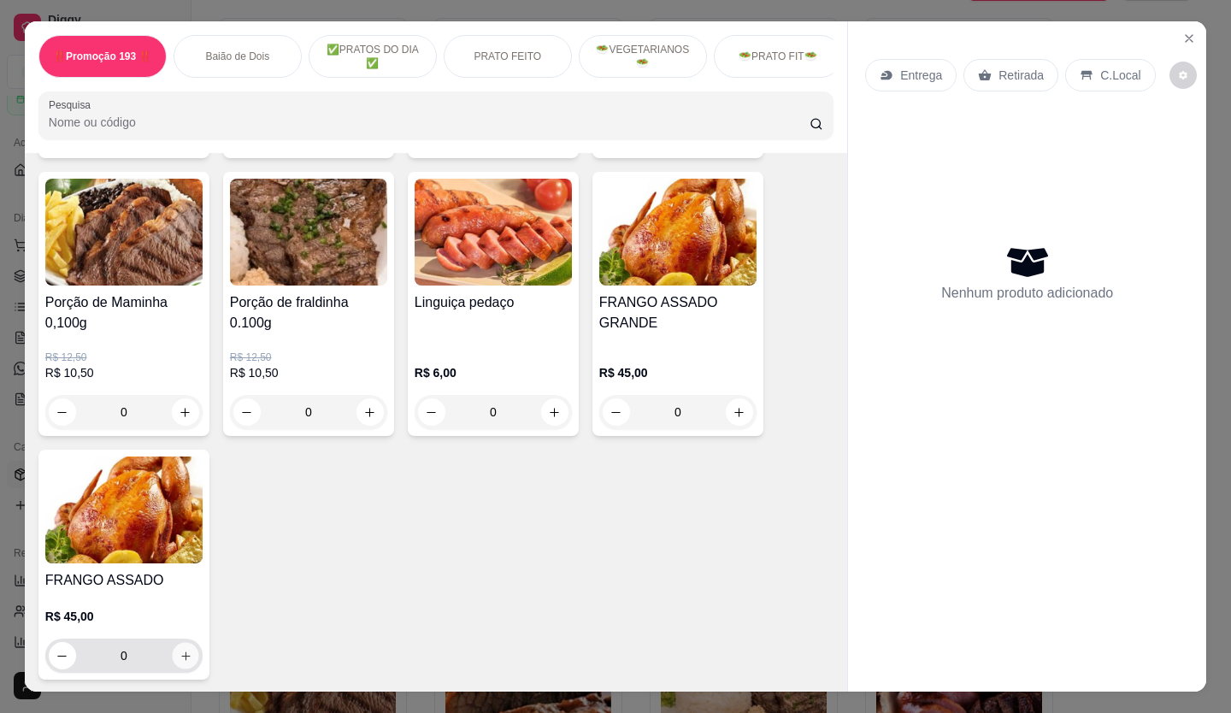
click at [180, 650] on icon "increase-product-quantity" at bounding box center [186, 656] width 13 height 13
type input "1"
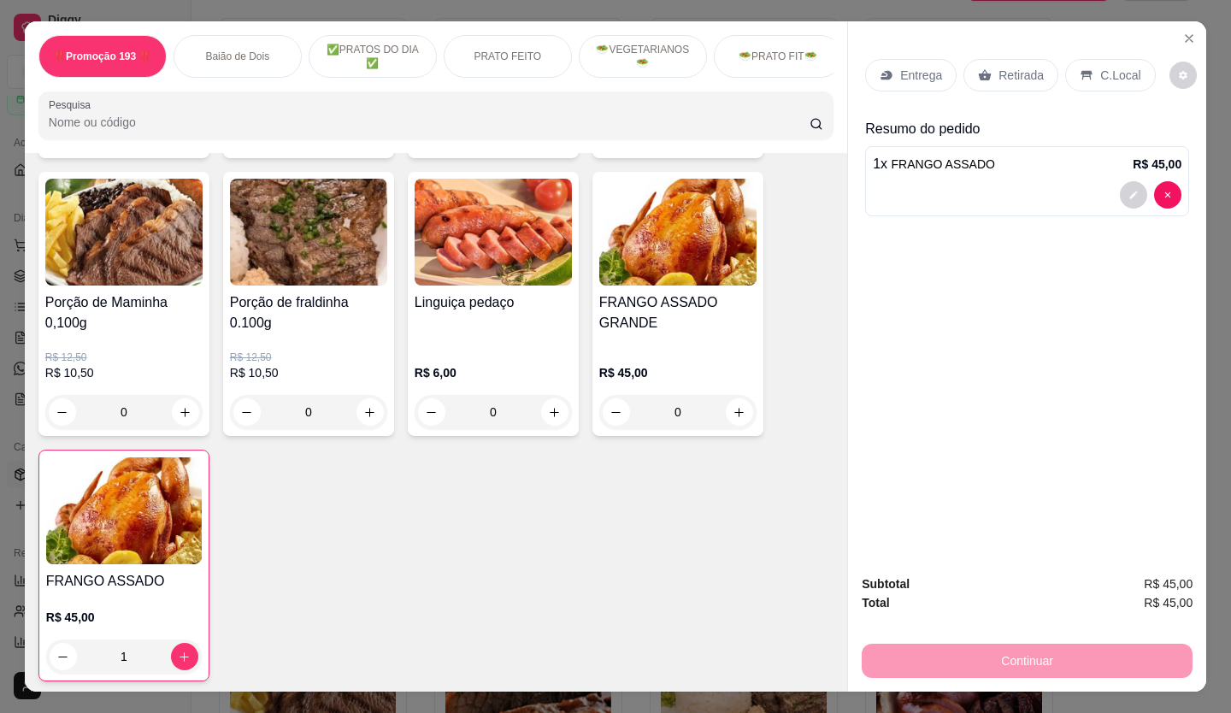
click at [1025, 75] on p "Retirada" at bounding box center [1020, 75] width 45 height 17
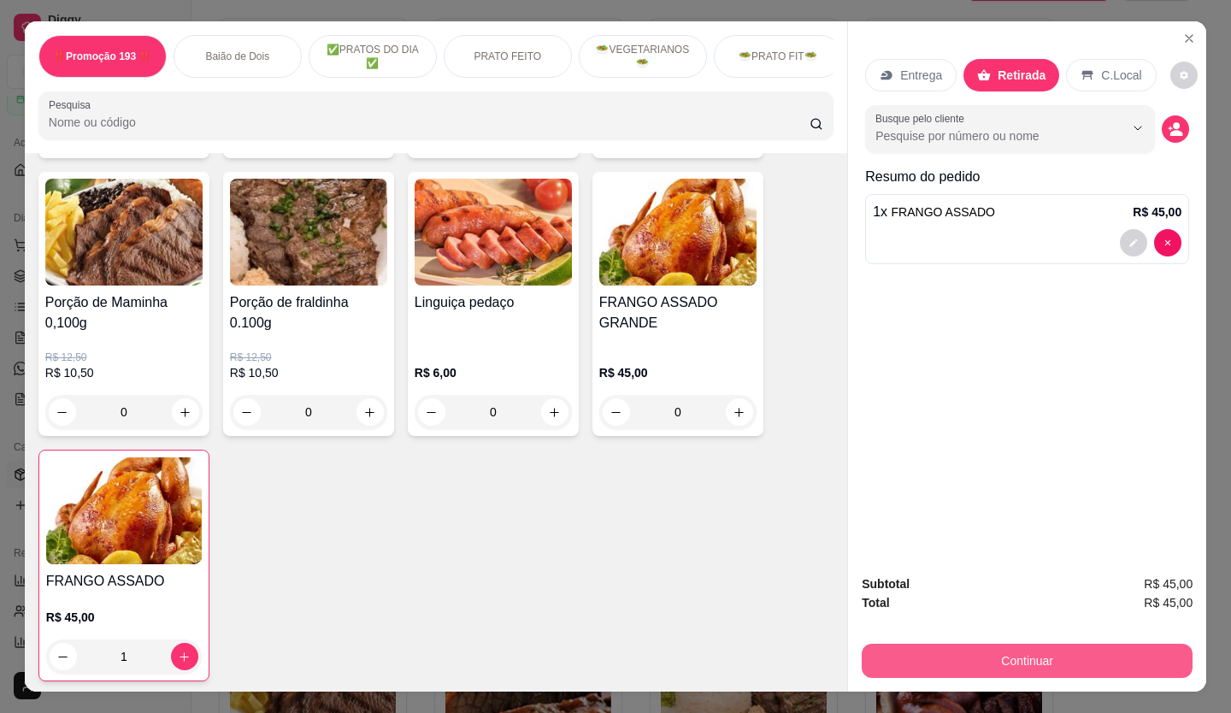
click at [1011, 654] on button "Continuar" at bounding box center [1027, 661] width 331 height 34
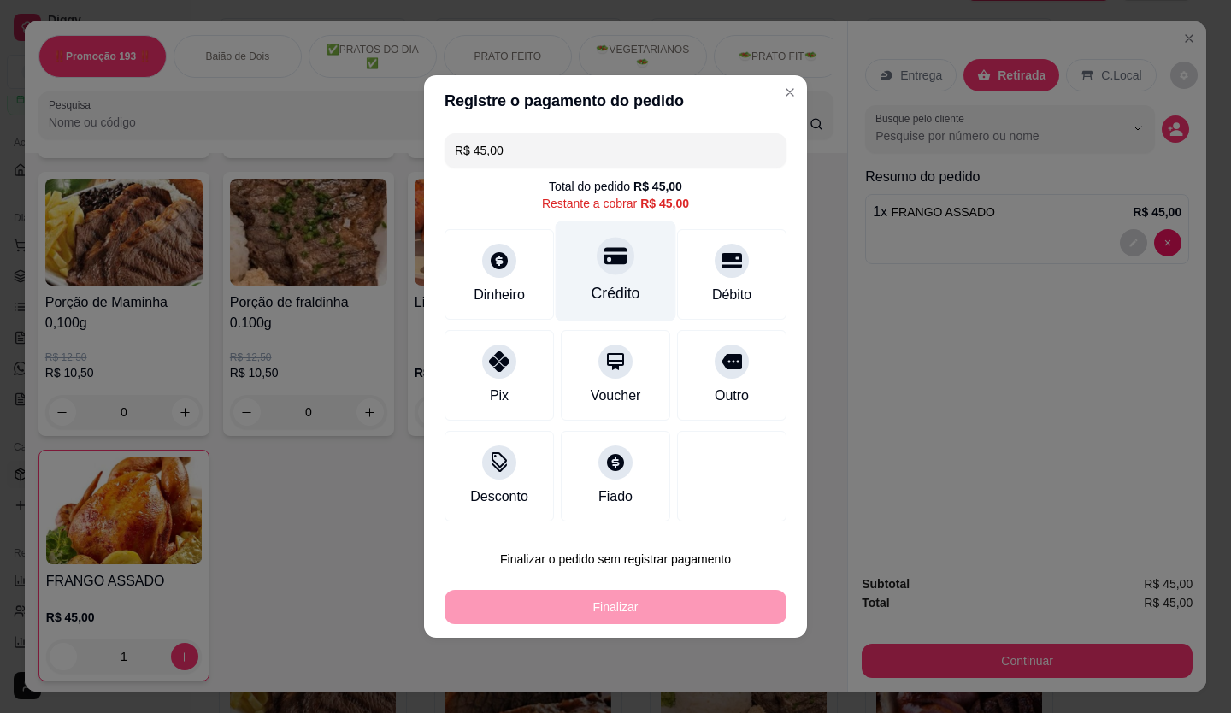
click at [597, 267] on div at bounding box center [616, 256] width 38 height 38
type input "R$ 0,00"
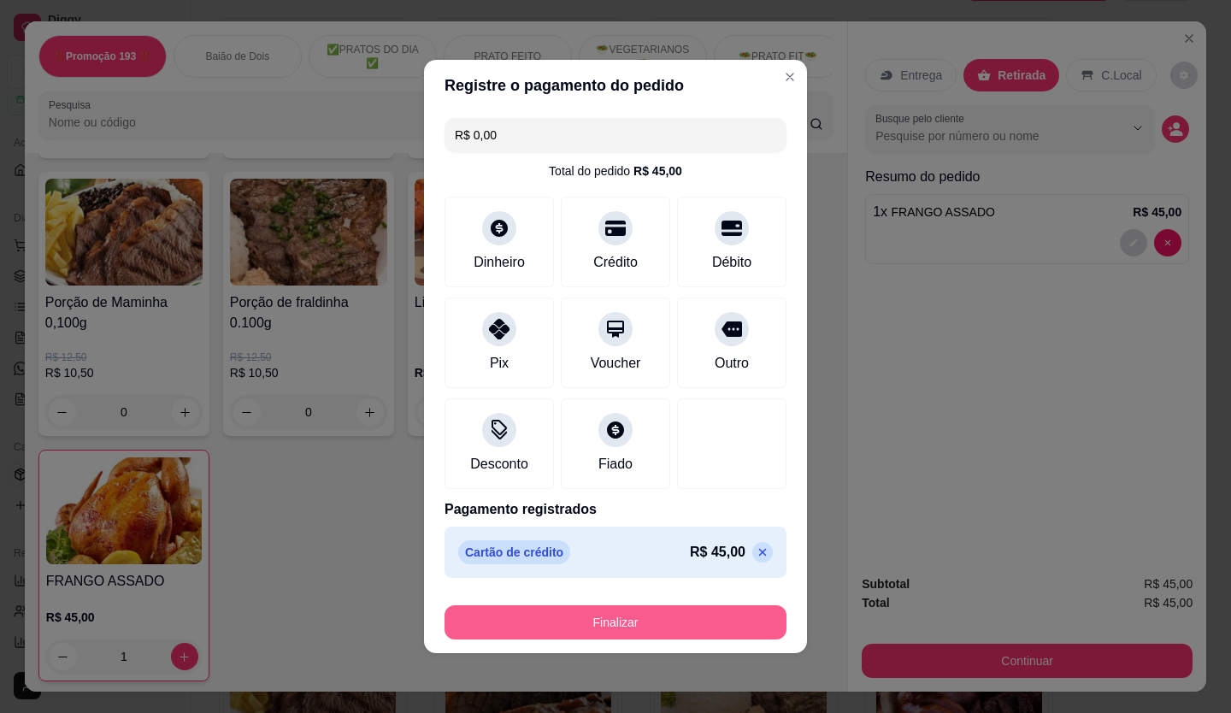
click at [644, 611] on button "Finalizar" at bounding box center [615, 622] width 342 height 34
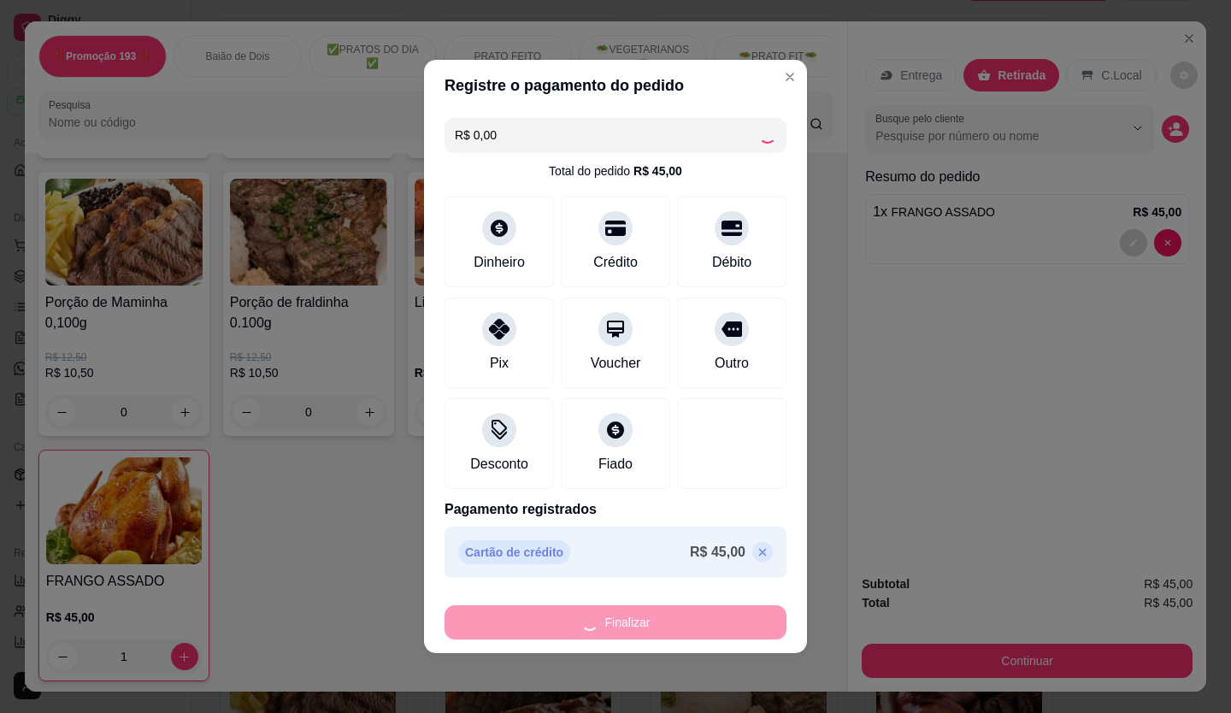
type input "0"
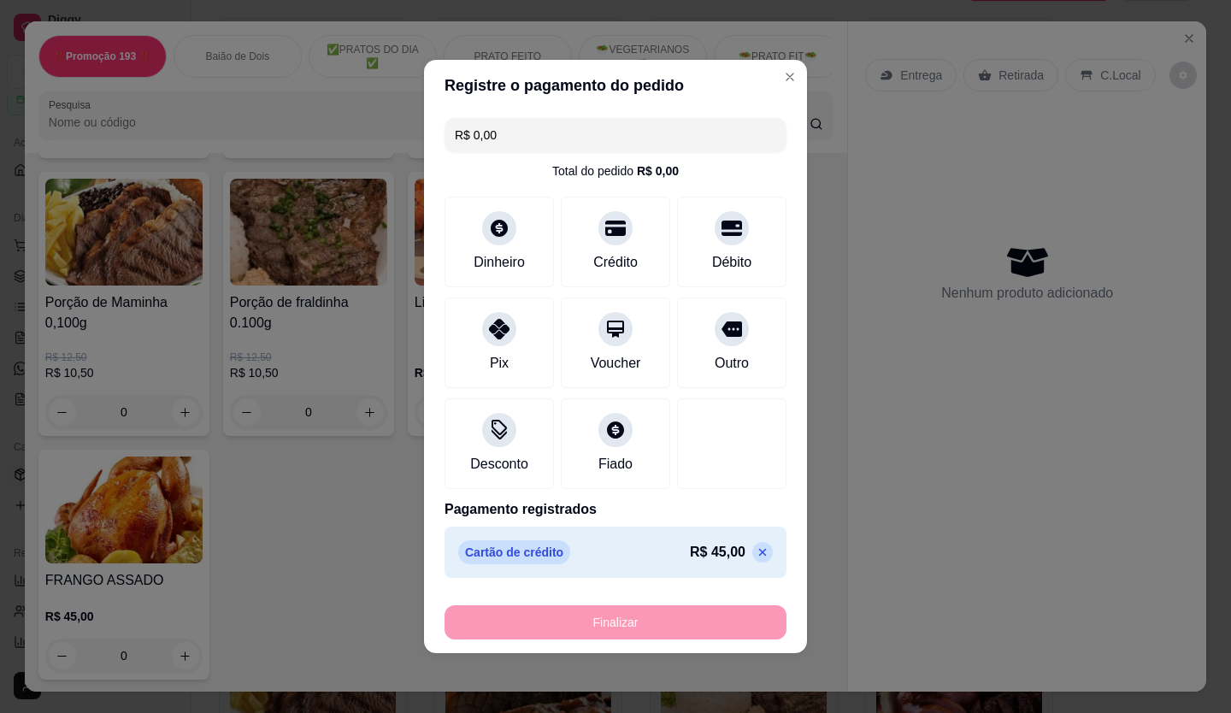
type input "-R$ 45,00"
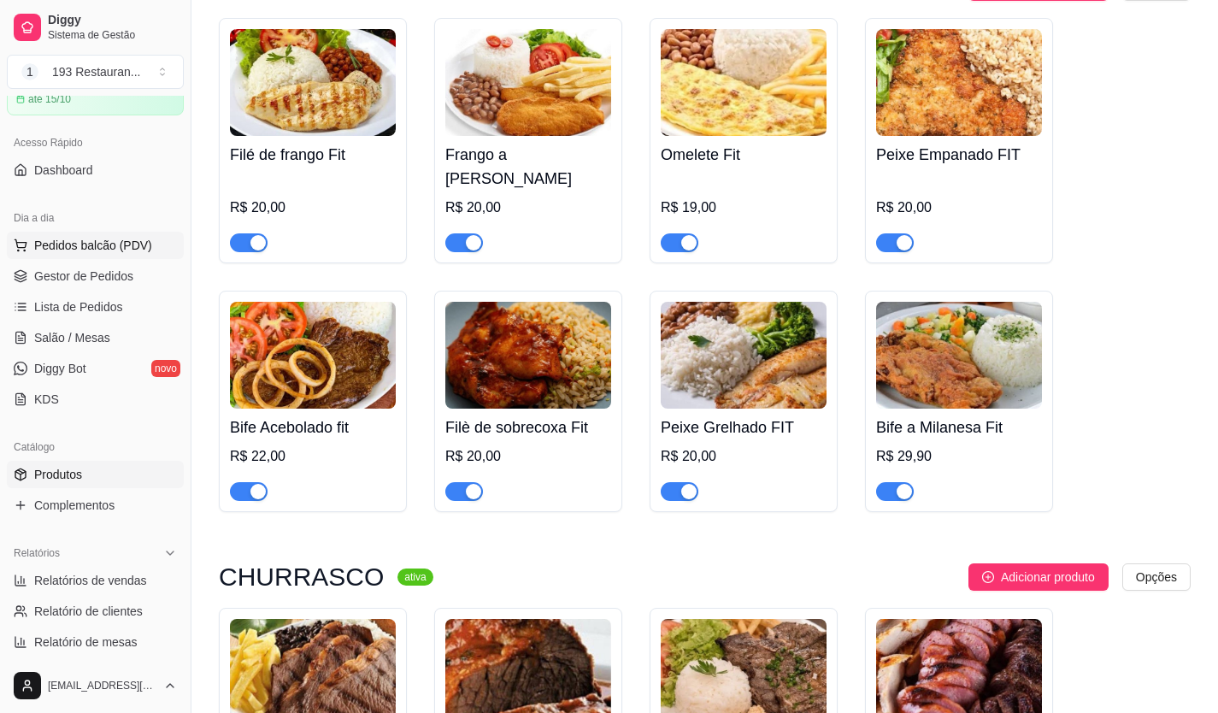
click at [133, 256] on button "Pedidos balcão (PDV)" at bounding box center [95, 245] width 177 height 27
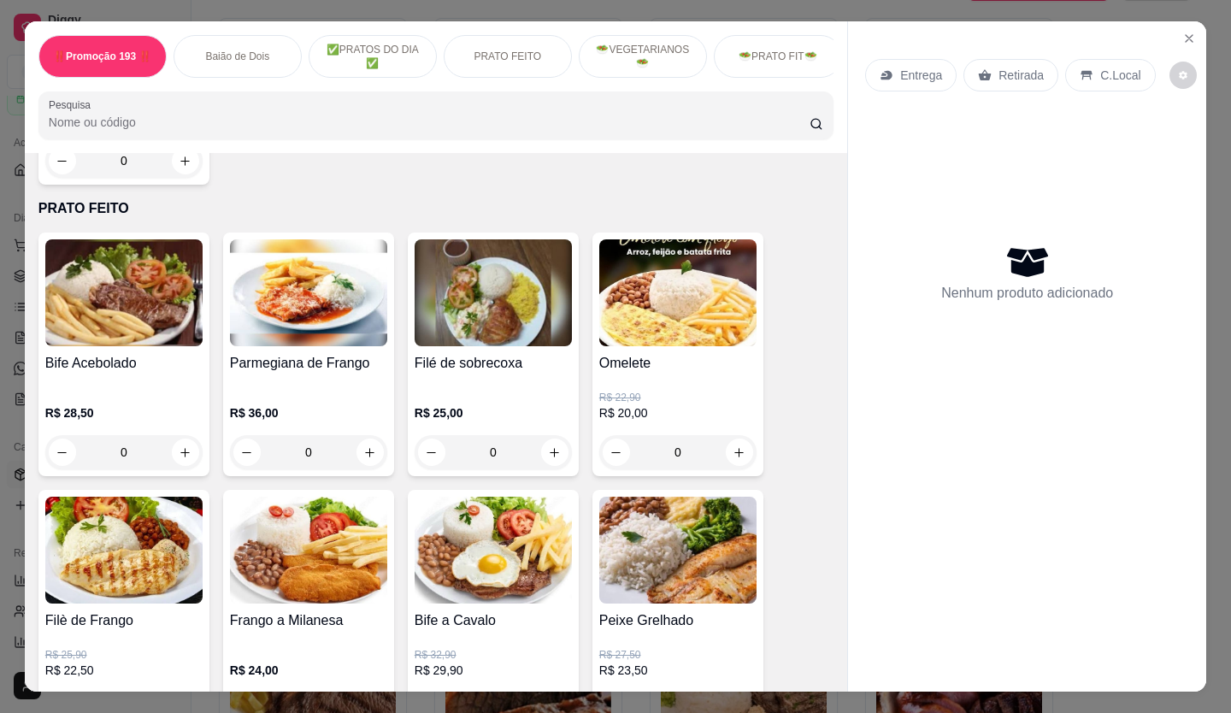
scroll to position [1026, 0]
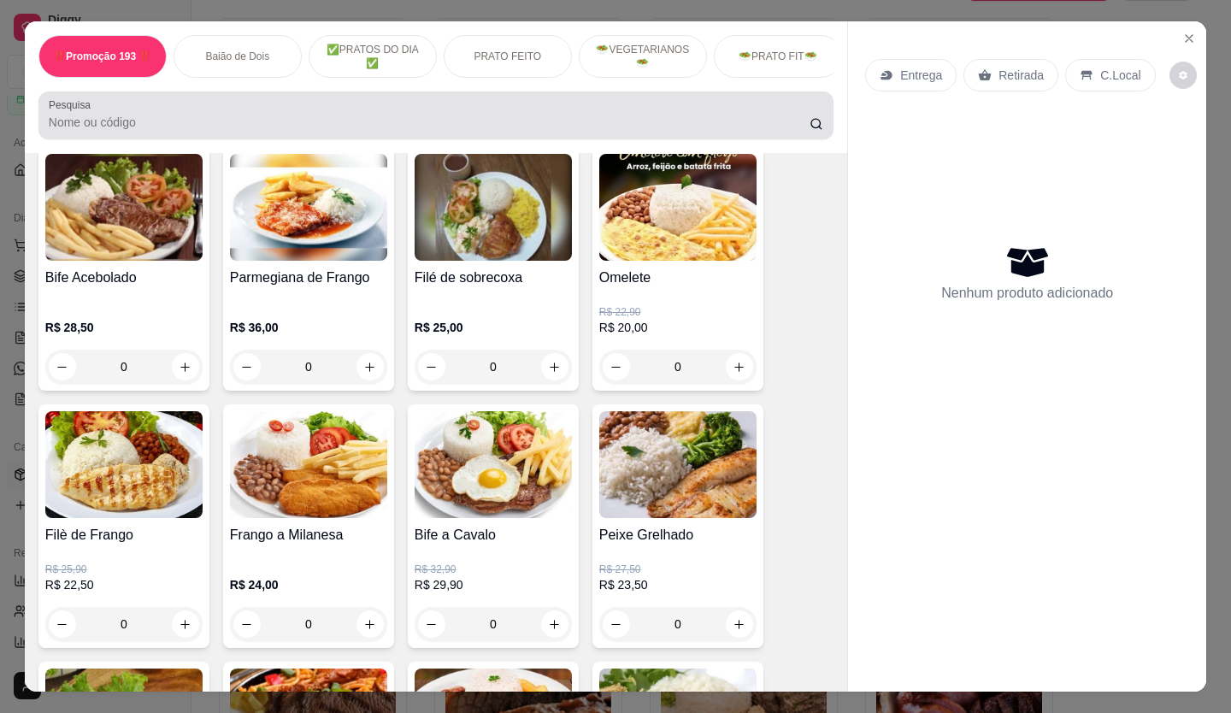
click at [333, 118] on div at bounding box center [436, 115] width 774 height 34
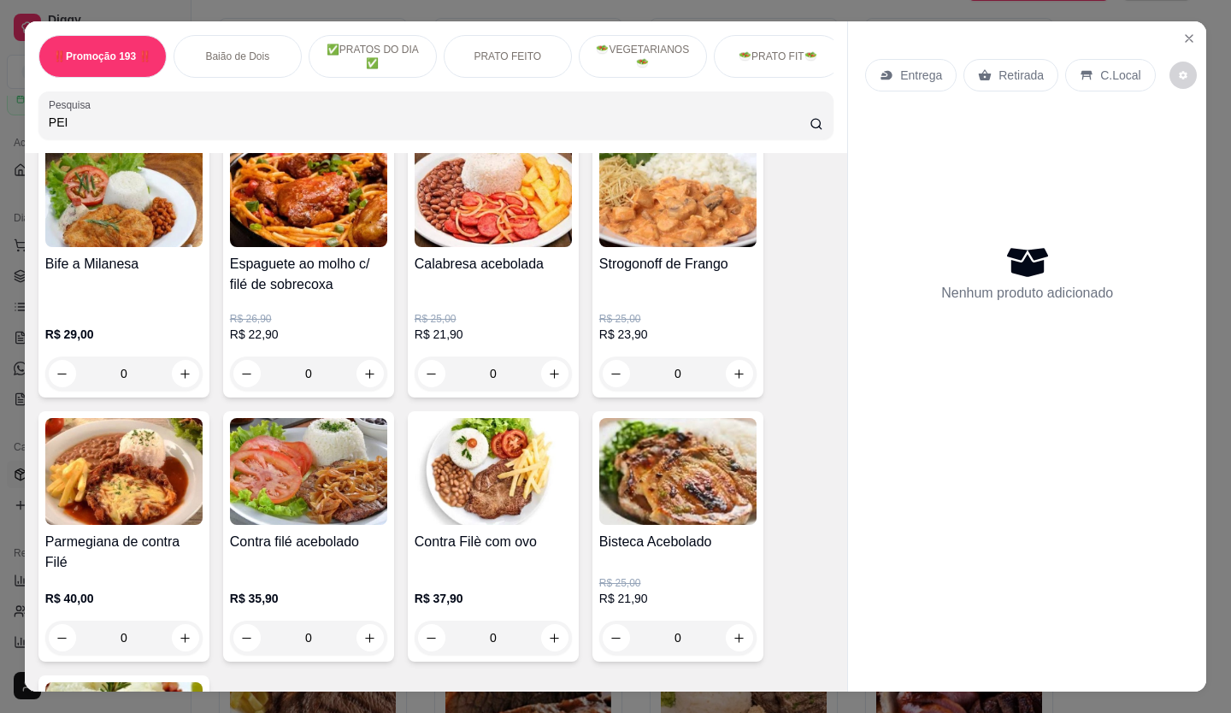
scroll to position [1317, 0]
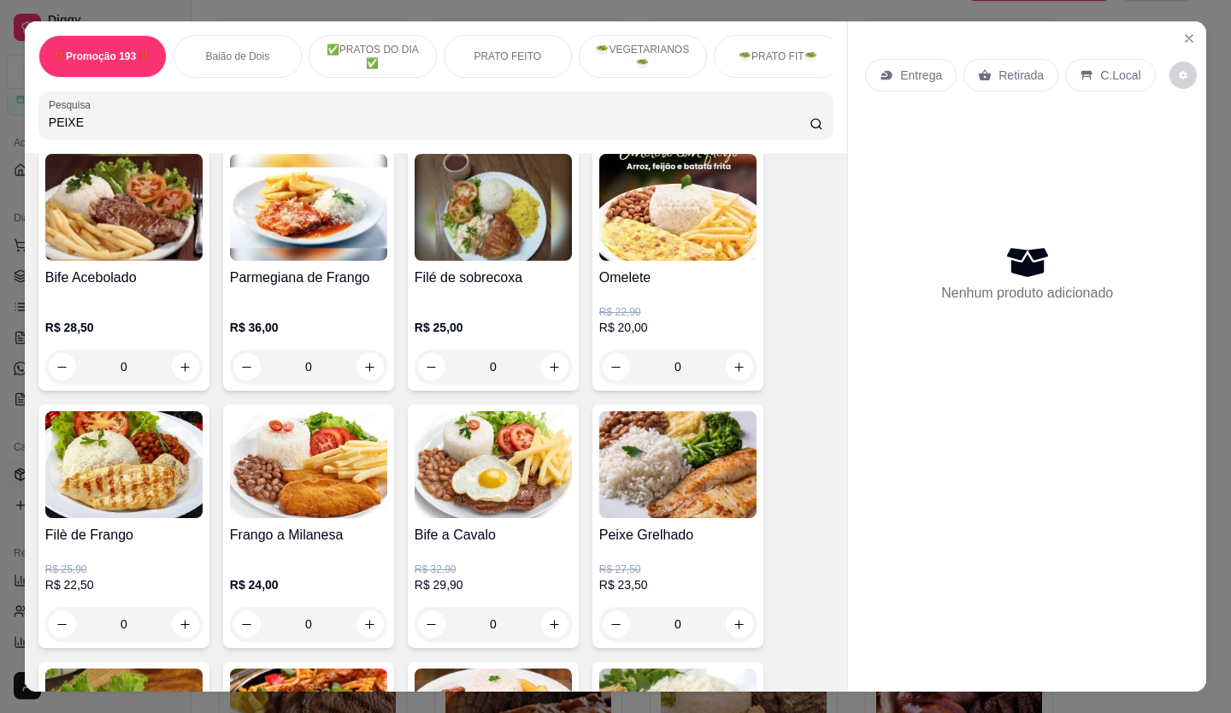
type input "PEIXE"
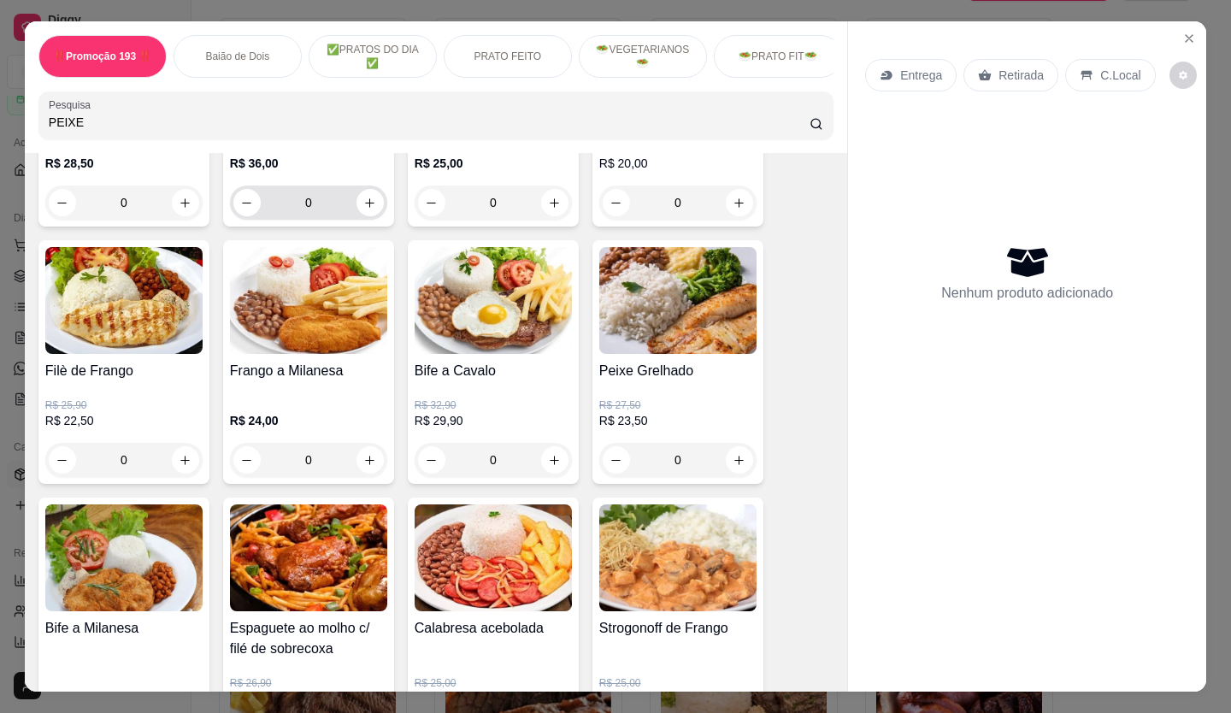
scroll to position [1488, 0]
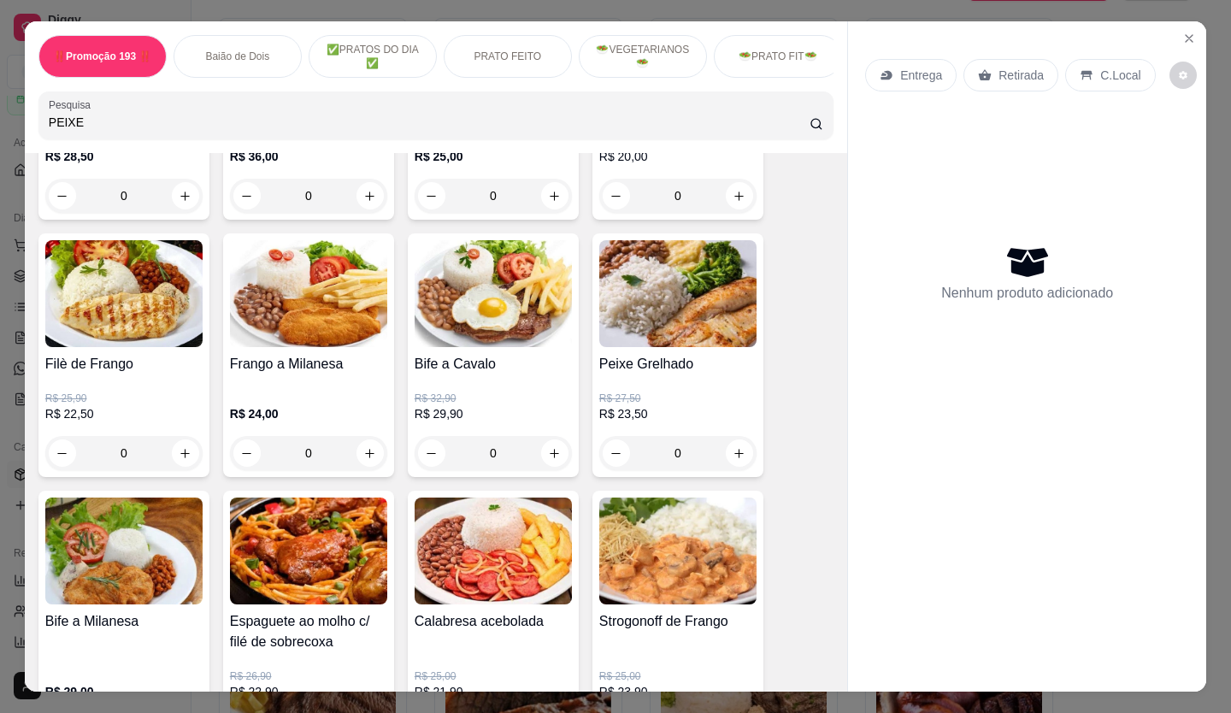
click at [79, 120] on input "PEIXE" at bounding box center [430, 122] width 762 height 17
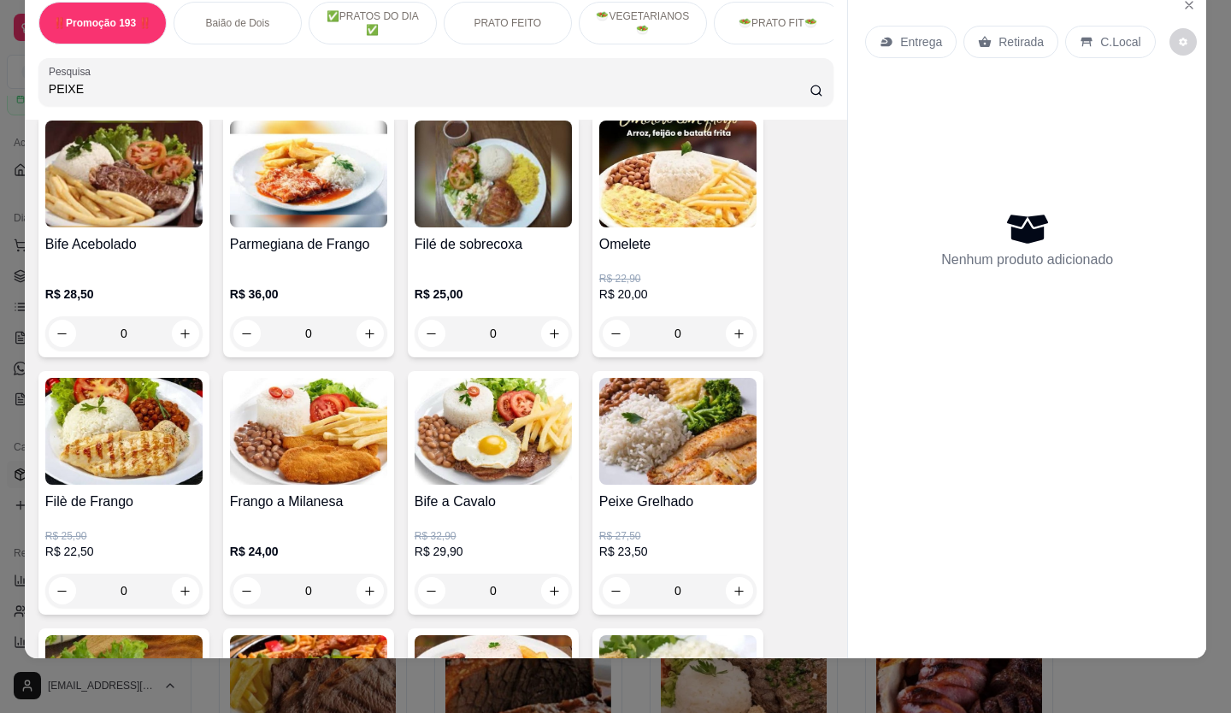
scroll to position [1232, 0]
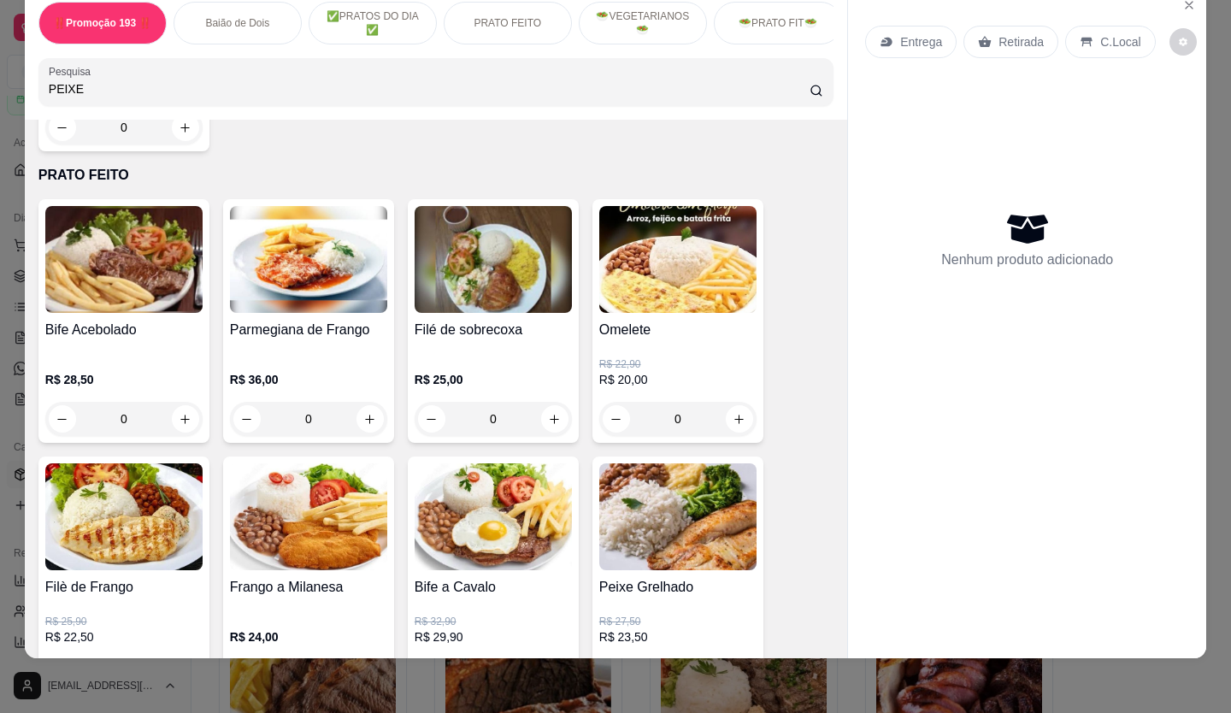
click at [658, 553] on img at bounding box center [677, 516] width 157 height 107
click at [654, 588] on h4 "Peixe Grelhado" at bounding box center [677, 587] width 157 height 21
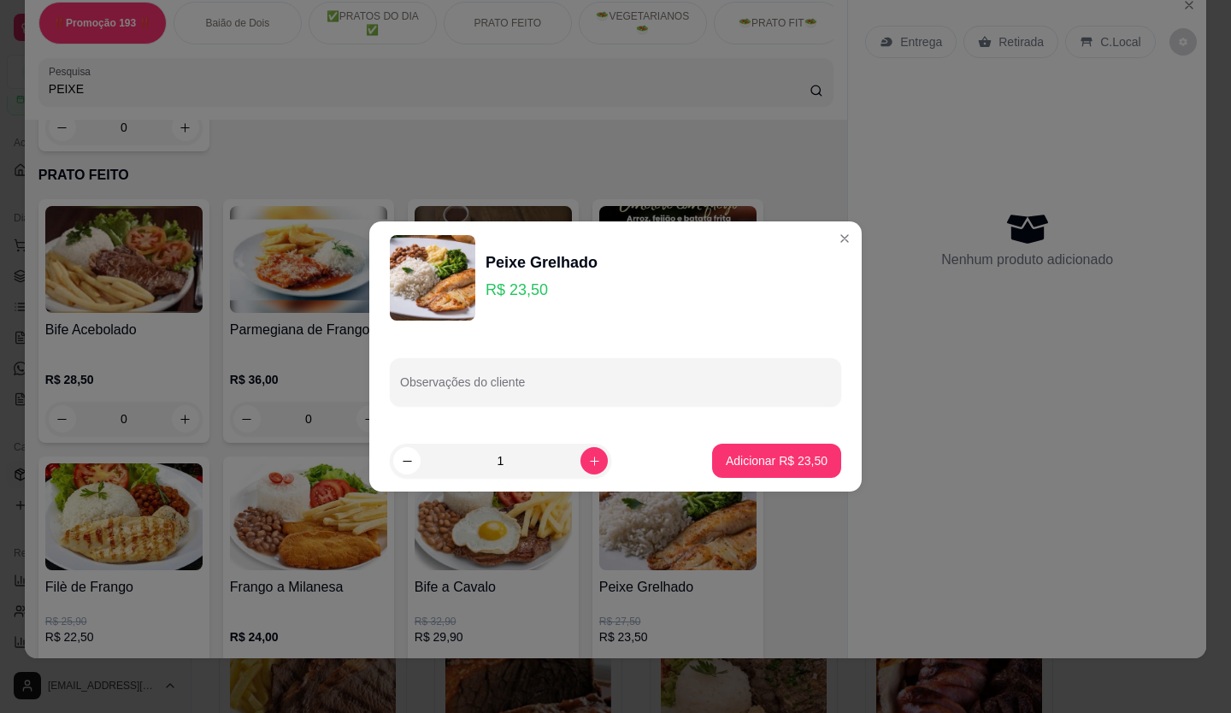
click at [768, 467] on p "Adicionar R$ 23,50" at bounding box center [777, 460] width 102 height 17
type input "1"
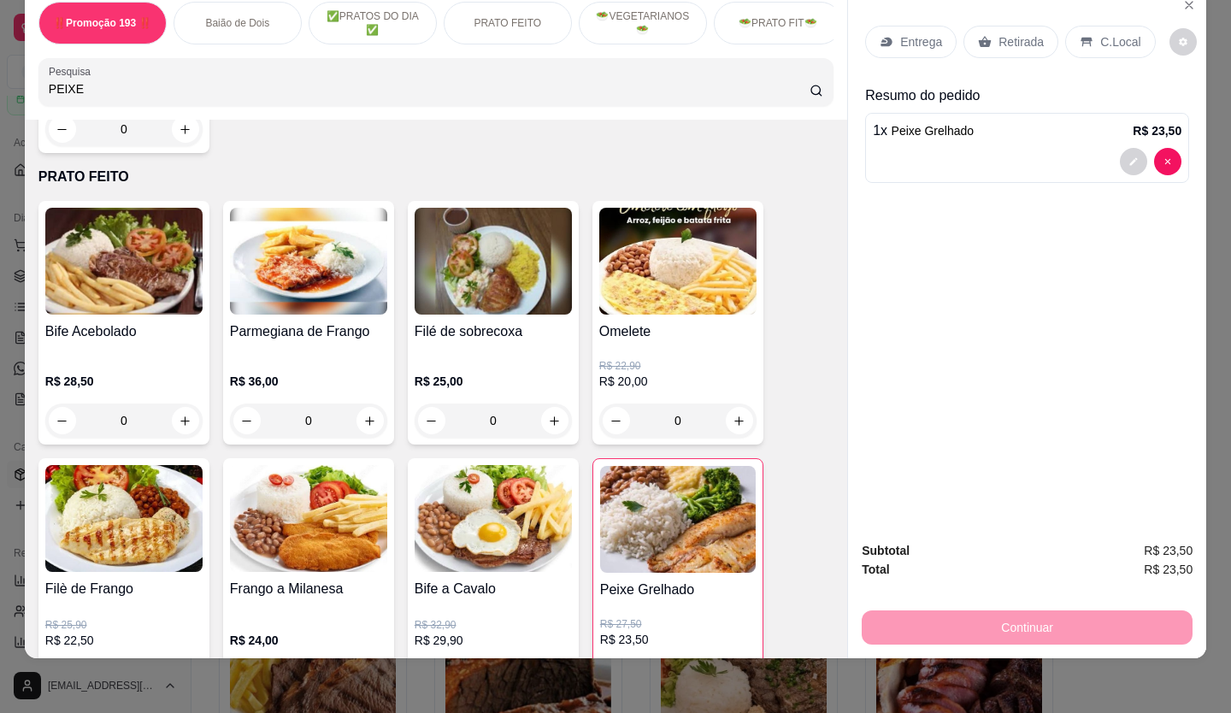
scroll to position [1233, 0]
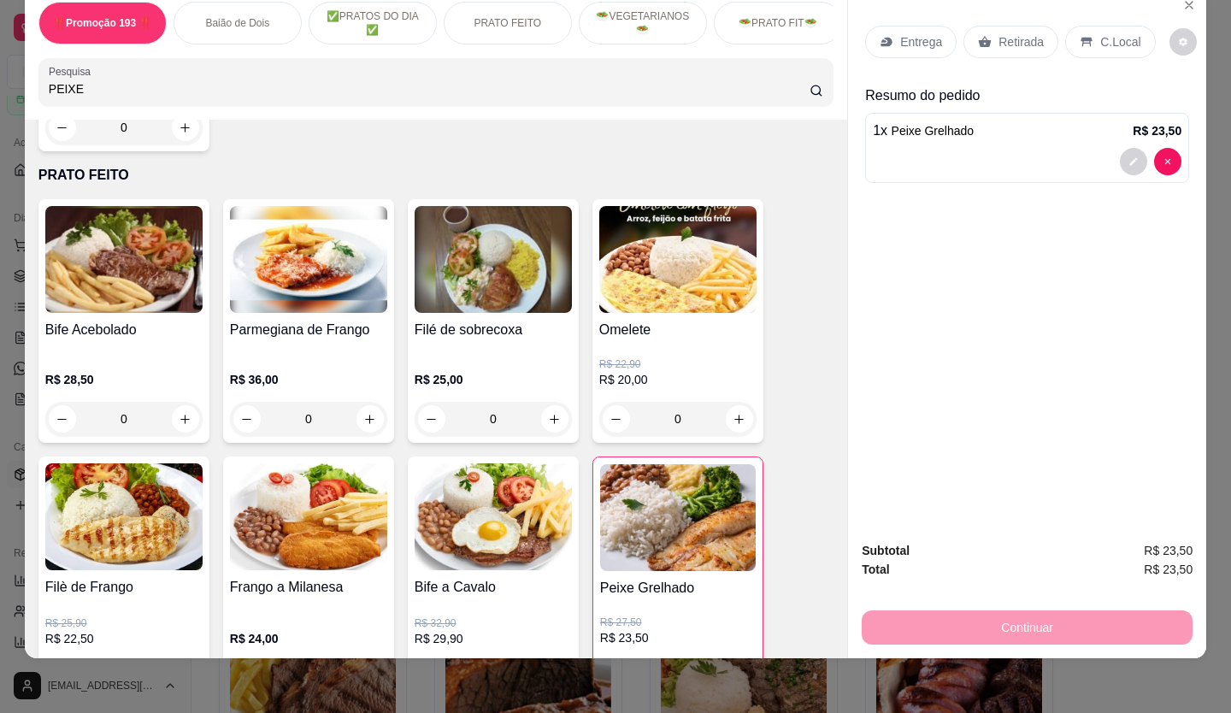
click at [1033, 35] on p "Retirada" at bounding box center [1020, 41] width 45 height 17
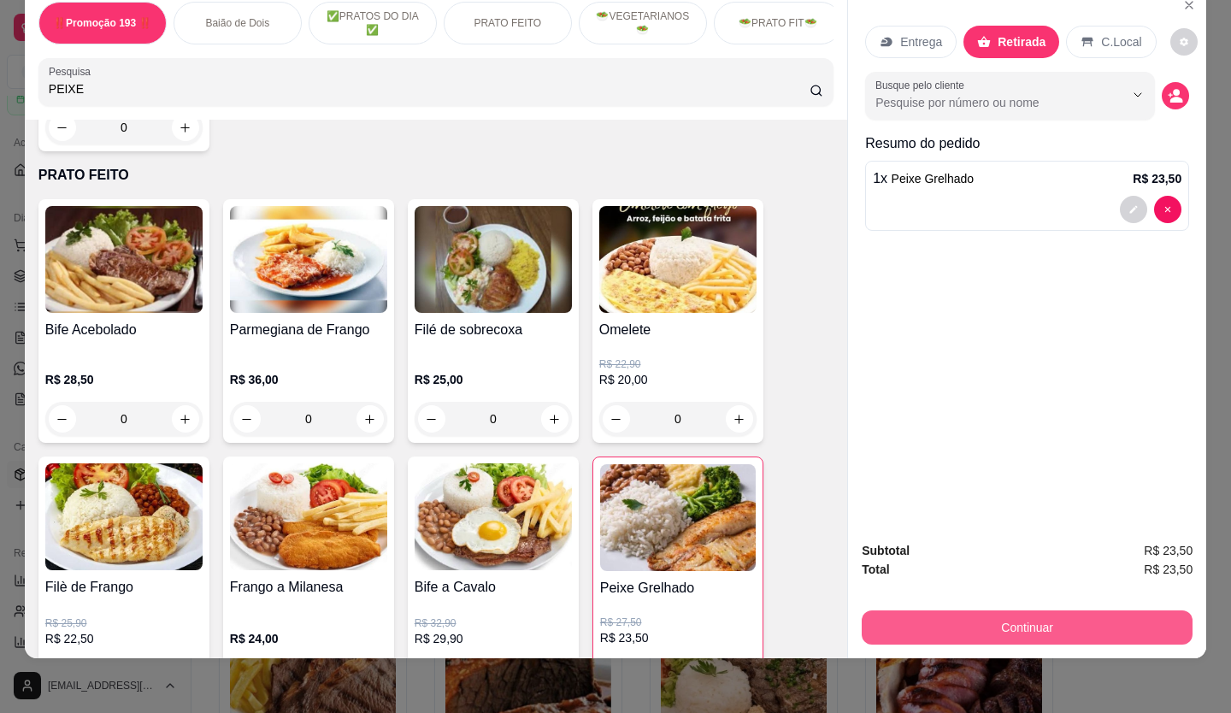
click at [988, 610] on button "Continuar" at bounding box center [1027, 627] width 331 height 34
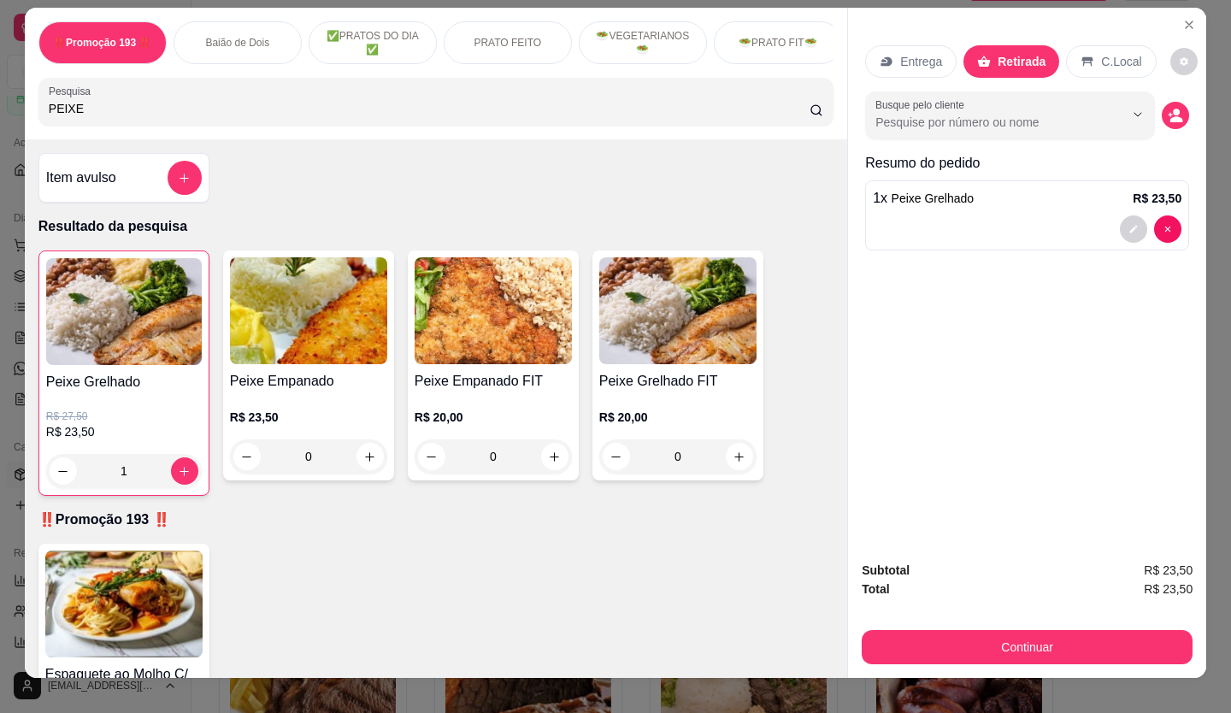
scroll to position [0, 0]
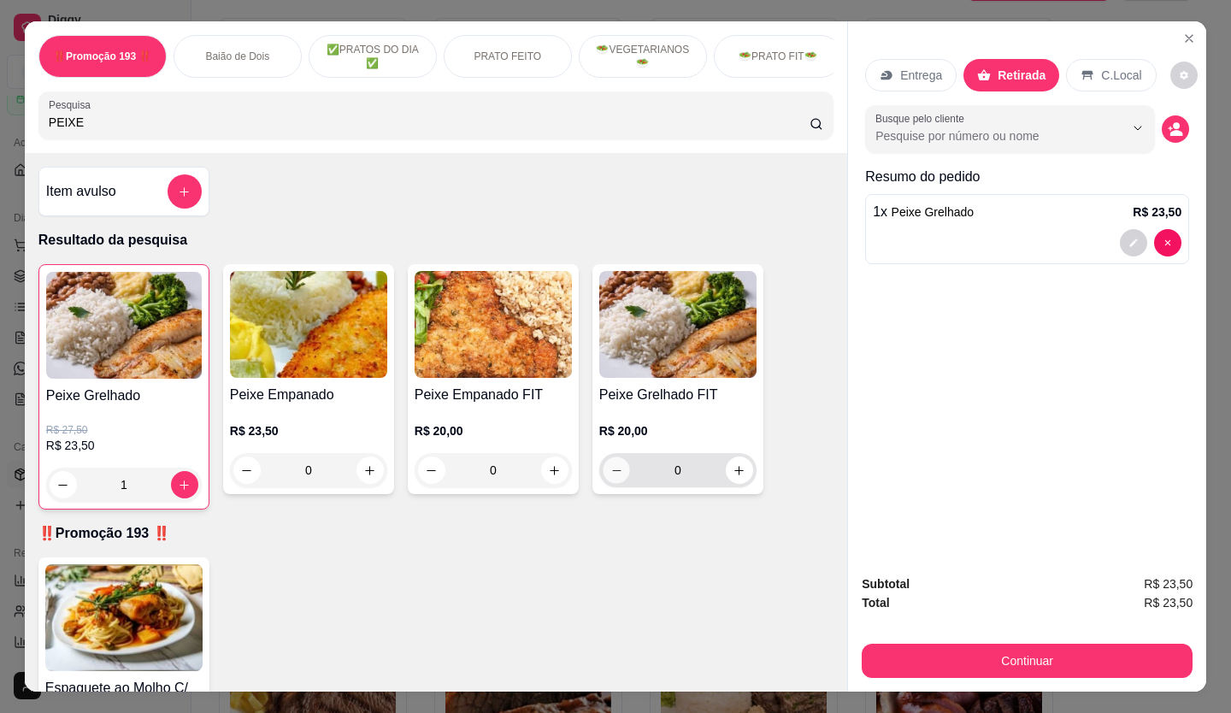
click at [622, 474] on button "decrease-product-quantity" at bounding box center [616, 470] width 26 height 26
click at [721, 487] on div "0" at bounding box center [678, 470] width 150 height 34
click at [735, 477] on icon "increase-product-quantity" at bounding box center [739, 470] width 13 height 13
type input "1"
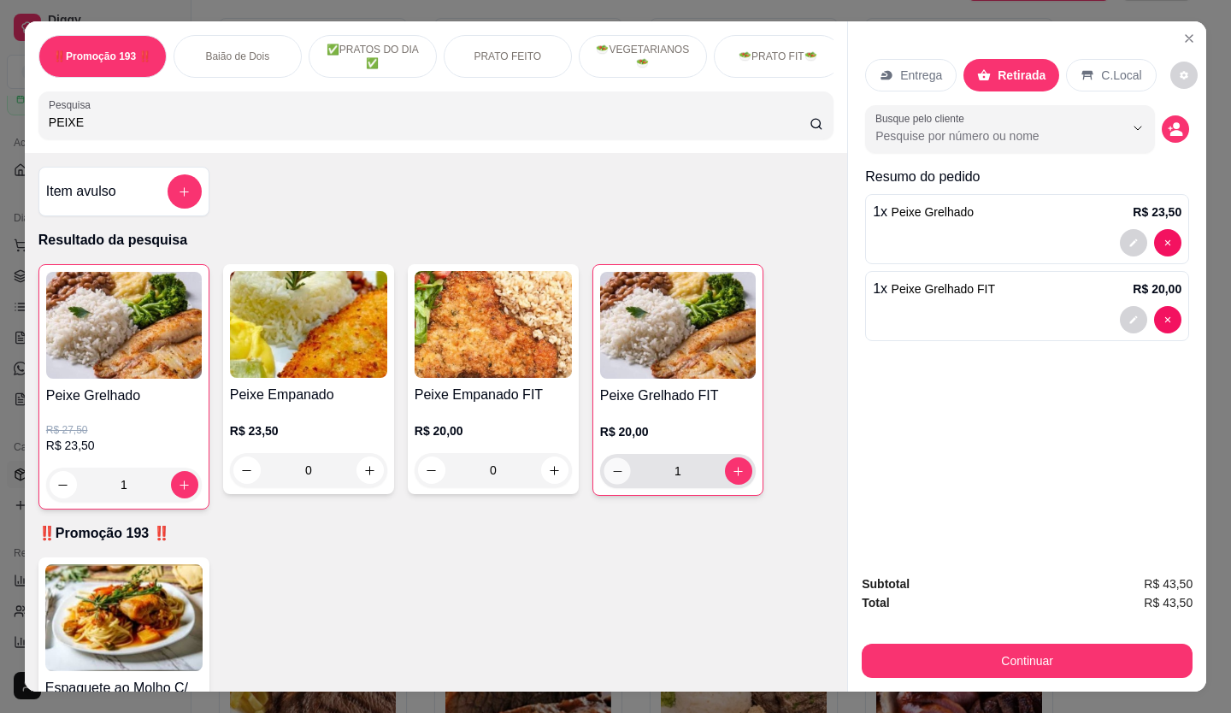
click at [617, 480] on button "decrease-product-quantity" at bounding box center [616, 471] width 26 height 26
type input "0"
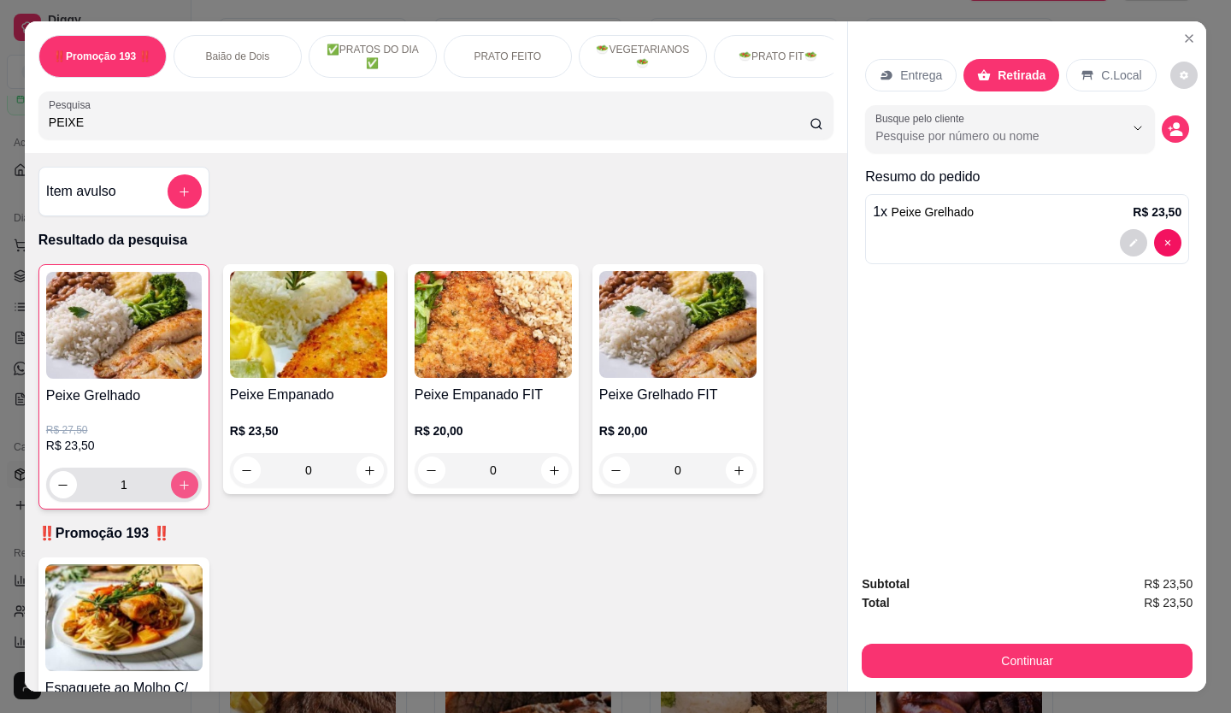
click at [176, 482] on button "increase-product-quantity" at bounding box center [184, 484] width 27 height 27
type input "2"
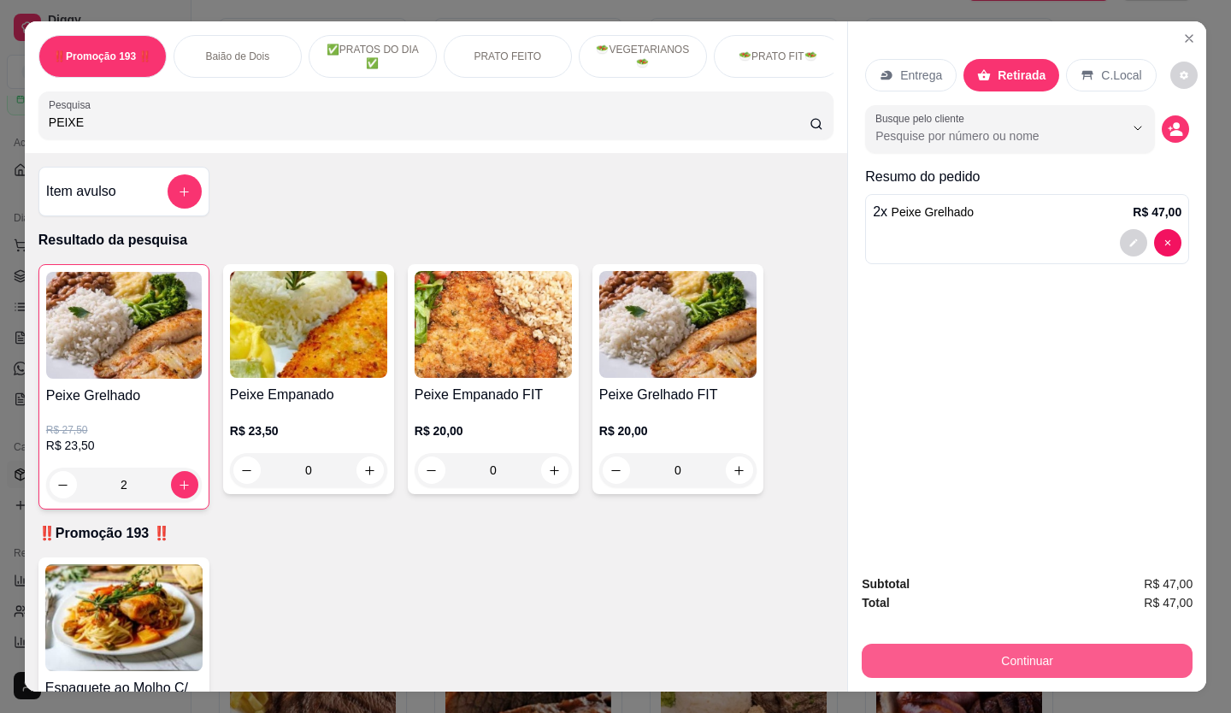
click at [1025, 662] on button "Continuar" at bounding box center [1027, 661] width 331 height 34
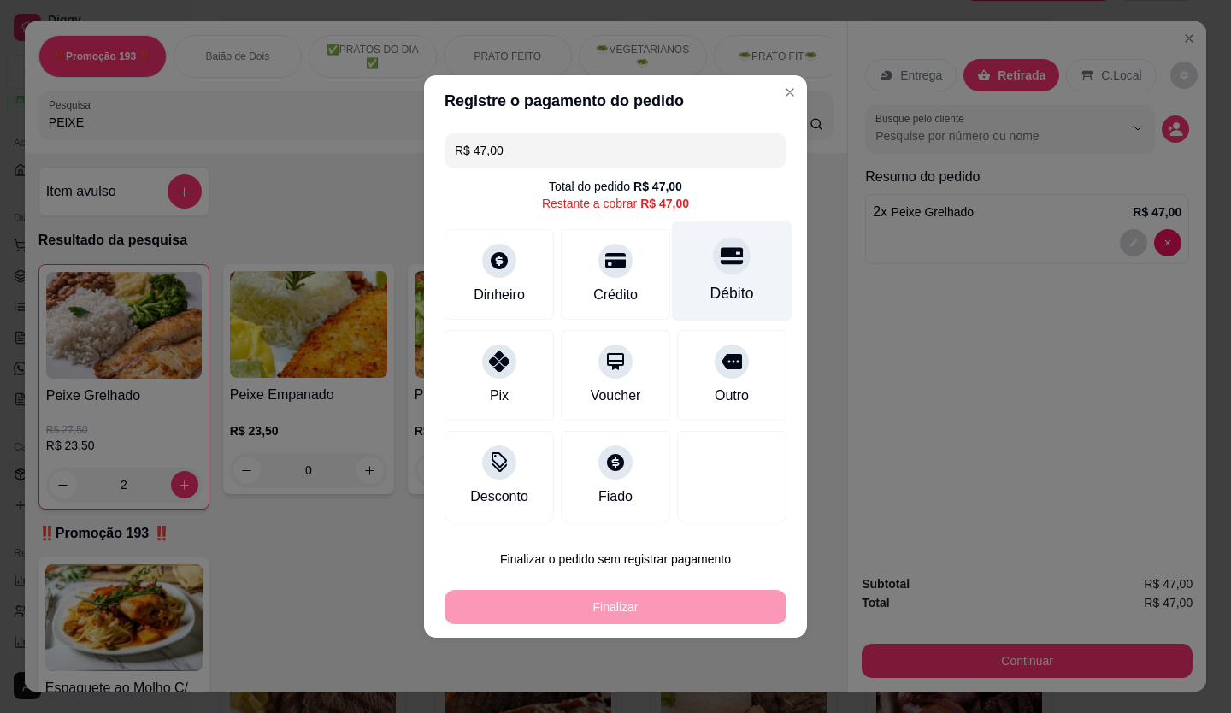
click at [730, 264] on icon at bounding box center [732, 256] width 22 height 17
type input "R$ 0,00"
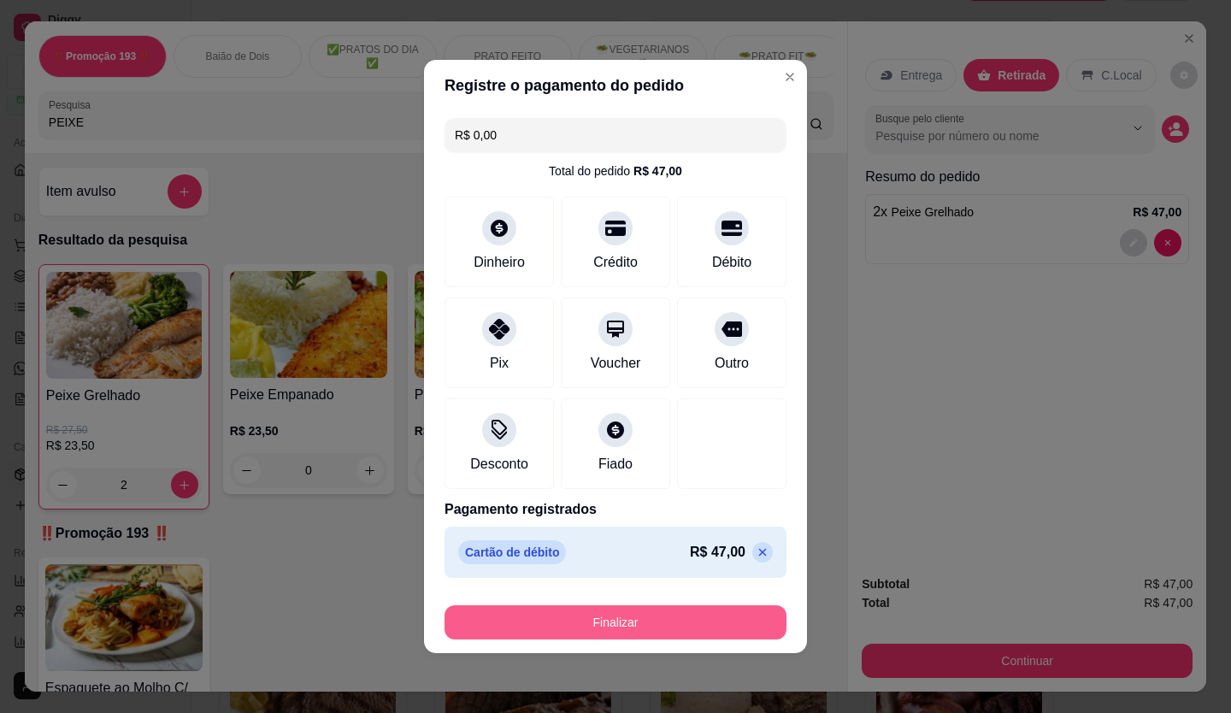
click at [650, 619] on button "Finalizar" at bounding box center [615, 622] width 342 height 34
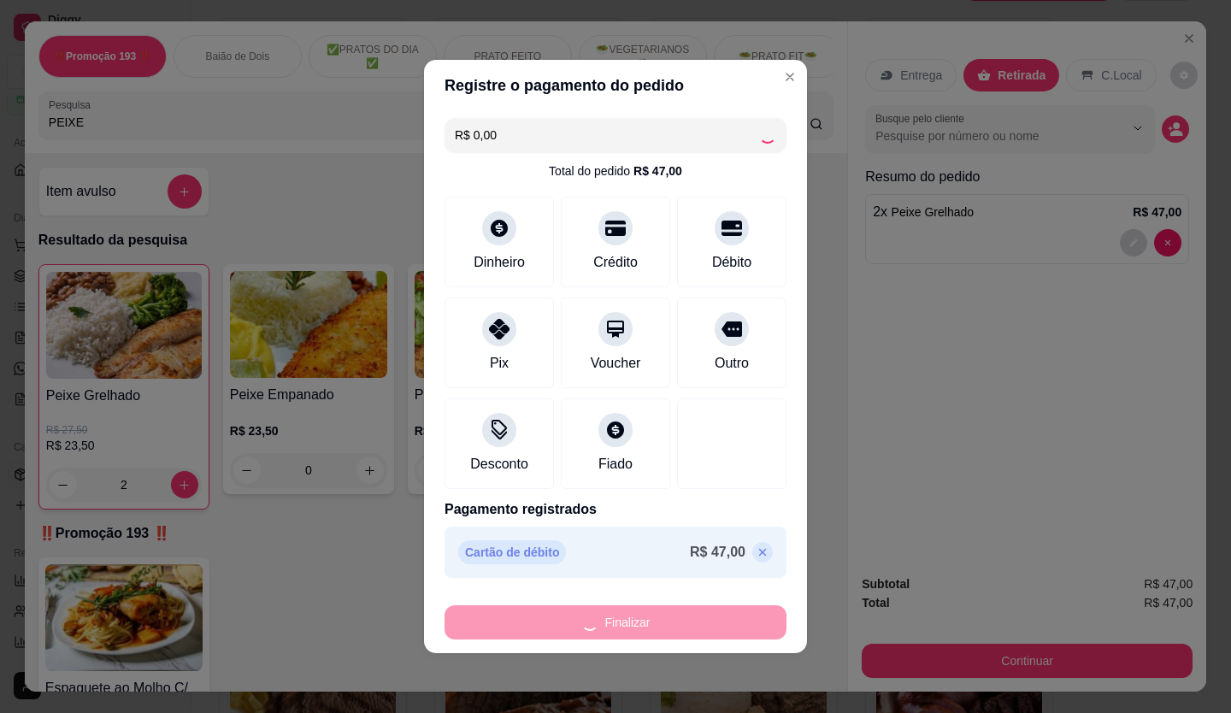
type input "0"
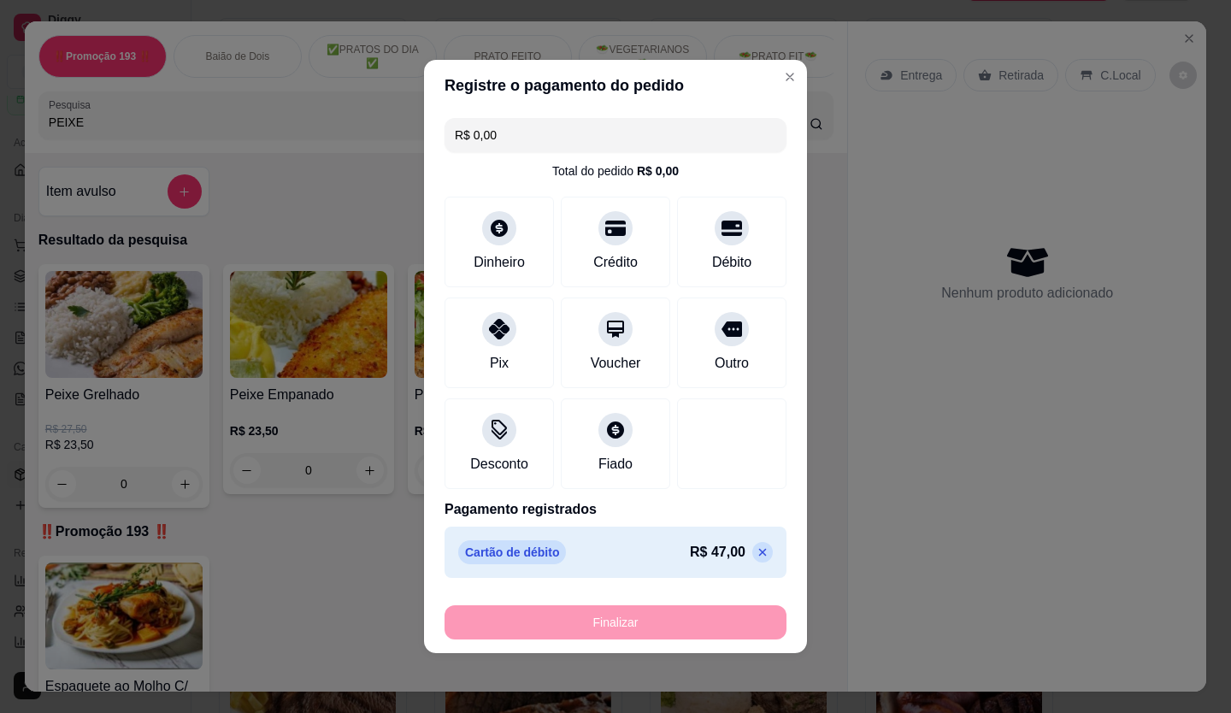
type input "-R$ 47,00"
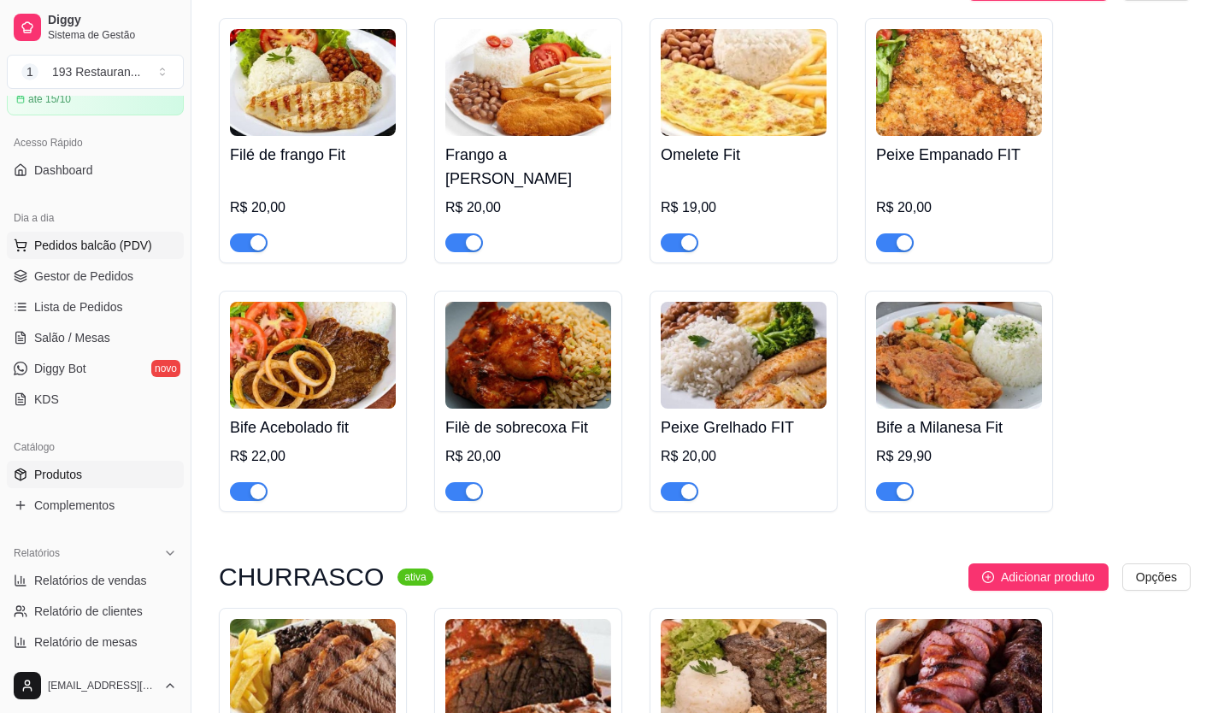
click at [85, 233] on button "Pedidos balcão (PDV)" at bounding box center [95, 245] width 177 height 27
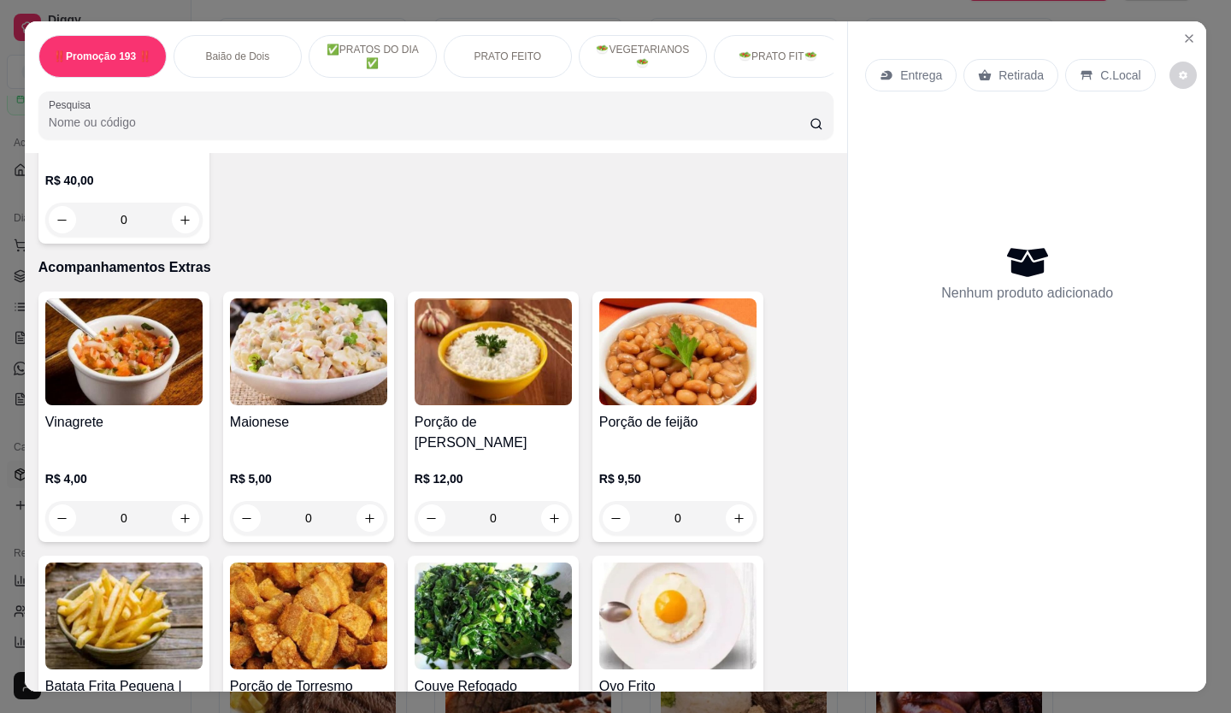
scroll to position [4017, 0]
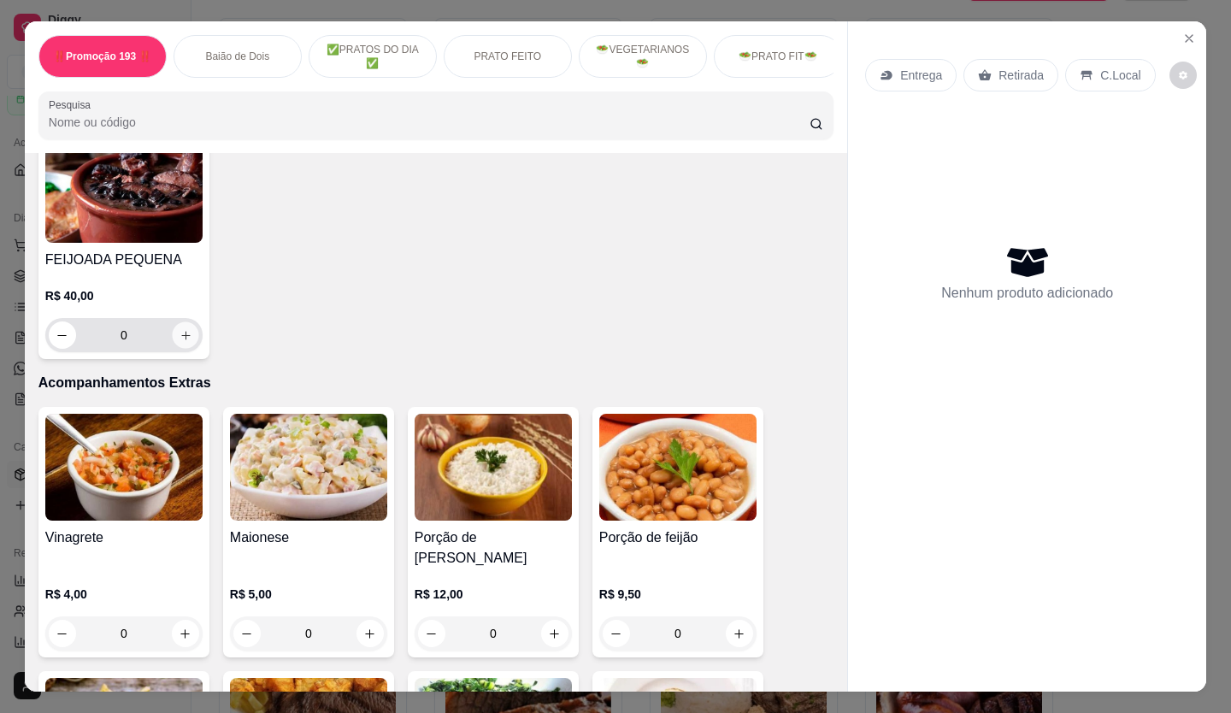
click at [180, 329] on icon "increase-product-quantity" at bounding box center [186, 335] width 13 height 13
type input "1"
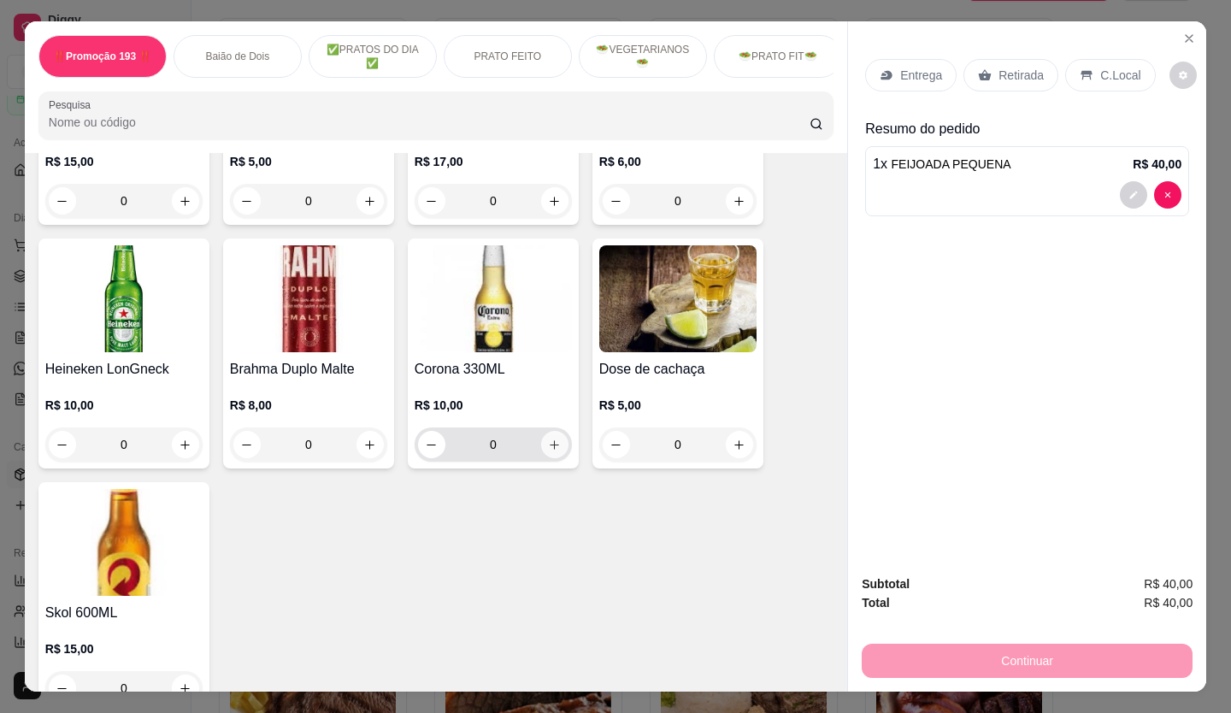
scroll to position [7399, 0]
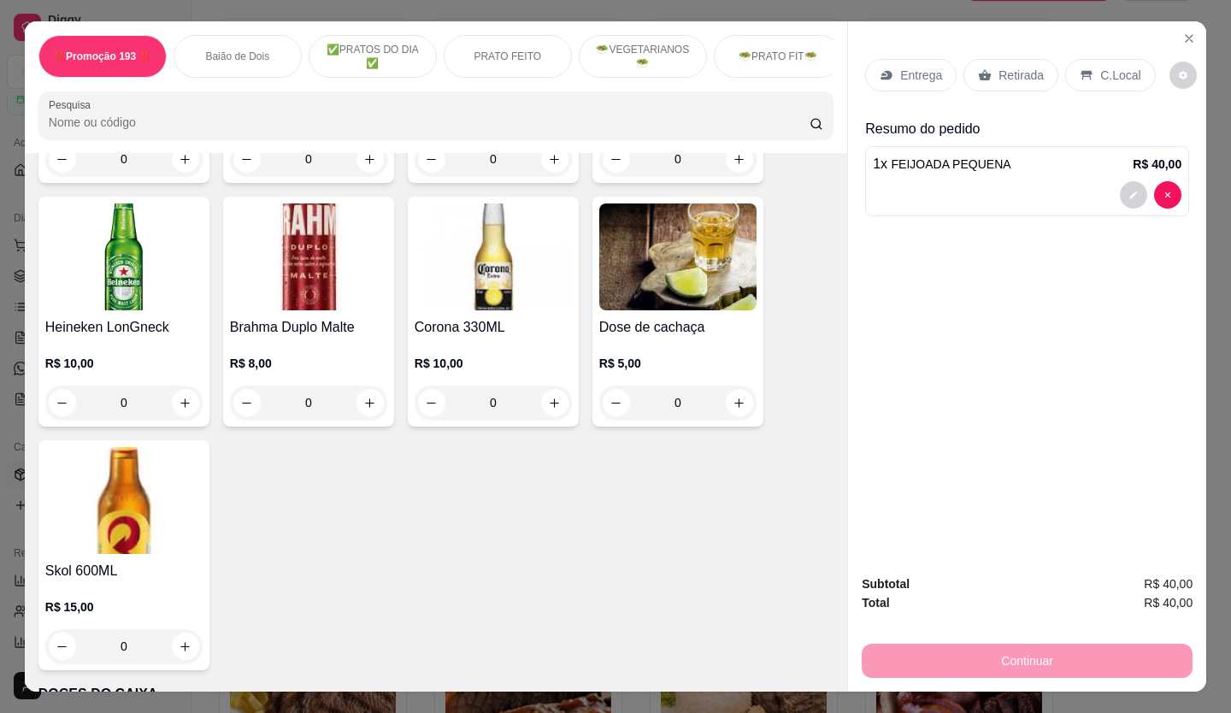
click at [538, 450] on div "Original 600ML R$ 15,00 0 Original Lata 269mL R$ 5,00 0 Heineken 600ML R$ 17,00…" at bounding box center [435, 311] width 795 height 717
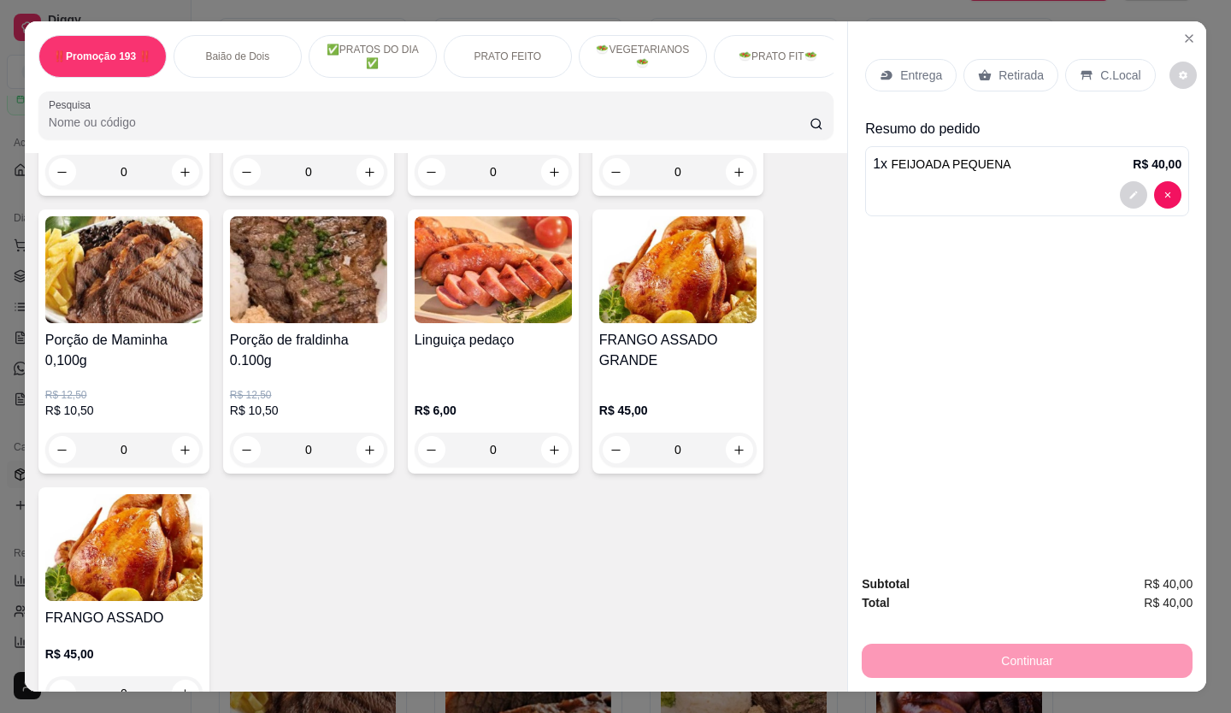
click at [713, 433] on input "0" at bounding box center [678, 450] width 96 height 34
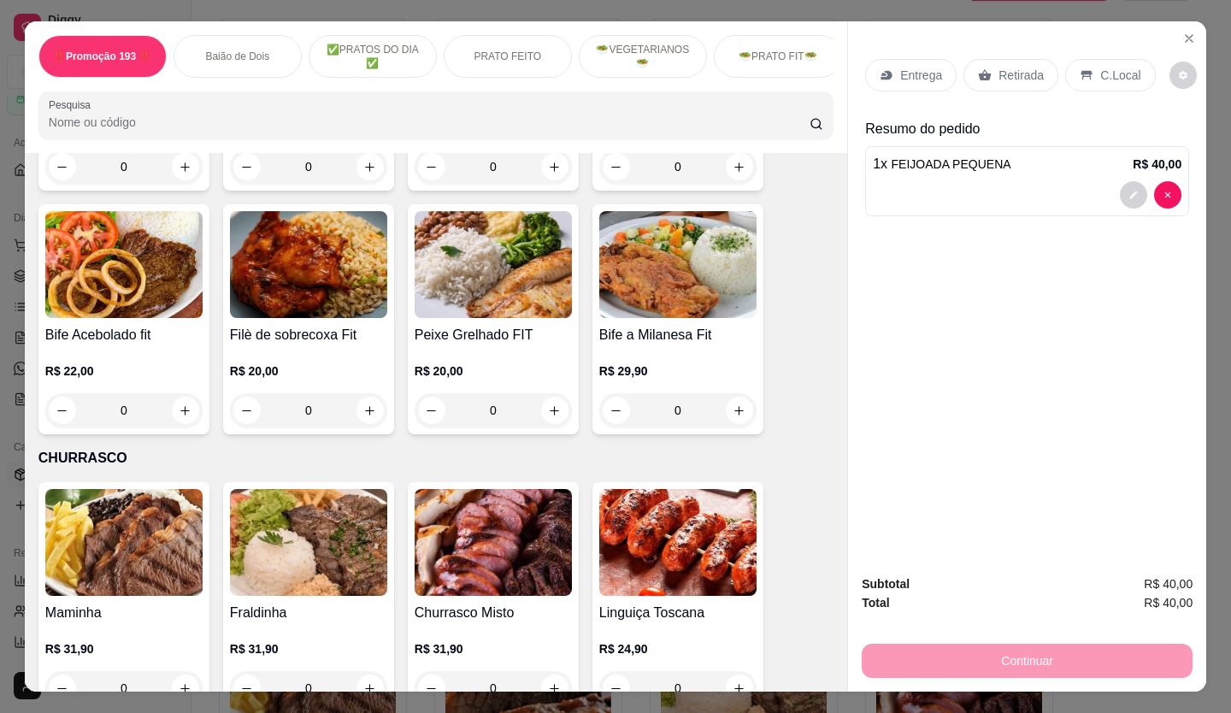
scroll to position [2270, 0]
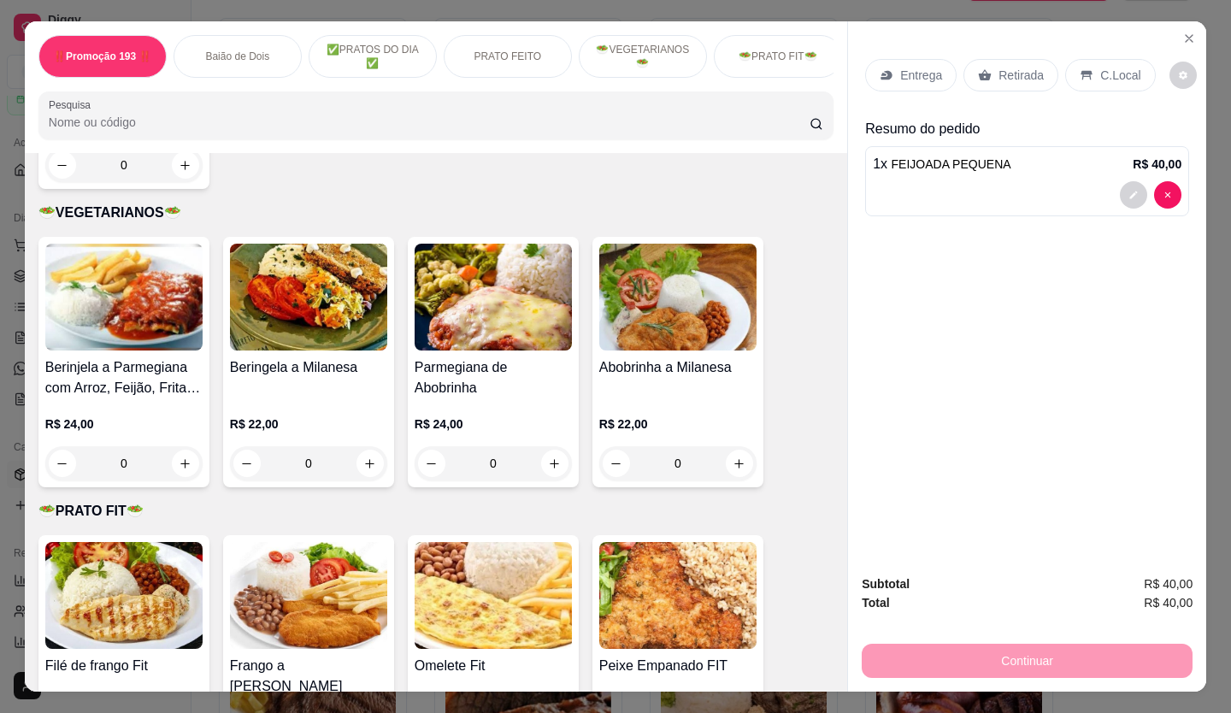
drag, startPoint x: 713, startPoint y: 430, endPoint x: 380, endPoint y: 495, distance: 338.8
click at [391, 498] on div "Item avulso ‼️Promoção 193 ‼️ Espaguete ao Molho C/ Filé de Sobrecoxa R$ 26,90 …" at bounding box center [436, 422] width 822 height 539
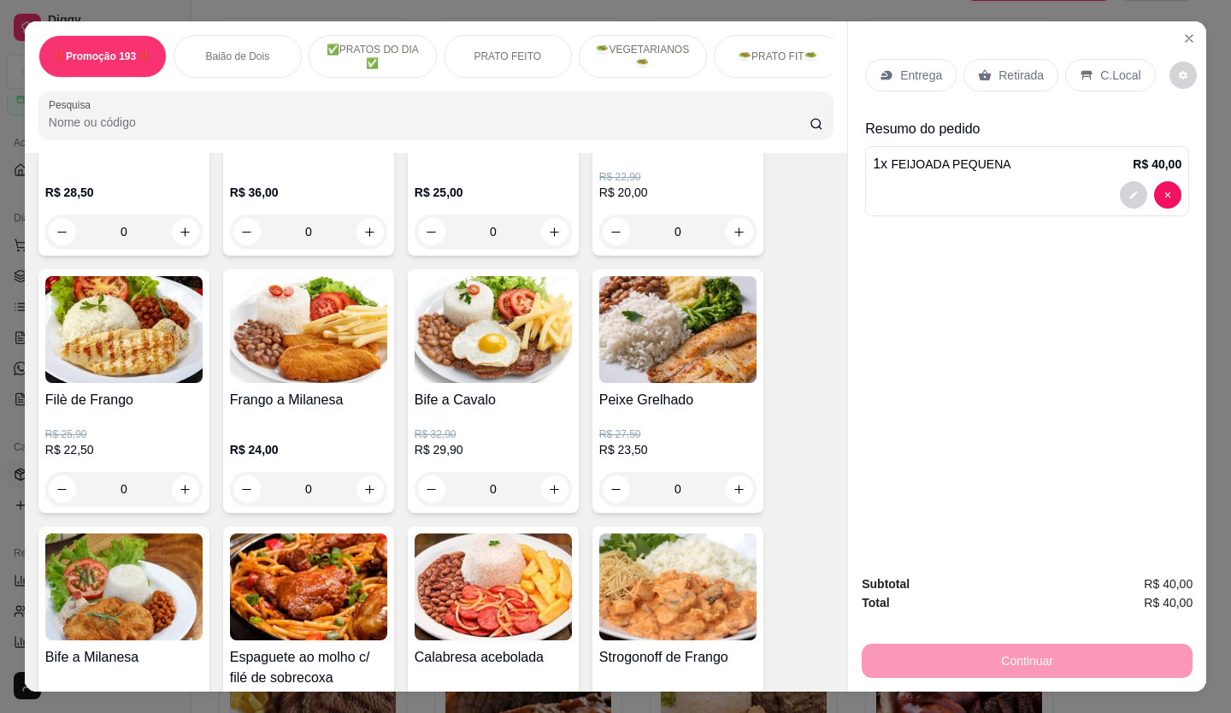
scroll to position [1159, 0]
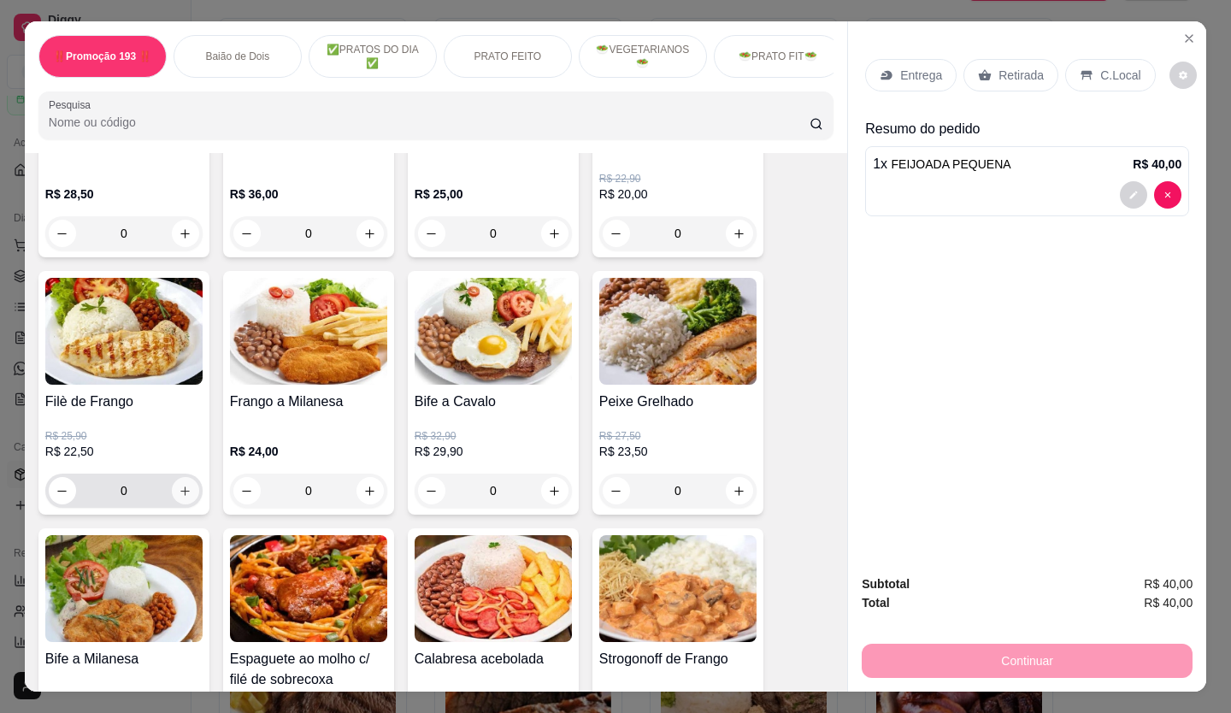
click at [185, 502] on button "increase-product-quantity" at bounding box center [185, 490] width 27 height 27
type input "1"
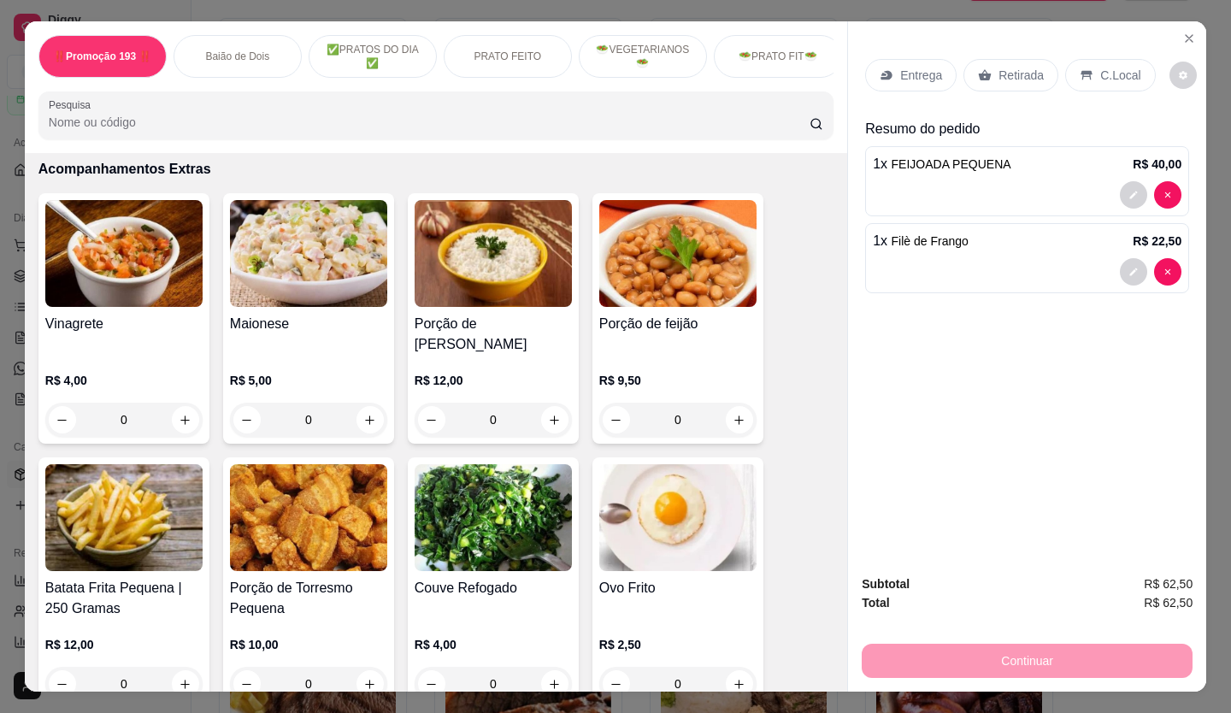
scroll to position [4236, 0]
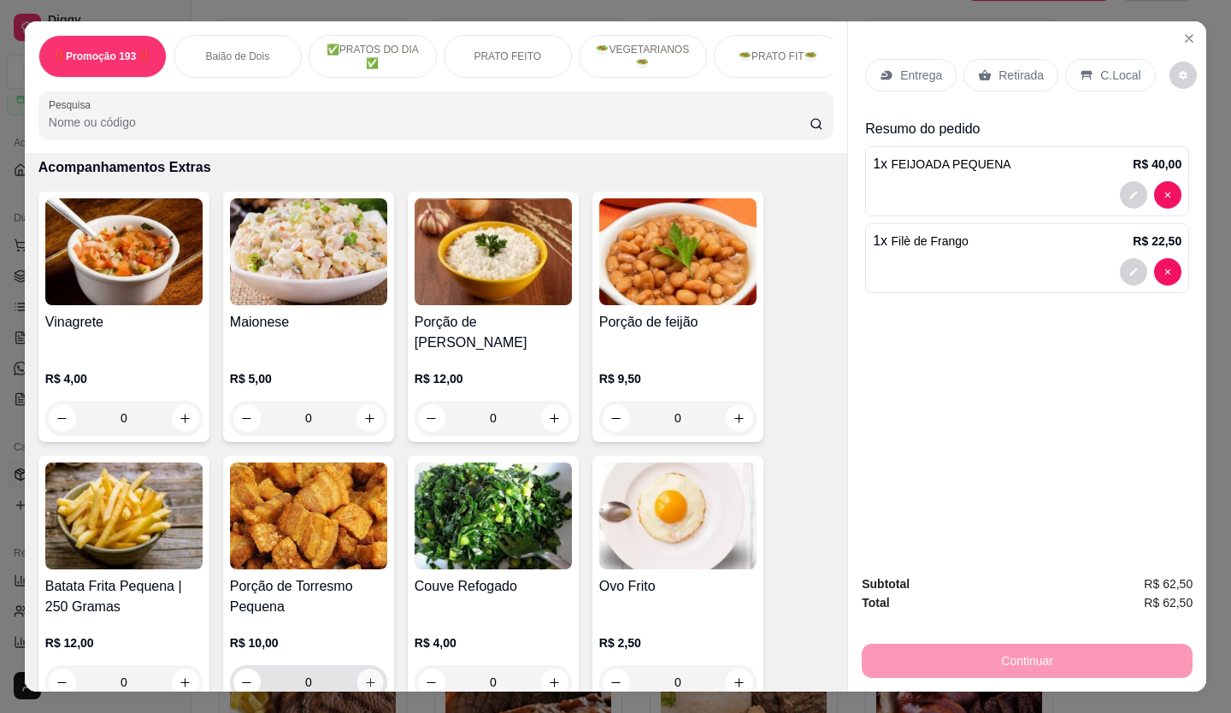
click at [368, 676] on icon "increase-product-quantity" at bounding box center [370, 682] width 13 height 13
type input "1"
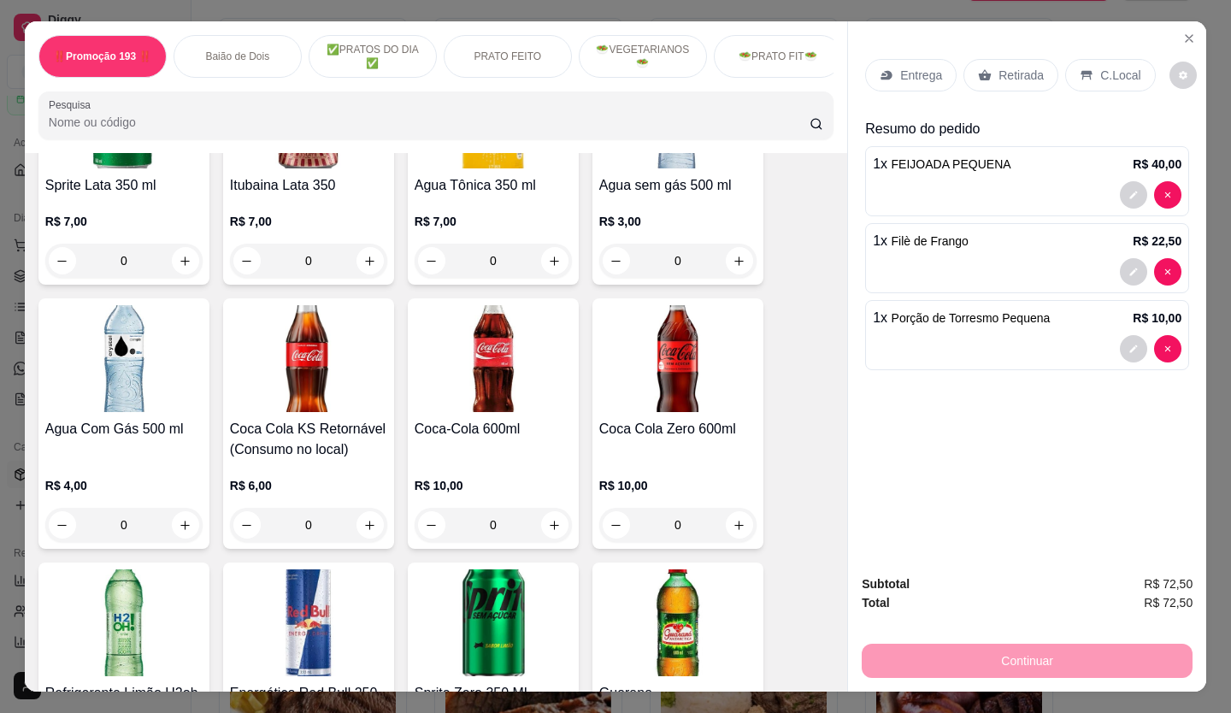
scroll to position [6031, 0]
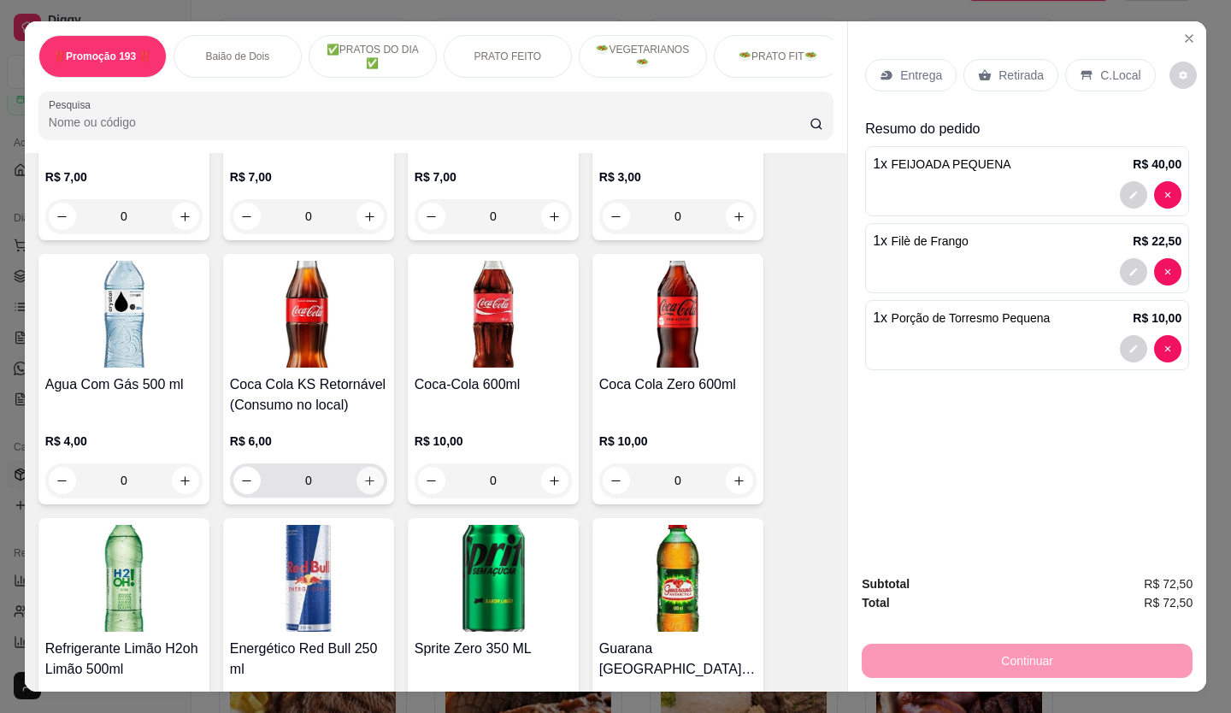
click at [358, 467] on button "increase-product-quantity" at bounding box center [369, 480] width 27 height 27
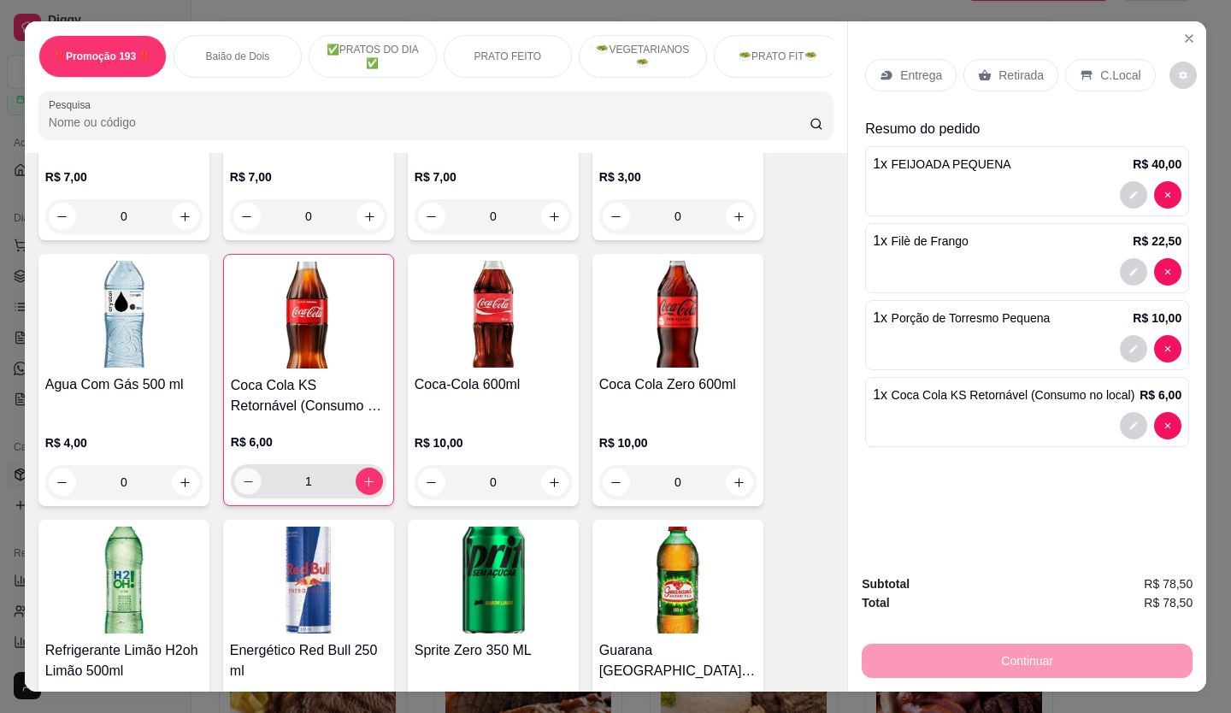
click at [235, 468] on button "decrease-product-quantity" at bounding box center [247, 481] width 26 height 26
type input "0"
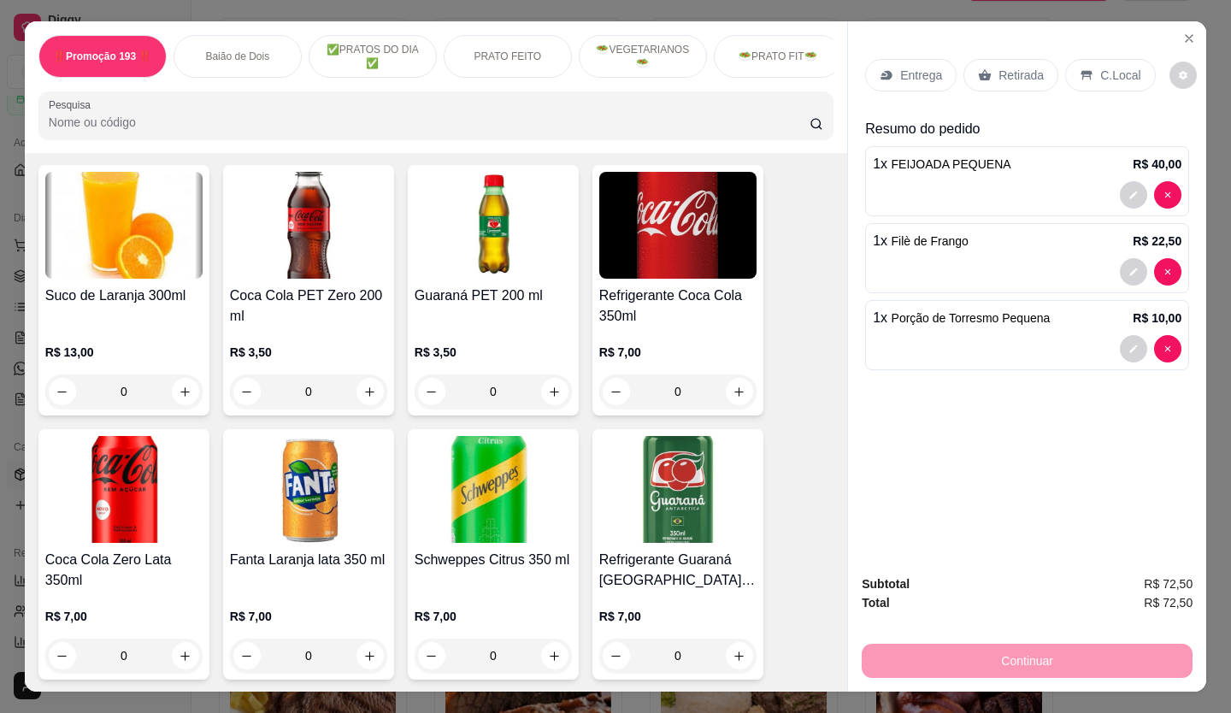
scroll to position [5348, 0]
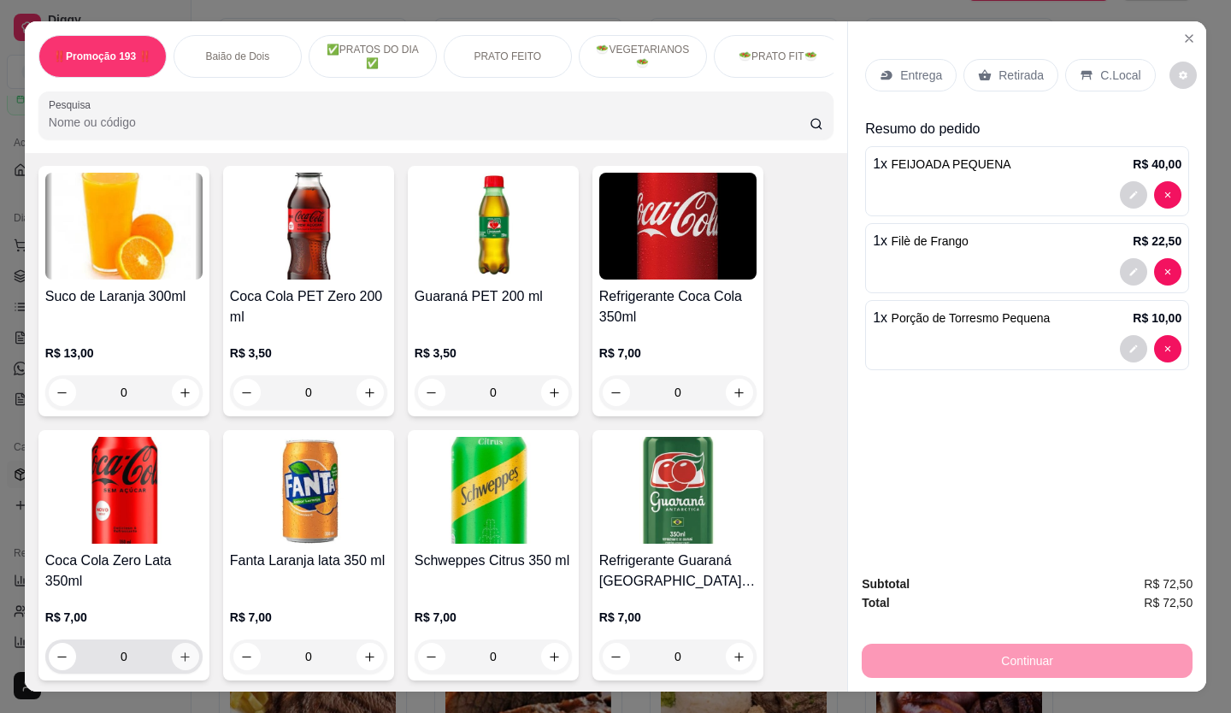
click at [172, 643] on button "increase-product-quantity" at bounding box center [185, 656] width 27 height 27
type input "1"
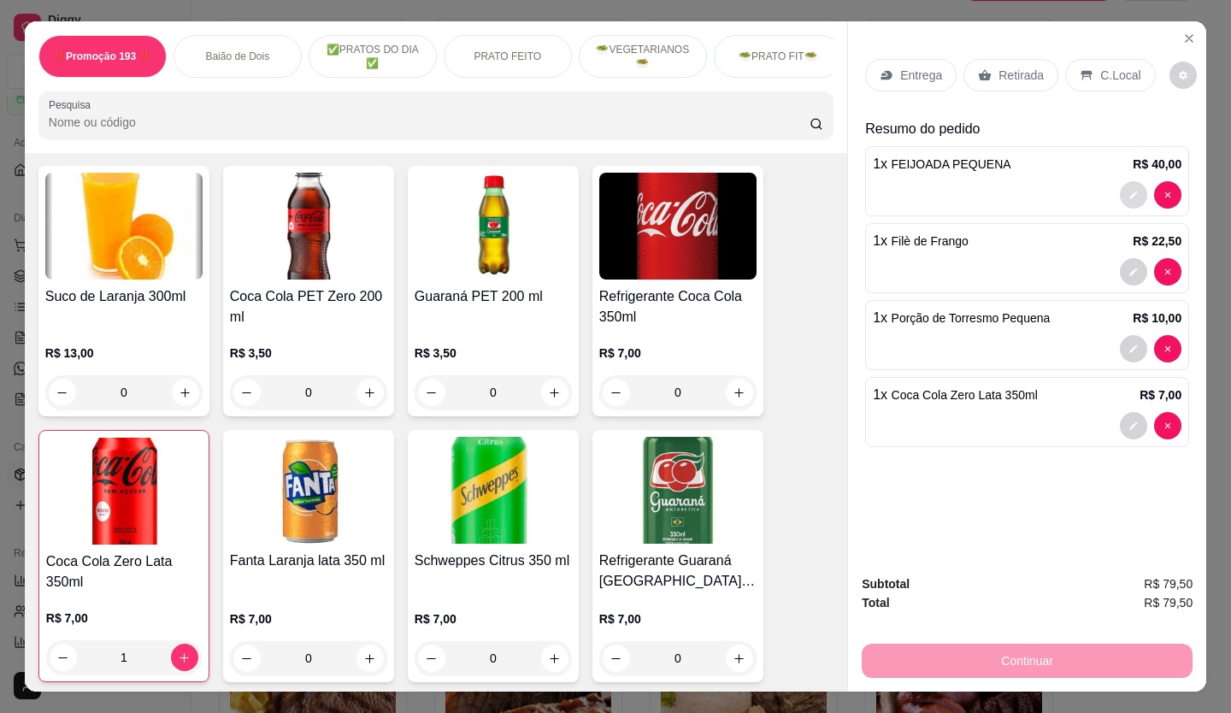
click at [1128, 193] on icon "decrease-product-quantity" at bounding box center [1133, 195] width 10 height 10
click at [1128, 190] on icon "decrease-product-quantity" at bounding box center [1133, 195] width 10 height 10
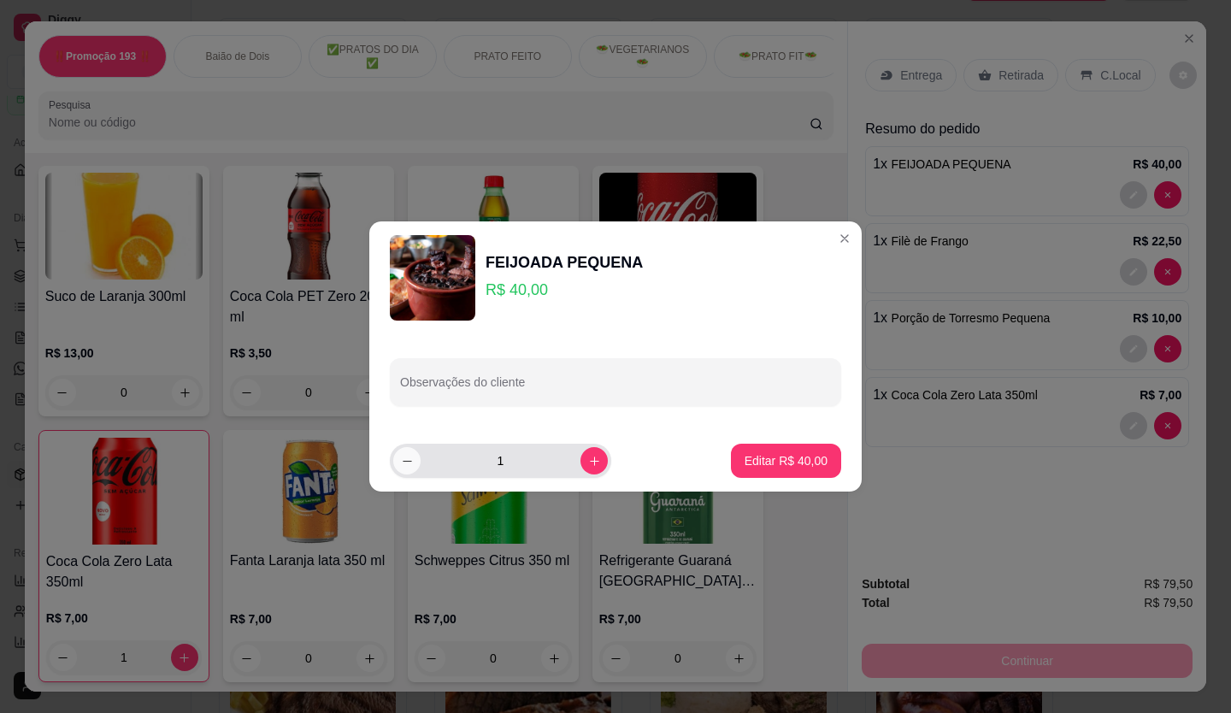
click at [414, 467] on button "decrease-product-quantity" at bounding box center [406, 460] width 27 height 27
type input "0"
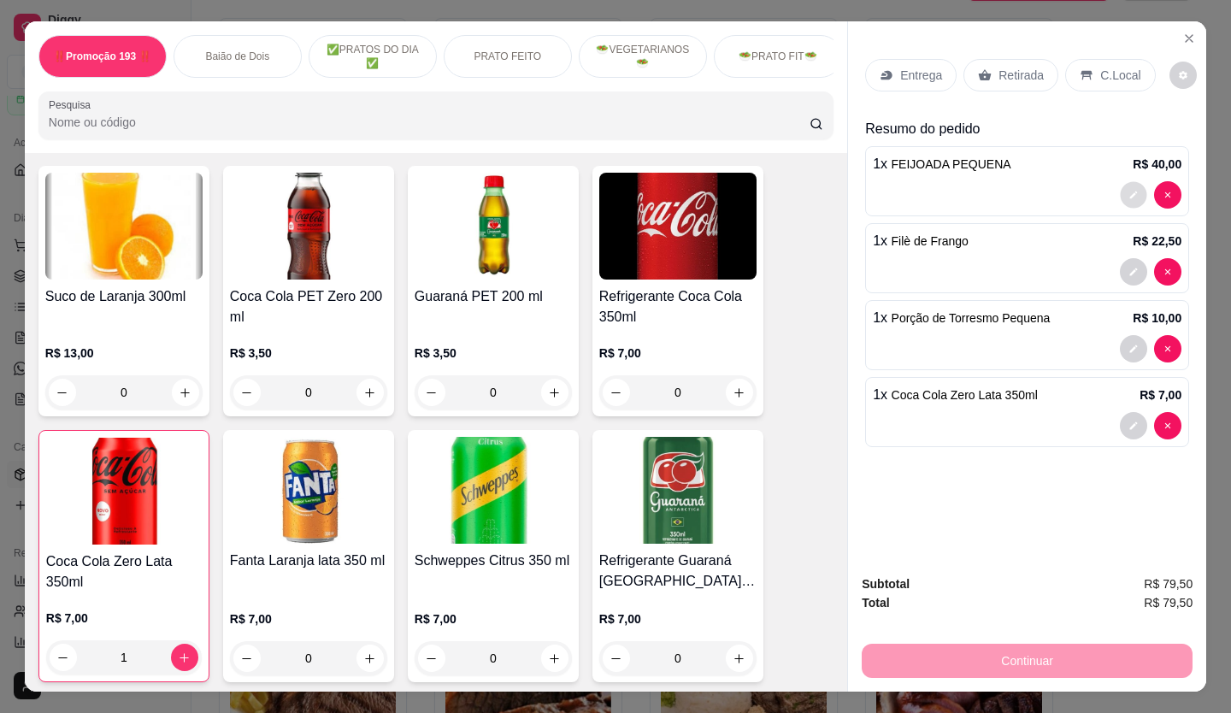
click at [1125, 182] on button "decrease-product-quantity" at bounding box center [1134, 195] width 26 height 26
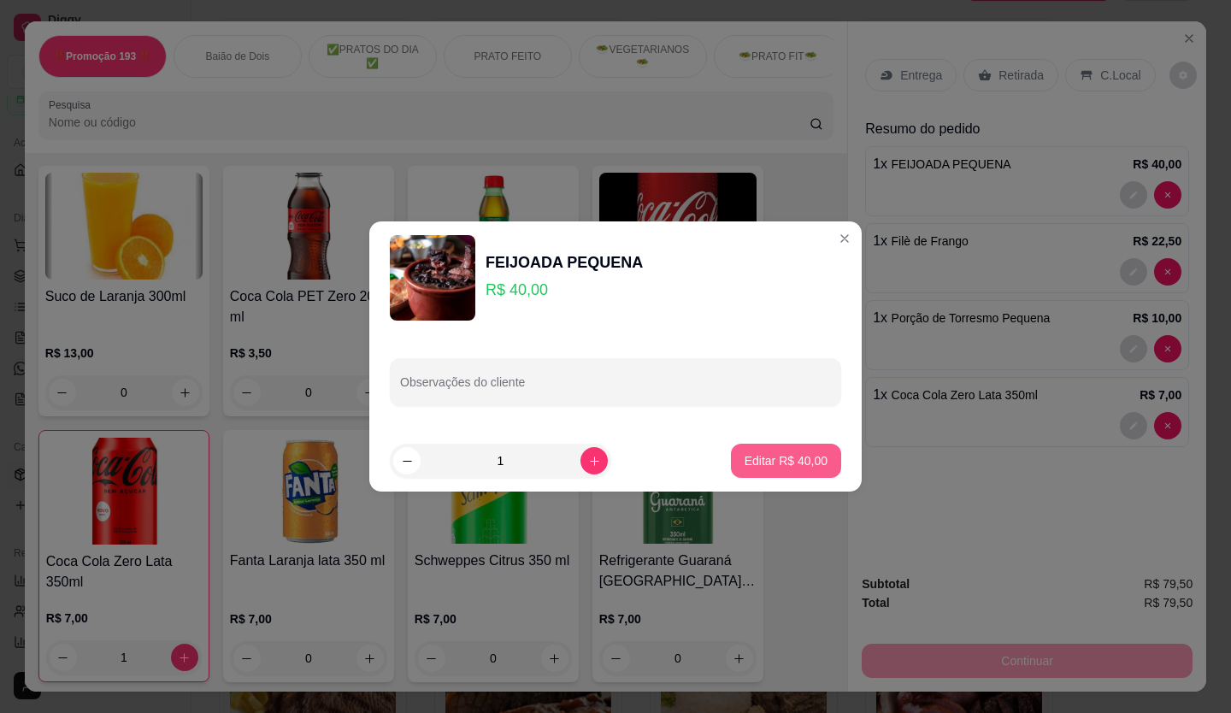
click at [748, 457] on p "Editar R$ 40,00" at bounding box center [786, 460] width 83 height 17
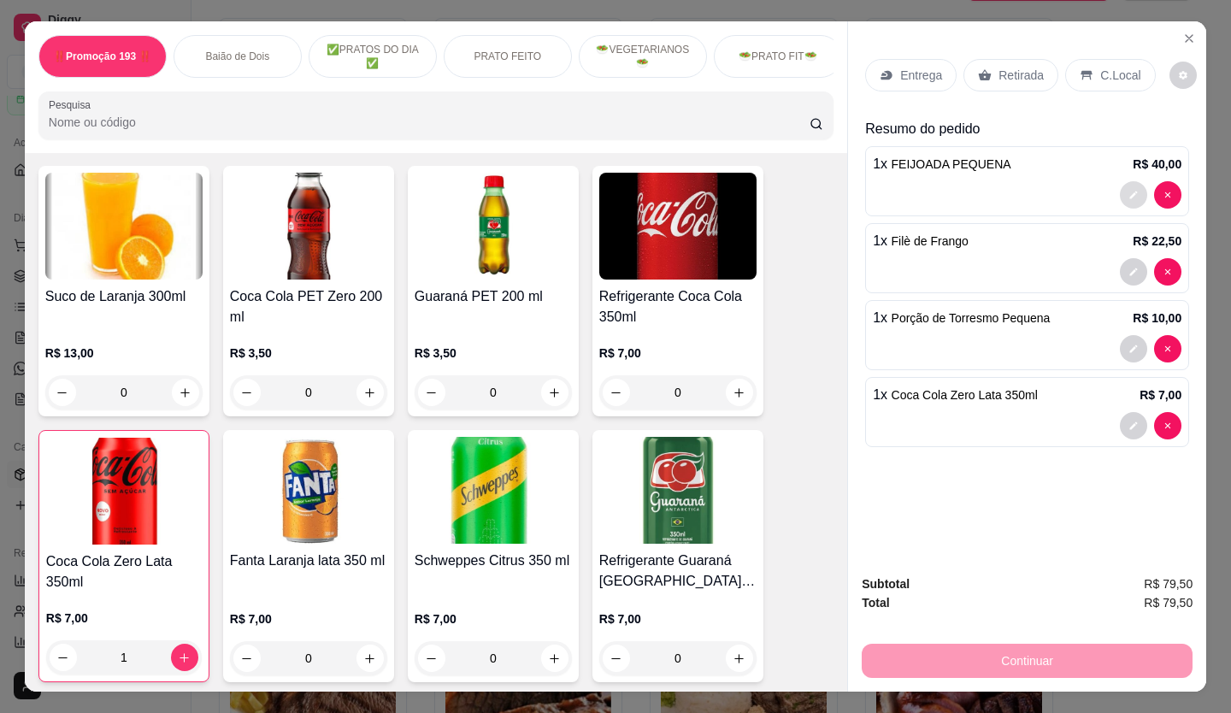
click at [1120, 189] on button "decrease-product-quantity" at bounding box center [1133, 194] width 27 height 27
type input "0"
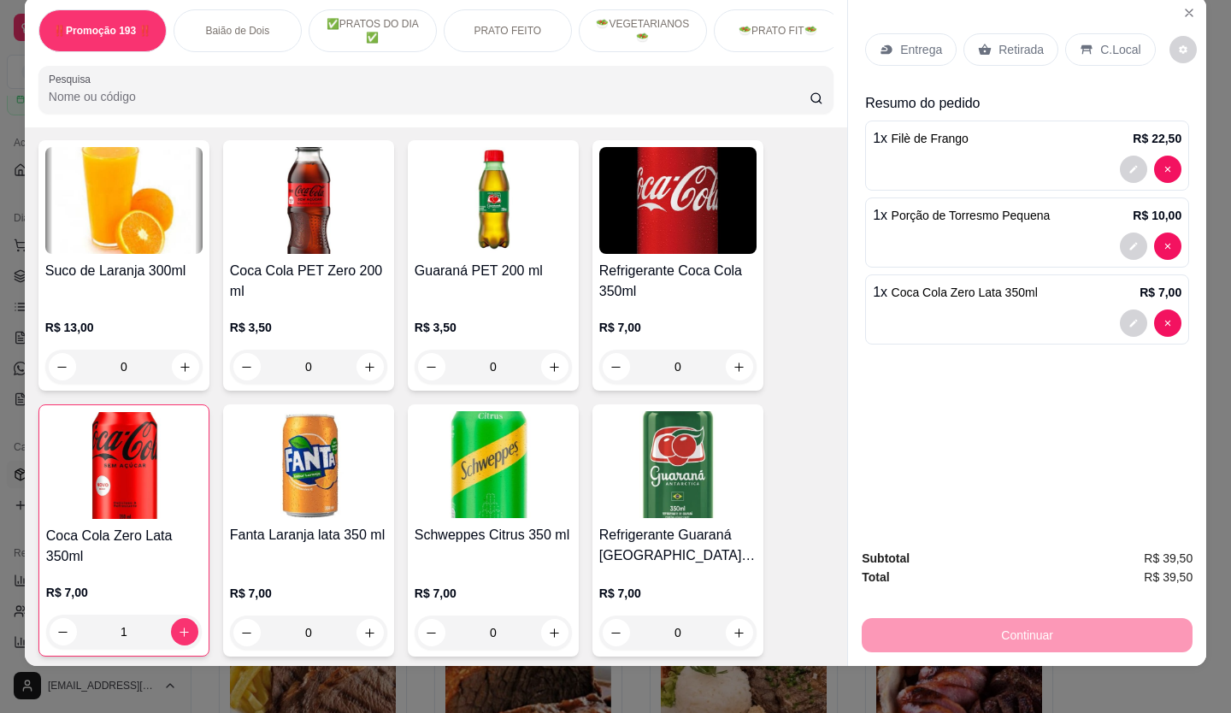
scroll to position [39, 0]
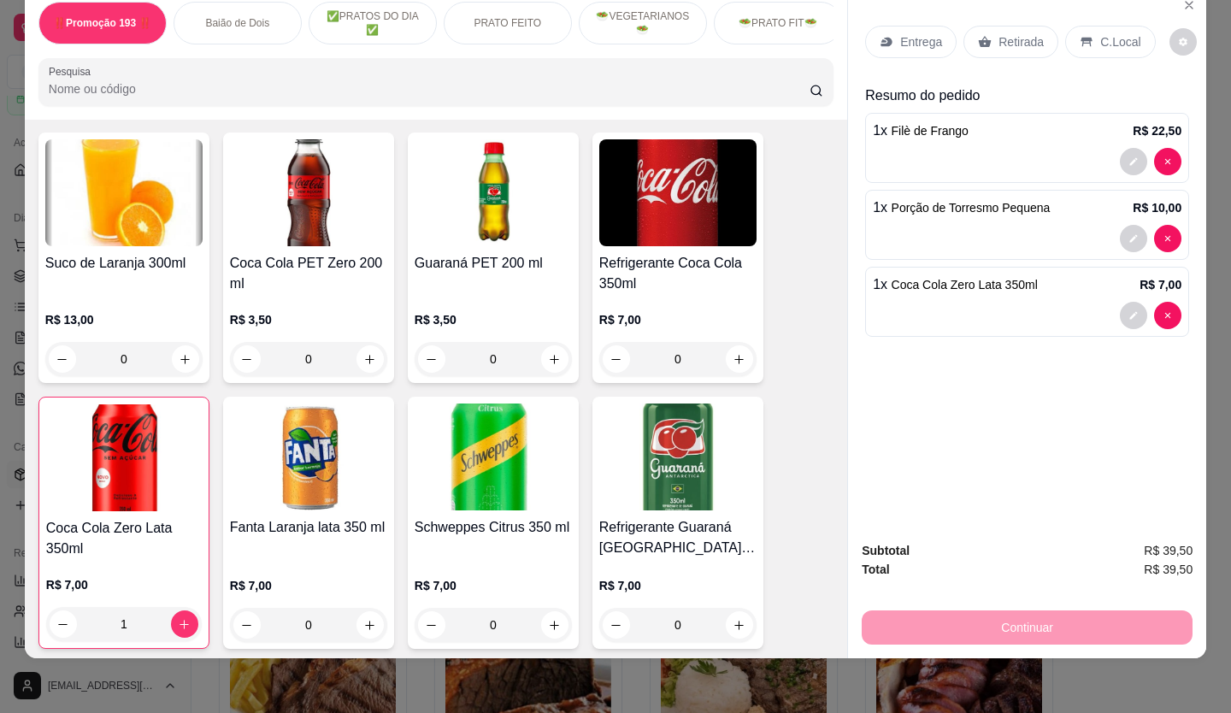
click at [988, 26] on div "Retirada" at bounding box center [1010, 42] width 95 height 32
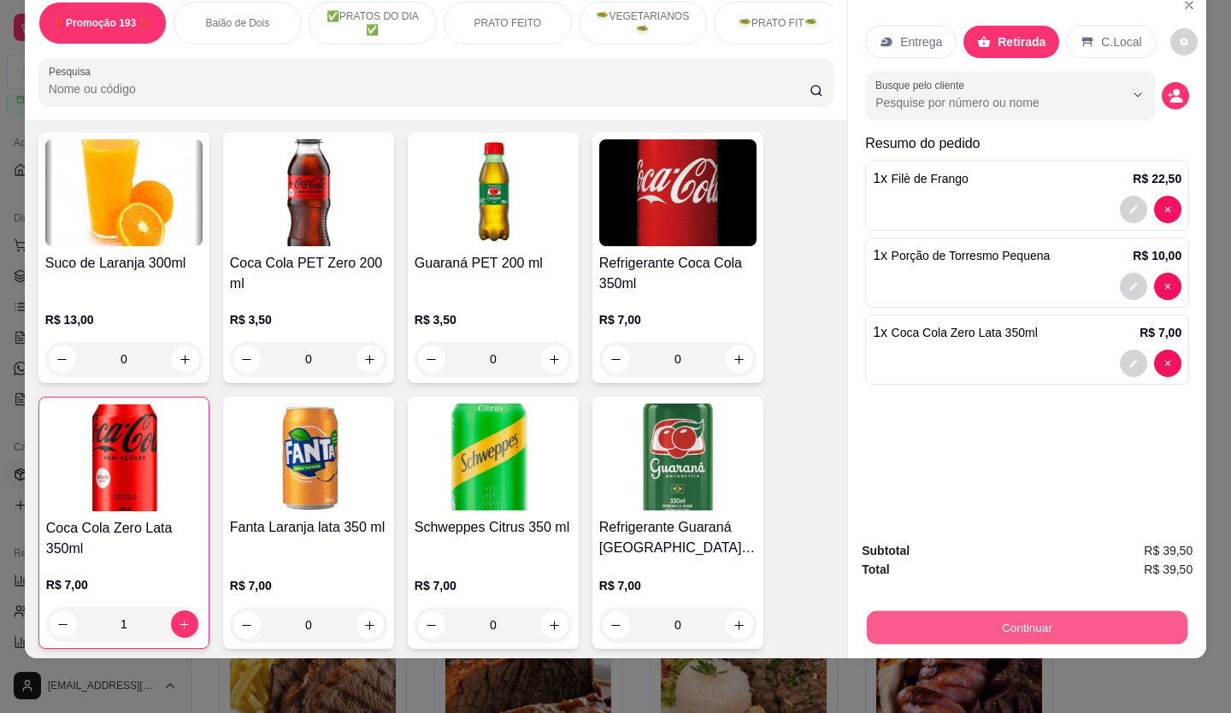
click at [1051, 611] on button "Continuar" at bounding box center [1027, 627] width 321 height 33
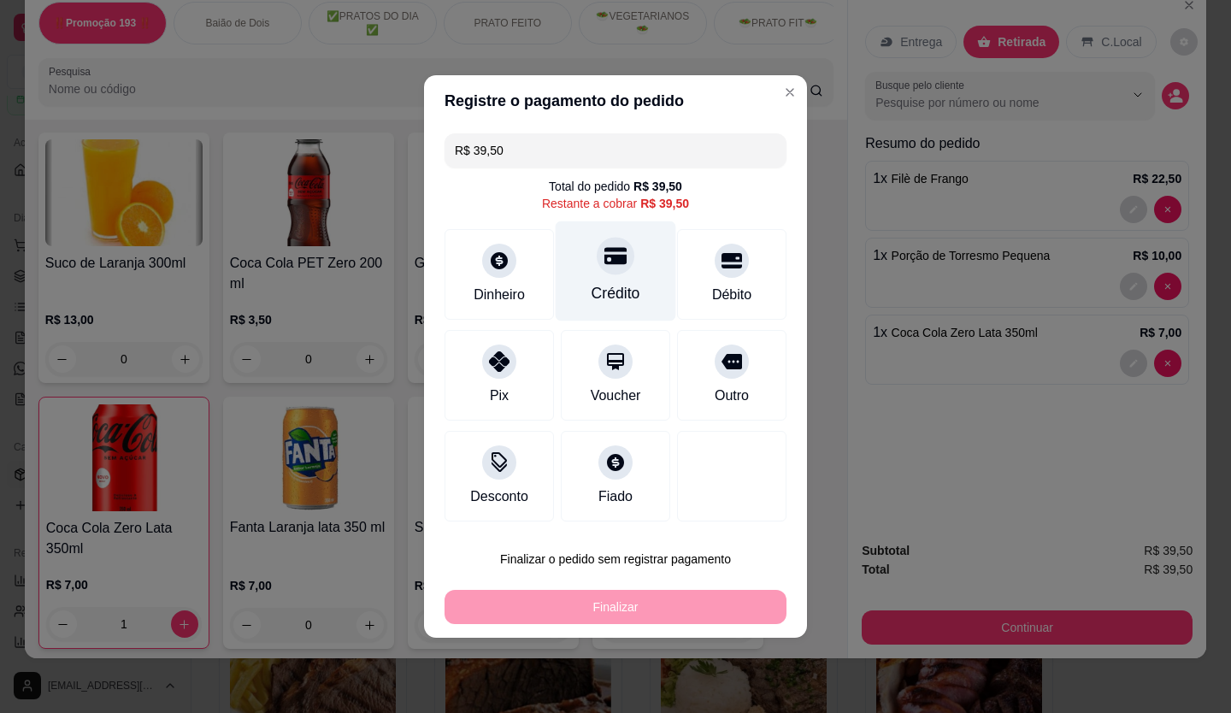
click at [632, 292] on div "Crédito" at bounding box center [616, 293] width 49 height 22
type input "R$ 0,00"
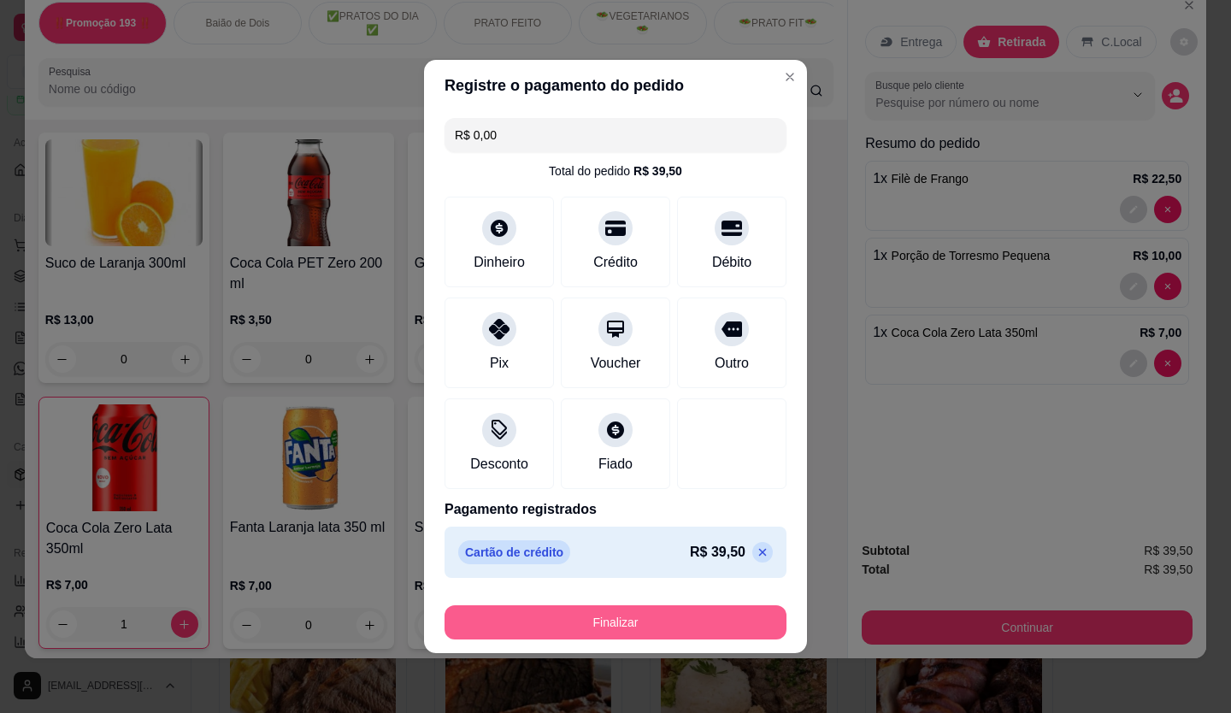
click at [633, 620] on button "Finalizar" at bounding box center [615, 622] width 342 height 34
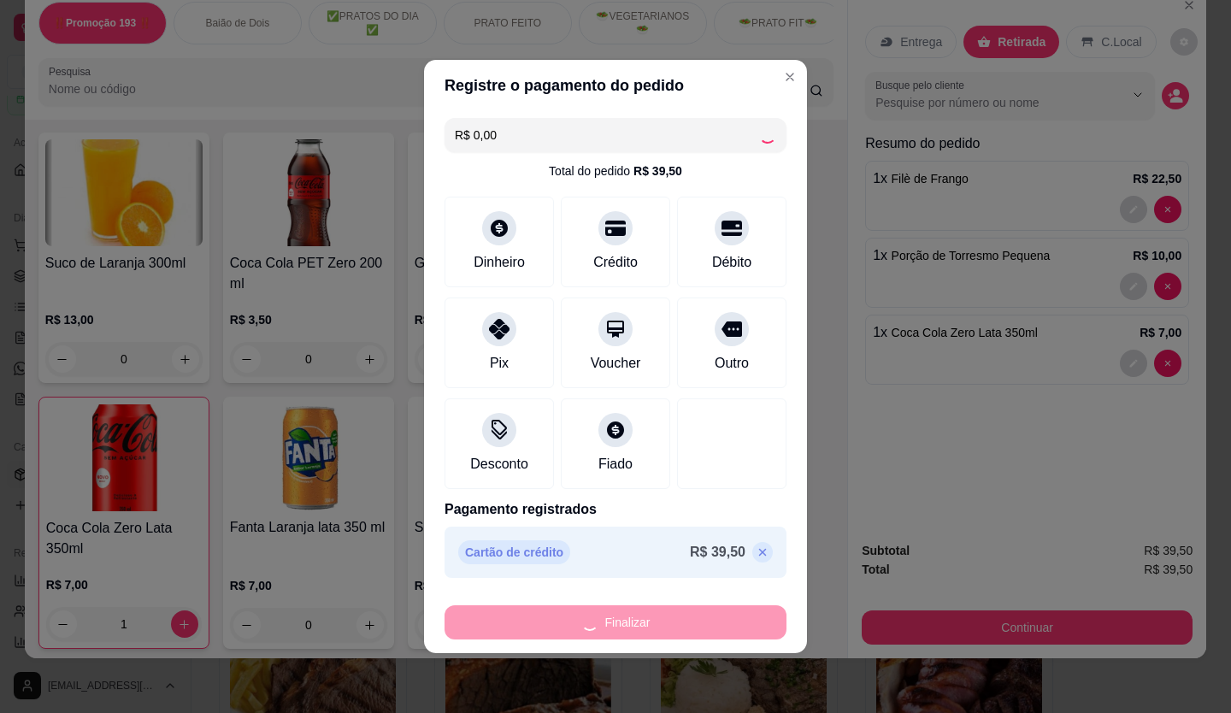
type input "0"
type input "-R$ 39,50"
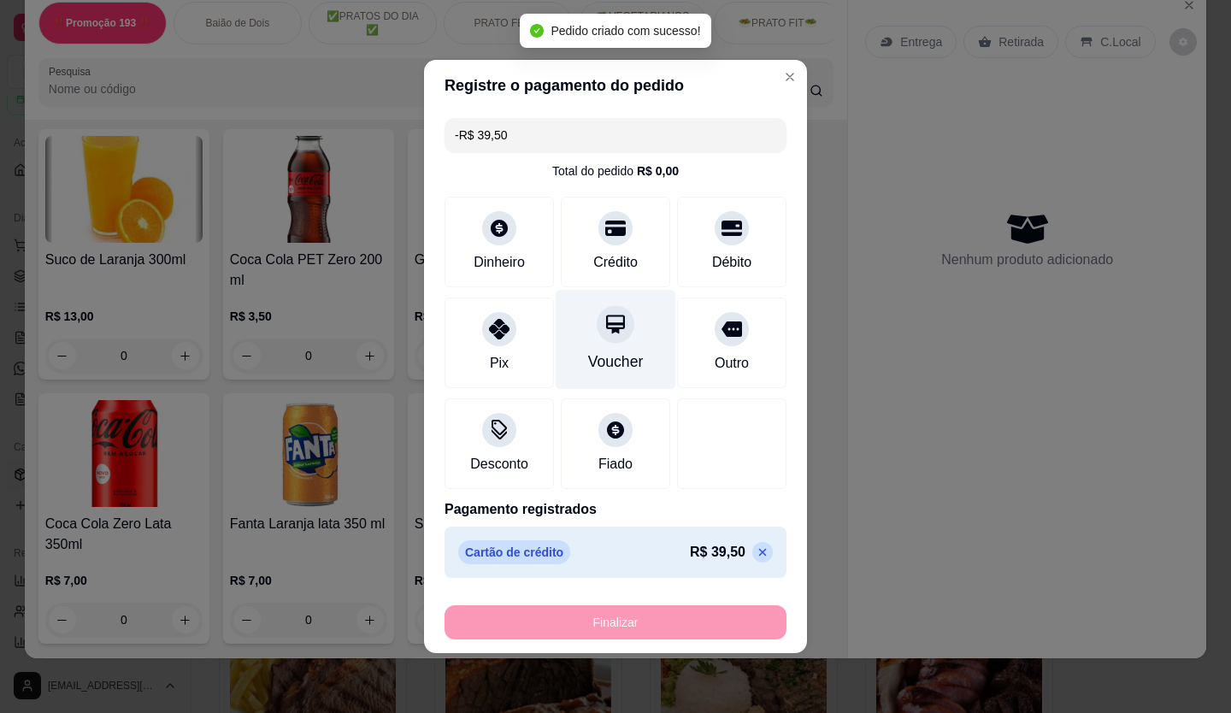
scroll to position [5342, 0]
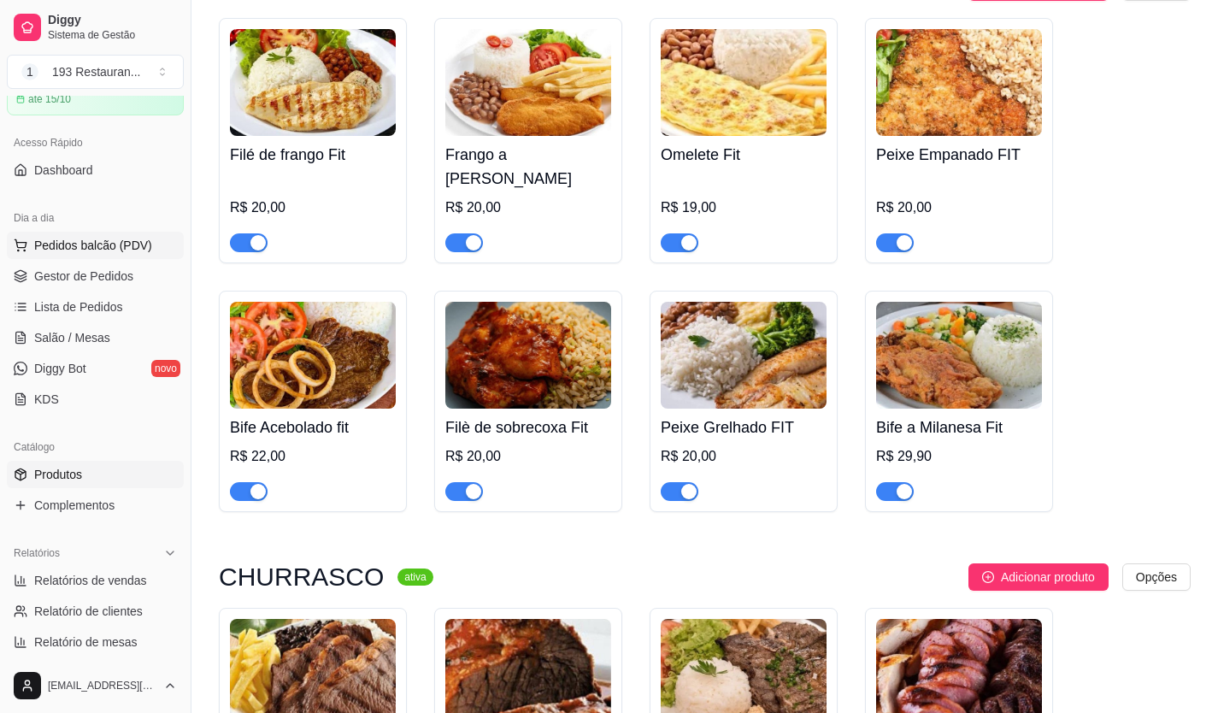
click at [103, 244] on span "Pedidos balcão (PDV)" at bounding box center [93, 245] width 118 height 17
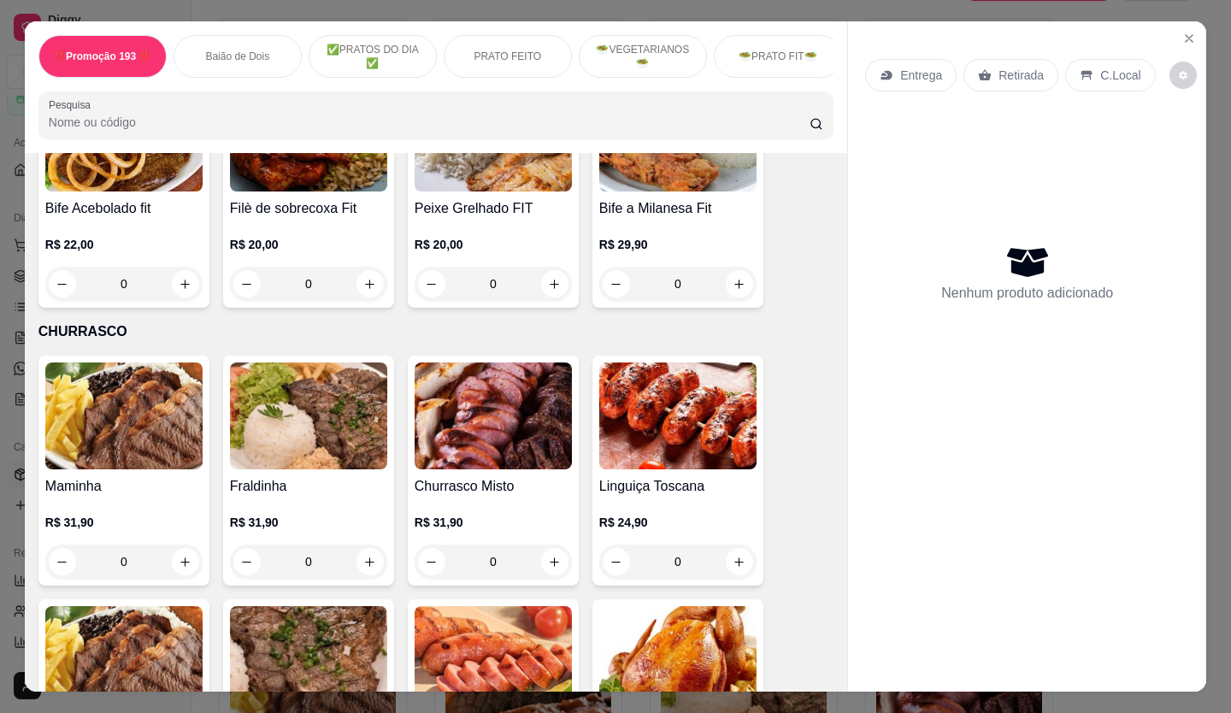
scroll to position [3077, 0]
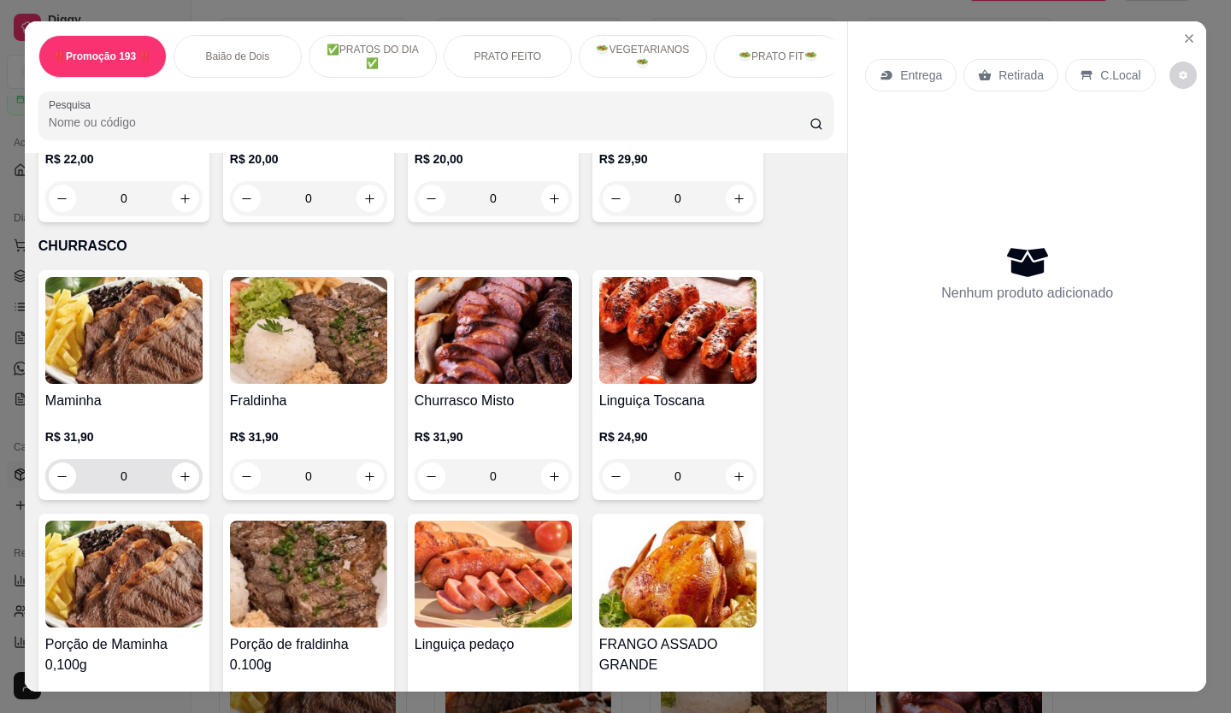
click at [143, 459] on input "0" at bounding box center [124, 476] width 96 height 34
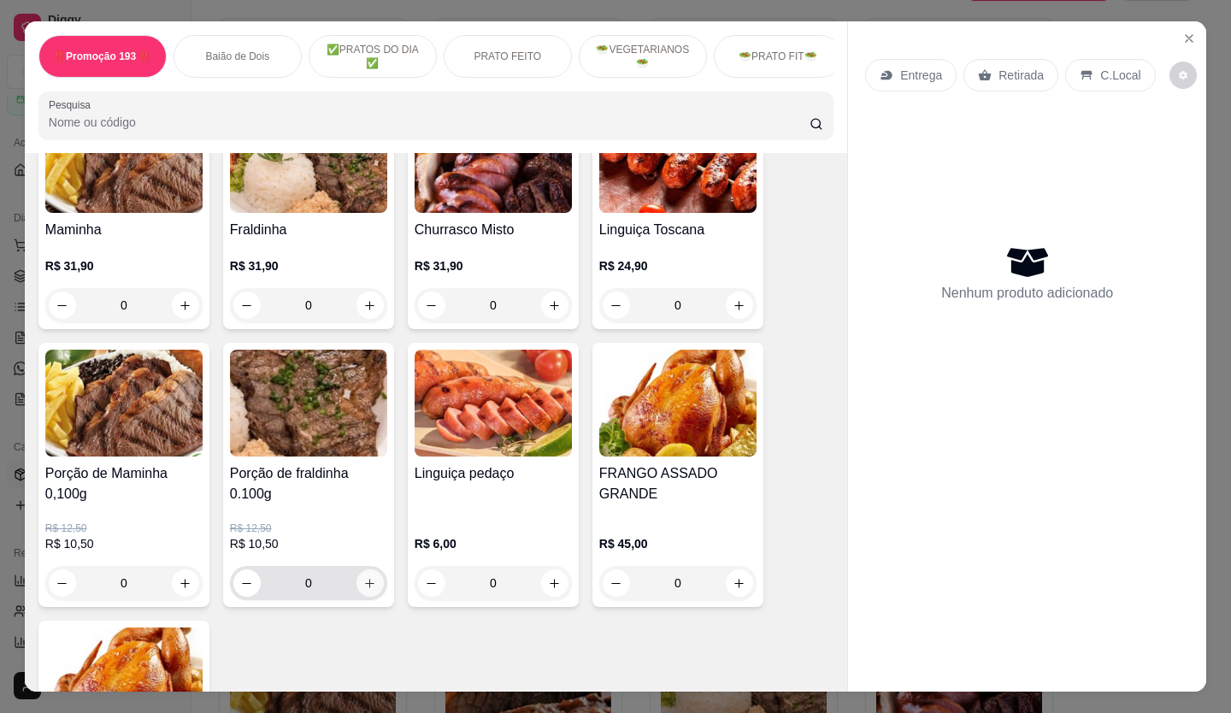
click at [369, 577] on icon "increase-product-quantity" at bounding box center [369, 583] width 13 height 13
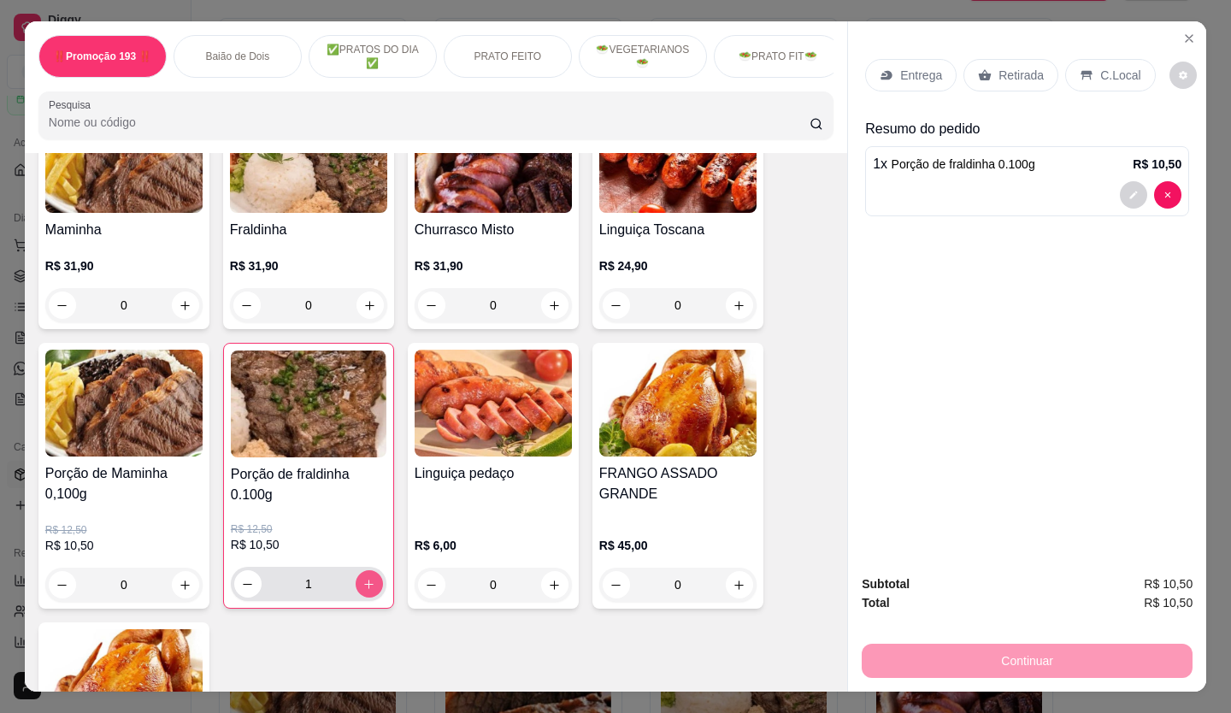
click at [368, 578] on icon "increase-product-quantity" at bounding box center [368, 584] width 13 height 13
type input "3"
click at [556, 571] on button "increase-product-quantity" at bounding box center [554, 584] width 27 height 27
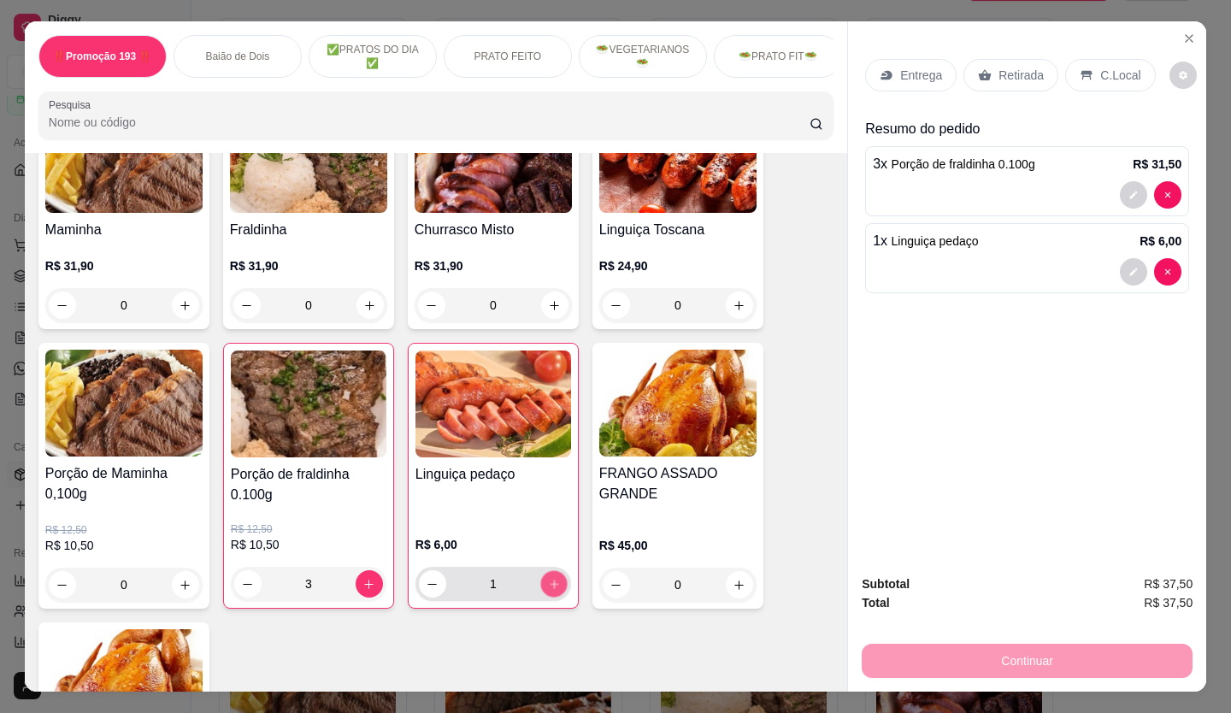
click at [556, 571] on button "increase-product-quantity" at bounding box center [553, 584] width 26 height 26
click at [431, 578] on icon "decrease-product-quantity" at bounding box center [432, 584] width 13 height 13
type input "1"
click at [234, 571] on button "decrease-product-quantity" at bounding box center [247, 584] width 26 height 26
click at [363, 578] on icon "increase-product-quantity" at bounding box center [369, 584] width 13 height 13
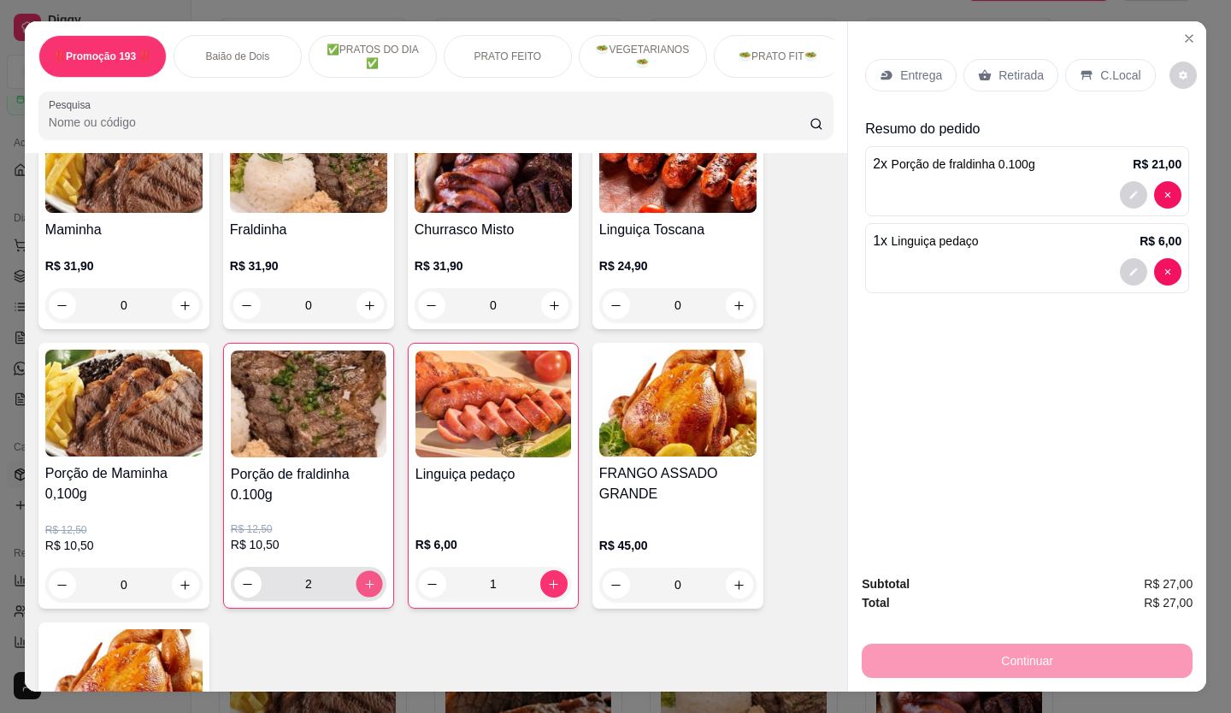
type input "3"
click at [373, 588] on div "Maminha R$ 31,90 0 Fraldinha R$ 31,90 0 Churrasco Misto R$ 31,90 0 Linguiça Tos…" at bounding box center [435, 475] width 795 height 753
click at [427, 578] on icon "decrease-product-quantity" at bounding box center [433, 584] width 13 height 13
type input "0"
click at [242, 578] on icon "decrease-product-quantity" at bounding box center [248, 584] width 13 height 13
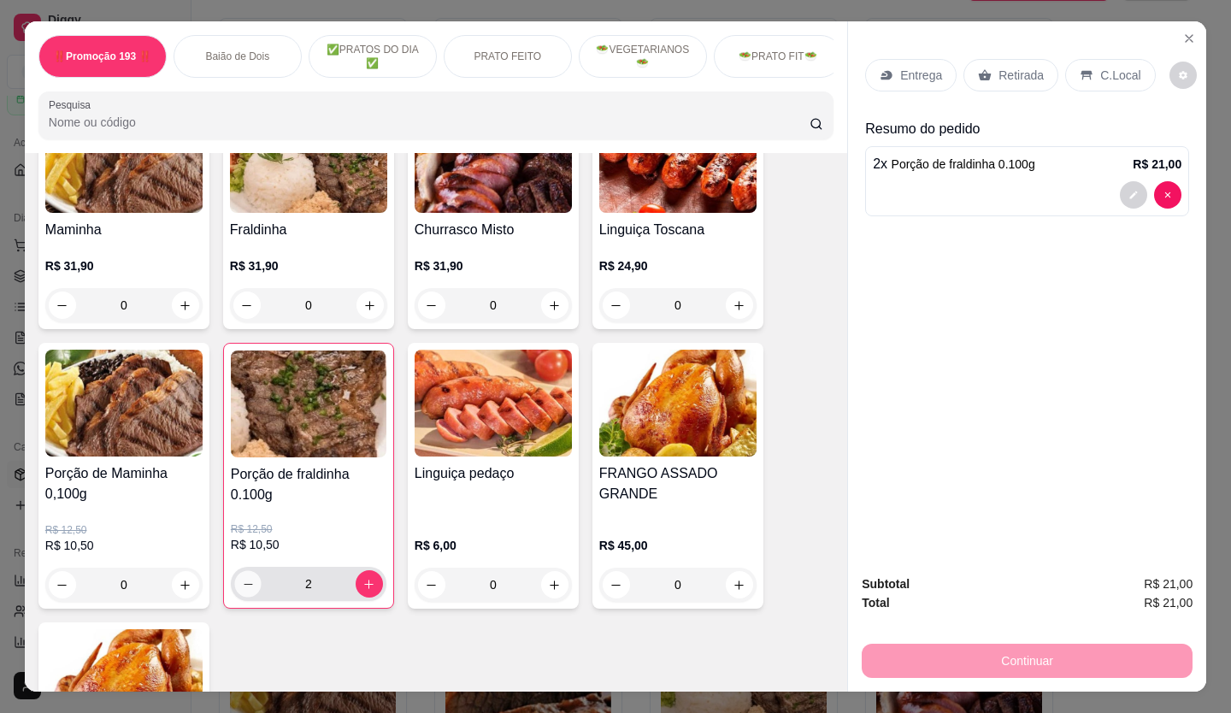
click at [242, 578] on icon "decrease-product-quantity" at bounding box center [248, 584] width 13 height 13
type input "0"
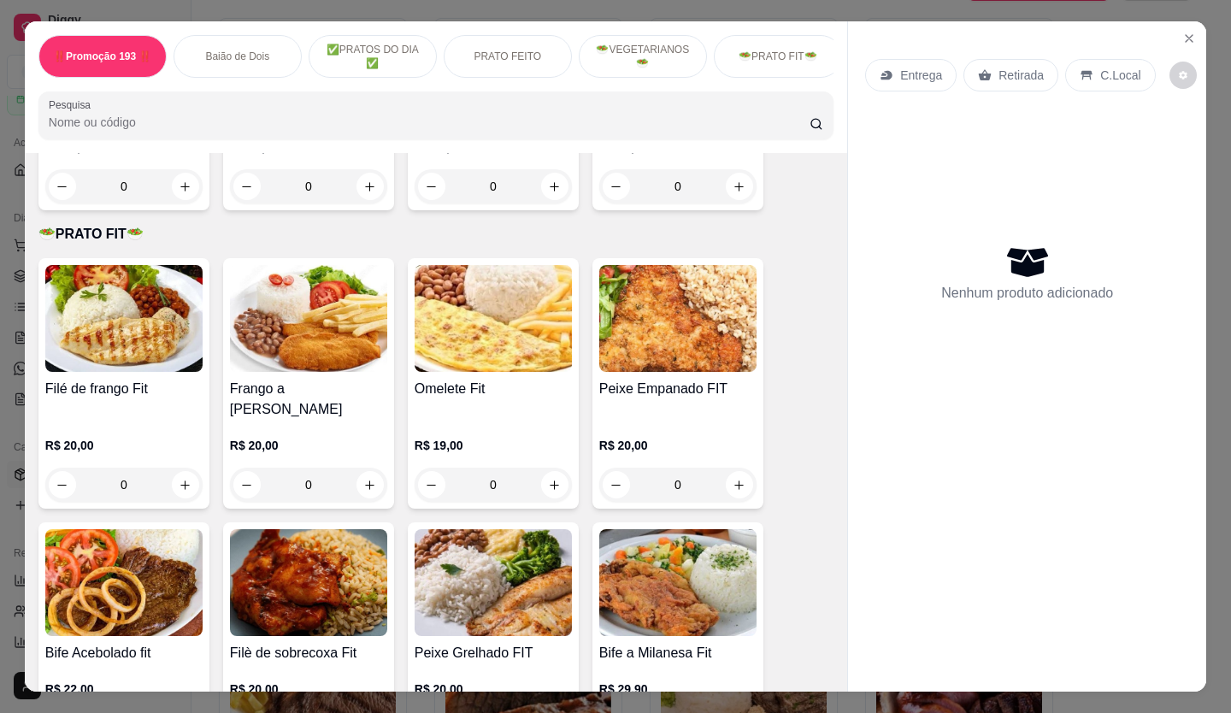
scroll to position [2564, 0]
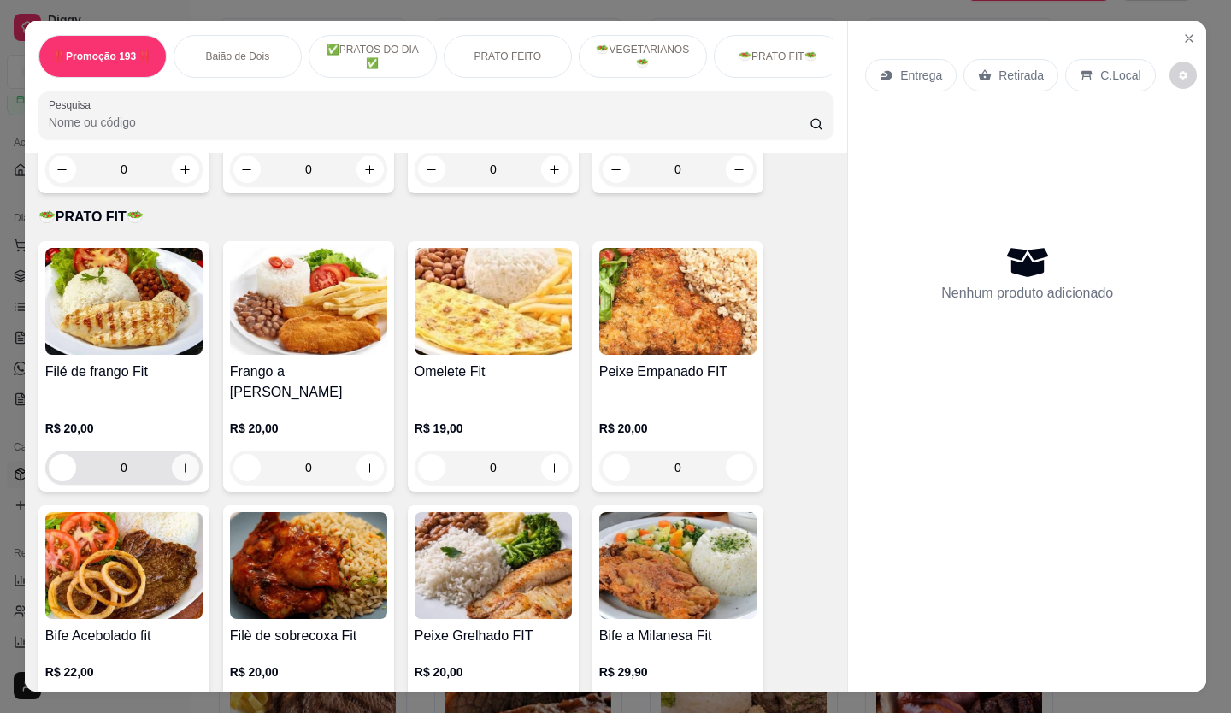
click at [185, 462] on icon "increase-product-quantity" at bounding box center [185, 468] width 13 height 13
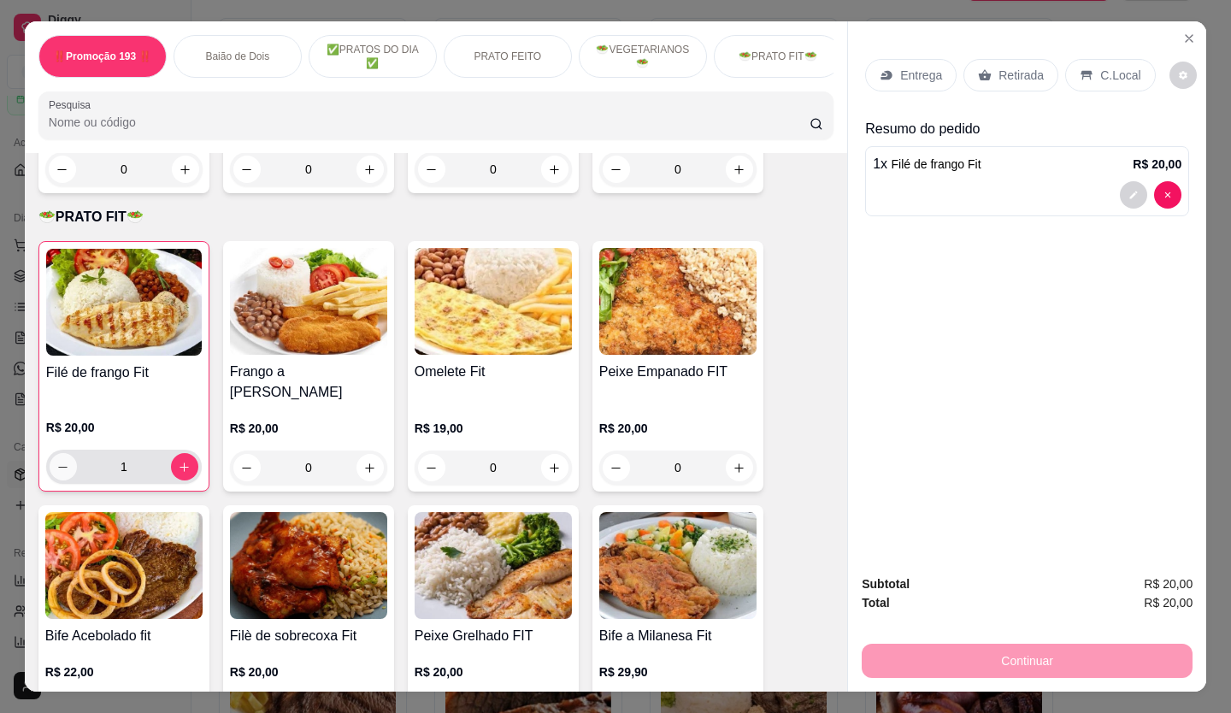
click at [56, 461] on icon "decrease-product-quantity" at bounding box center [62, 467] width 13 height 13
type input "0"
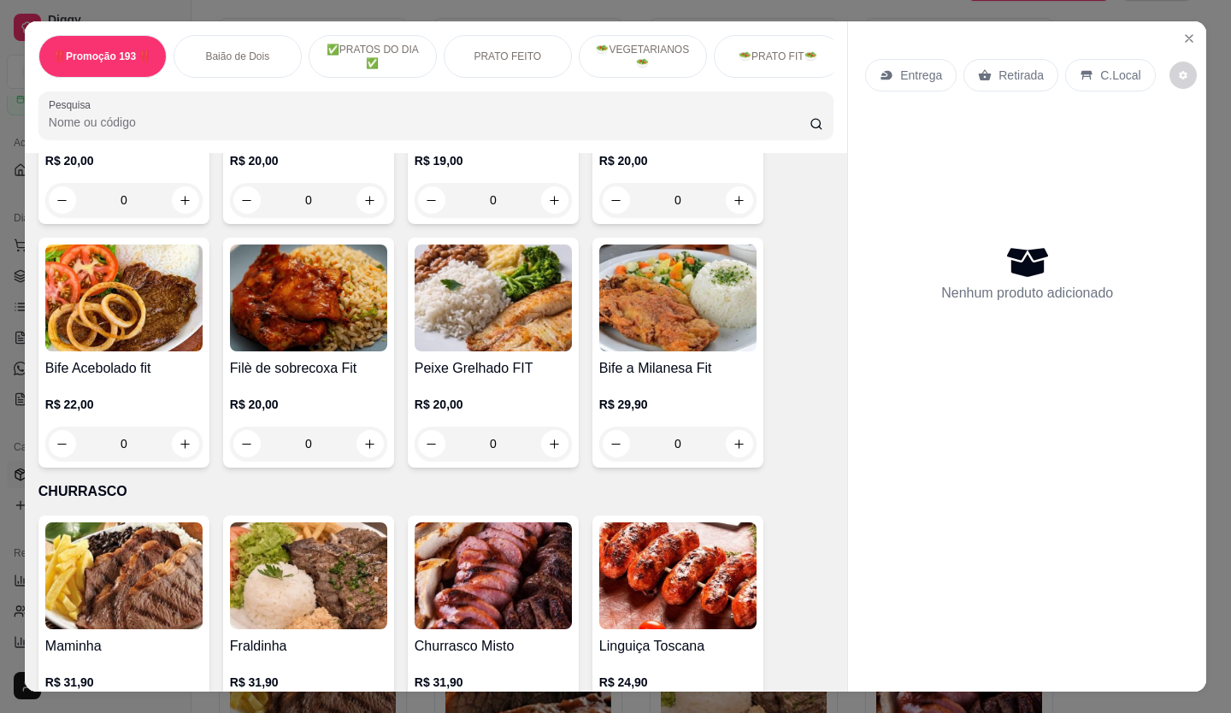
scroll to position [2906, 0]
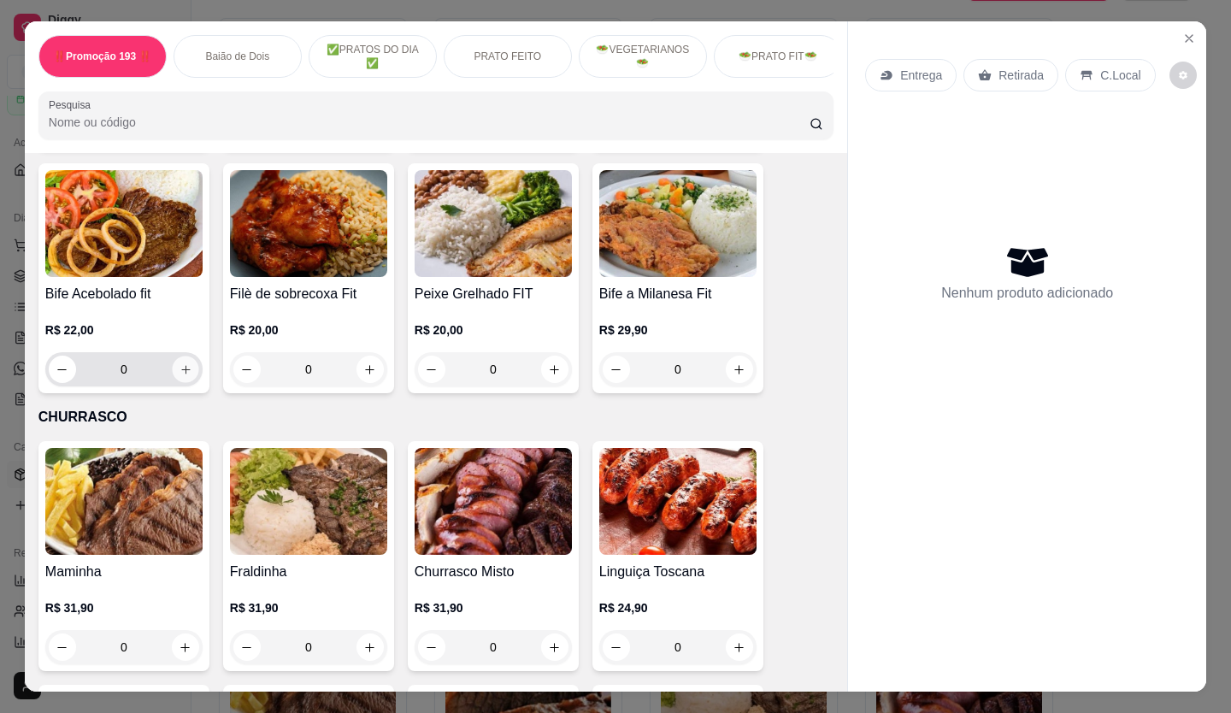
click at [172, 356] on button "increase-product-quantity" at bounding box center [185, 369] width 26 height 26
type input "1"
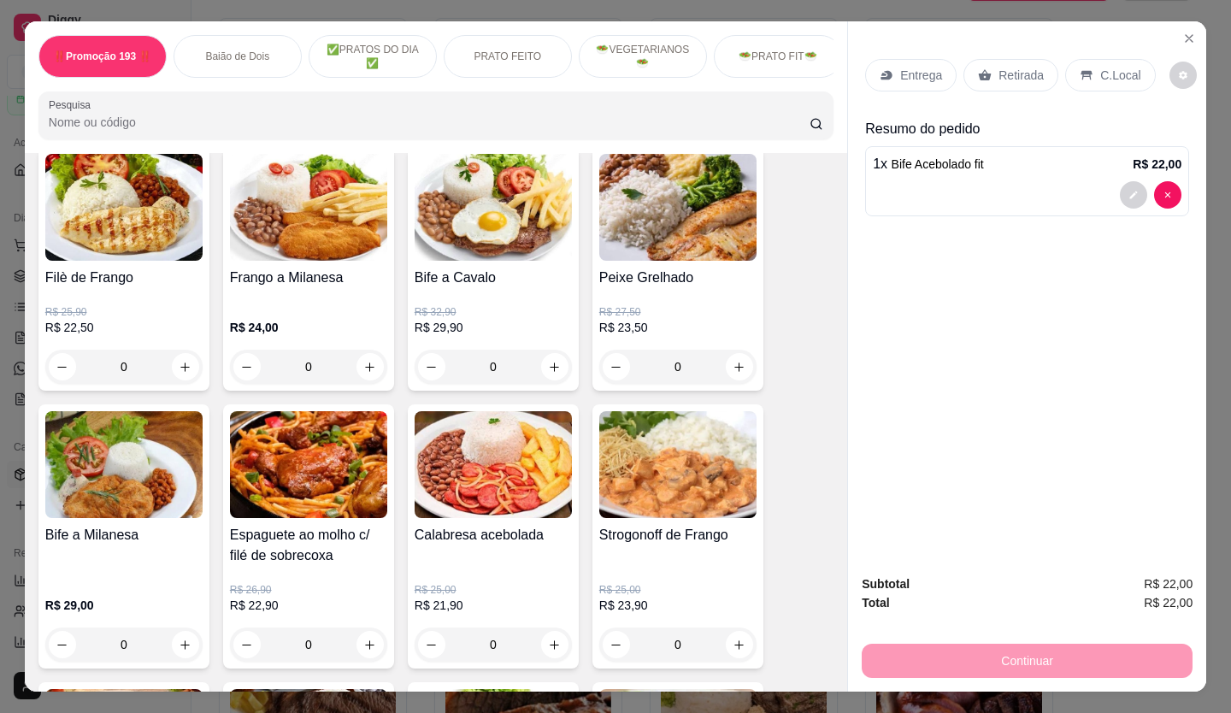
scroll to position [1454, 0]
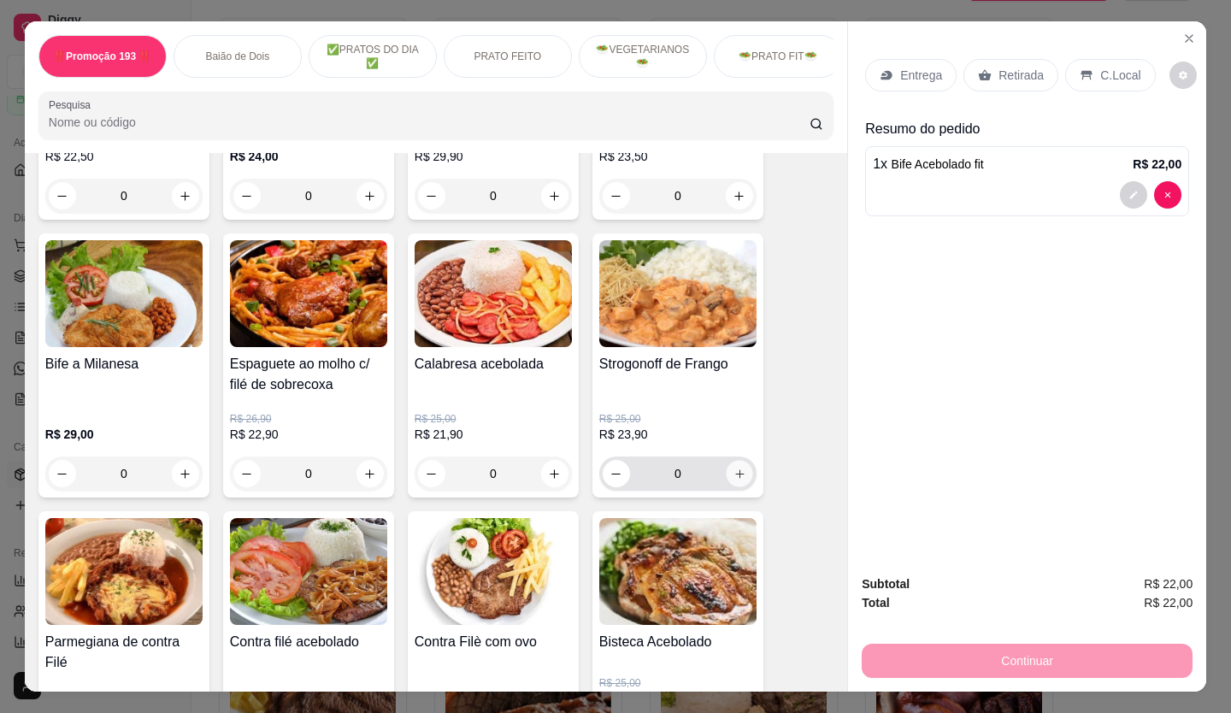
click at [738, 480] on icon "increase-product-quantity" at bounding box center [739, 474] width 13 height 13
type input "1"
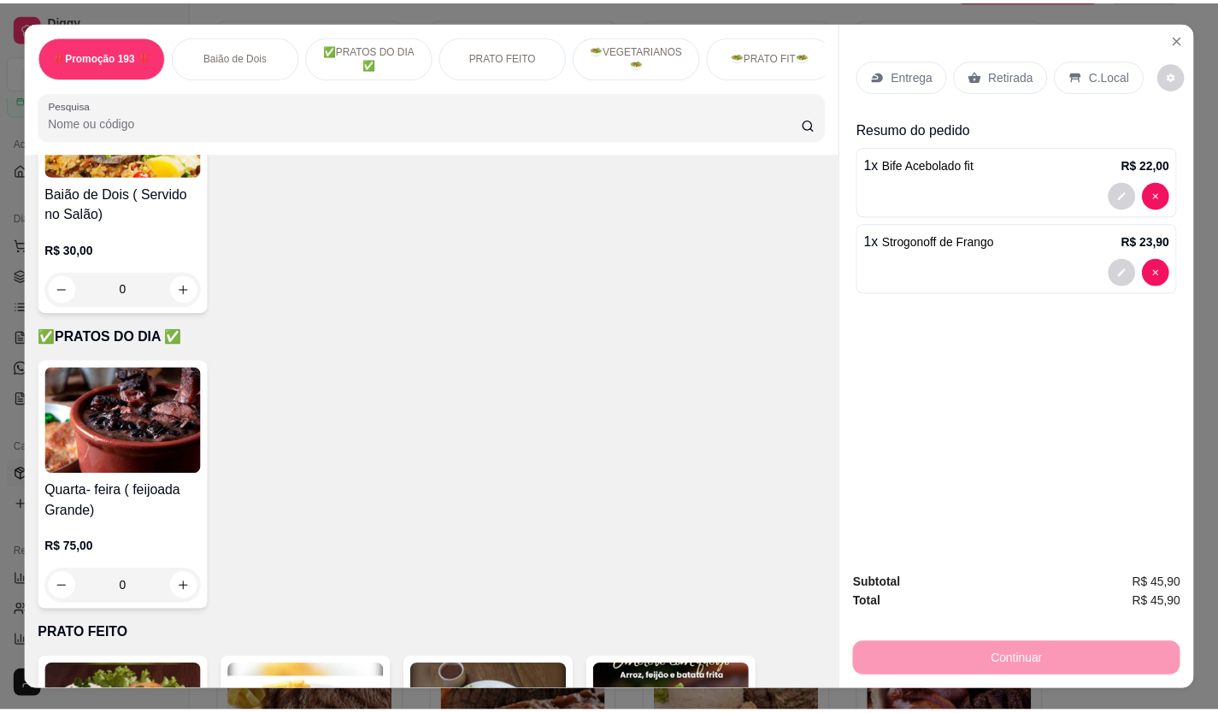
scroll to position [0, 0]
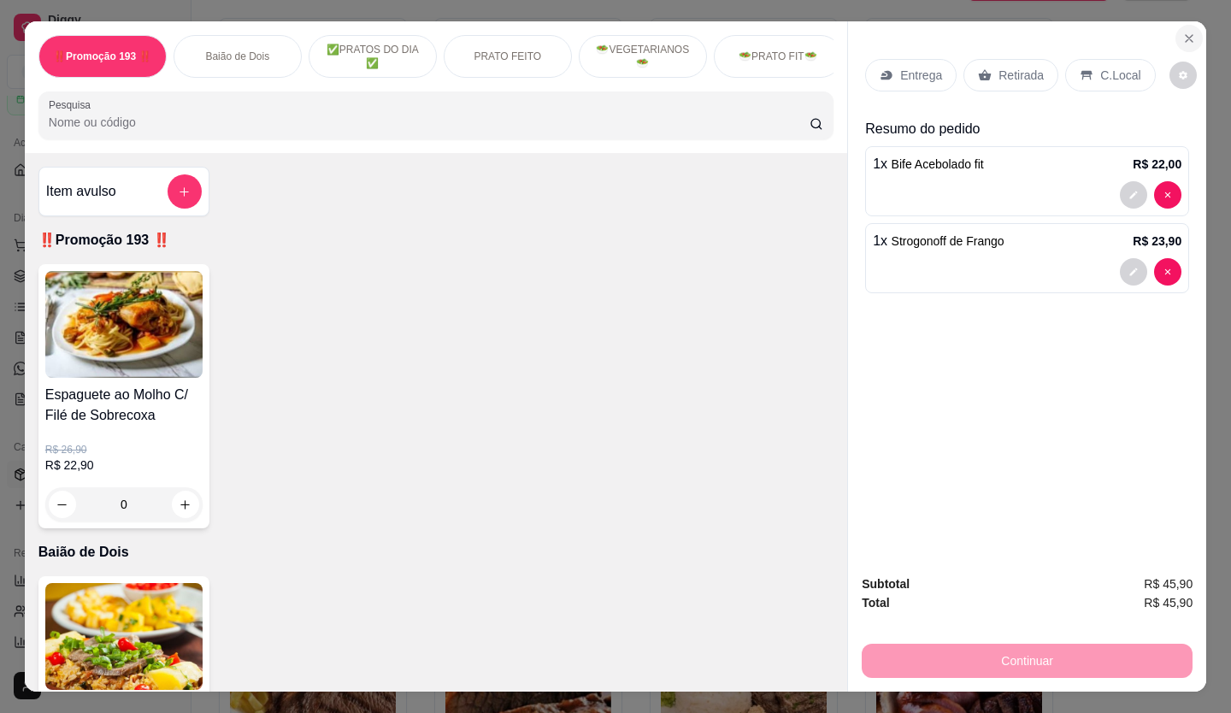
click at [1191, 35] on button "Close" at bounding box center [1188, 38] width 27 height 27
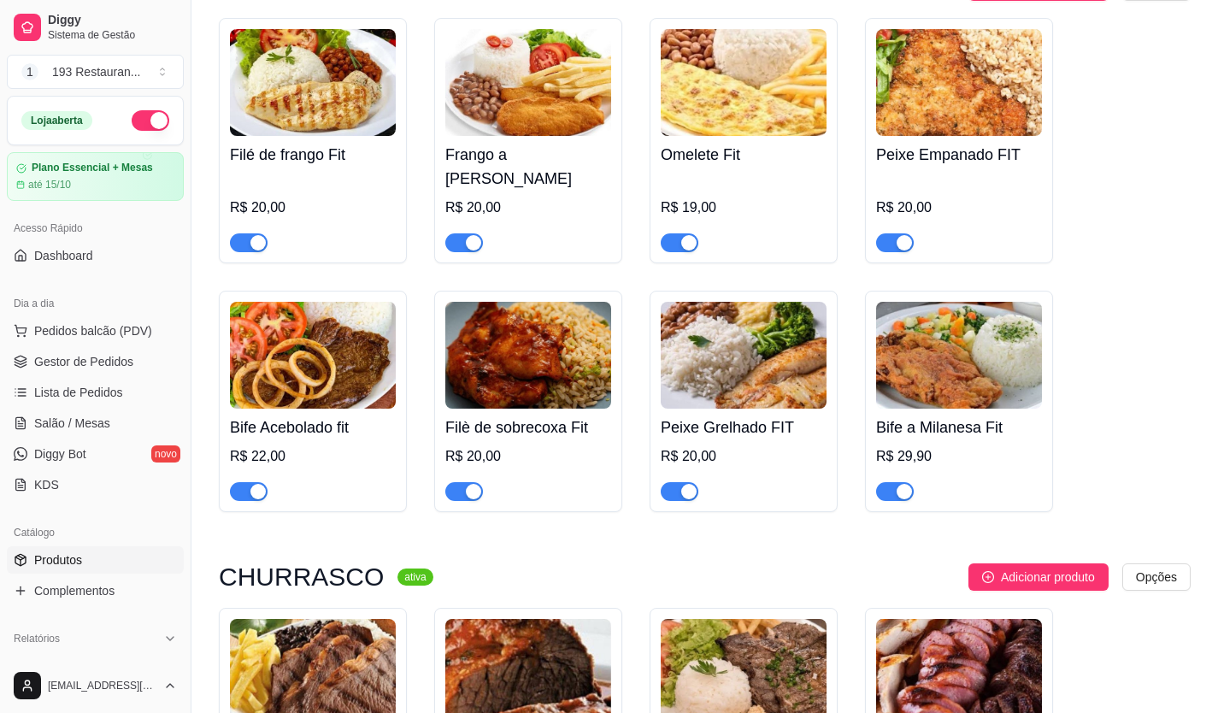
click at [132, 128] on button "button" at bounding box center [151, 120] width 38 height 21
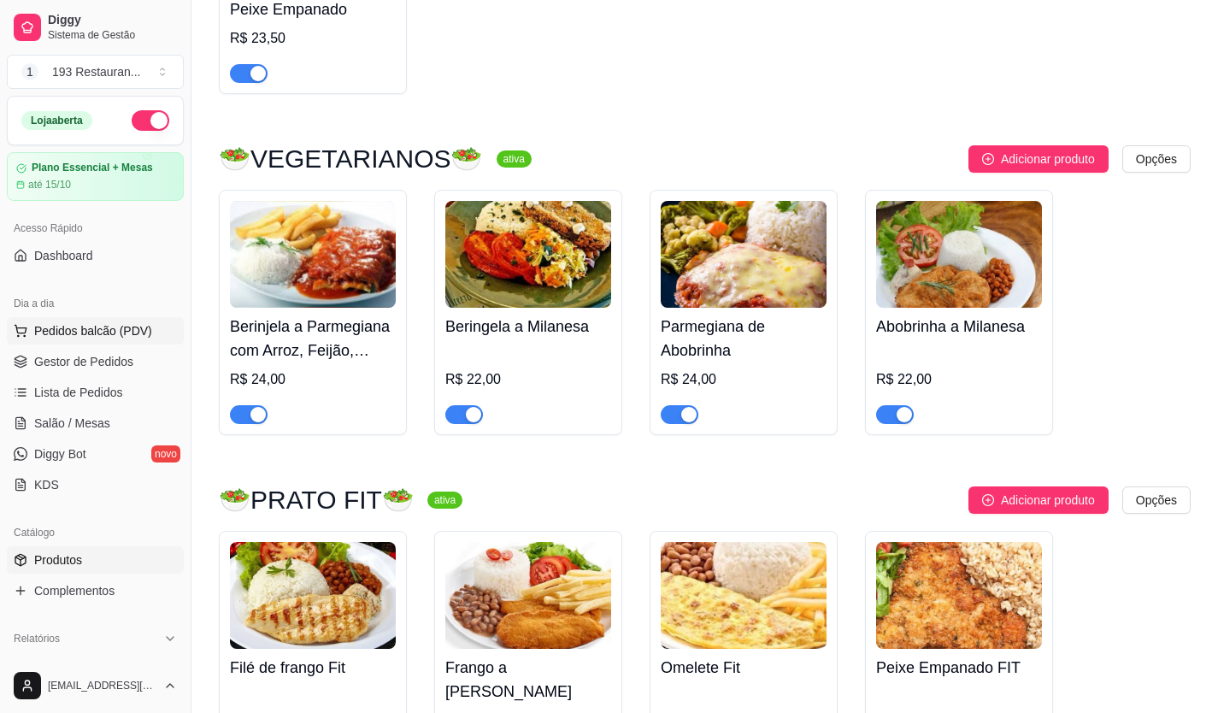
click at [98, 325] on span "Pedidos balcão (PDV)" at bounding box center [93, 330] width 118 height 17
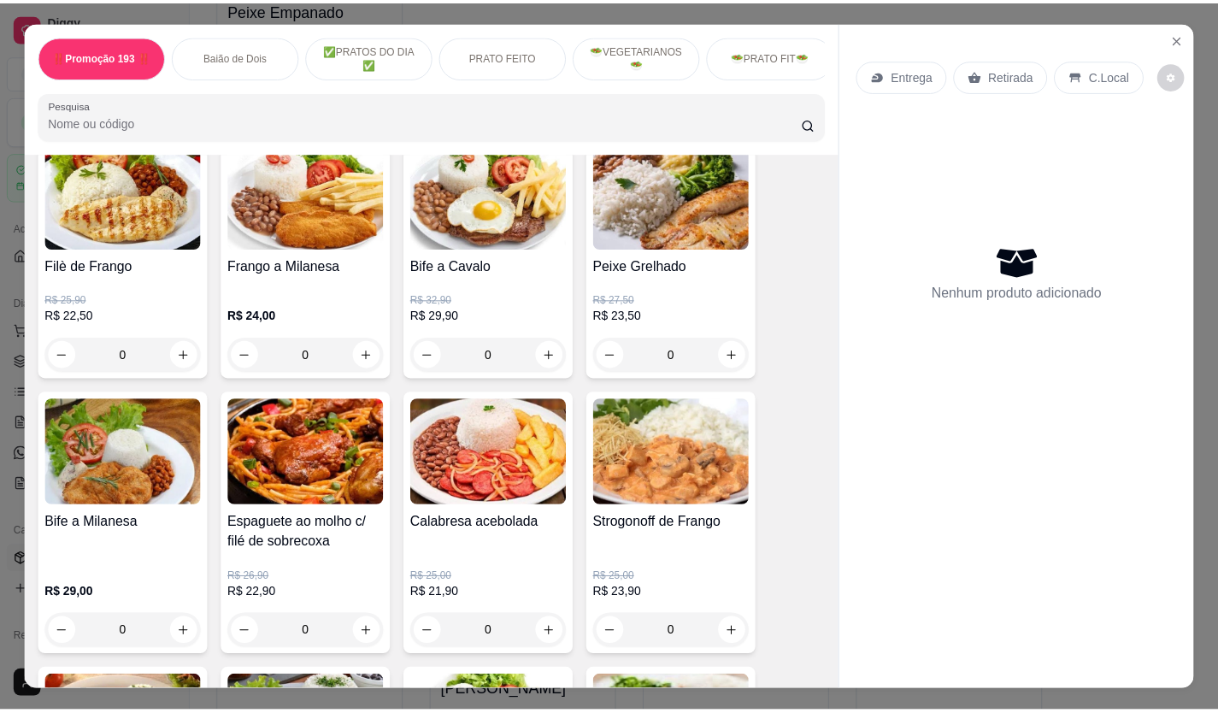
scroll to position [1368, 0]
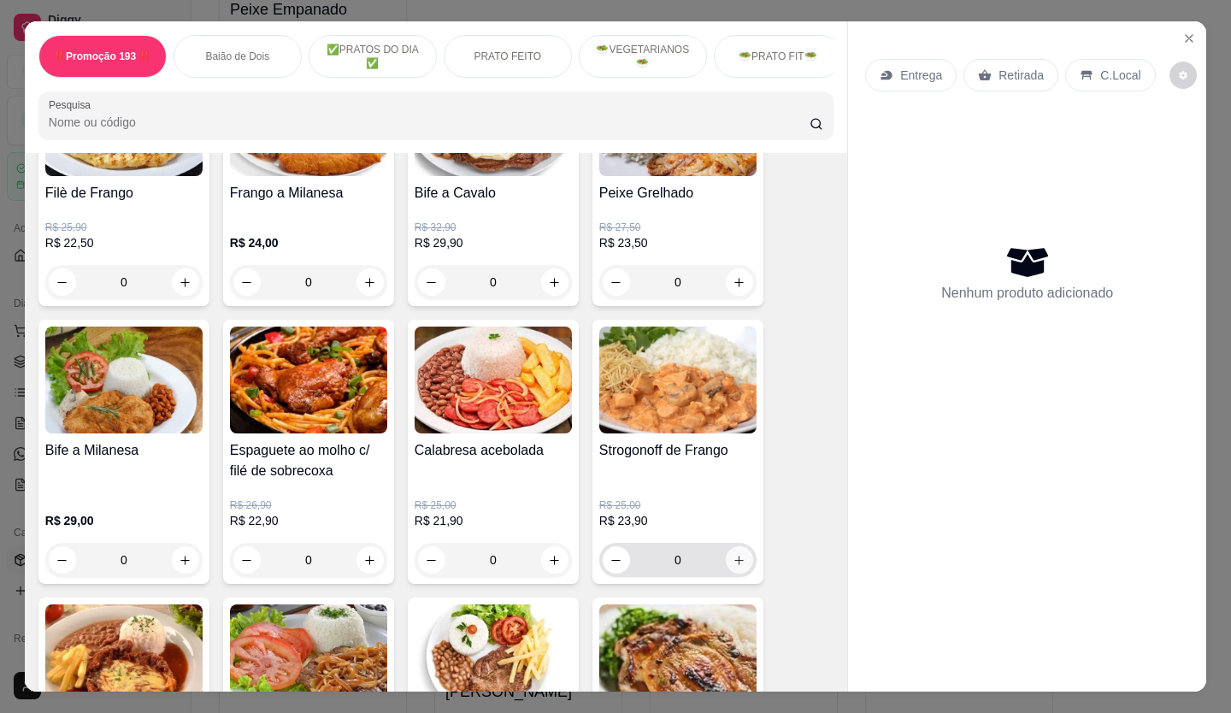
click at [733, 562] on icon "increase-product-quantity" at bounding box center [739, 560] width 13 height 13
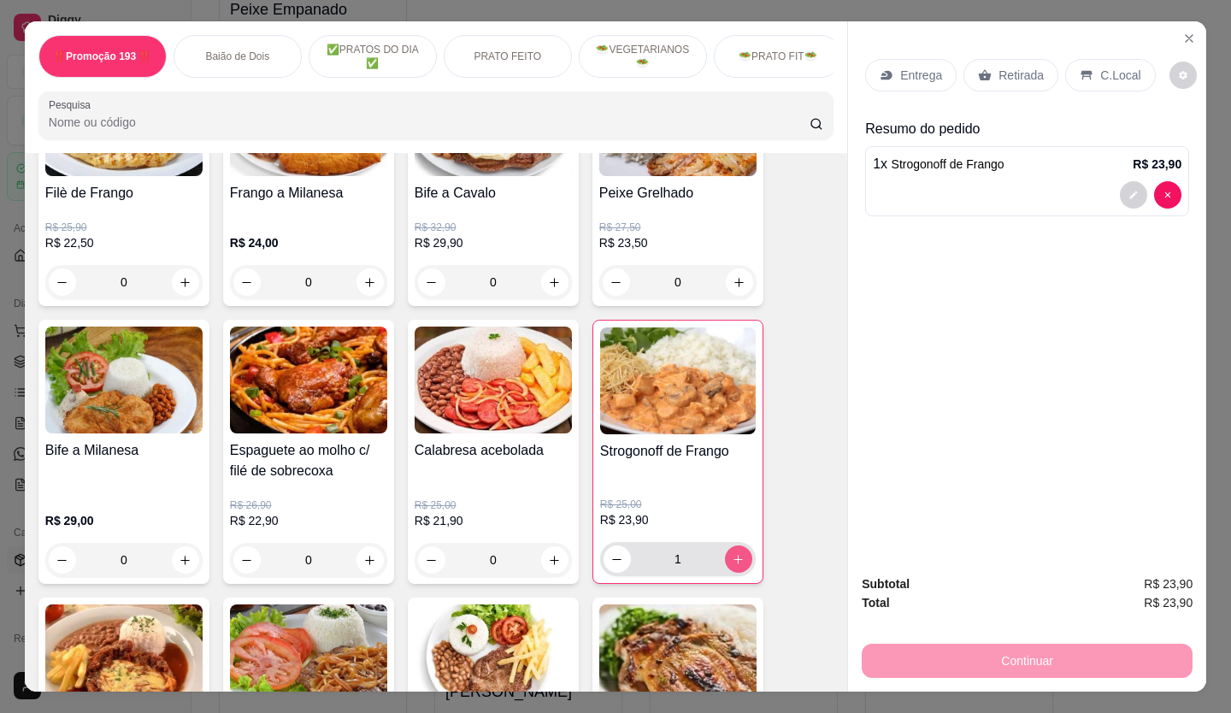
click at [733, 562] on icon "increase-product-quantity" at bounding box center [738, 559] width 13 height 13
type input "2"
click at [1021, 67] on p "Retirada" at bounding box center [1020, 75] width 45 height 17
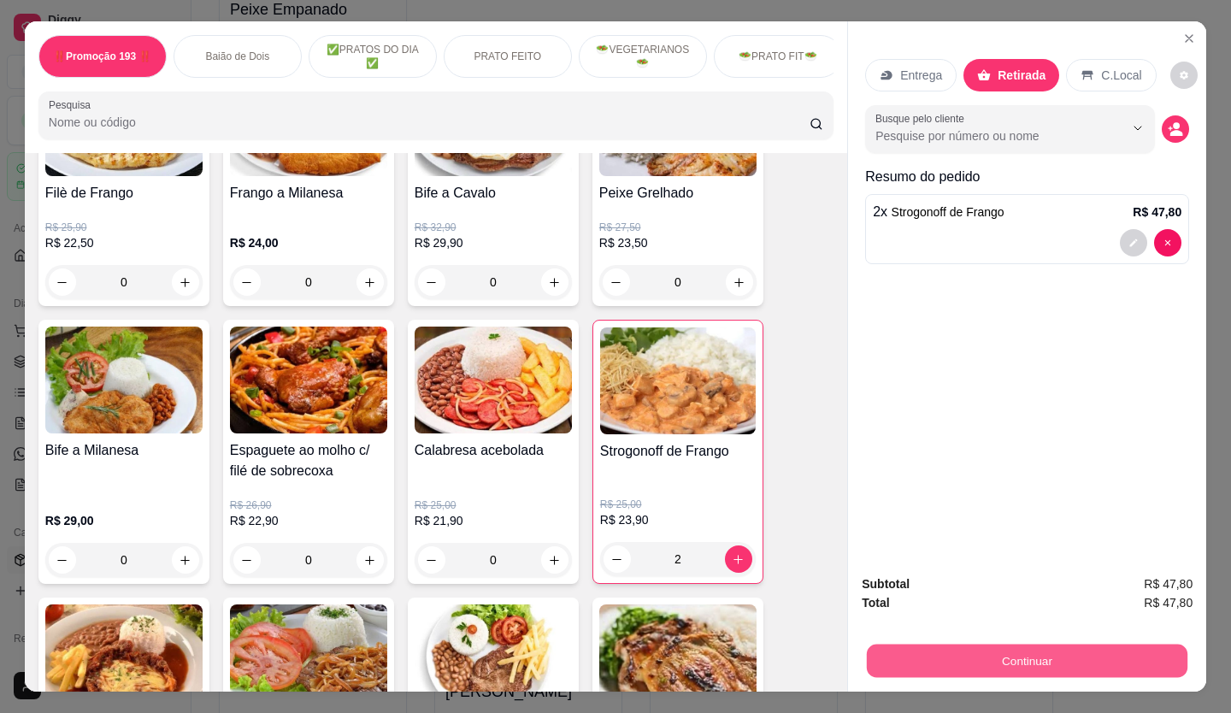
click at [1019, 647] on button "Continuar" at bounding box center [1027, 661] width 321 height 33
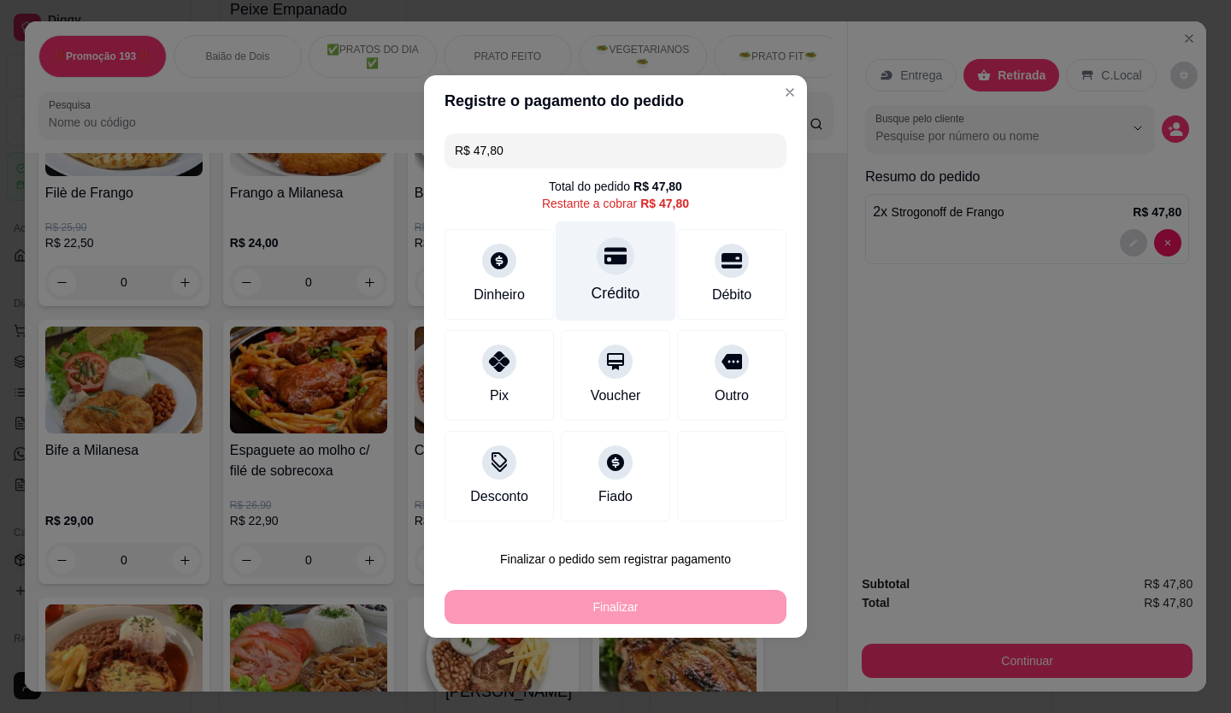
click at [628, 289] on div "Crédito" at bounding box center [616, 293] width 49 height 22
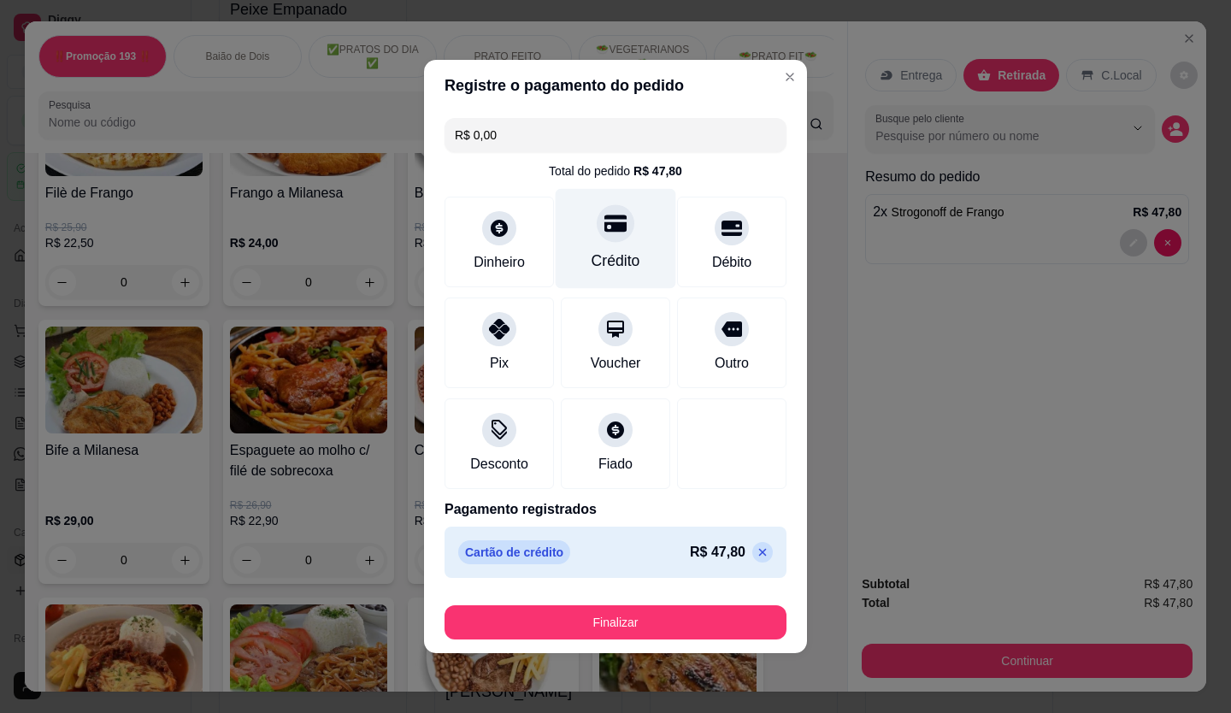
type input "R$ 0,00"
click at [650, 627] on button "Finalizar" at bounding box center [615, 622] width 342 height 34
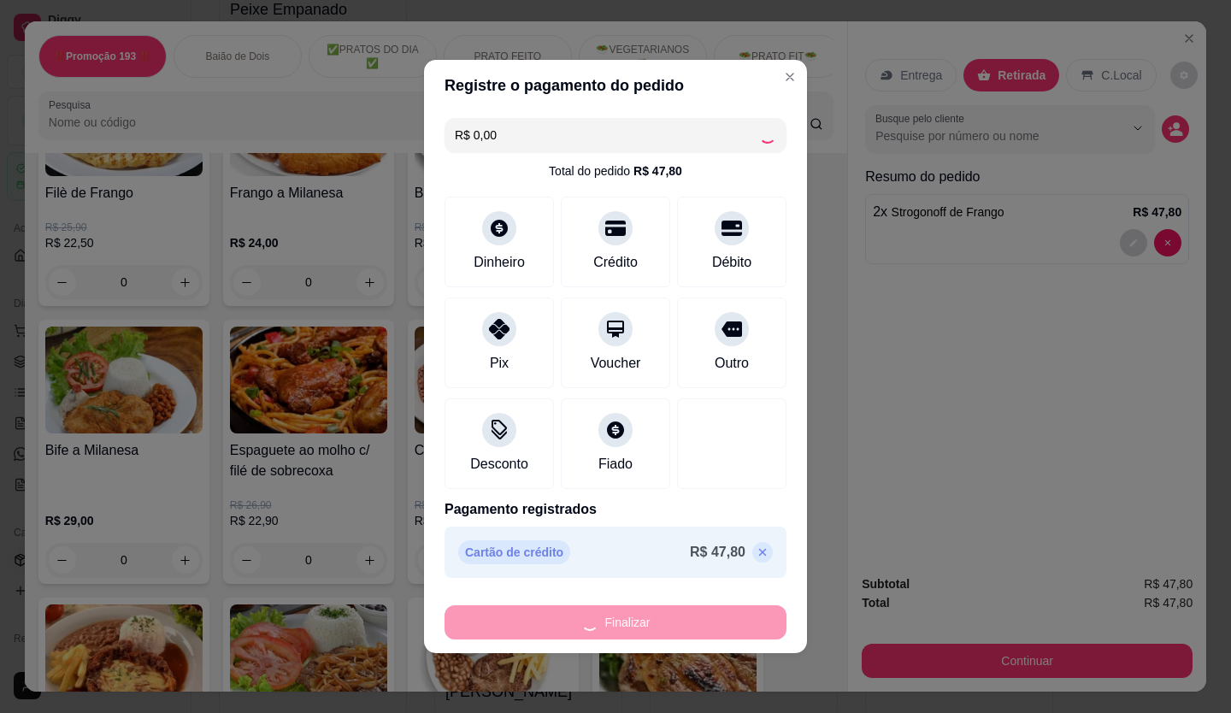
type input "0"
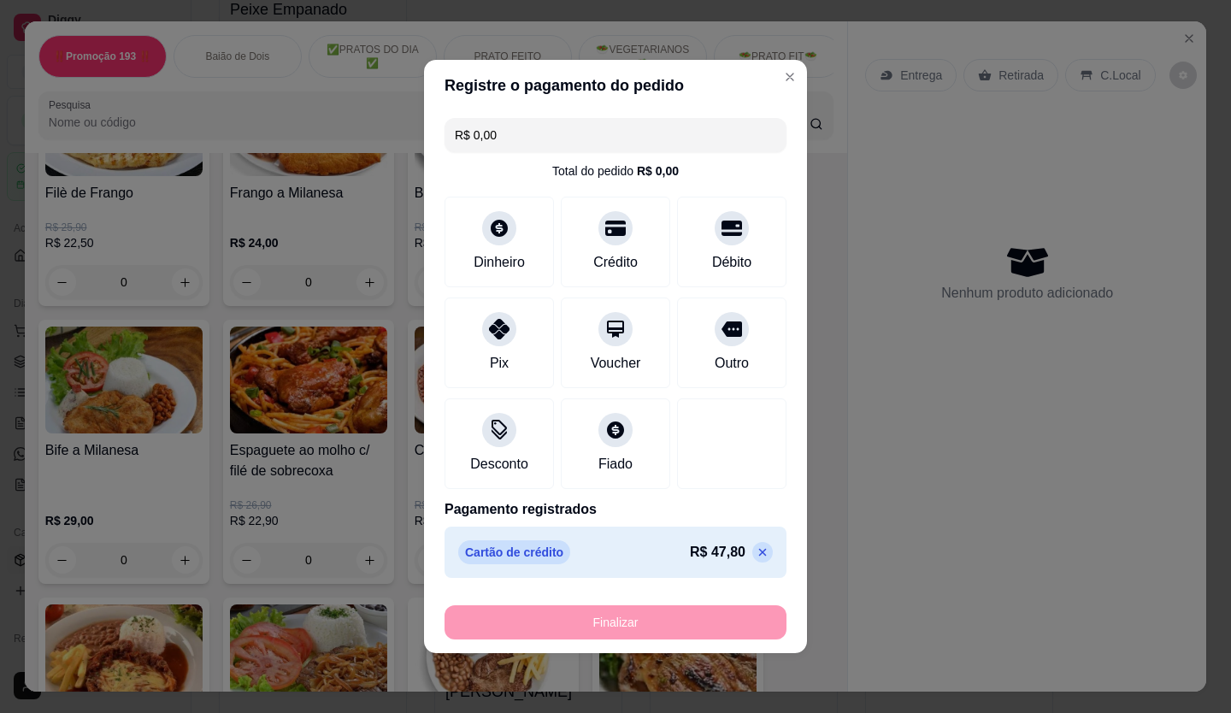
type input "-R$ 47,80"
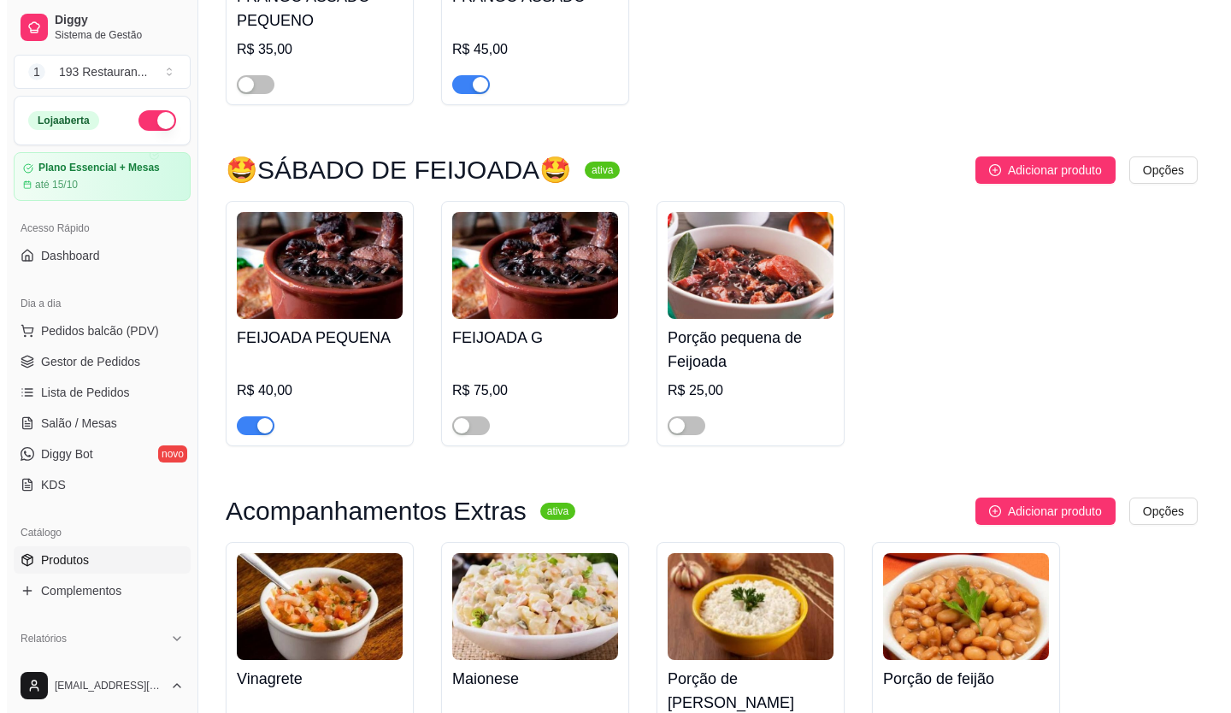
scroll to position [5068, 0]
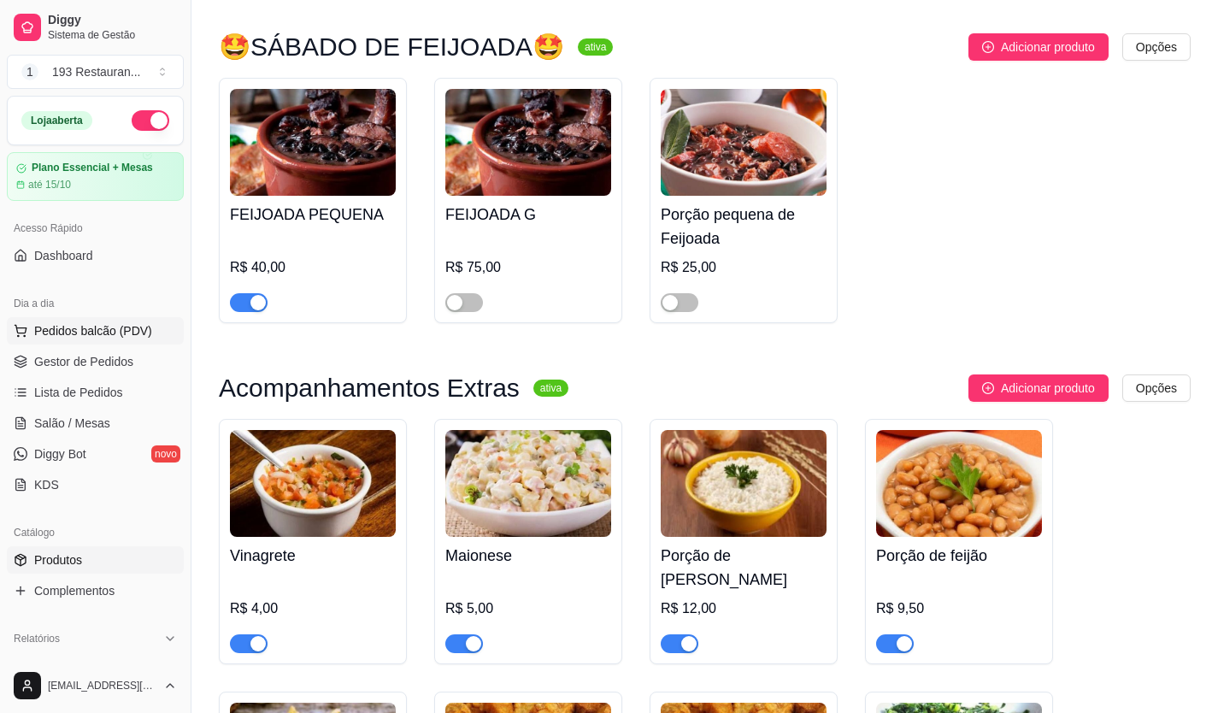
click at [111, 326] on span "Pedidos balcão (PDV)" at bounding box center [93, 330] width 118 height 17
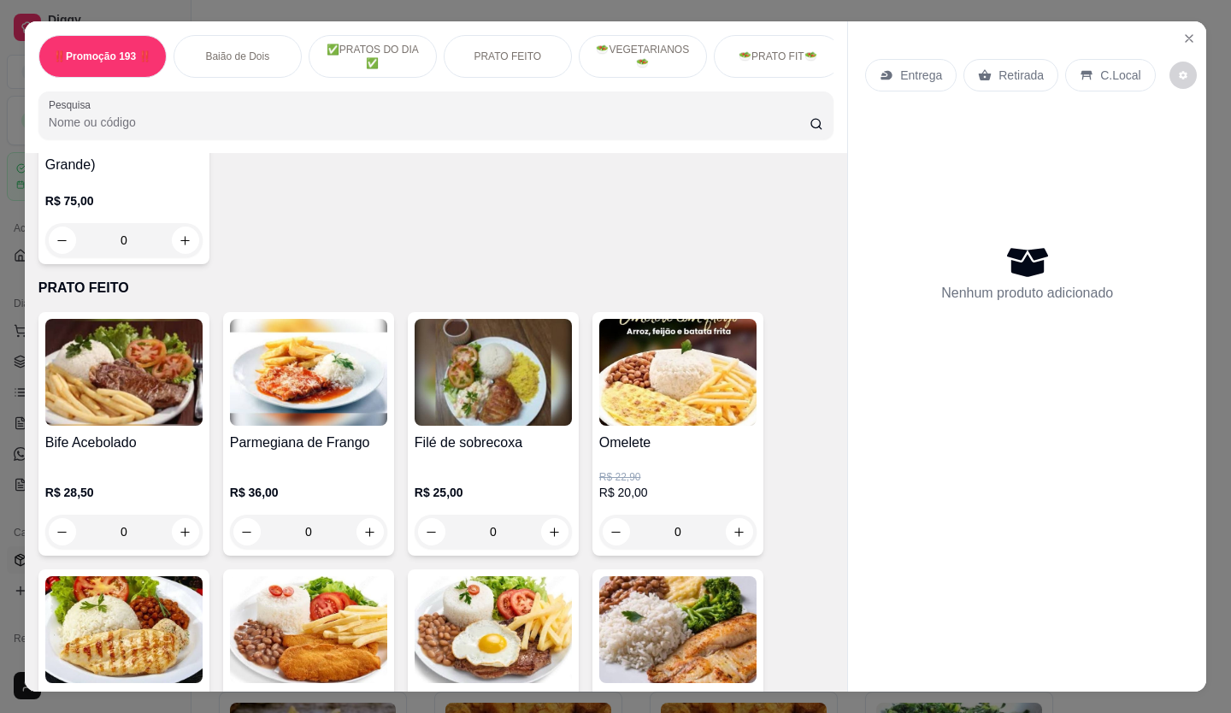
scroll to position [769, 0]
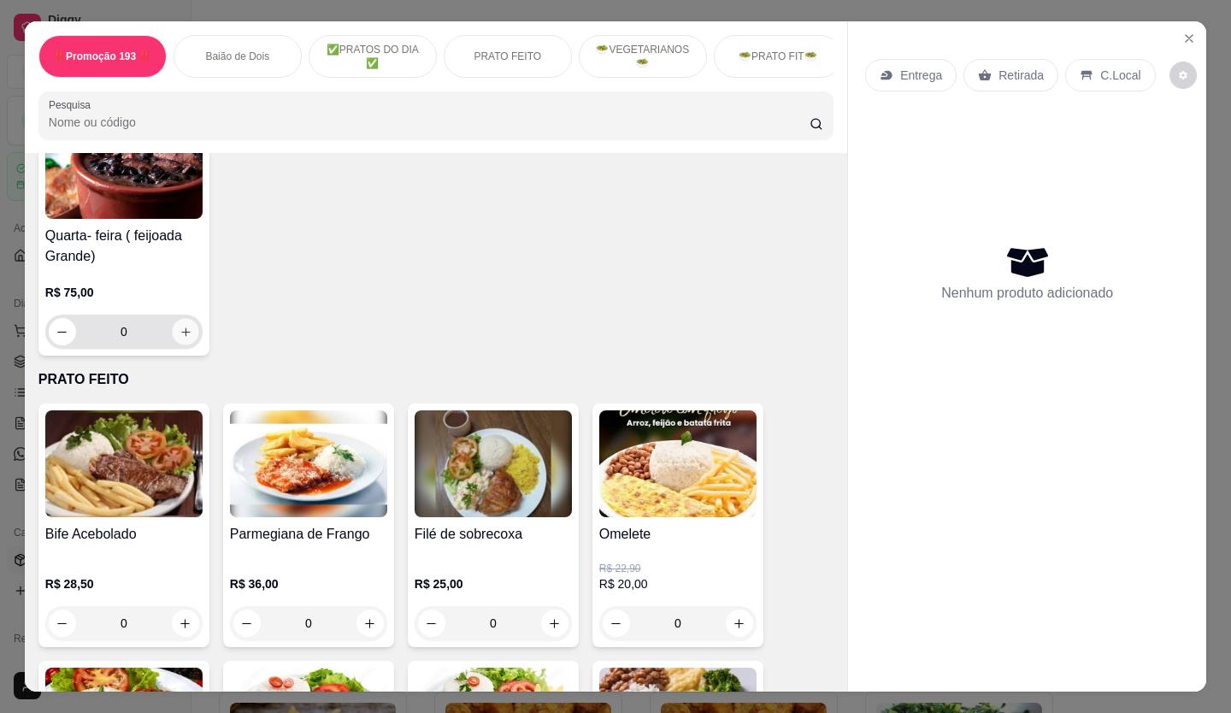
click at [185, 332] on icon "increase-product-quantity" at bounding box center [186, 332] width 13 height 13
type input "1"
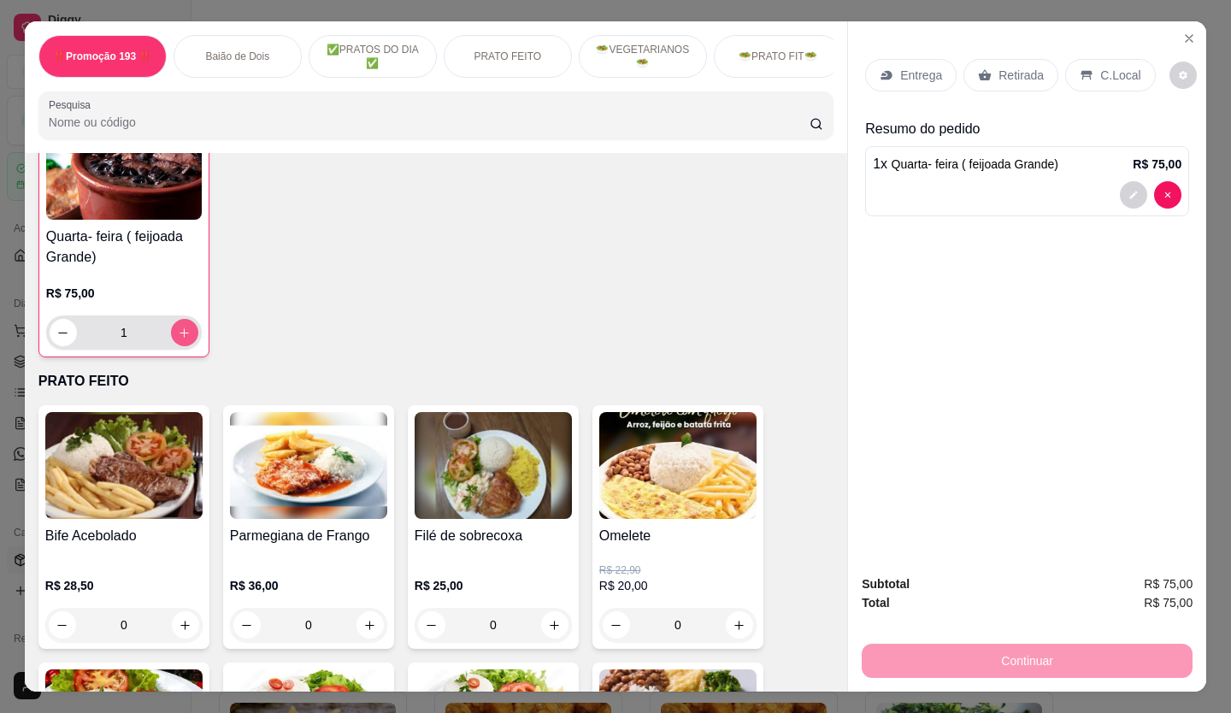
scroll to position [770, 0]
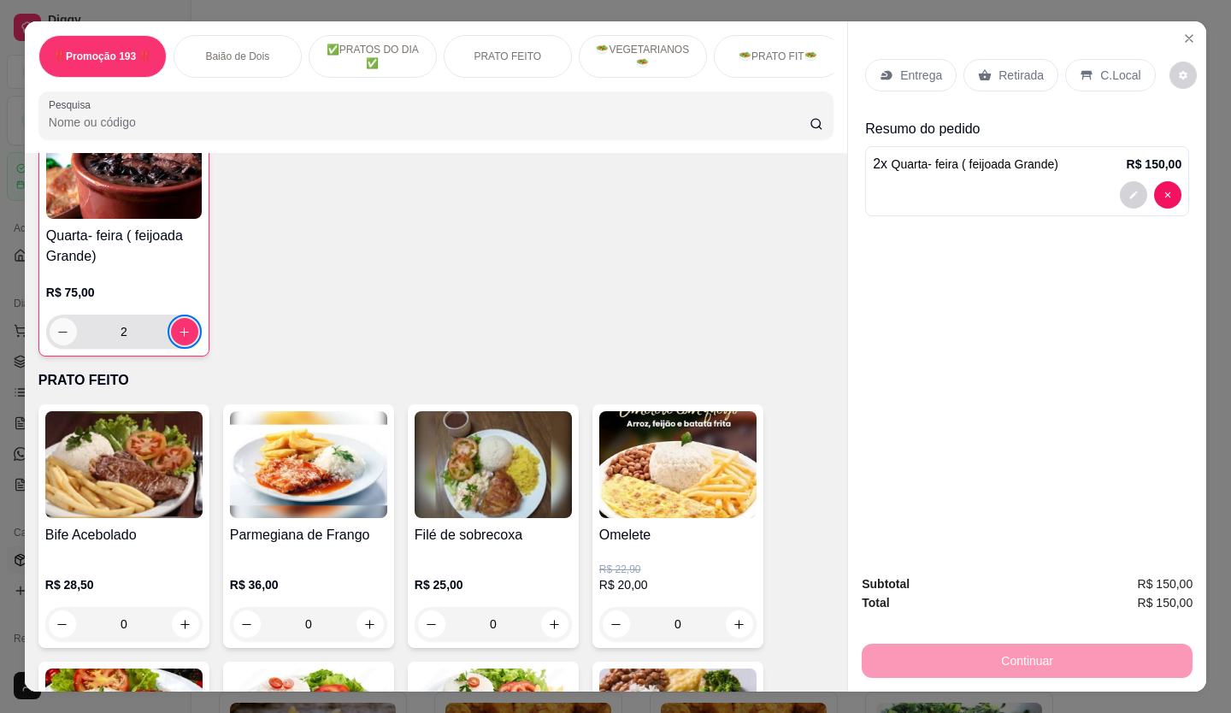
click at [62, 336] on icon "decrease-product-quantity" at bounding box center [62, 332] width 13 height 13
type input "1"
click at [979, 61] on div "Retirada" at bounding box center [1010, 75] width 95 height 32
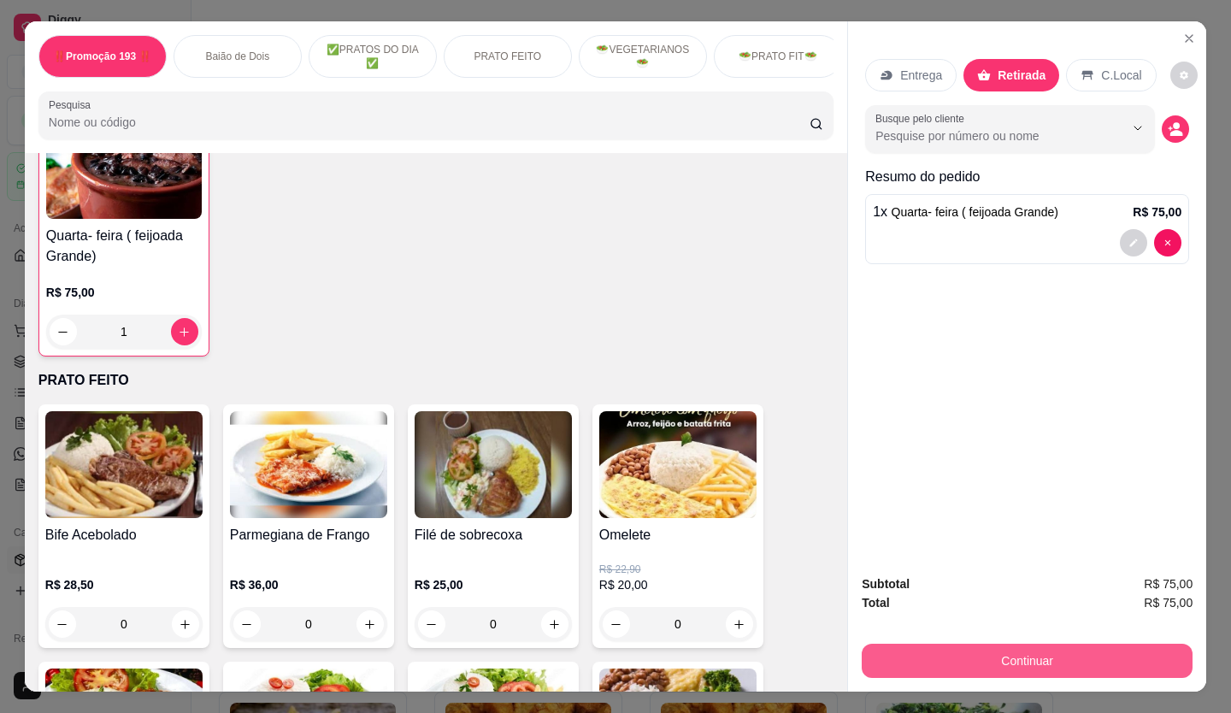
click at [962, 658] on button "Continuar" at bounding box center [1027, 661] width 331 height 34
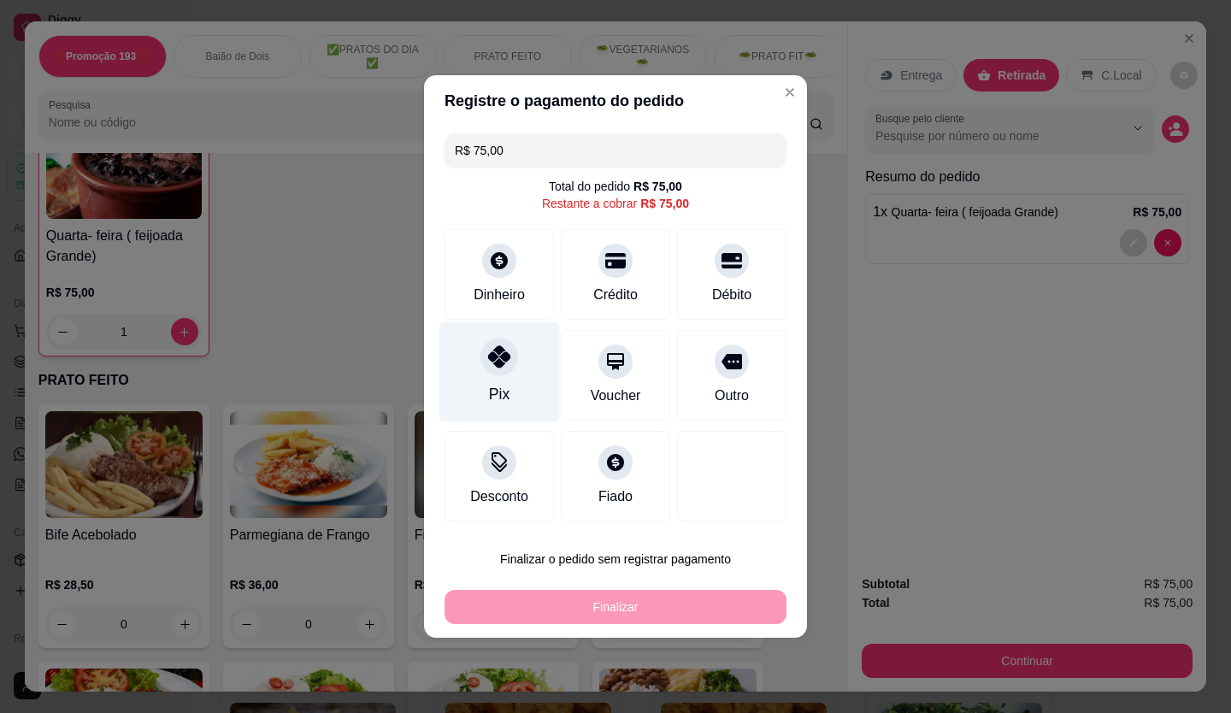
click at [506, 381] on div "Pix" at bounding box center [499, 372] width 121 height 100
type input "R$ 0,00"
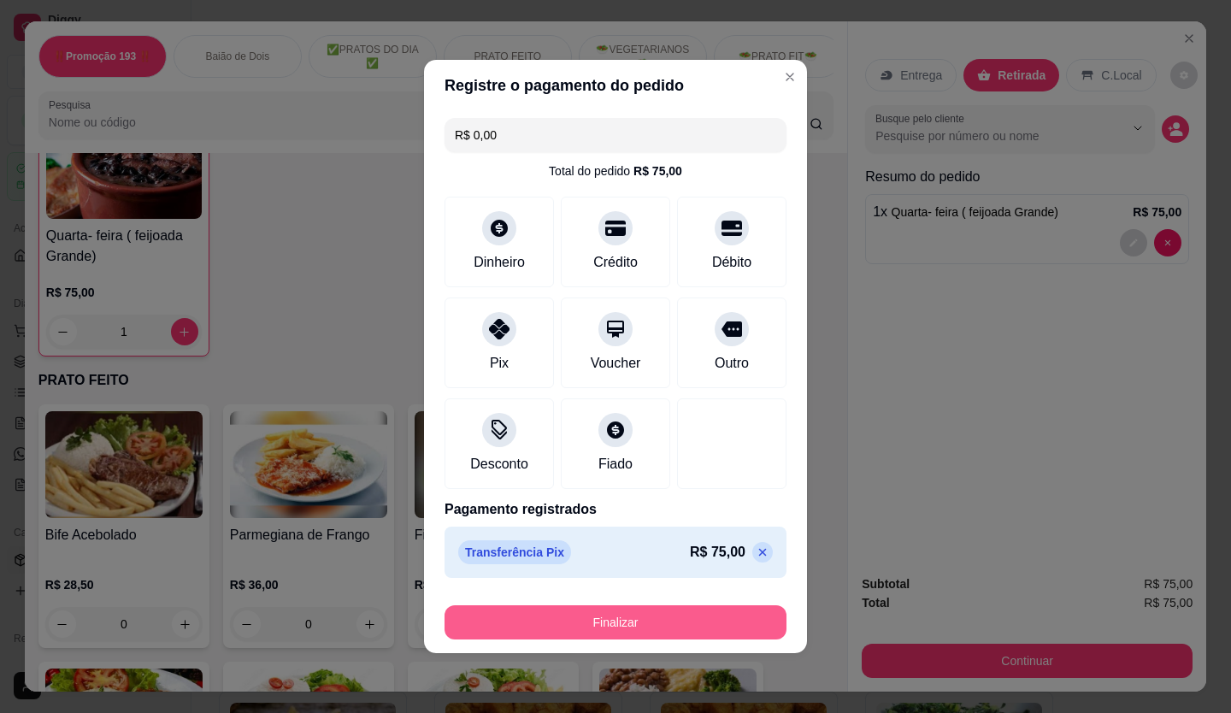
click at [637, 623] on button "Finalizar" at bounding box center [615, 622] width 342 height 34
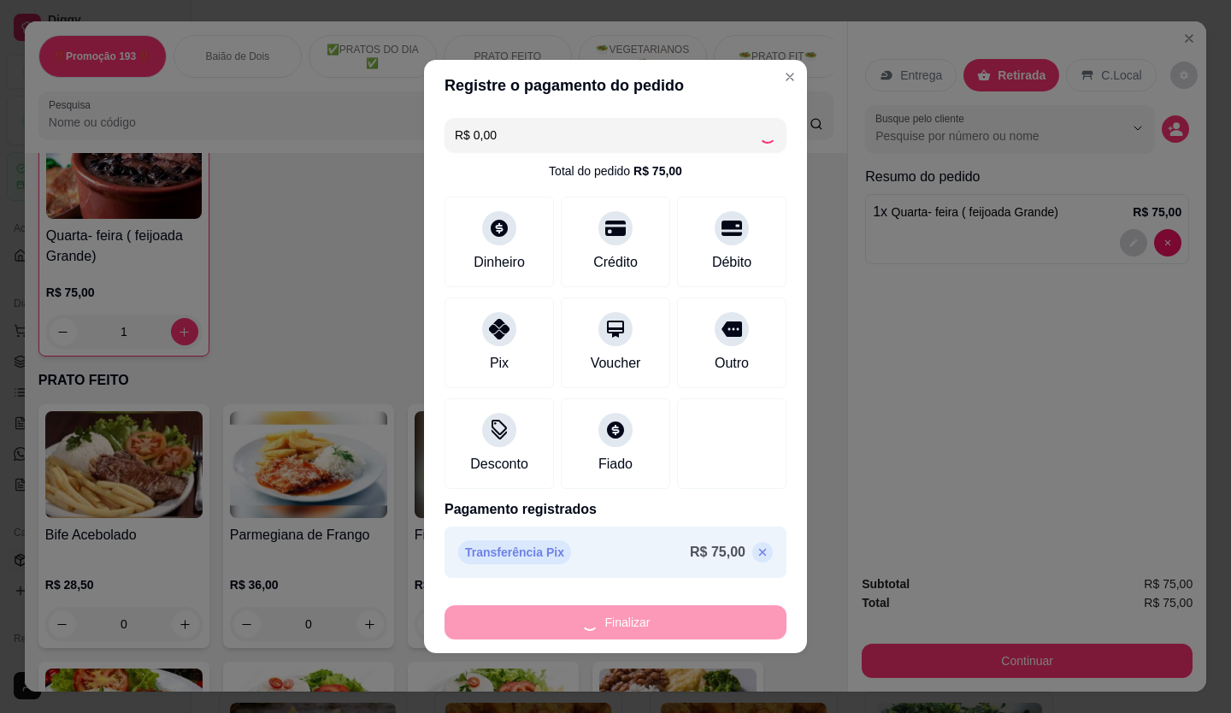
type input "0"
type input "-R$ 75,00"
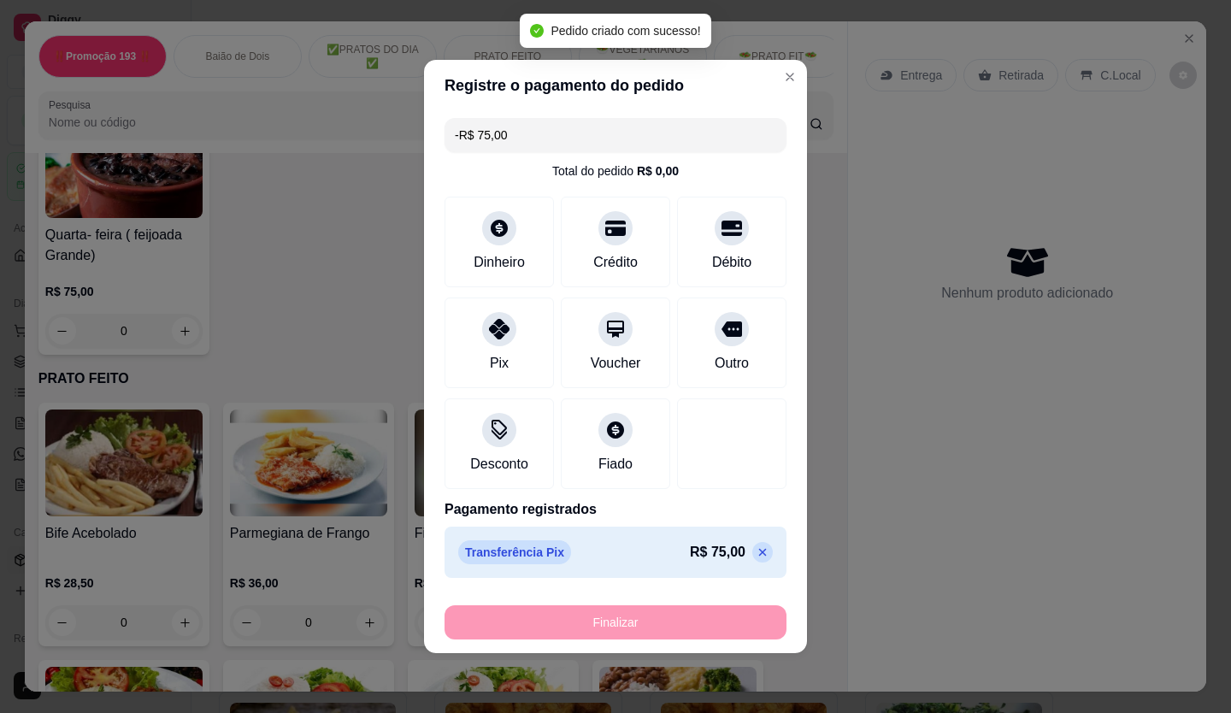
scroll to position [769, 0]
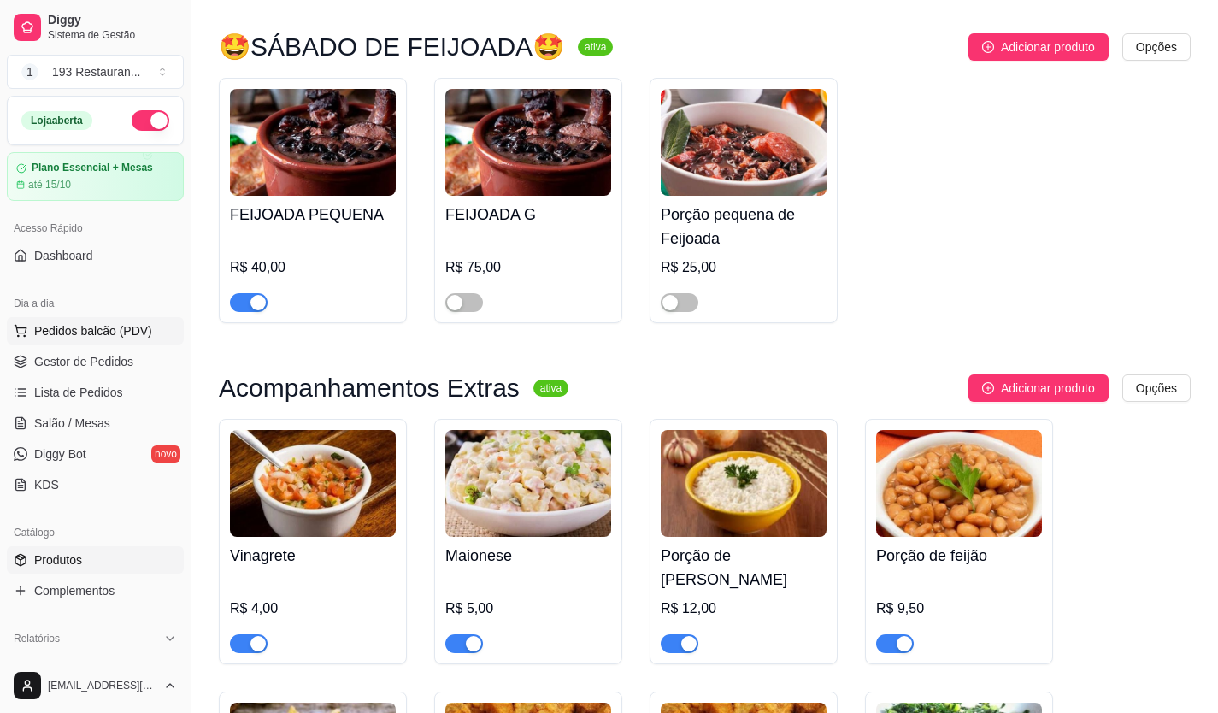
click at [98, 333] on span "Pedidos balcão (PDV)" at bounding box center [93, 330] width 118 height 17
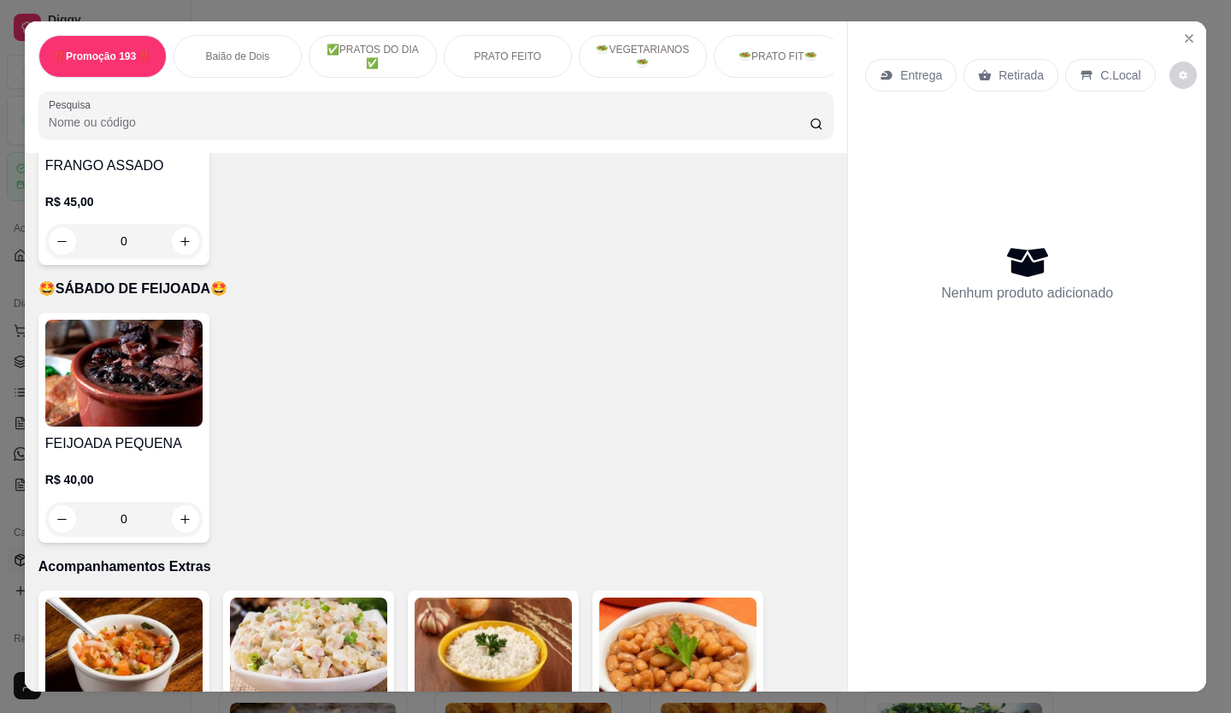
scroll to position [3932, 0]
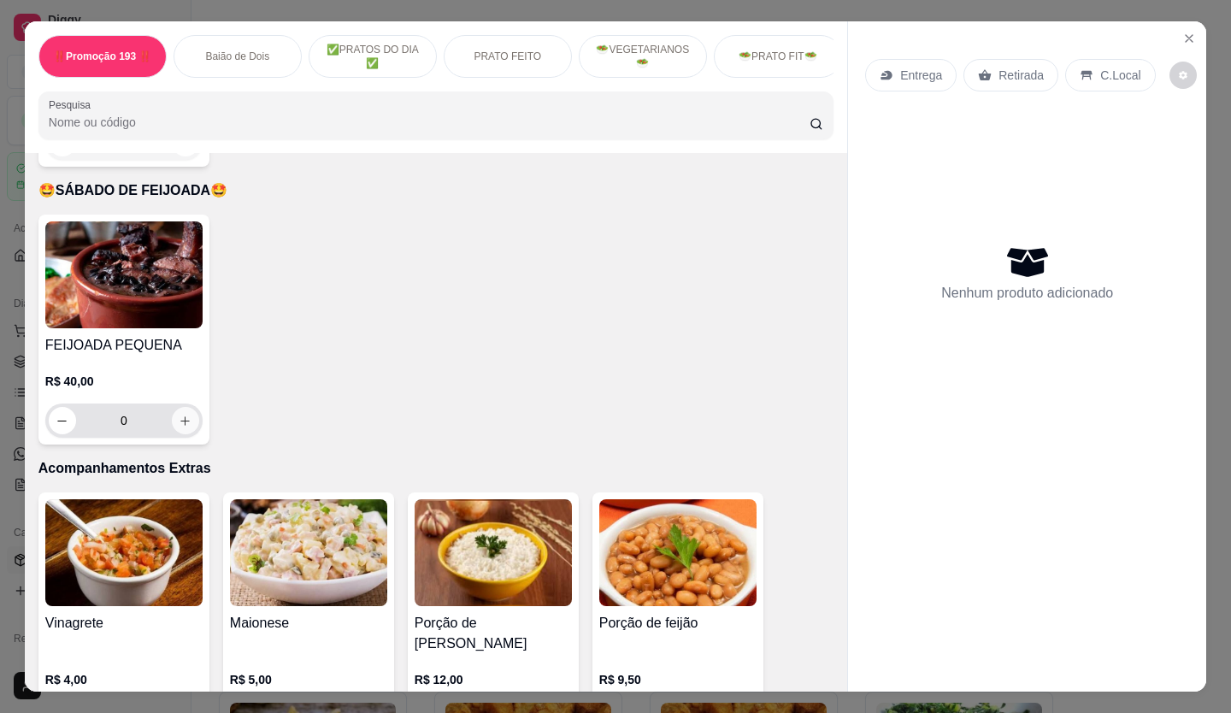
click at [185, 407] on button "increase-product-quantity" at bounding box center [185, 420] width 27 height 27
type input "1"
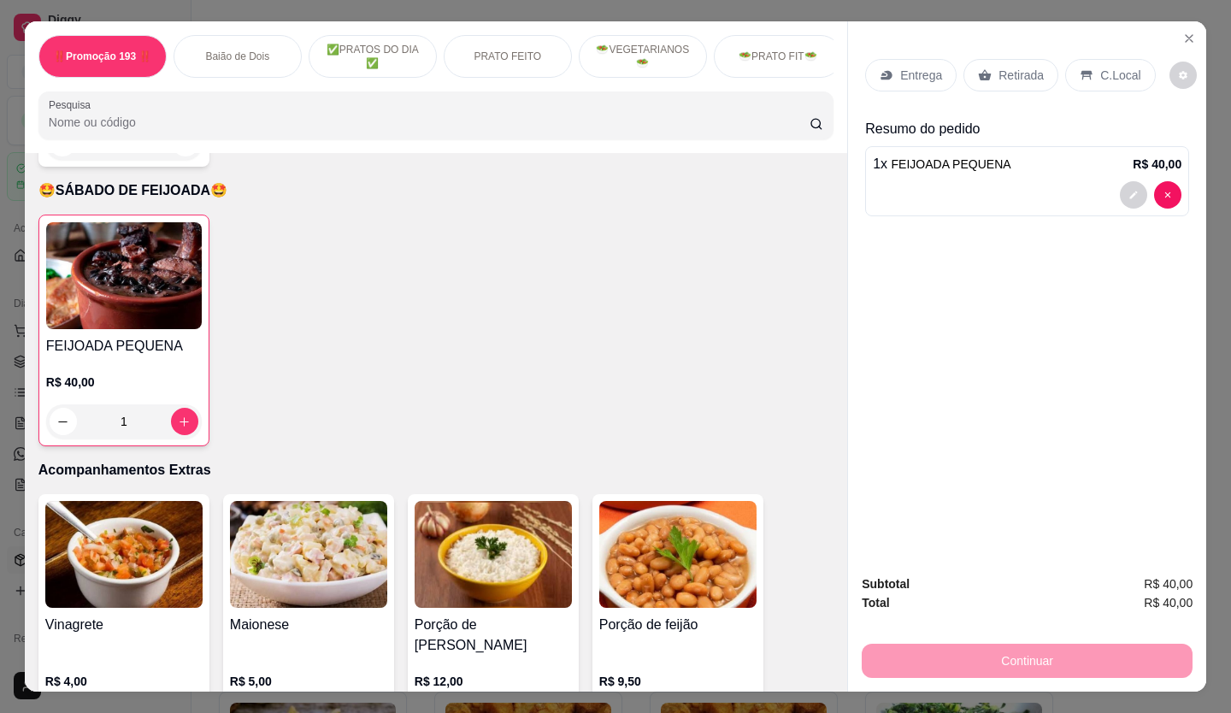
click at [1038, 72] on div "Retirada" at bounding box center [1010, 75] width 95 height 32
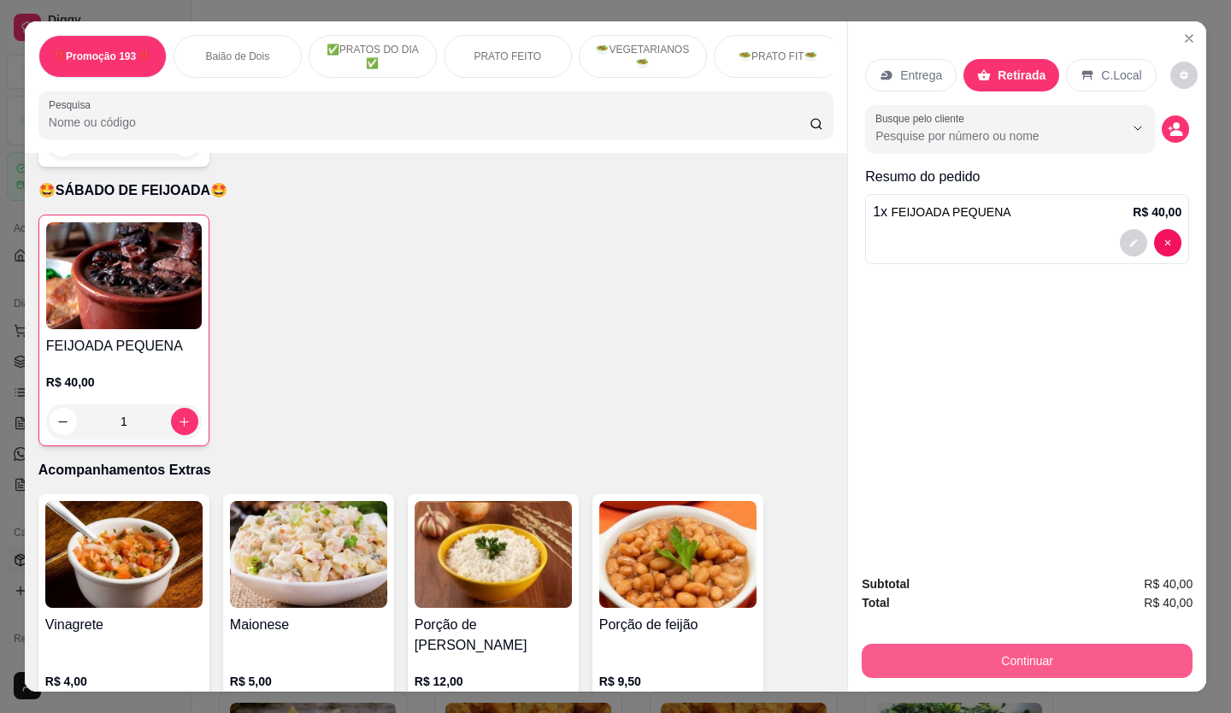
click at [1014, 649] on button "Continuar" at bounding box center [1027, 661] width 331 height 34
